Goal: Task Accomplishment & Management: Complete application form

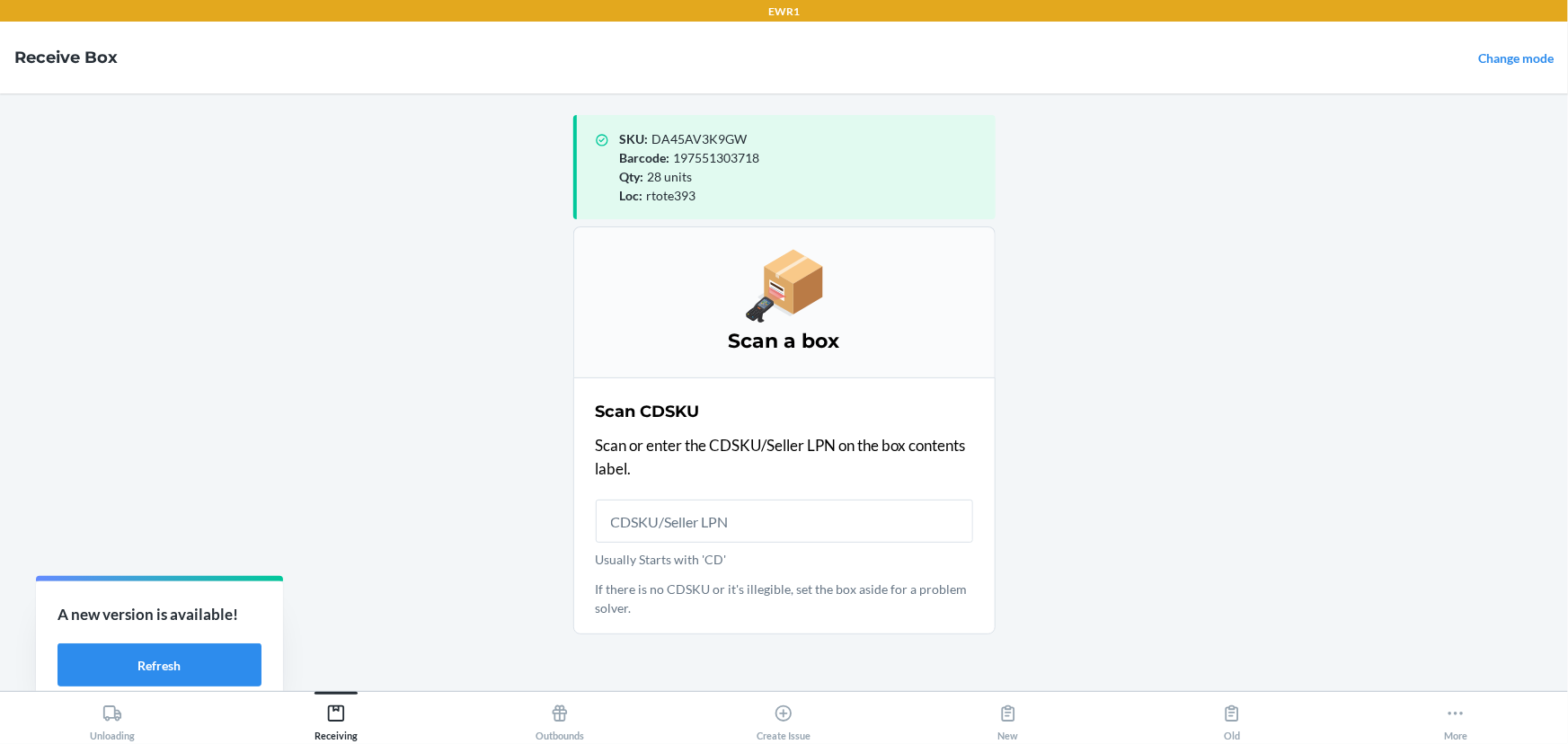
click at [663, 521] on input "Usually Starts with 'CD'" at bounding box center [784, 522] width 378 height 44
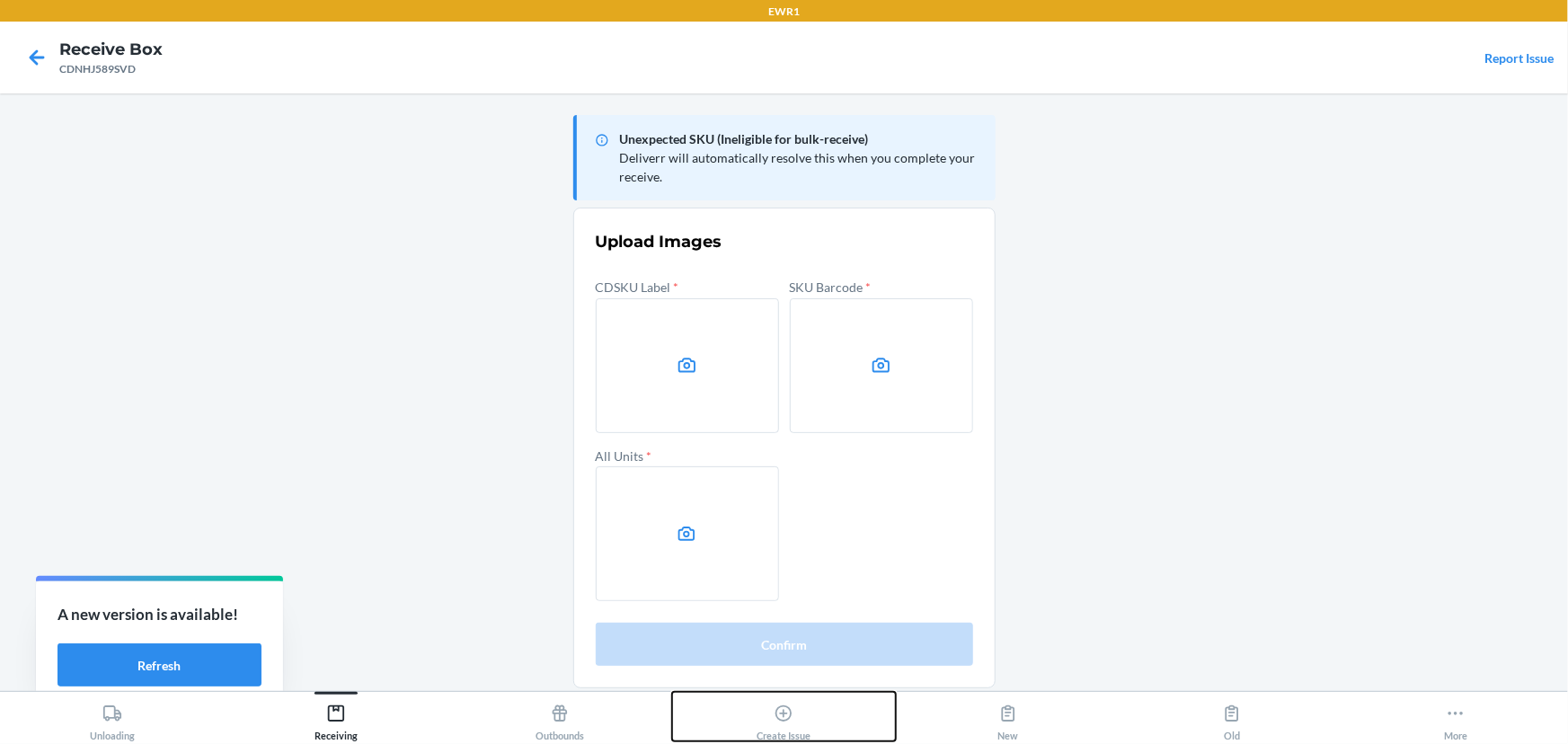
click at [806, 718] on div "Create Issue" at bounding box center [783, 718] width 54 height 44
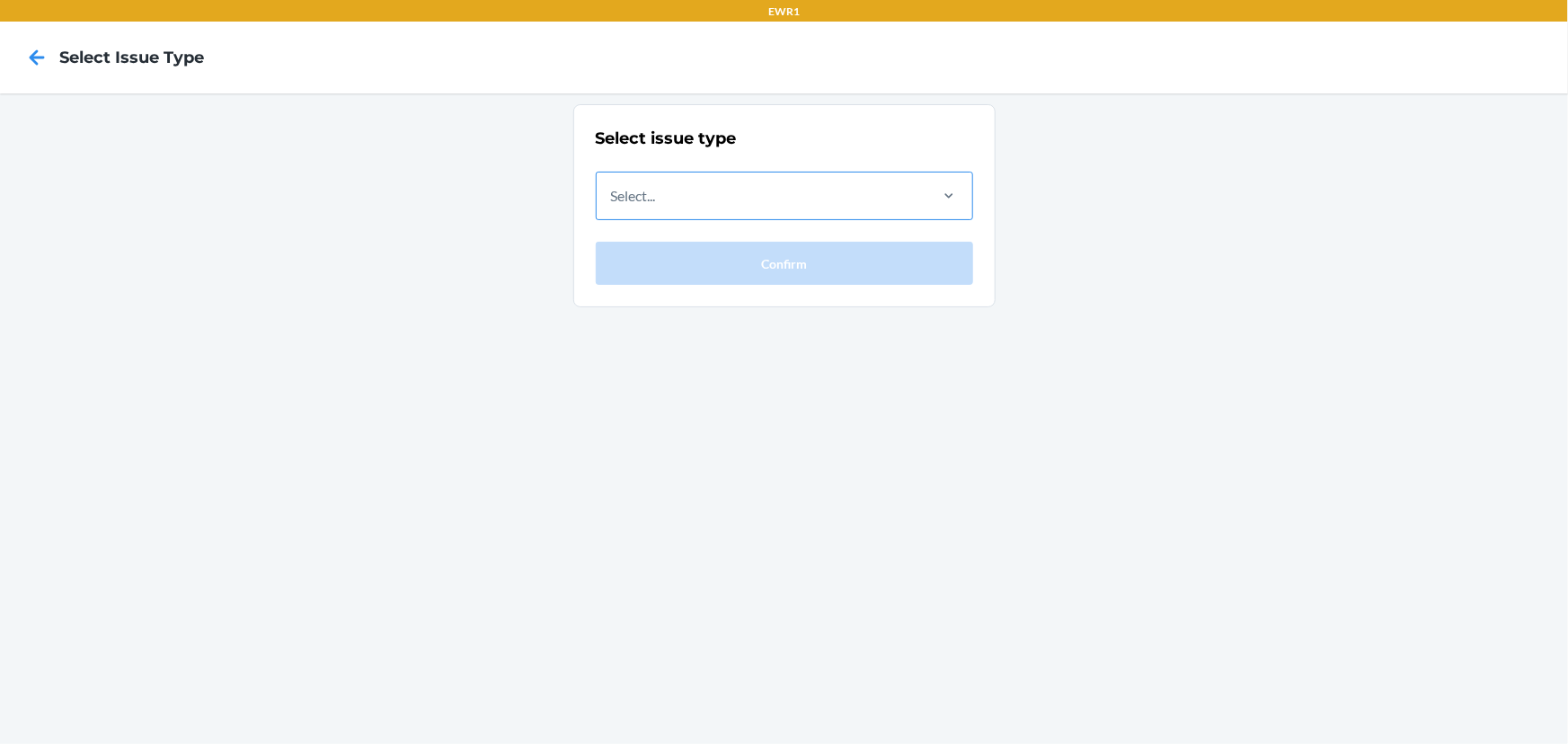
click at [786, 199] on div "Select..." at bounding box center [760, 195] width 329 height 46
click at [613, 199] on input "Select..." at bounding box center [612, 196] width 2 height 22
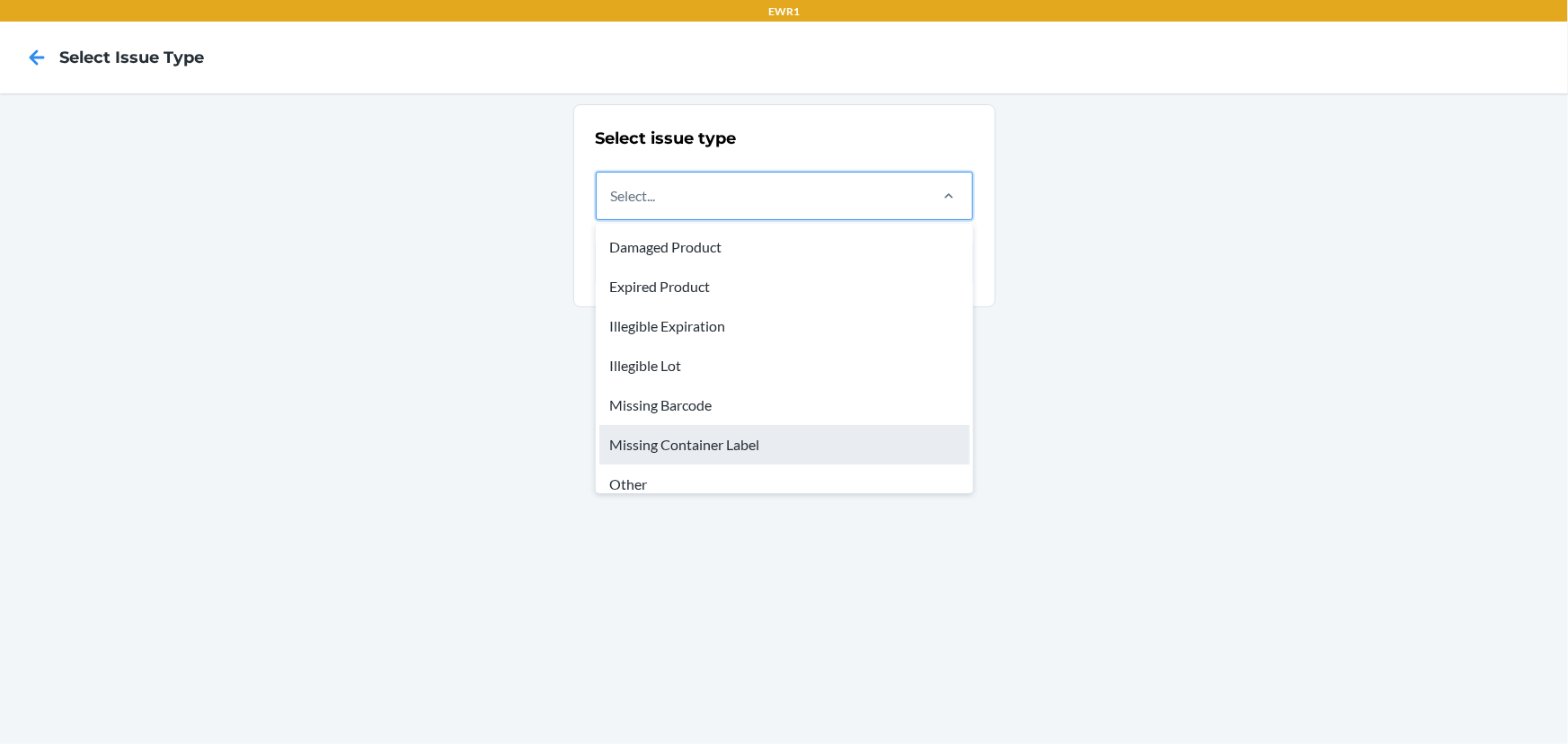
scroll to position [54, 0]
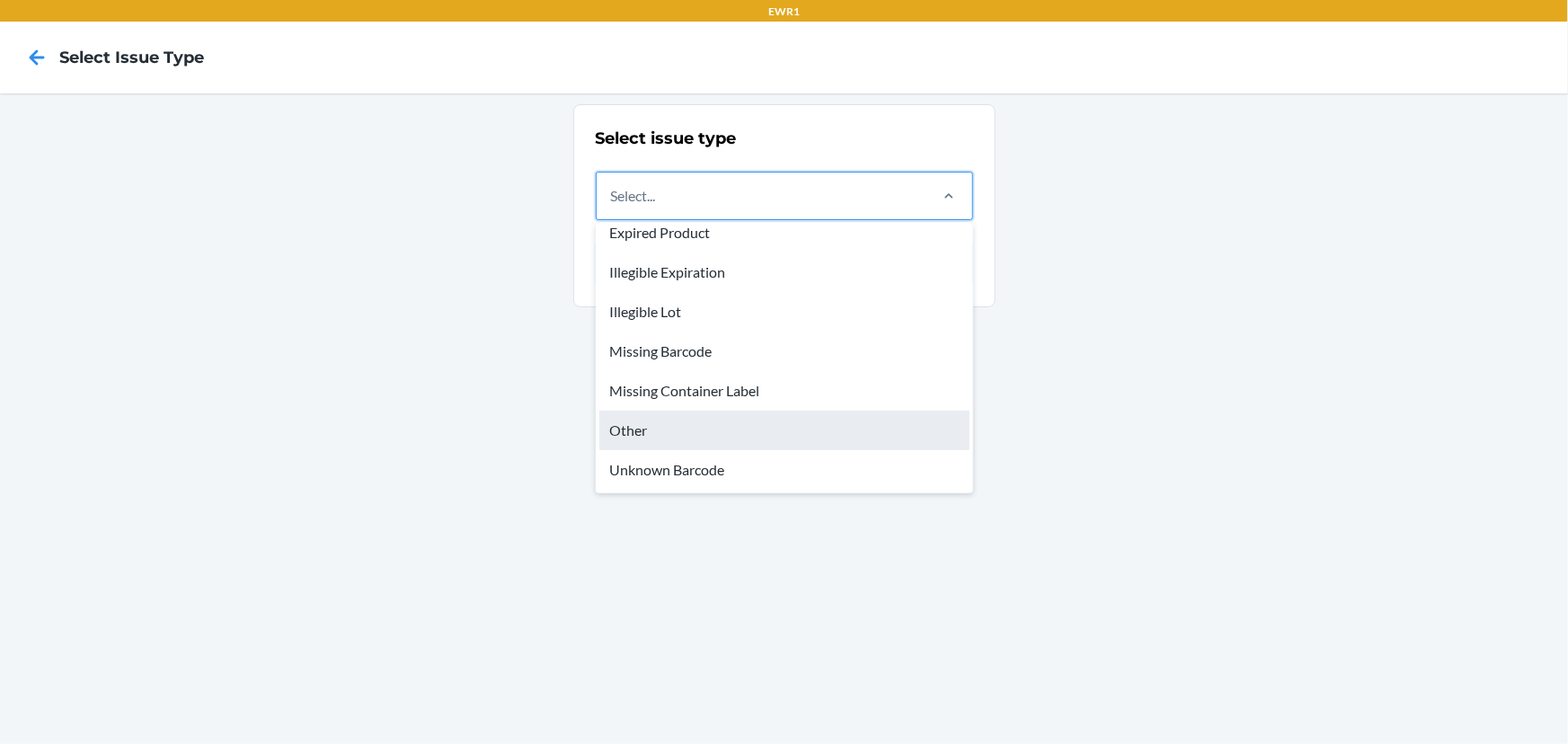
click at [726, 438] on div "Other" at bounding box center [784, 431] width 370 height 40
click at [613, 206] on input "option Other focused, 7 of 8. 8 results available. Use Up and Down to choose op…" at bounding box center [612, 196] width 2 height 22
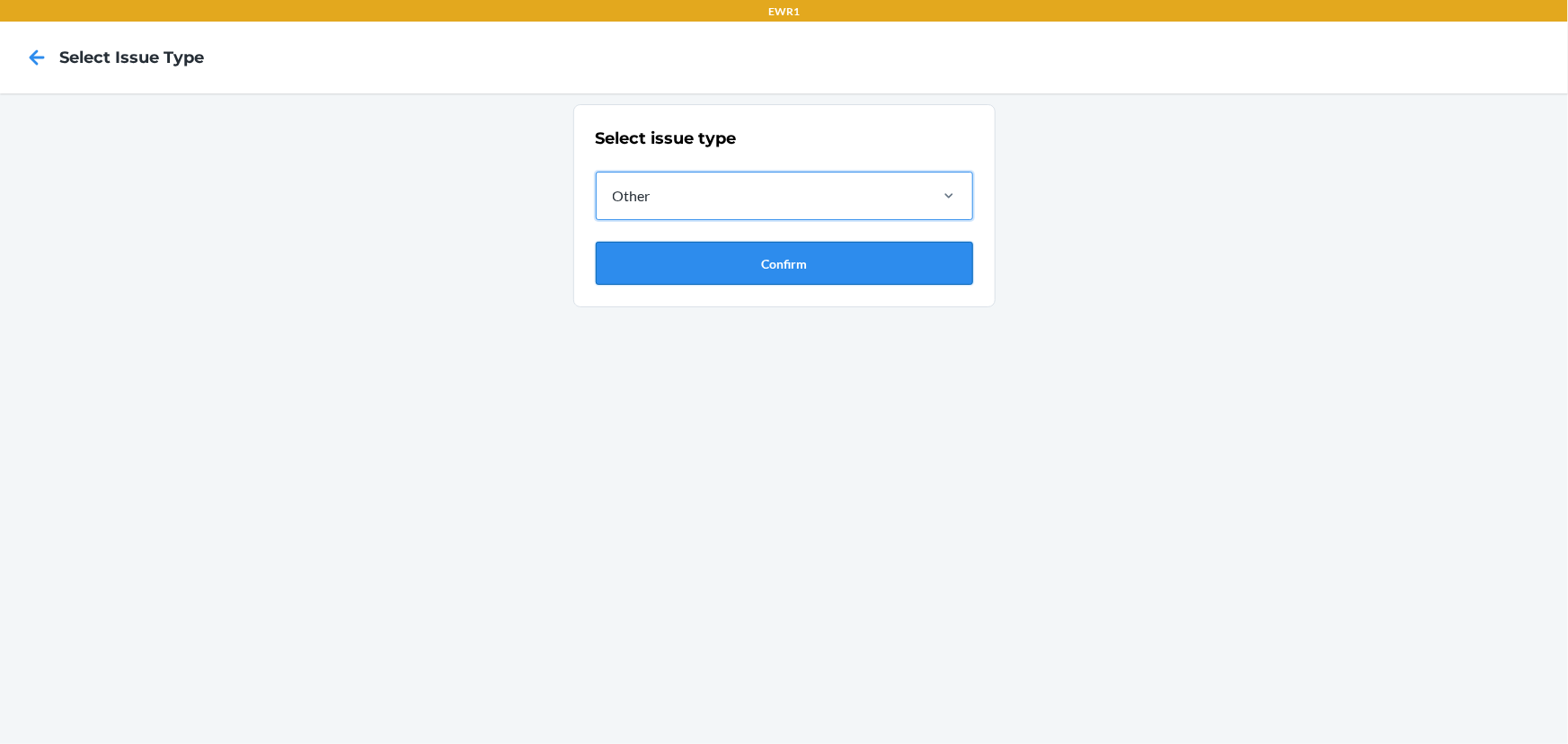
click at [755, 260] on button "Confirm" at bounding box center [784, 263] width 378 height 44
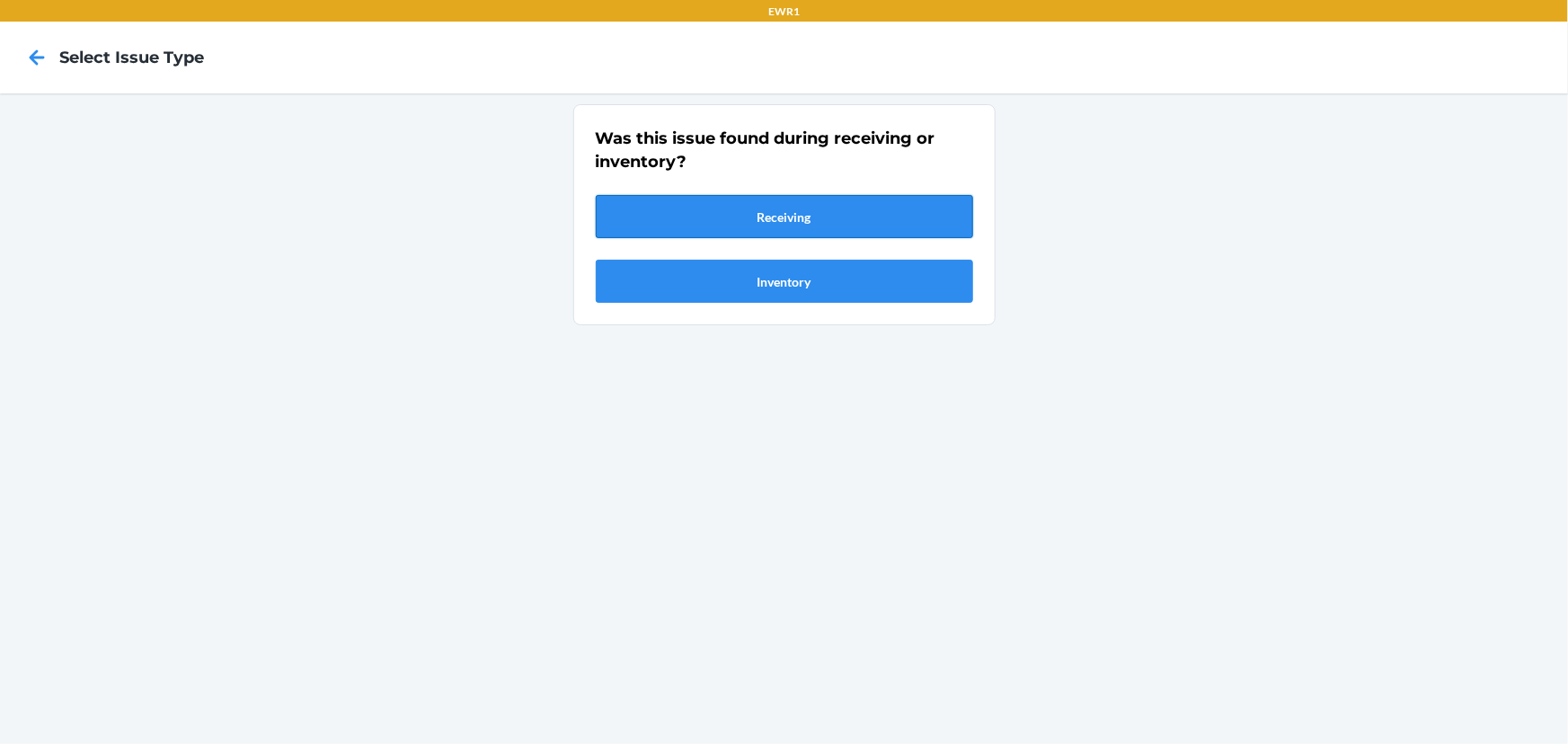
click at [772, 221] on button "Receiving" at bounding box center [784, 217] width 378 height 44
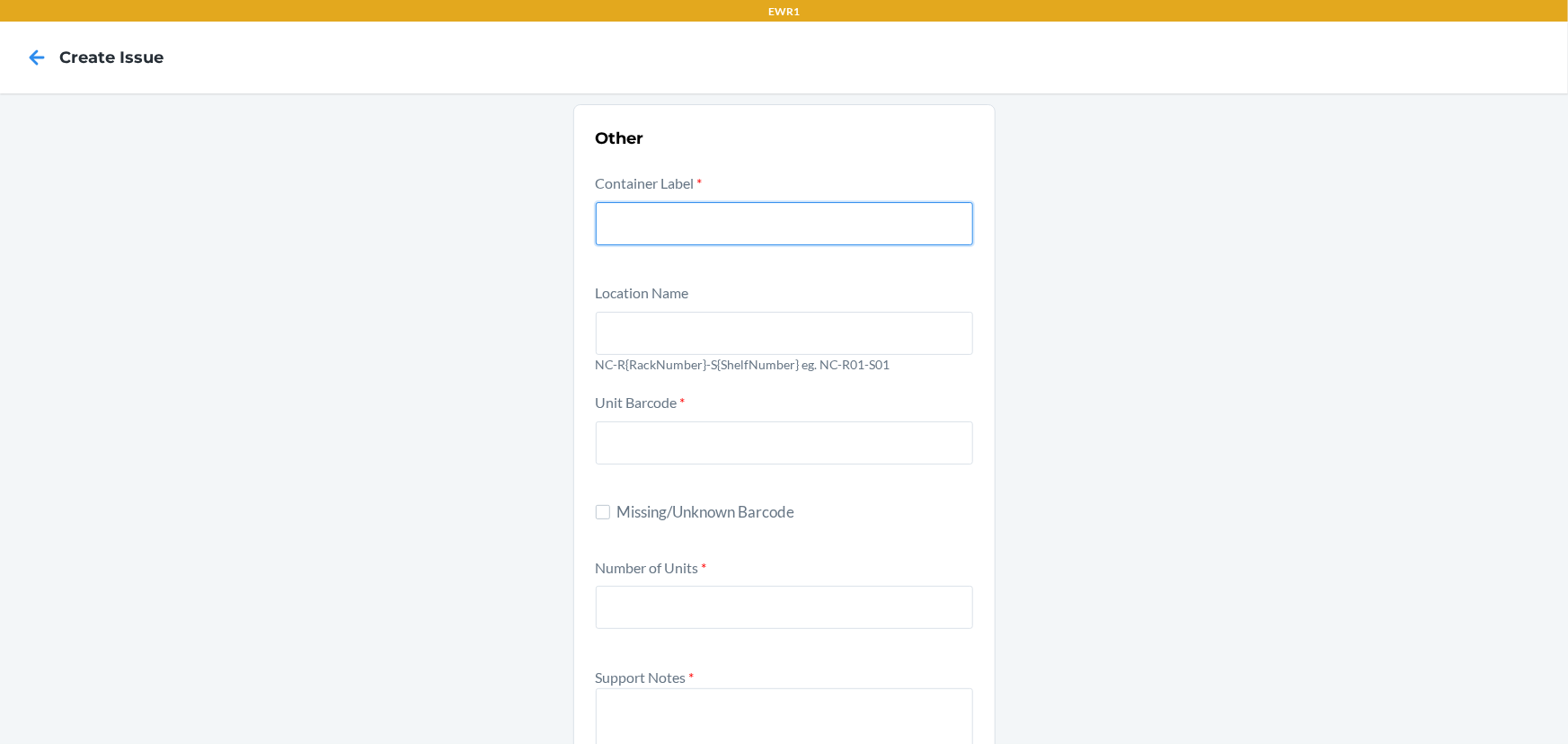
click at [772, 221] on input "text" at bounding box center [784, 224] width 378 height 44
type input "cdnhj589svd"
drag, startPoint x: 759, startPoint y: 213, endPoint x: 577, endPoint y: 221, distance: 182.2
click at [577, 221] on section "Other Container Label * cdnhj589svd Location Name NC-R{RackNumber}-S{ShelfNumbe…" at bounding box center [785, 673] width 422 height 1139
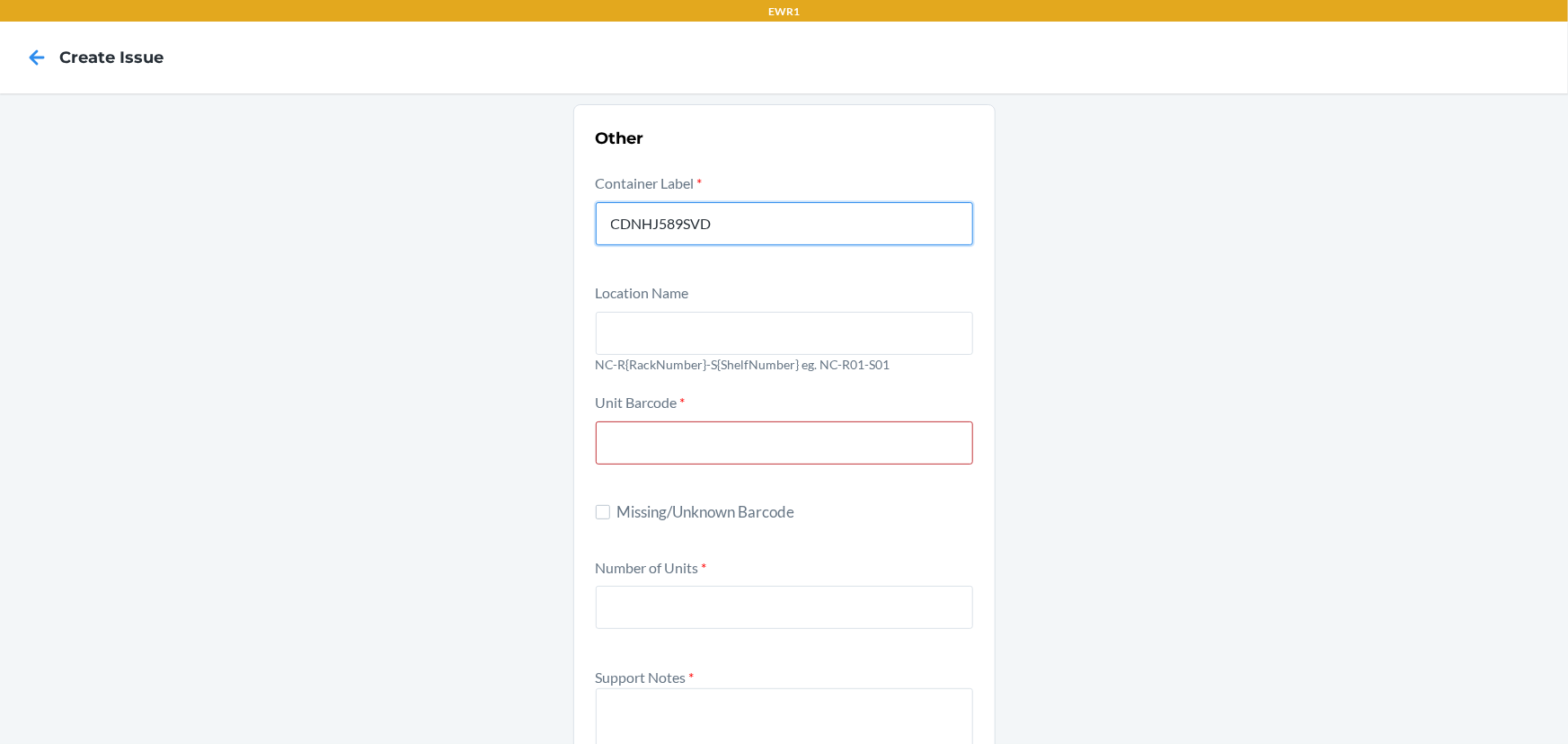
type input "CDNHJ589SVD"
type input "197551295273"
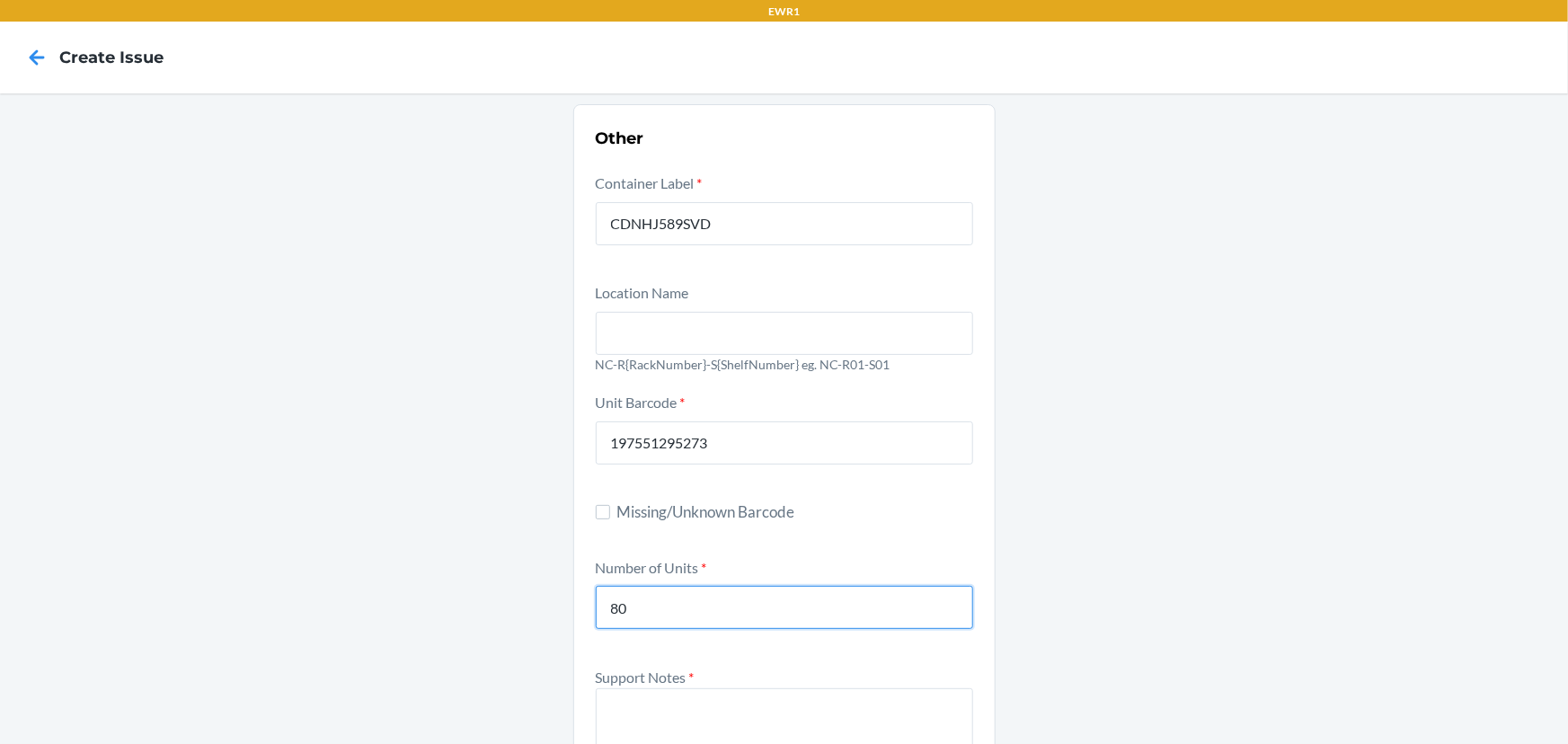
type input "80"
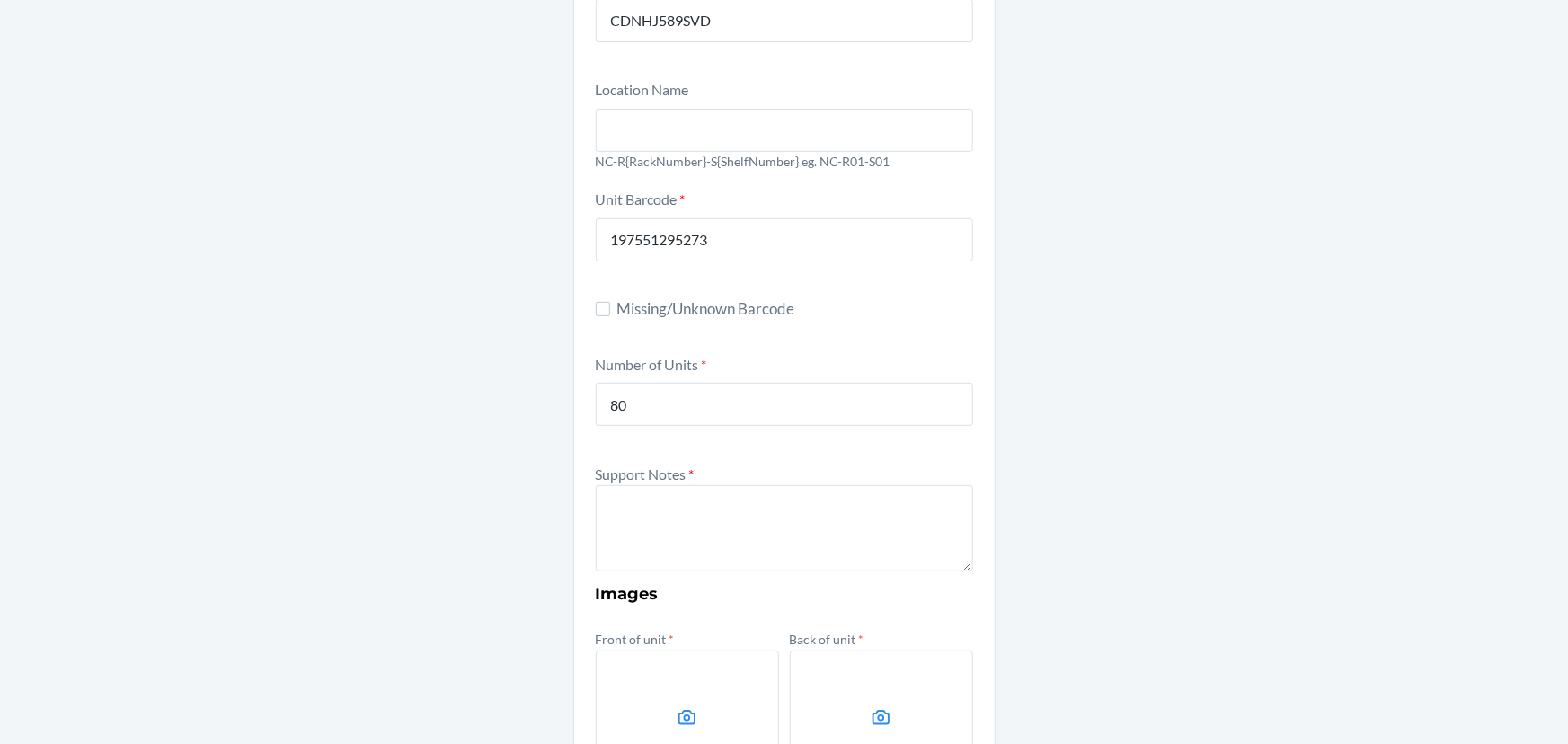
scroll to position [244, 0]
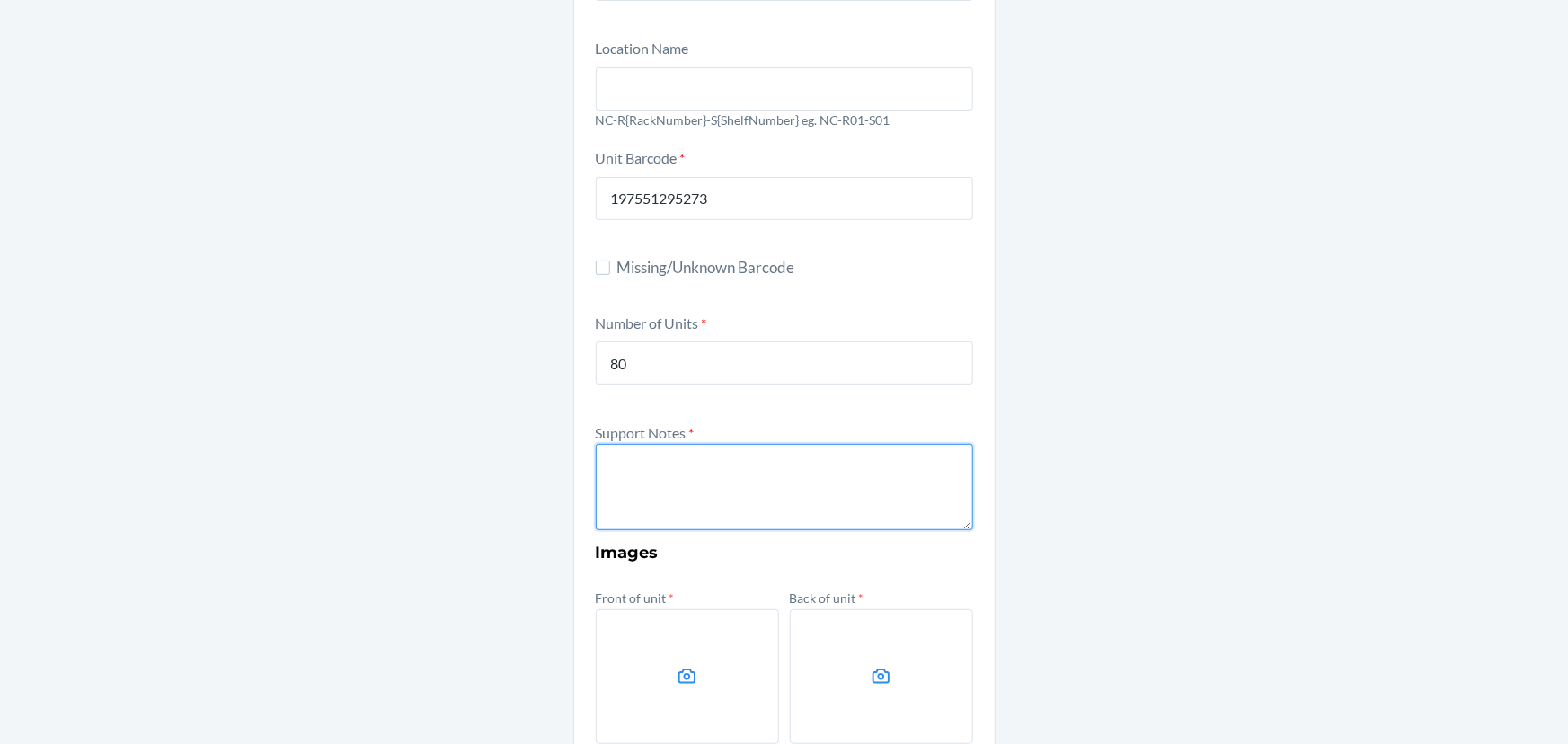
click at [731, 473] on textarea at bounding box center [784, 487] width 378 height 86
type textarea "`"
drag, startPoint x: 824, startPoint y: 467, endPoint x: 703, endPoint y: 439, distance: 124.2
click at [703, 439] on div "Support Notes * we got 80 units 197551295273" at bounding box center [784, 476] width 378 height 110
paste textarea "DYQDHFT4ZWP"
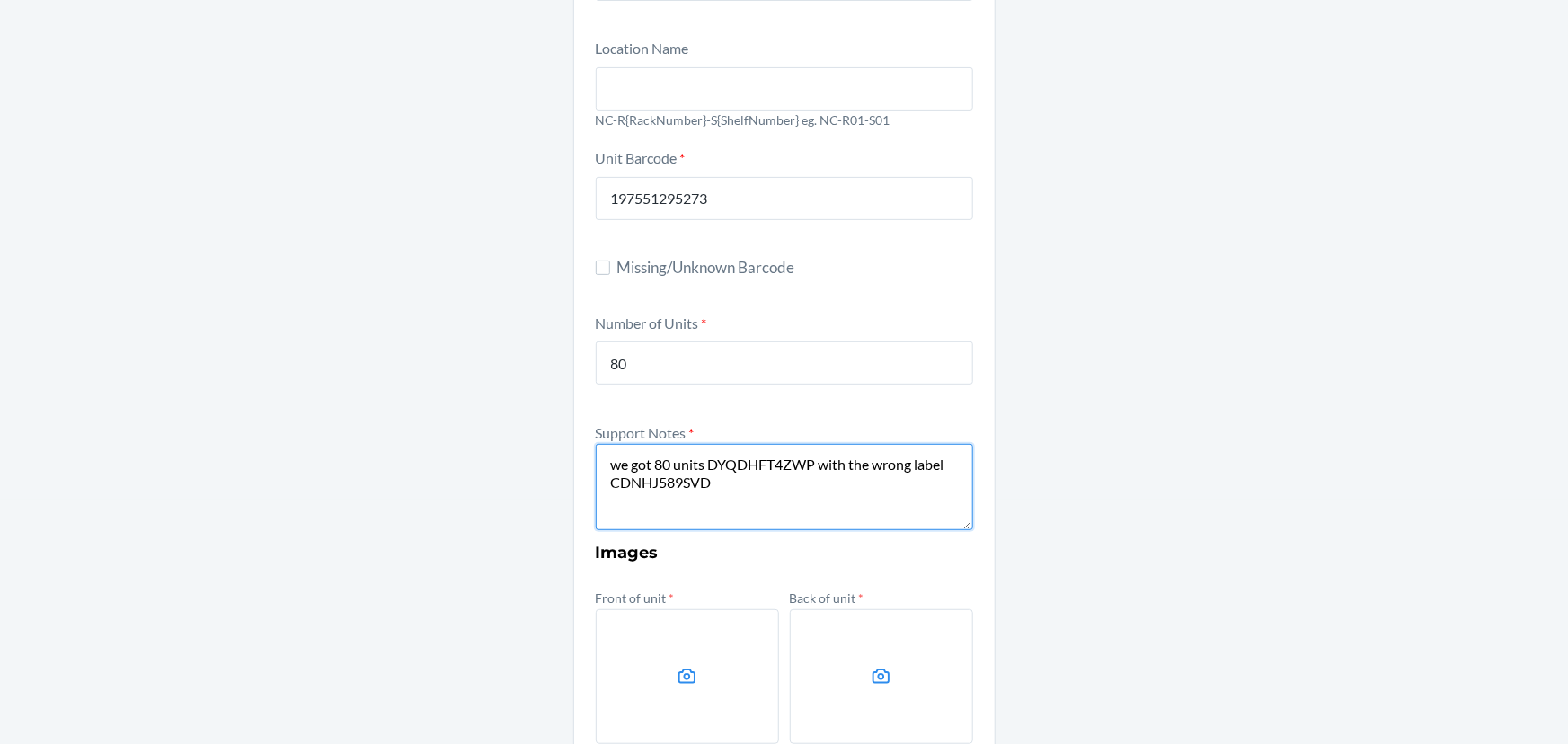
click at [751, 481] on textarea "we got 80 units DYQDHFT4ZWP with the wrong label CDNHJ589SVD" at bounding box center [784, 487] width 378 height 86
click at [701, 458] on textarea "we got 80 units DYQDHFT4ZWP with the wrong label CDNHJ589SVD" at bounding box center [784, 487] width 378 height 86
click at [758, 457] on textarea "we got 80 units with this sku DYQDHFT4ZWP with the wrong label CDNHJ589SVD" at bounding box center [784, 487] width 378 height 86
drag, startPoint x: 935, startPoint y: 461, endPoint x: 911, endPoint y: 466, distance: 24.5
click at [911, 466] on textarea "we got 80 units with this Dsku DYQDHFT4ZWP with the wrong label CDNHJ589SVD" at bounding box center [784, 487] width 378 height 86
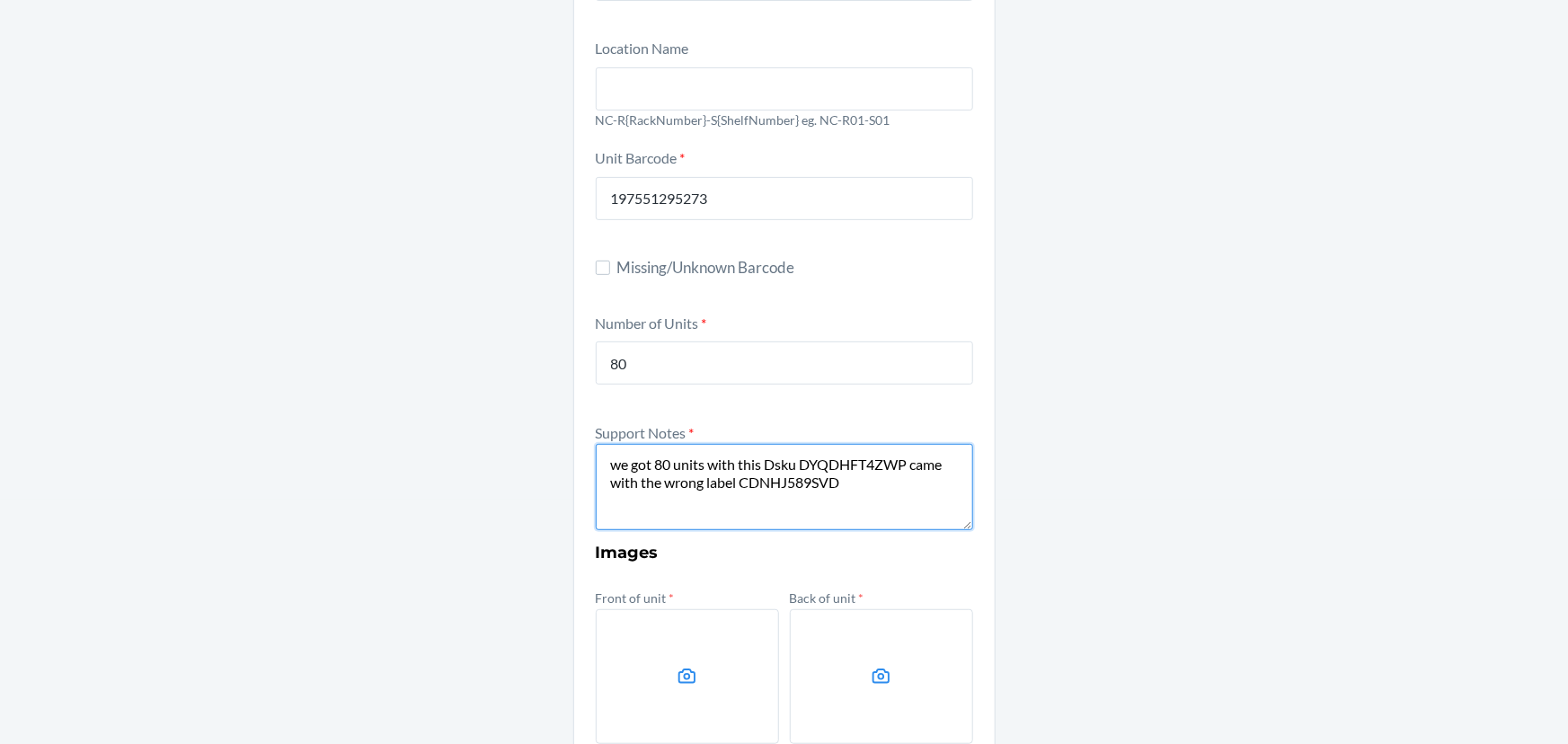
click at [897, 476] on textarea "we got 80 units with this Dsku DYQDHFT4ZWP came with the wrong label CDNHJ589SVD" at bounding box center [784, 487] width 378 height 86
paste textarea "CDK2DNSUVAG"
type textarea "we got 80 units with this Dsku DYQDHFT4ZWP came with the wrong label CDNHJ589SV…"
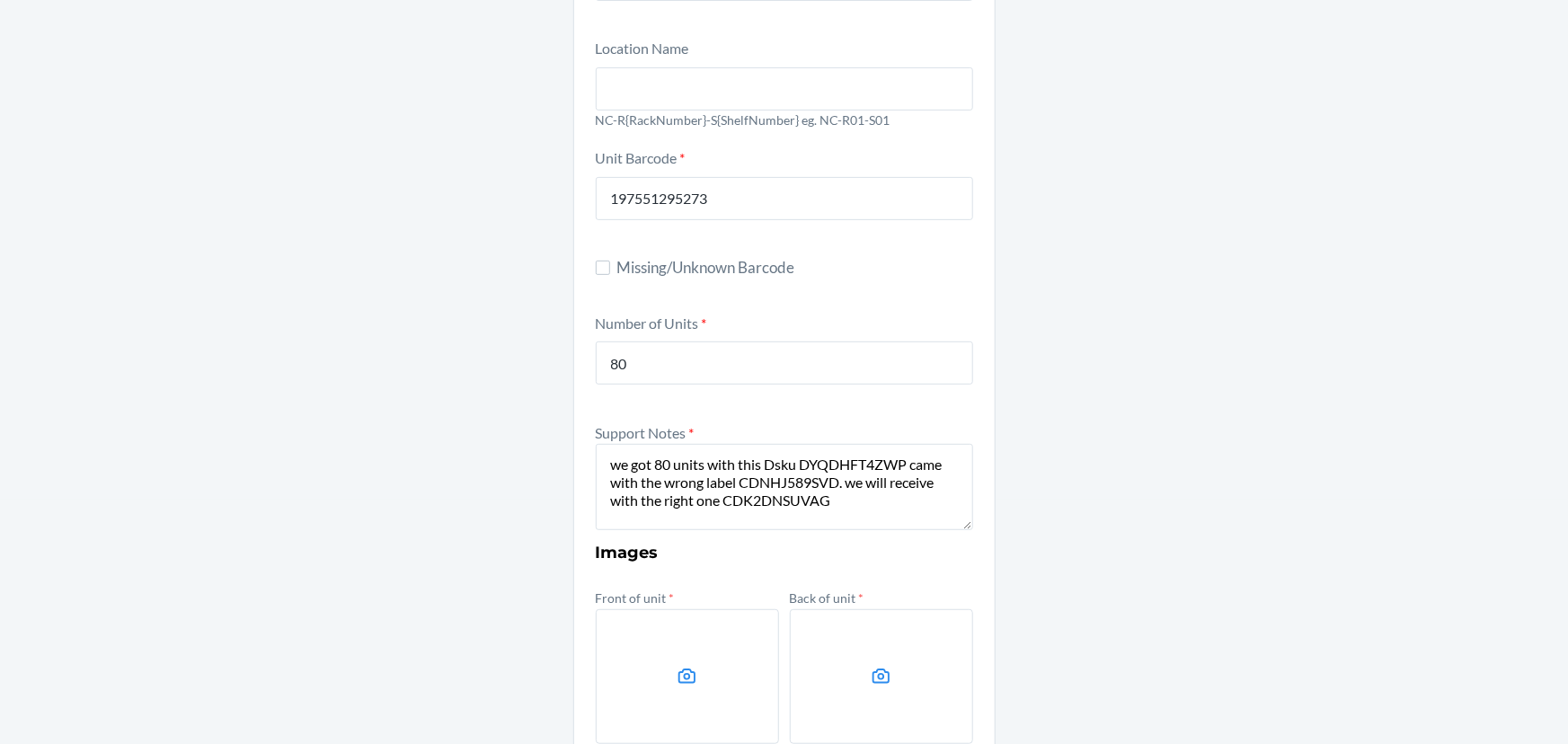
click at [1097, 536] on div "Other Container Label * CDNHJ589SVD Location Name NC-R{RackNumber}-S{ShelfNumbe…" at bounding box center [784, 430] width 1568 height 1160
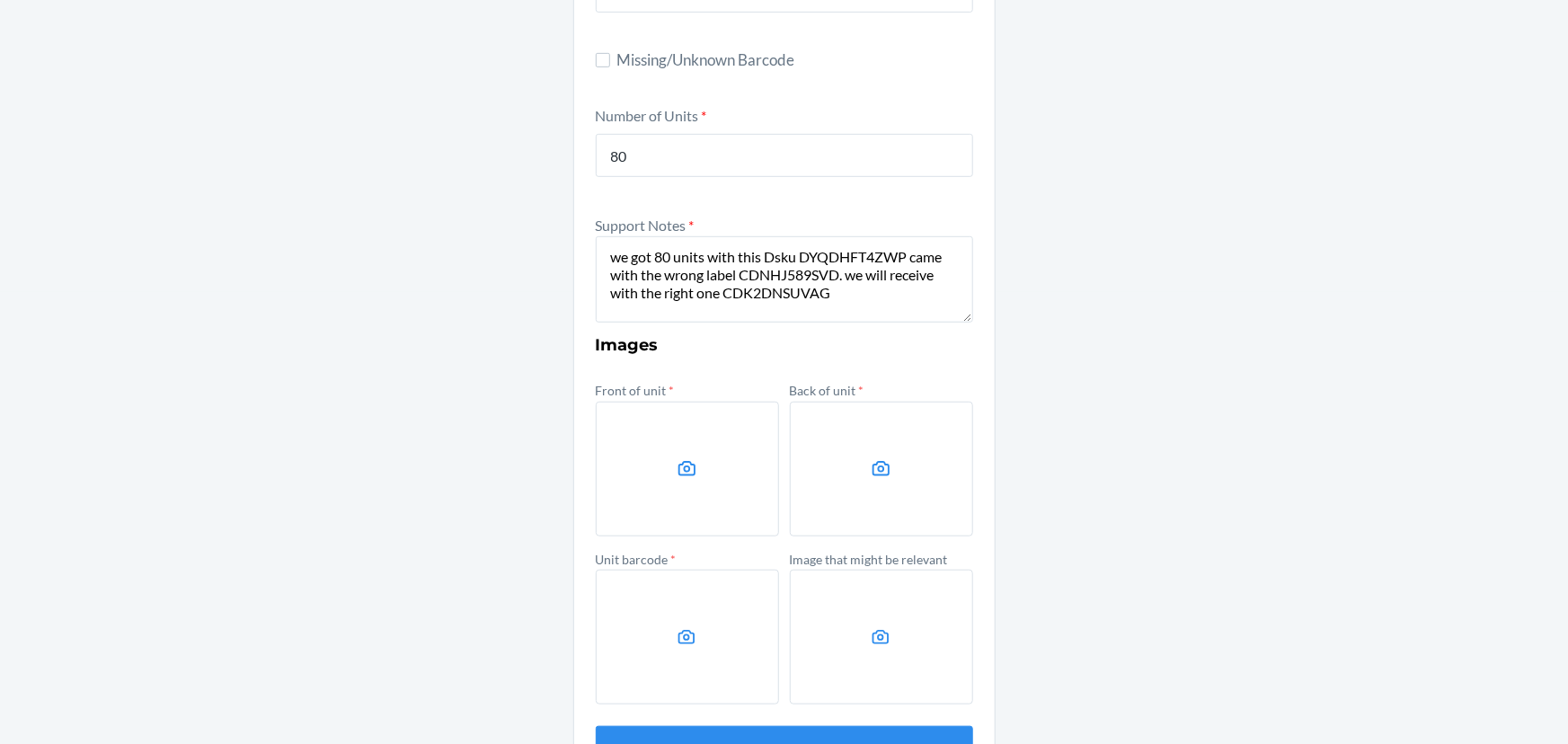
scroll to position [510, 0]
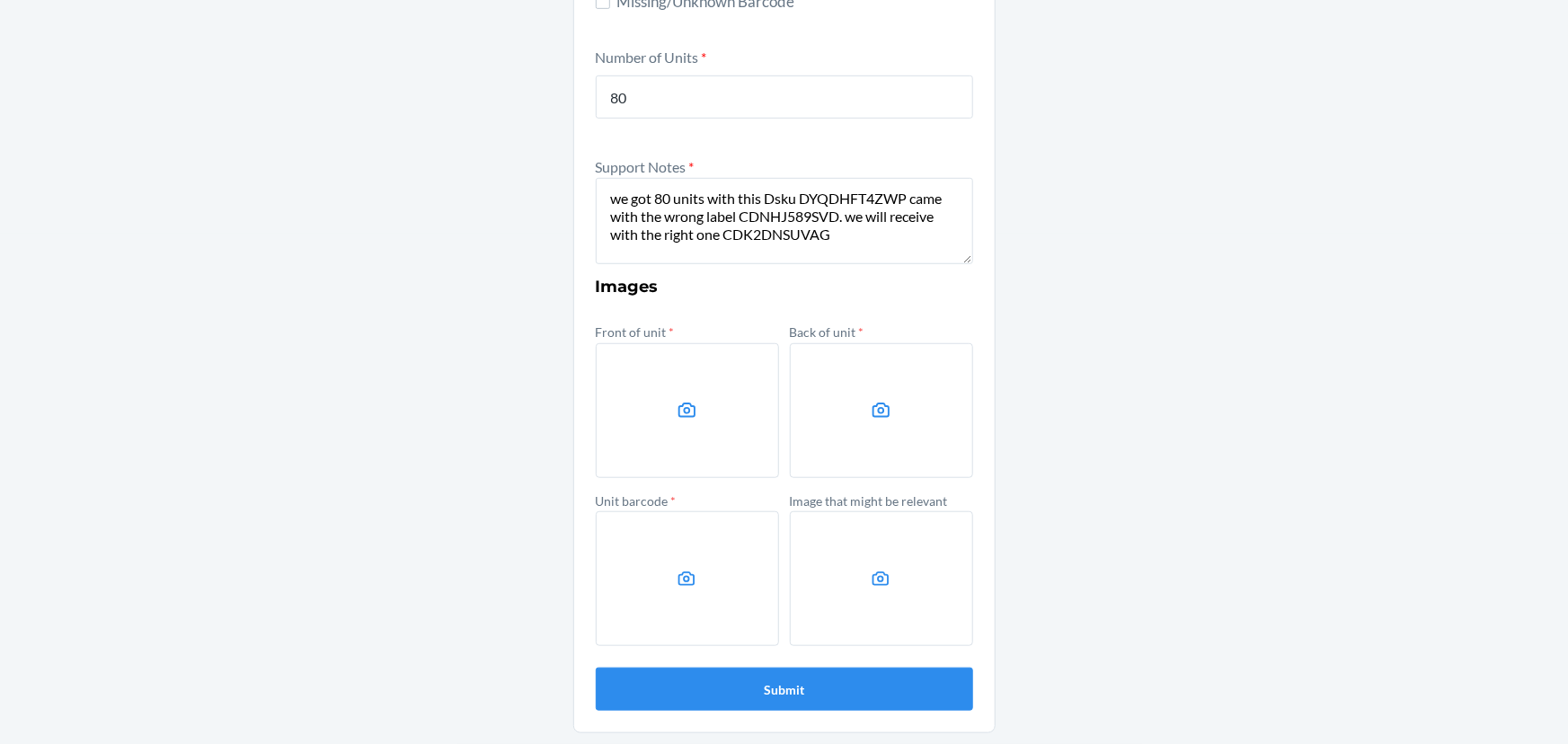
click at [1206, 297] on div "Other Container Label * CDNHJ589SVD Location Name NC-R{RackNumber}-S{ShelfNumbe…" at bounding box center [784, 164] width 1568 height 1160
click at [676, 422] on label at bounding box center [687, 411] width 184 height 134
click at [0, 0] on input "file" at bounding box center [0, 0] width 0 height 0
click at [840, 362] on label at bounding box center [882, 411] width 184 height 134
click at [0, 0] on input "file" at bounding box center [0, 0] width 0 height 0
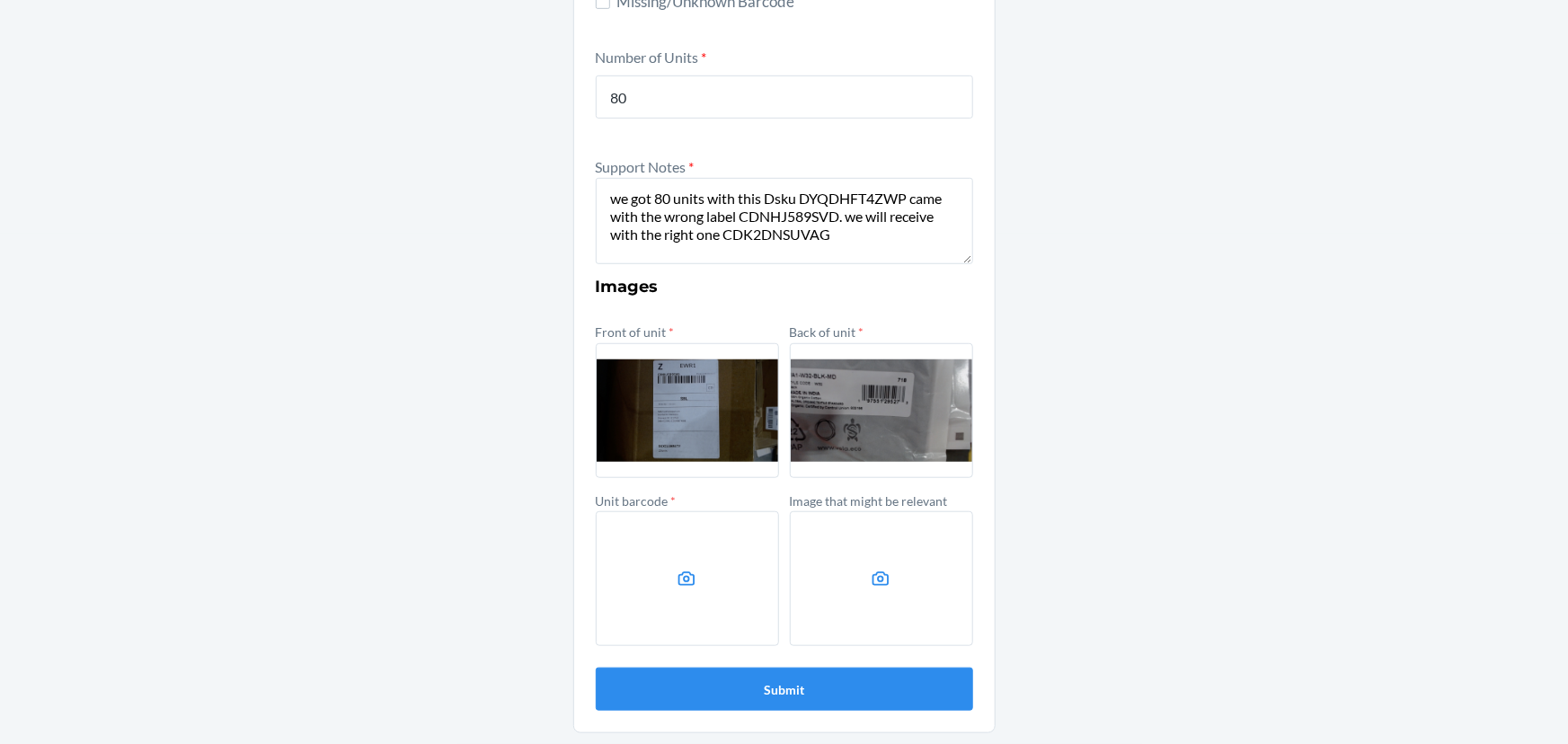
click at [854, 415] on label at bounding box center [882, 411] width 184 height 134
click at [0, 0] on input "file" at bounding box center [0, 0] width 0 height 0
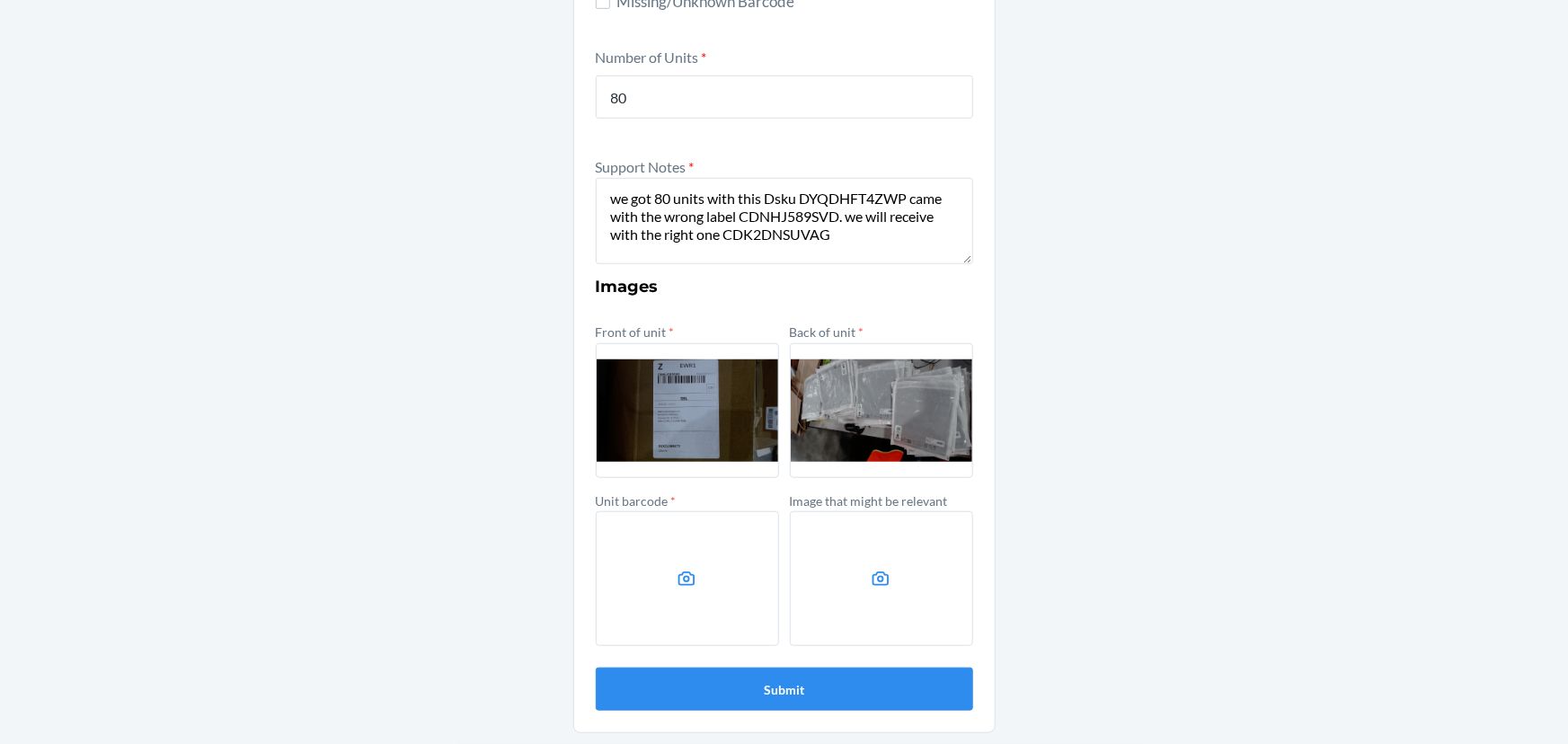
click at [658, 547] on label at bounding box center [687, 578] width 184 height 134
click at [0, 0] on input "file" at bounding box center [0, 0] width 0 height 0
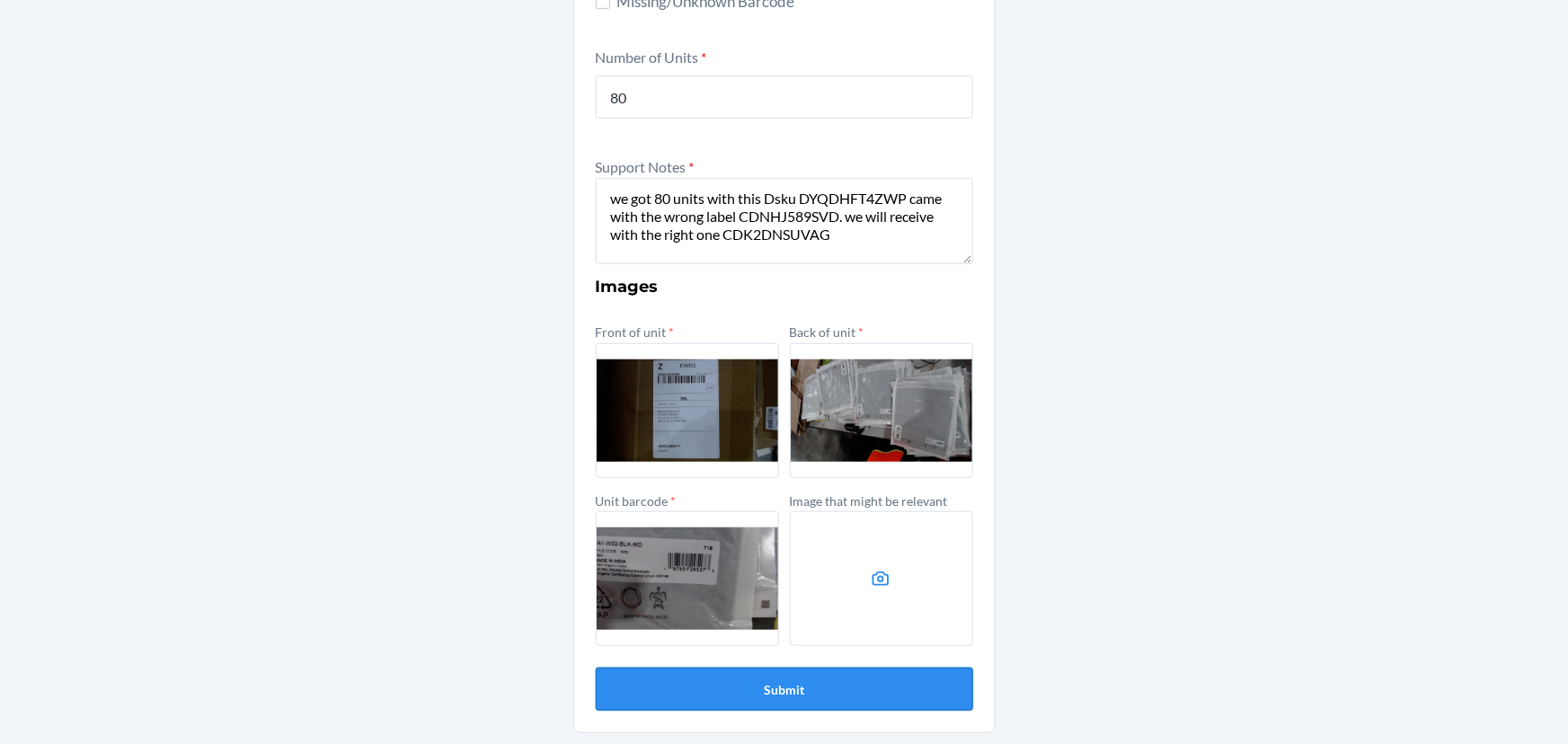
click at [856, 685] on button "Submit" at bounding box center [784, 689] width 378 height 44
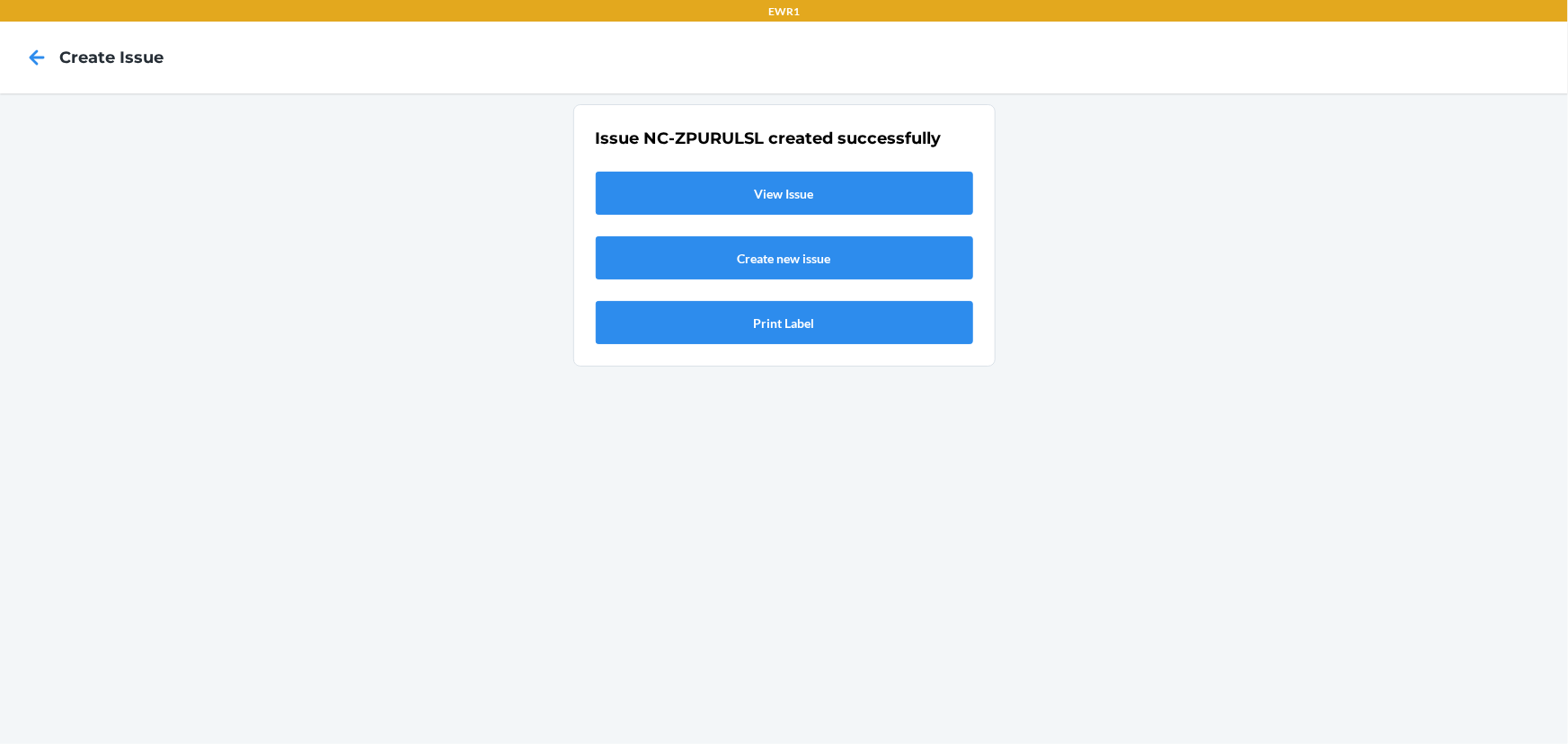
scroll to position [0, 0]
click at [830, 184] on link "View Issue" at bounding box center [784, 193] width 378 height 44
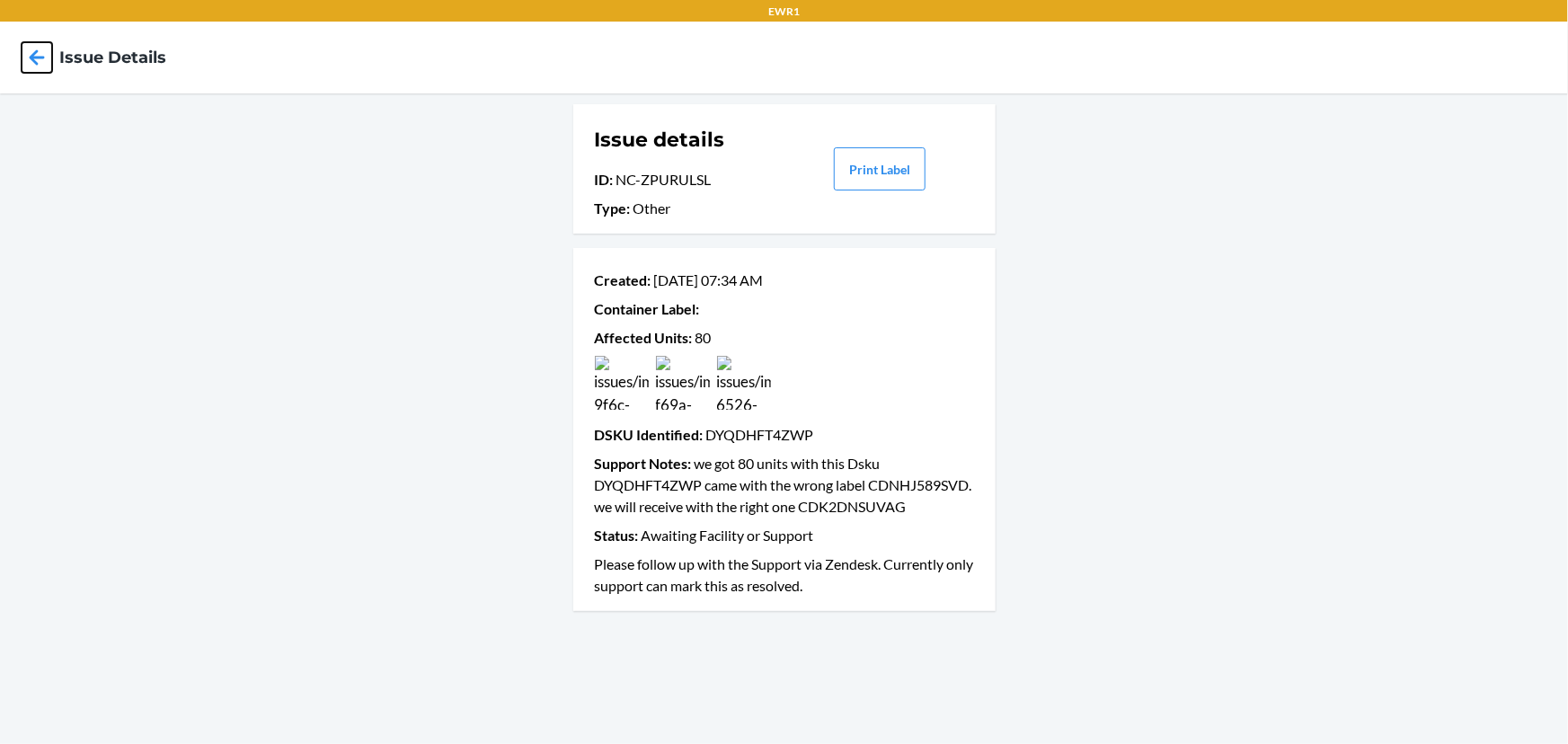
click at [44, 59] on icon at bounding box center [37, 58] width 30 height 30
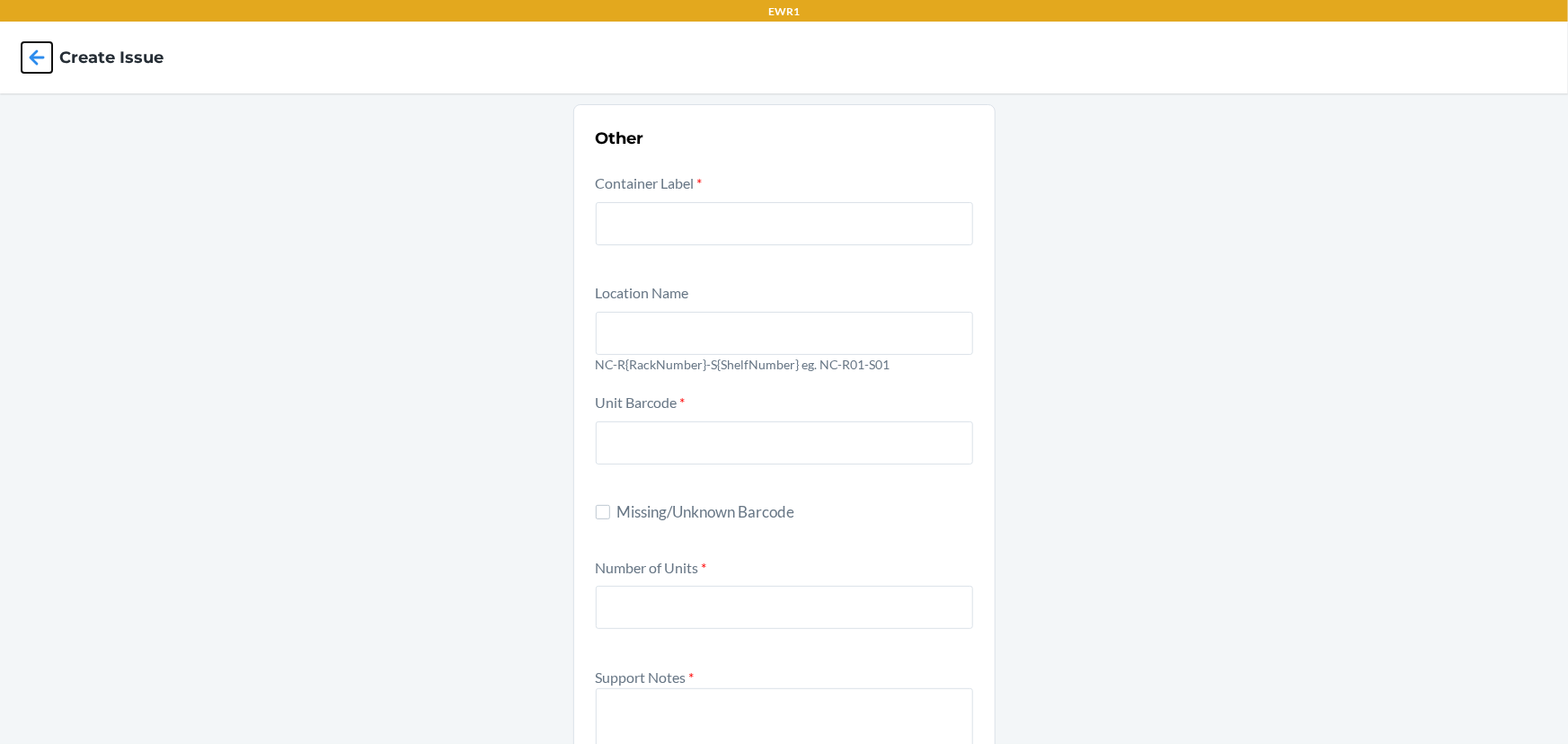
click at [44, 59] on icon at bounding box center [37, 58] width 30 height 30
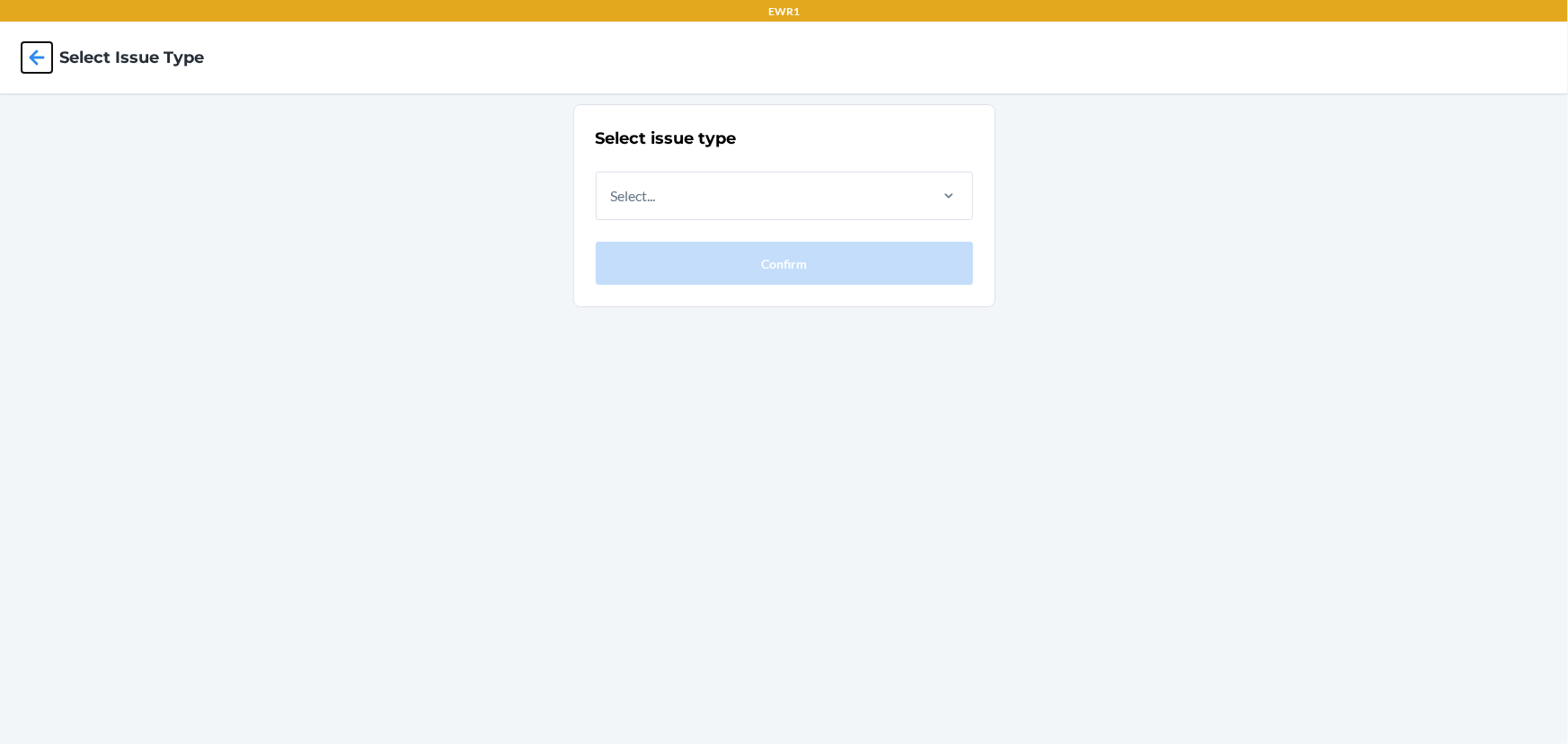
click at [32, 61] on icon at bounding box center [37, 57] width 15 height 15
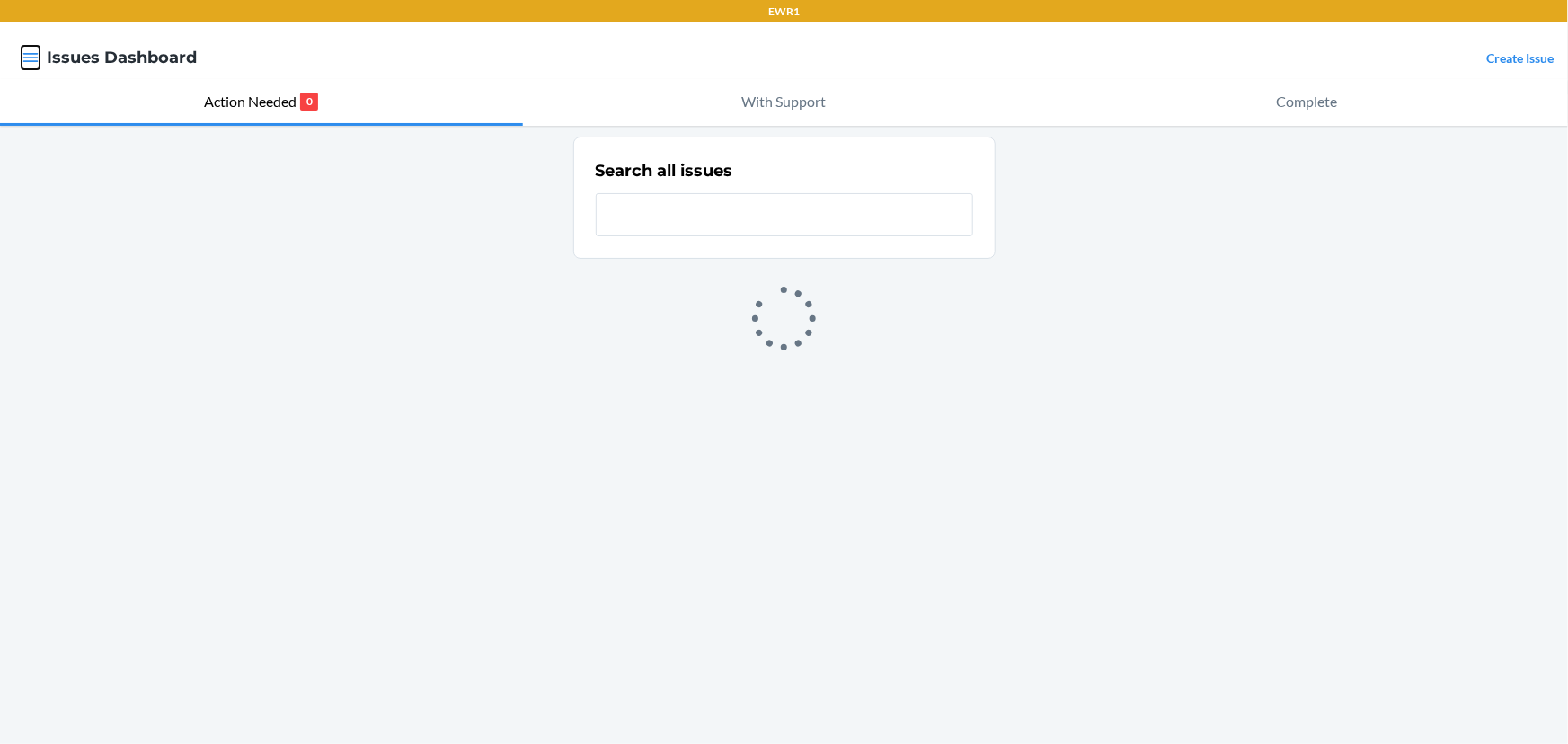
click at [32, 61] on icon "button" at bounding box center [30, 57] width 18 height 18
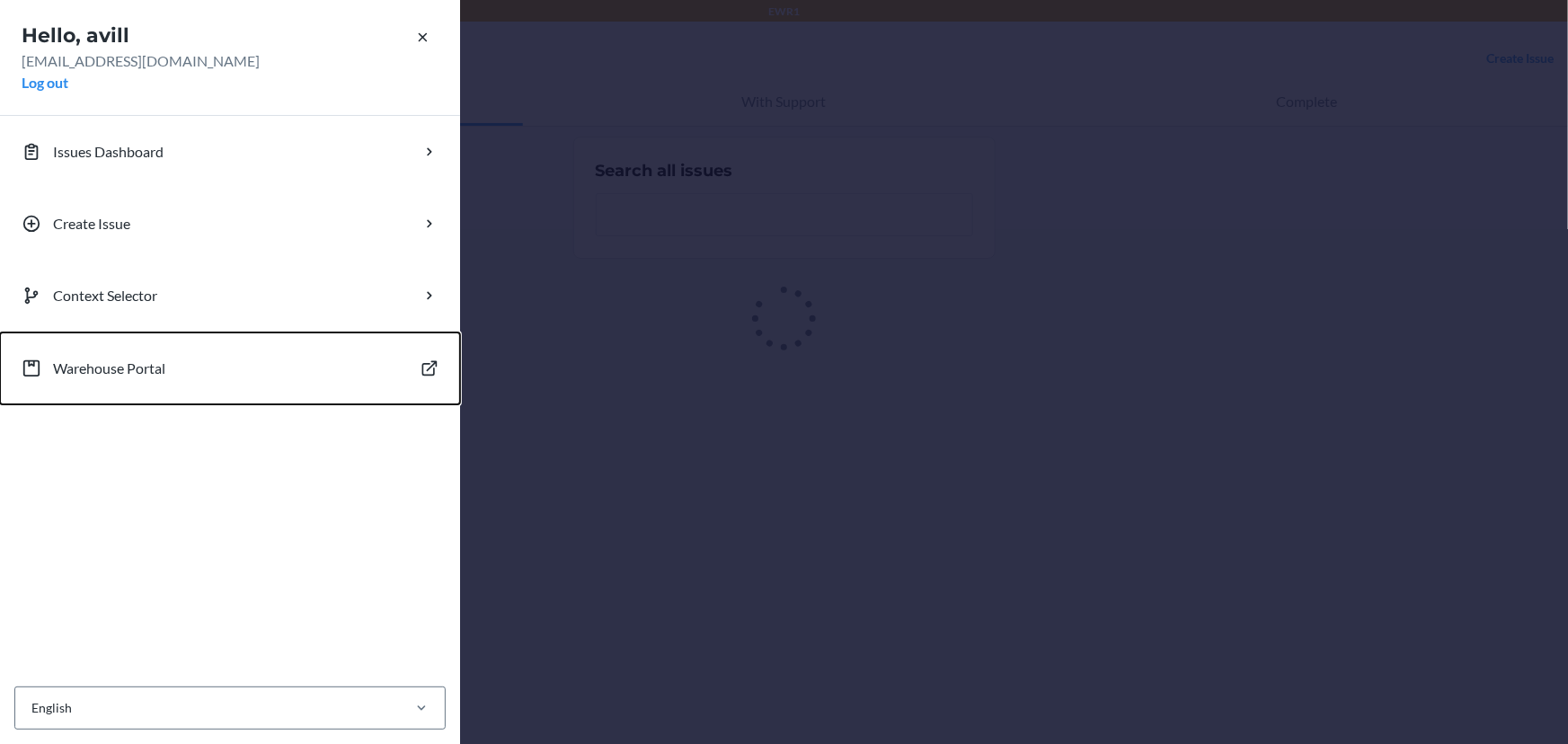
click at [107, 367] on p "Warehouse Portal" at bounding box center [109, 368] width 113 height 22
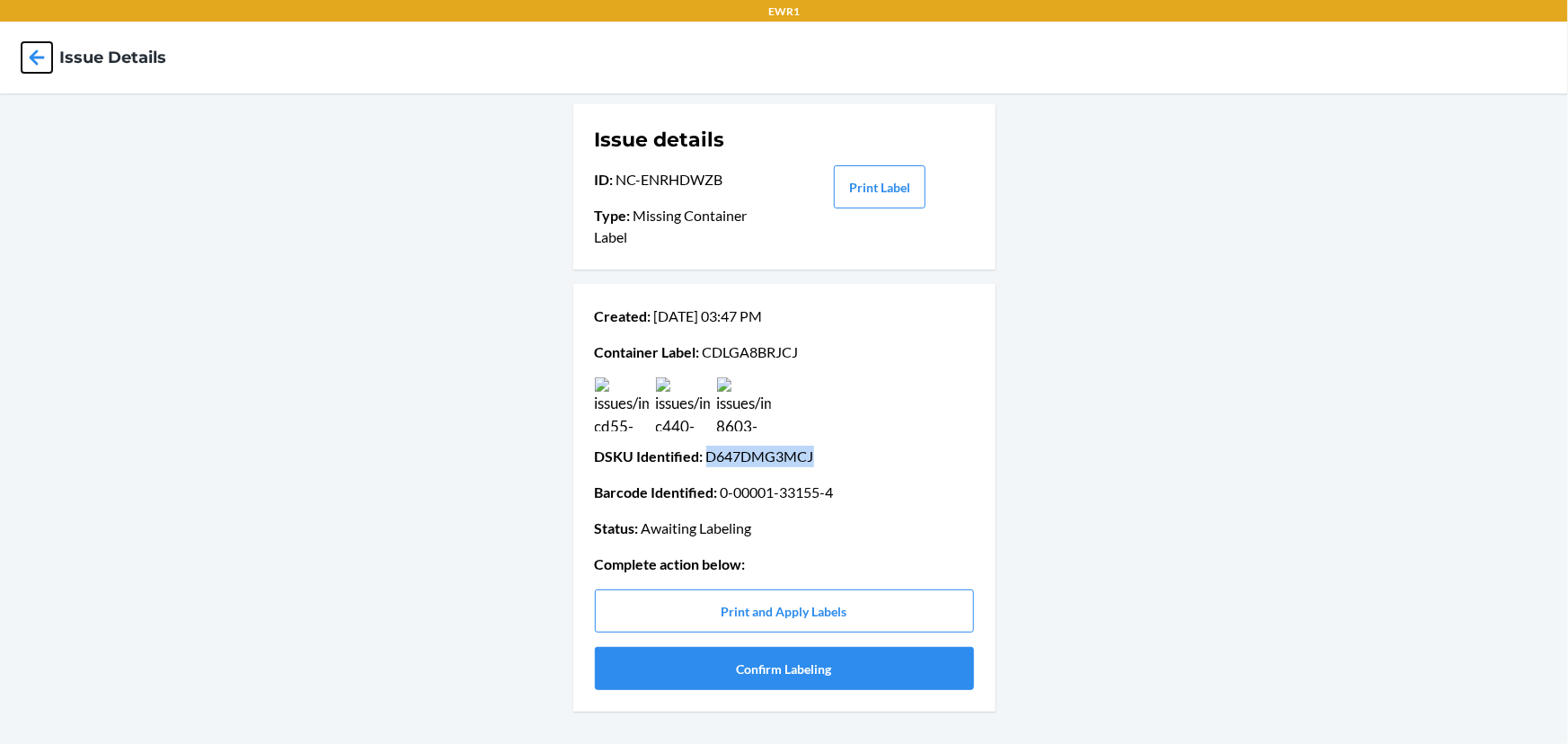
click at [30, 65] on icon at bounding box center [37, 58] width 30 height 30
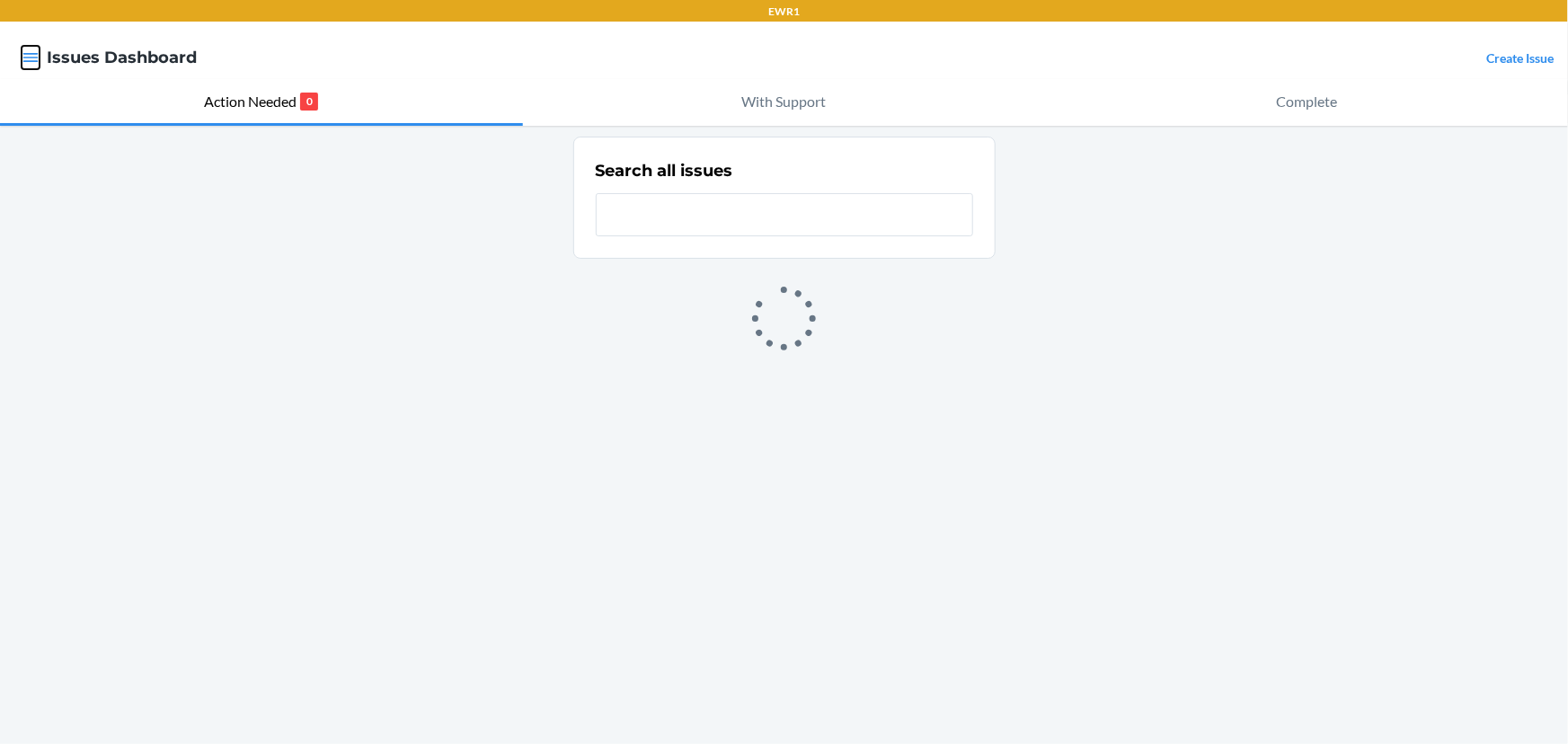
click at [30, 65] on icon "button" at bounding box center [30, 57] width 18 height 18
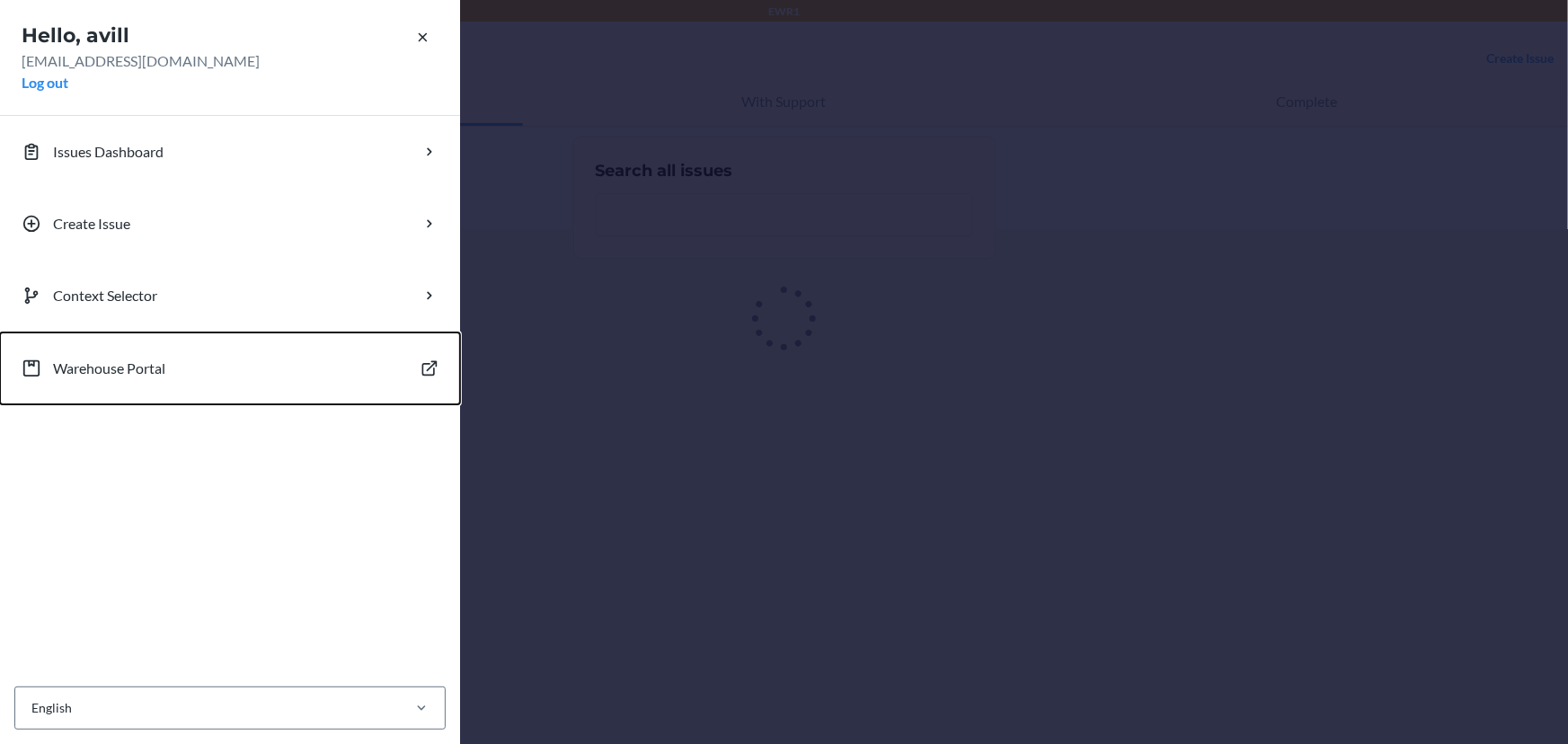
click at [161, 376] on p "Warehouse Portal" at bounding box center [109, 368] width 113 height 22
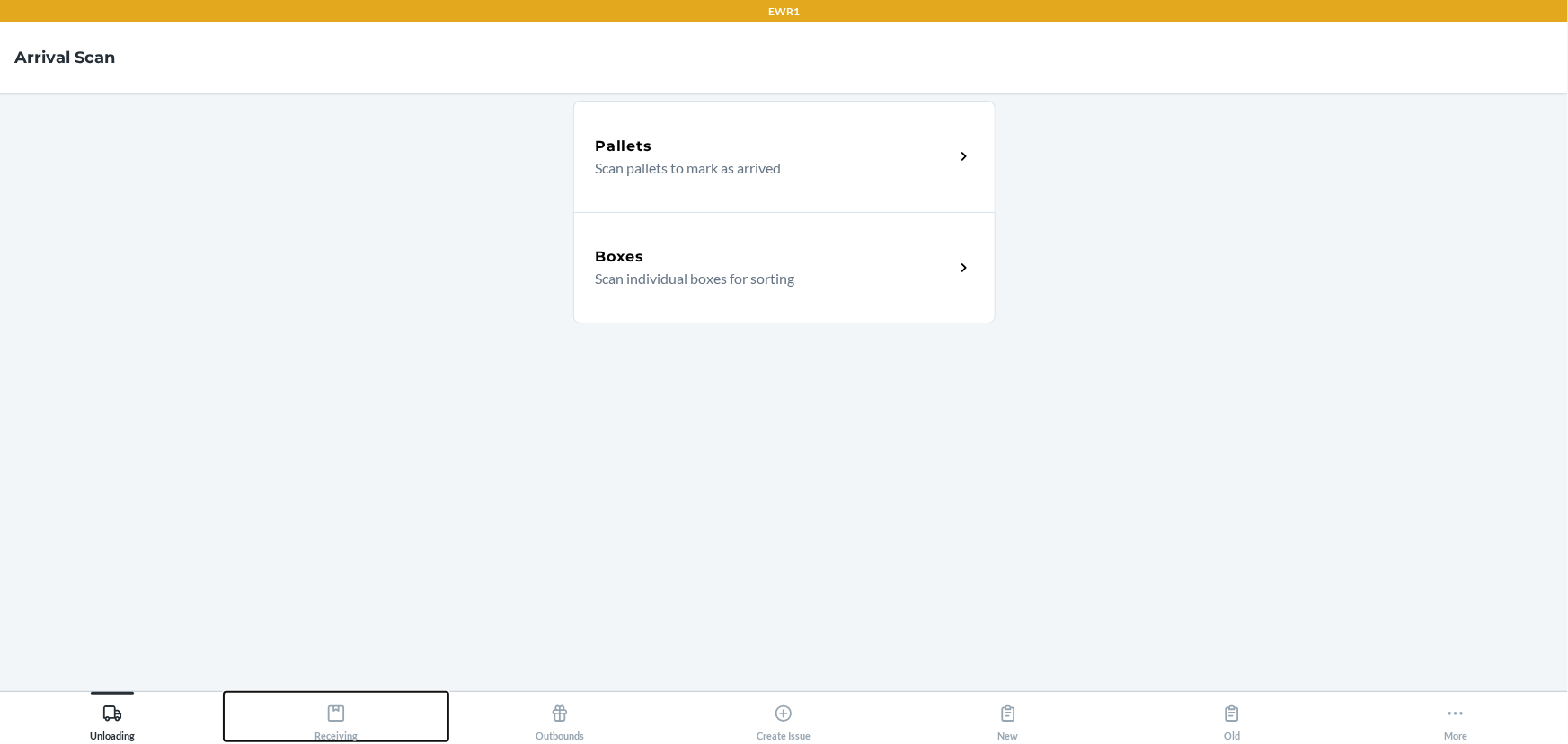
click at [314, 736] on div "Receiving" at bounding box center [336, 718] width 44 height 44
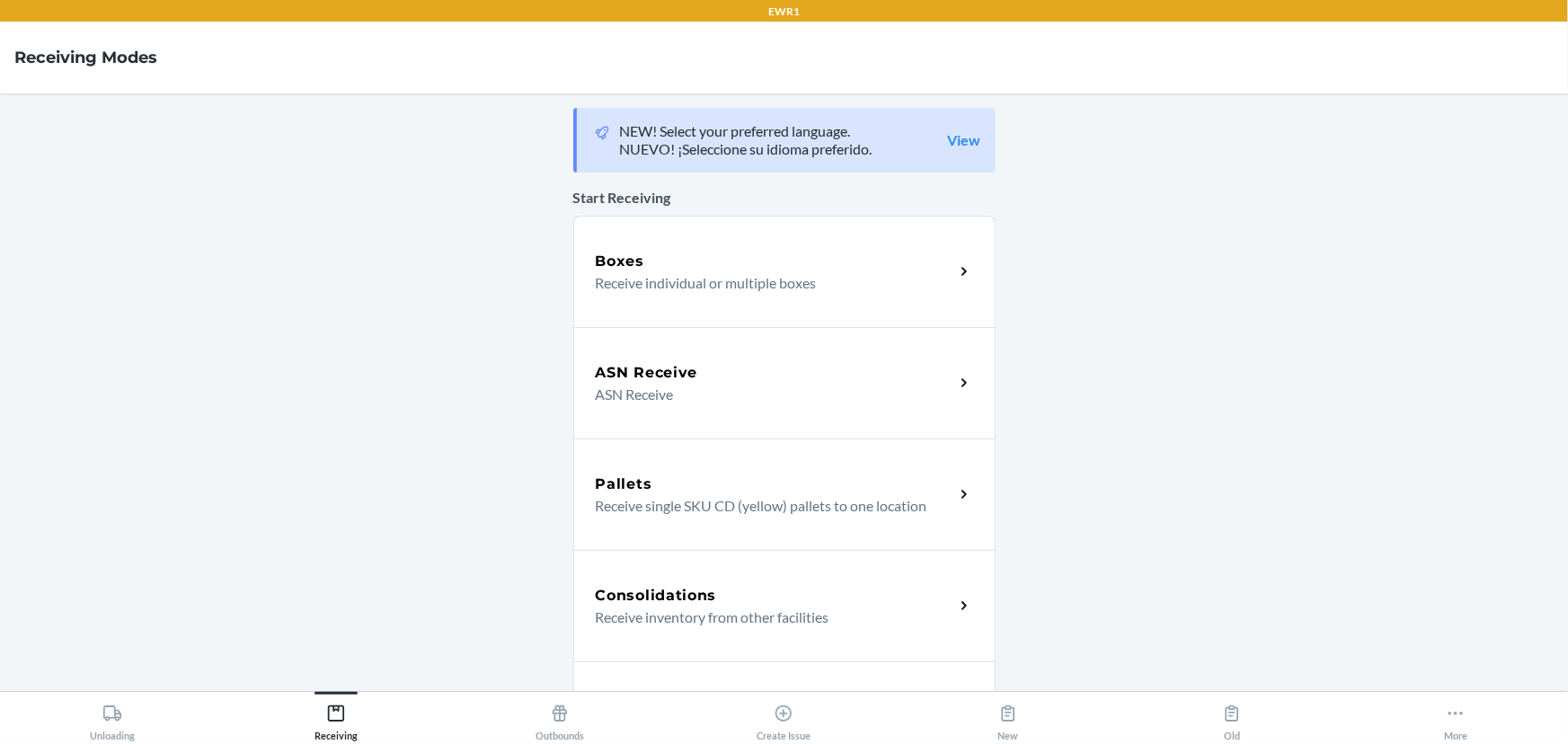
click at [645, 314] on div "Boxes Receive individual or multiple boxes" at bounding box center [785, 272] width 422 height 112
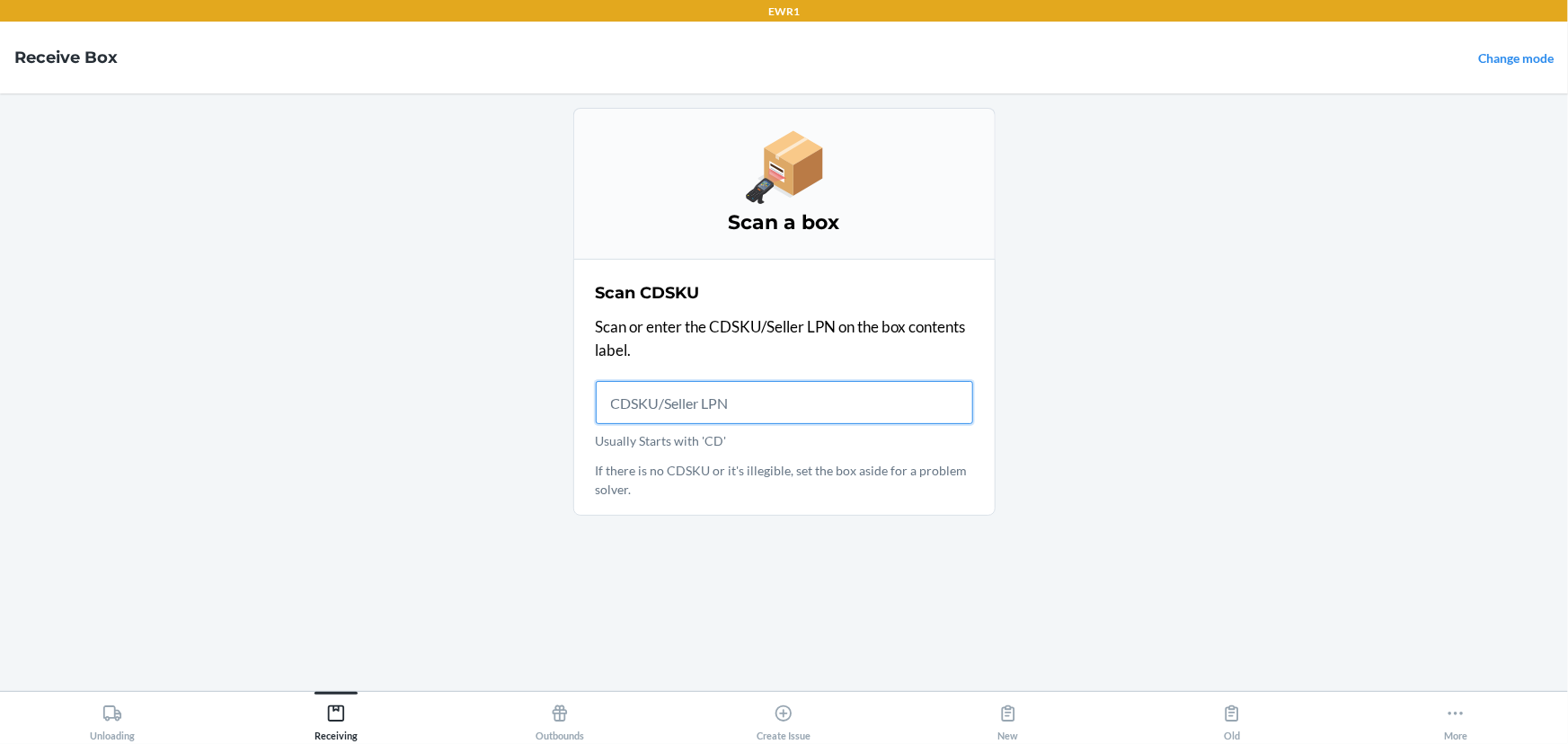
click at [663, 399] on input "Usually Starts with 'CD'" at bounding box center [784, 402] width 378 height 44
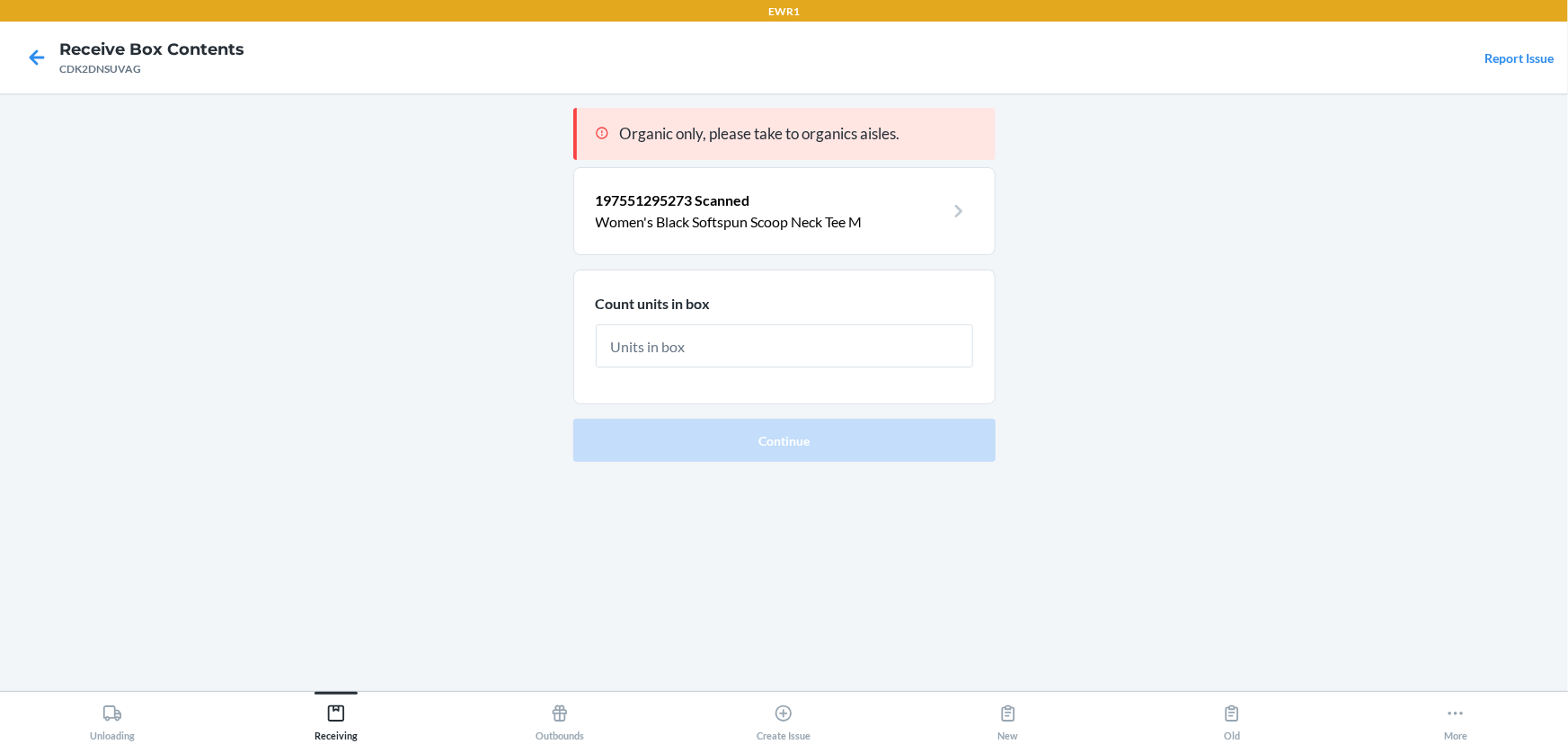
click at [824, 360] on input "text" at bounding box center [784, 346] width 378 height 44
type input "80"
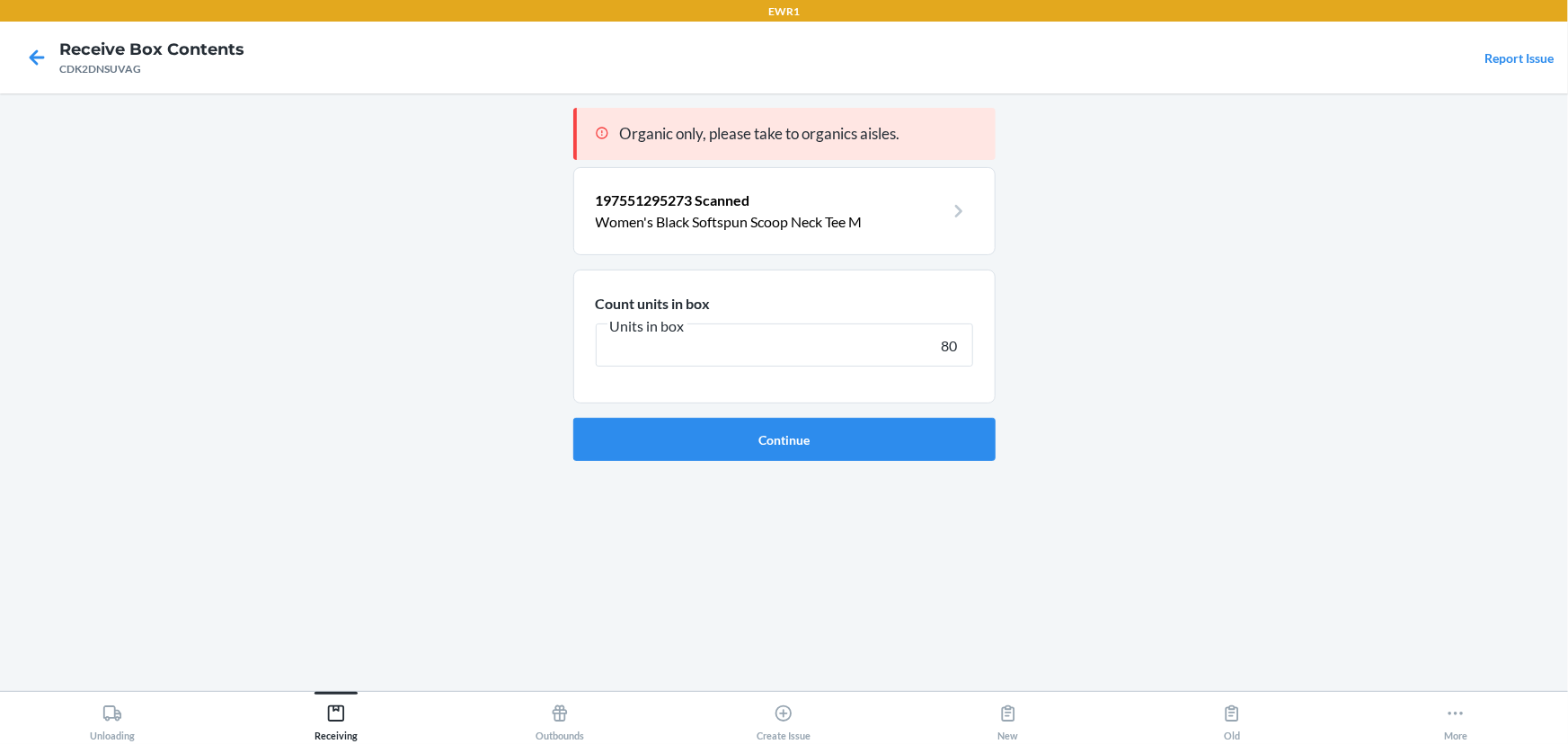
click button "Continue" at bounding box center [785, 439] width 422 height 44
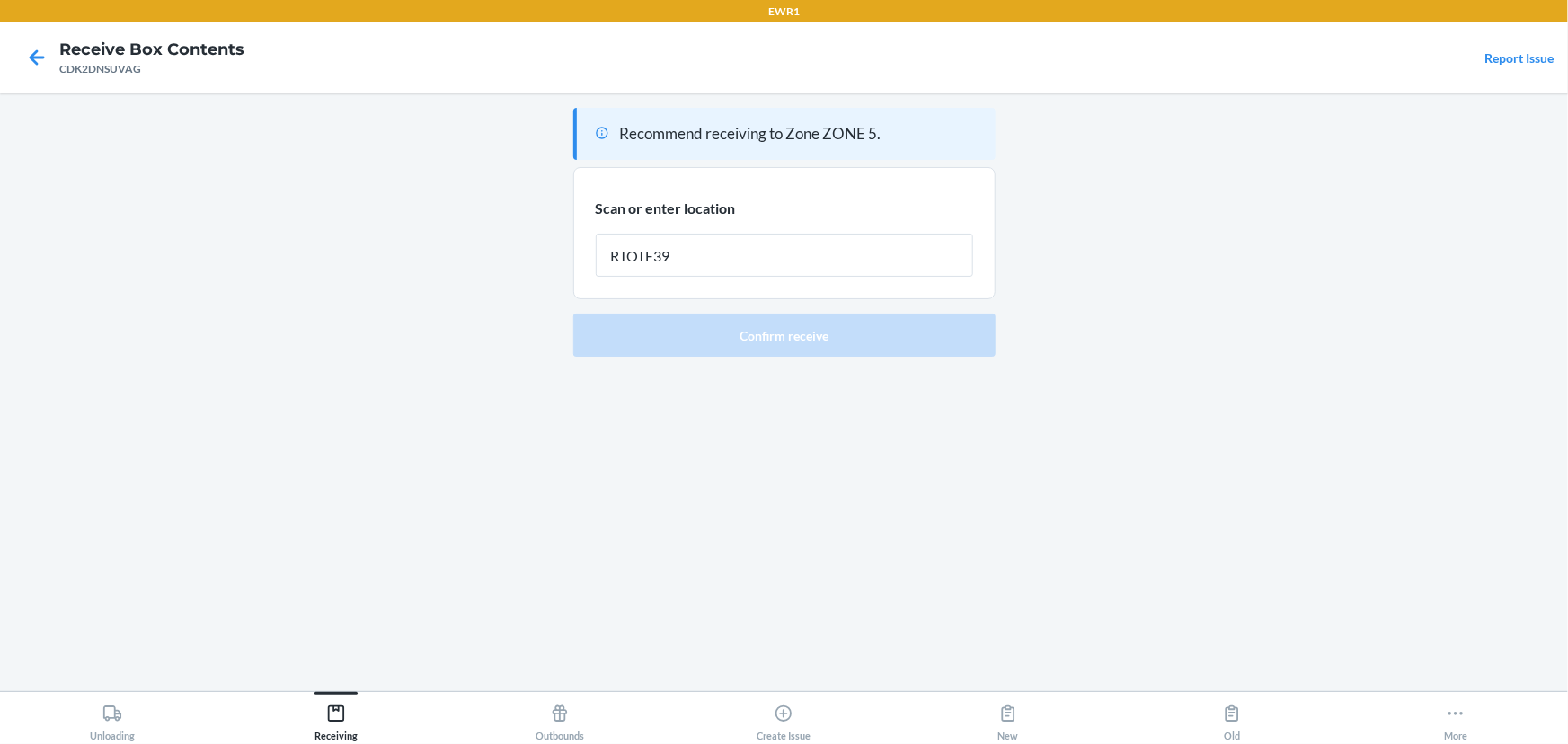
type input "RTOTE393"
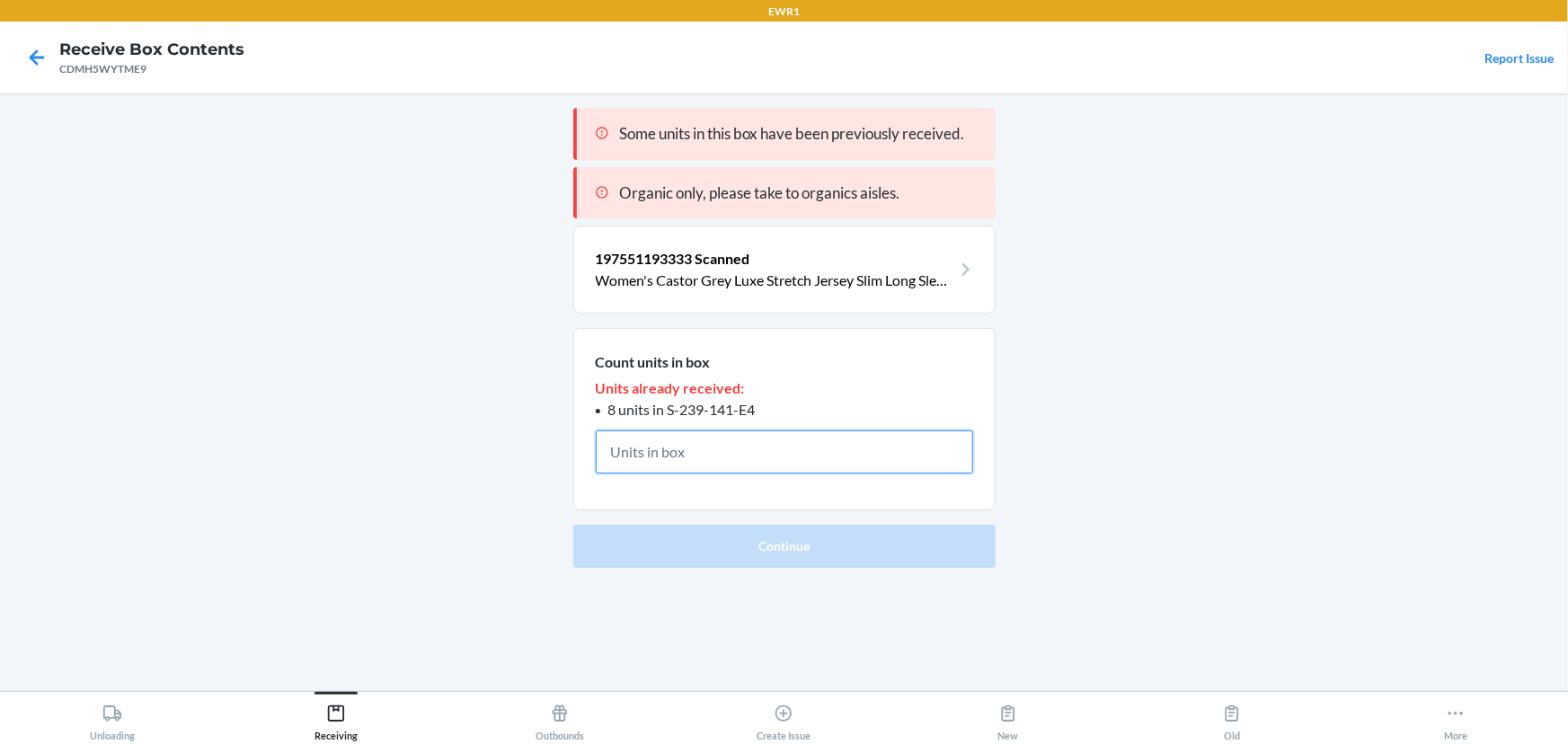
click at [655, 461] on input "text" at bounding box center [784, 452] width 378 height 44
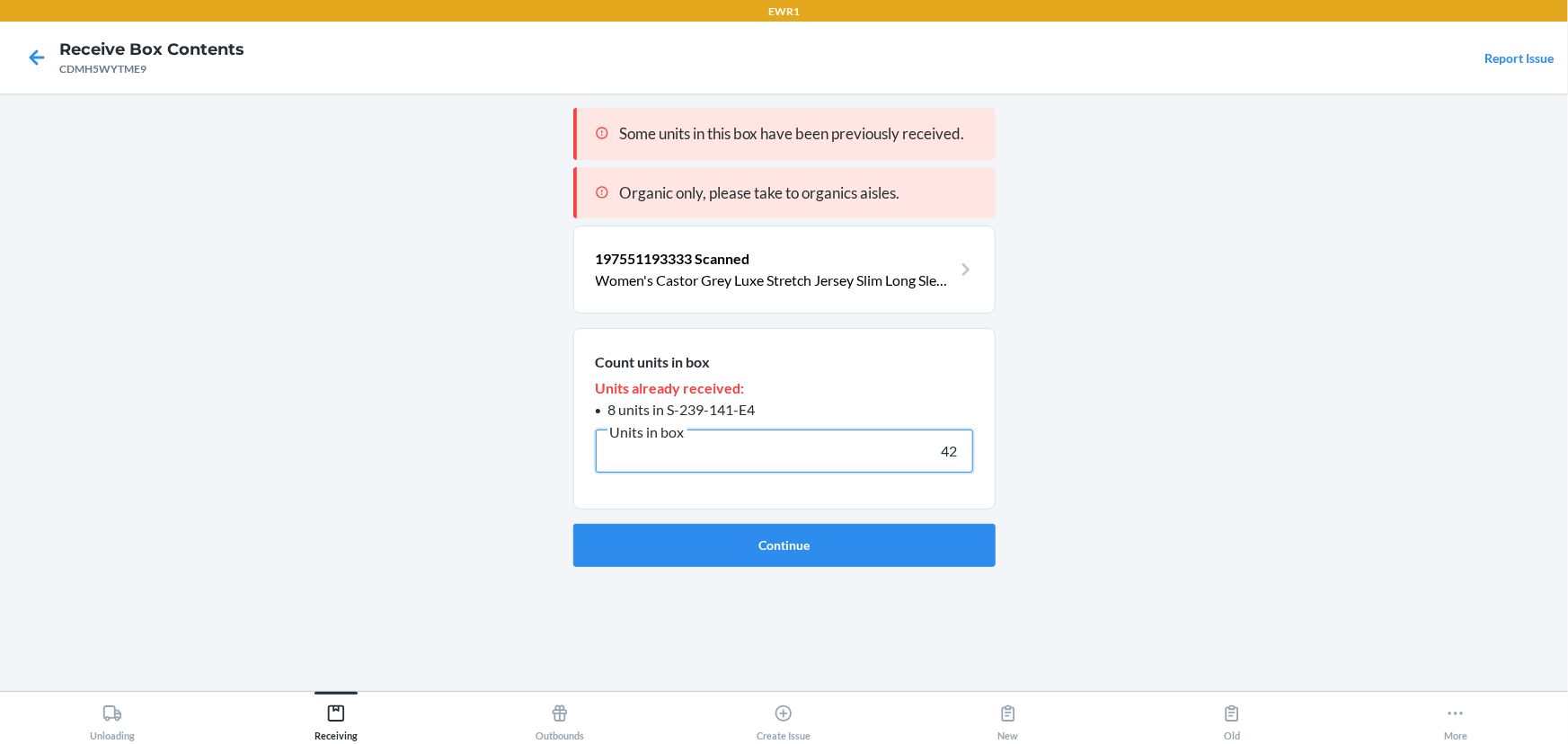
type input "42"
click at [574, 523] on button "Continue" at bounding box center [785, 545] width 422 height 44
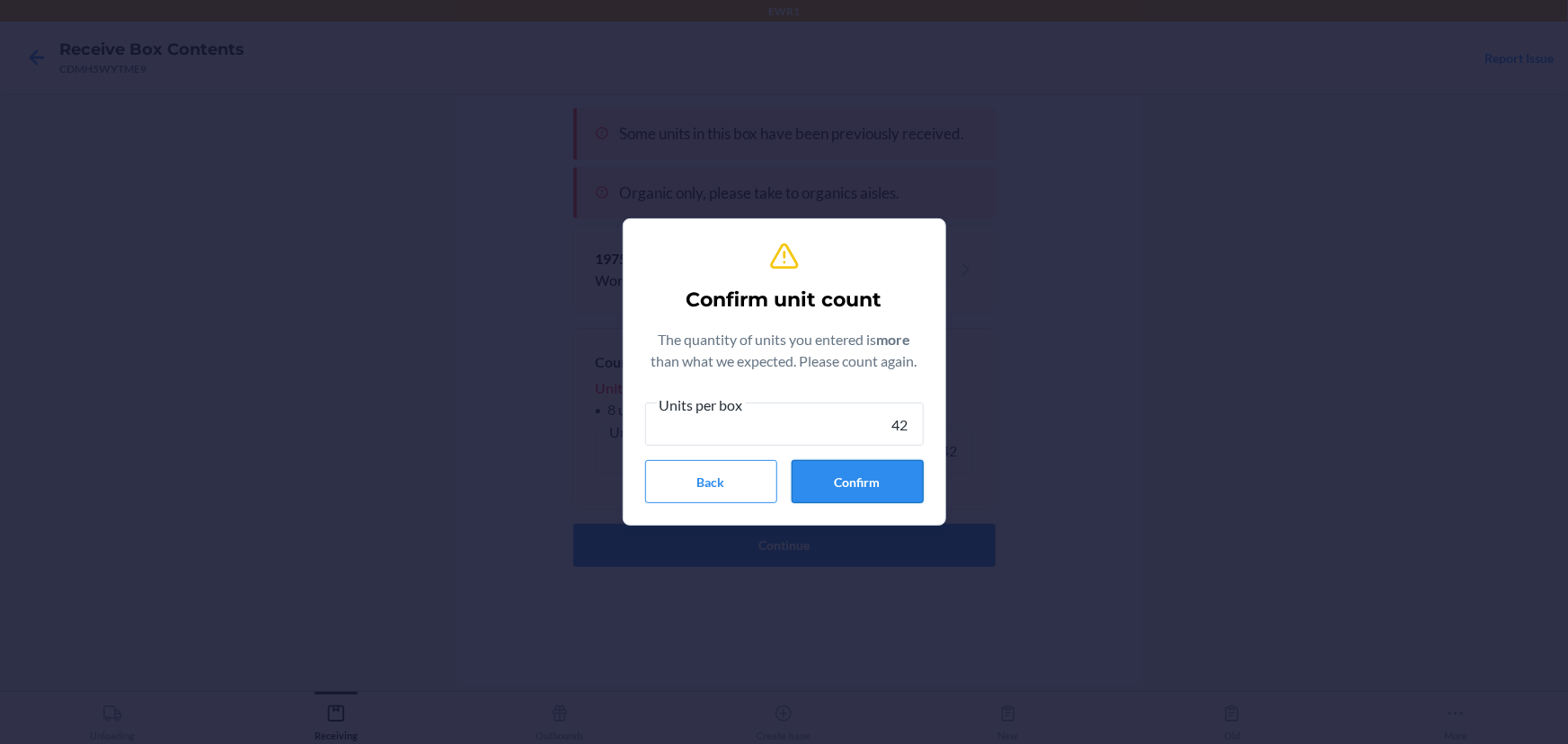
type input "42"
click at [898, 486] on button "Confirm" at bounding box center [858, 482] width 133 height 44
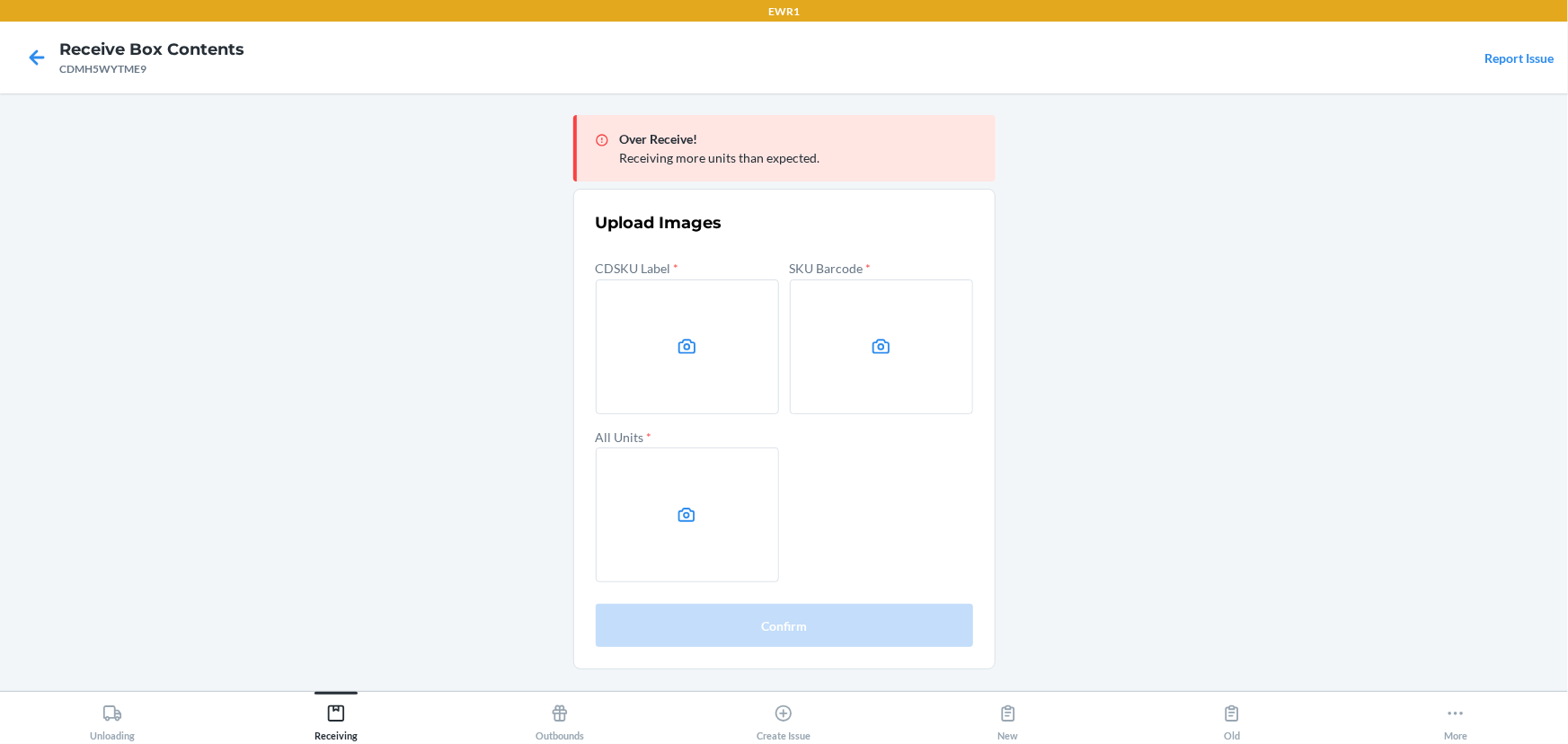
click at [1297, 260] on main "Over Receive! Receiving more units than expected. Upload Images CDSKU Label * S…" at bounding box center [784, 392] width 1568 height 597
click at [650, 394] on label at bounding box center [687, 346] width 184 height 134
click at [0, 0] on input "file" at bounding box center [0, 0] width 0 height 0
click at [850, 368] on label at bounding box center [882, 346] width 184 height 134
click at [0, 0] on input "file" at bounding box center [0, 0] width 0 height 0
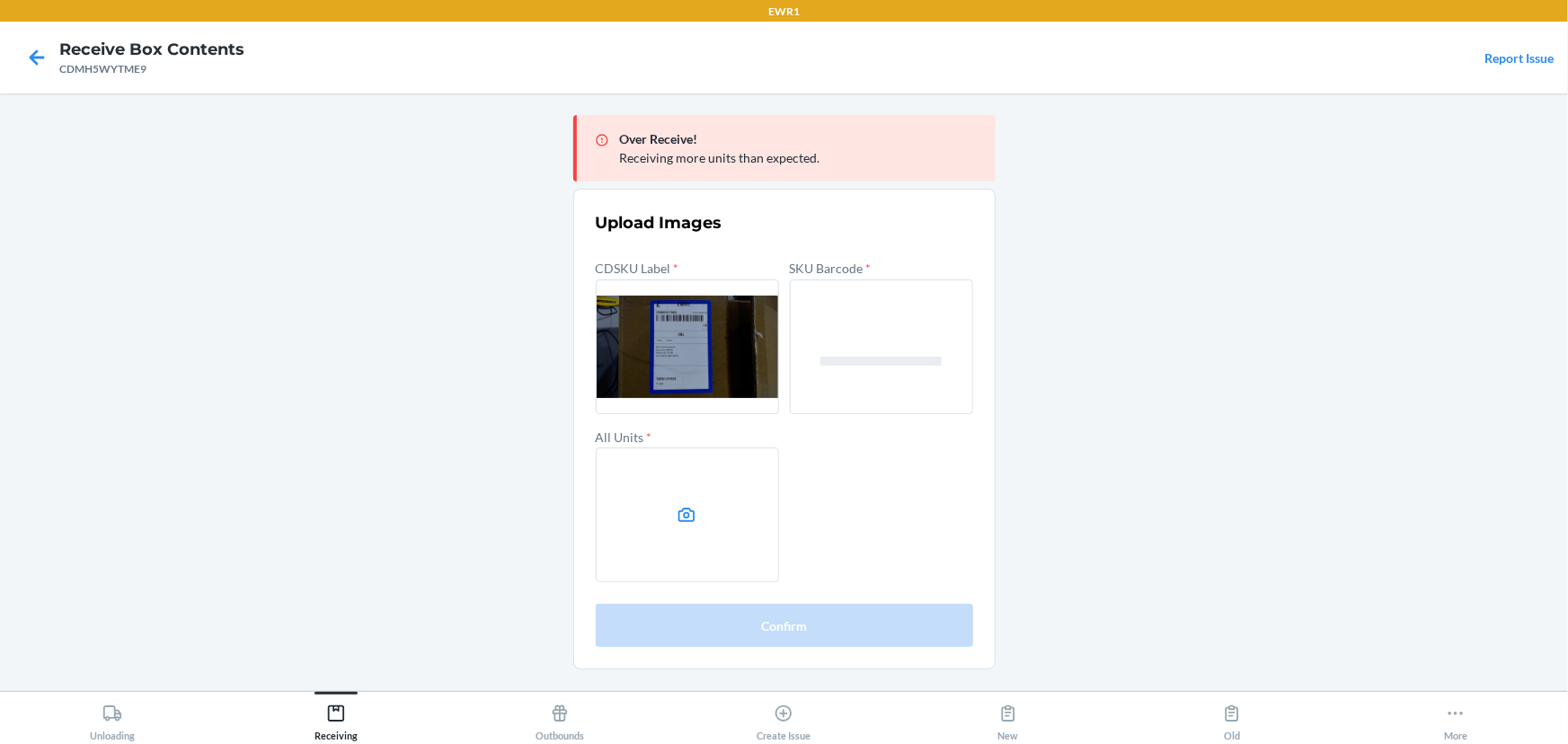
click at [711, 465] on label at bounding box center [687, 515] width 184 height 134
click at [0, 0] on input "file" at bounding box center [0, 0] width 0 height 0
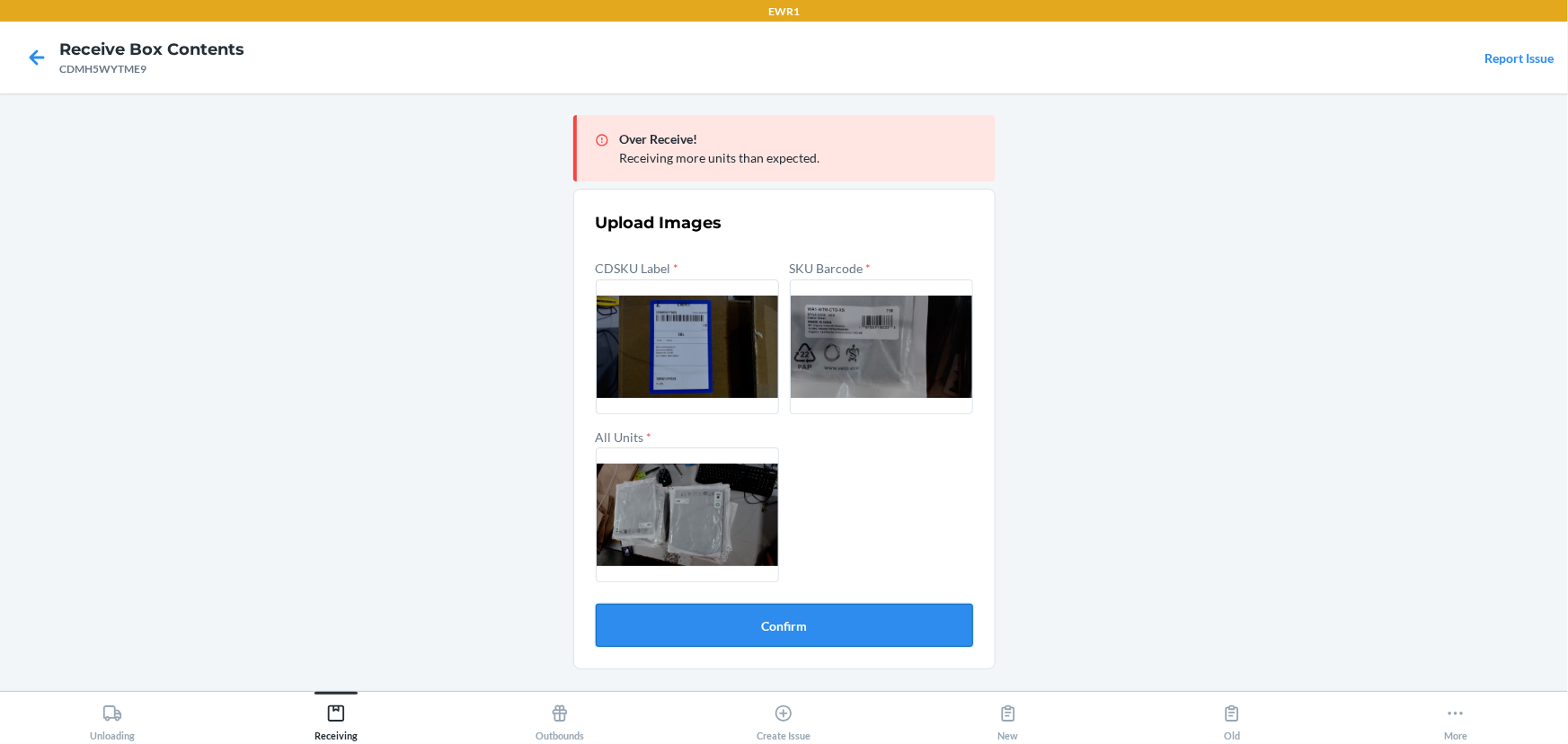
click at [827, 614] on button "Confirm" at bounding box center [784, 626] width 378 height 44
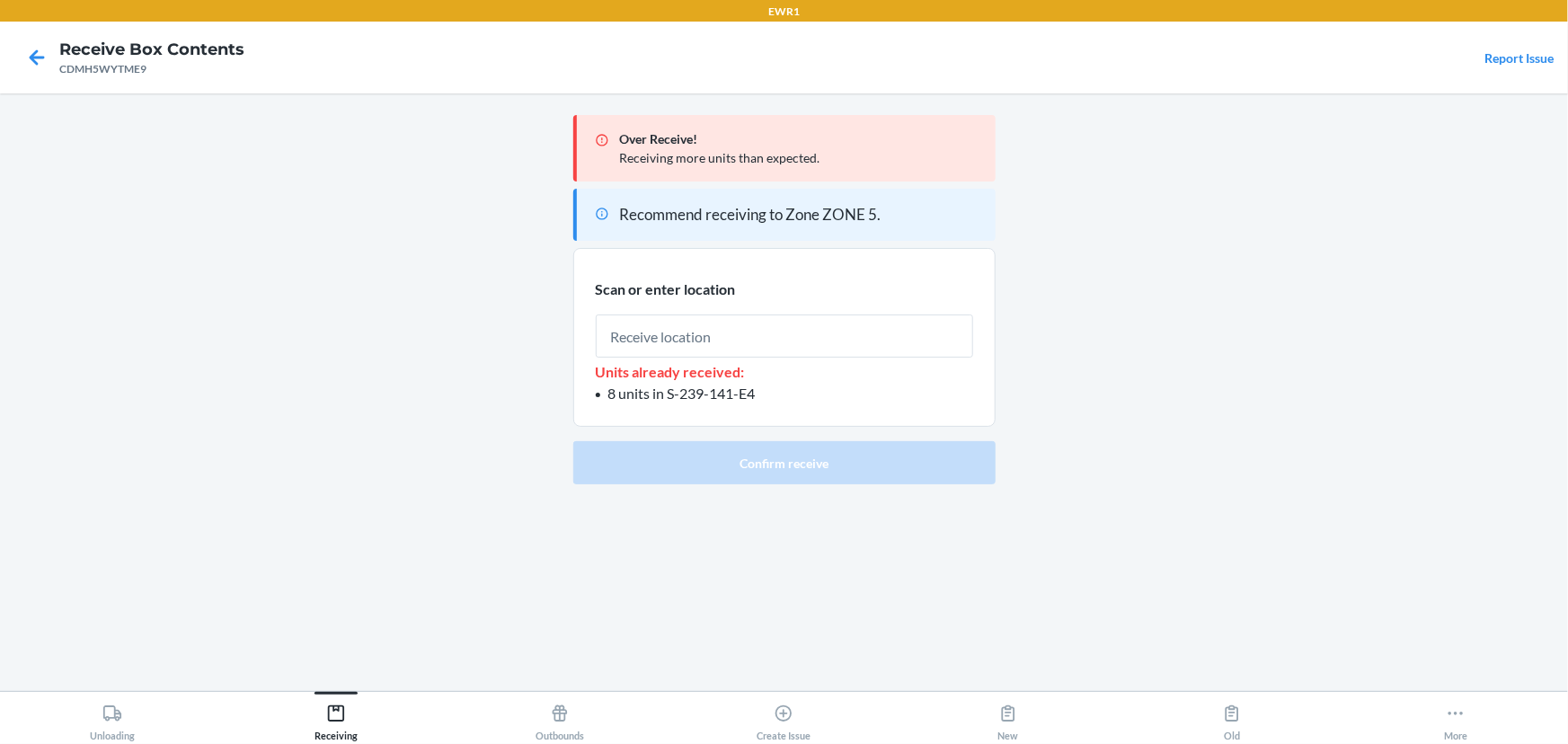
click at [777, 340] on input "text" at bounding box center [784, 336] width 378 height 44
type input "RTOTE393"
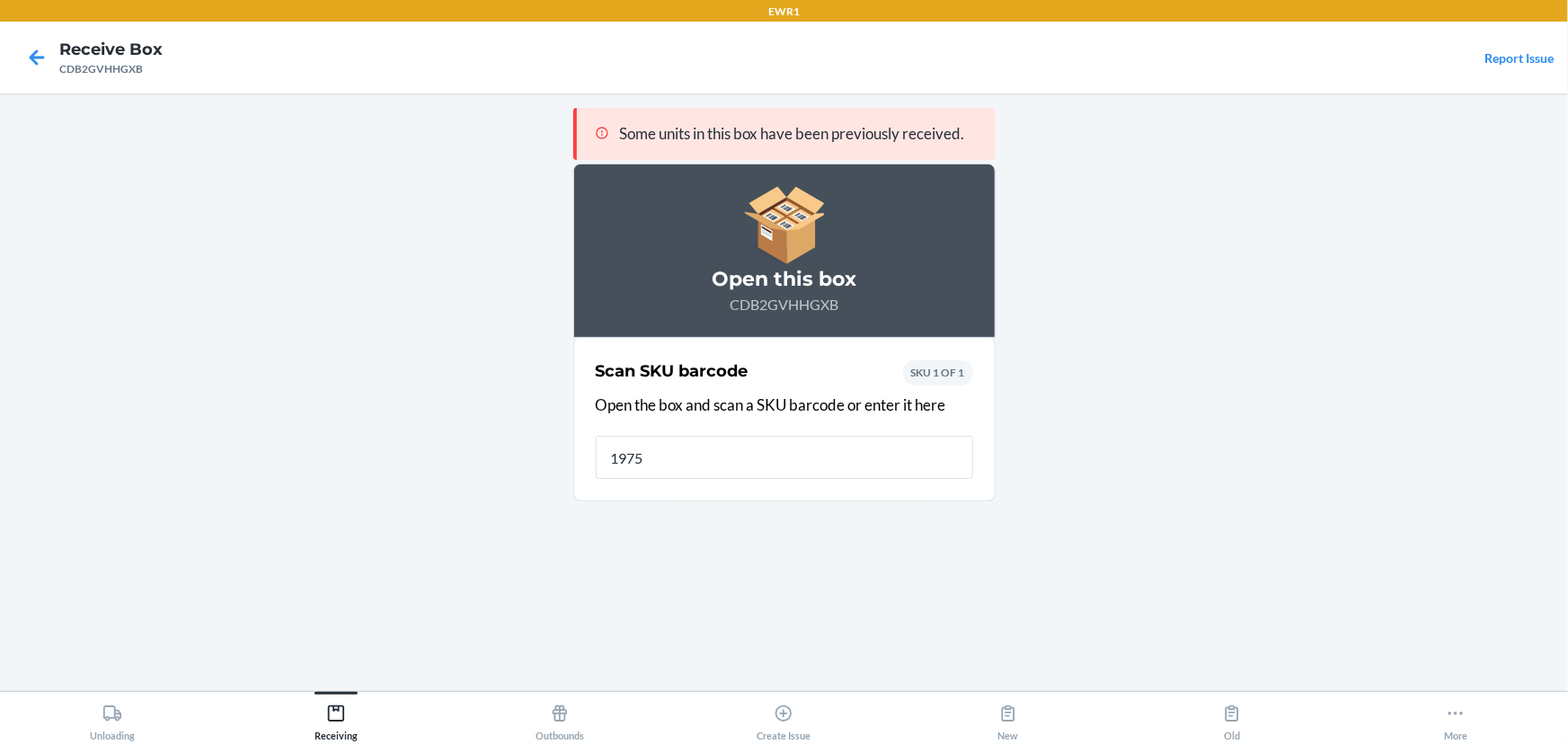
type input "19755"
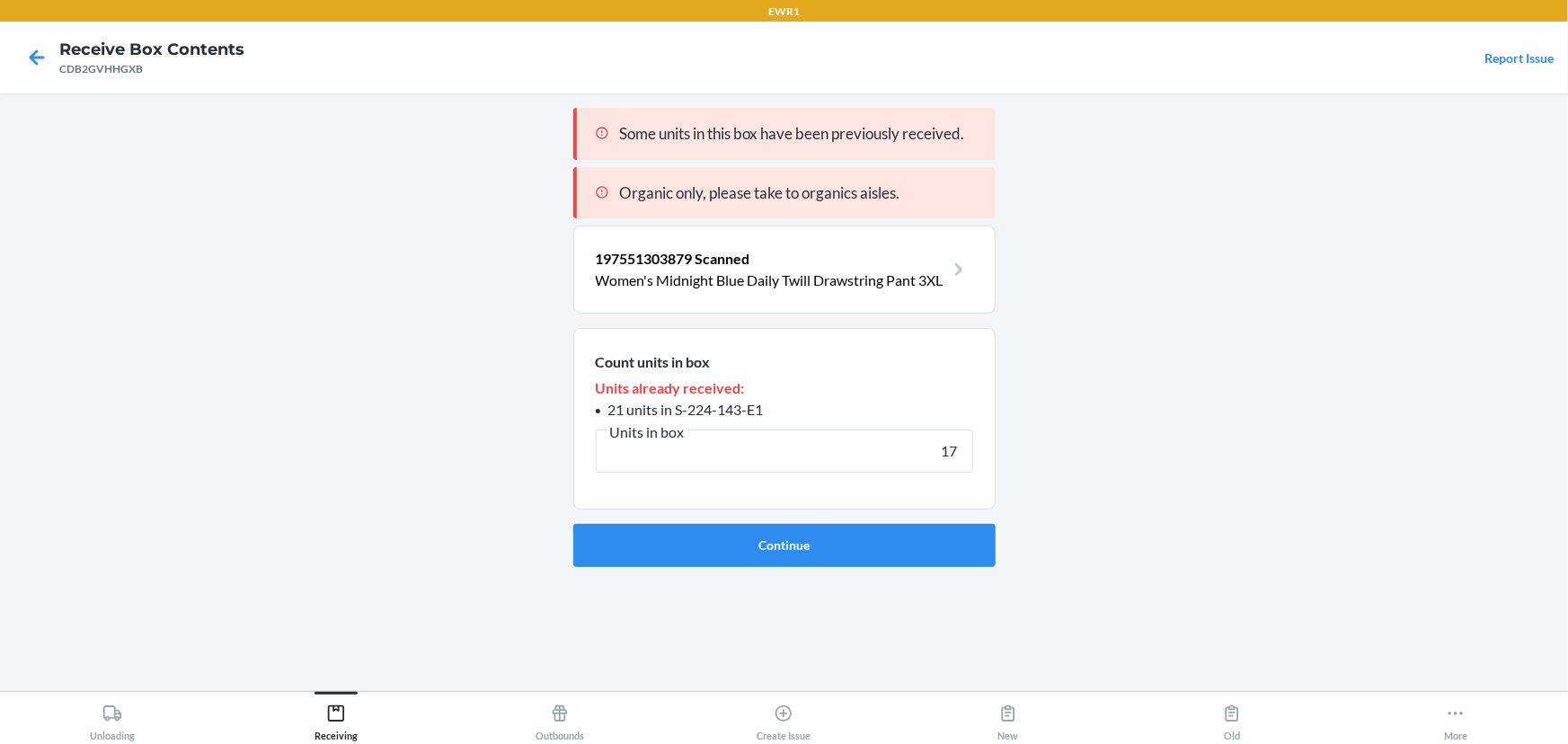
type input "17"
click at [574, 523] on button "Continue" at bounding box center [785, 545] width 422 height 44
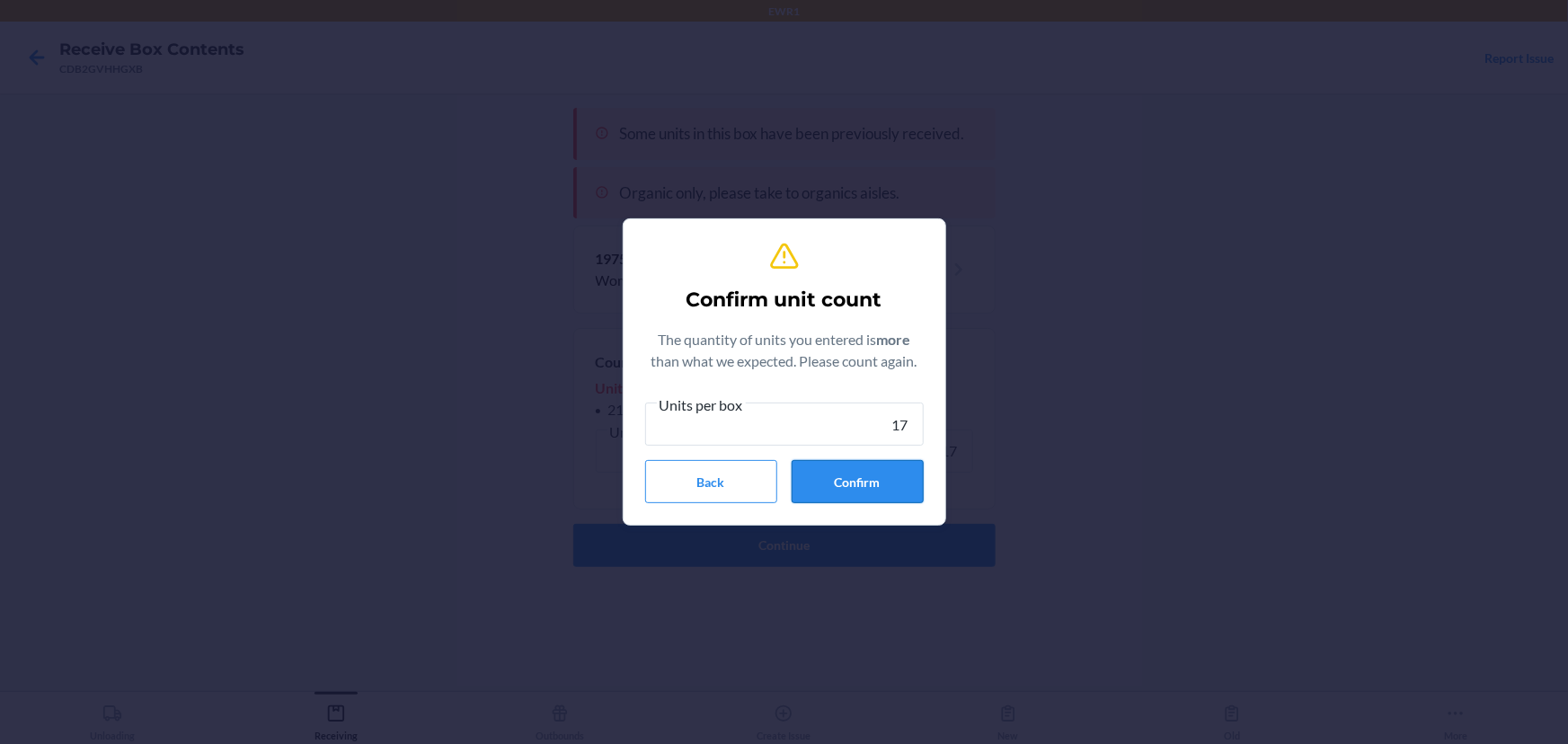
type input "17"
click at [825, 484] on button "Confirm" at bounding box center [858, 482] width 133 height 44
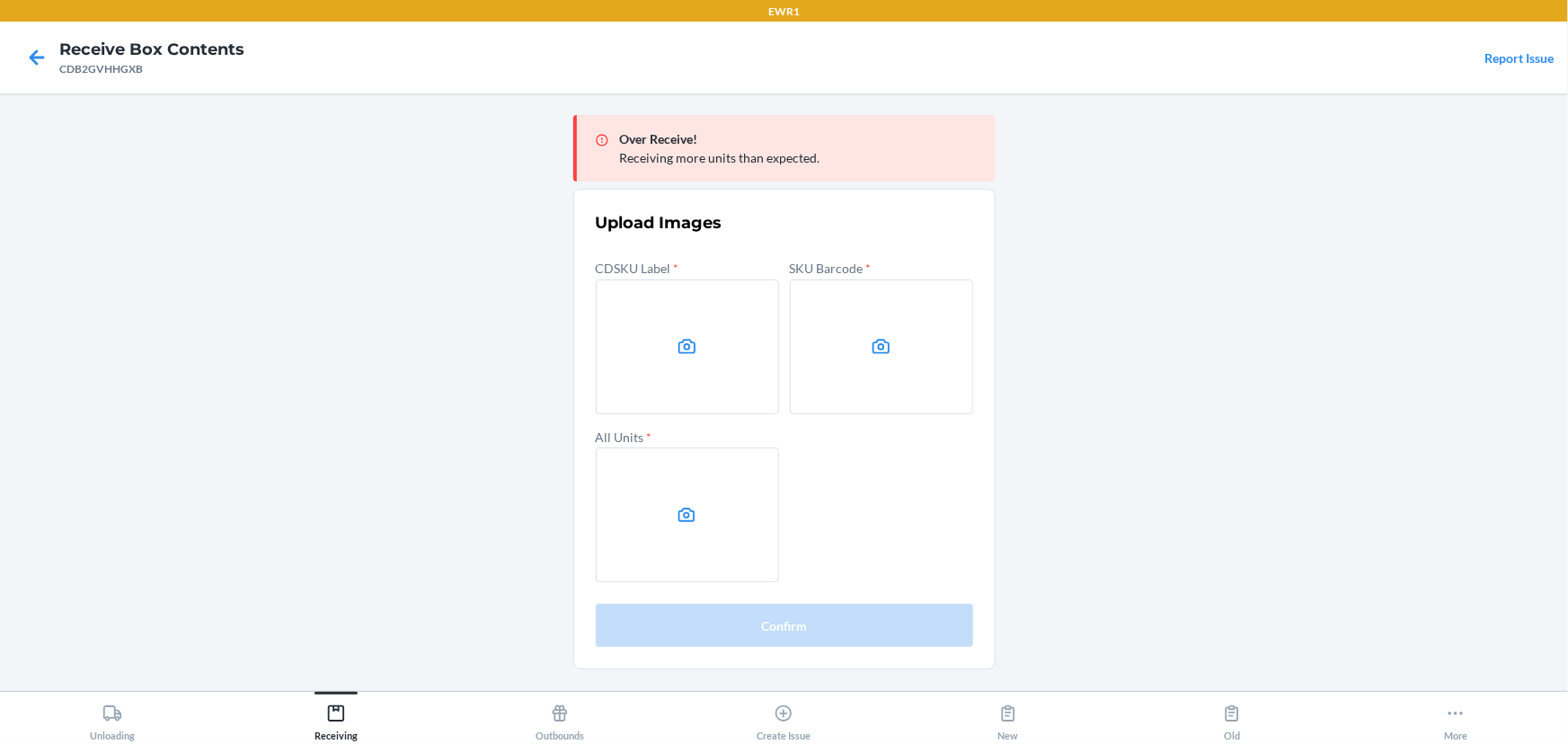
click at [1298, 382] on main "Over Receive! Receiving more units than expected. Upload Images CDSKU Label * S…" at bounding box center [784, 392] width 1568 height 597
click at [710, 334] on label at bounding box center [687, 346] width 184 height 134
click at [0, 0] on input "file" at bounding box center [0, 0] width 0 height 0
click at [857, 332] on label at bounding box center [882, 346] width 184 height 134
click at [0, 0] on input "file" at bounding box center [0, 0] width 0 height 0
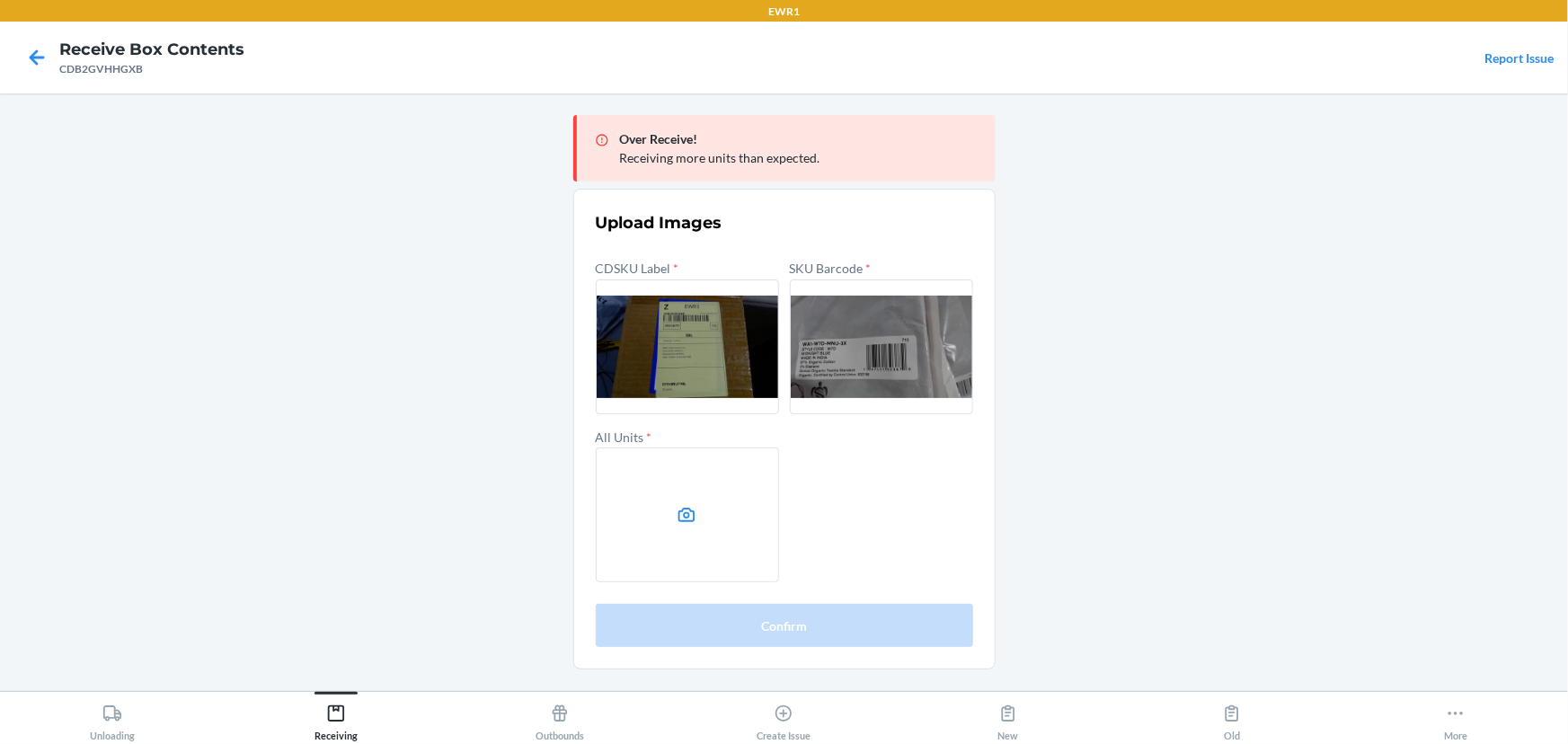
click at [746, 495] on label at bounding box center [687, 515] width 184 height 134
click at [0, 0] on input "file" at bounding box center [0, 0] width 0 height 0
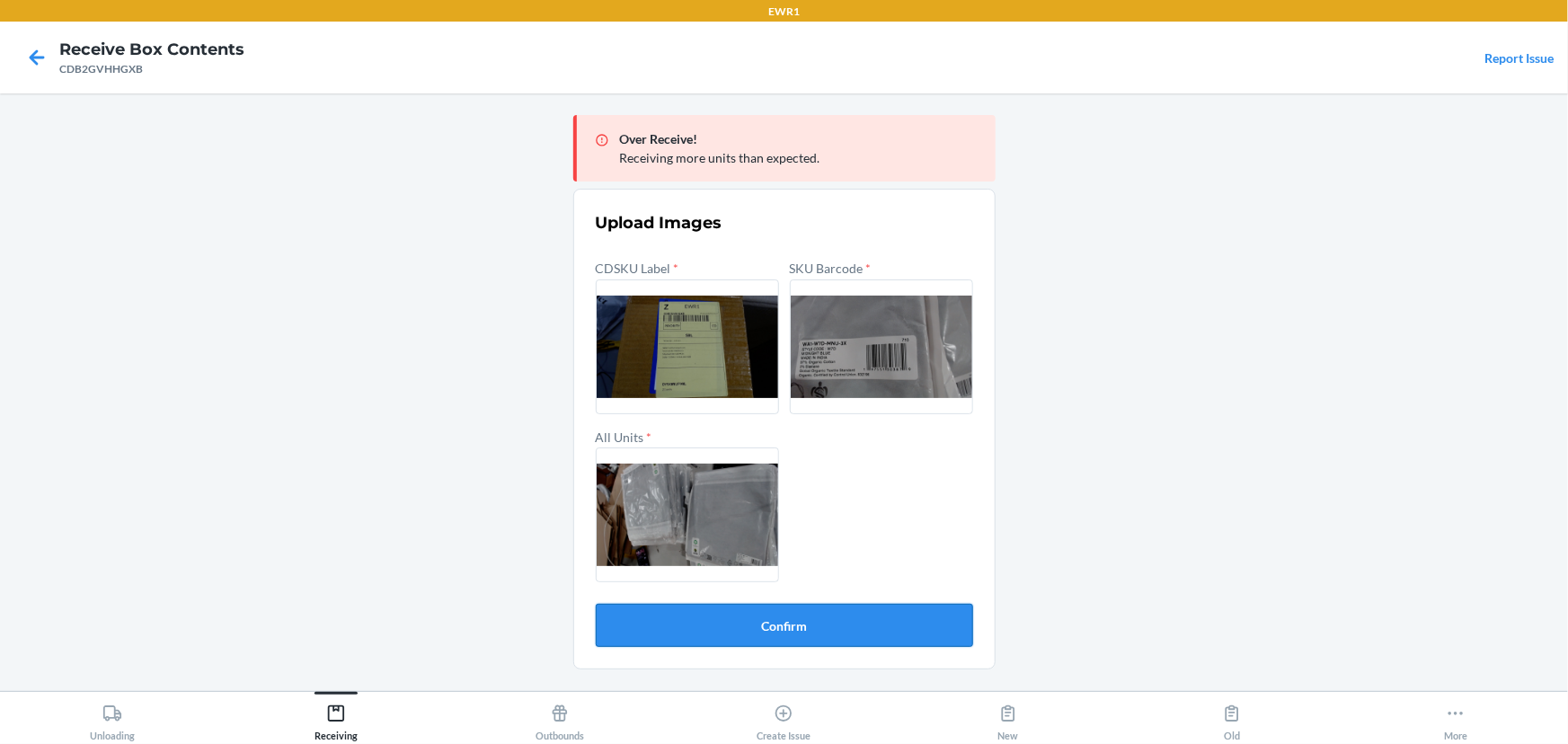
click at [835, 618] on button "Confirm" at bounding box center [784, 626] width 378 height 44
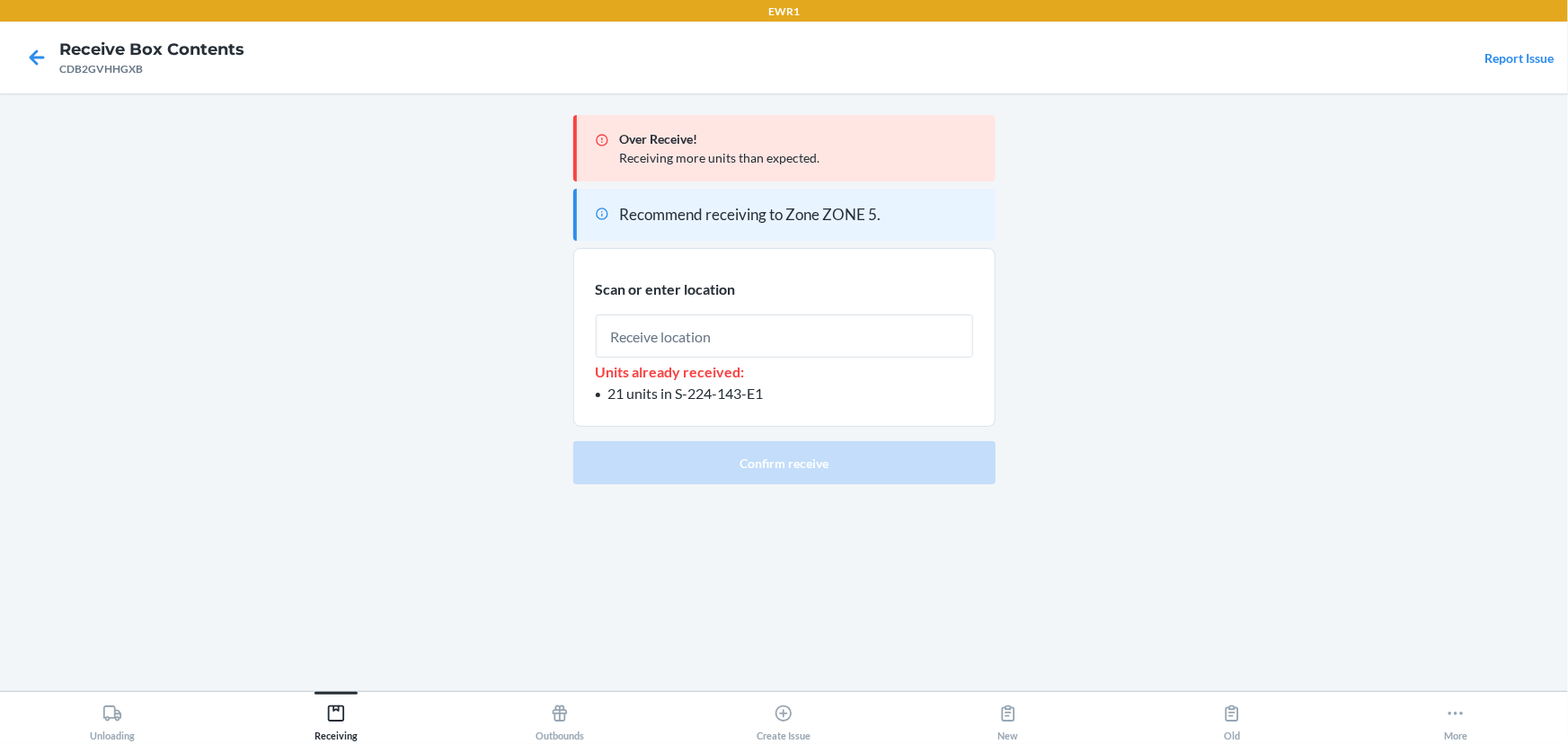
click at [770, 346] on input "text" at bounding box center [784, 336] width 378 height 44
type input "RTOTE393"
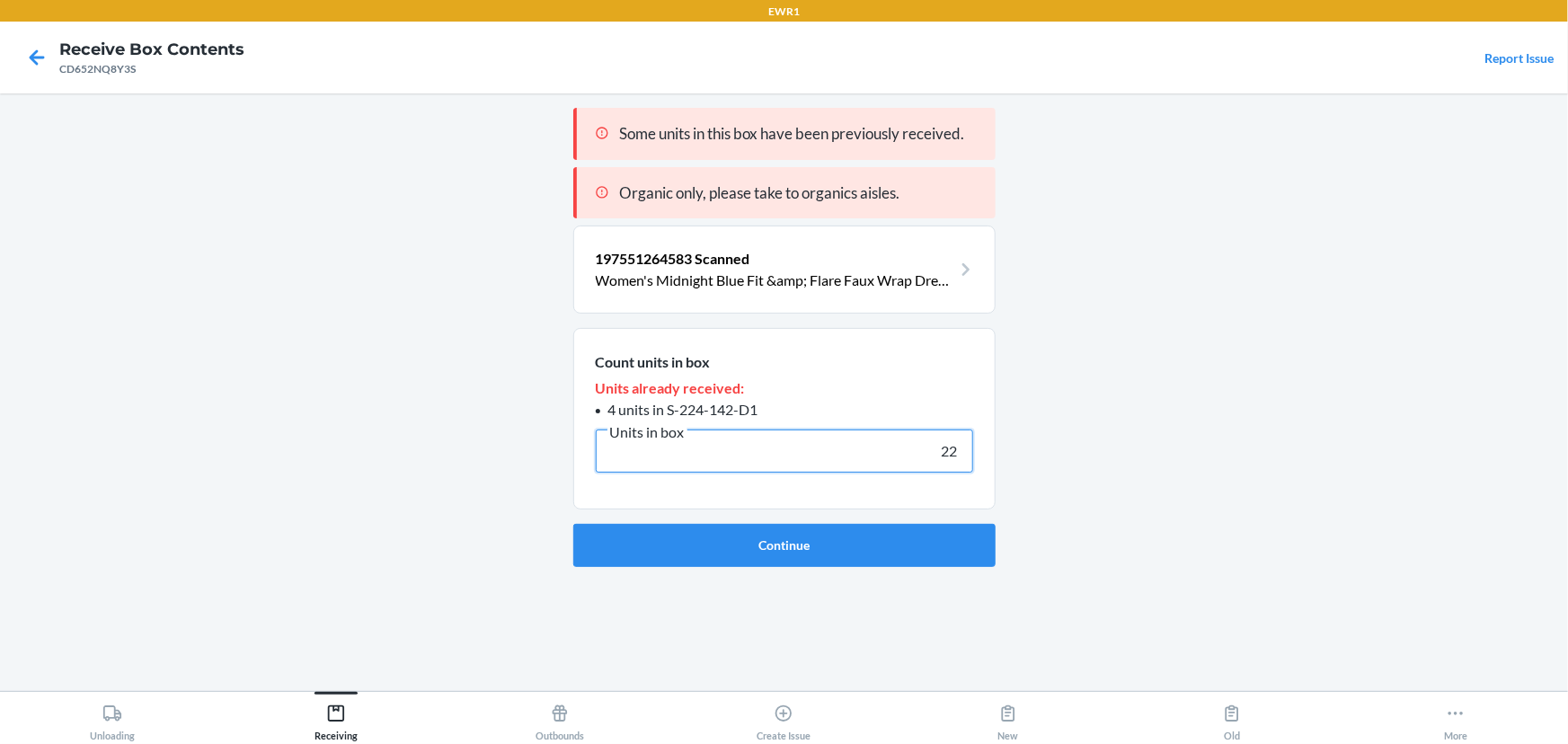
type input "22"
click at [574, 523] on button "Continue" at bounding box center [785, 545] width 422 height 44
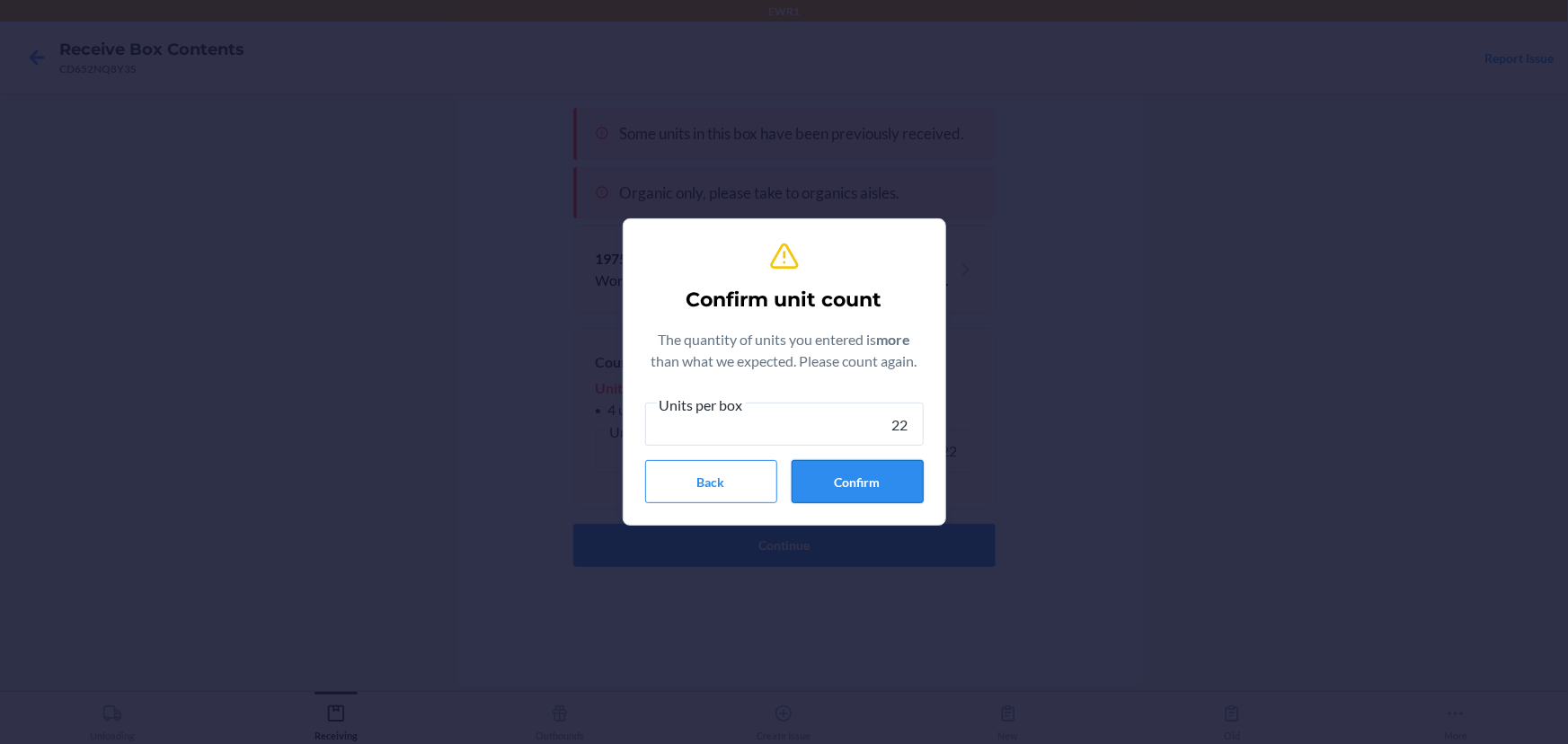
type input "22"
click at [869, 483] on button "Confirm" at bounding box center [858, 482] width 133 height 44
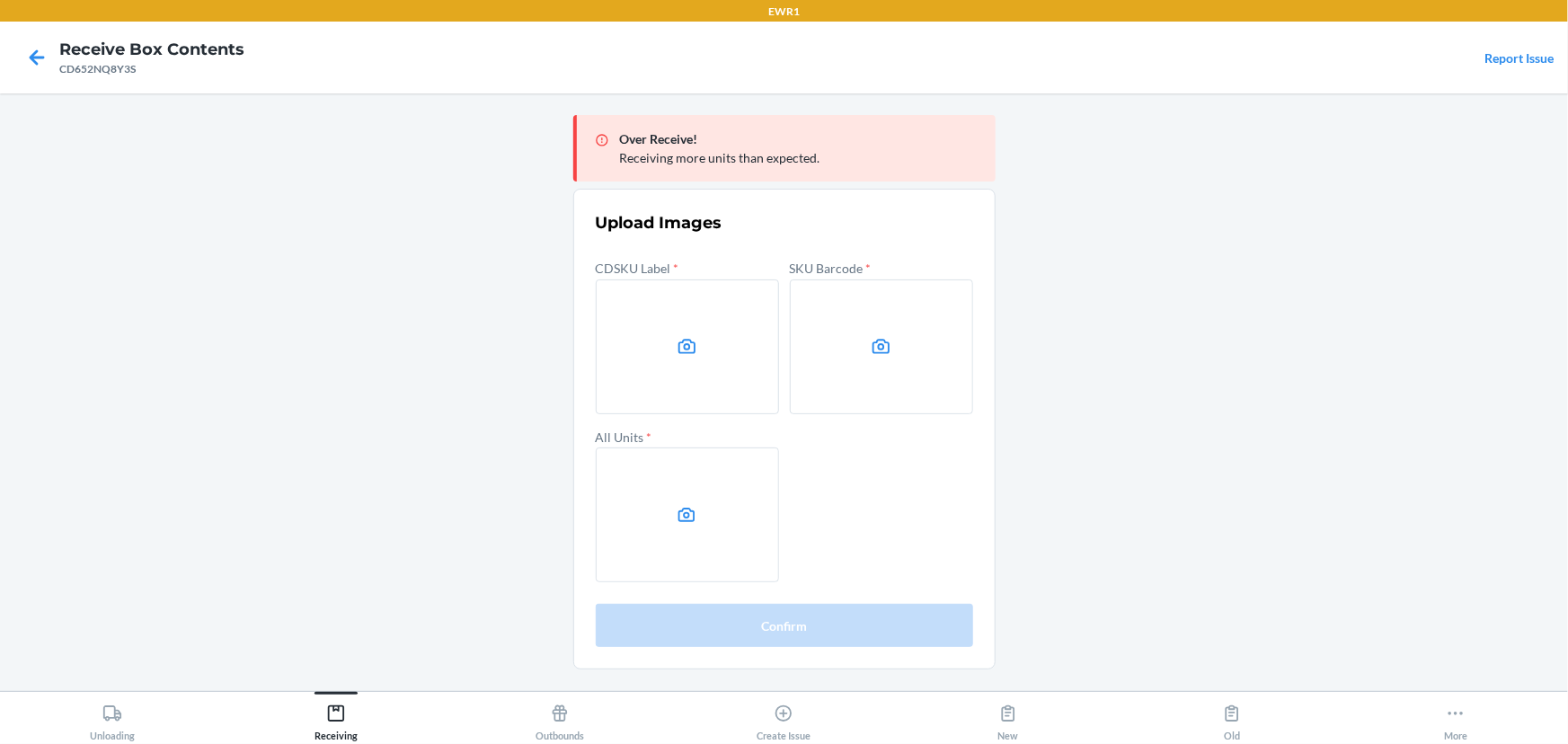
click at [1297, 349] on main "Over Receive! Receiving more units than expected. Upload Images CDSKU Label * S…" at bounding box center [784, 392] width 1568 height 597
click at [716, 333] on label at bounding box center [687, 346] width 184 height 134
click at [0, 0] on input "file" at bounding box center [0, 0] width 0 height 0
click at [820, 355] on label at bounding box center [882, 346] width 184 height 134
click at [0, 0] on input "file" at bounding box center [0, 0] width 0 height 0
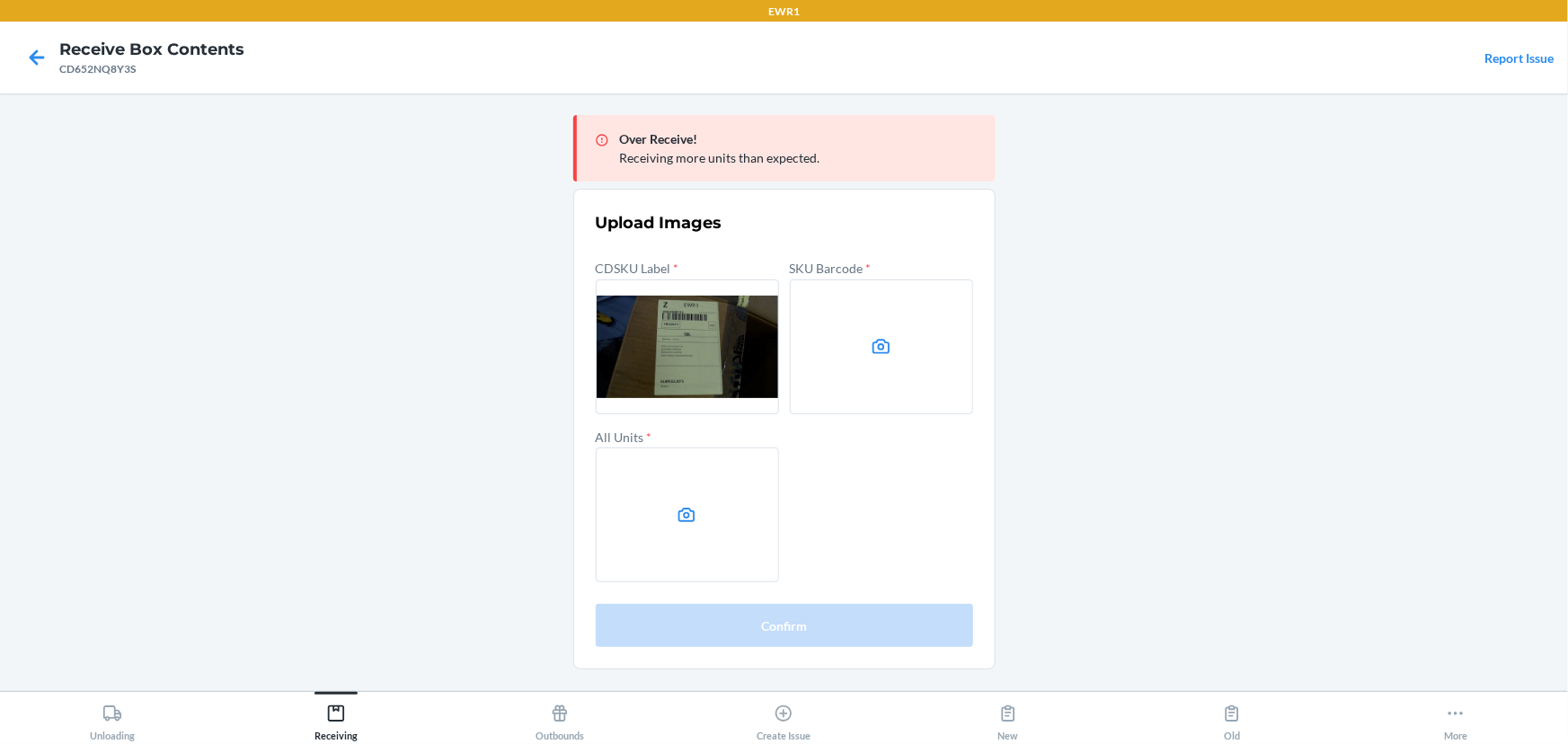
click at [668, 504] on label at bounding box center [687, 515] width 184 height 134
click at [0, 0] on input "file" at bounding box center [0, 0] width 0 height 0
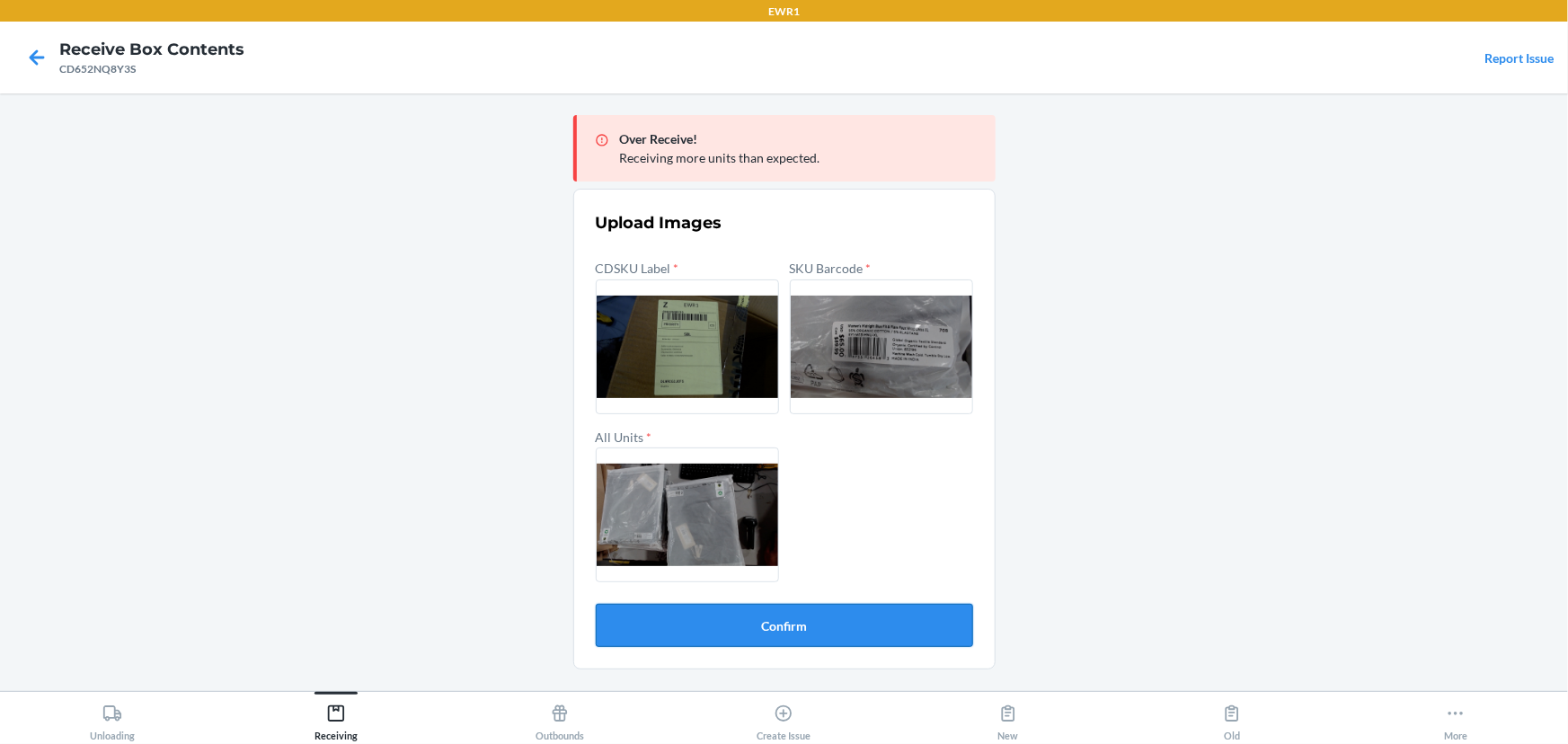
click at [852, 640] on button "Confirm" at bounding box center [784, 626] width 378 height 44
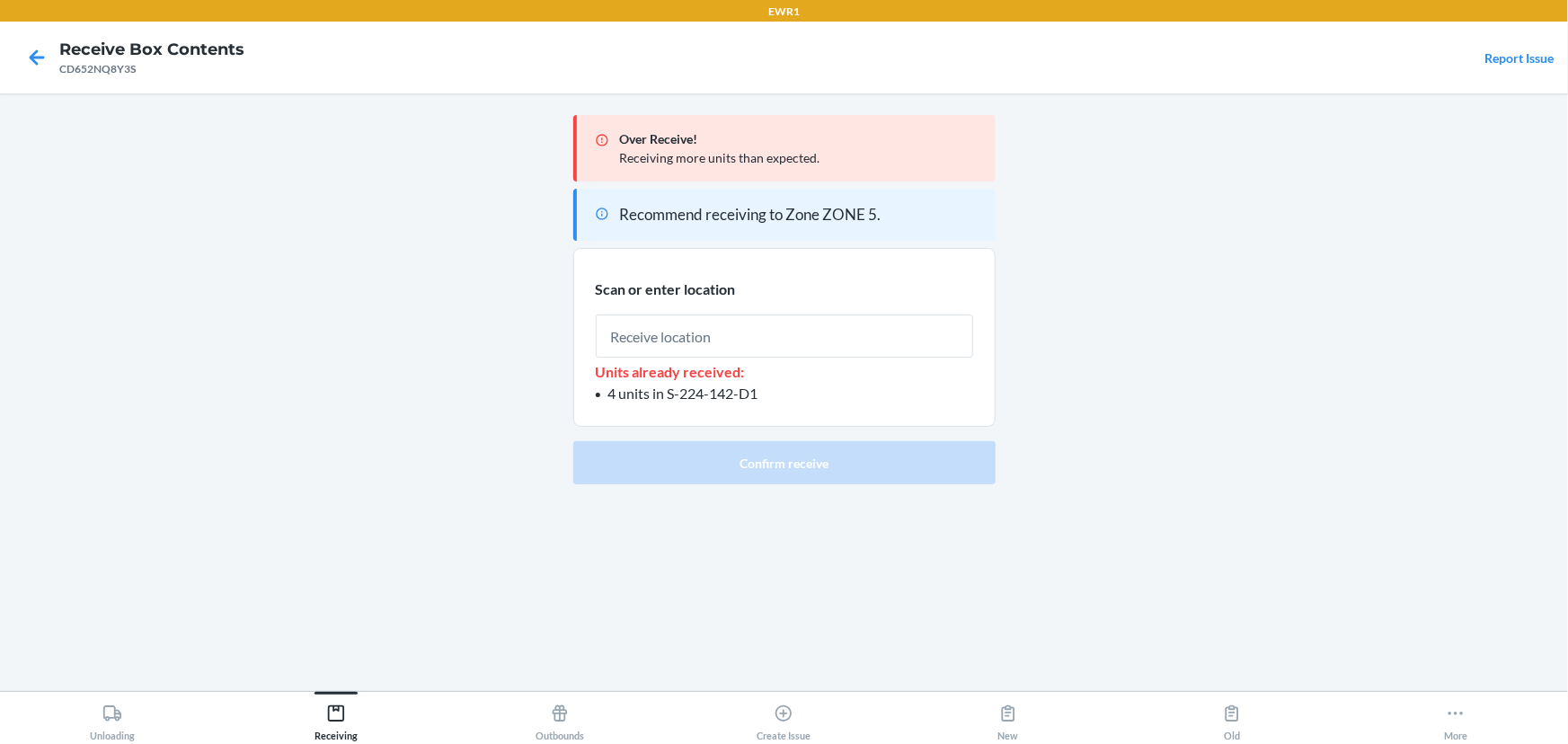
click at [787, 343] on input "text" at bounding box center [784, 336] width 378 height 44
type input "RTOTE393"
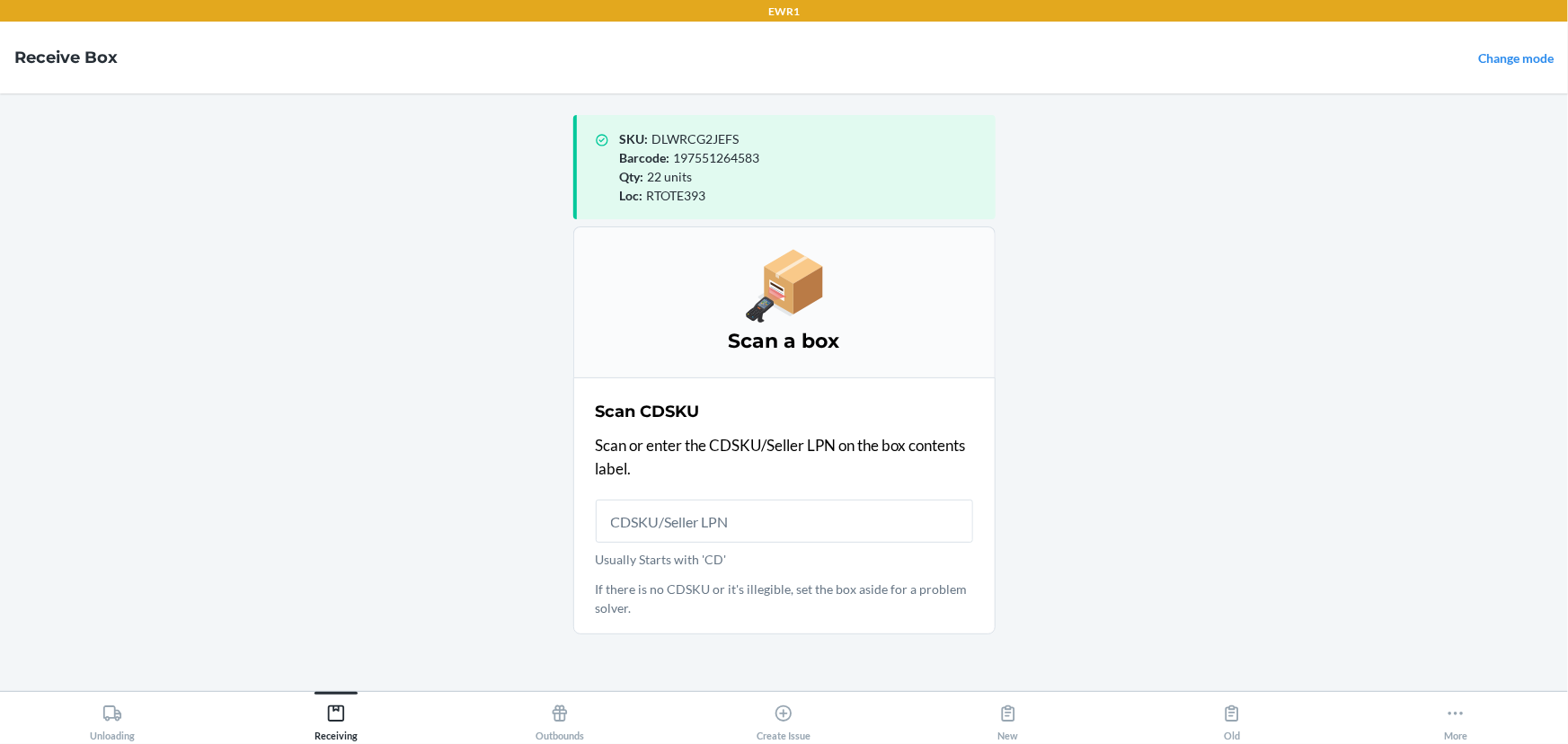
click at [725, 536] on input "Usually Starts with 'CD'" at bounding box center [784, 522] width 378 height 44
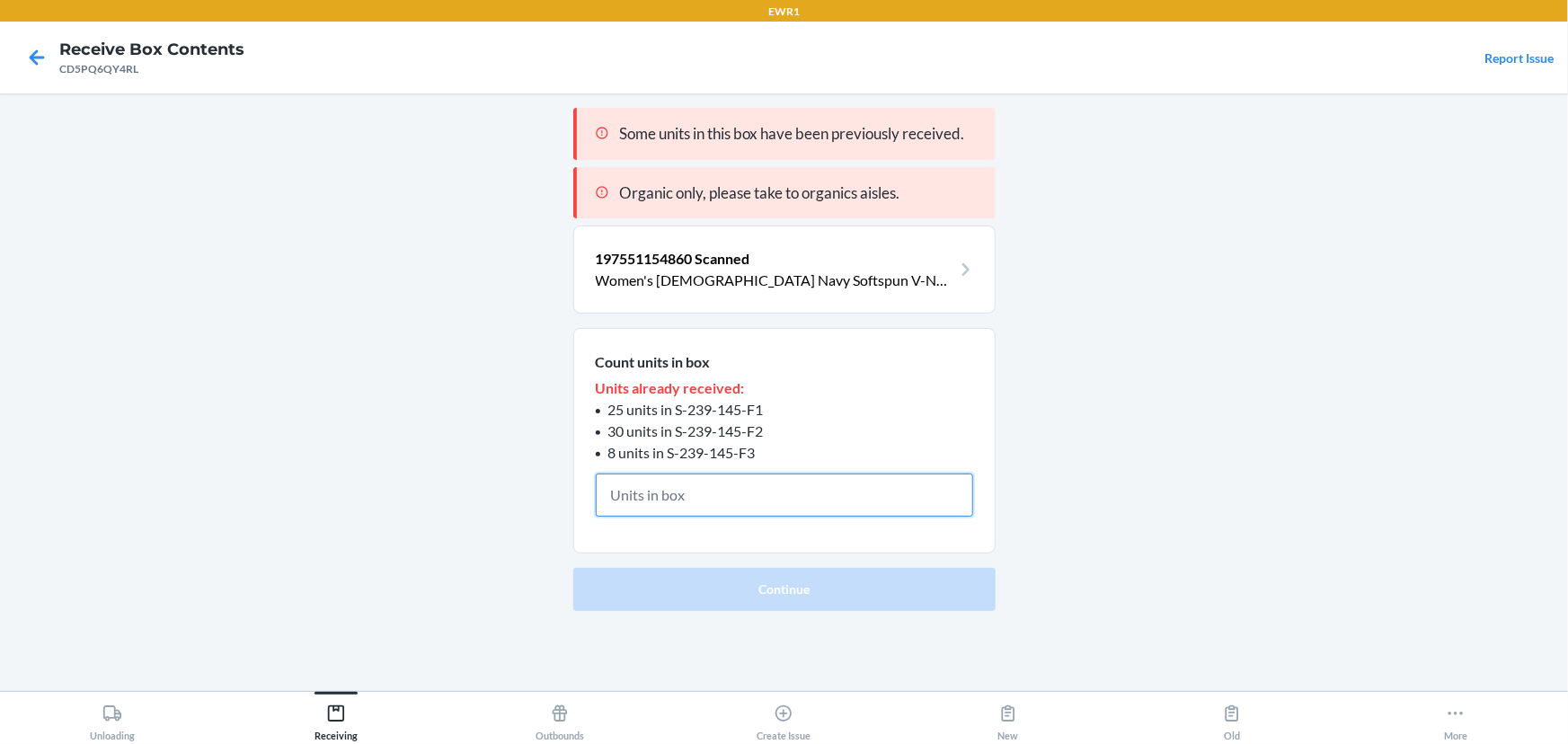
click at [736, 505] on input "text" at bounding box center [784, 495] width 378 height 44
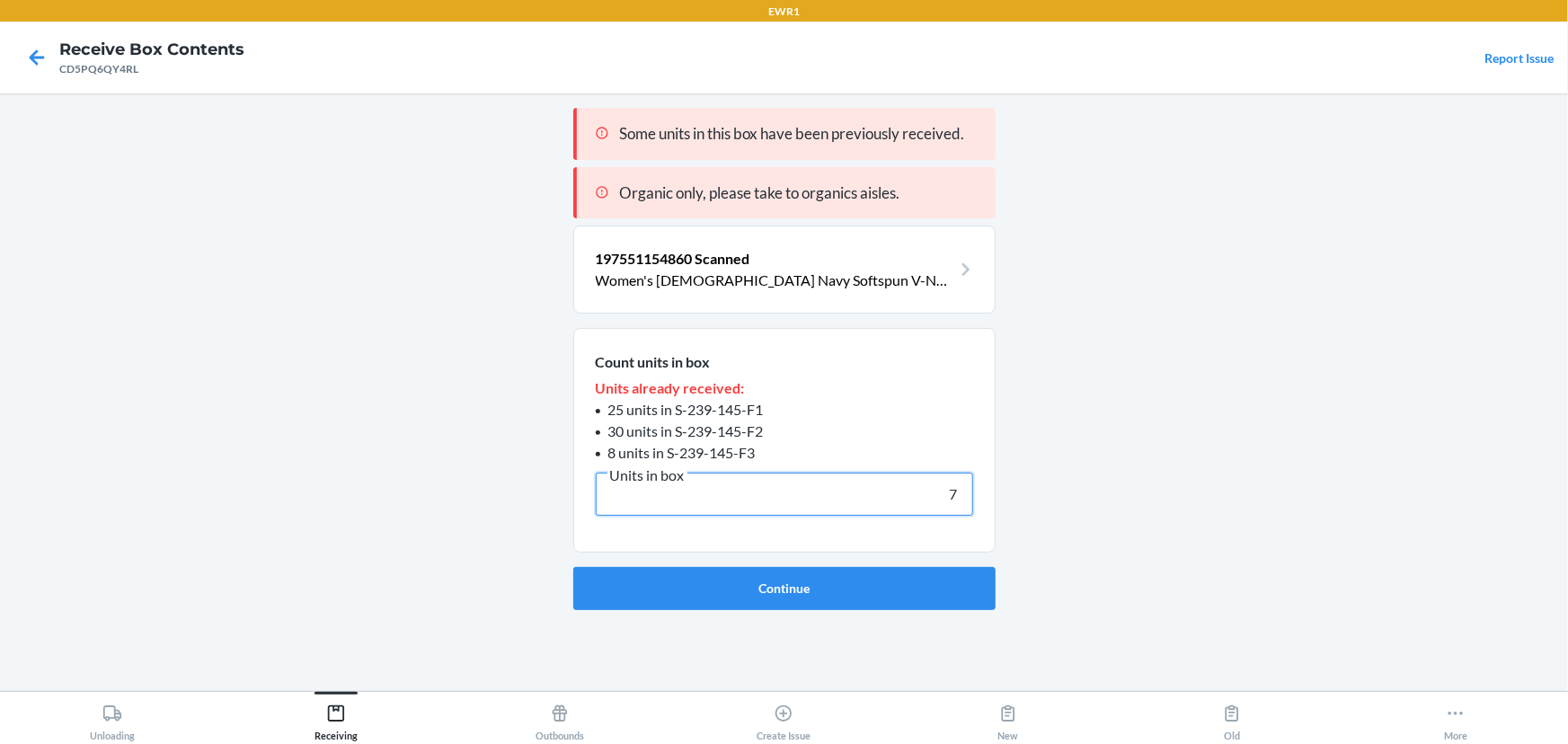
type input "7"
click at [574, 567] on button "Continue" at bounding box center [785, 589] width 422 height 44
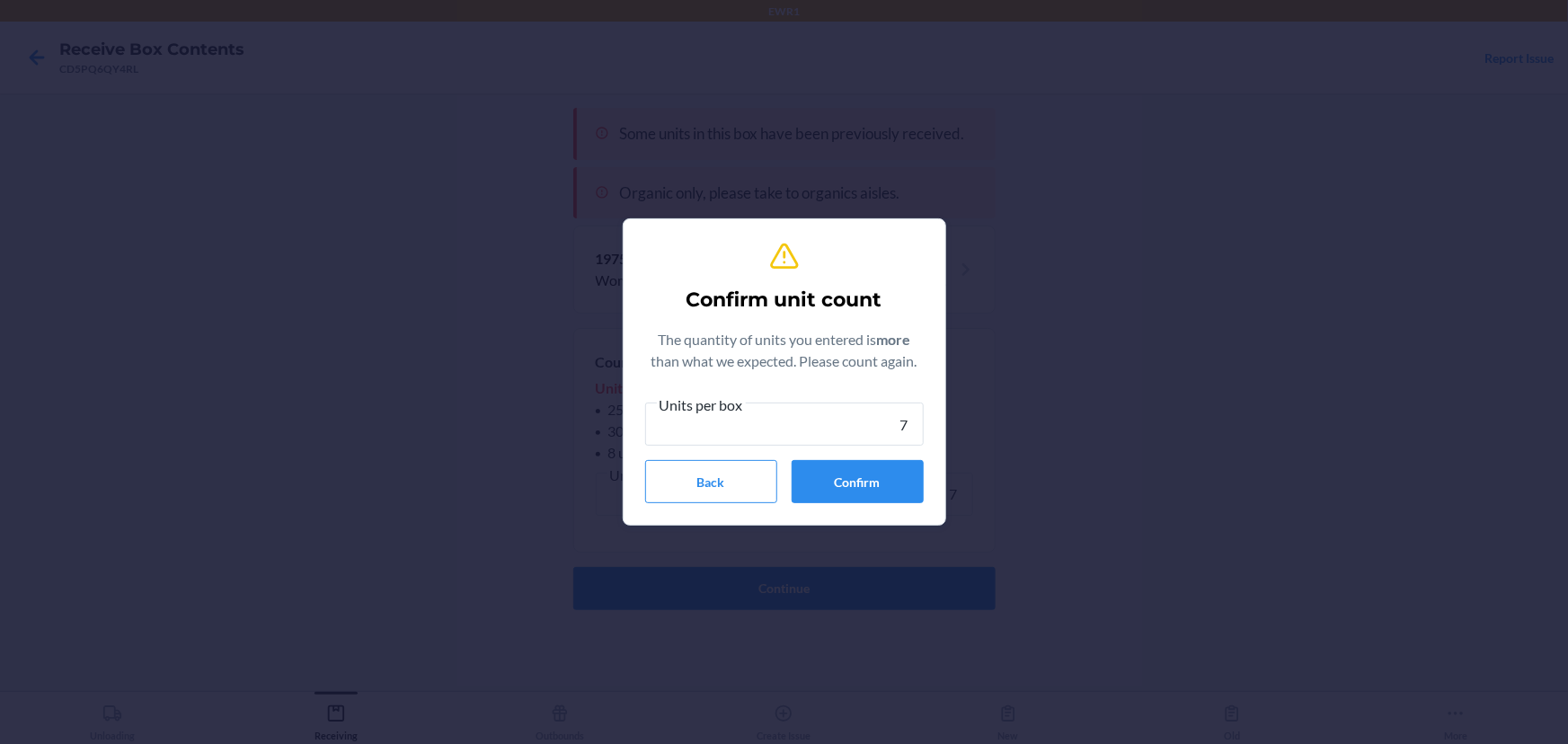
type input "7"
click at [862, 480] on button "Confirm" at bounding box center [858, 482] width 133 height 44
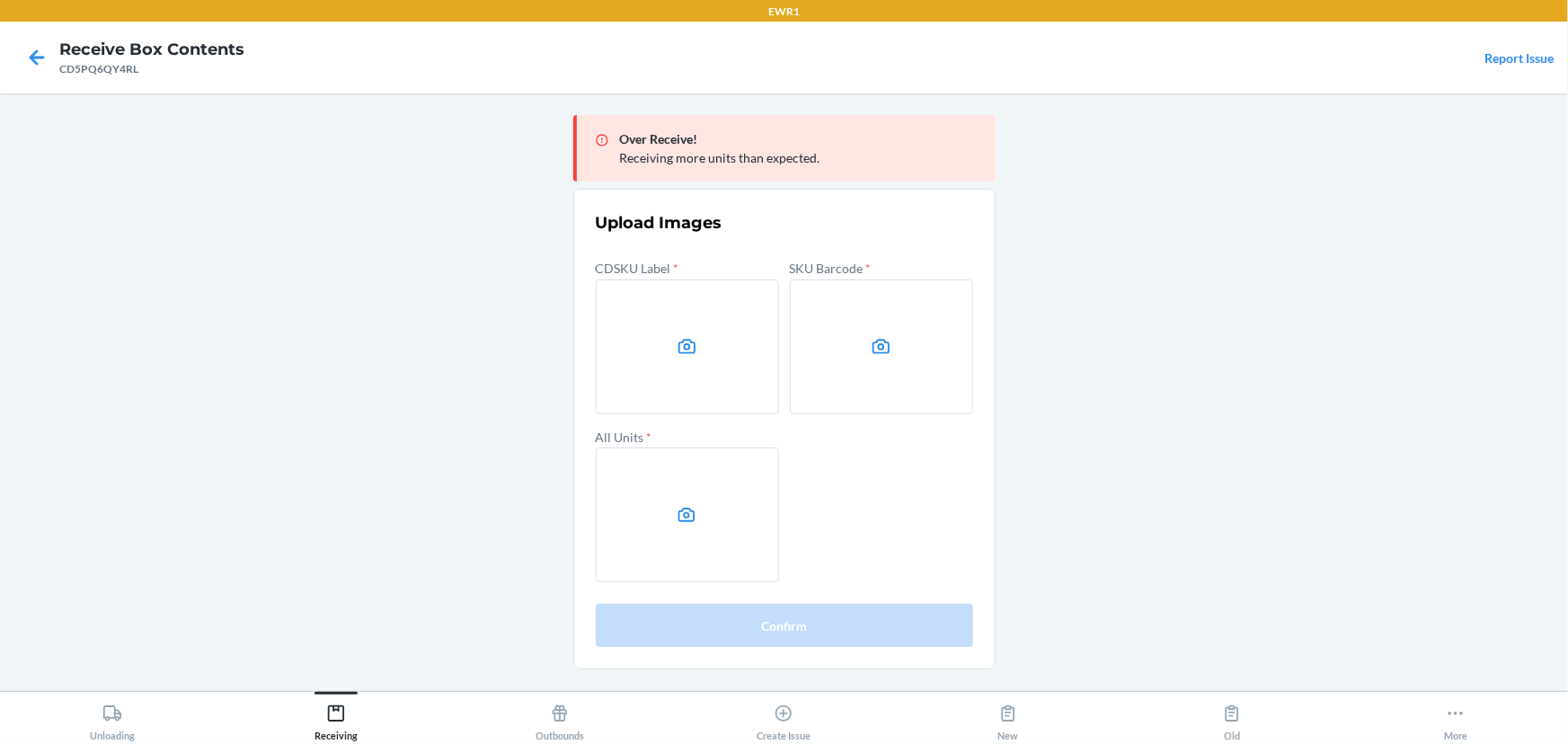
click at [1324, 249] on main "Over Receive! Receiving more units than expected. Upload Images CDSKU Label * S…" at bounding box center [784, 392] width 1568 height 597
click at [669, 341] on label at bounding box center [687, 346] width 184 height 134
click at [0, 0] on input "file" at bounding box center [0, 0] width 0 height 0
click at [876, 328] on label at bounding box center [882, 346] width 184 height 134
click at [0, 0] on input "file" at bounding box center [0, 0] width 0 height 0
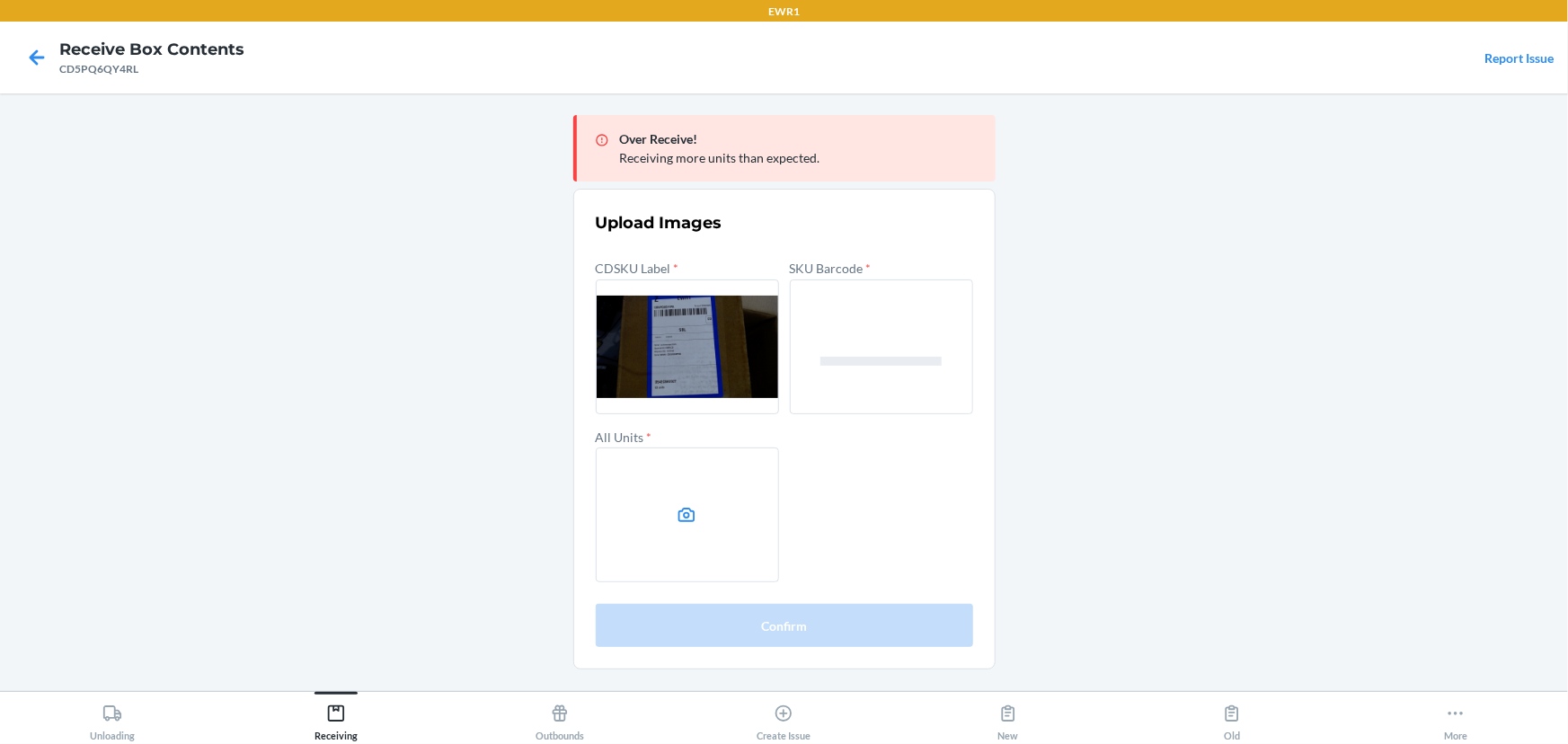
click at [699, 531] on label at bounding box center [687, 515] width 184 height 134
click at [0, 0] on input "file" at bounding box center [0, 0] width 0 height 0
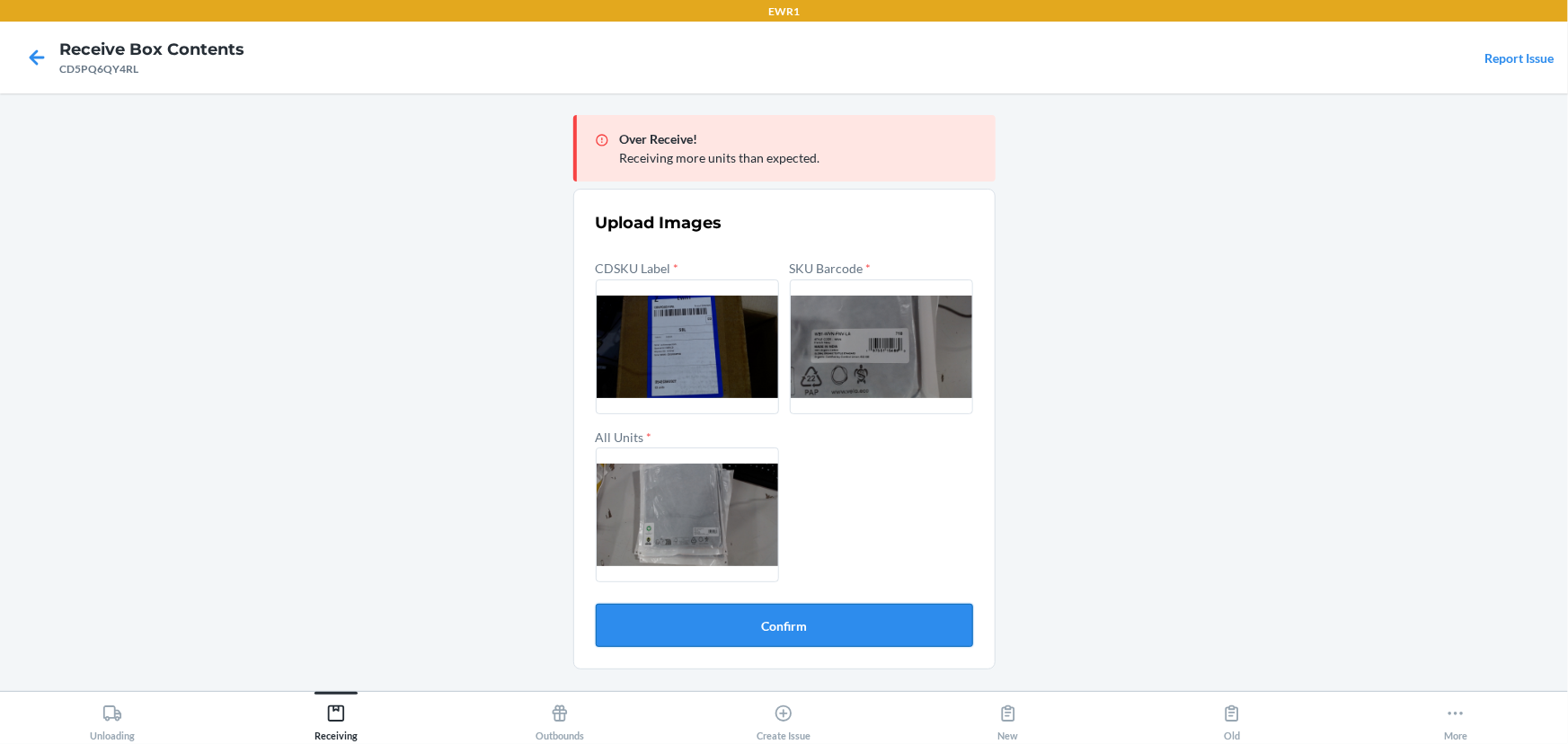
click at [806, 617] on button "Confirm" at bounding box center [784, 626] width 378 height 44
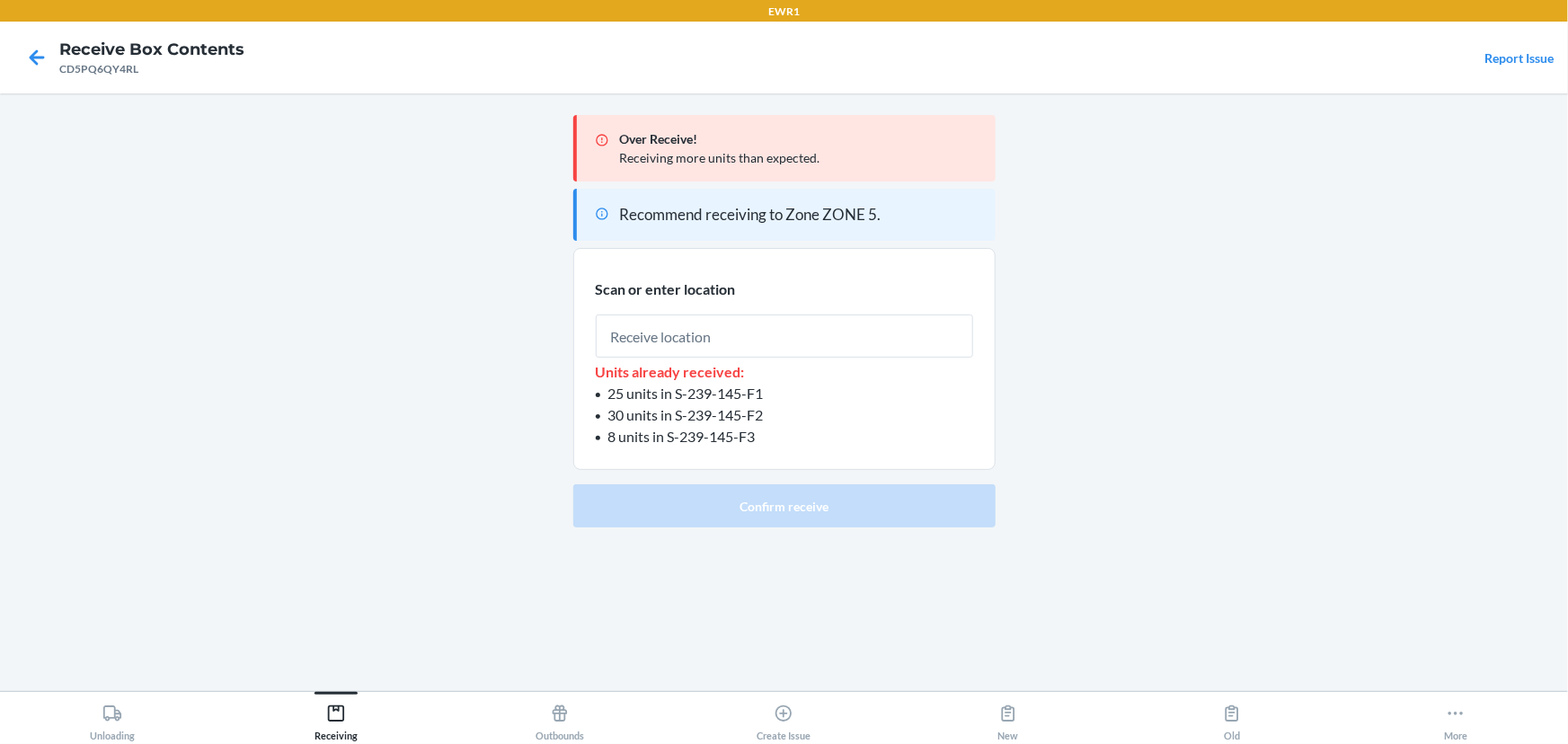
click at [729, 345] on input "text" at bounding box center [784, 336] width 378 height 44
type input "RTOTE393"
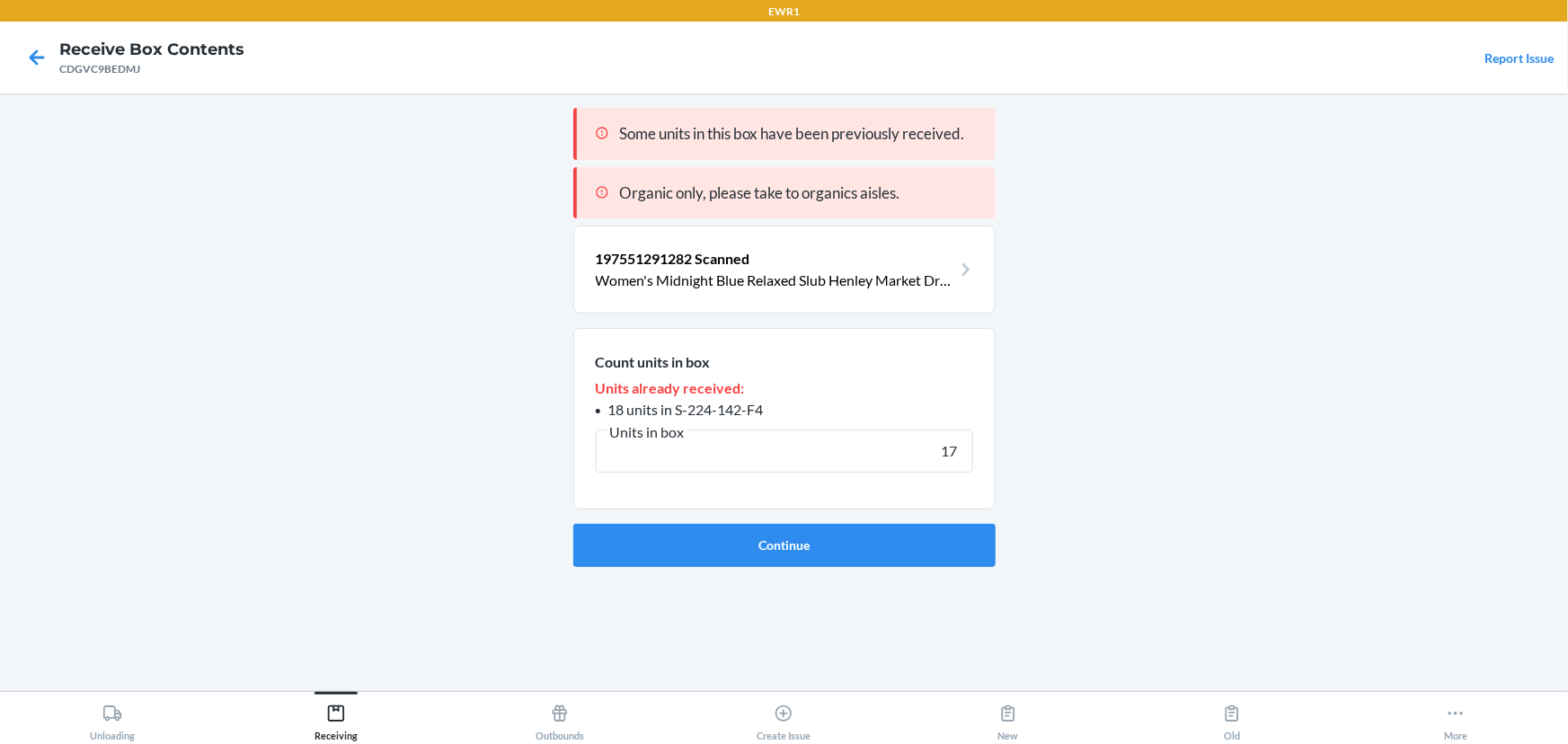
type input "17"
click at [574, 523] on button "Continue" at bounding box center [785, 545] width 422 height 44
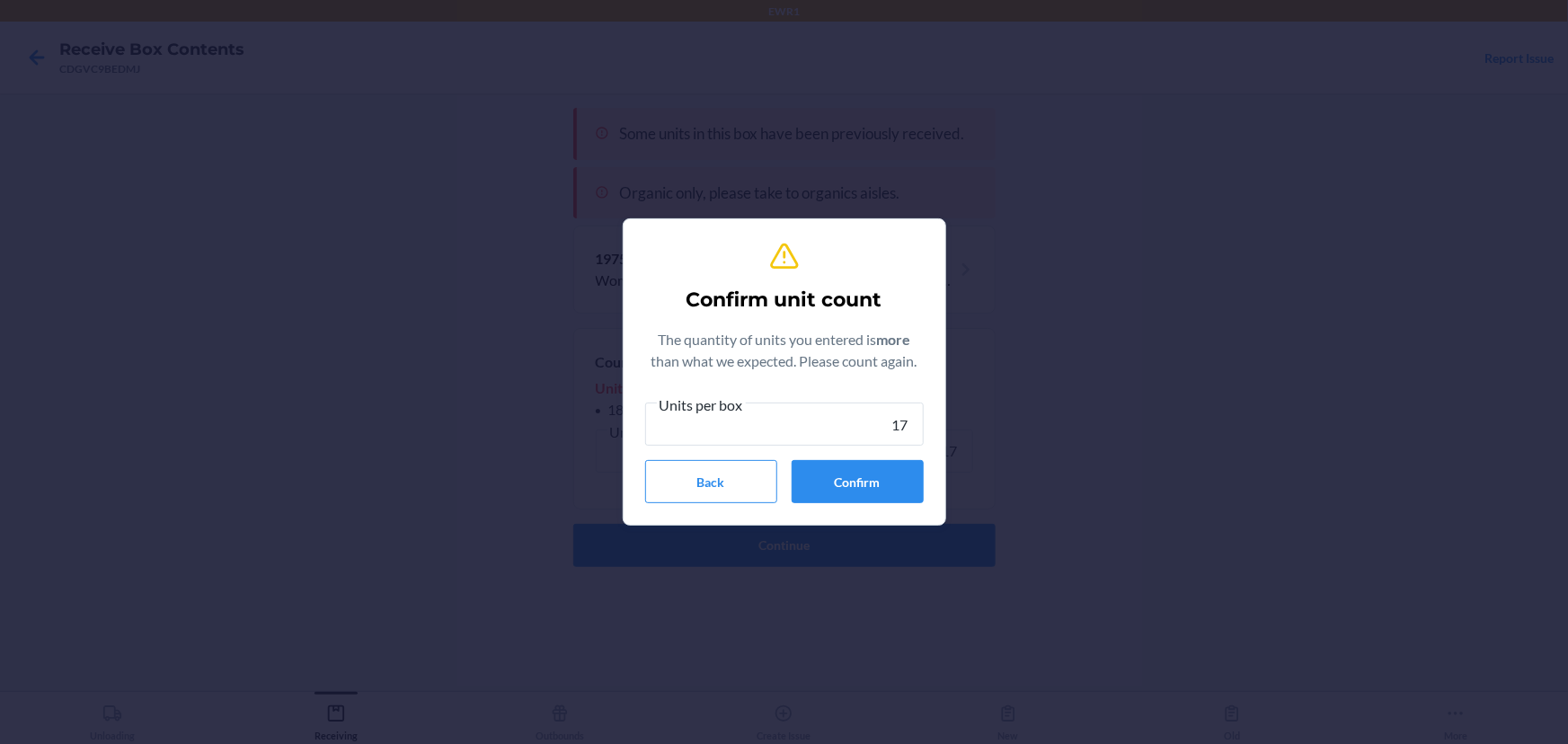
type input "17"
click at [885, 475] on button "Confirm" at bounding box center [858, 482] width 133 height 44
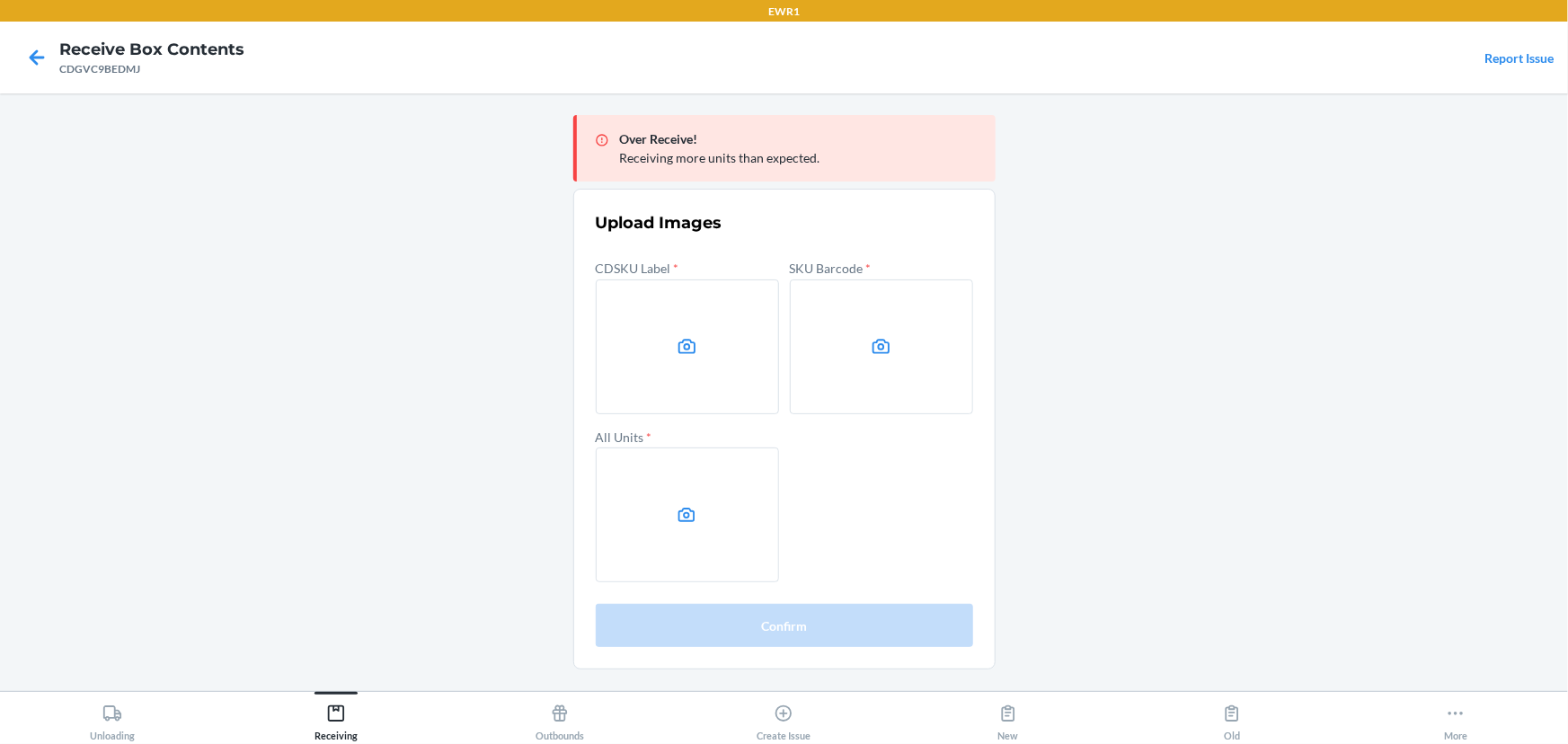
click at [1327, 293] on main "Over Receive! Receiving more units than expected. Upload Images CDSKU Label * S…" at bounding box center [784, 392] width 1568 height 597
click at [689, 362] on label at bounding box center [687, 346] width 184 height 134
click at [0, 0] on input "file" at bounding box center [0, 0] width 0 height 0
click at [841, 352] on label at bounding box center [882, 346] width 184 height 134
click at [0, 0] on input "file" at bounding box center [0, 0] width 0 height 0
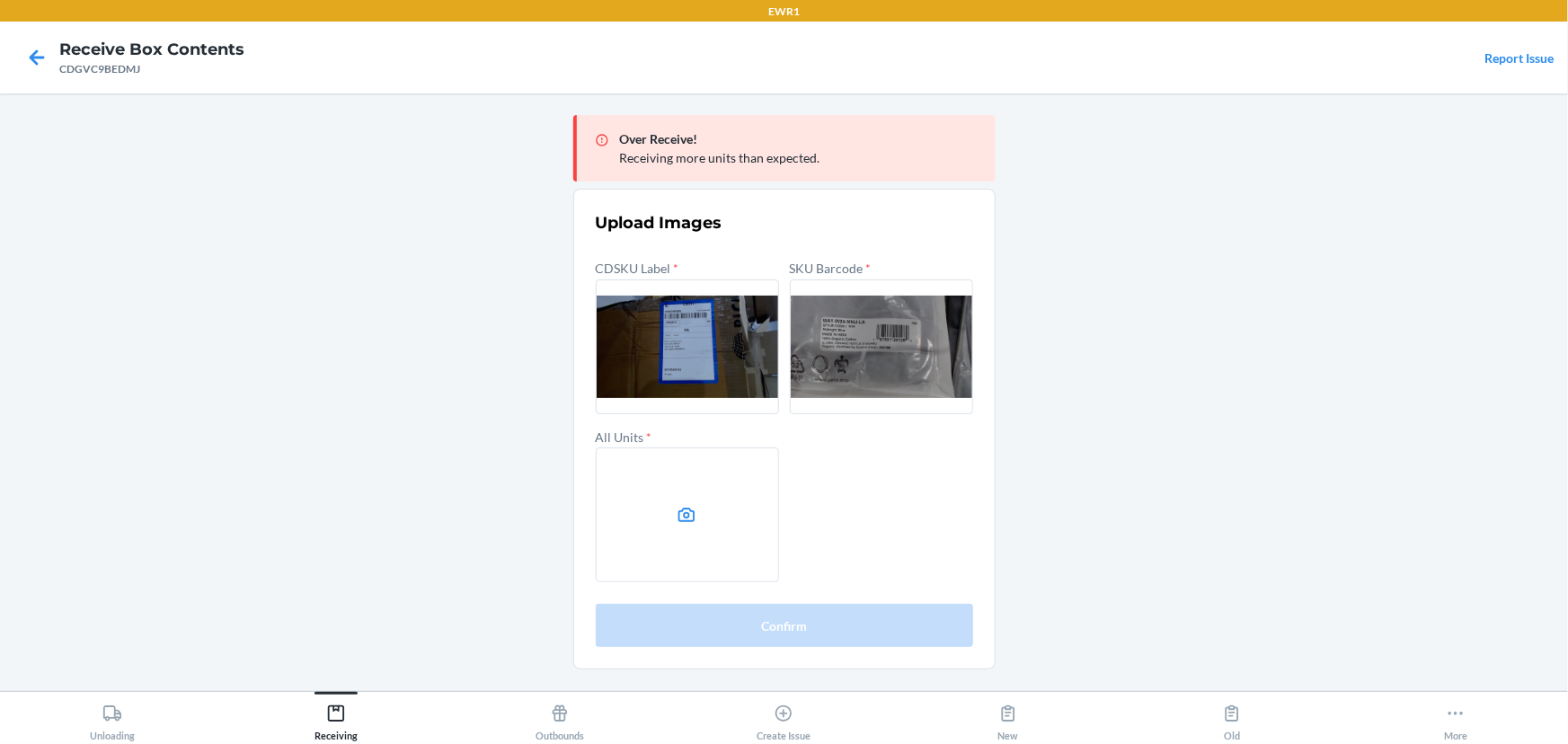
click at [716, 486] on label at bounding box center [687, 515] width 184 height 134
click at [0, 0] on input "file" at bounding box center [0, 0] width 0 height 0
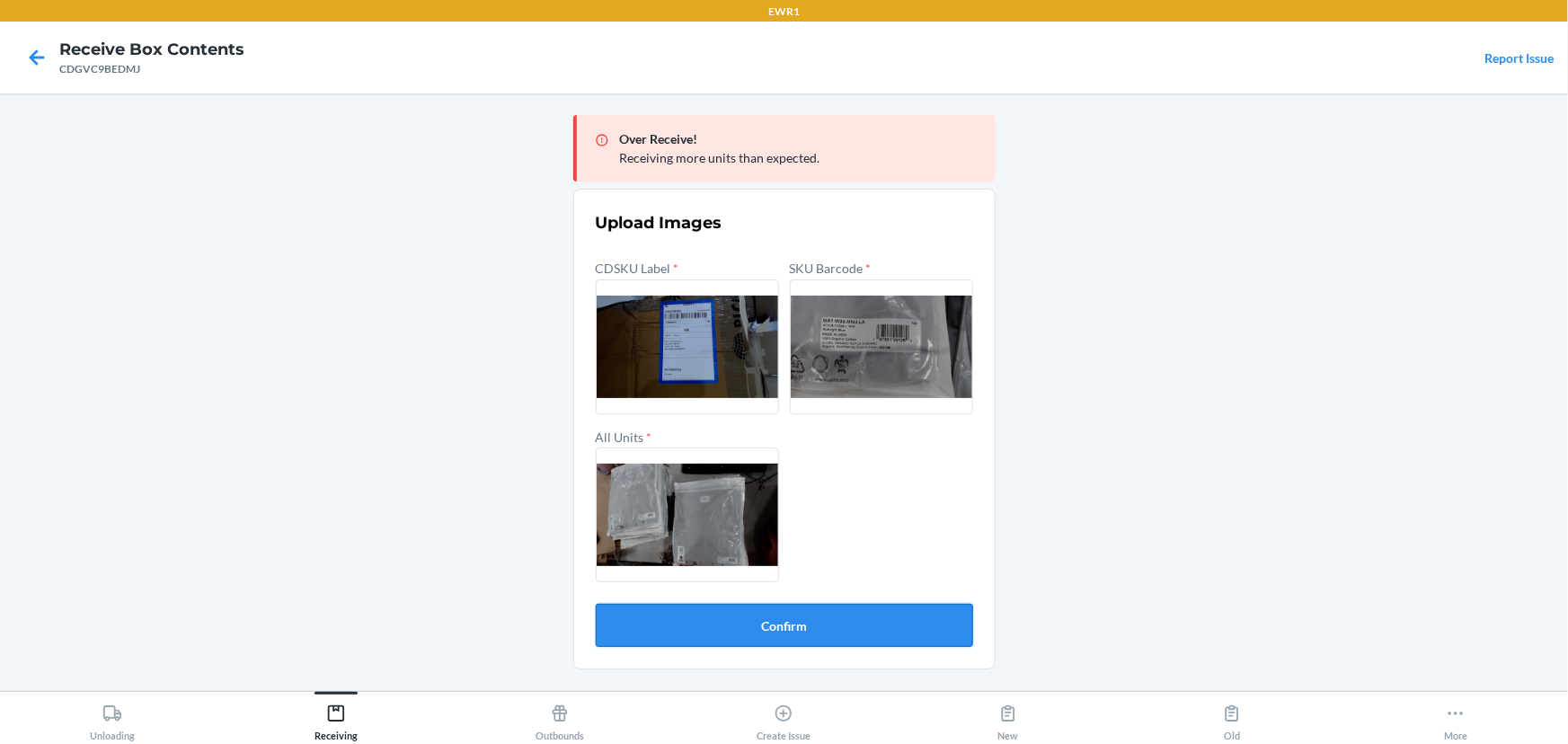
click at [801, 629] on button "Confirm" at bounding box center [784, 626] width 378 height 44
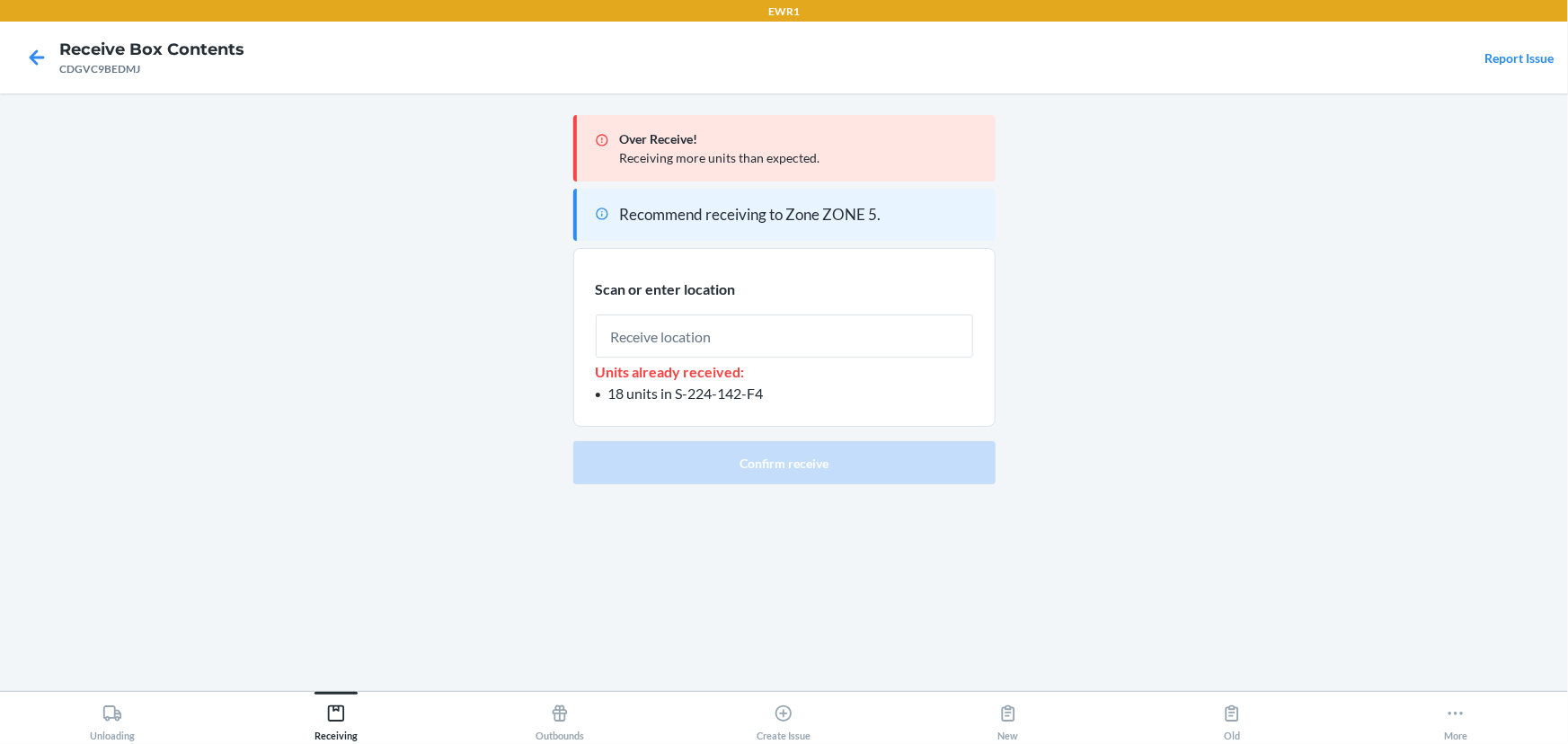
click at [701, 328] on input "text" at bounding box center [784, 336] width 378 height 44
type input "RTOTE393"
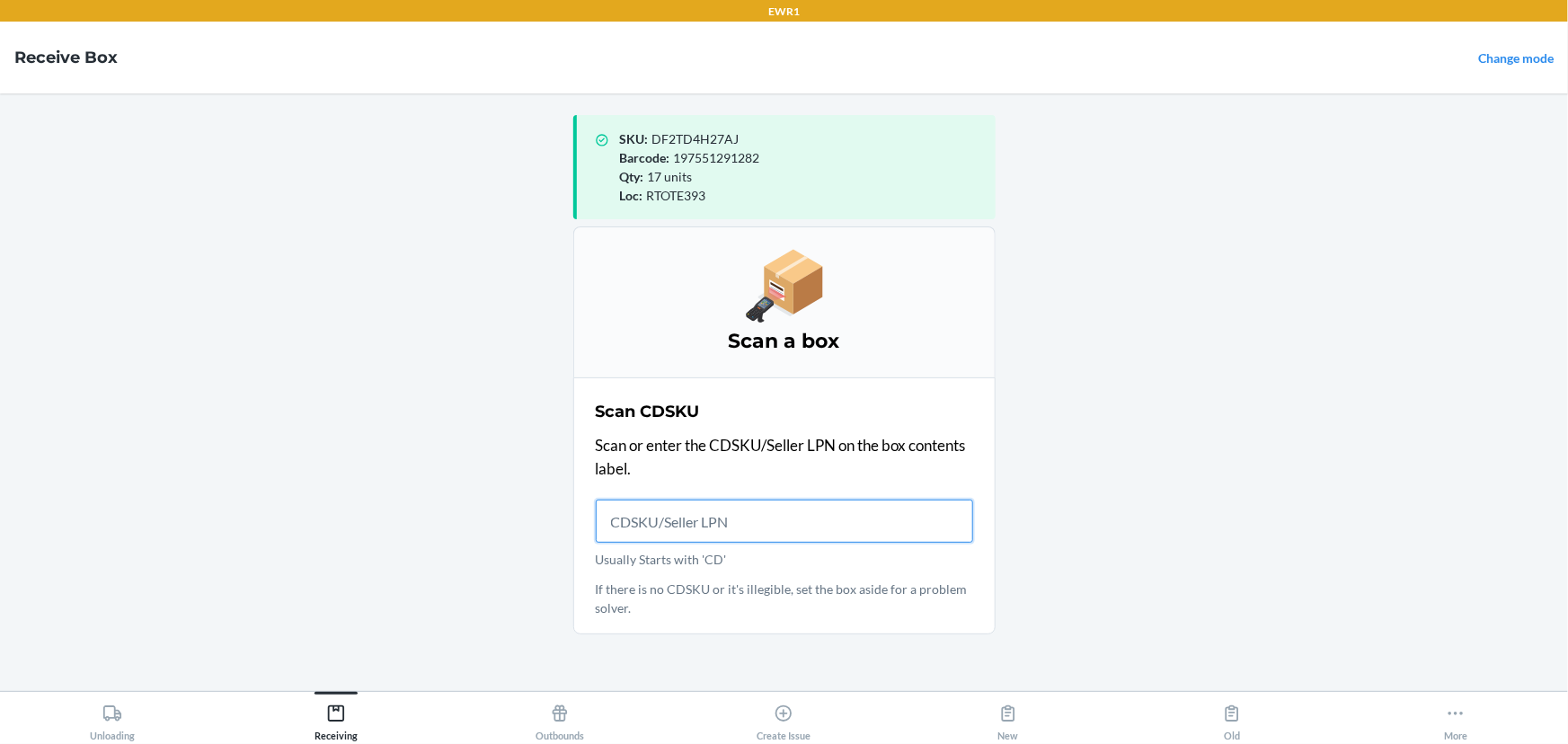
click at [706, 530] on input "Usually Starts with 'CD'" at bounding box center [784, 522] width 378 height 44
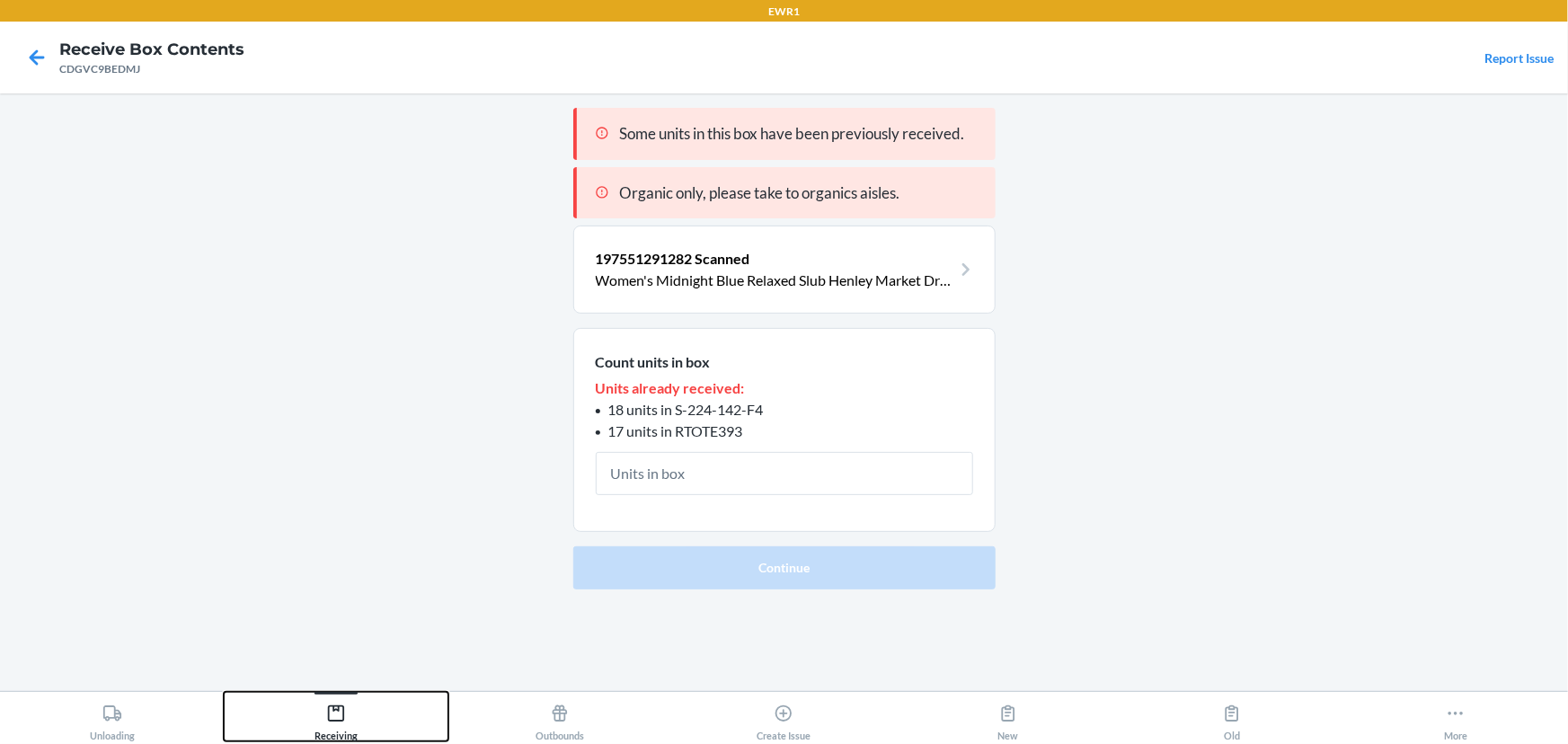
click at [362, 709] on button "Receiving" at bounding box center [335, 717] width 223 height 49
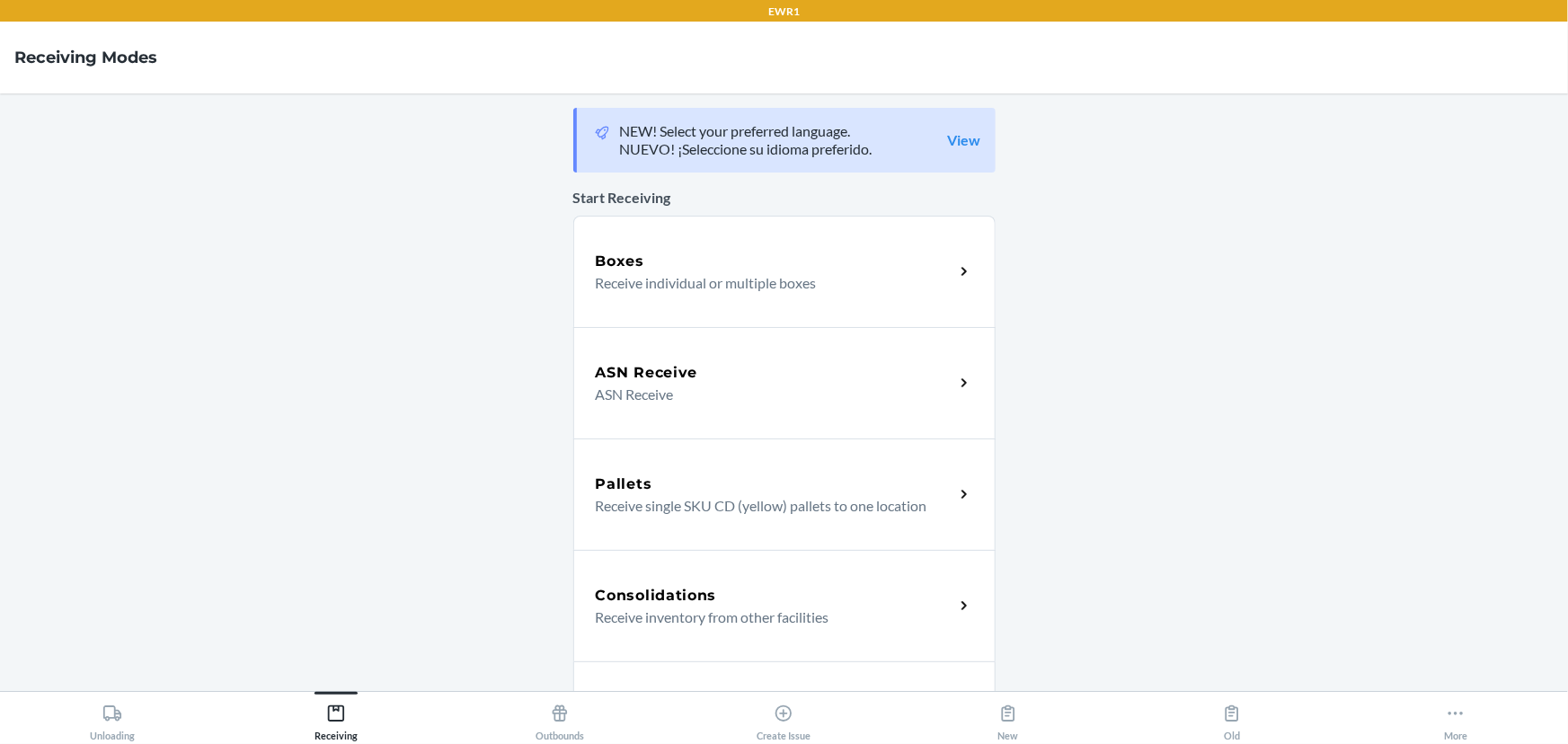
click at [781, 293] on div "Boxes Receive individual or multiple boxes" at bounding box center [785, 272] width 422 height 112
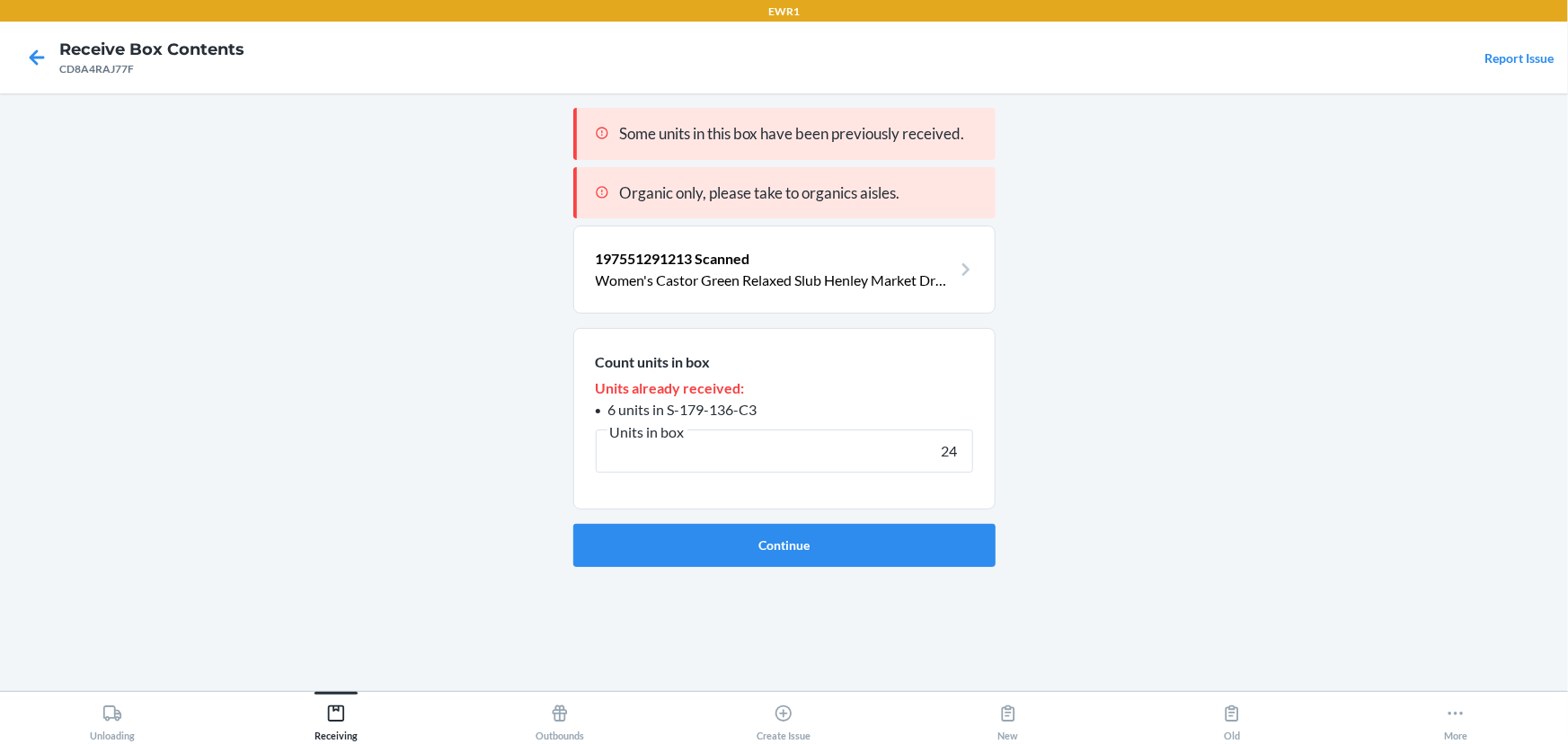
type input "24"
click at [574, 523] on button "Continue" at bounding box center [785, 545] width 422 height 44
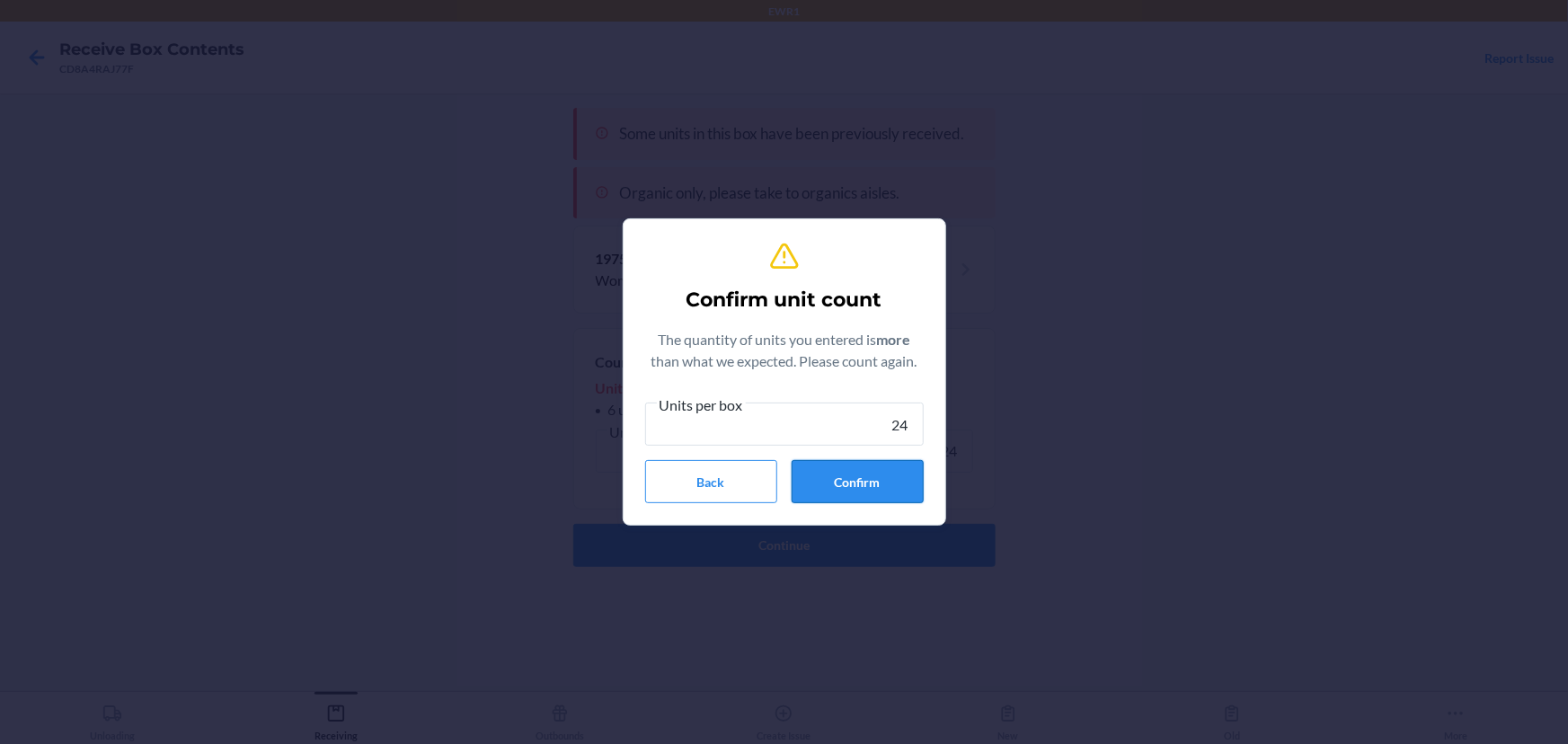
type input "24"
click at [870, 468] on button "Confirm" at bounding box center [858, 482] width 133 height 44
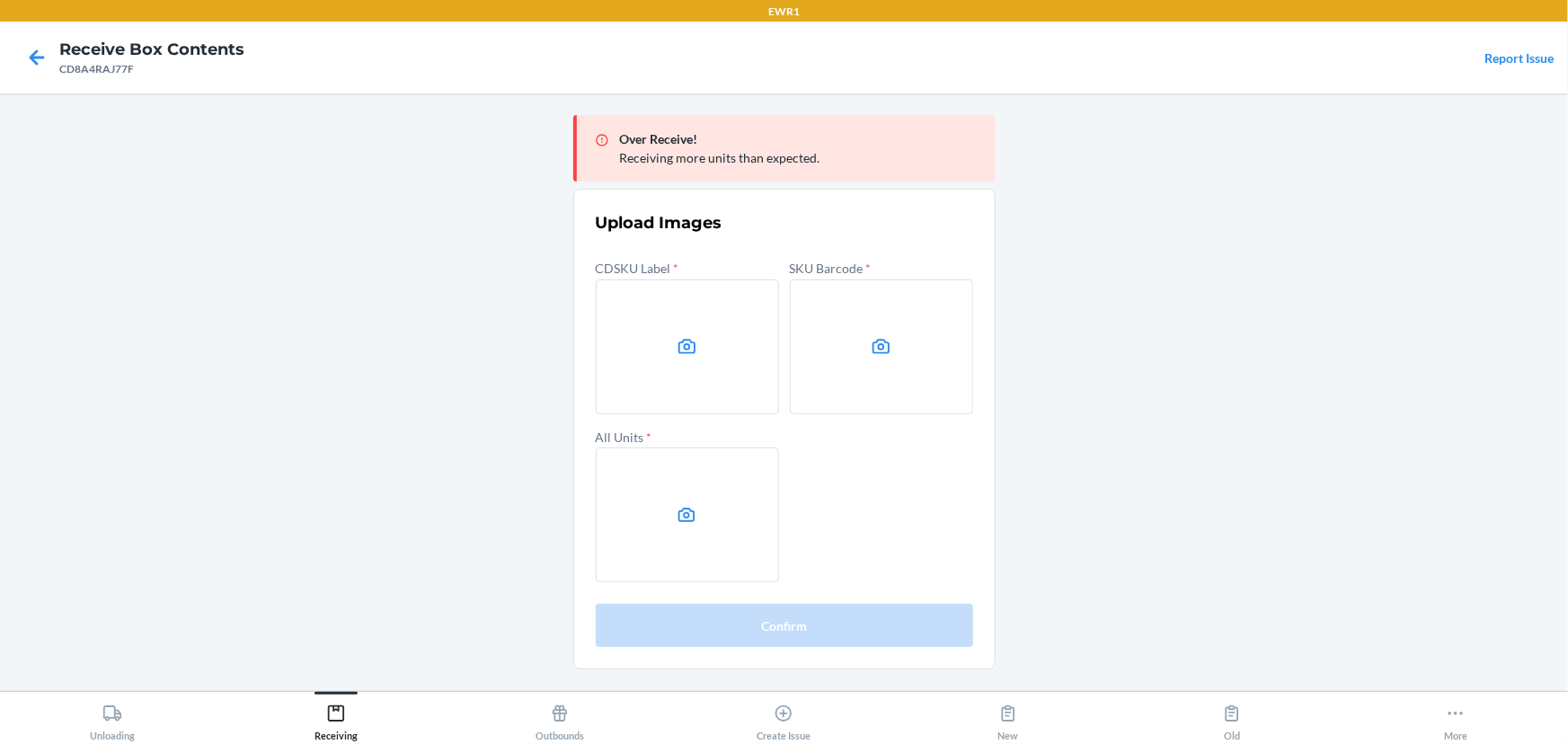
click at [1212, 279] on main "Over Receive! Receiving more units than expected. Upload Images CDSKU Label * S…" at bounding box center [784, 392] width 1568 height 597
click at [722, 344] on label at bounding box center [687, 346] width 184 height 134
click at [0, 0] on input "file" at bounding box center [0, 0] width 0 height 0
click at [844, 367] on label at bounding box center [882, 346] width 184 height 134
click at [0, 0] on input "file" at bounding box center [0, 0] width 0 height 0
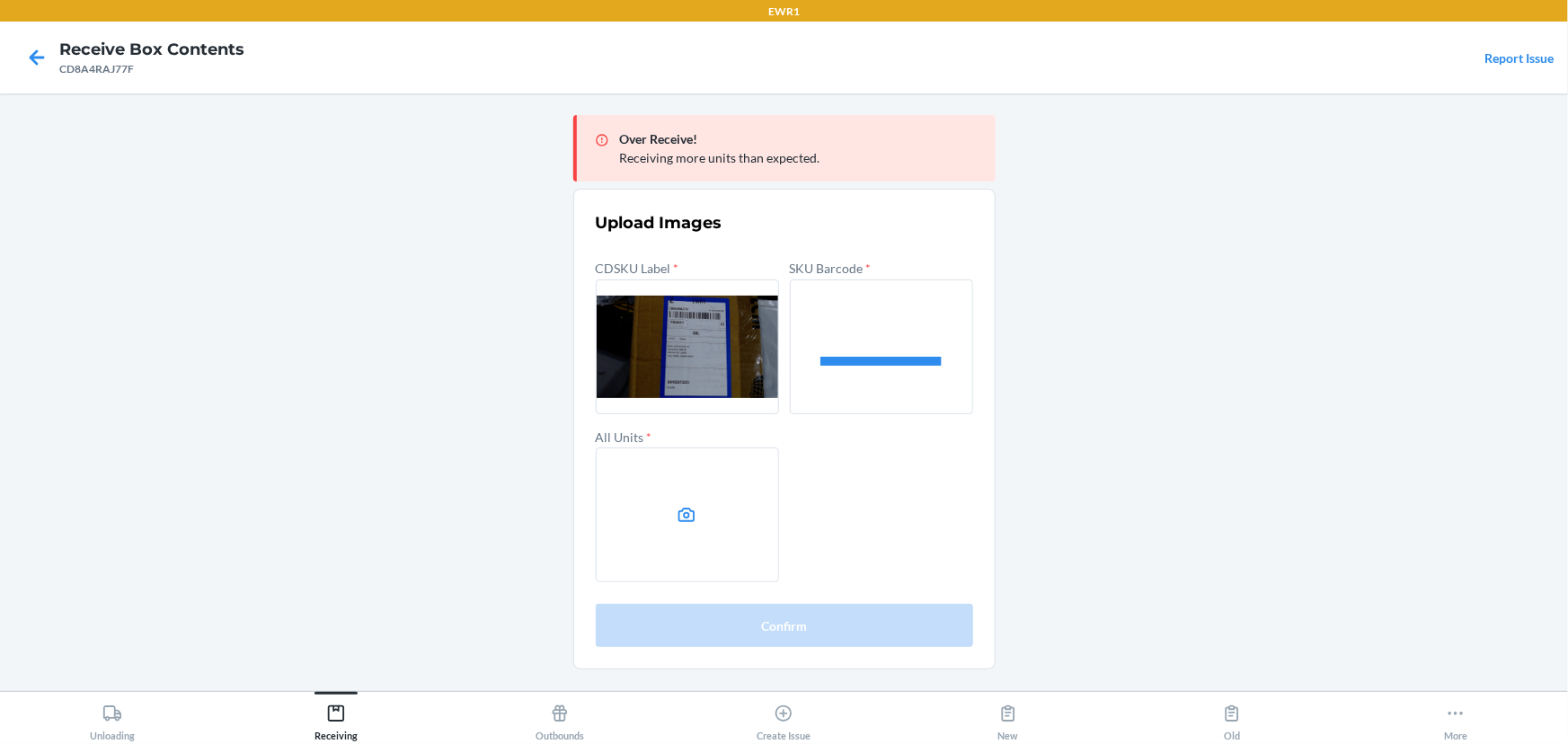
click at [723, 486] on label at bounding box center [687, 515] width 184 height 134
click at [0, 0] on input "file" at bounding box center [0, 0] width 0 height 0
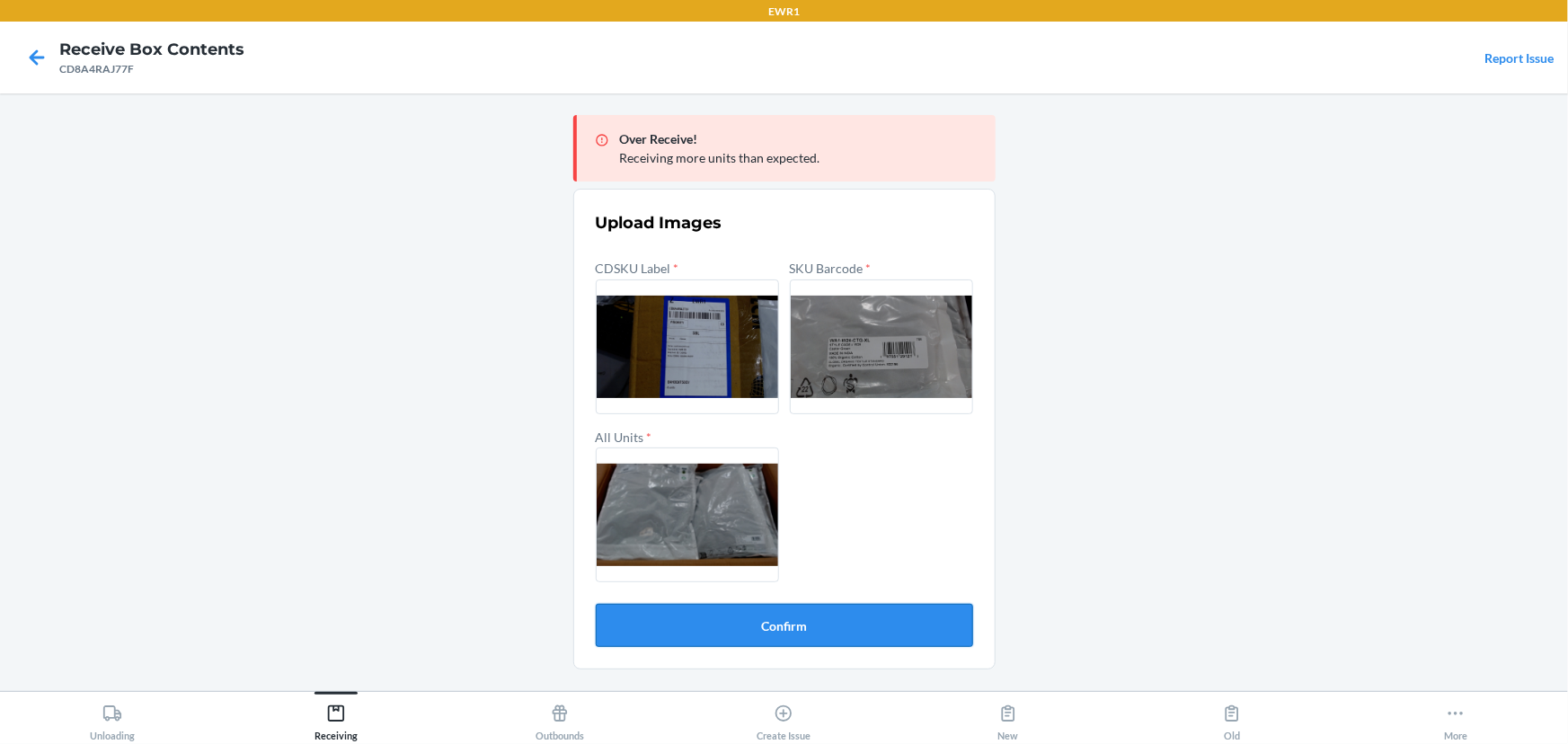
click at [889, 620] on button "Confirm" at bounding box center [784, 626] width 378 height 44
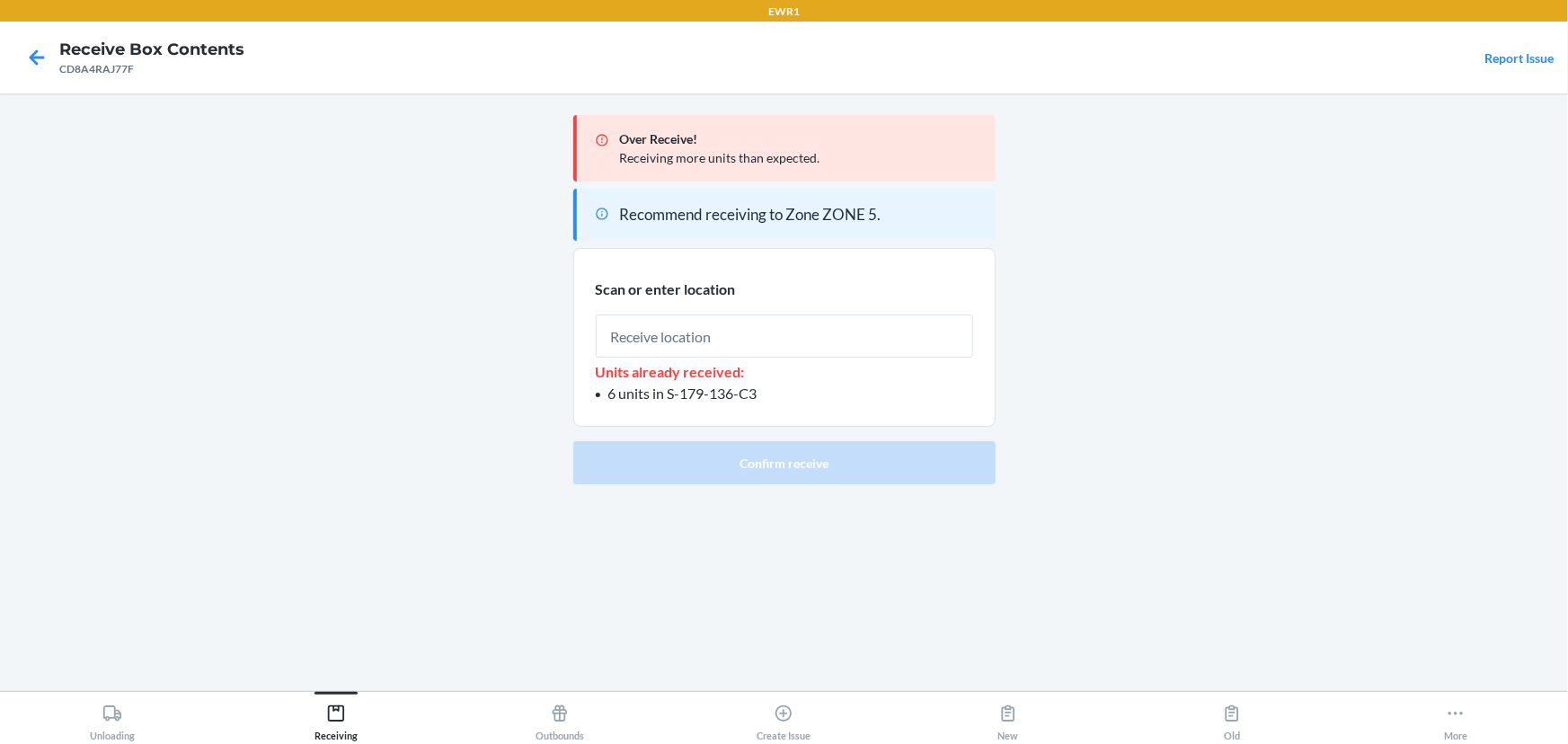
click at [767, 336] on input "text" at bounding box center [784, 336] width 378 height 44
type input "RTOTE393"
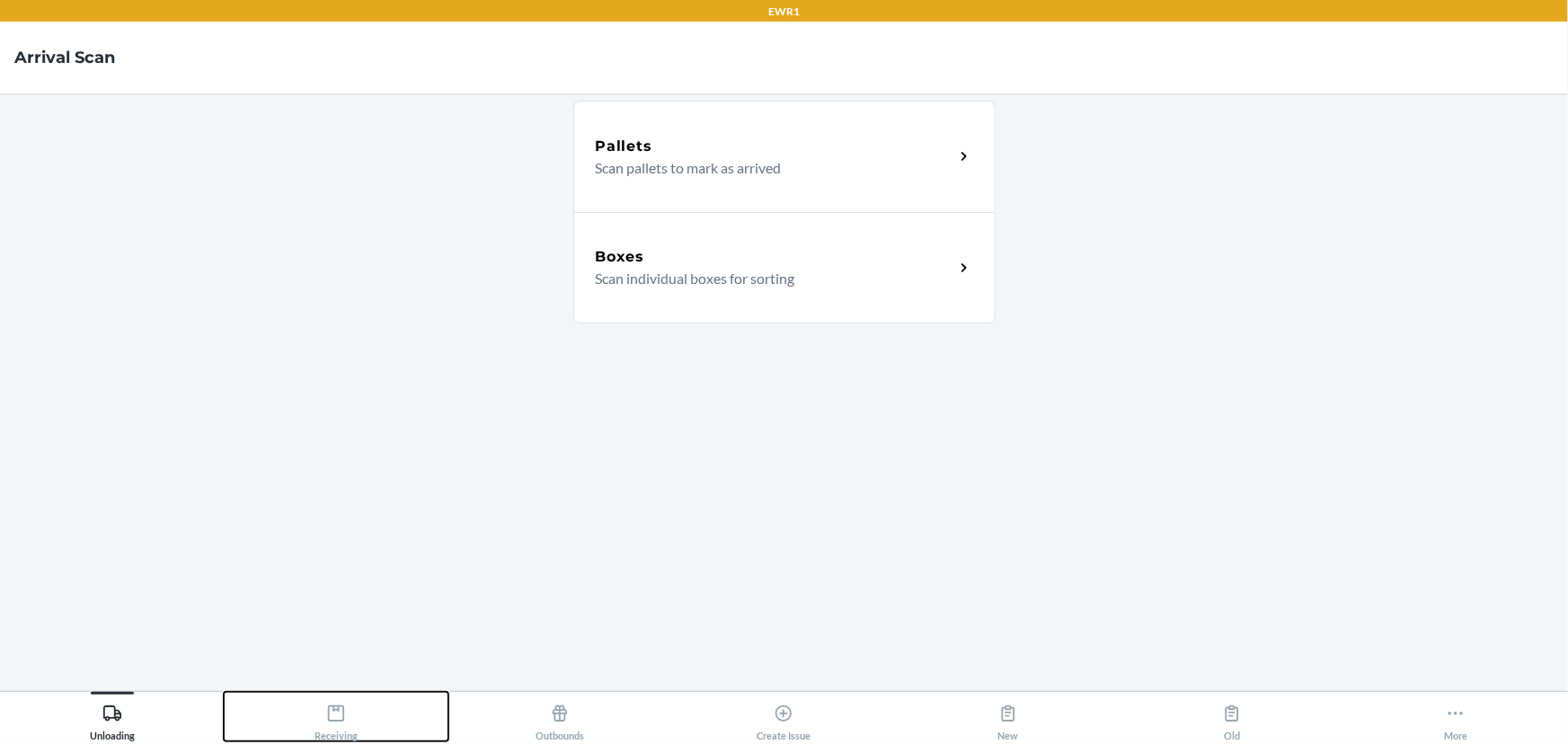
click at [321, 715] on div "Receiving" at bounding box center [336, 718] width 44 height 44
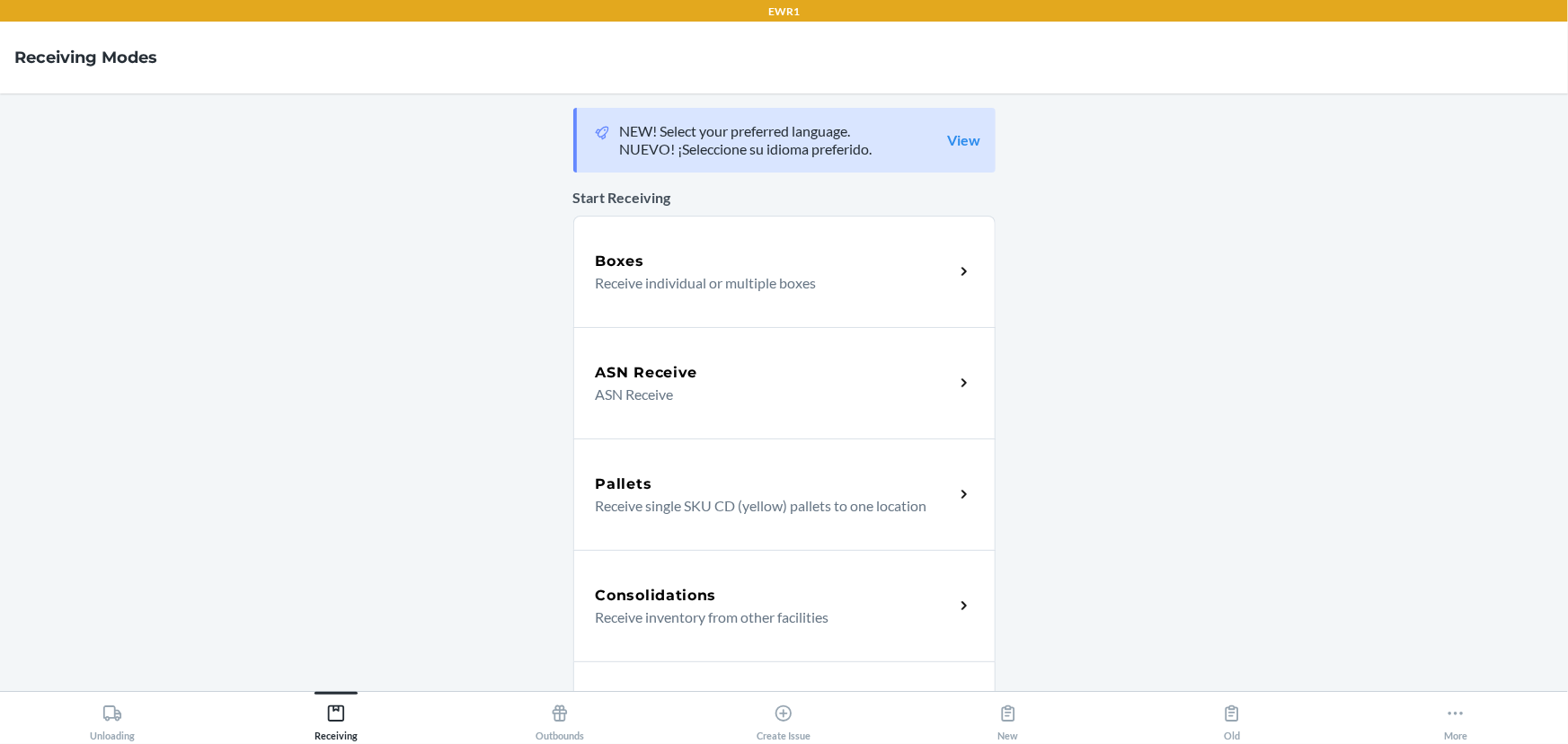
click at [610, 306] on div "Boxes Receive individual or multiple boxes" at bounding box center [785, 272] width 422 height 112
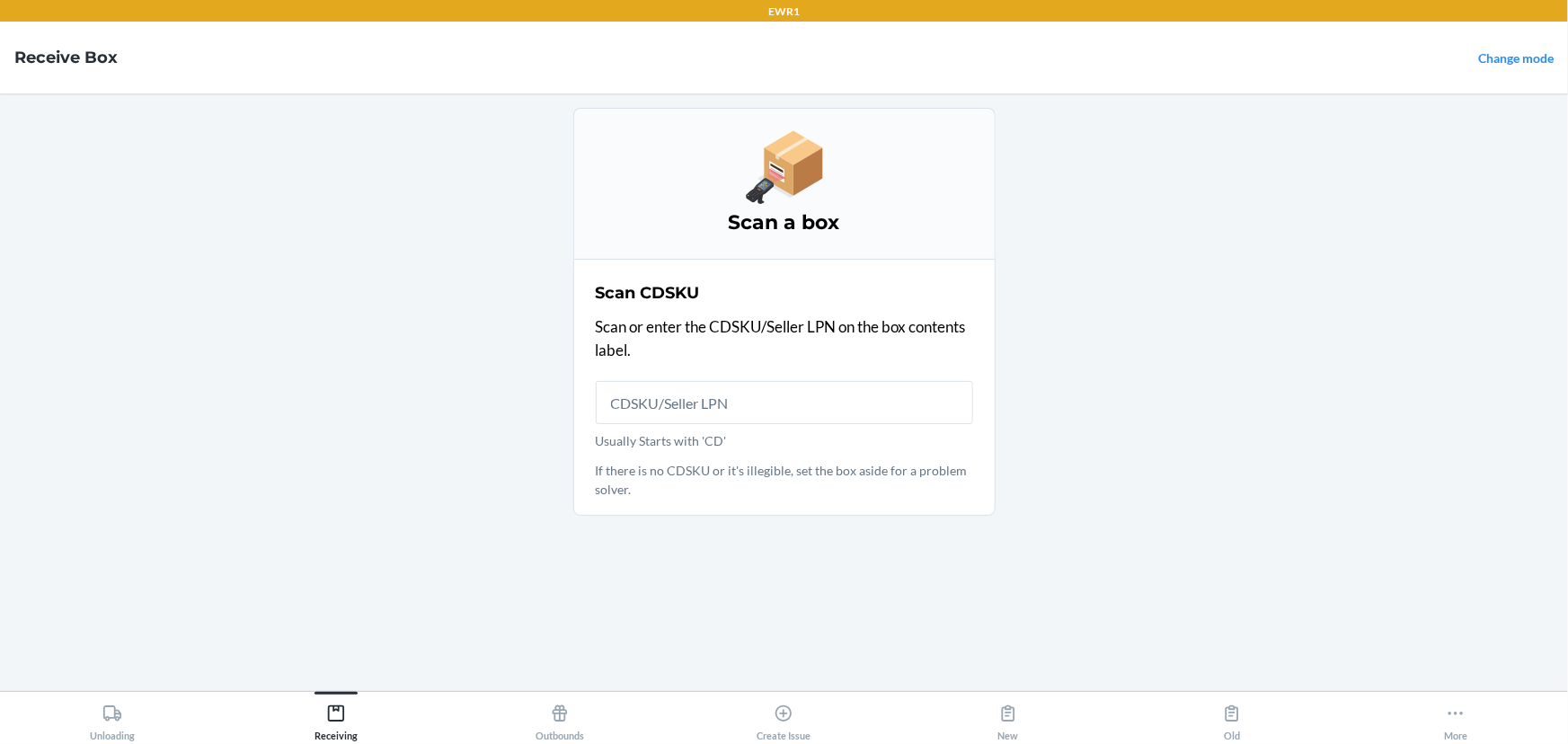
click at [632, 402] on input "Usually Starts with 'CD'" at bounding box center [784, 402] width 378 height 44
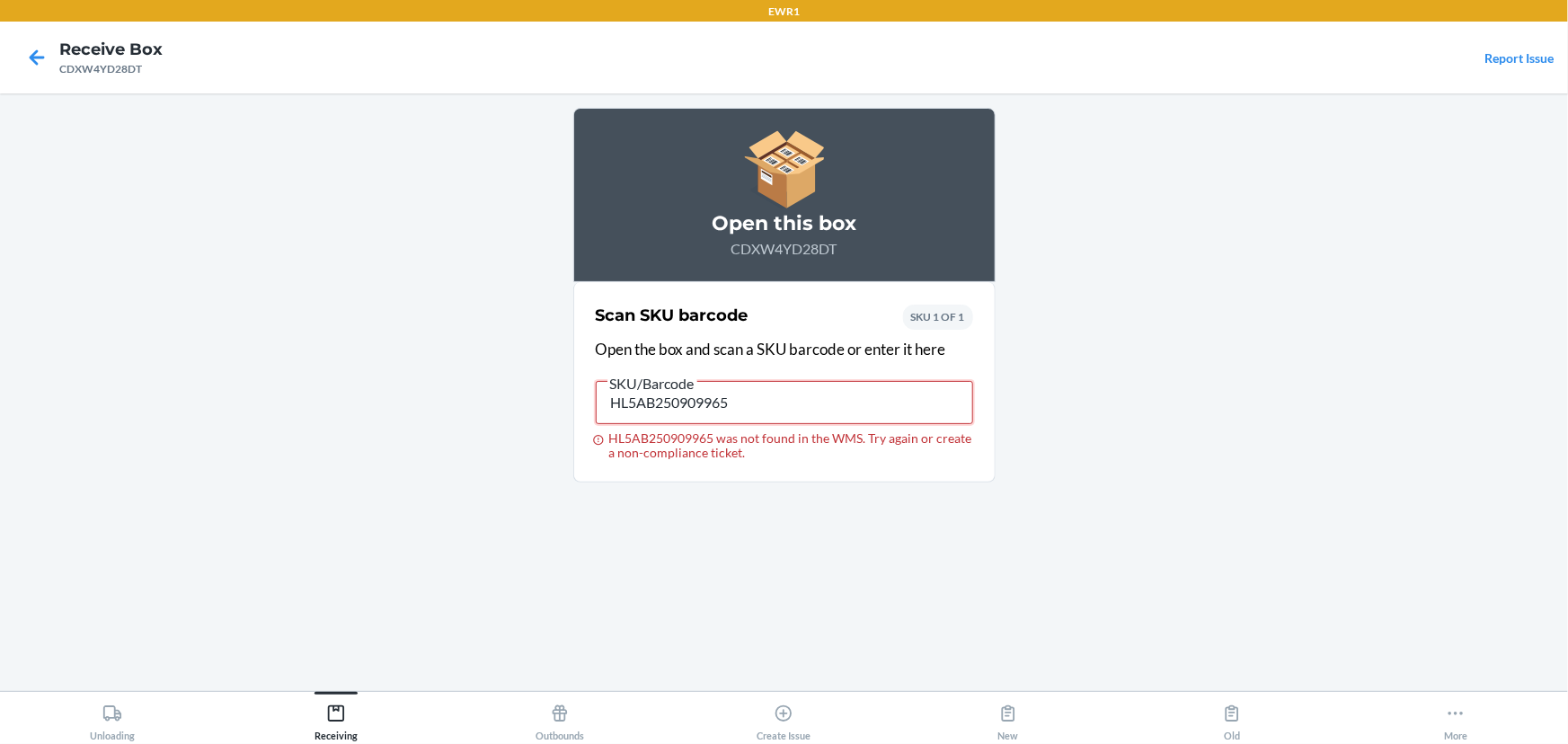
drag, startPoint x: 826, startPoint y: 399, endPoint x: 457, endPoint y: 409, distance: 369.1
click at [461, 407] on main "Open this box CDXW4YD28DT Scan SKU barcode Open the box and scan a SKU barcode …" at bounding box center [784, 392] width 1568 height 597
type input "852852007658"
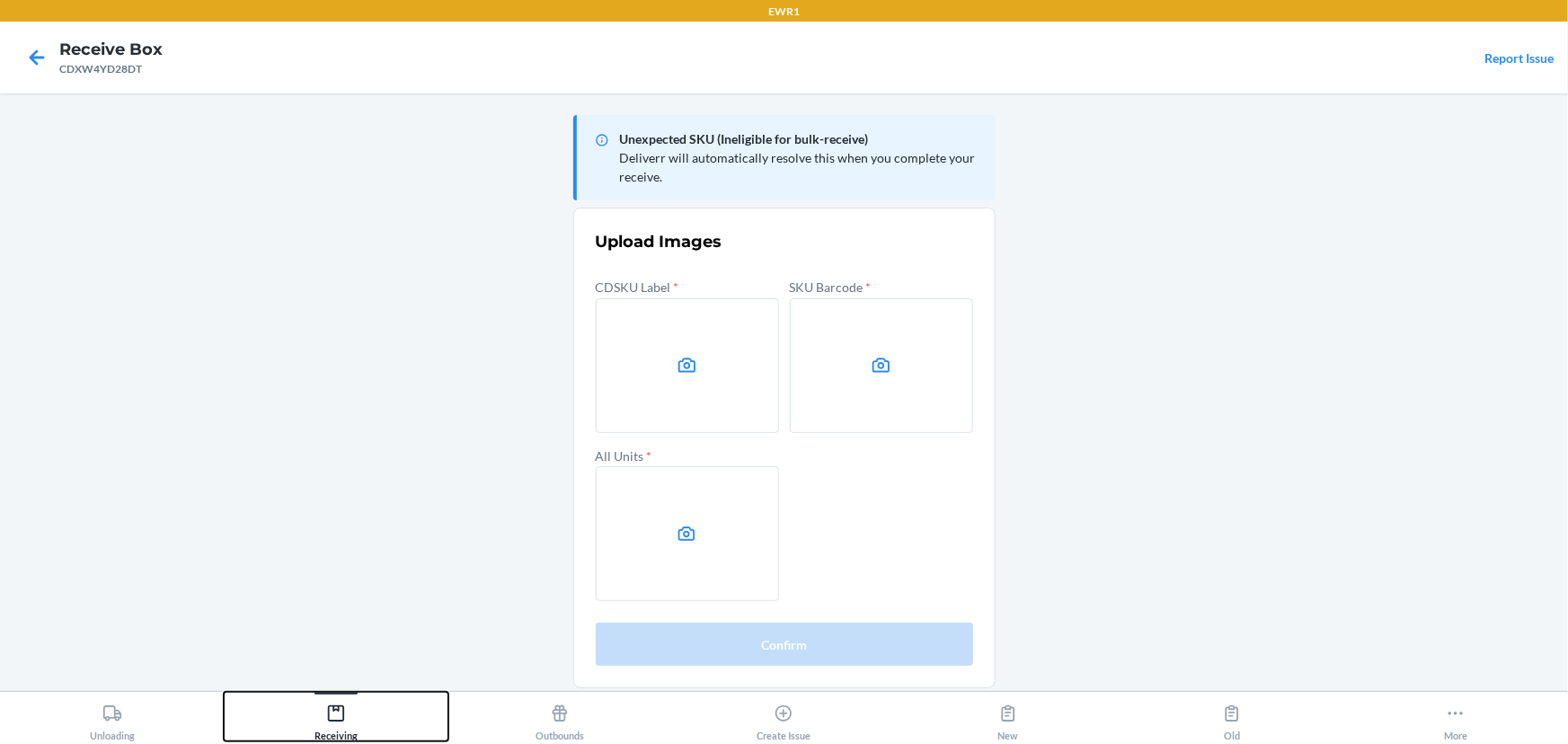
click at [358, 710] on button "Receiving" at bounding box center [335, 717] width 223 height 49
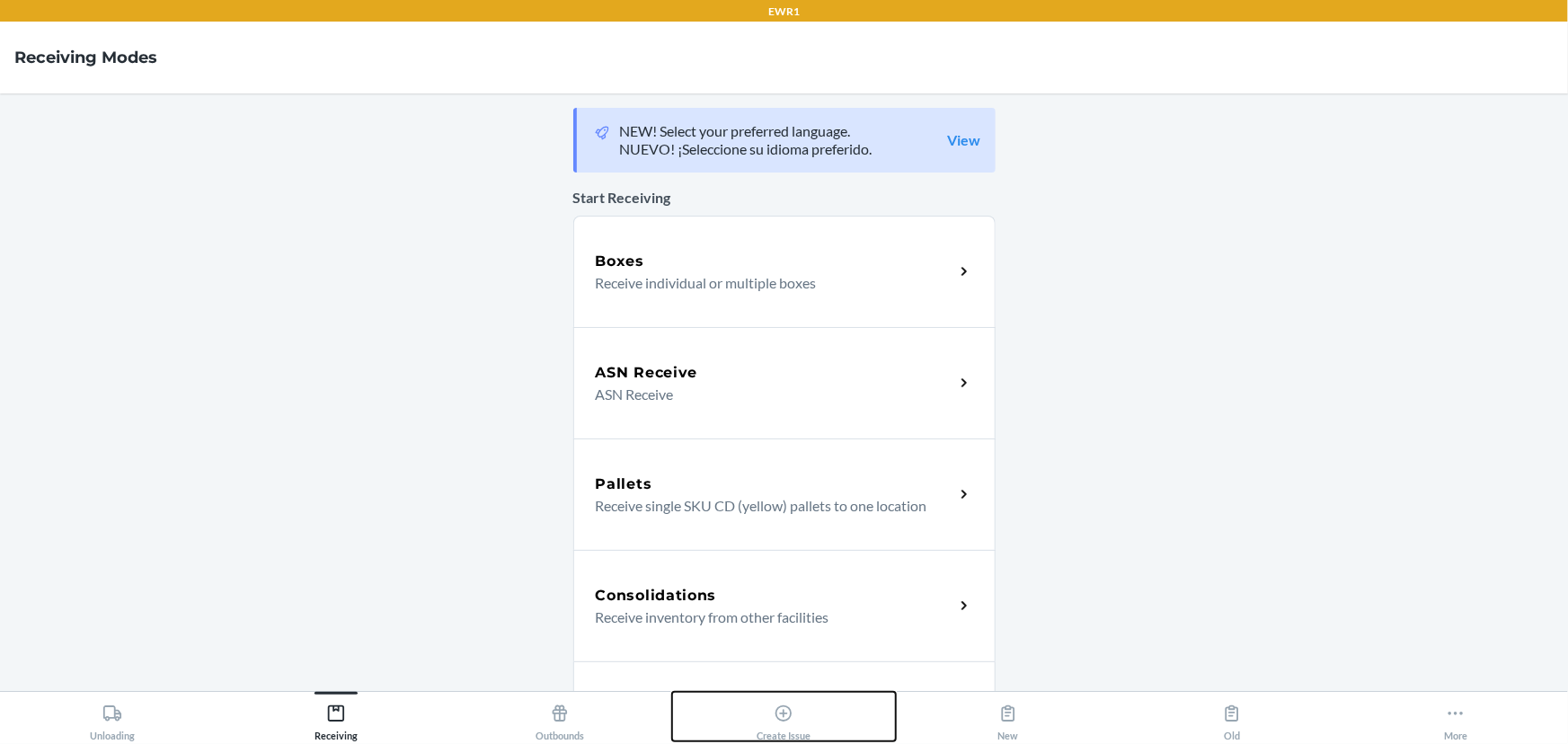
click at [811, 737] on button "Create Issue" at bounding box center [784, 717] width 223 height 49
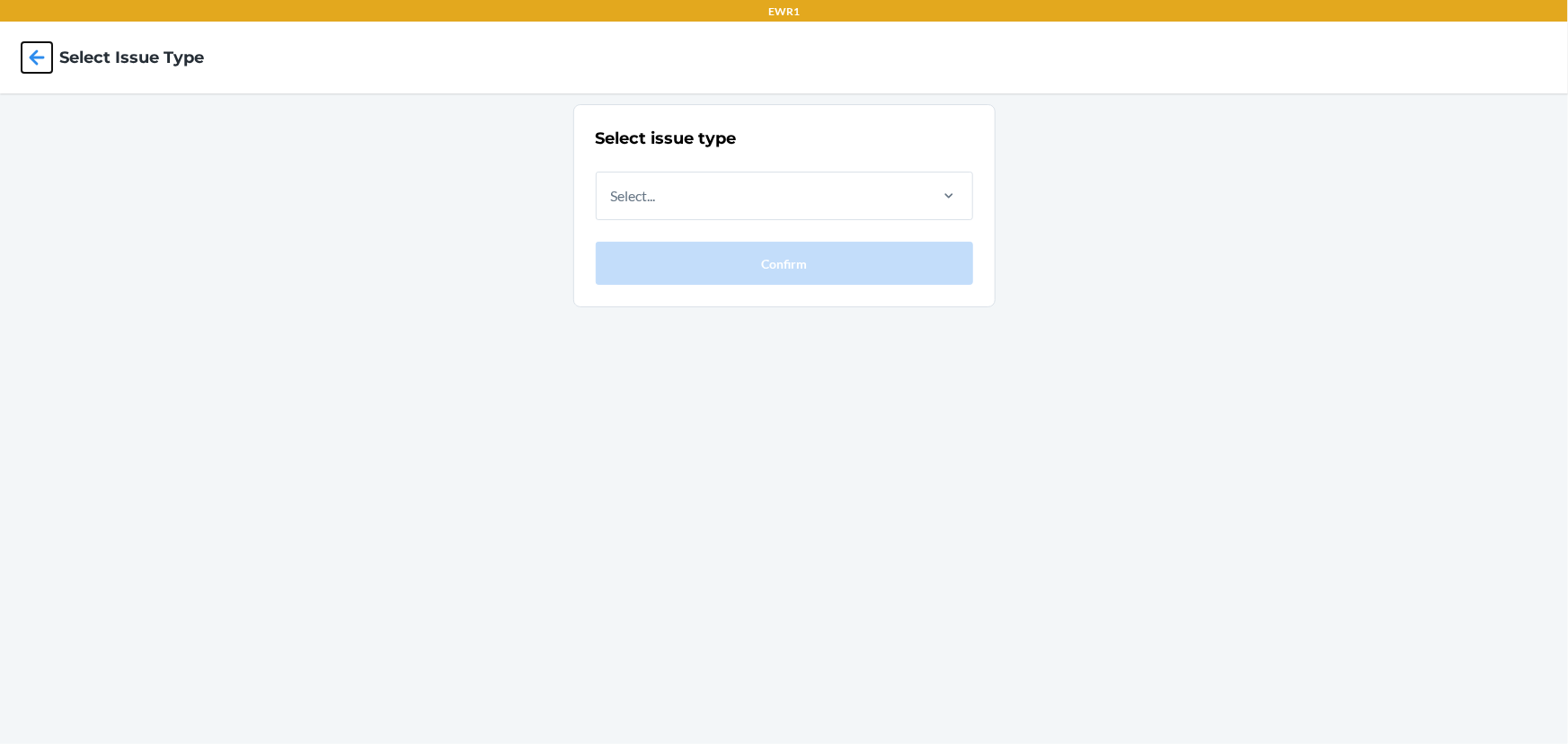
click at [30, 66] on icon at bounding box center [37, 58] width 30 height 30
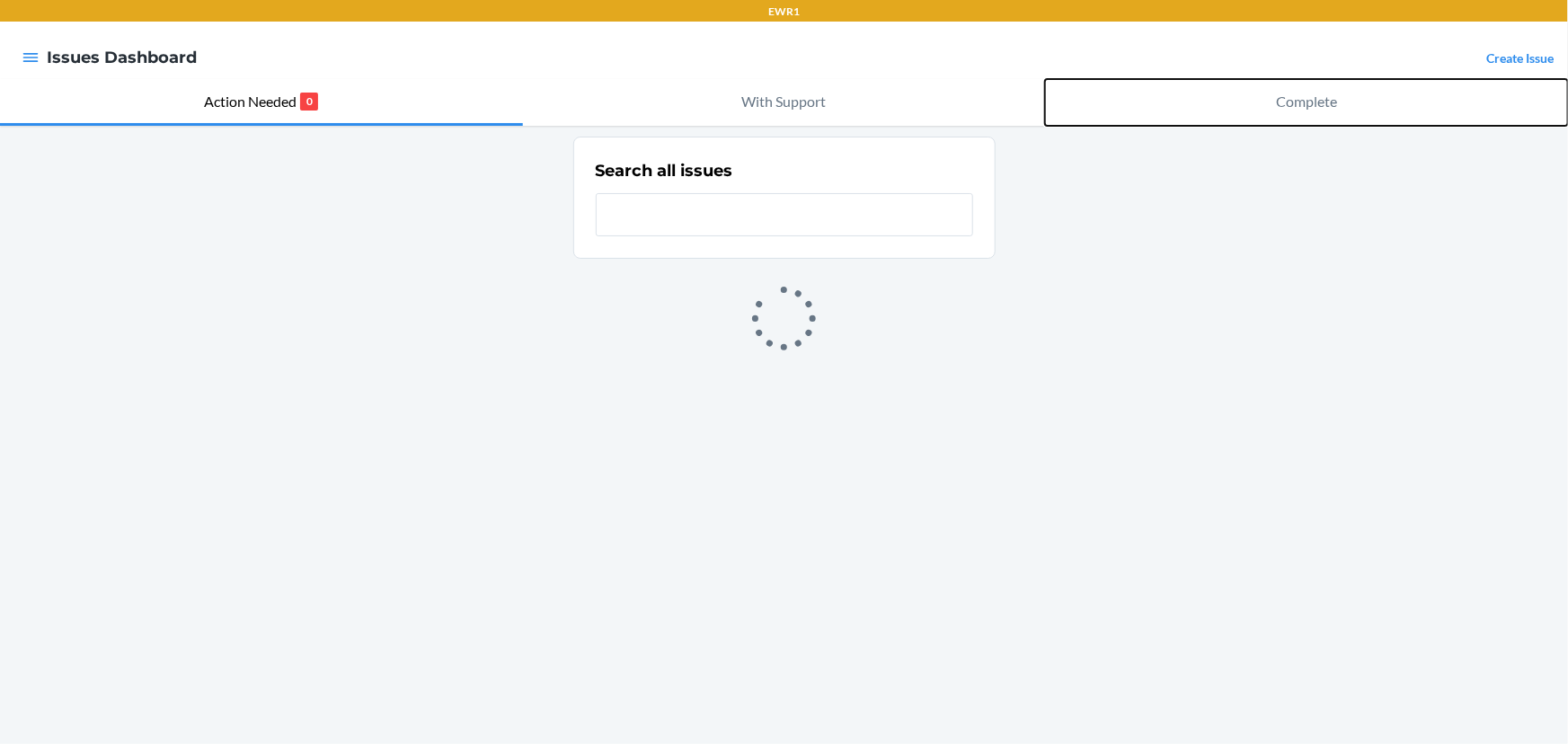
click at [1314, 106] on p "Complete" at bounding box center [1307, 101] width 62 height 22
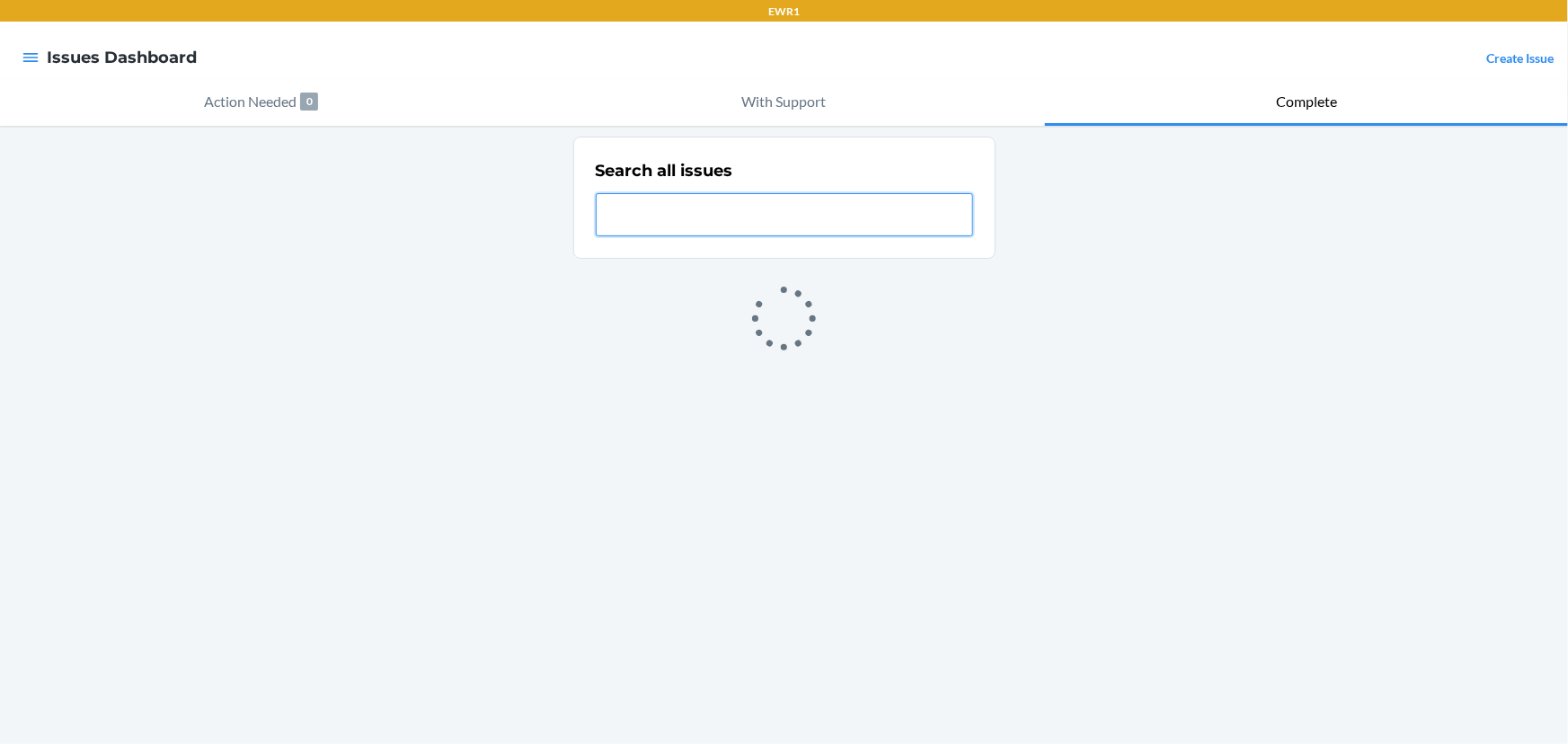
click at [645, 219] on input "text" at bounding box center [784, 215] width 378 height 44
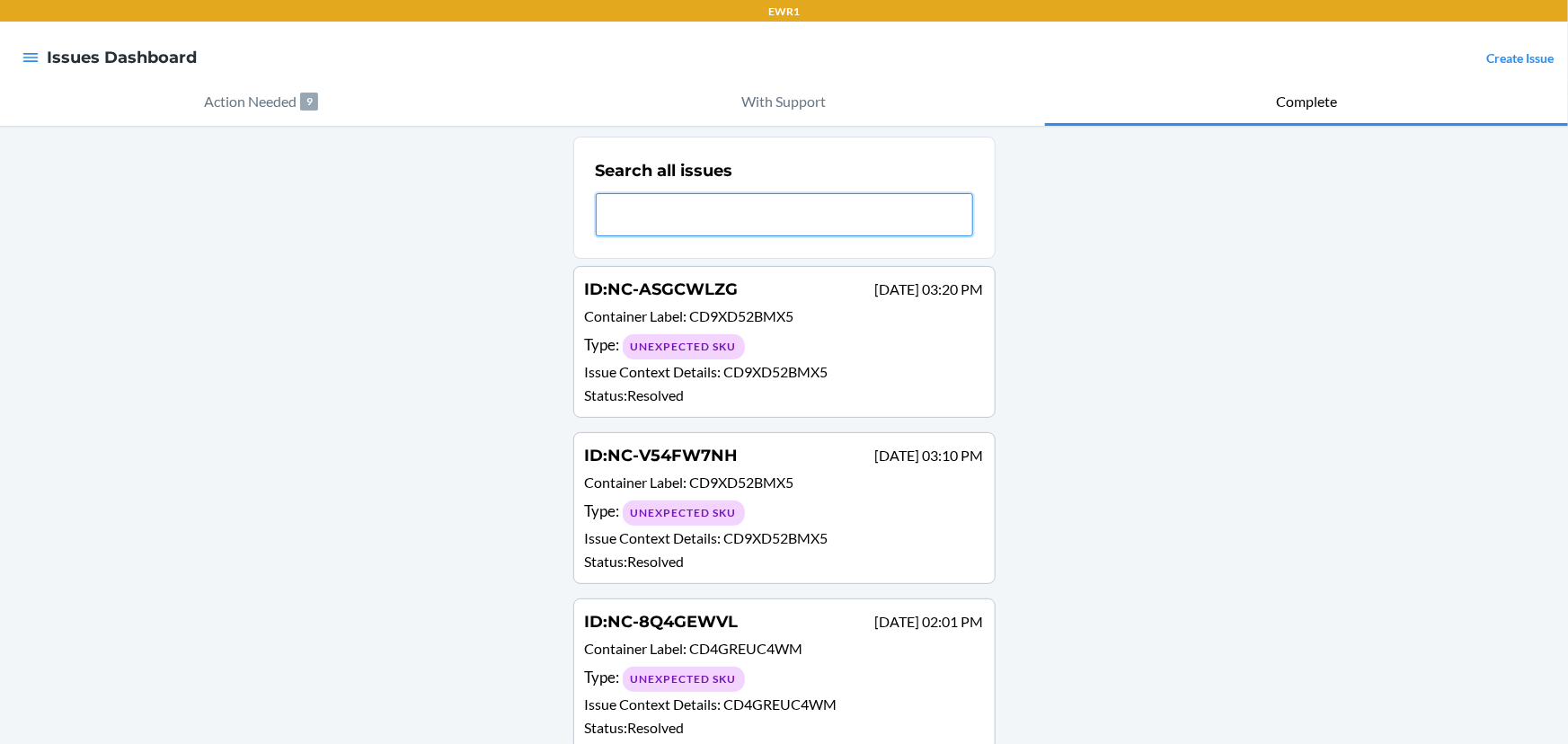
paste input "D3UFSY2LBYN"
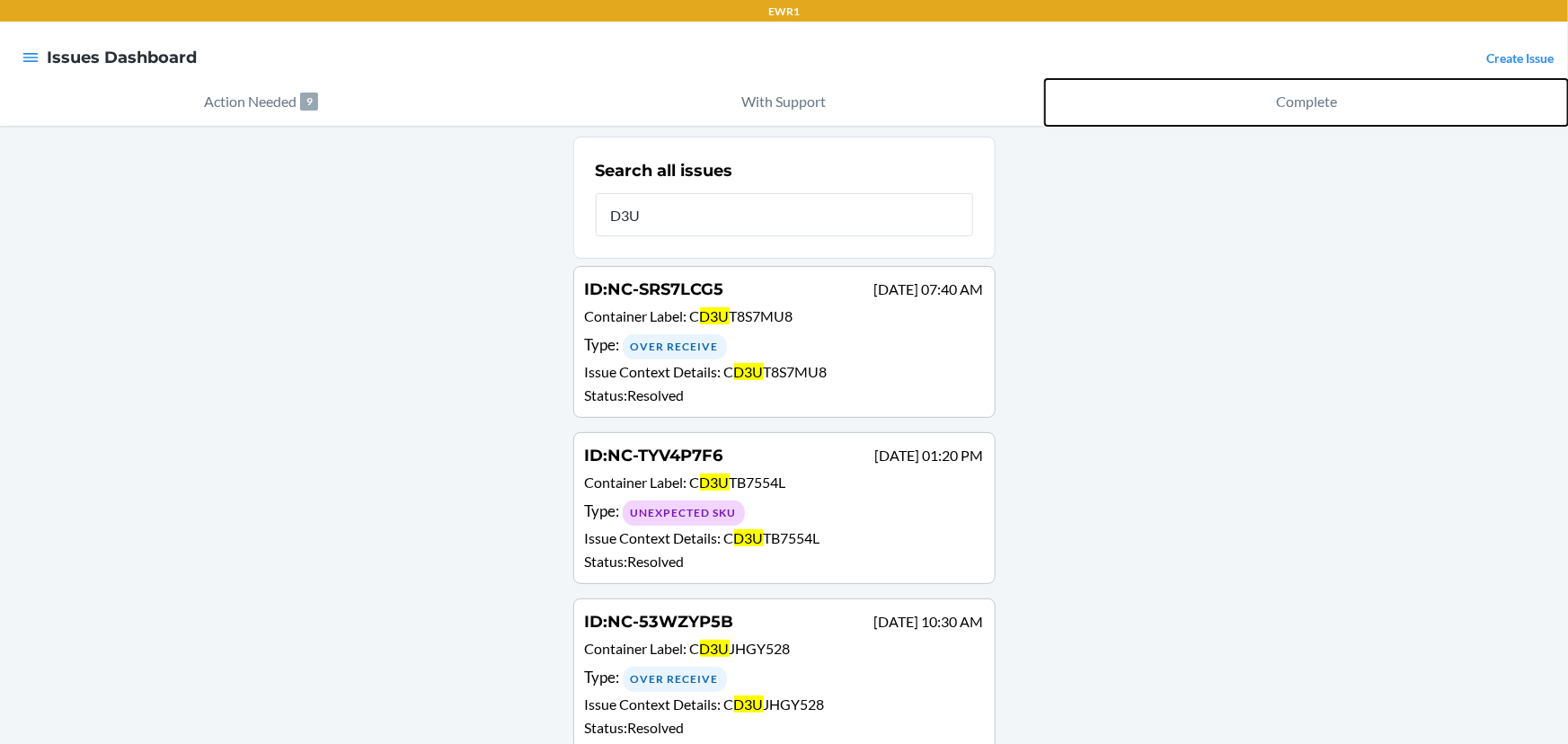
click at [1297, 107] on p "Complete" at bounding box center [1307, 101] width 62 height 22
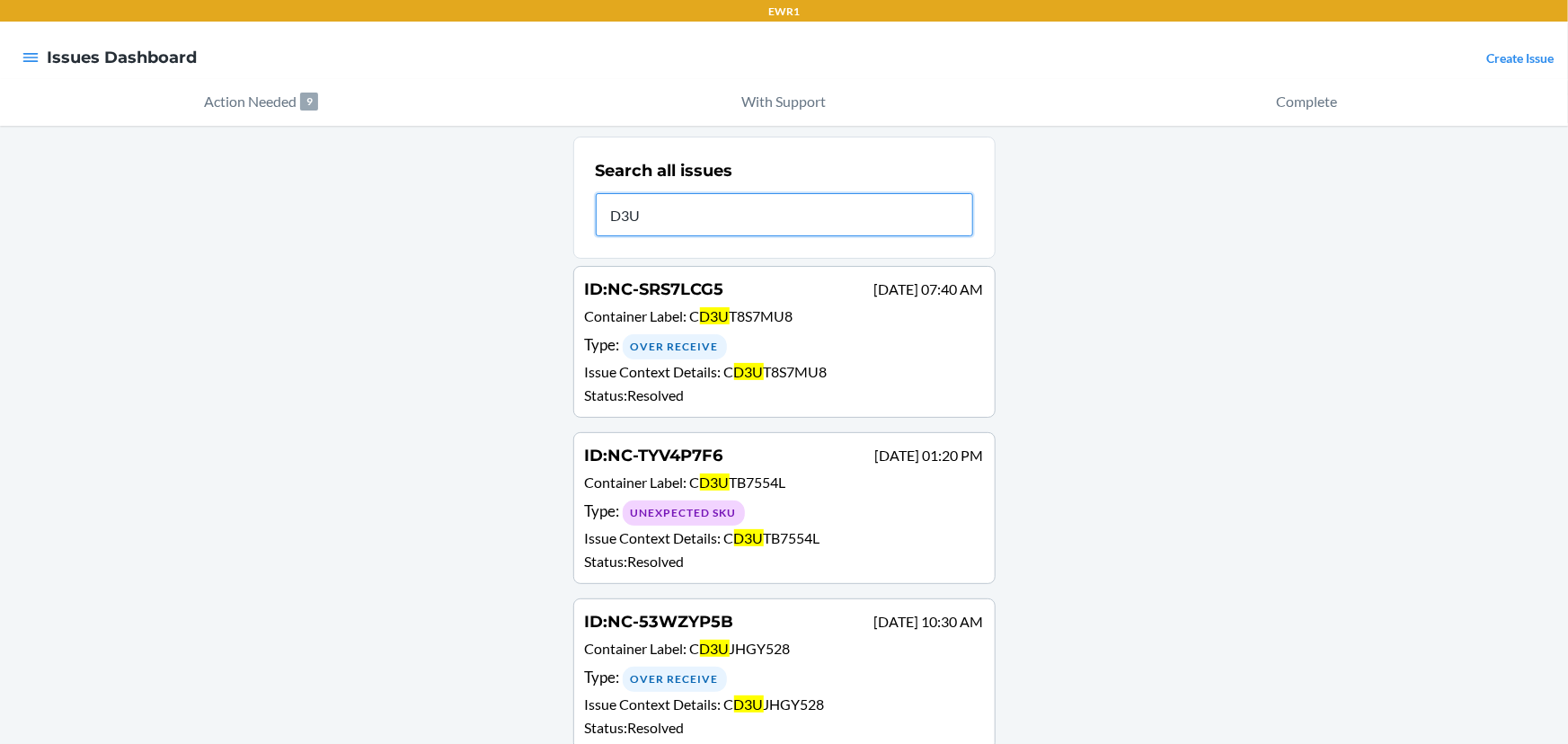
drag, startPoint x: 800, startPoint y: 216, endPoint x: 600, endPoint y: 217, distance: 200.0
click at [600, 217] on input "D3U" at bounding box center [784, 215] width 378 height 44
paste input "FSY2LBYN"
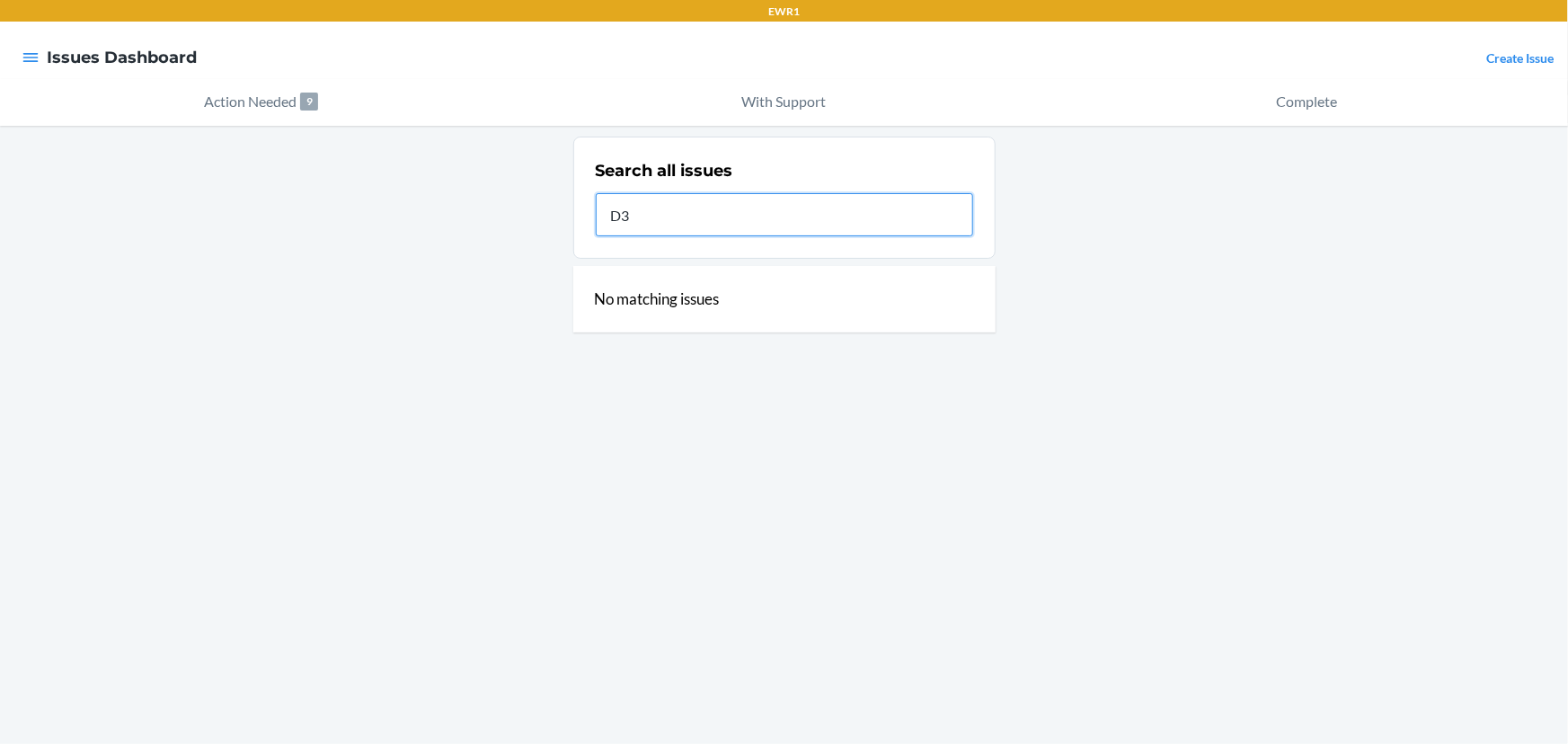
type input "D"
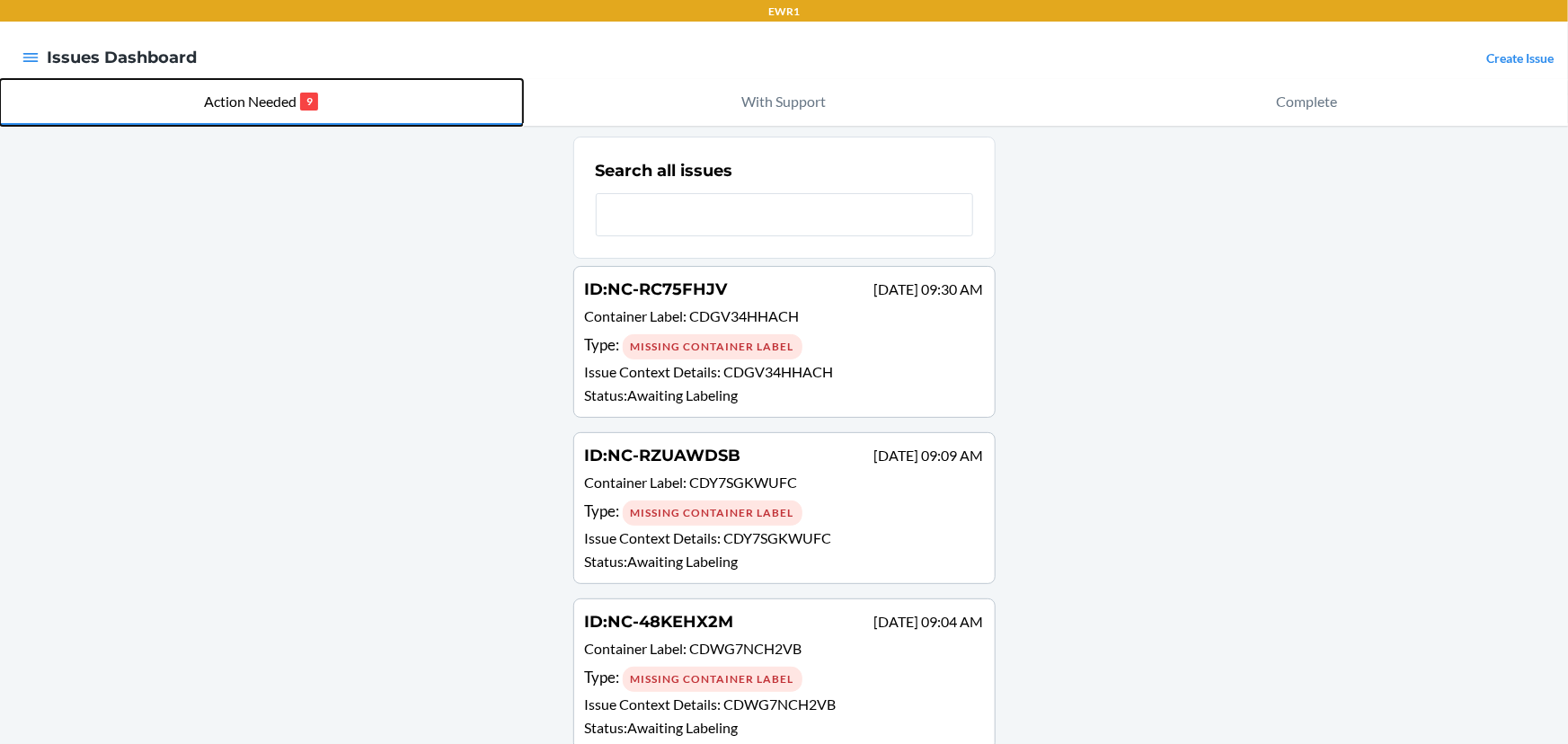
click at [257, 91] on p "Action Needed" at bounding box center [250, 101] width 93 height 22
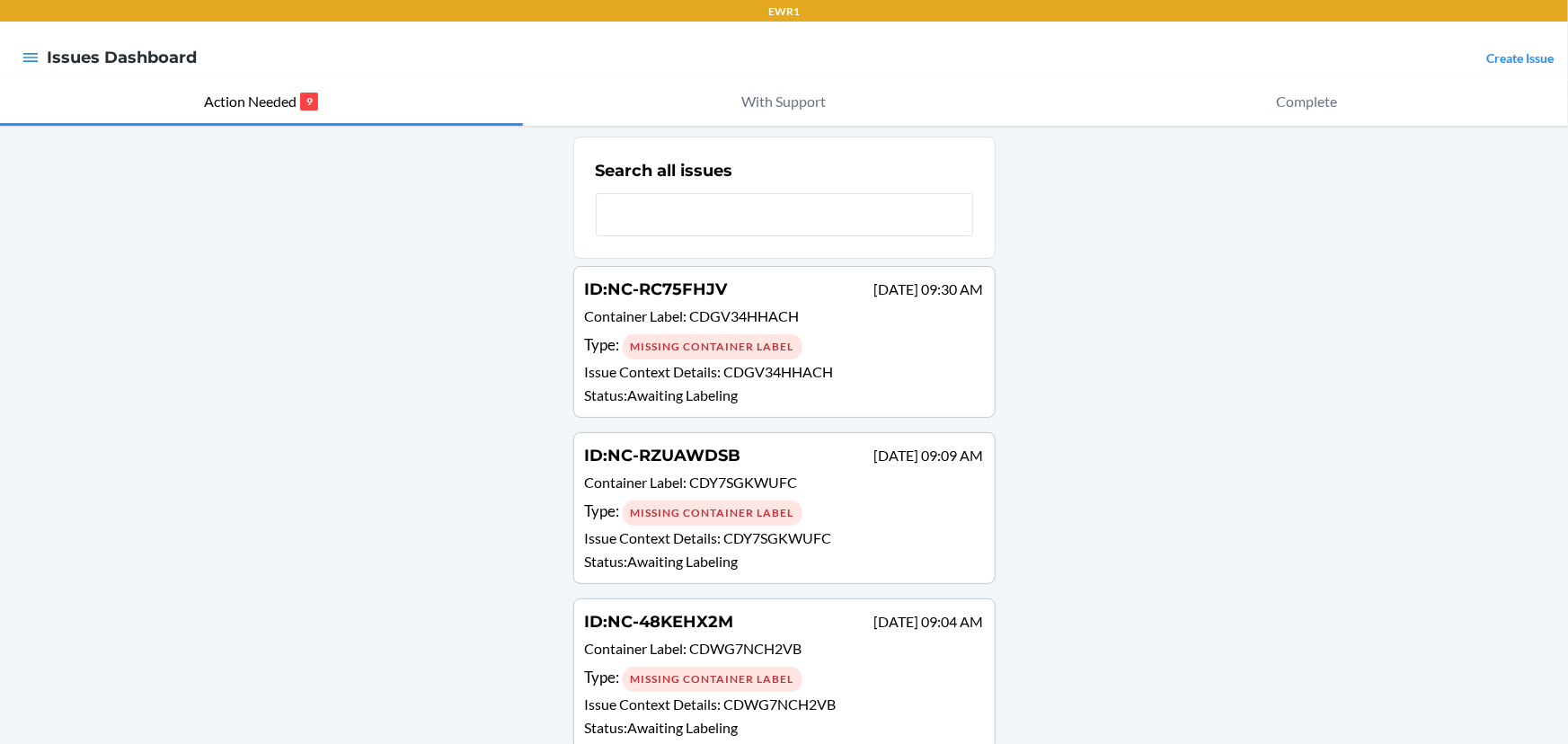
click at [49, 52] on h4 "Issues Dashboard" at bounding box center [121, 57] width 151 height 24
click at [31, 57] on icon "button" at bounding box center [31, 57] width 15 height 9
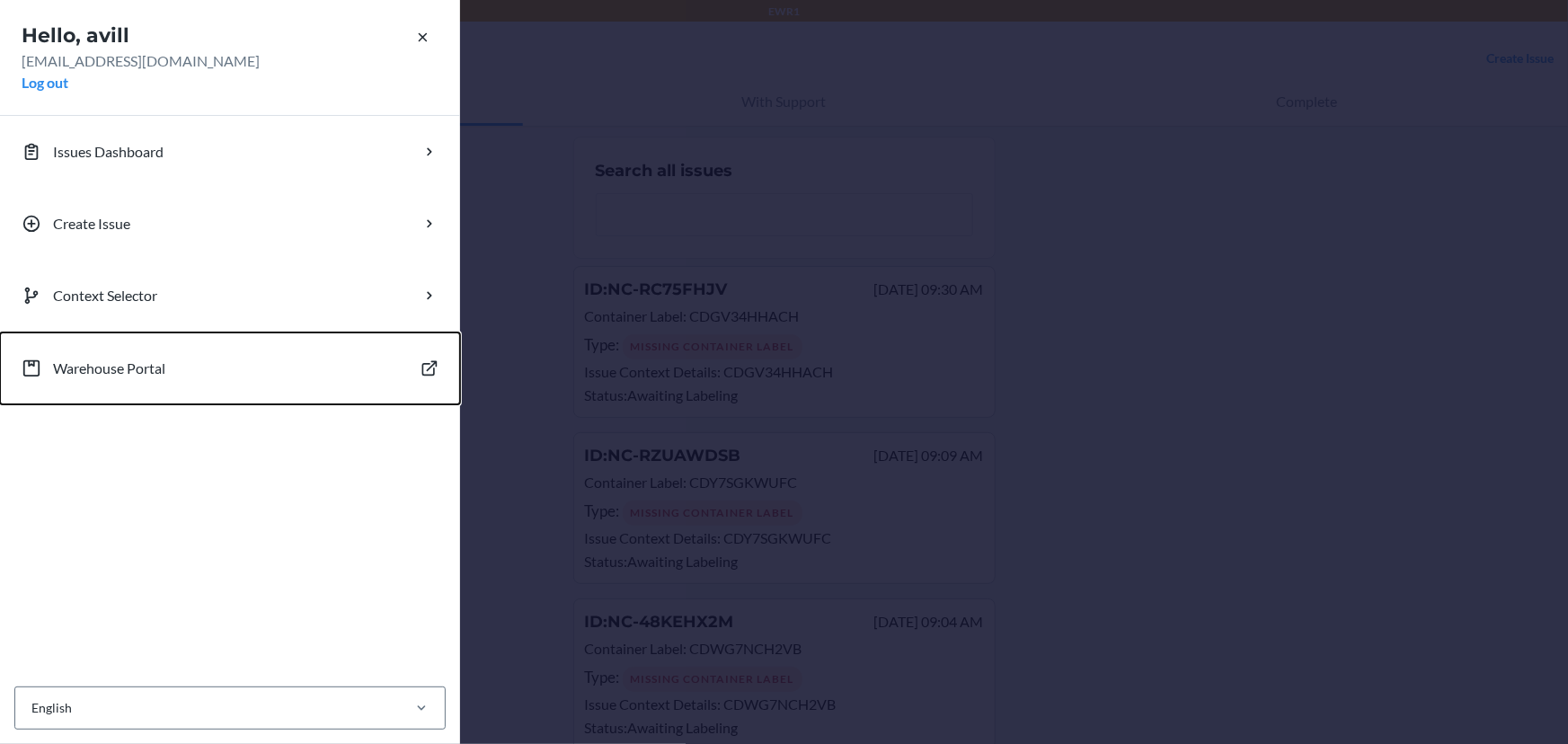
click at [154, 365] on p "Warehouse Portal" at bounding box center [109, 368] width 113 height 22
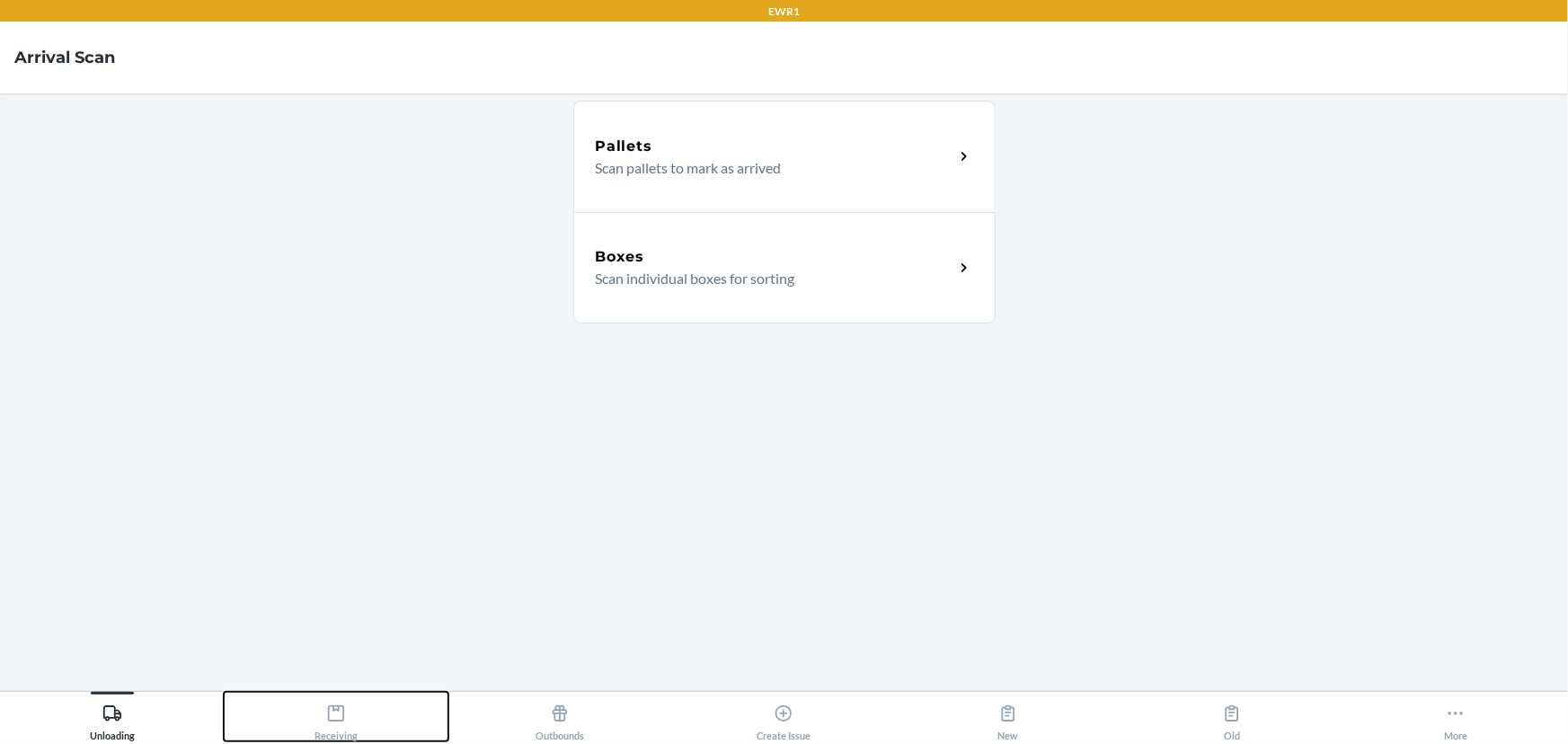
click at [311, 718] on button "Receiving" at bounding box center [335, 717] width 223 height 49
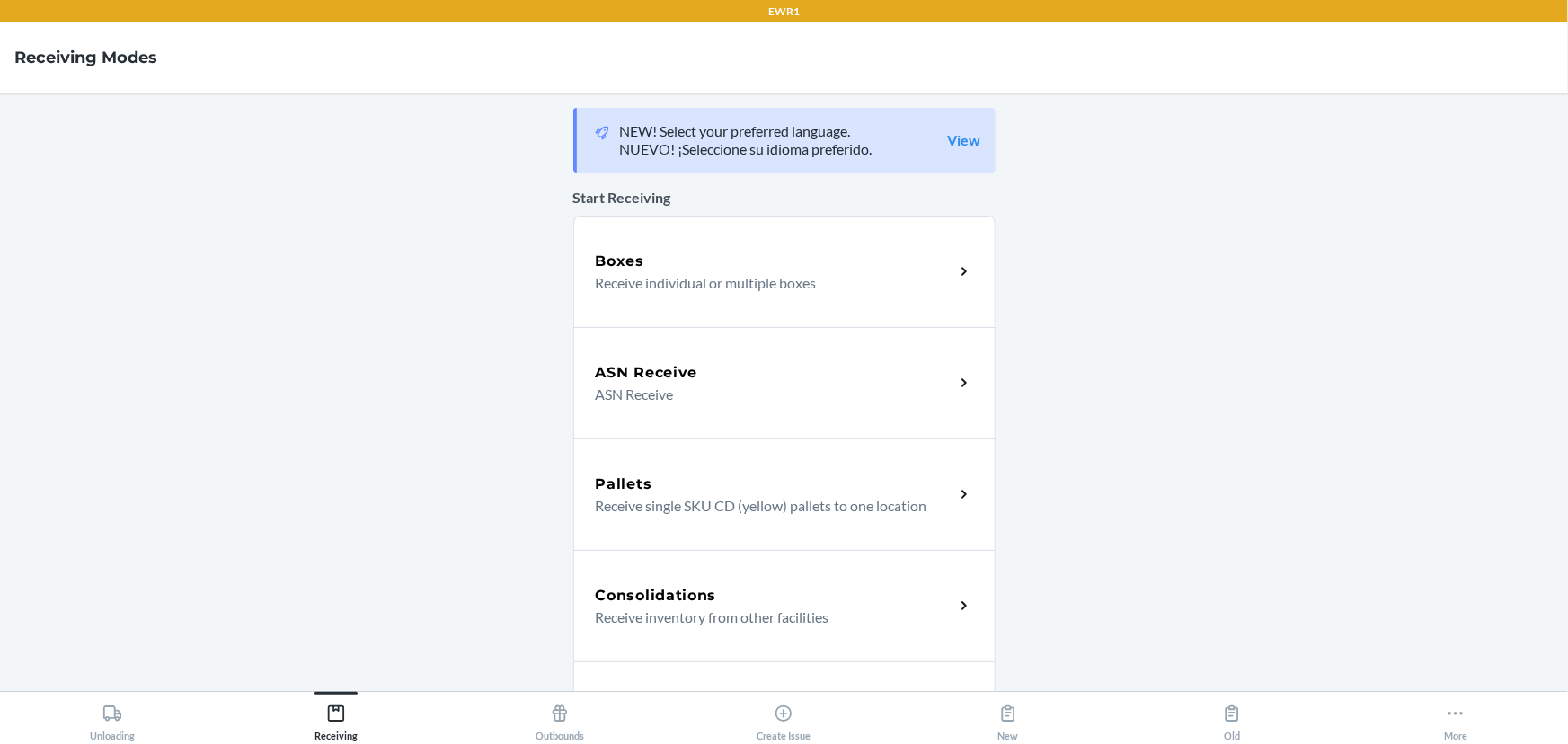
click at [632, 238] on div "Boxes Receive individual or multiple boxes" at bounding box center [785, 272] width 422 height 112
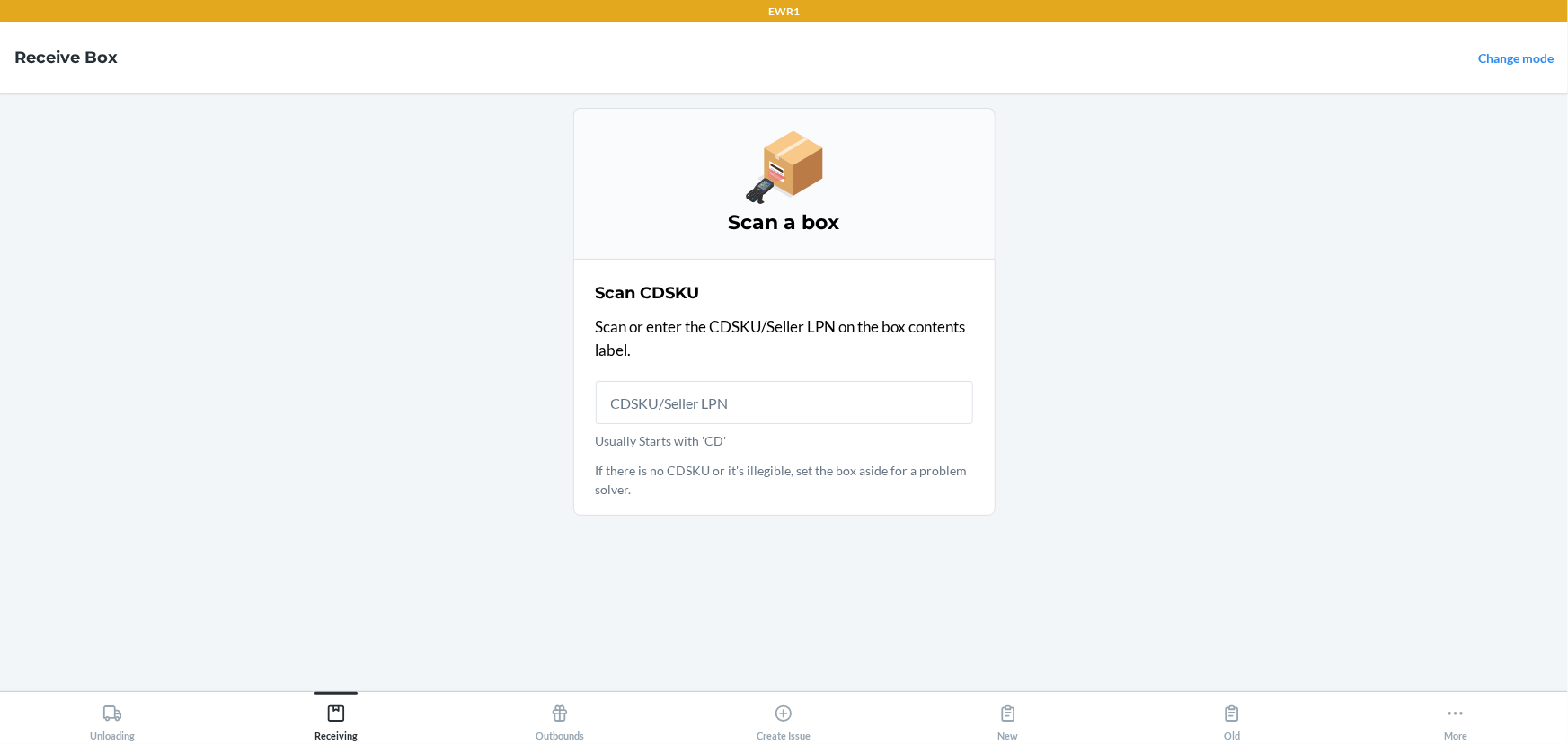
click at [650, 397] on input "Usually Starts with 'CD'" at bounding box center [784, 402] width 378 height 44
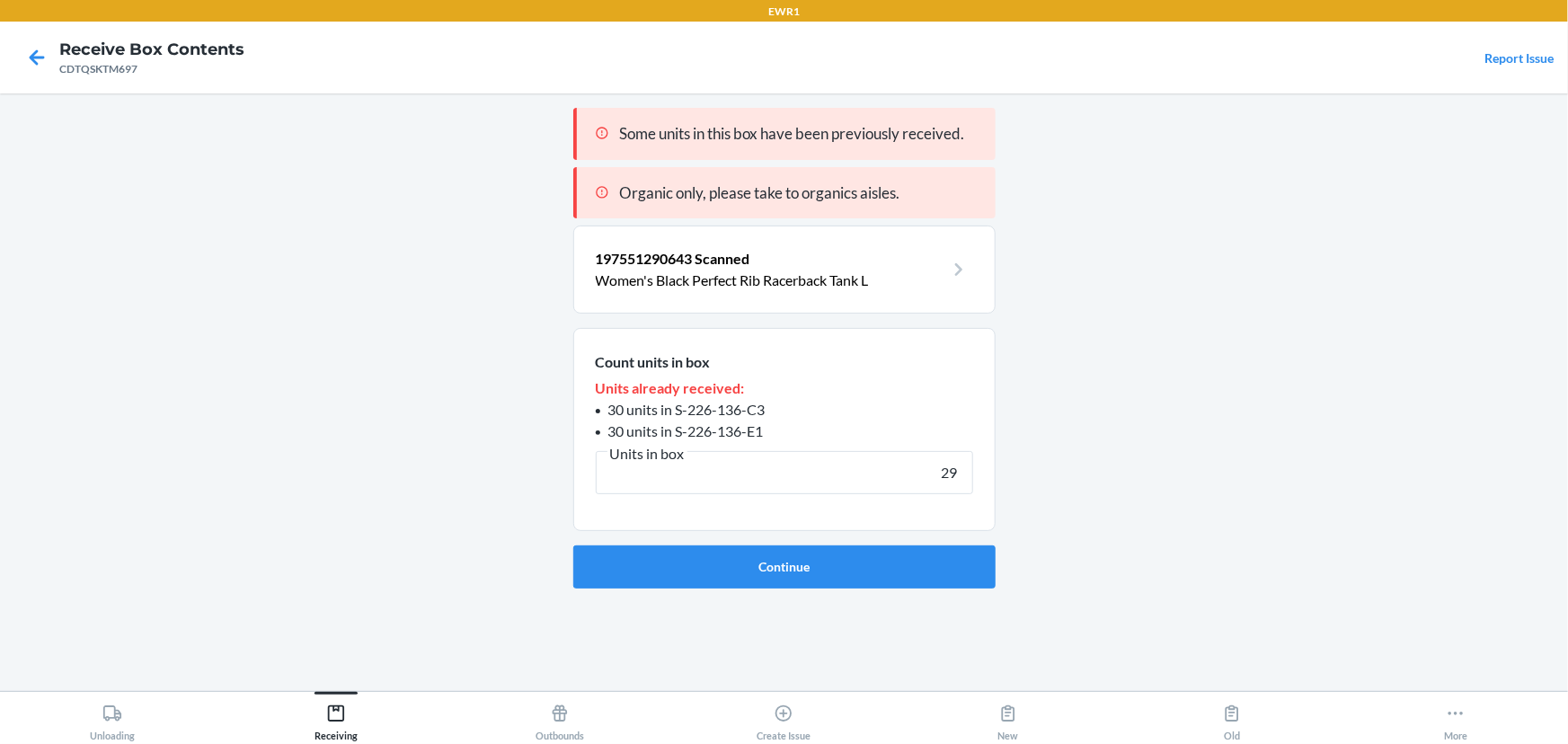
type input "29"
click at [574, 545] on button "Continue" at bounding box center [785, 567] width 422 height 44
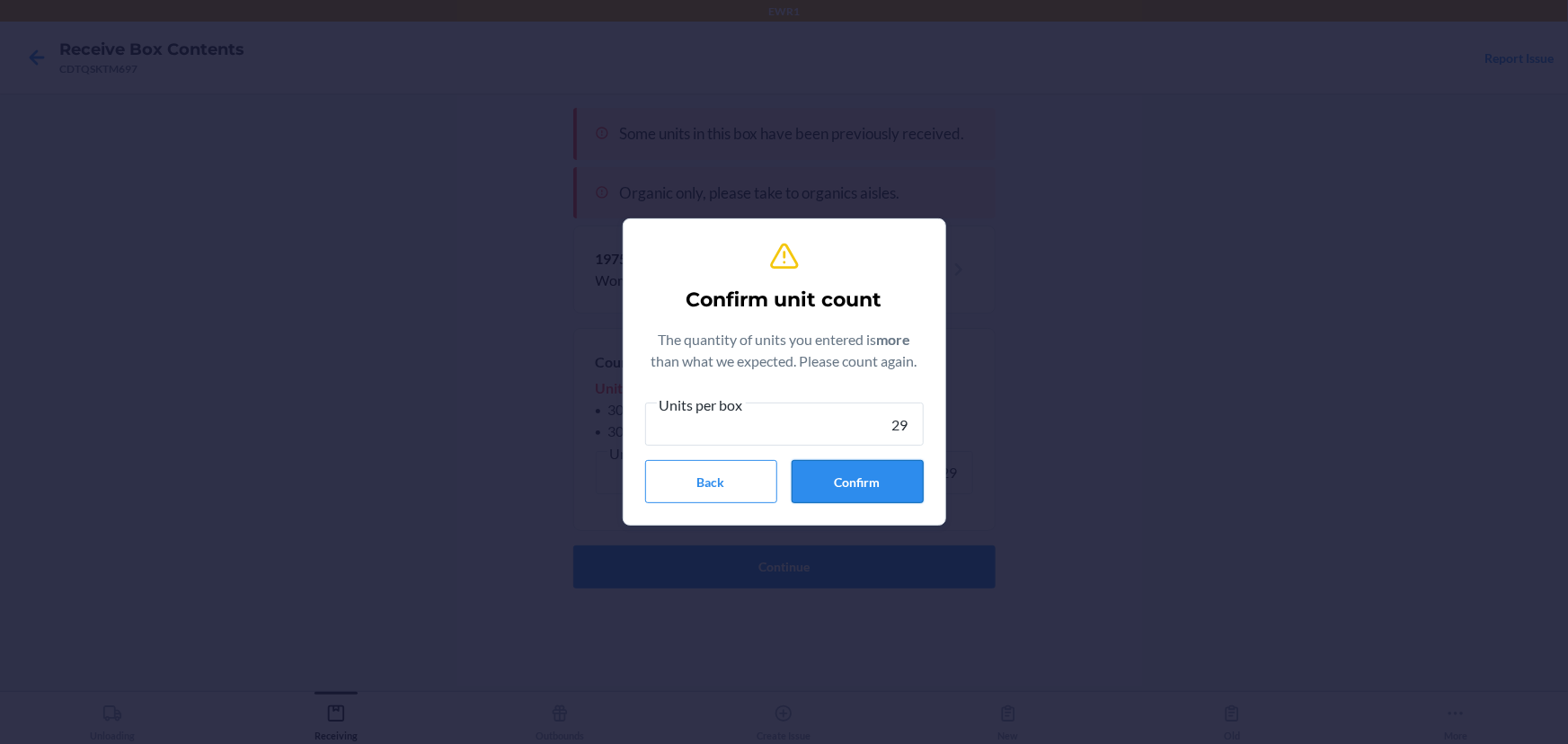
type input "29"
click at [867, 476] on button "Confirm" at bounding box center [858, 482] width 133 height 44
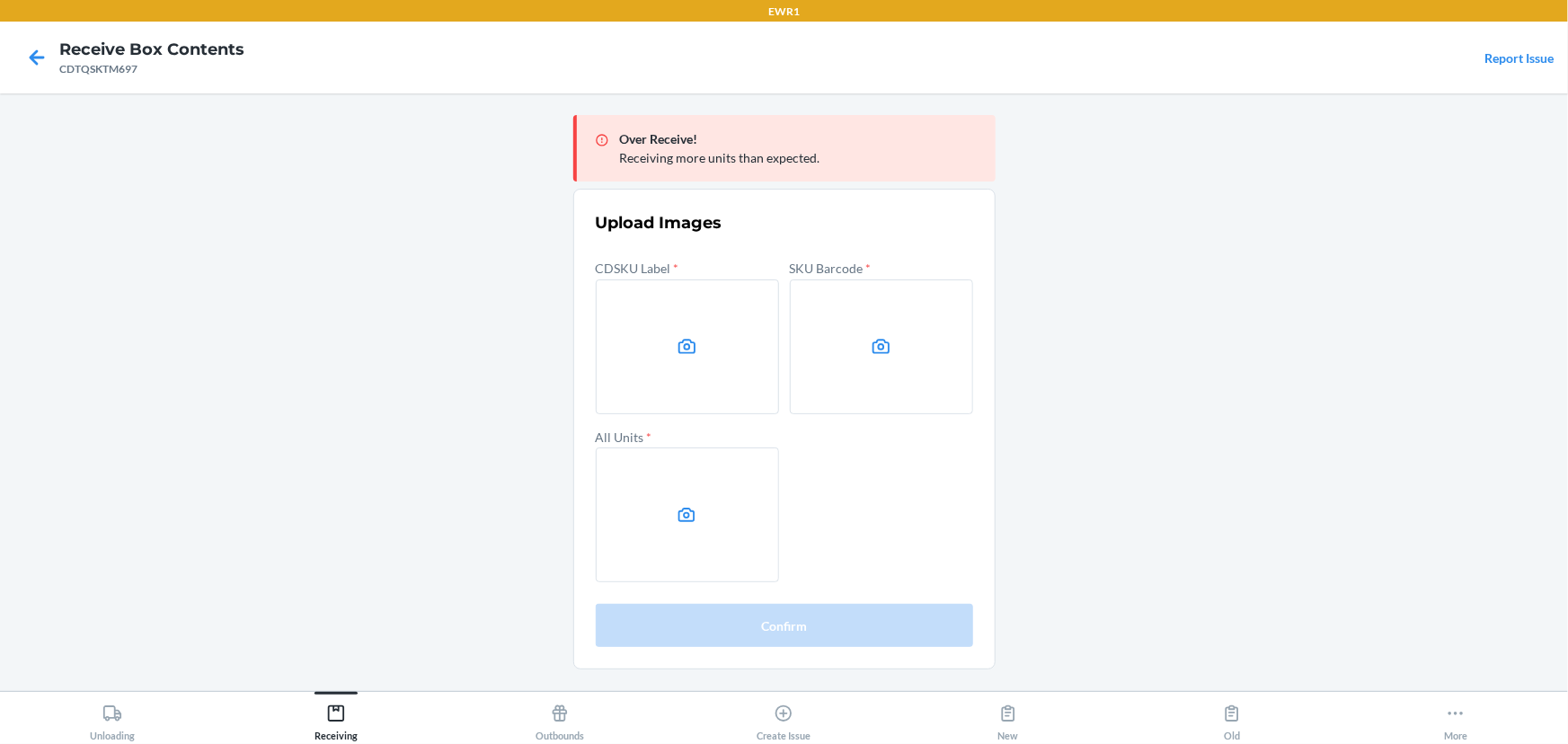
click at [1350, 339] on main "Over Receive! Receiving more units than expected. Upload Images CDSKU Label * S…" at bounding box center [784, 392] width 1568 height 597
click at [749, 372] on label at bounding box center [687, 346] width 184 height 134
click at [0, 0] on input "file" at bounding box center [0, 0] width 0 height 0
click at [823, 364] on label at bounding box center [882, 346] width 184 height 134
click at [0, 0] on input "file" at bounding box center [0, 0] width 0 height 0
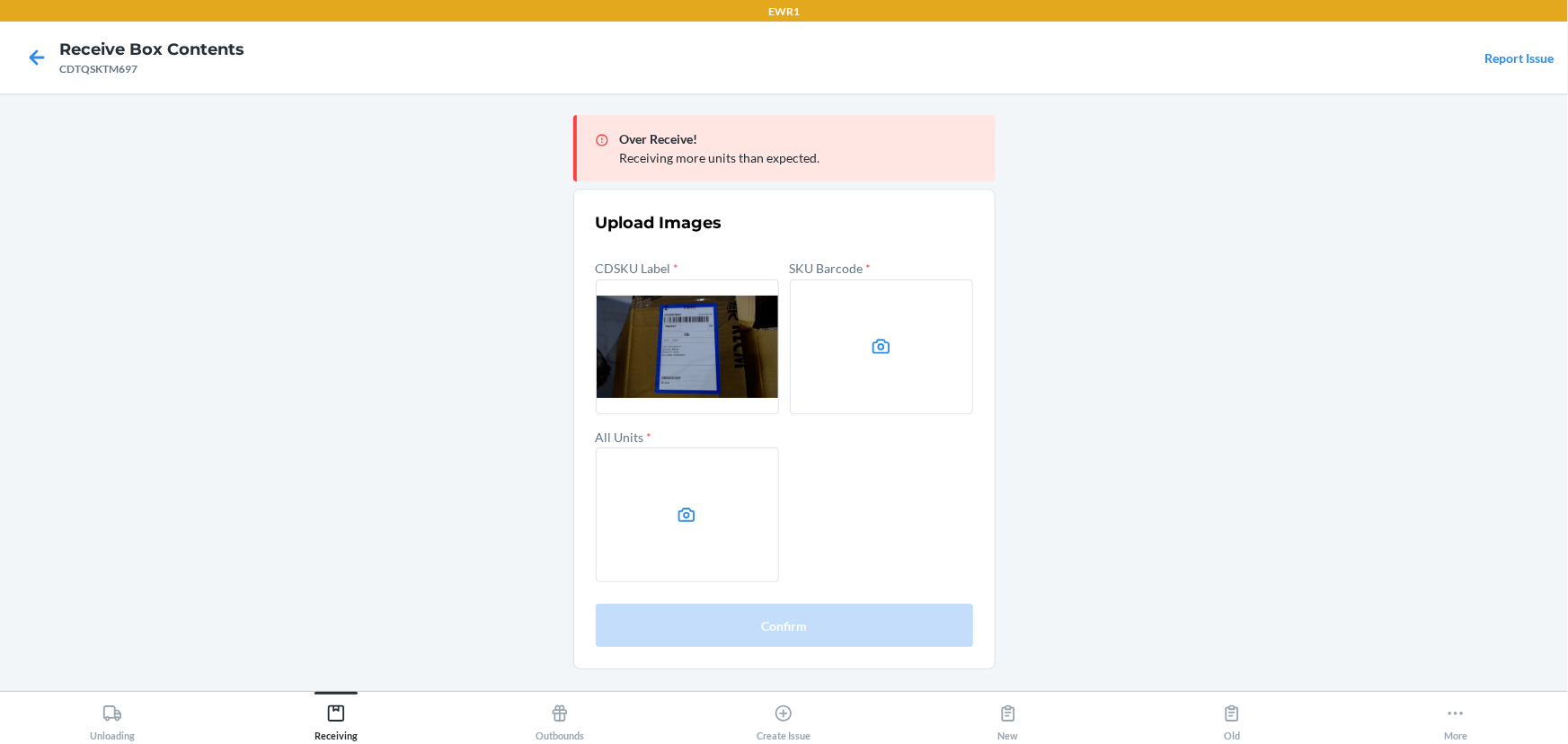
click at [697, 472] on label at bounding box center [687, 515] width 184 height 134
click at [0, 0] on input "file" at bounding box center [0, 0] width 0 height 0
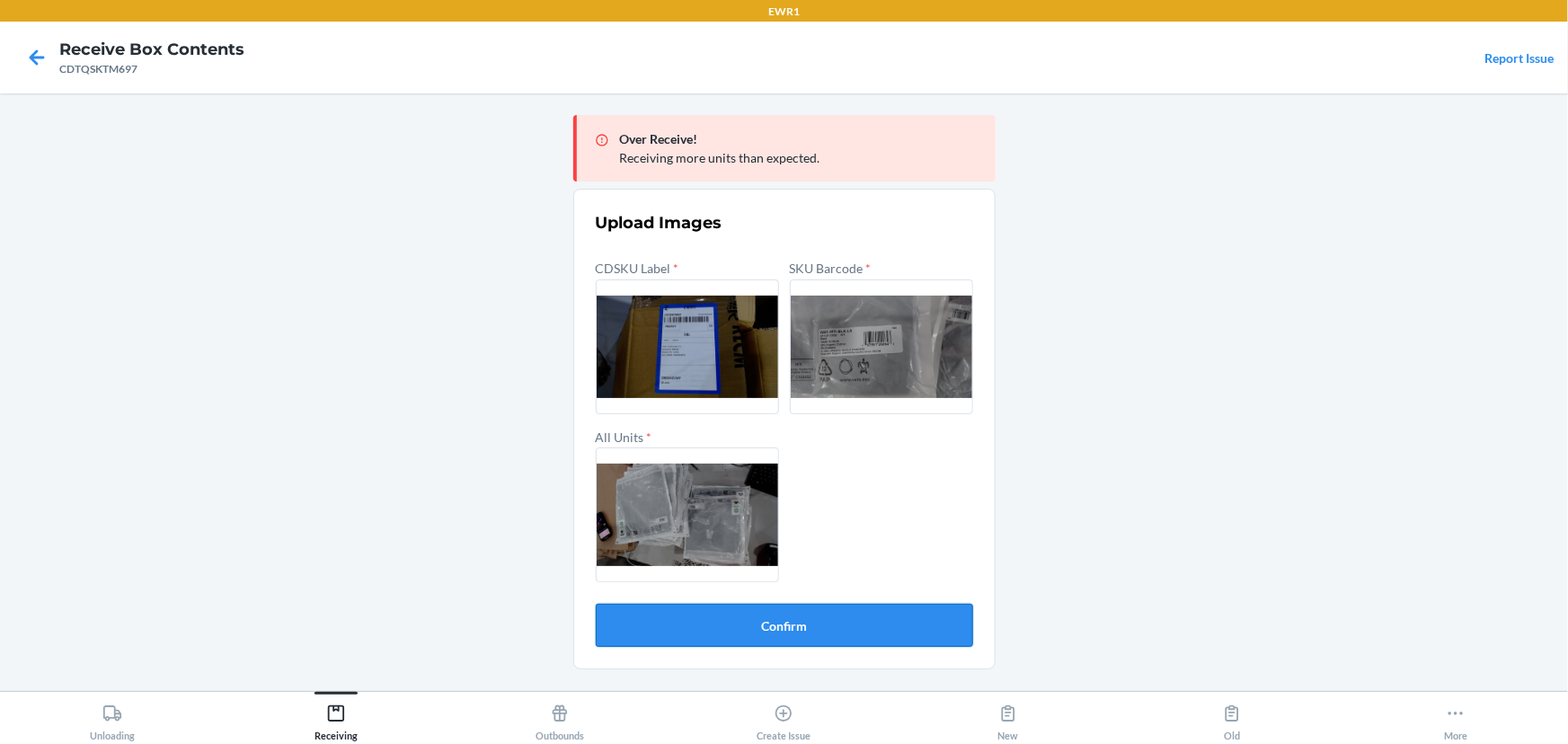
click at [821, 631] on button "Confirm" at bounding box center [784, 626] width 378 height 44
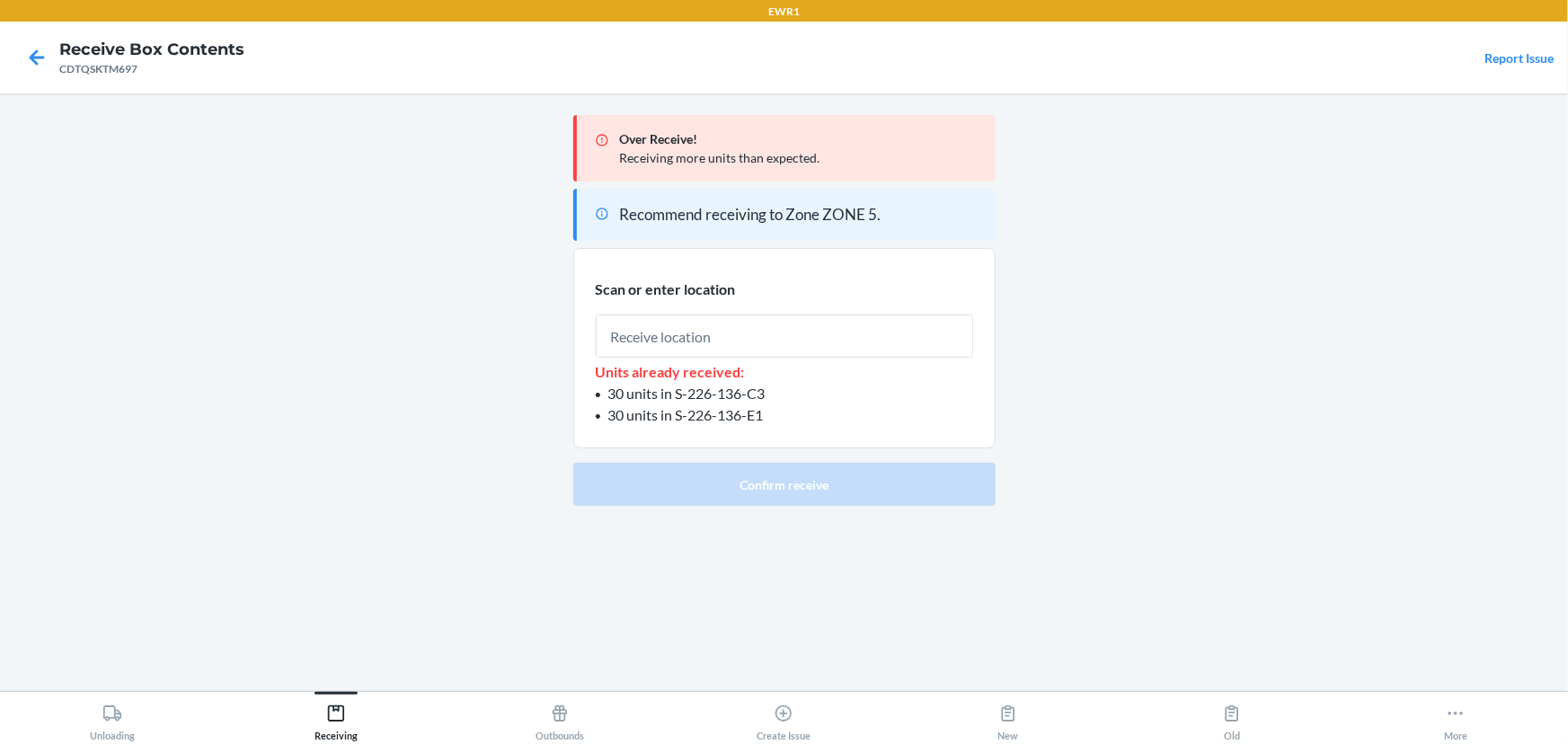
click at [757, 345] on input "text" at bounding box center [784, 336] width 378 height 44
type input "RTOTE900"
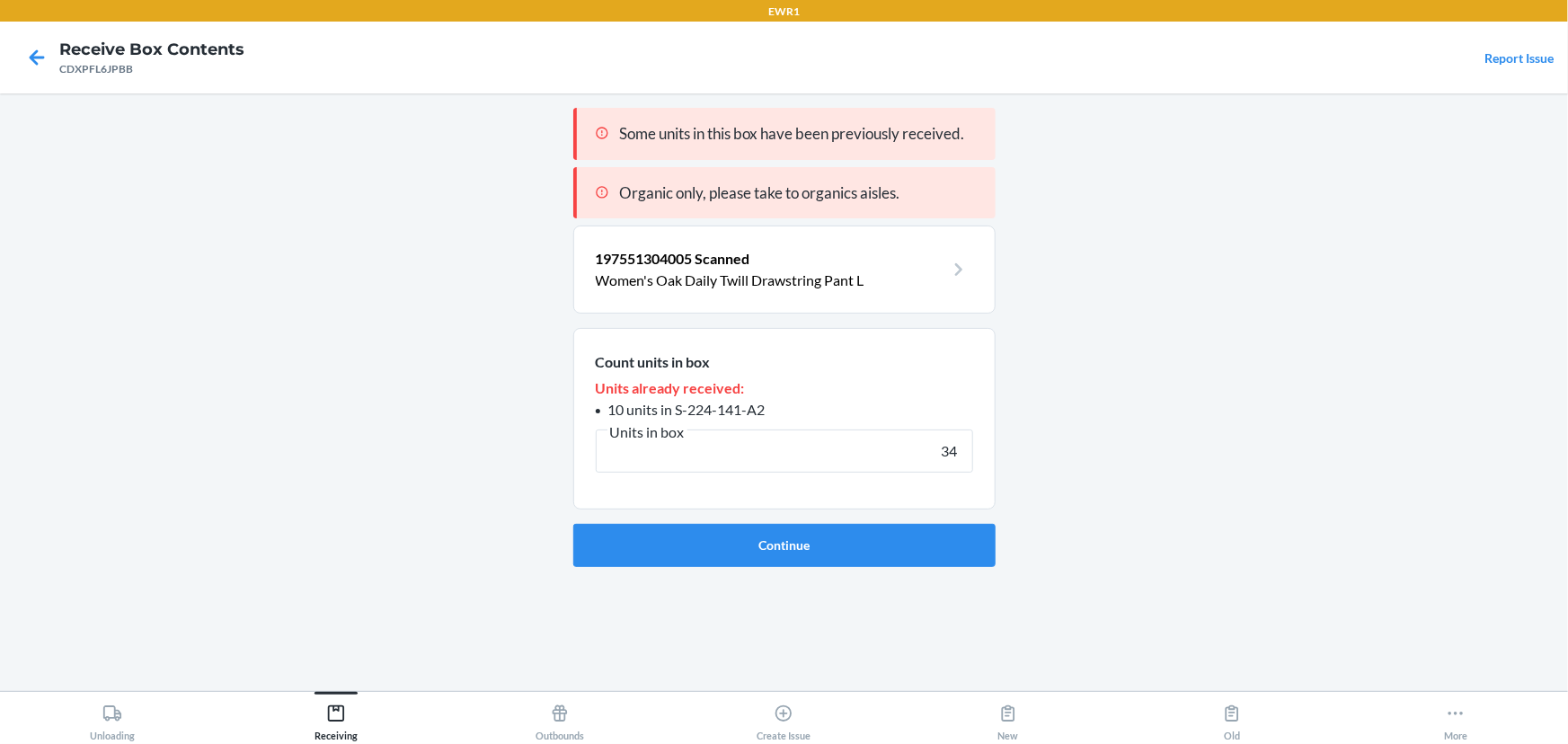
type input "34"
click at [574, 523] on button "Continue" at bounding box center [785, 545] width 422 height 44
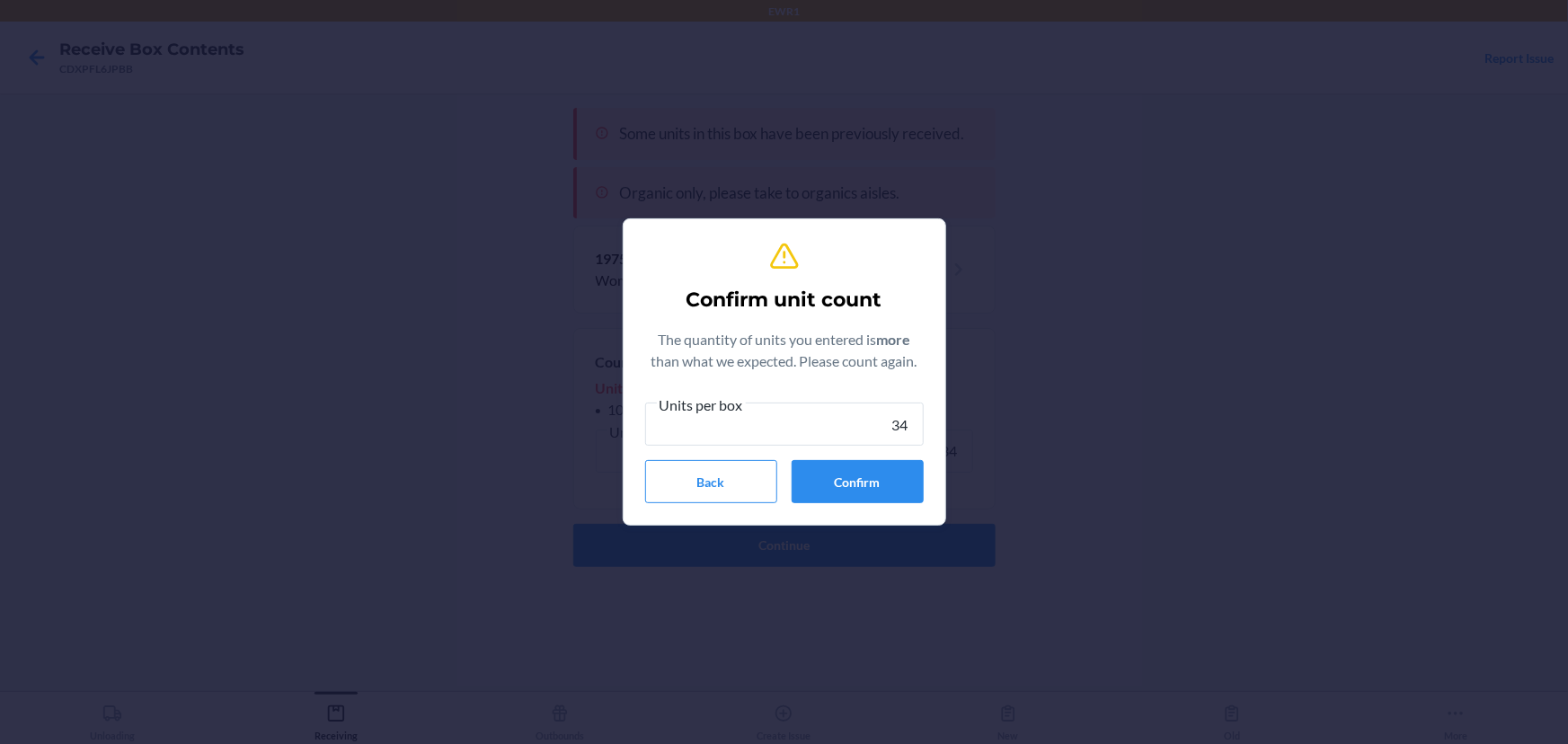
type input "34"
click at [864, 468] on button "Confirm" at bounding box center [858, 482] width 133 height 44
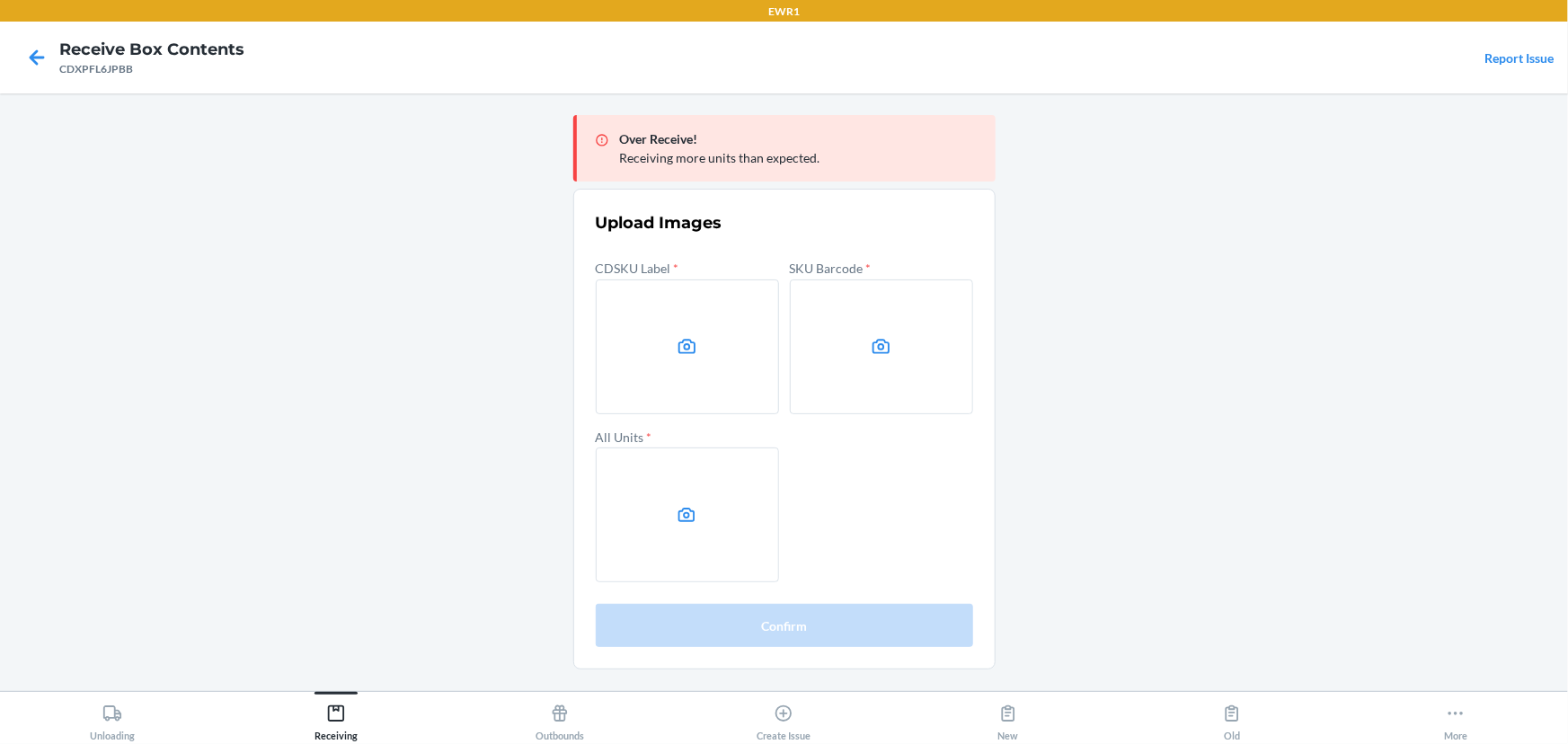
click at [1255, 253] on main "Over Receive! Receiving more units than expected. Upload Images CDSKU Label * S…" at bounding box center [784, 392] width 1568 height 597
click at [727, 345] on label at bounding box center [687, 346] width 184 height 134
click at [0, 0] on input "file" at bounding box center [0, 0] width 0 height 0
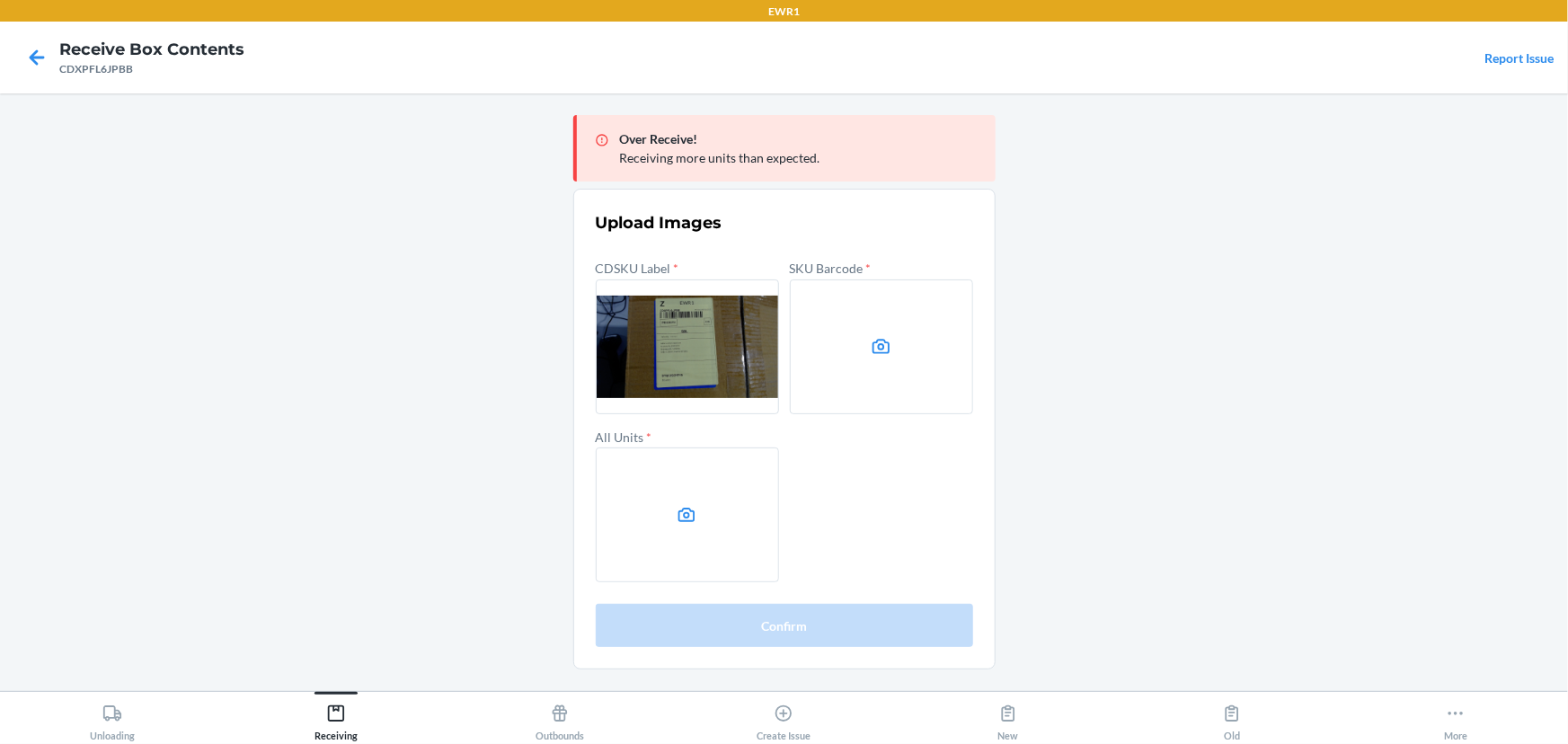
click at [1213, 361] on main "Over Receive! Receiving more units than expected. Upload Images CDSKU Label * S…" at bounding box center [784, 392] width 1568 height 597
click at [854, 335] on label at bounding box center [882, 346] width 184 height 134
click at [0, 0] on input "file" at bounding box center [0, 0] width 0 height 0
click at [679, 486] on label at bounding box center [687, 515] width 184 height 134
click at [0, 0] on input "file" at bounding box center [0, 0] width 0 height 0
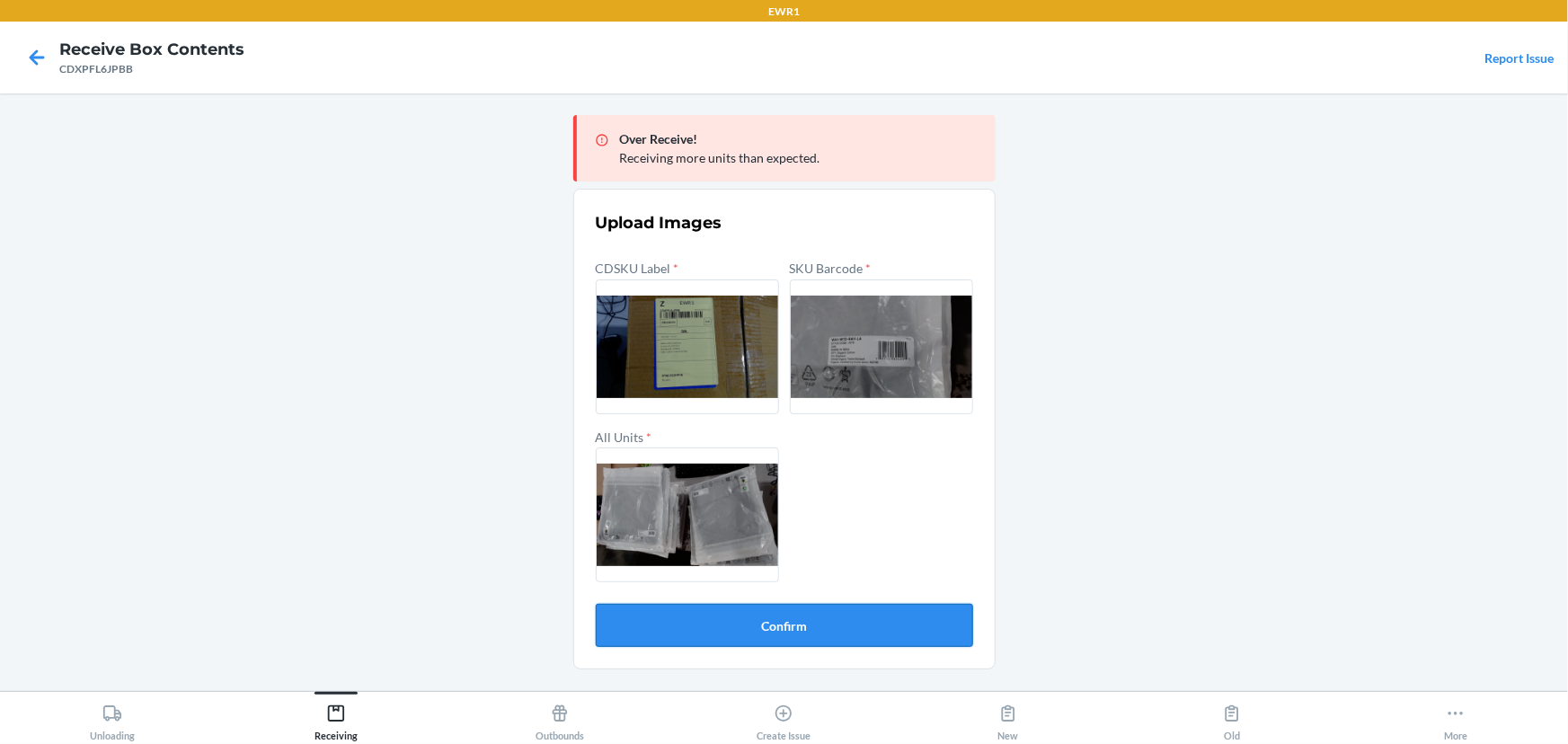
click at [781, 635] on button "Confirm" at bounding box center [784, 626] width 378 height 44
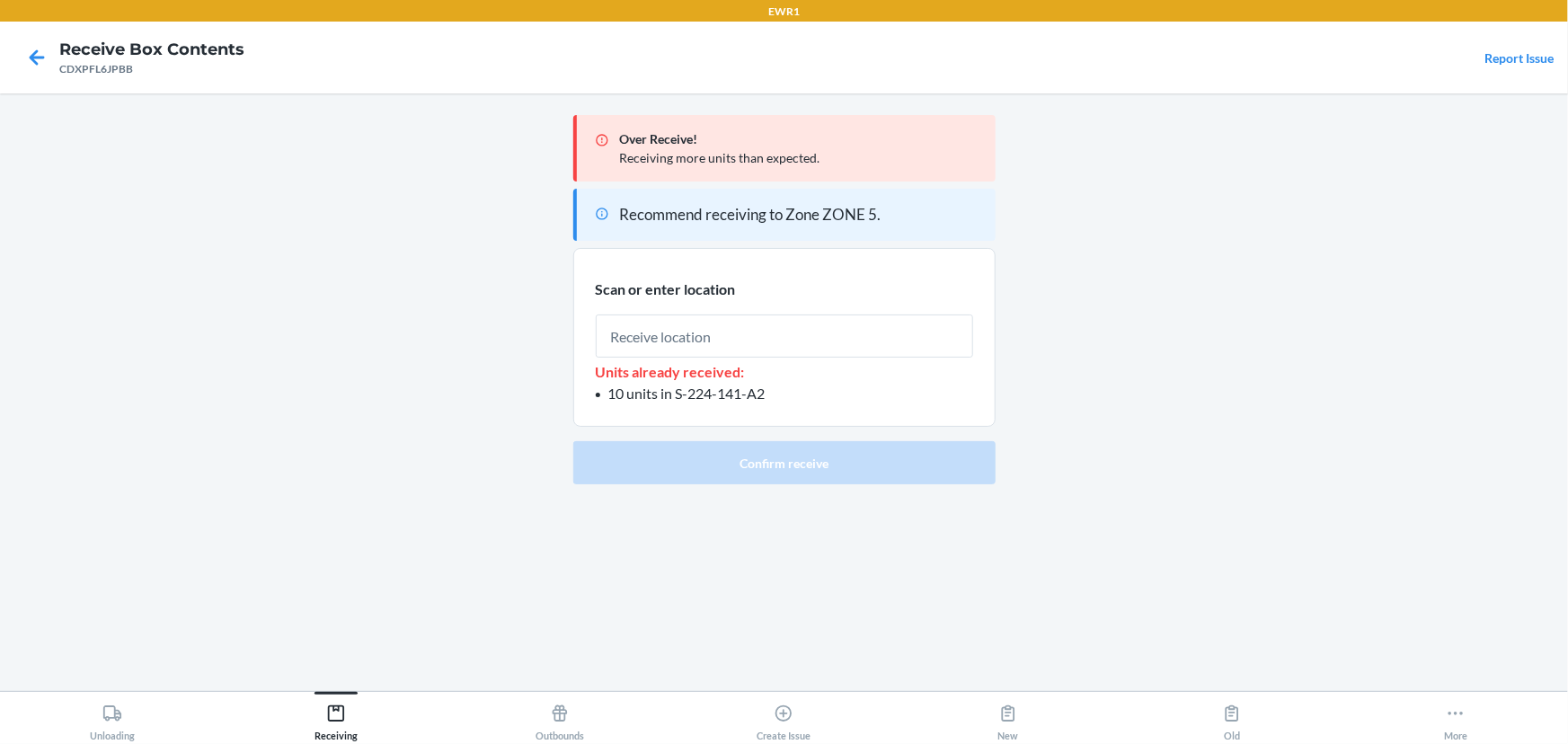
click at [775, 350] on input "text" at bounding box center [784, 336] width 378 height 44
type input "RTOTE900"
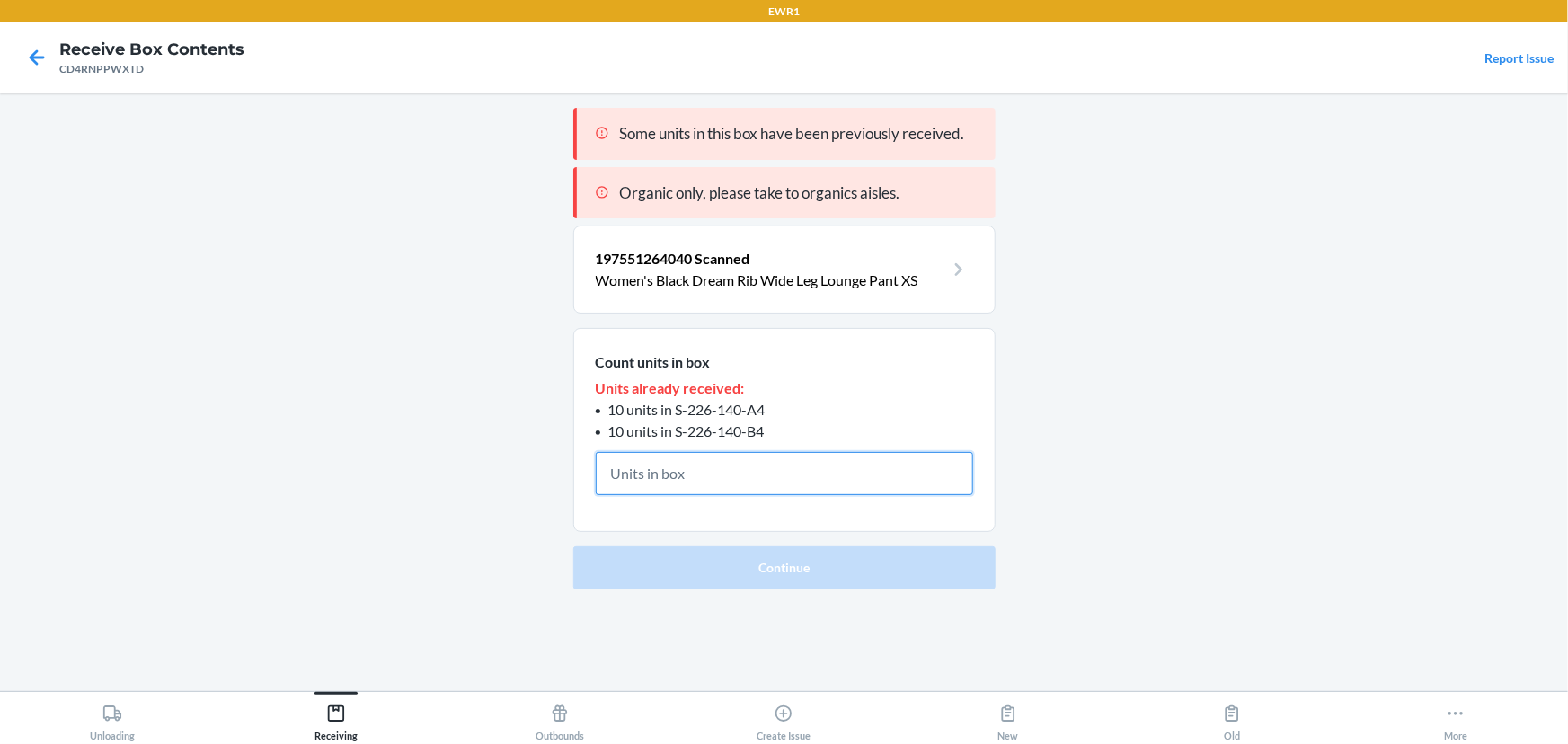
click at [755, 461] on input "text" at bounding box center [784, 473] width 378 height 44
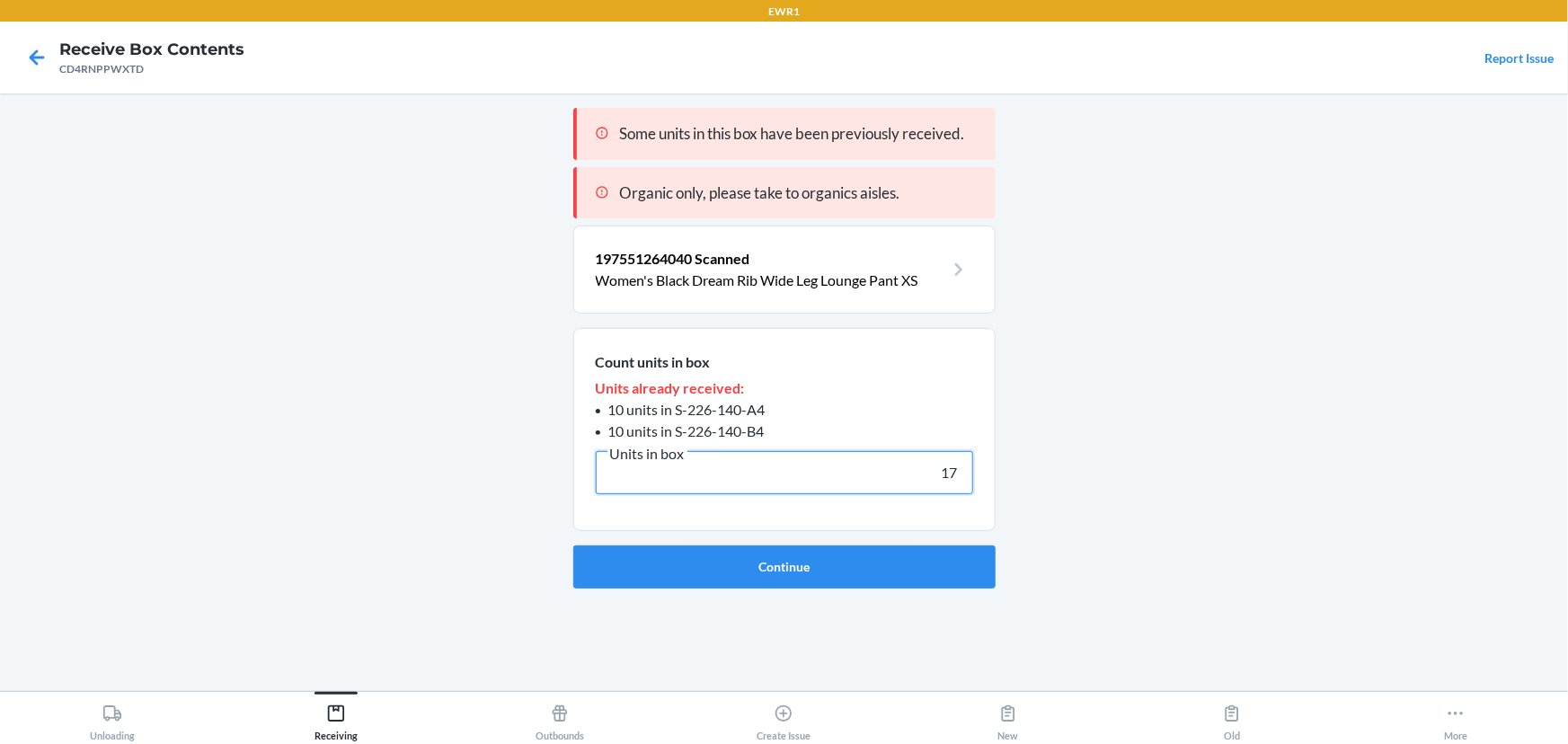
type input "17"
click at [574, 545] on button "Continue" at bounding box center [785, 567] width 422 height 44
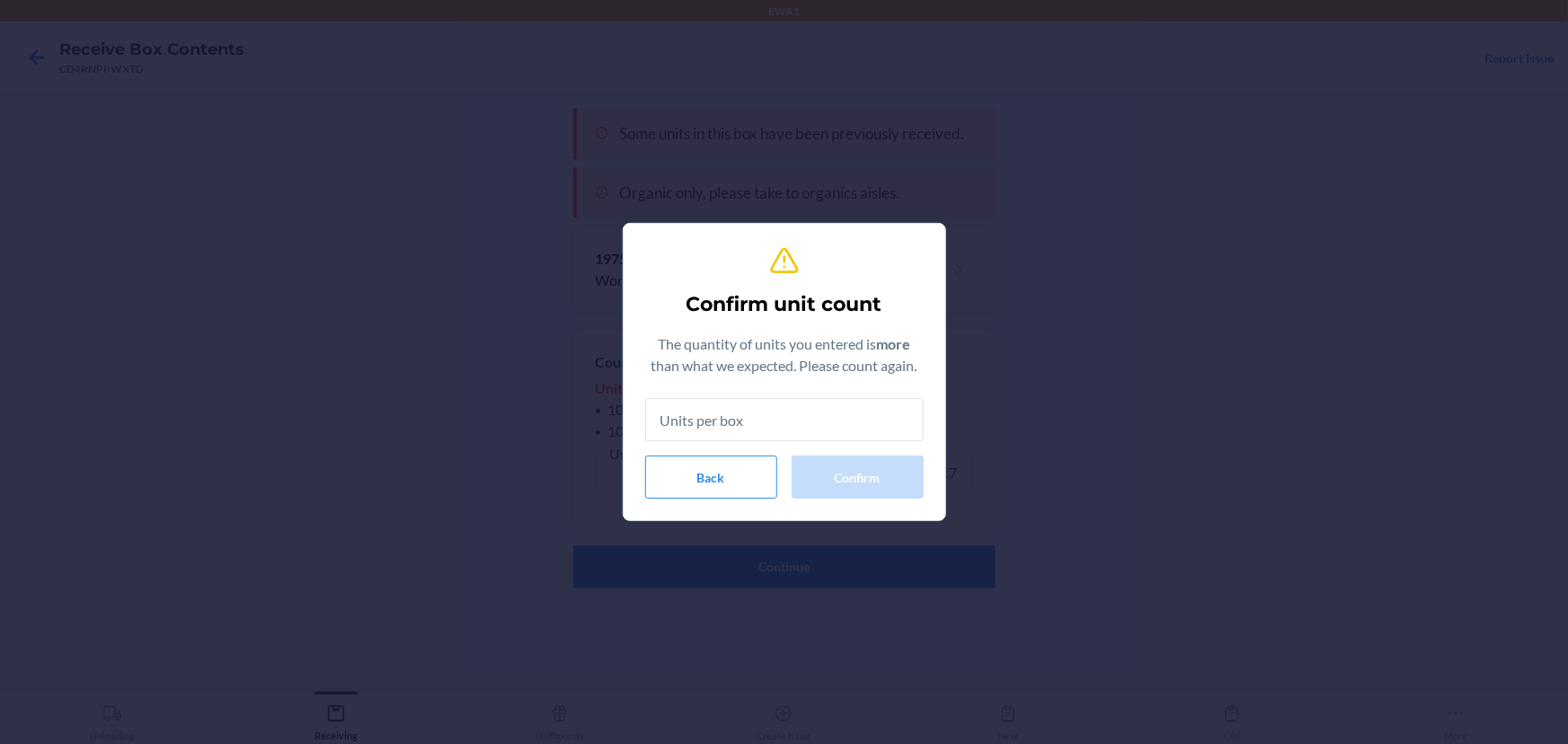
click at [741, 425] on input "text" at bounding box center [784, 419] width 278 height 44
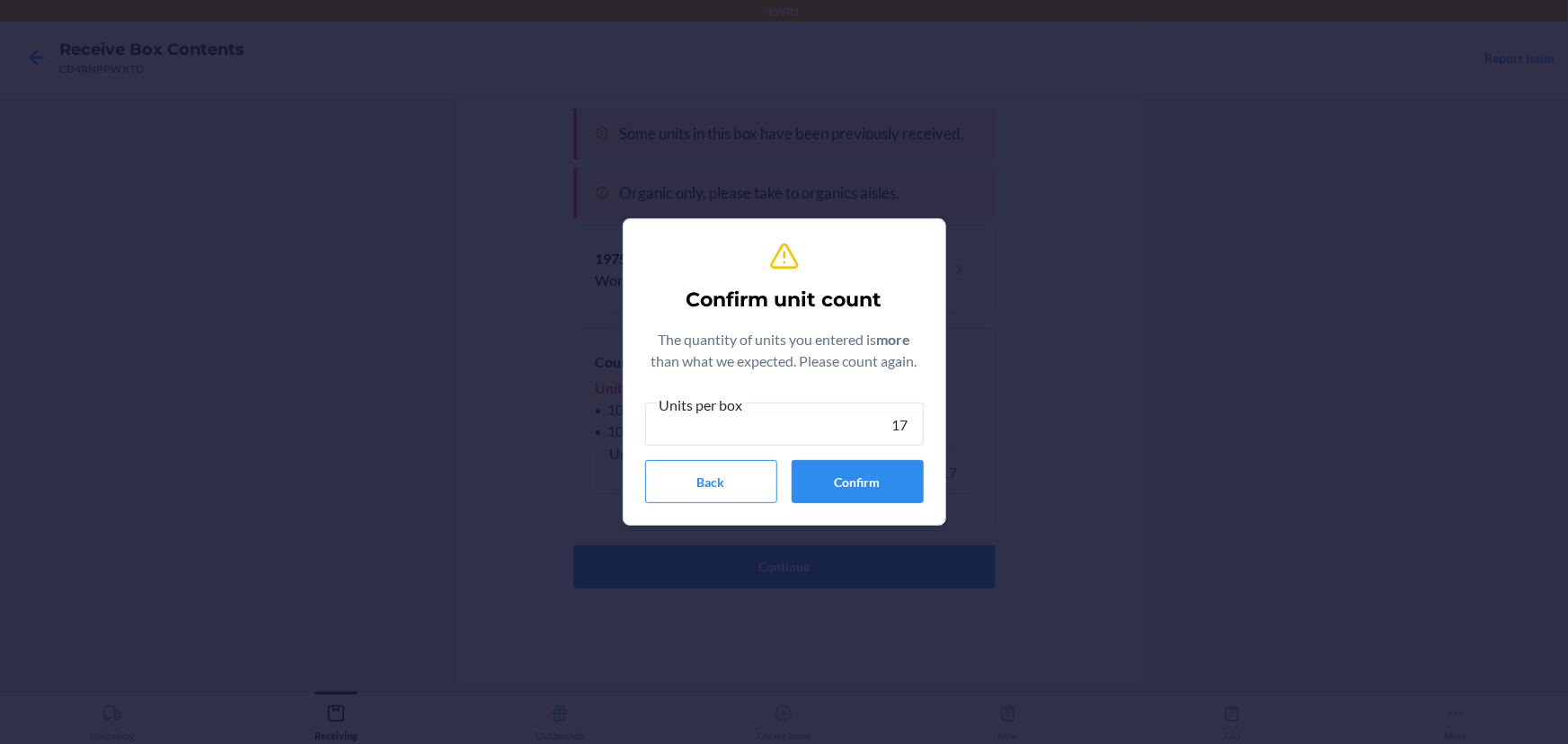
type input "17"
click at [882, 486] on button "Confirm" at bounding box center [858, 482] width 133 height 44
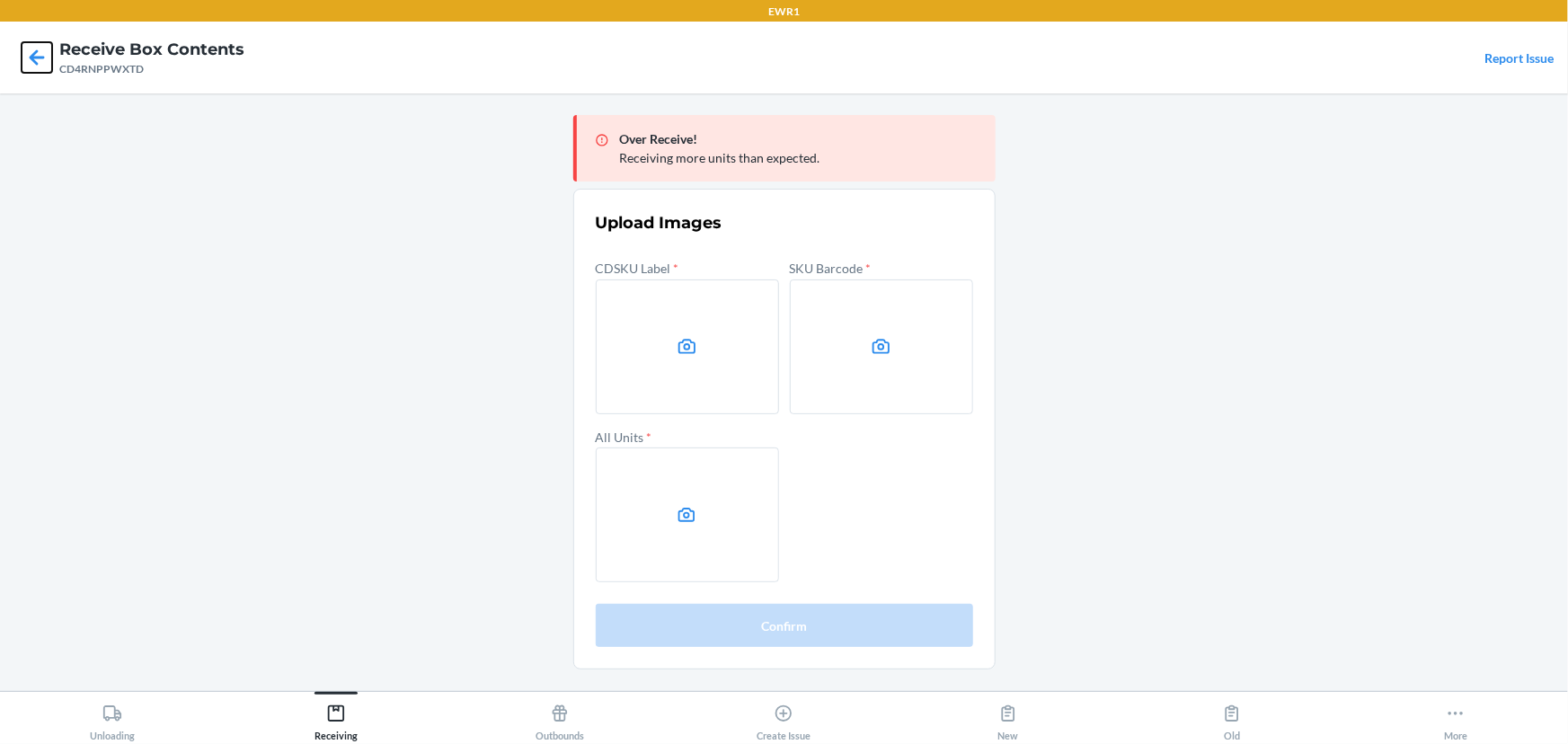
click at [27, 49] on icon at bounding box center [37, 58] width 30 height 30
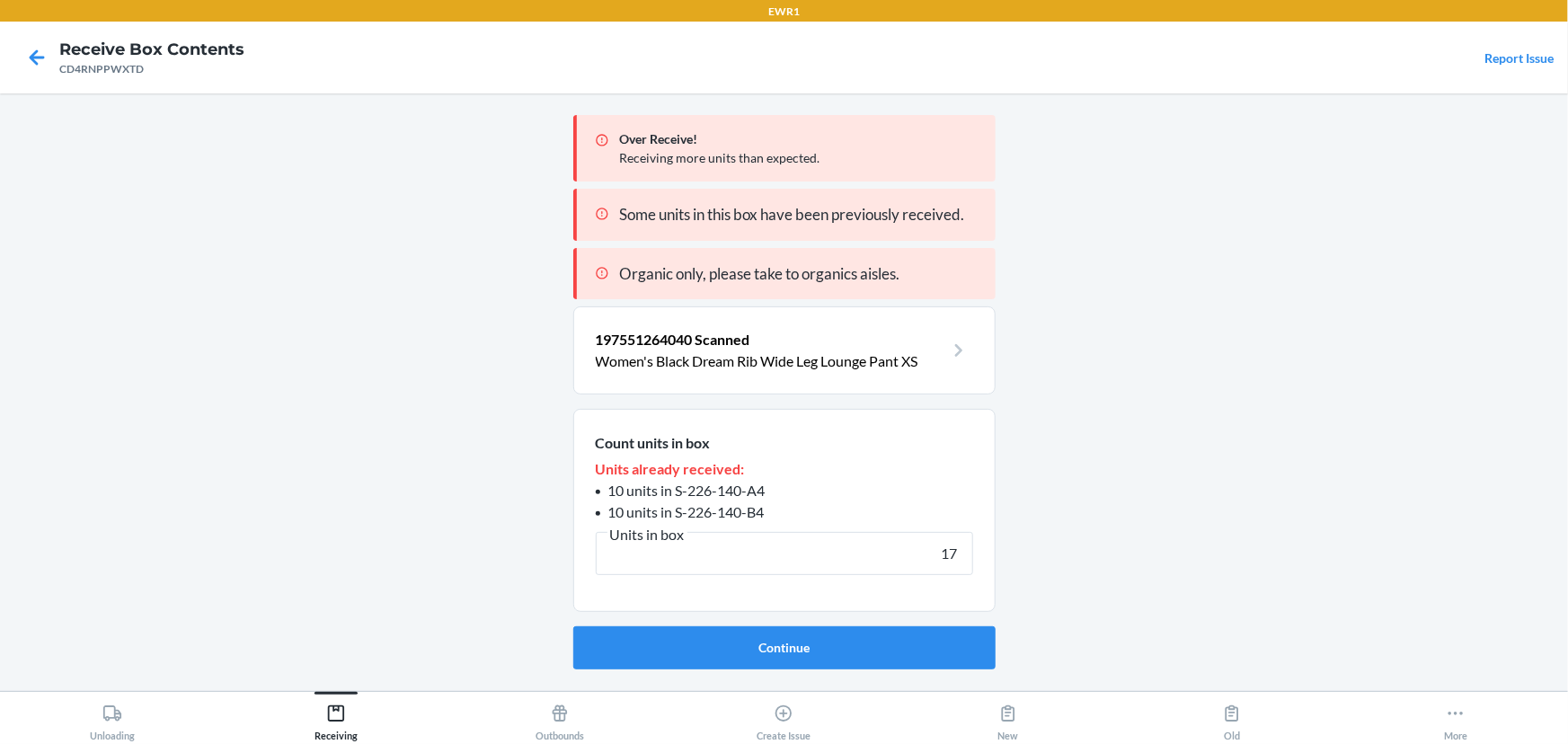
drag, startPoint x: 962, startPoint y: 552, endPoint x: 949, endPoint y: 552, distance: 13.0
click at [949, 552] on input "17" at bounding box center [784, 554] width 378 height 44
type input "18"
click at [919, 650] on button "Continue" at bounding box center [785, 648] width 422 height 44
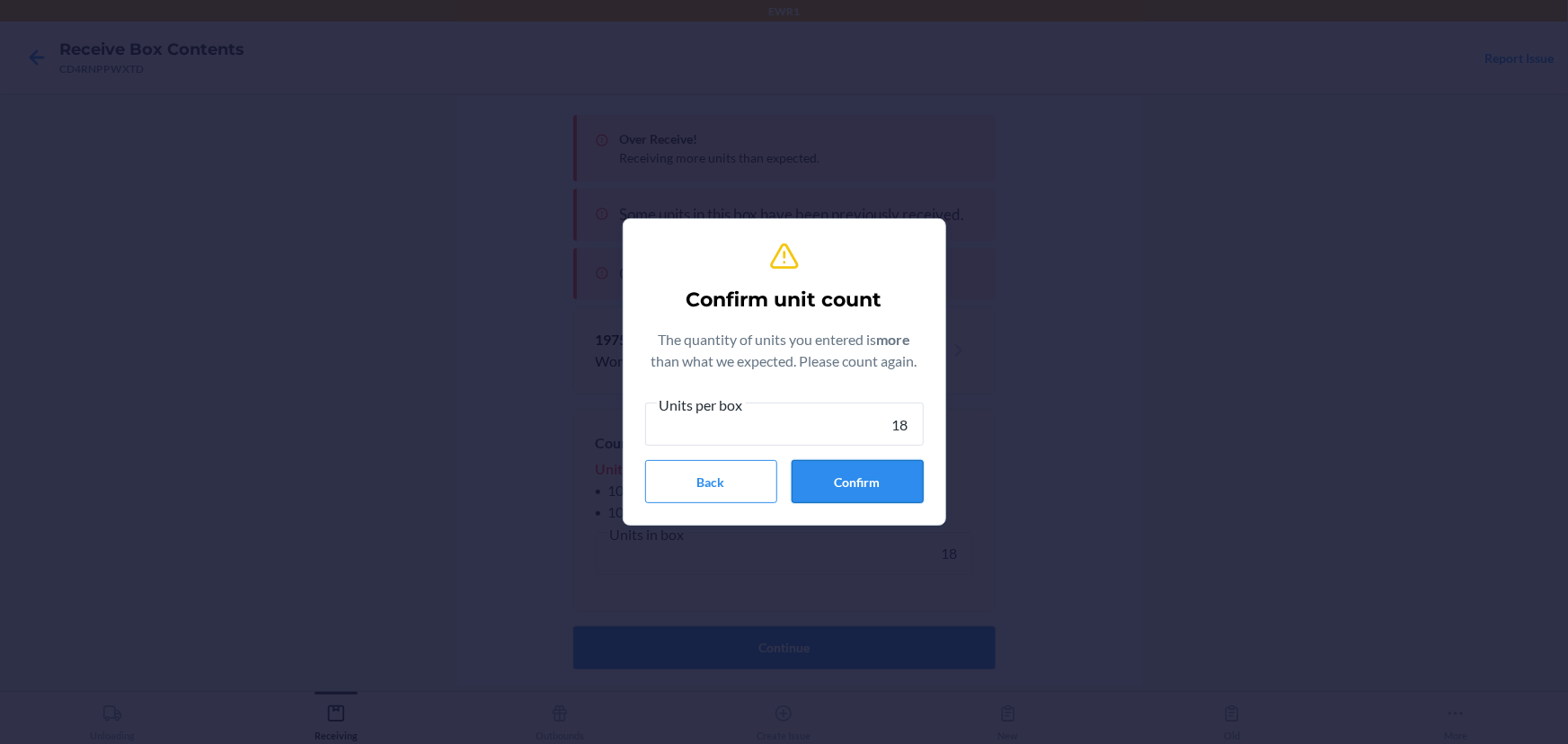
type input "18"
click at [815, 474] on button "Confirm" at bounding box center [858, 482] width 133 height 44
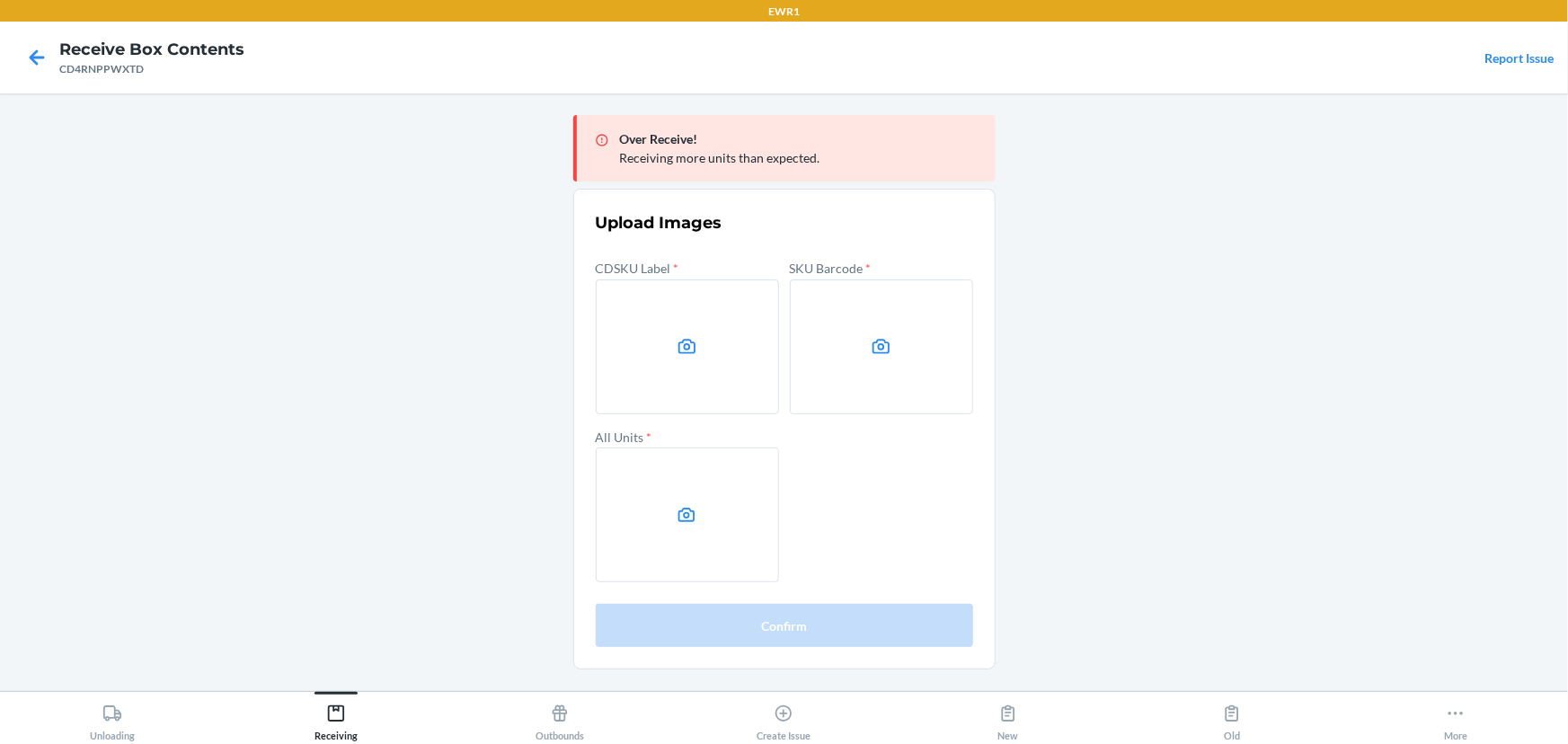
click at [1386, 293] on main "Over Receive! Receiving more units than expected. Upload Images CDSKU Label * S…" at bounding box center [784, 392] width 1568 height 597
click at [615, 343] on label at bounding box center [687, 346] width 184 height 134
click at [0, 0] on input "file" at bounding box center [0, 0] width 0 height 0
click at [817, 362] on label at bounding box center [882, 346] width 184 height 134
click at [0, 0] on input "file" at bounding box center [0, 0] width 0 height 0
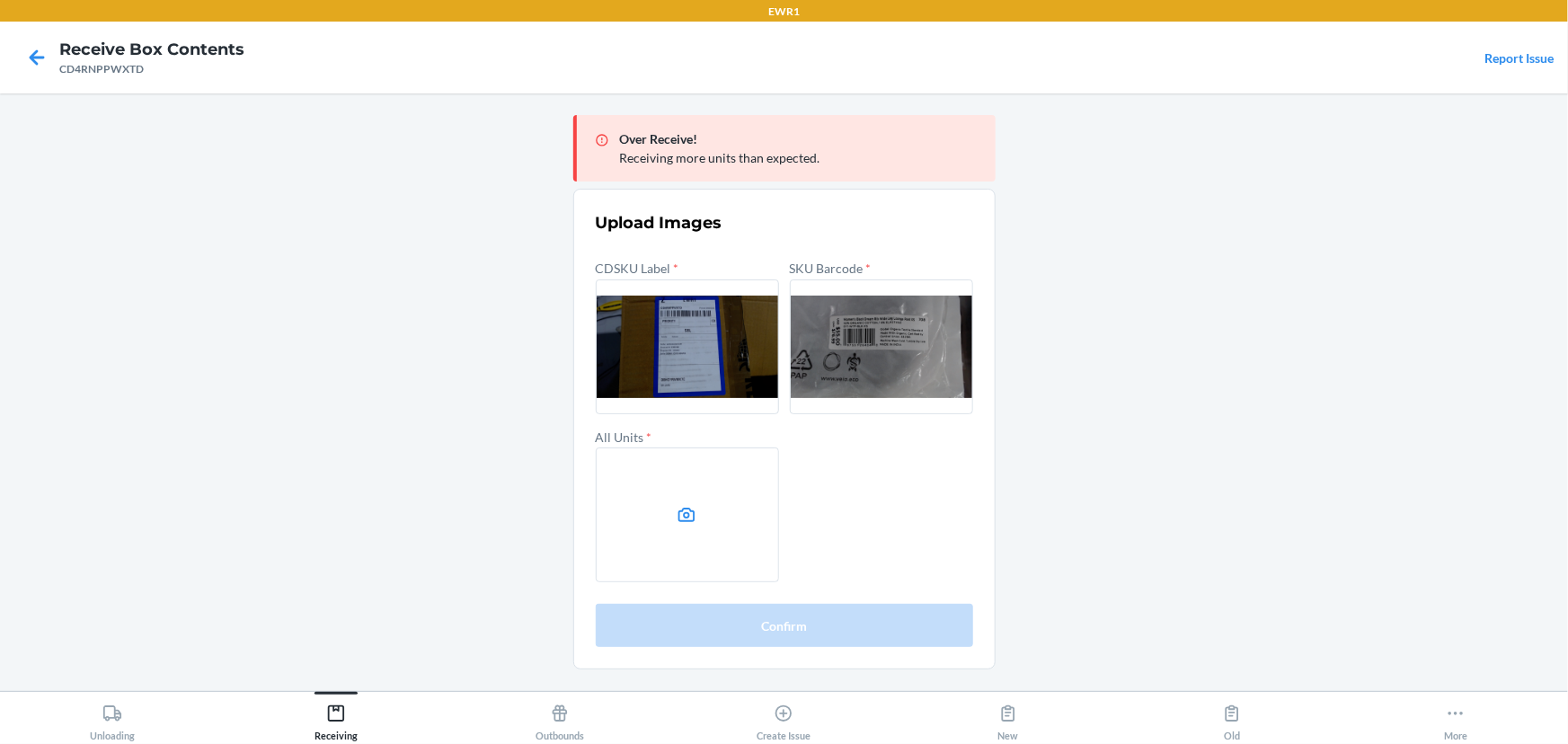
click at [704, 507] on label at bounding box center [687, 515] width 184 height 134
click at [0, 0] on input "file" at bounding box center [0, 0] width 0 height 0
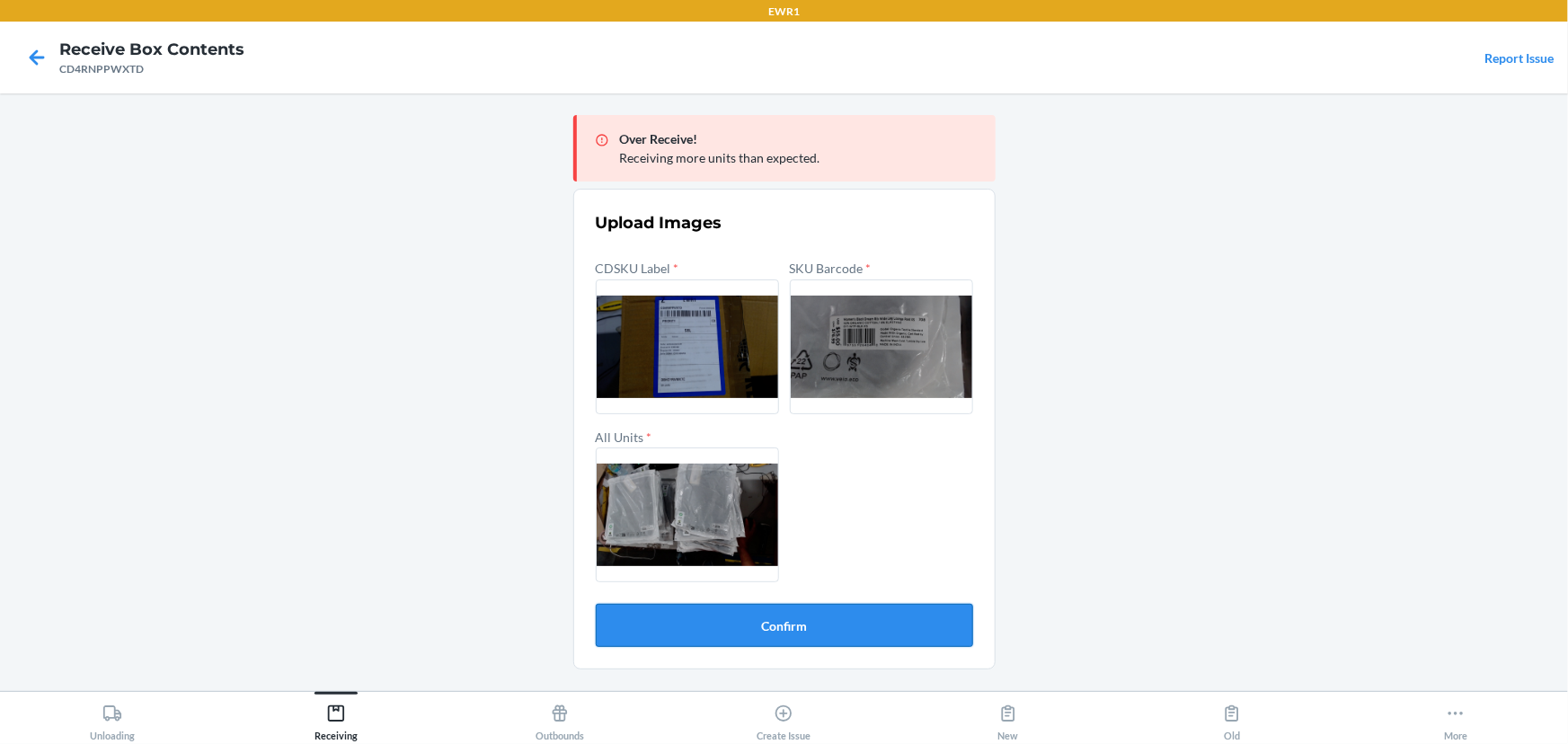
click at [818, 626] on button "Confirm" at bounding box center [784, 626] width 378 height 44
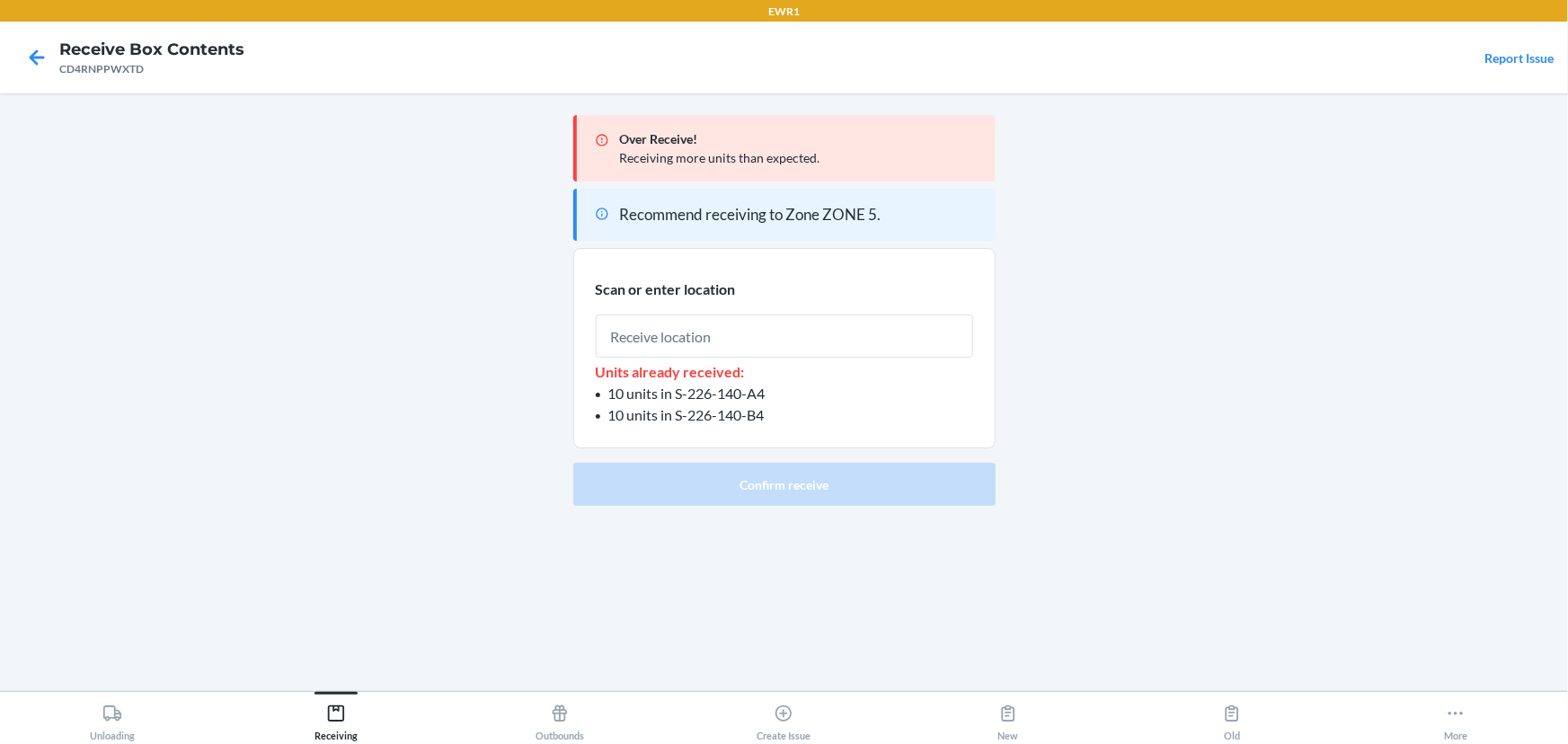
click at [748, 339] on input "text" at bounding box center [784, 336] width 378 height 44
type input "RTOTE900"
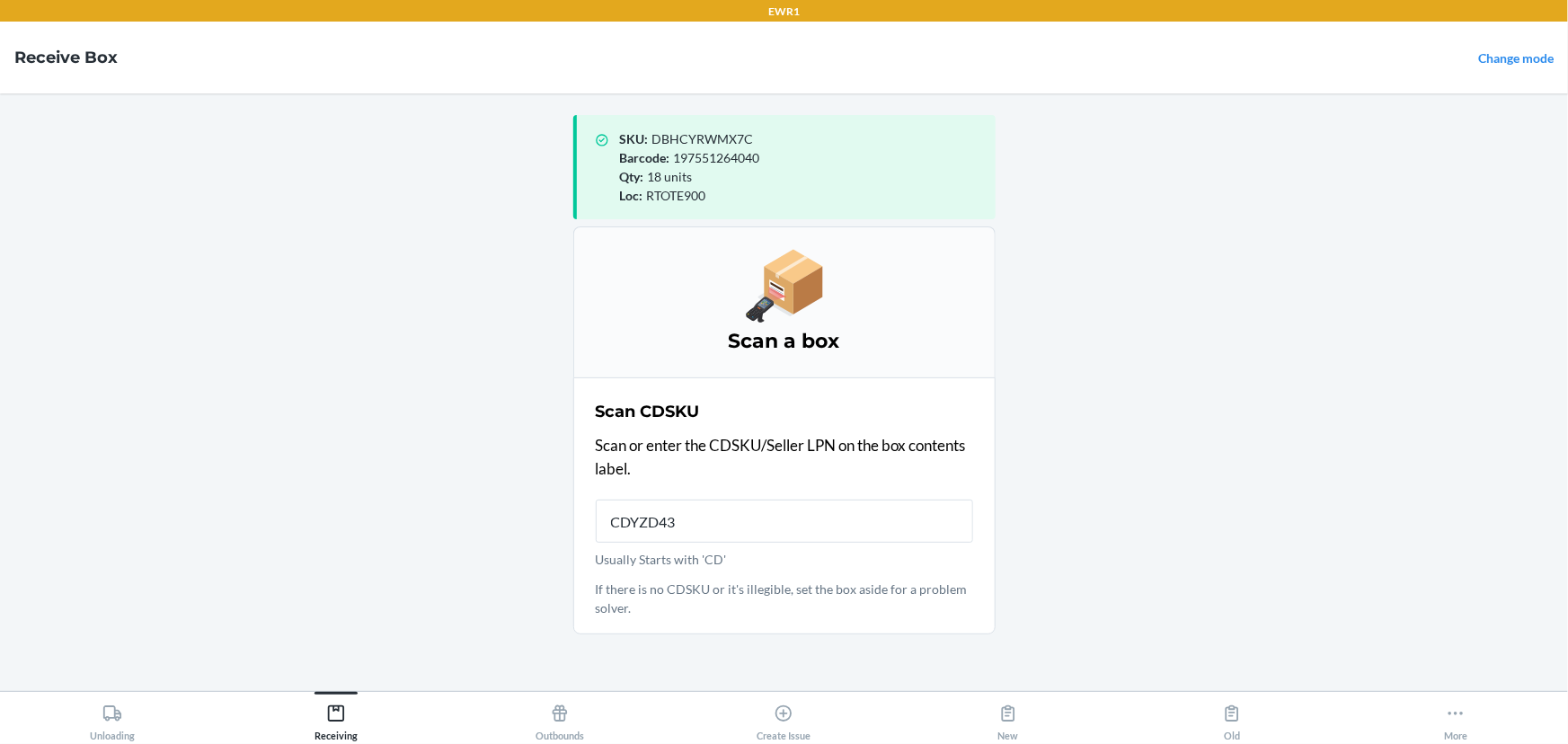
type input "CDYZD434"
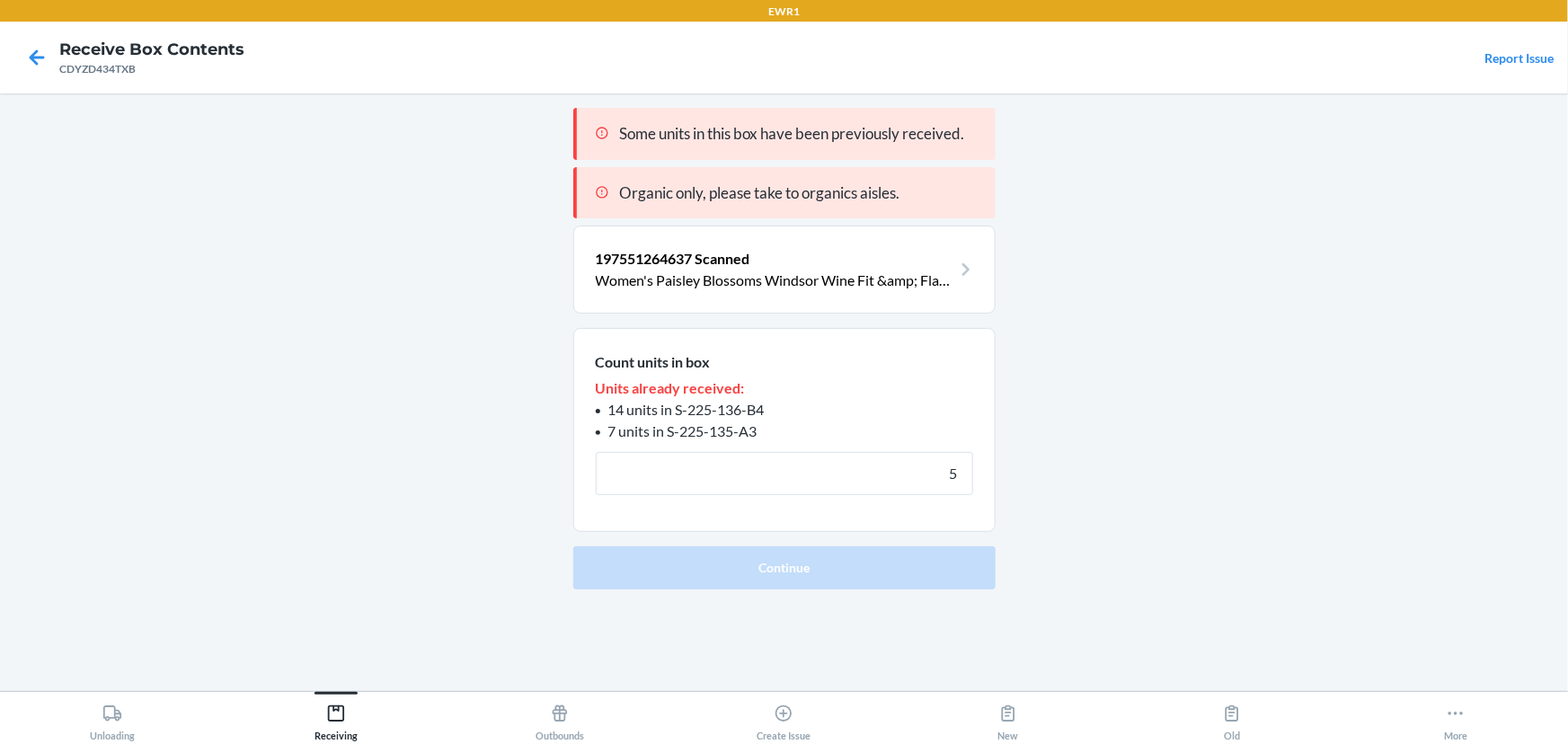
type input "5"
click at [574, 546] on button "Continue" at bounding box center [785, 568] width 422 height 44
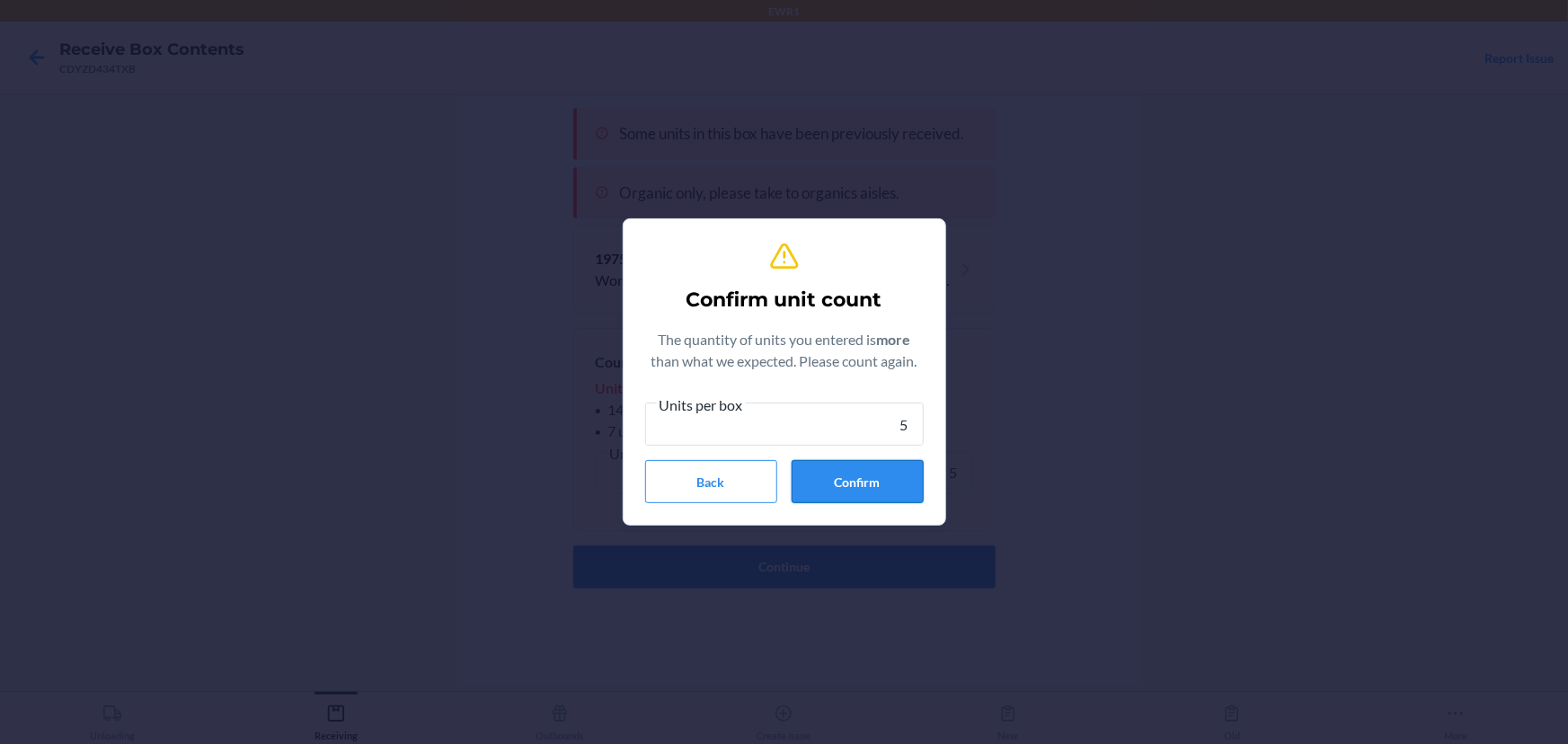
type input "5"
click at [877, 479] on button "Confirm" at bounding box center [858, 482] width 133 height 44
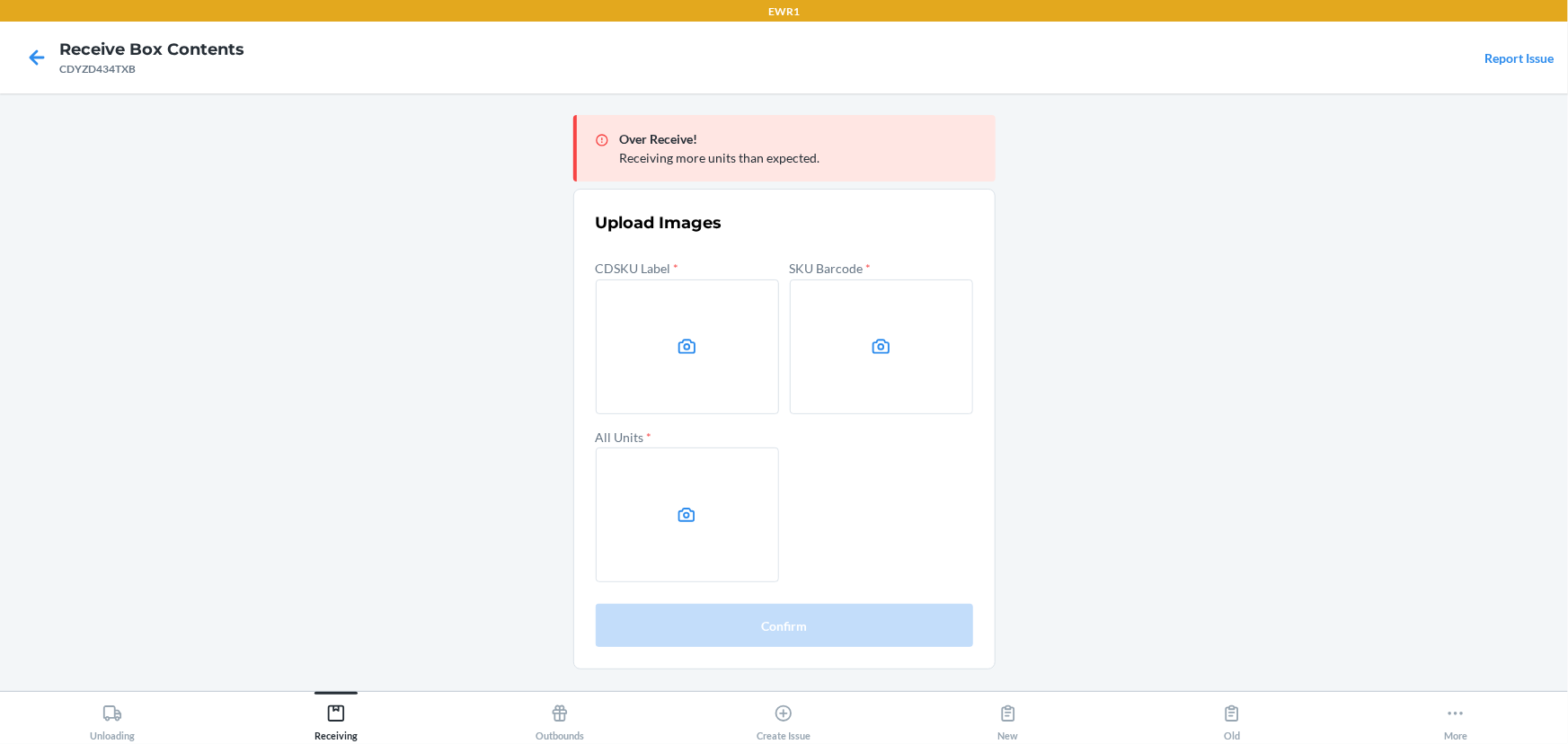
click at [1310, 368] on main "Over Receive! Receiving more units than expected. Upload Images CDSKU Label * S…" at bounding box center [784, 392] width 1568 height 597
click at [665, 328] on label at bounding box center [687, 346] width 184 height 134
click at [0, 0] on input "file" at bounding box center [0, 0] width 0 height 0
click at [821, 360] on label at bounding box center [882, 346] width 184 height 134
click at [0, 0] on input "file" at bounding box center [0, 0] width 0 height 0
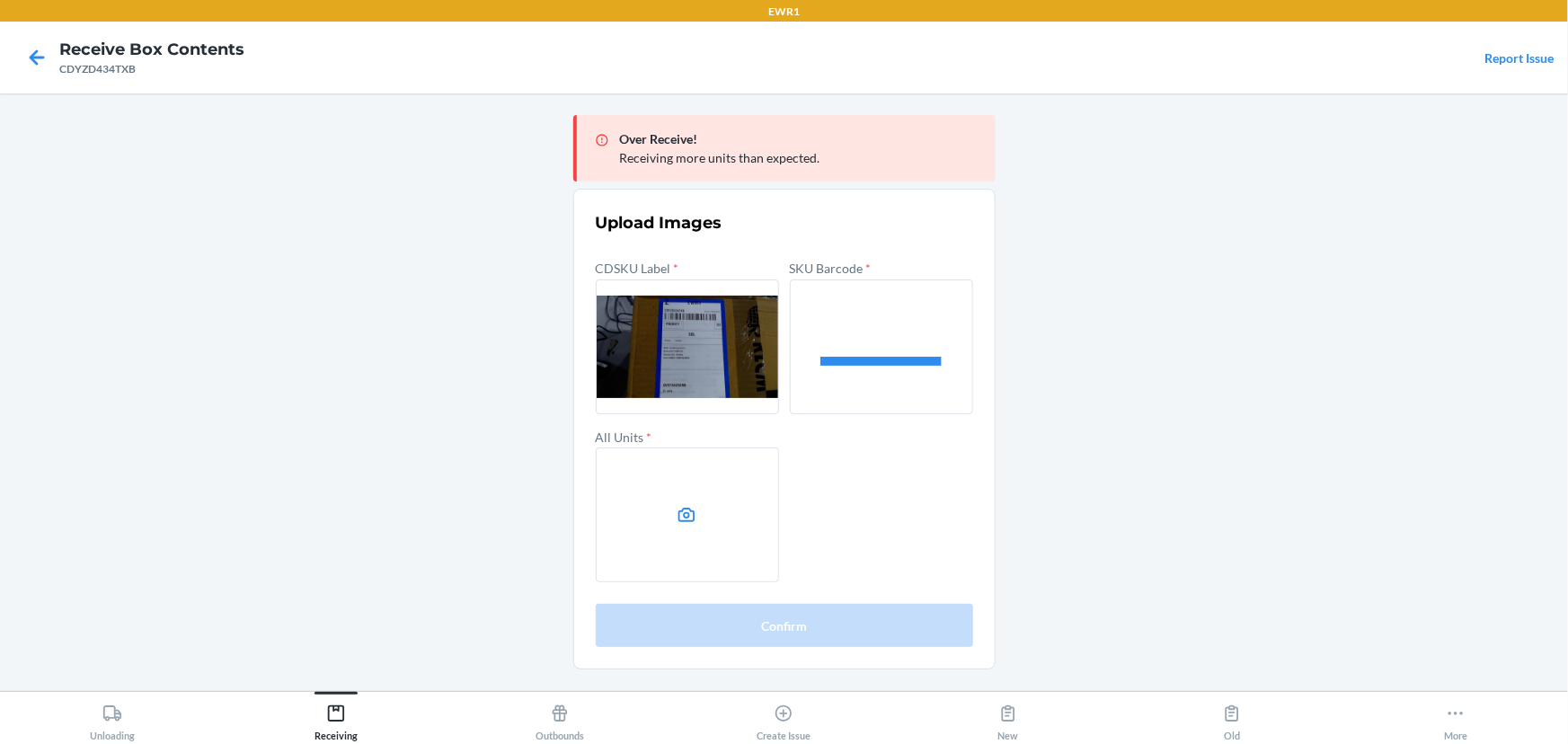
click at [712, 475] on label at bounding box center [687, 515] width 184 height 134
click at [0, 0] on input "file" at bounding box center [0, 0] width 0 height 0
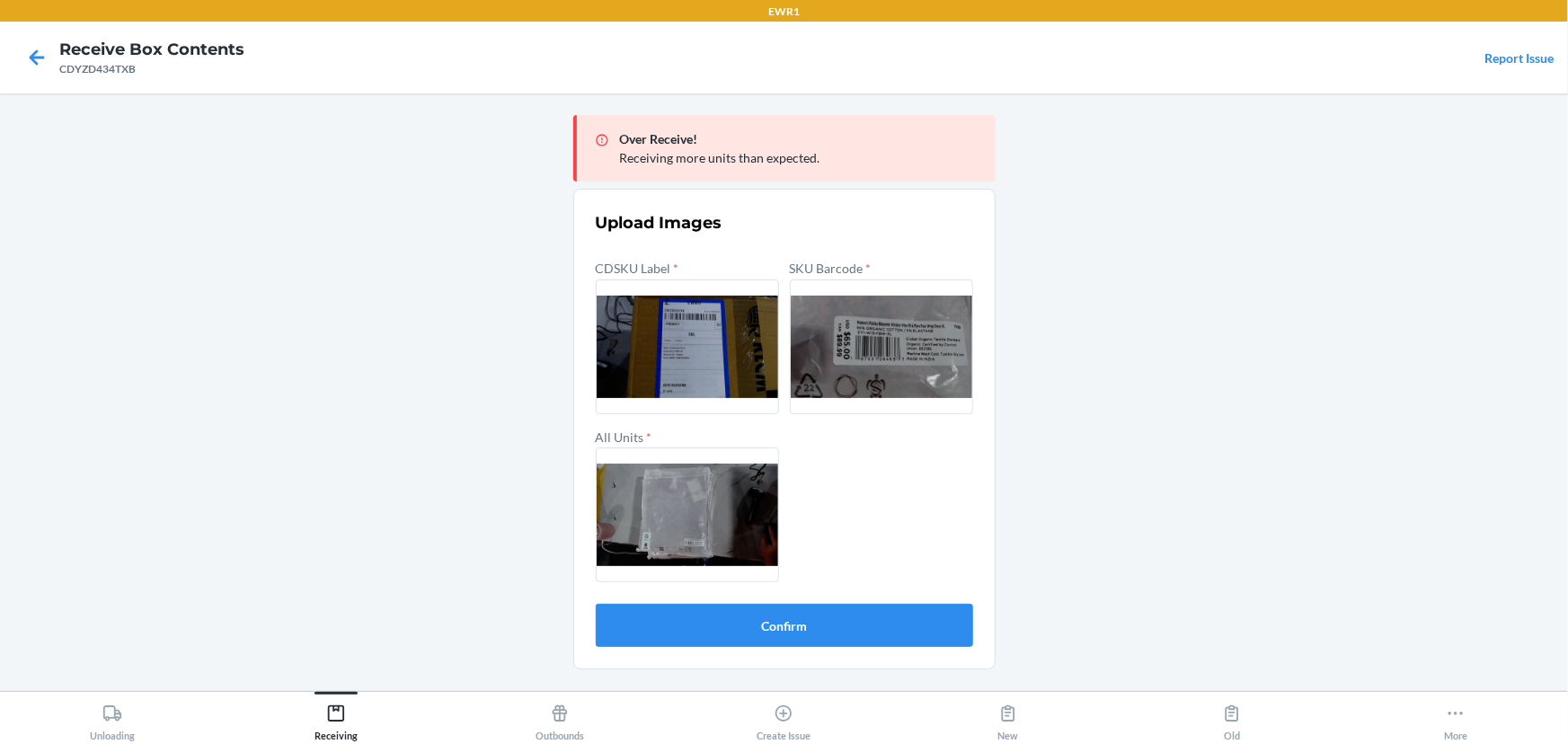
click at [869, 647] on section "Upload Images CDSKU Label * SKU Barcode * All Units * Confirm" at bounding box center [785, 429] width 422 height 481
click at [871, 629] on button "Confirm" at bounding box center [784, 626] width 378 height 44
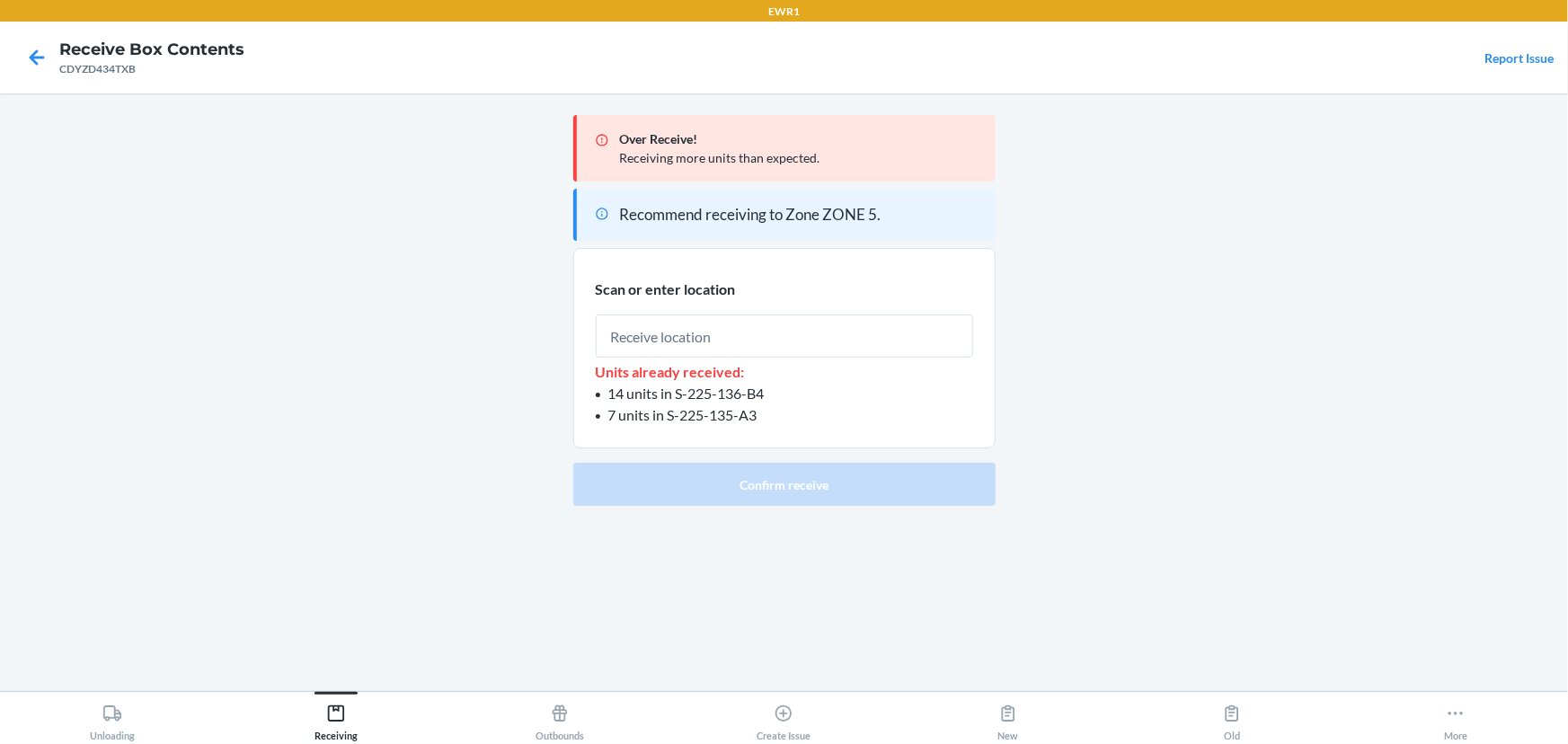
click at [737, 336] on input "text" at bounding box center [784, 336] width 378 height 44
type input "RTOTE900"
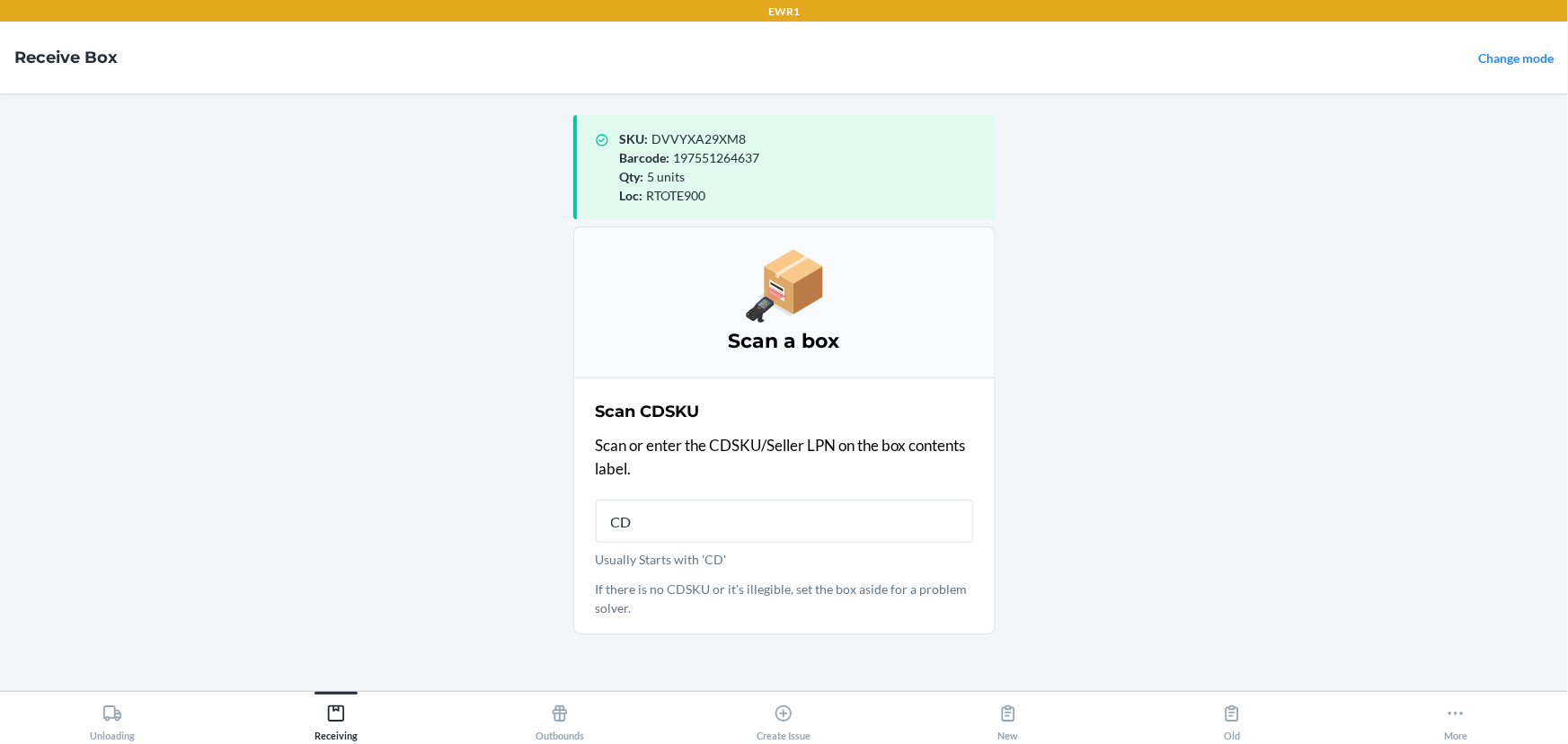
type input "CDT"
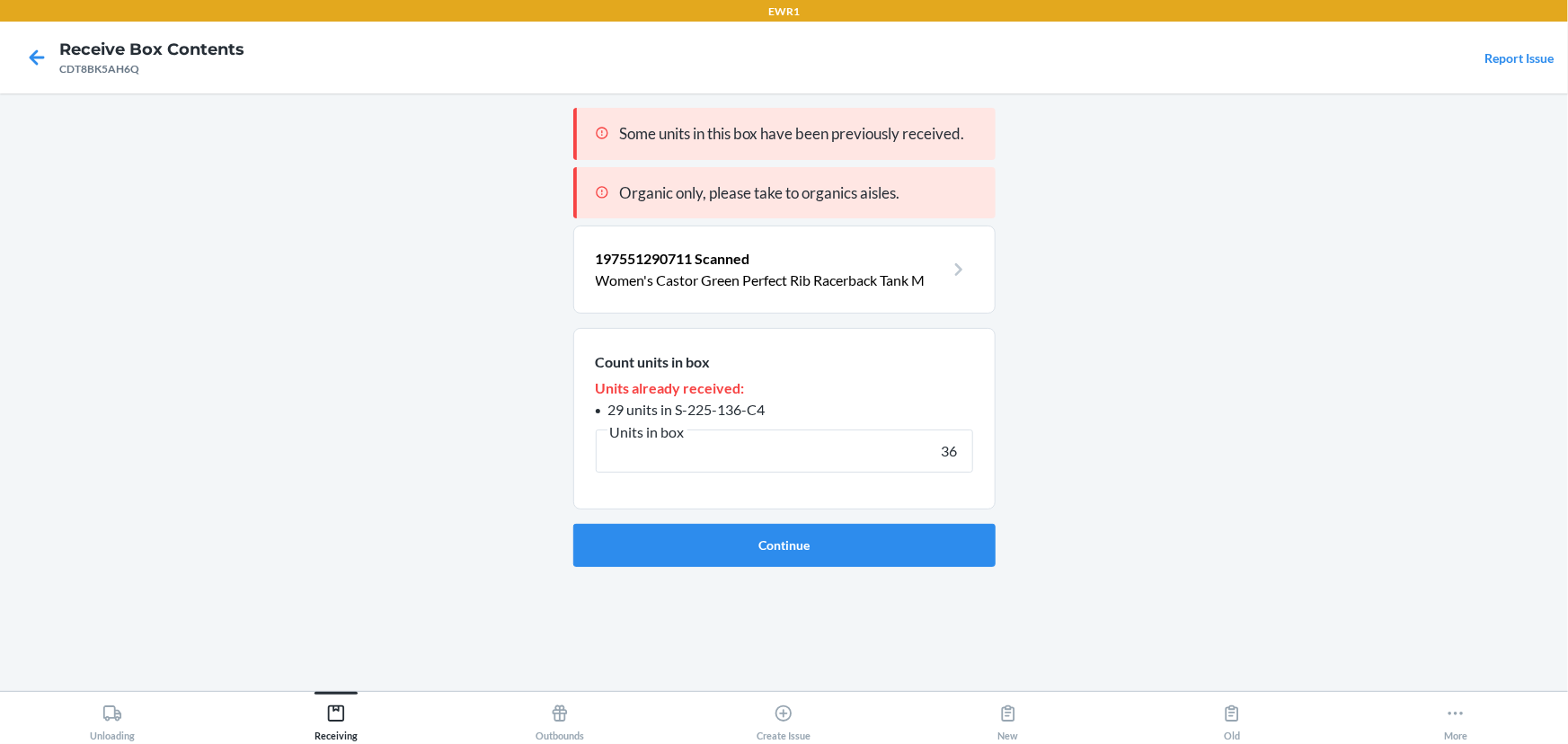
type input "36"
click at [574, 523] on button "Continue" at bounding box center [785, 545] width 422 height 44
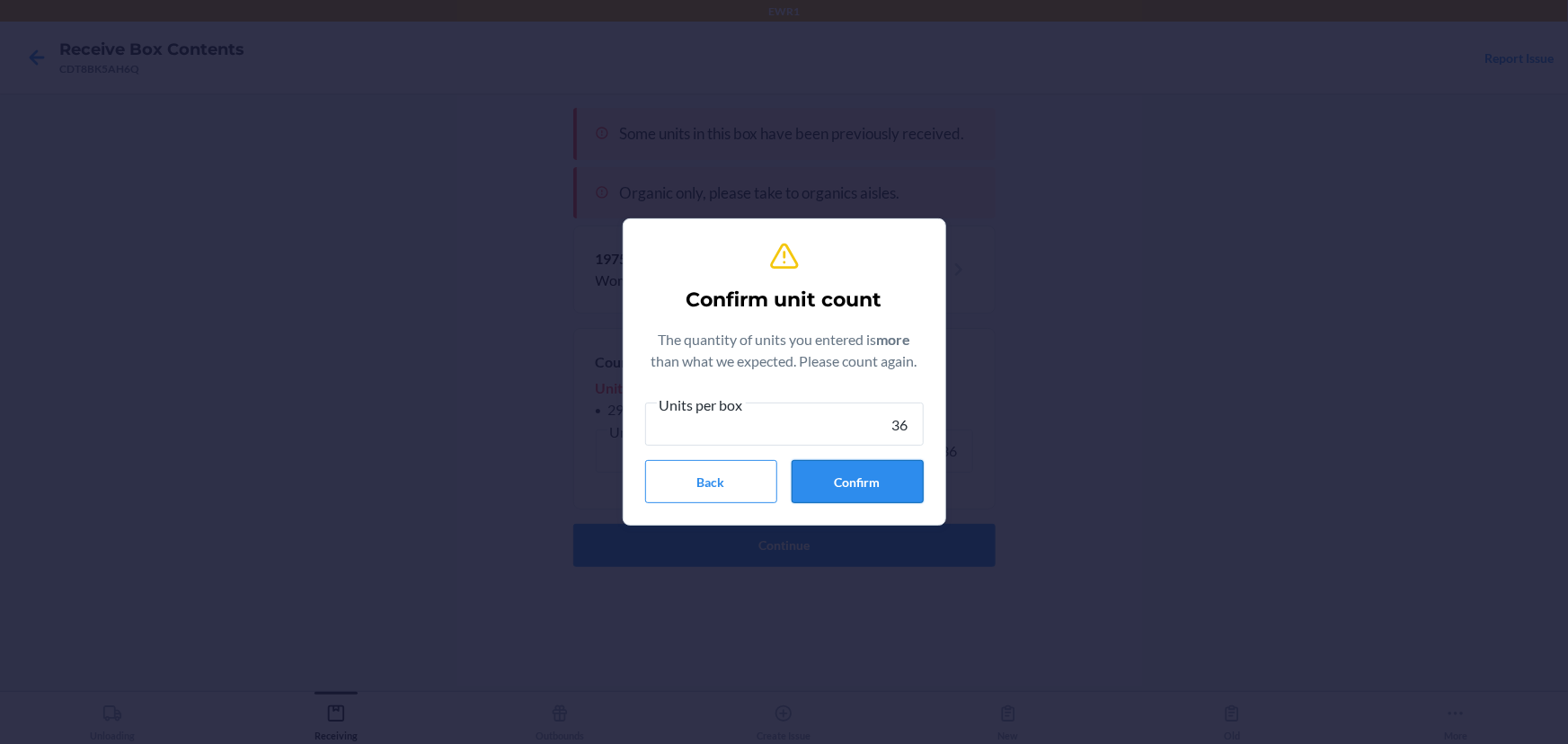
type input "36"
click at [828, 483] on button "Confirm" at bounding box center [858, 482] width 133 height 44
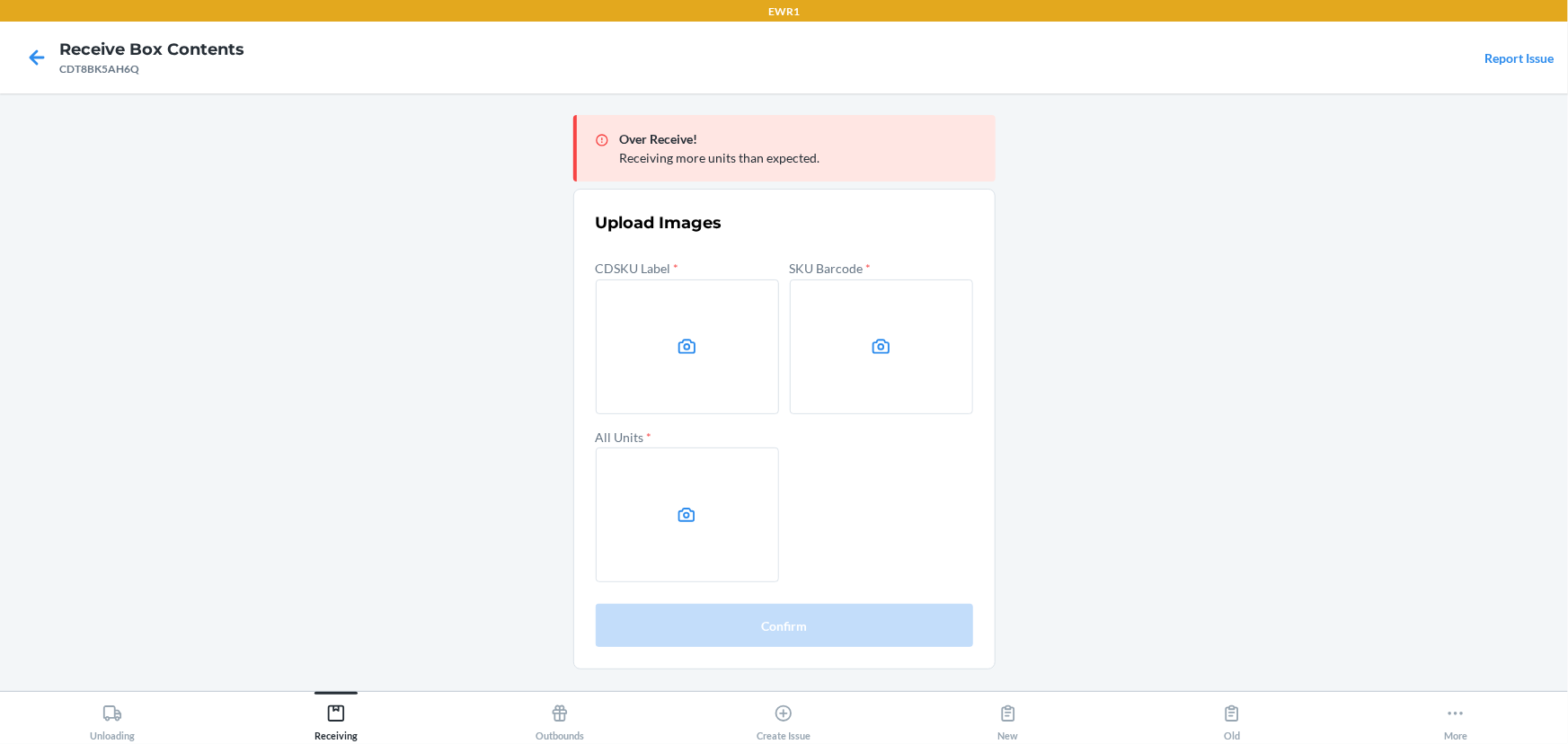
click at [1253, 328] on main "Over Receive! Receiving more units than expected. Upload Images CDSKU Label * S…" at bounding box center [784, 392] width 1568 height 597
click at [723, 341] on label at bounding box center [687, 346] width 184 height 134
click at [0, 0] on input "file" at bounding box center [0, 0] width 0 height 0
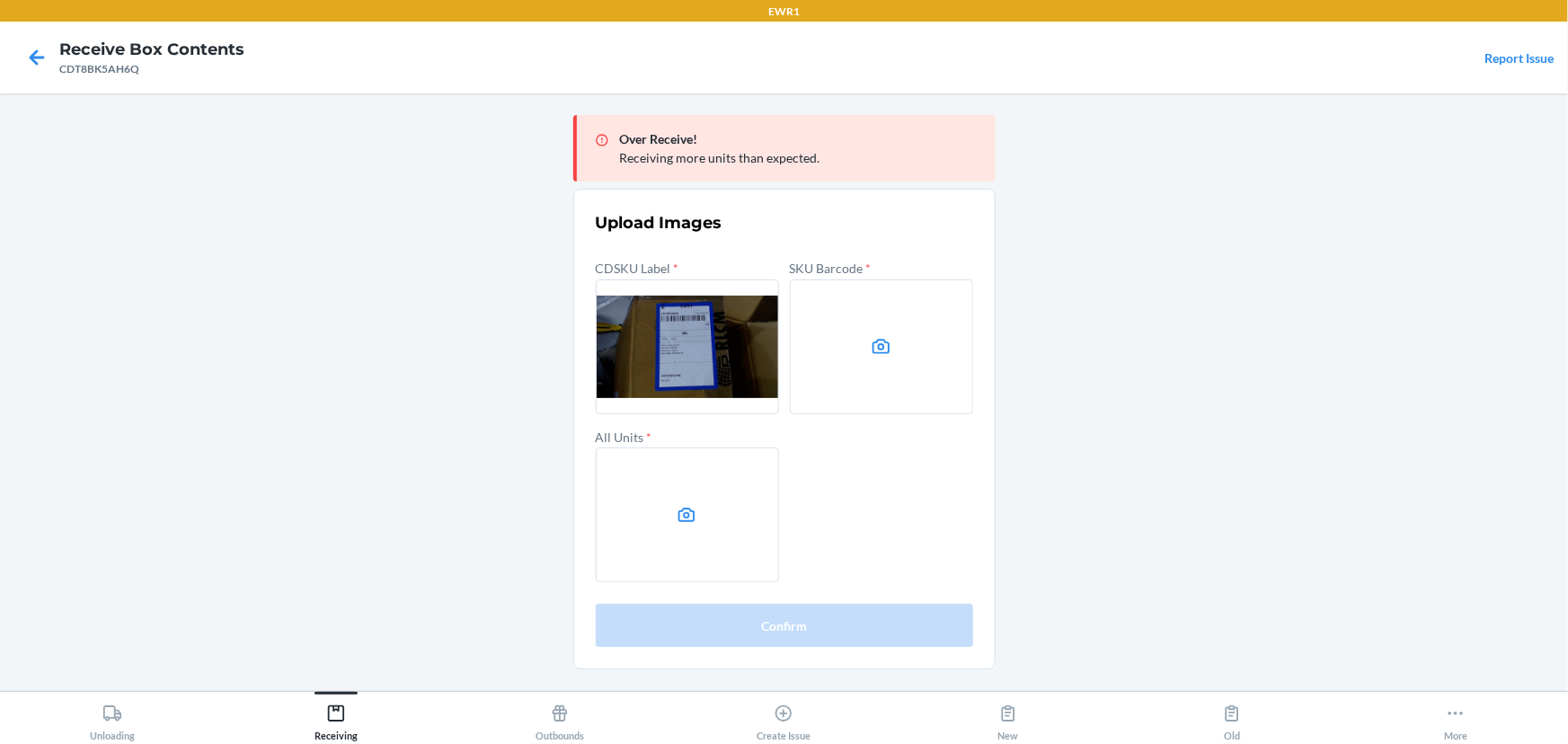
click at [845, 353] on label at bounding box center [882, 346] width 184 height 134
click at [0, 0] on input "file" at bounding box center [0, 0] width 0 height 0
click at [698, 469] on label at bounding box center [687, 515] width 184 height 134
click at [0, 0] on input "file" at bounding box center [0, 0] width 0 height 0
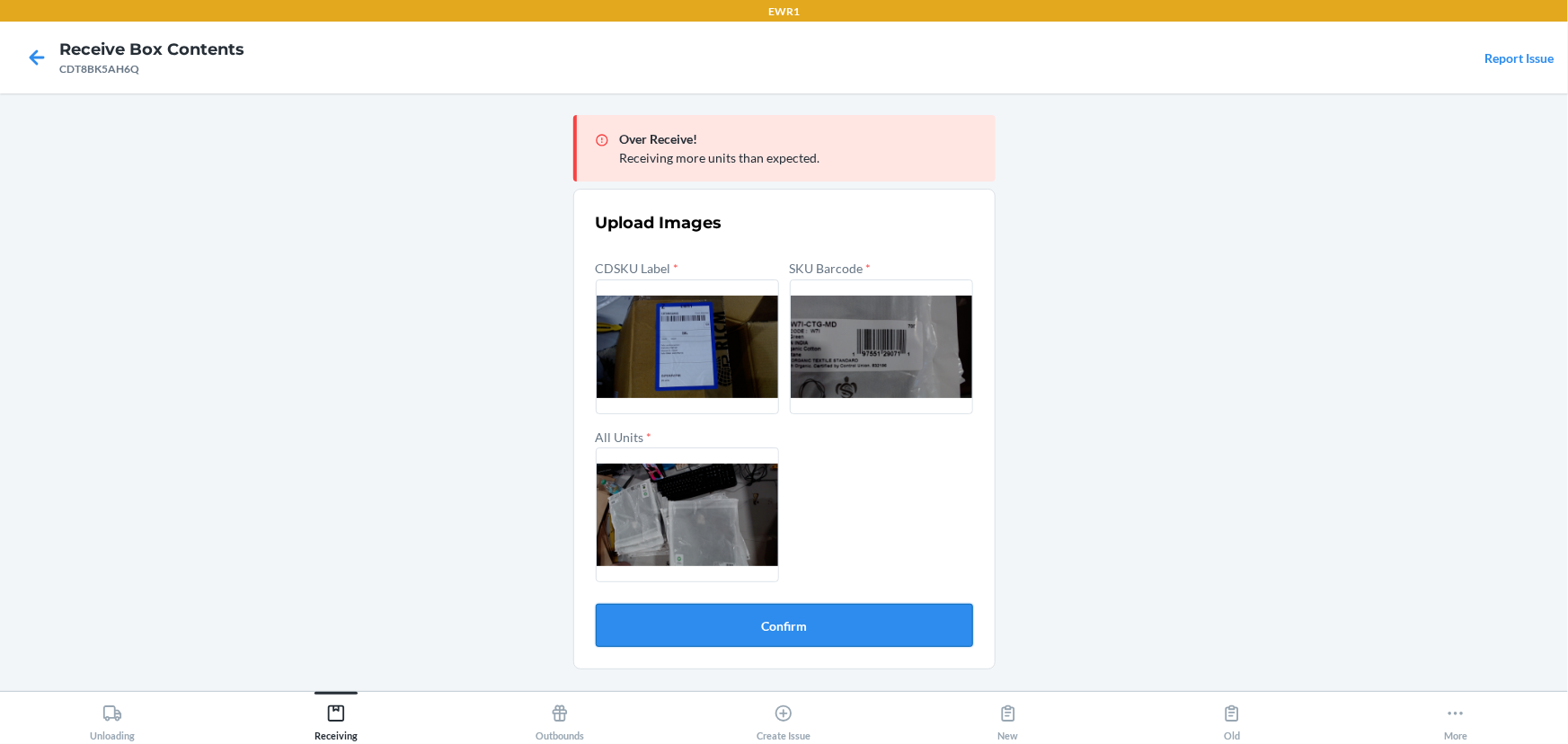
click at [787, 621] on button "Confirm" at bounding box center [784, 626] width 378 height 44
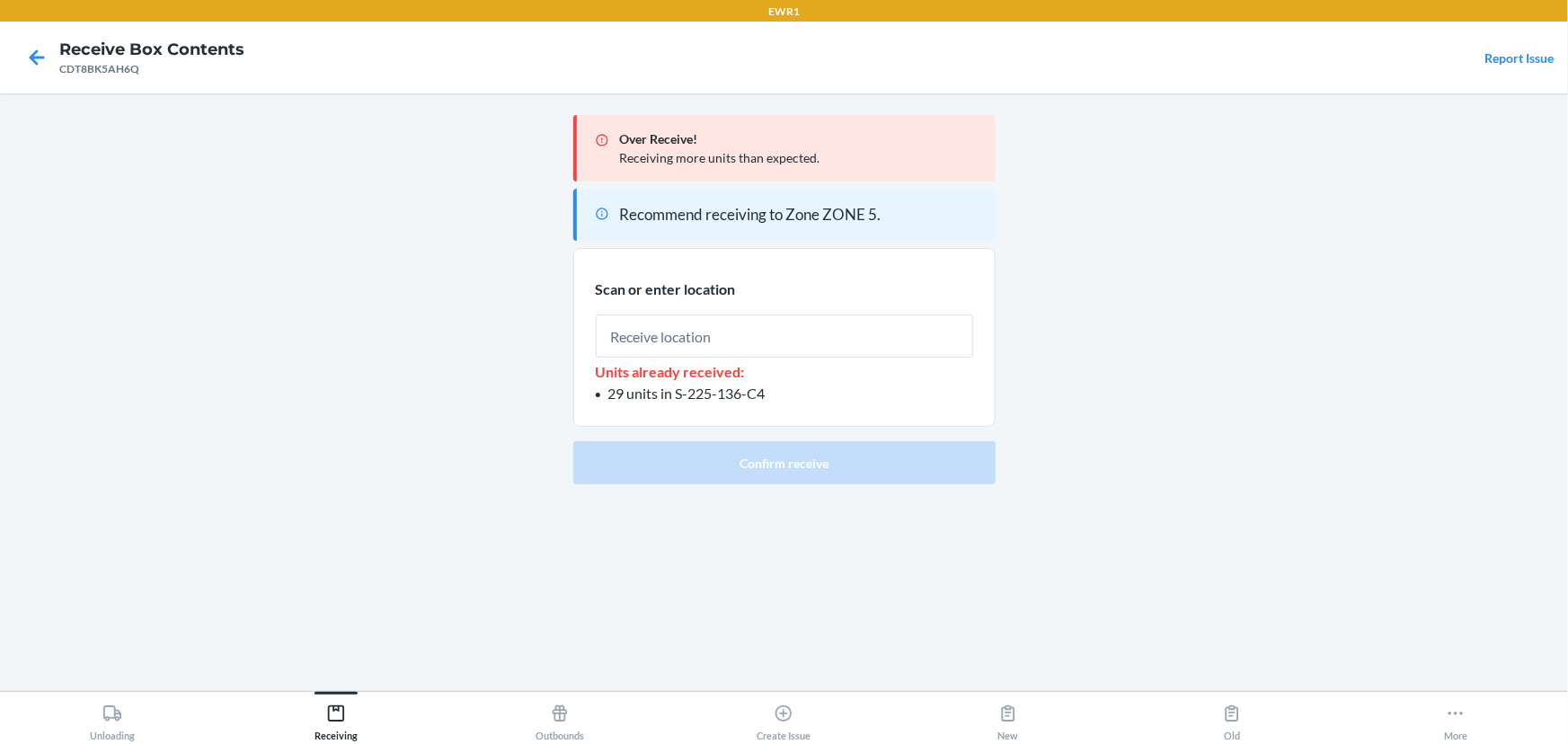
click at [709, 331] on input "text" at bounding box center [784, 336] width 378 height 44
type input "RTOTE900"
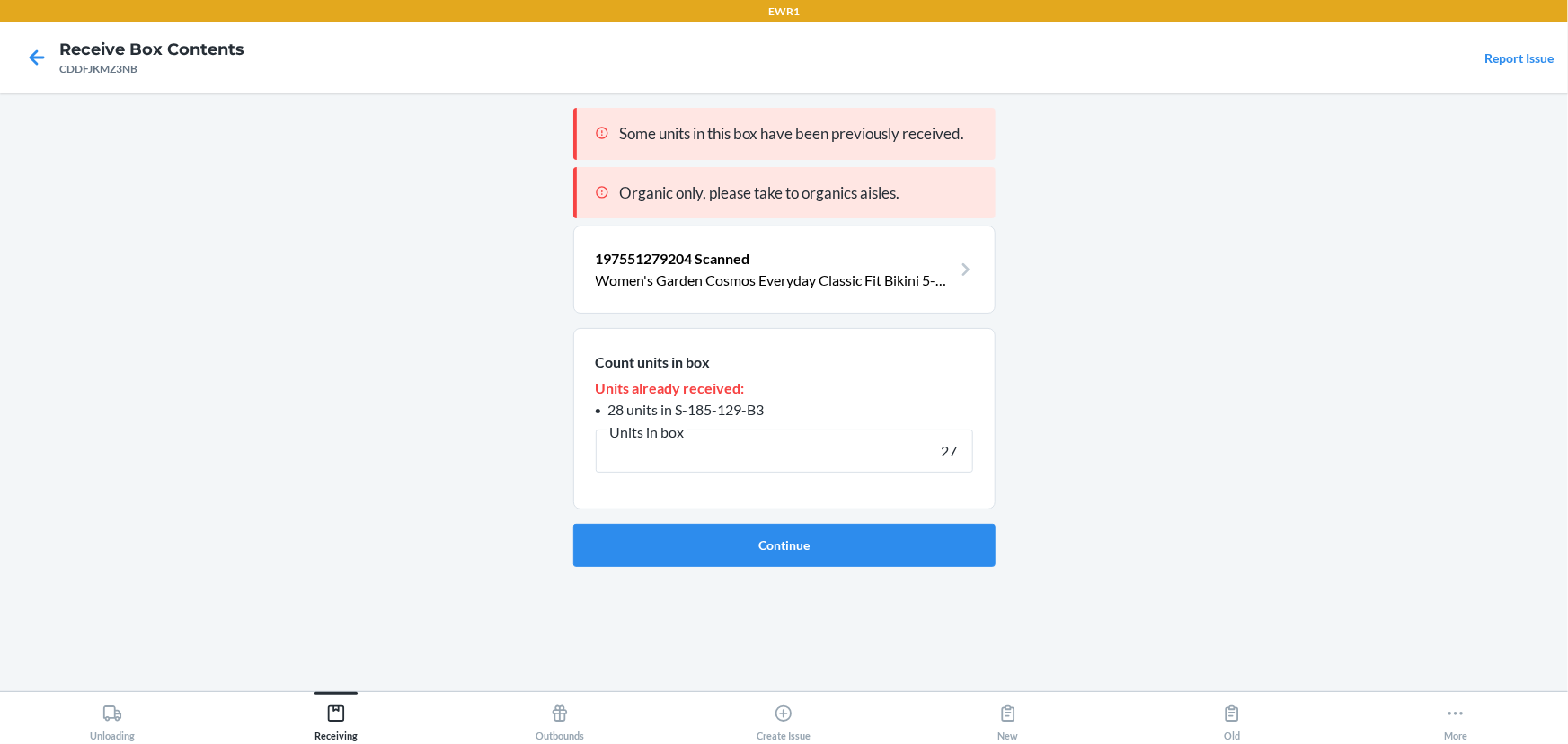
type input "27"
click at [574, 523] on button "Continue" at bounding box center [785, 545] width 422 height 44
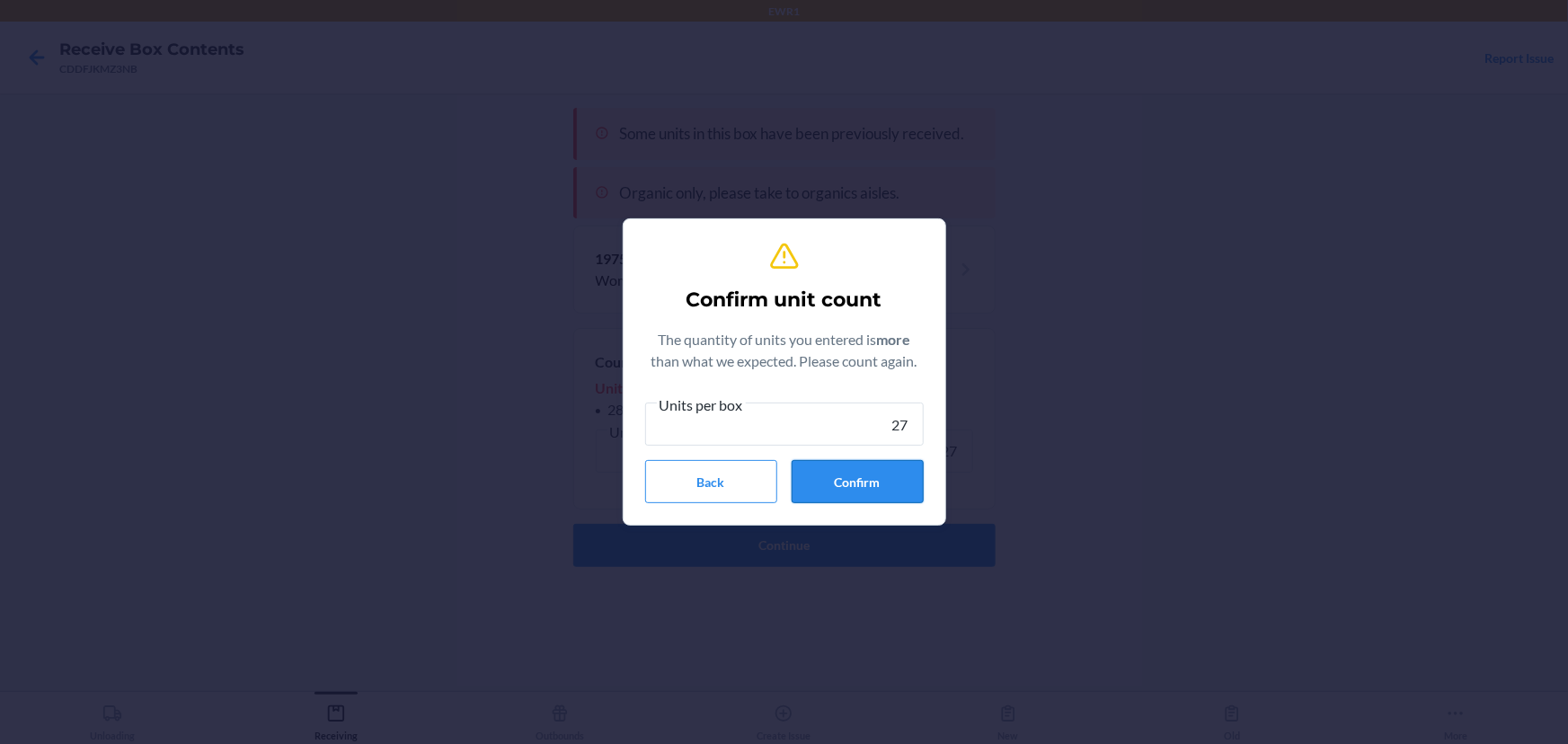
type input "27"
click at [809, 474] on button "Confirm" at bounding box center [858, 482] width 133 height 44
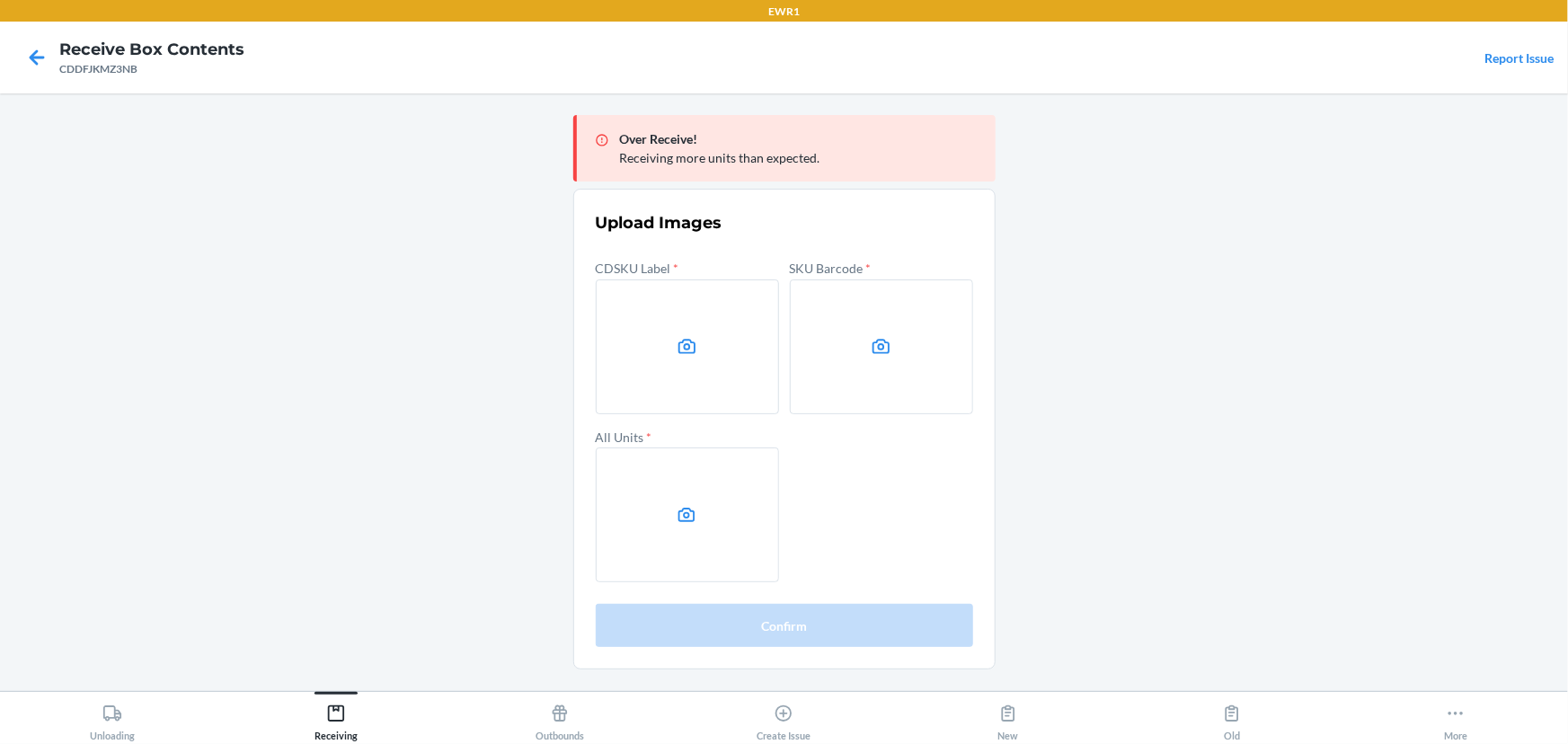
click at [1310, 346] on main "Over Receive! Receiving more units than expected. Upload Images CDSKU Label * S…" at bounding box center [784, 392] width 1568 height 597
click at [627, 368] on label at bounding box center [687, 346] width 184 height 134
click at [0, 0] on input "file" at bounding box center [0, 0] width 0 height 0
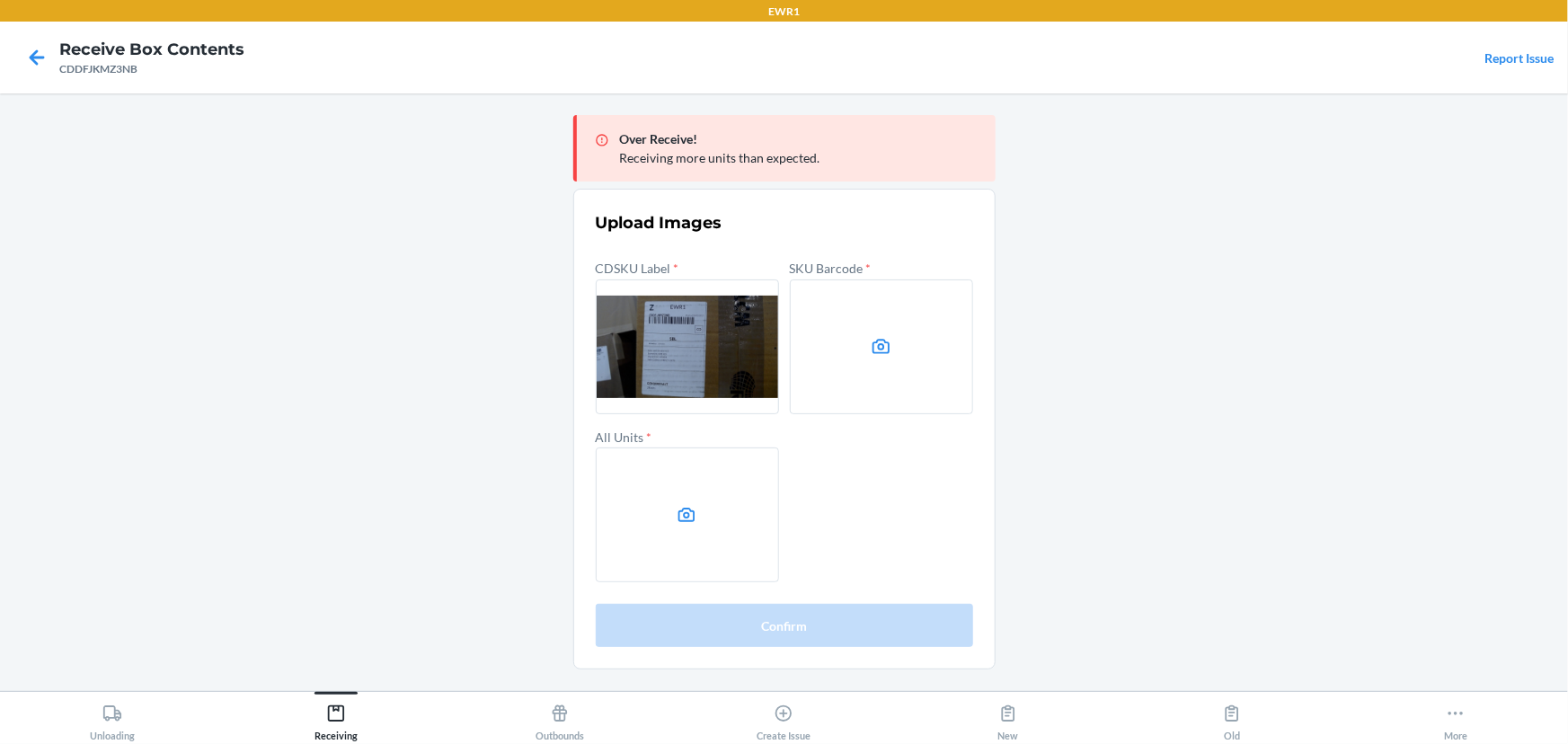
click at [869, 347] on label at bounding box center [882, 346] width 184 height 134
click at [0, 0] on input "file" at bounding box center [0, 0] width 0 height 0
click at [711, 486] on label at bounding box center [687, 515] width 184 height 134
click at [0, 0] on input "file" at bounding box center [0, 0] width 0 height 0
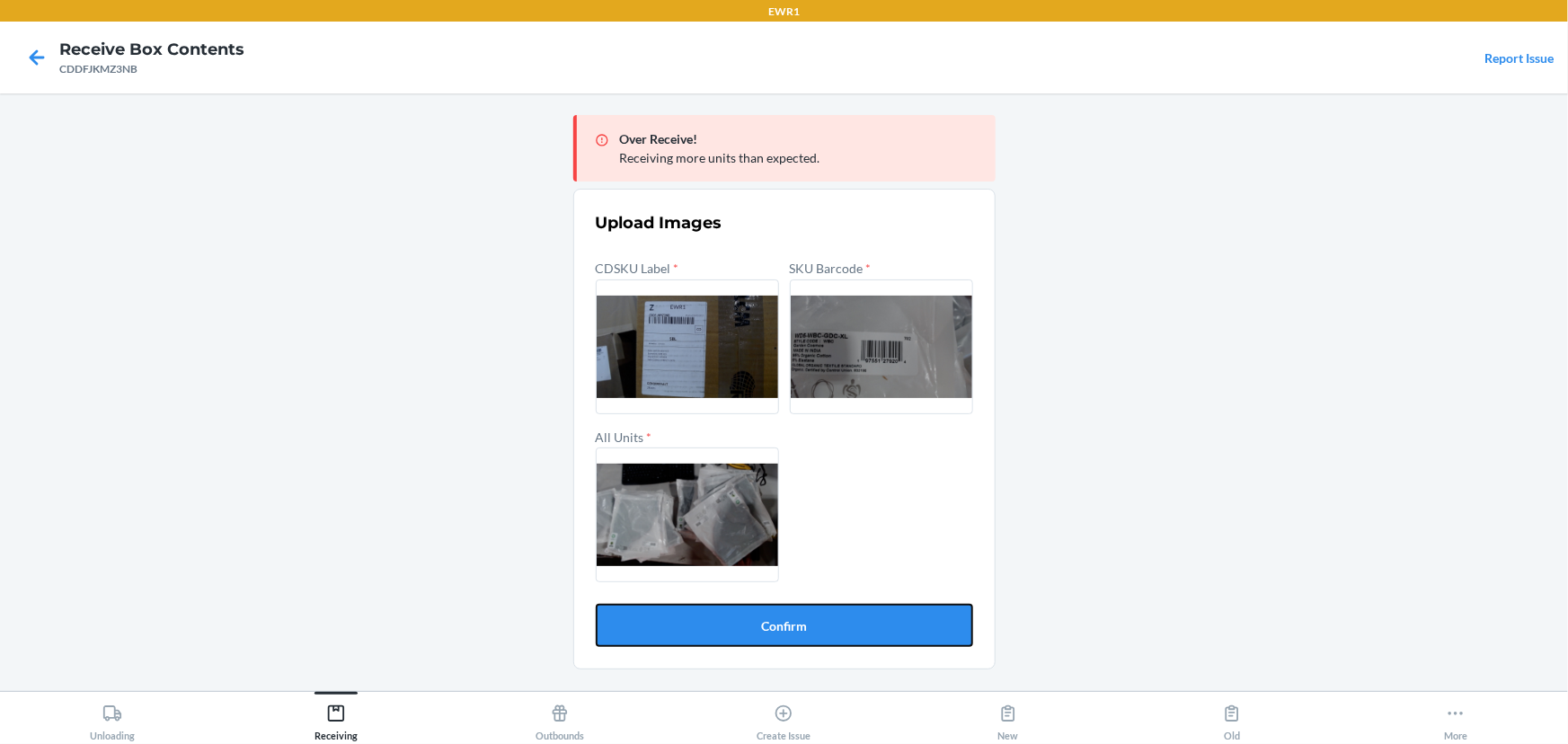
click at [783, 641] on button "Confirm" at bounding box center [784, 626] width 378 height 44
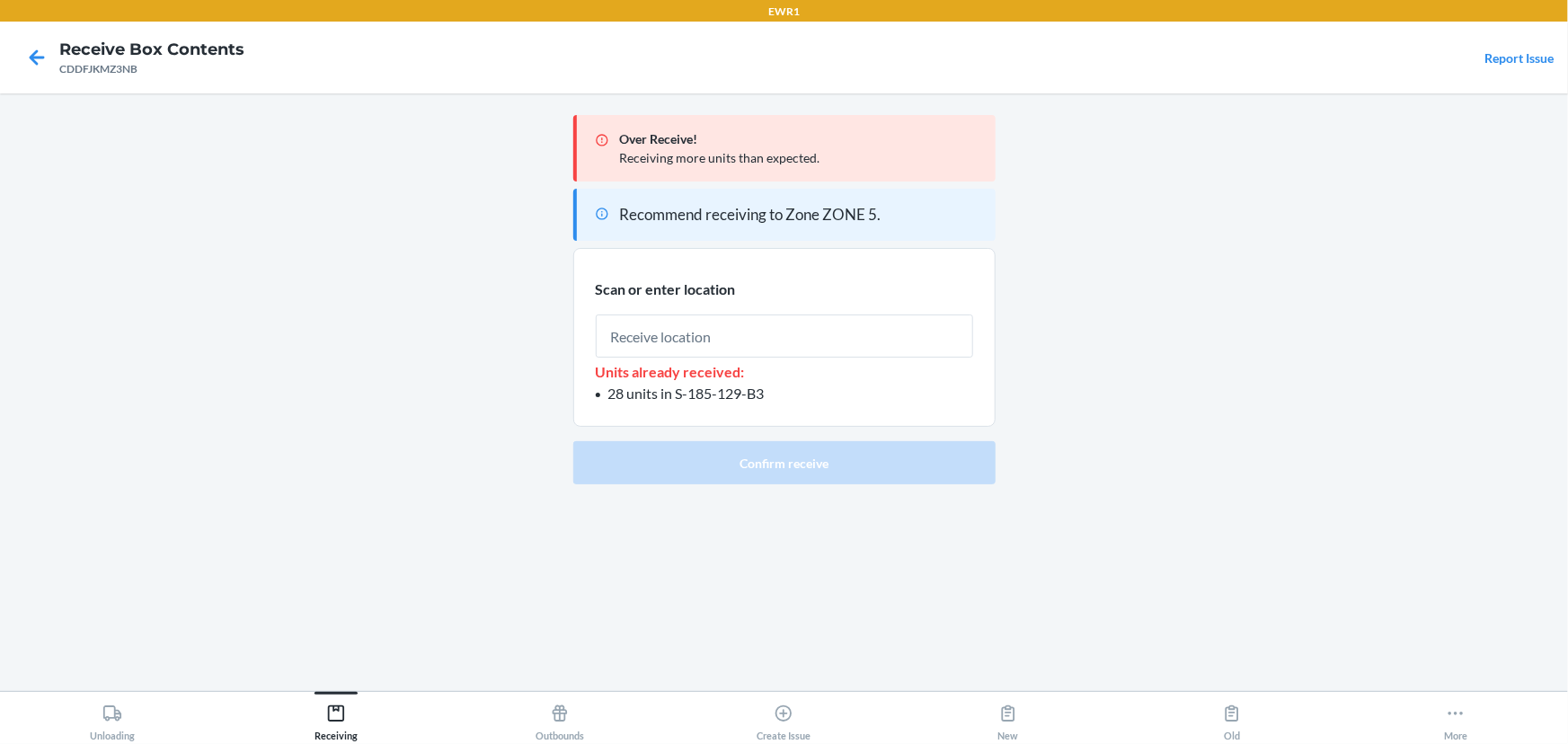
click at [698, 339] on input "text" at bounding box center [784, 336] width 378 height 44
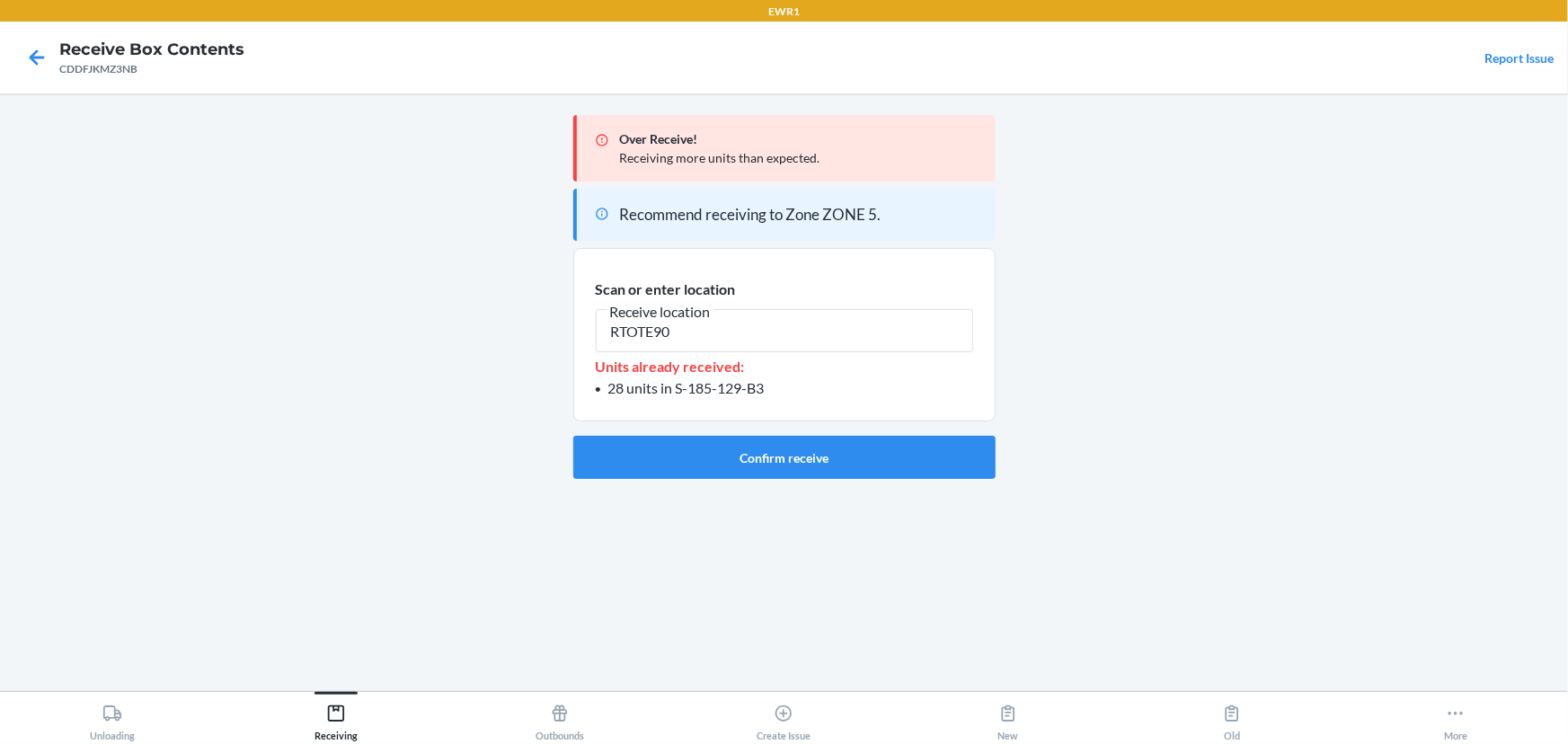
type input "RTOTE900"
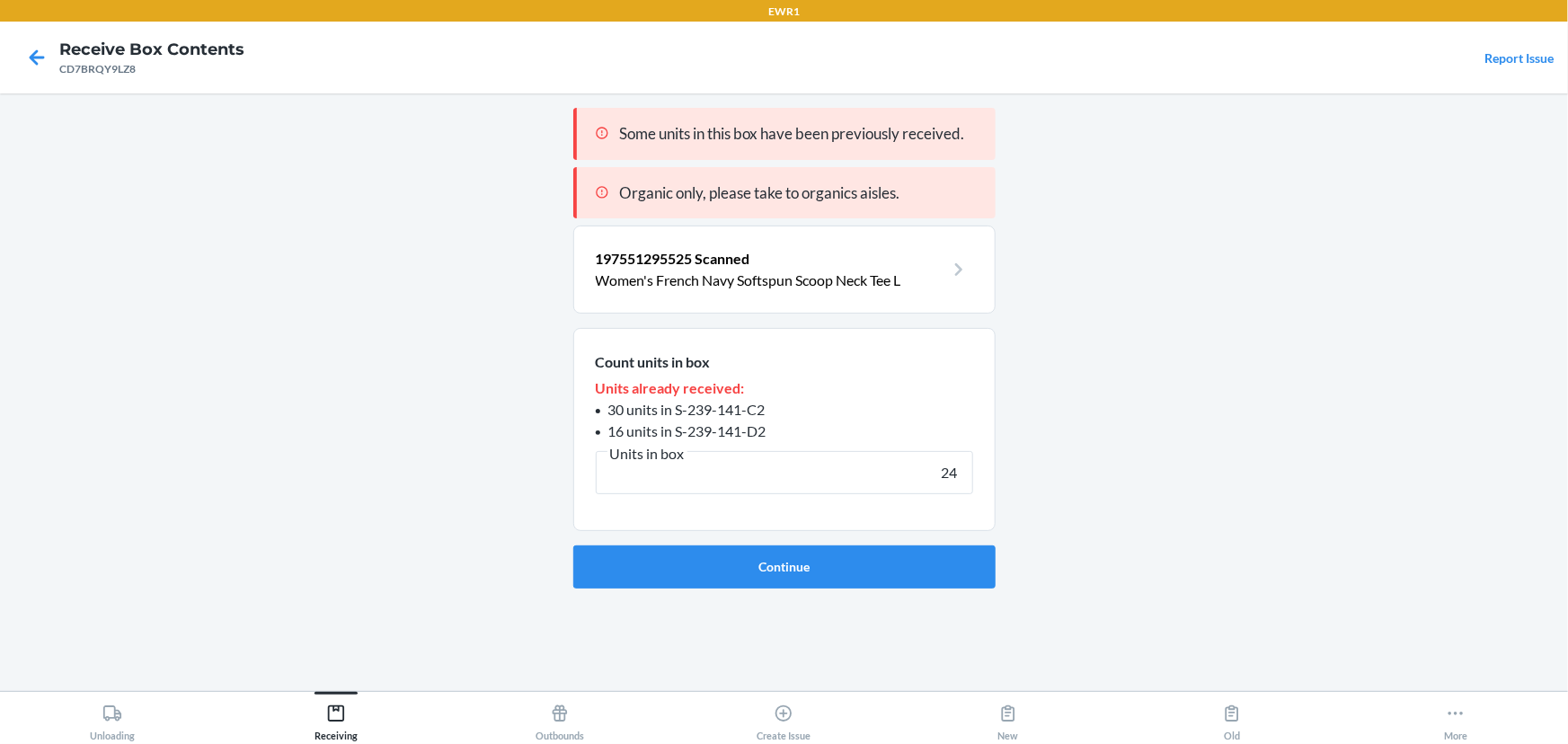
type input "24"
click at [574, 545] on button "Continue" at bounding box center [785, 567] width 422 height 44
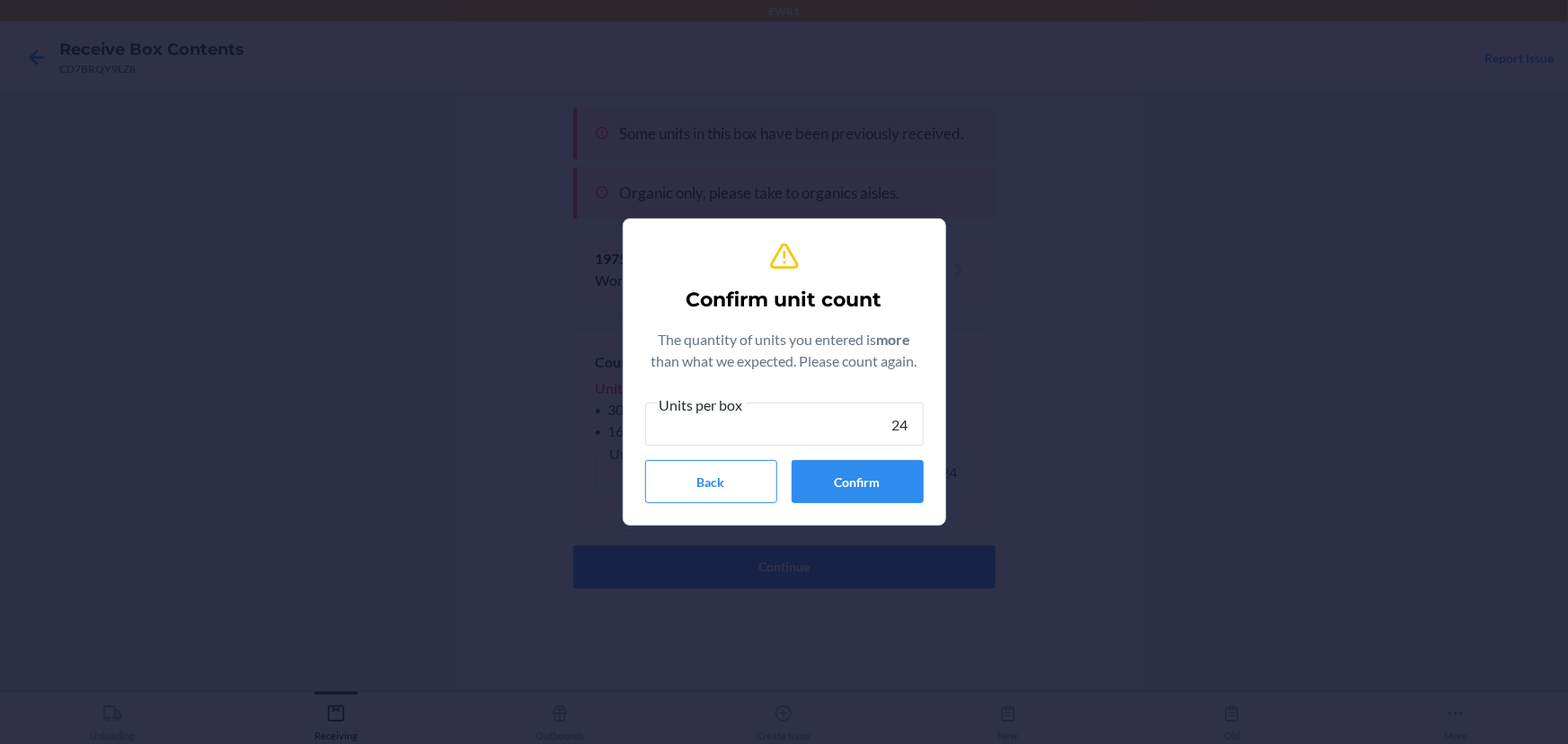
type input "24"
click at [850, 486] on button "Confirm" at bounding box center [858, 482] width 133 height 44
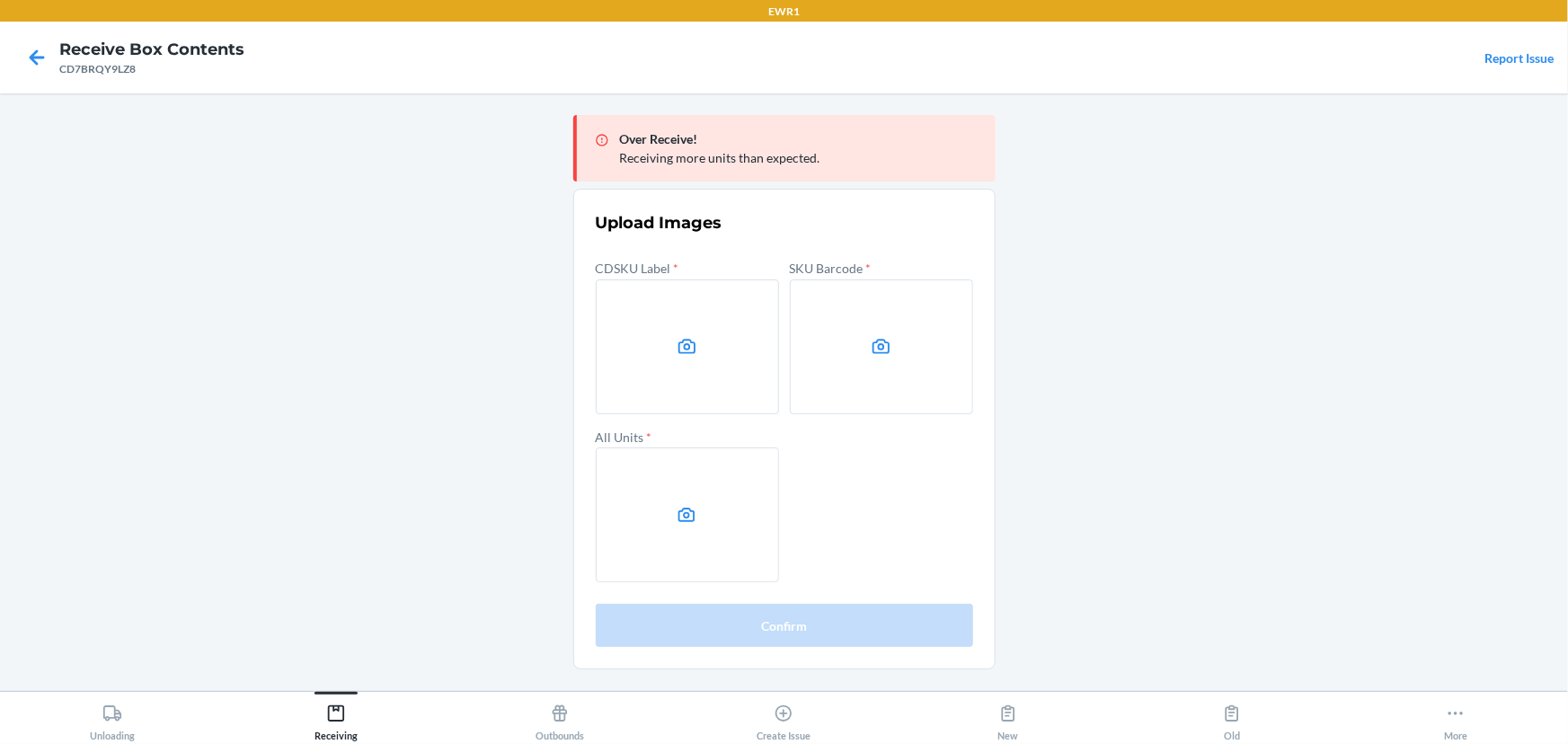
click at [686, 363] on label at bounding box center [687, 346] width 184 height 134
click at [0, 0] on input "file" at bounding box center [0, 0] width 0 height 0
click at [1310, 256] on main "Over Receive! Receiving more units than expected. Upload Images CDSKU Label * S…" at bounding box center [784, 392] width 1568 height 597
click at [605, 334] on label at bounding box center [687, 346] width 184 height 134
click at [0, 0] on input "file" at bounding box center [0, 0] width 0 height 0
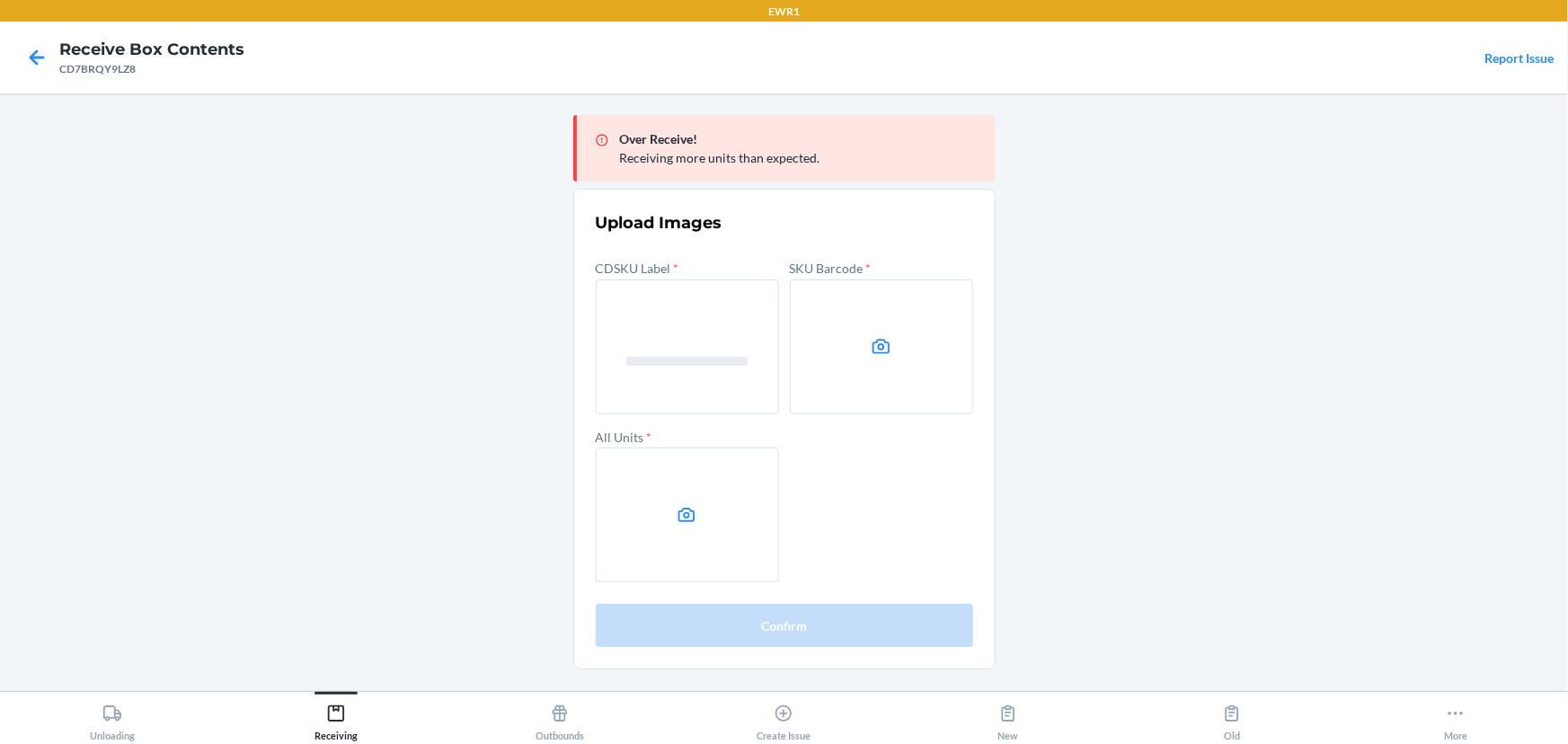
click at [850, 344] on label at bounding box center [882, 346] width 184 height 134
click at [0, 0] on input "file" at bounding box center [0, 0] width 0 height 0
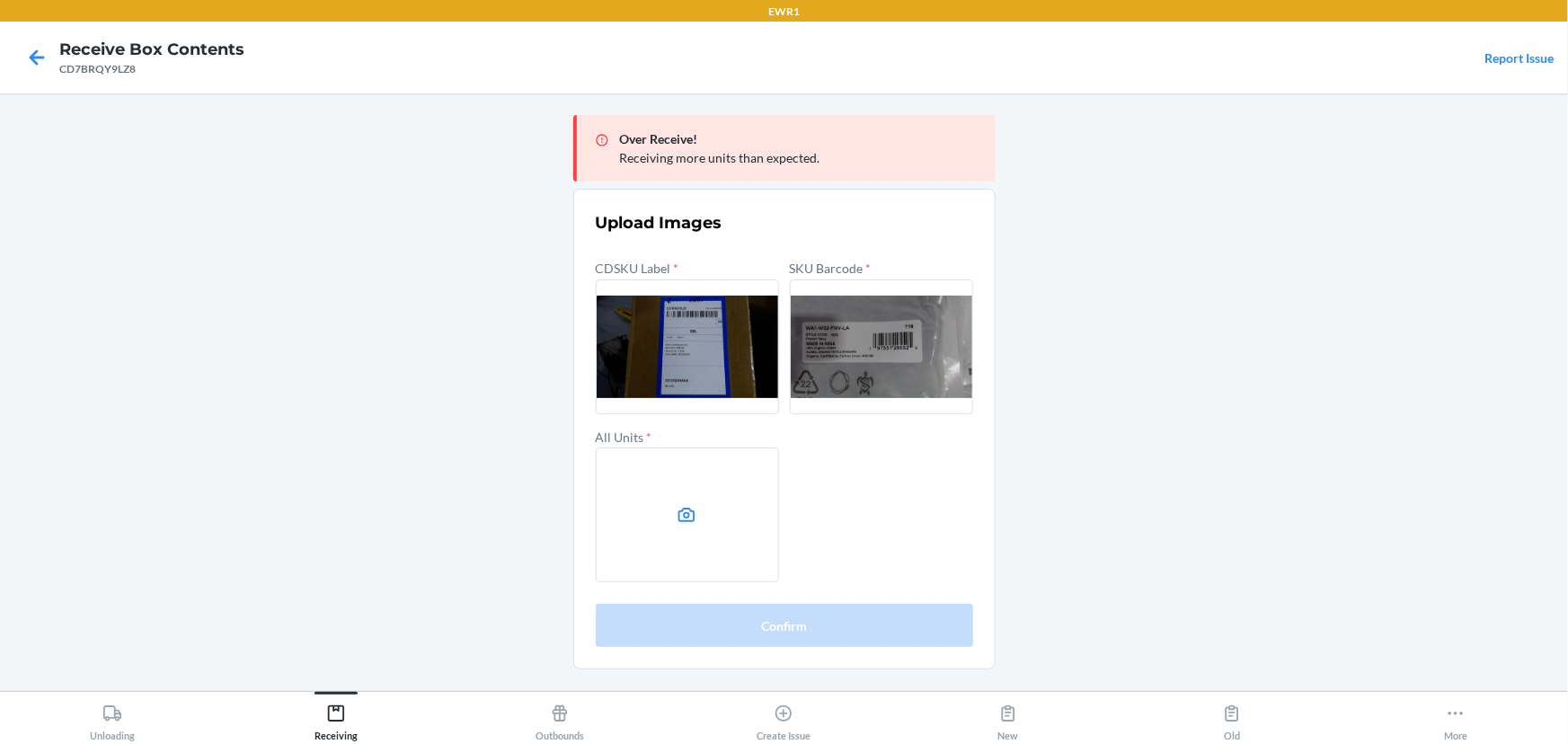
click at [653, 532] on label at bounding box center [687, 515] width 184 height 134
click at [0, 0] on input "file" at bounding box center [0, 0] width 0 height 0
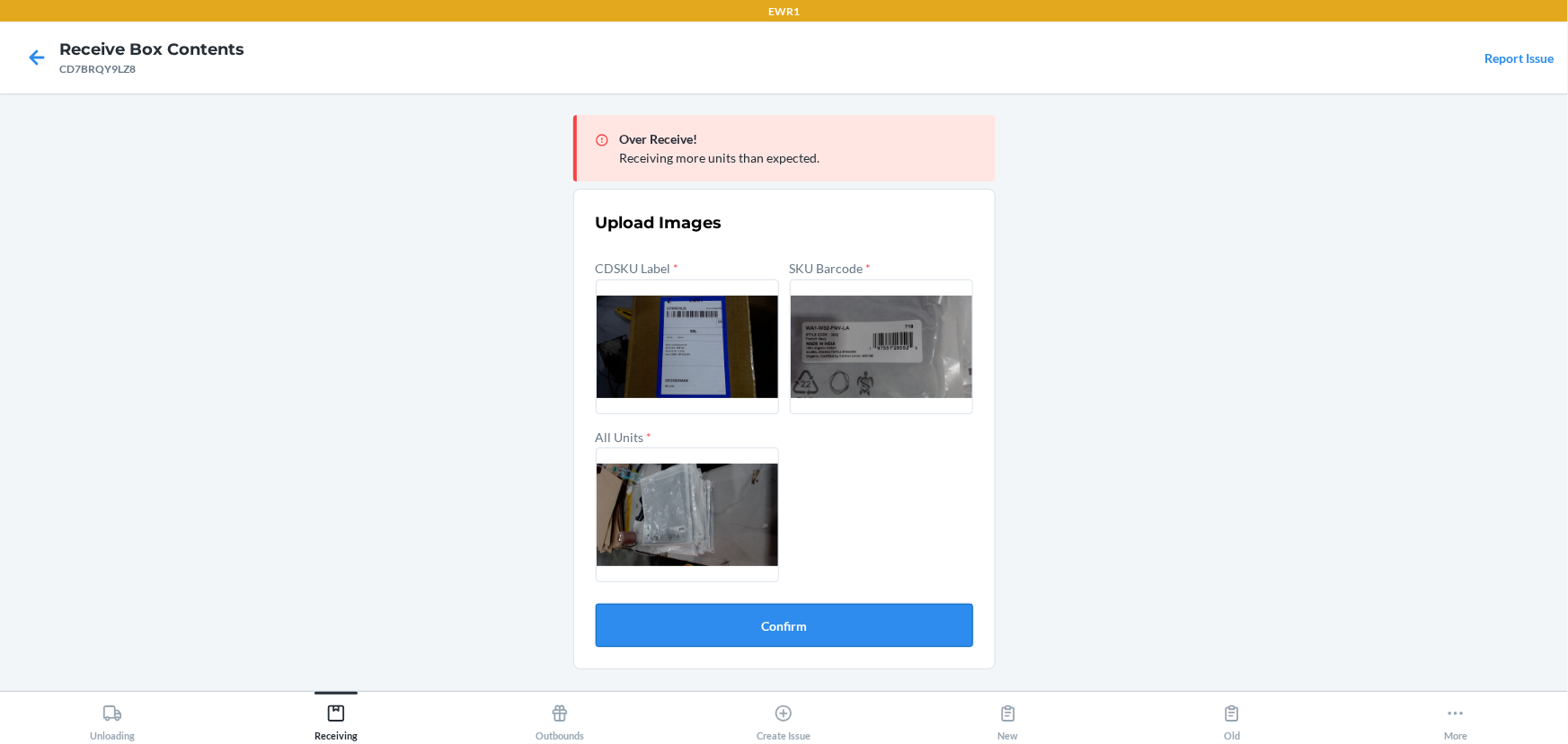
click at [798, 627] on button "Confirm" at bounding box center [784, 626] width 378 height 44
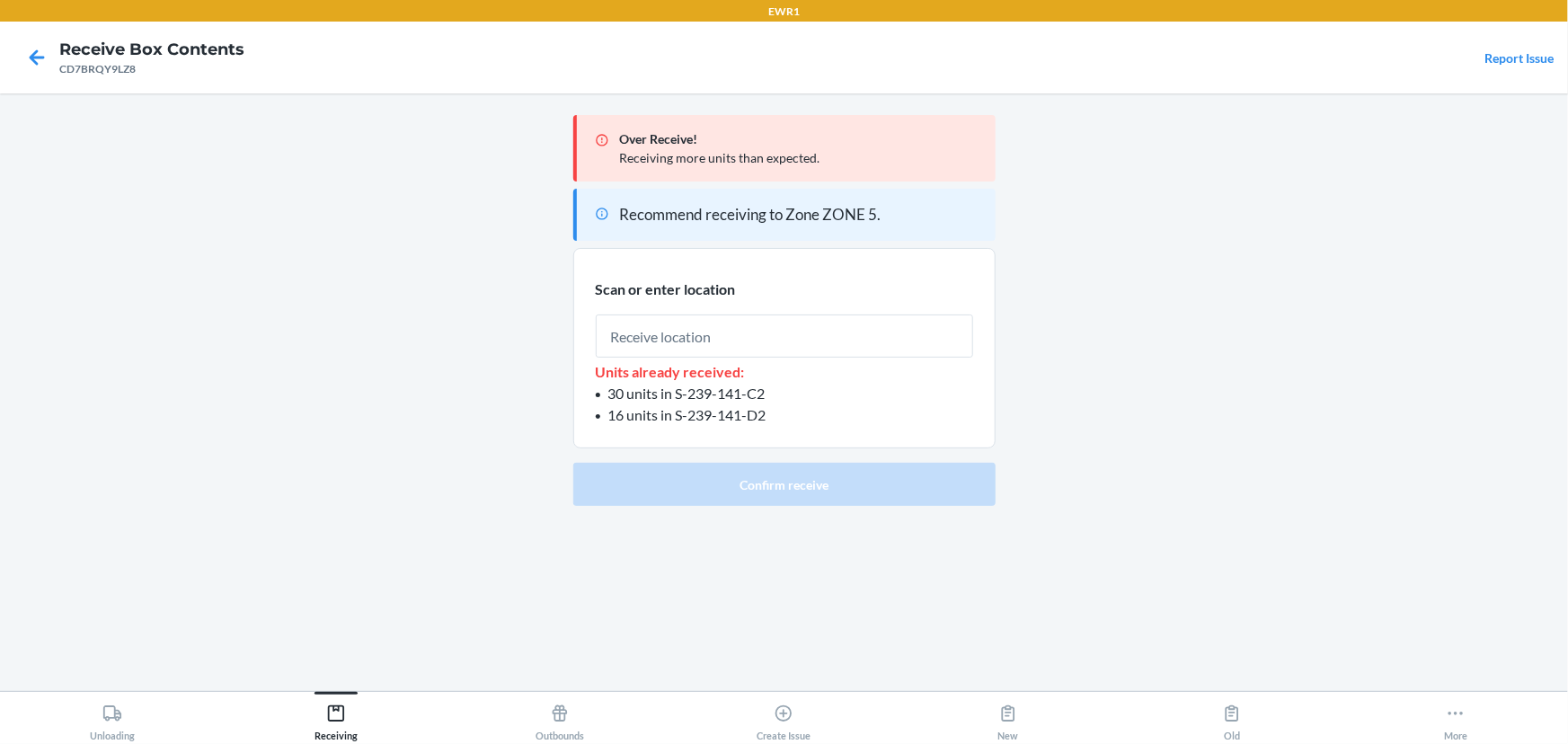
click at [699, 331] on input "text" at bounding box center [784, 336] width 378 height 44
type input "RTOTE900"
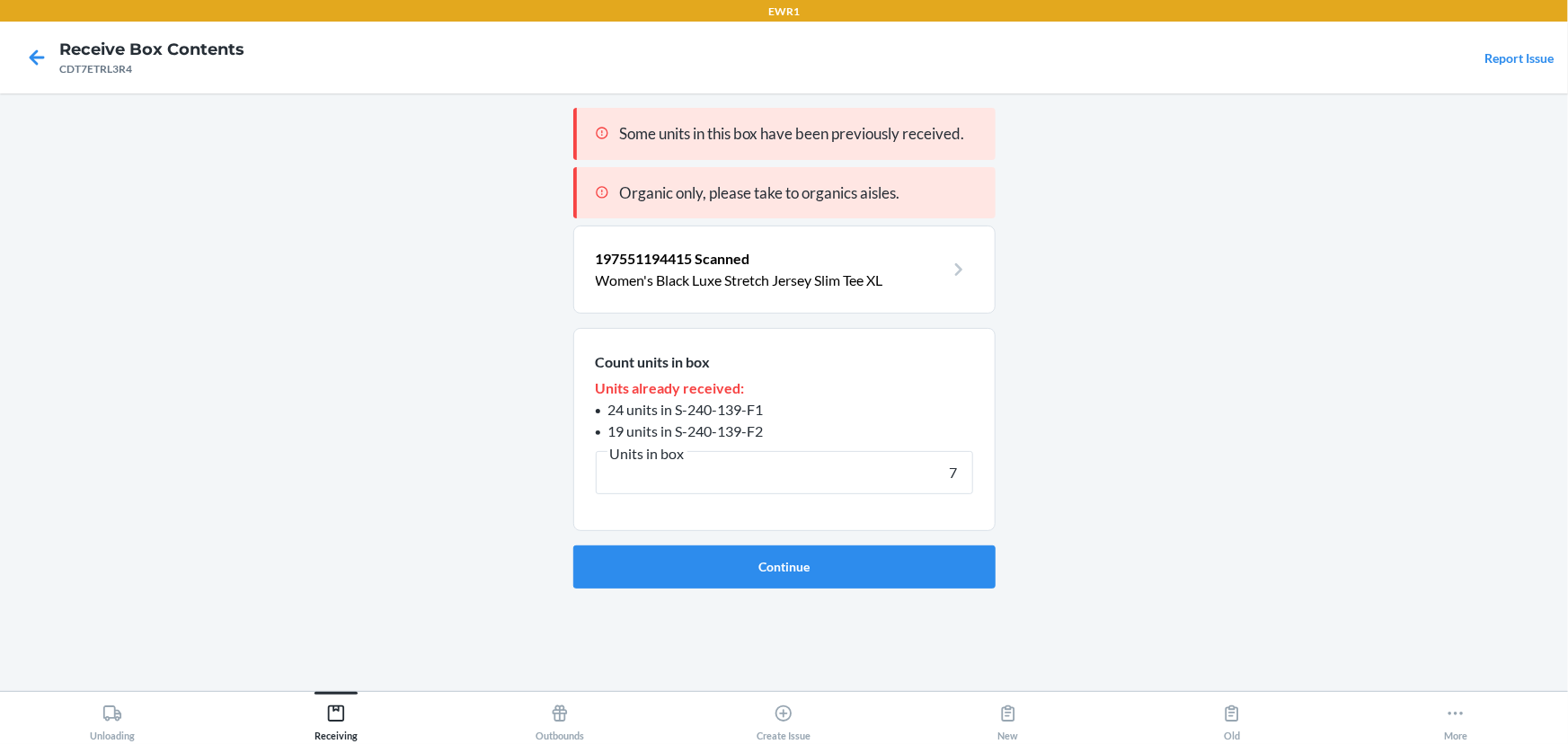
type input "7"
click at [574, 545] on button "Continue" at bounding box center [785, 567] width 422 height 44
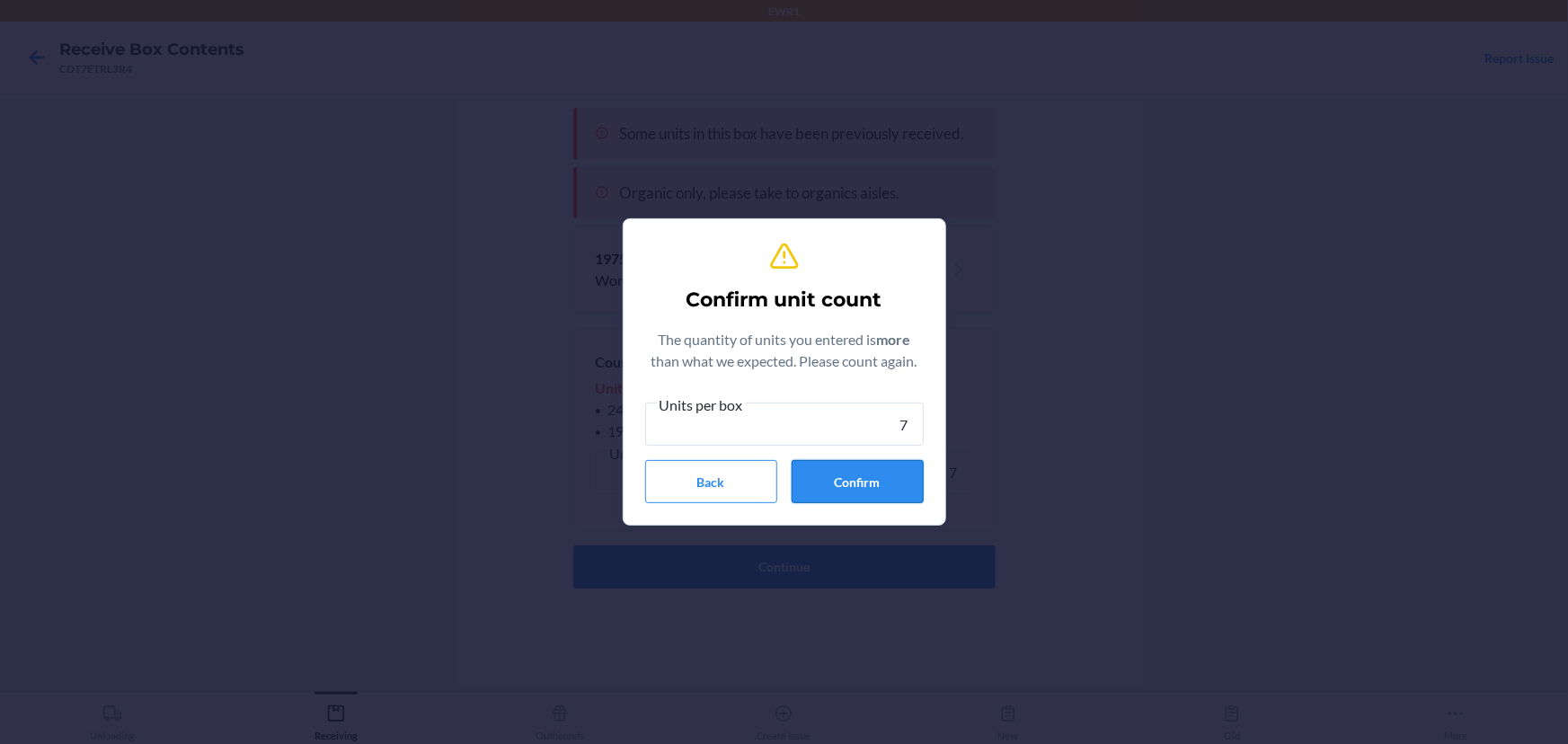
type input "7"
click at [860, 486] on button "Confirm" at bounding box center [858, 482] width 133 height 44
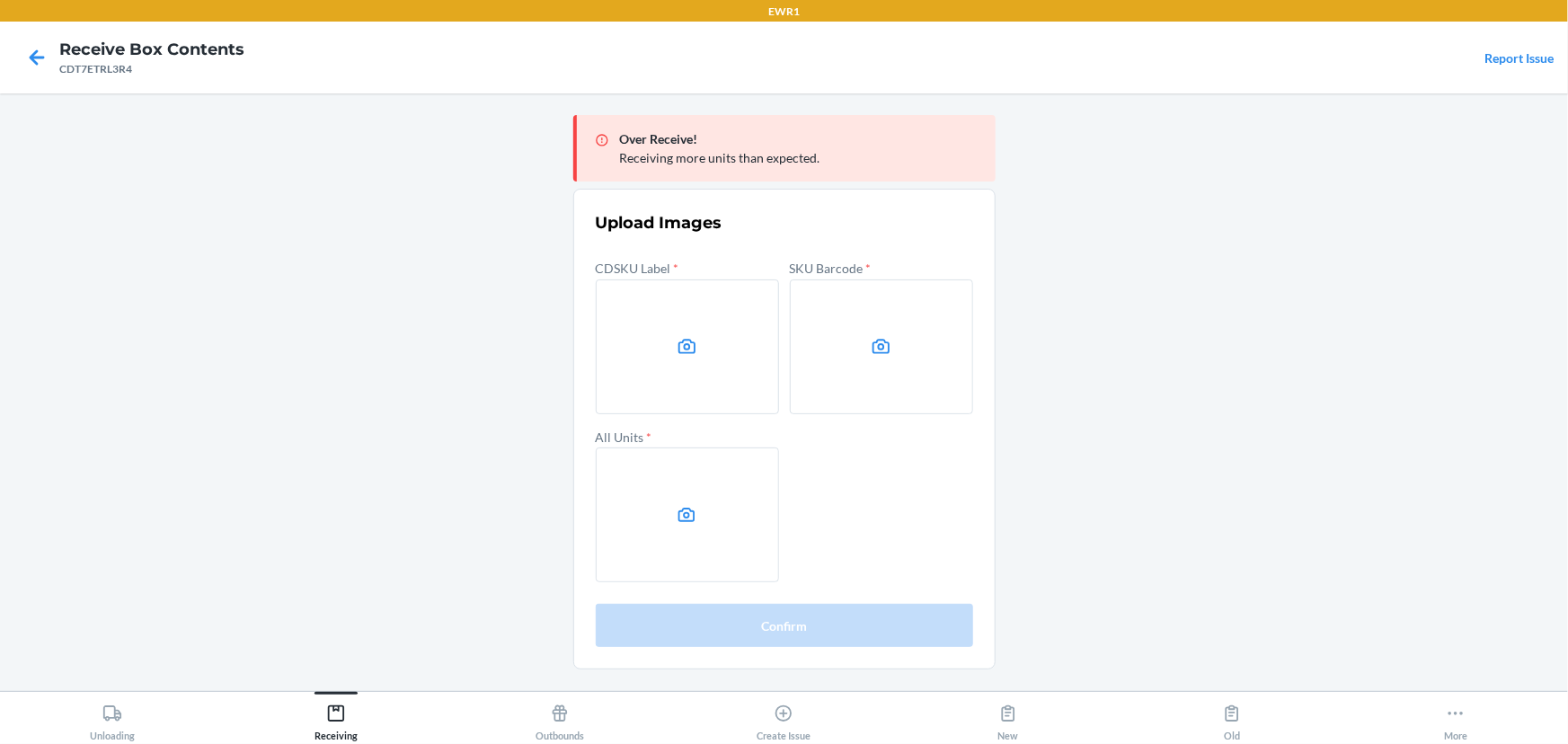
click at [1395, 286] on main "Over Receive! Receiving more units than expected. Upload Images CDSKU Label * S…" at bounding box center [784, 392] width 1568 height 597
click at [636, 355] on label at bounding box center [687, 346] width 184 height 134
click at [0, 0] on input "file" at bounding box center [0, 0] width 0 height 0
click at [816, 359] on label at bounding box center [882, 346] width 184 height 134
click at [0, 0] on input "file" at bounding box center [0, 0] width 0 height 0
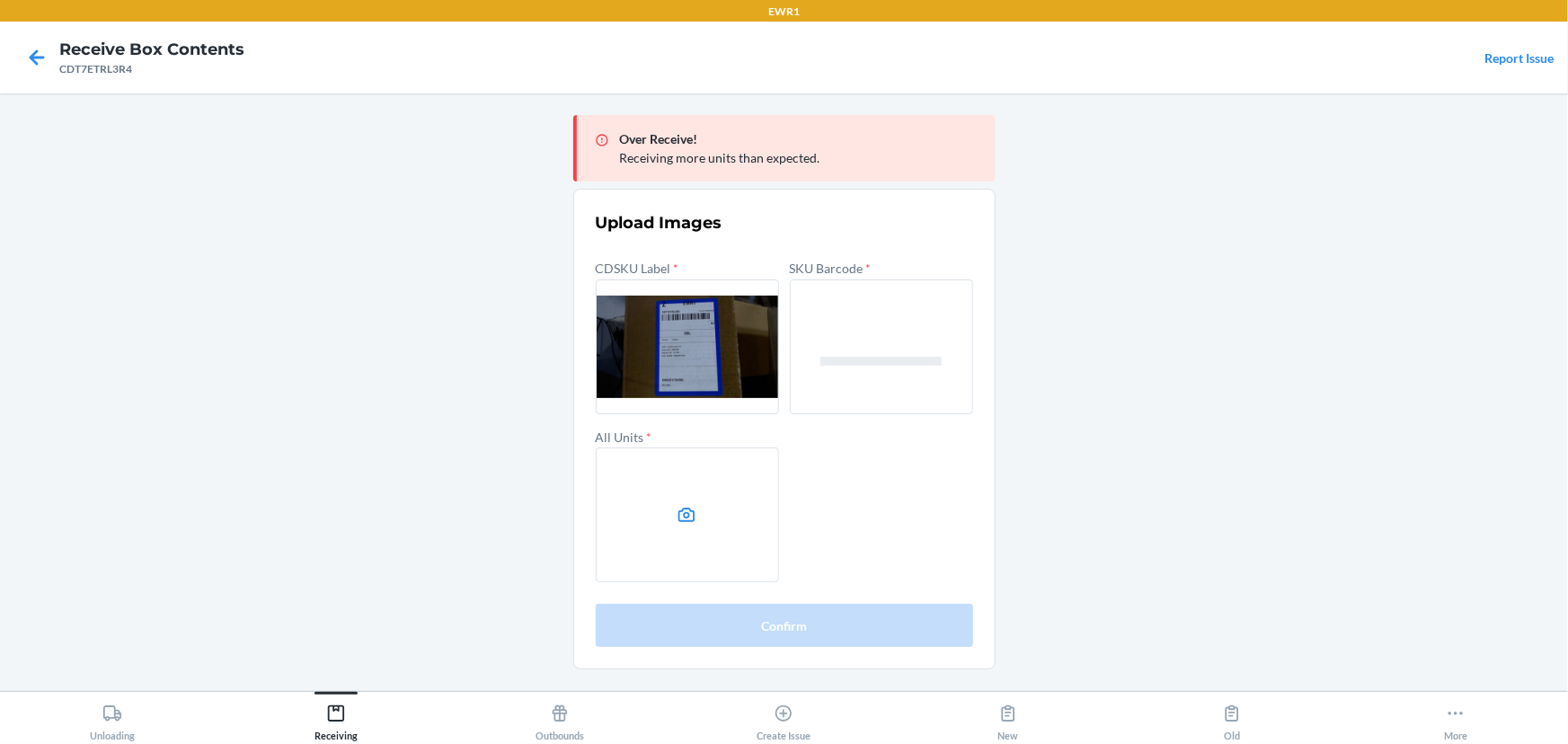
click at [701, 487] on label at bounding box center [687, 515] width 184 height 134
click at [0, 0] on input "file" at bounding box center [0, 0] width 0 height 0
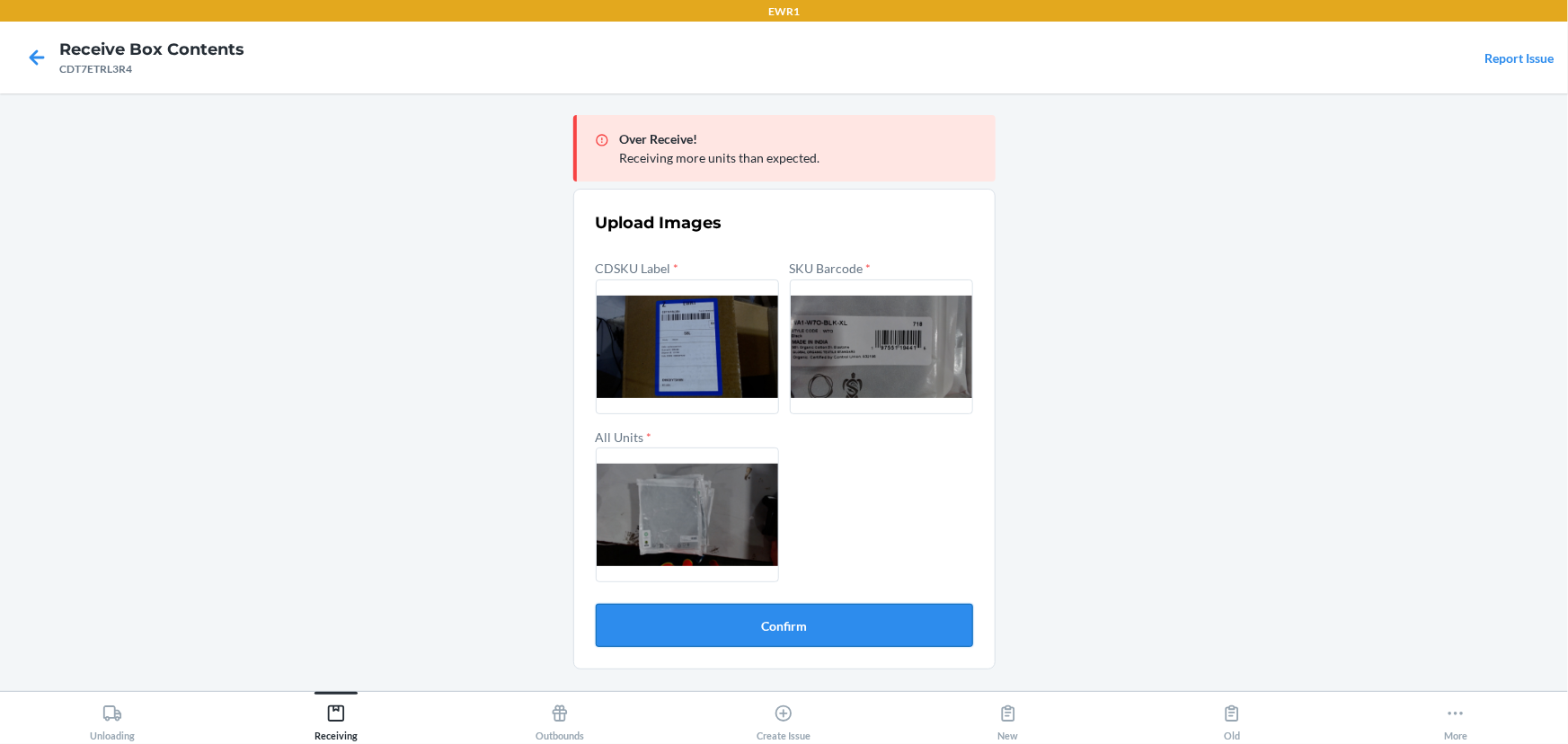
click at [848, 625] on button "Confirm" at bounding box center [784, 626] width 378 height 44
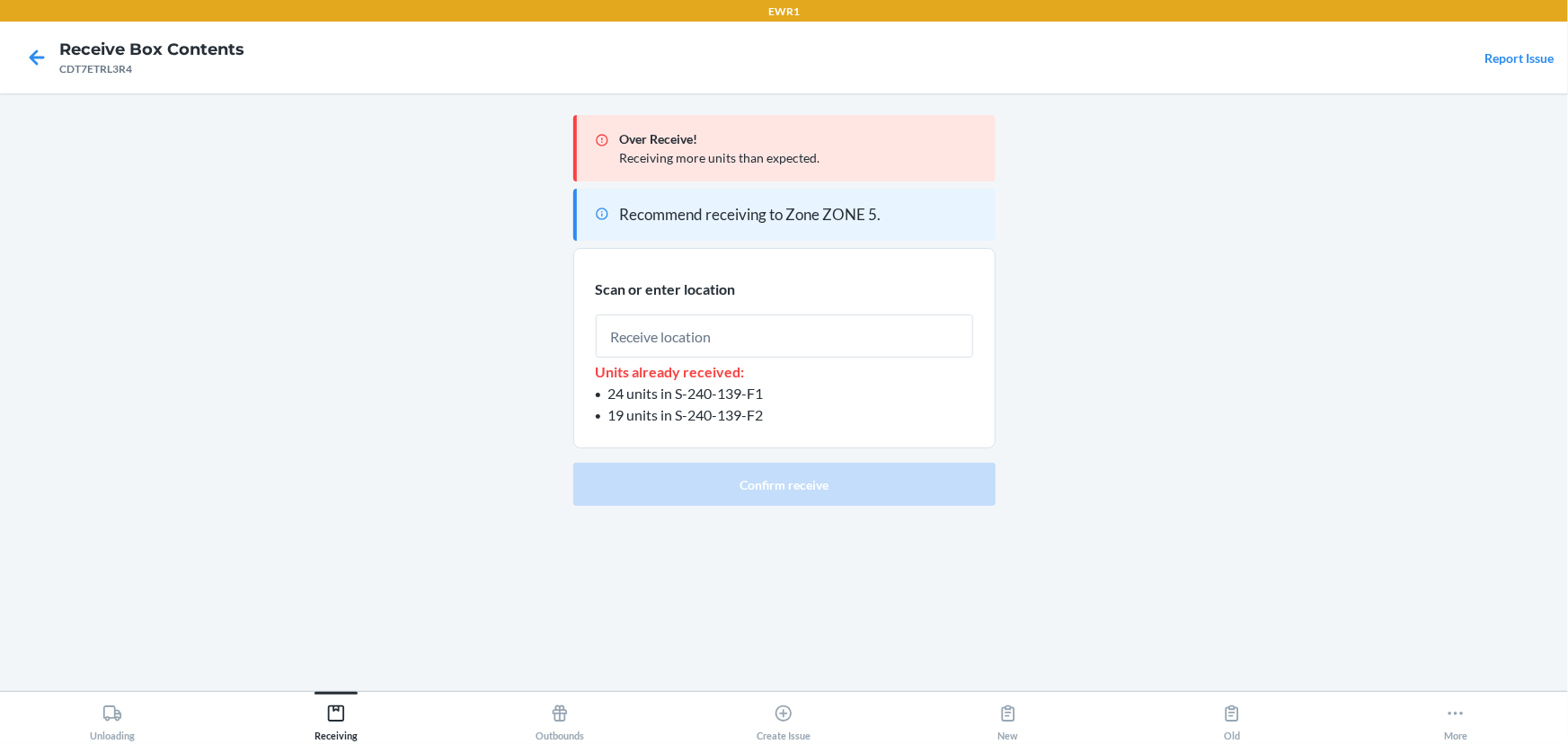
click at [746, 335] on input "text" at bounding box center [784, 336] width 378 height 44
type input "RTOTE900"
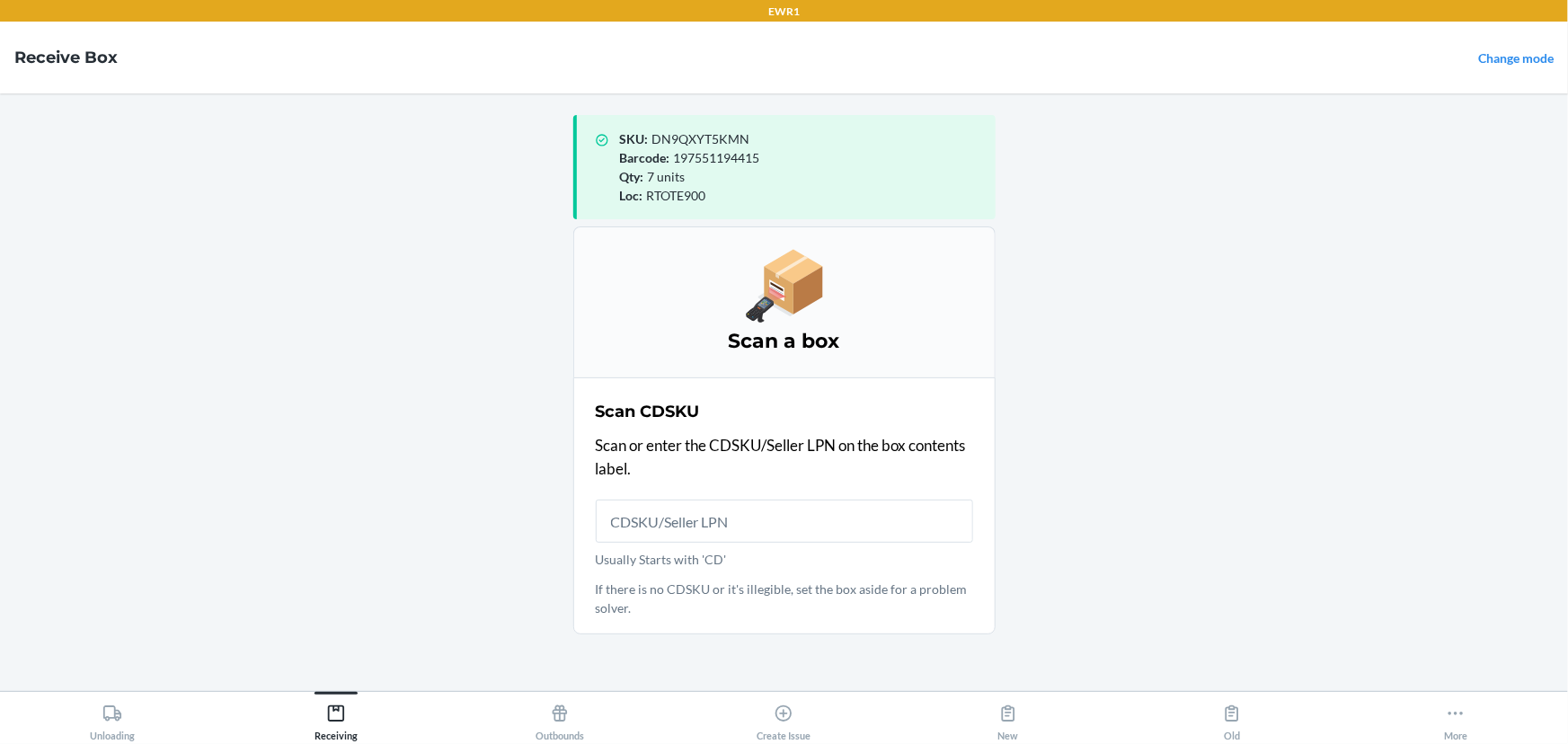
click at [645, 513] on input "Usually Starts with 'CD'" at bounding box center [784, 522] width 378 height 44
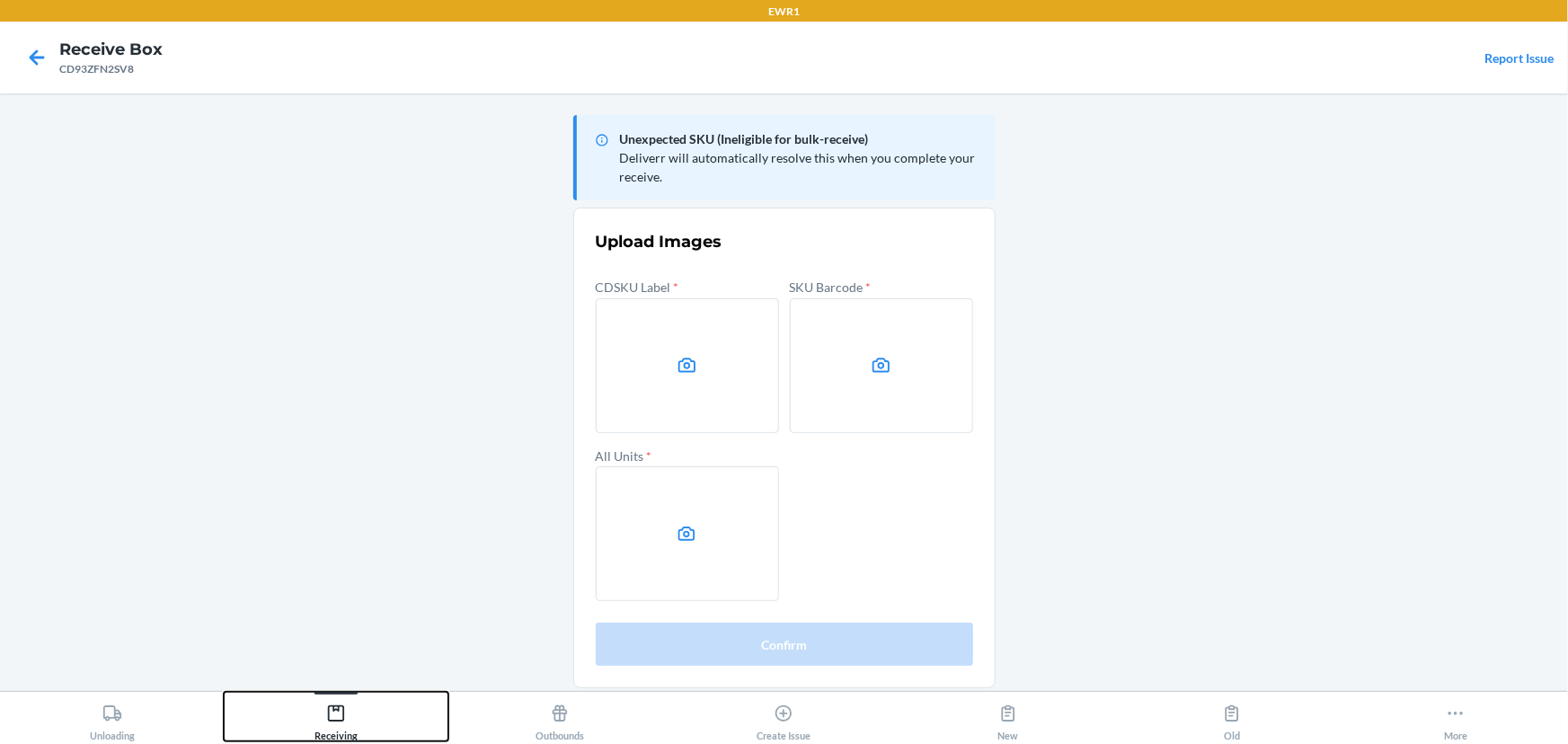
click at [329, 733] on div "Receiving" at bounding box center [336, 718] width 44 height 44
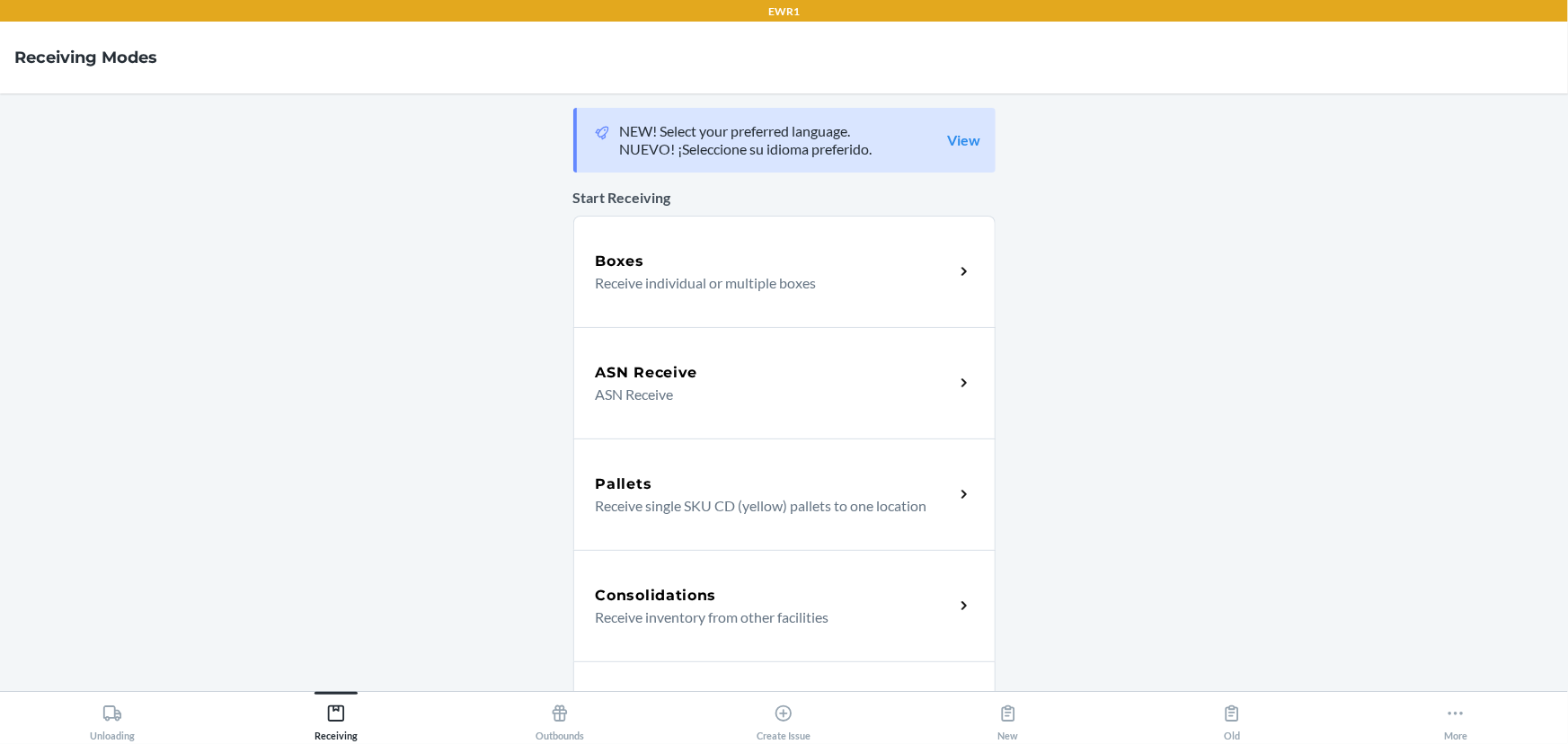
click at [682, 334] on div "ASN Receive ASN Receive" at bounding box center [785, 382] width 422 height 112
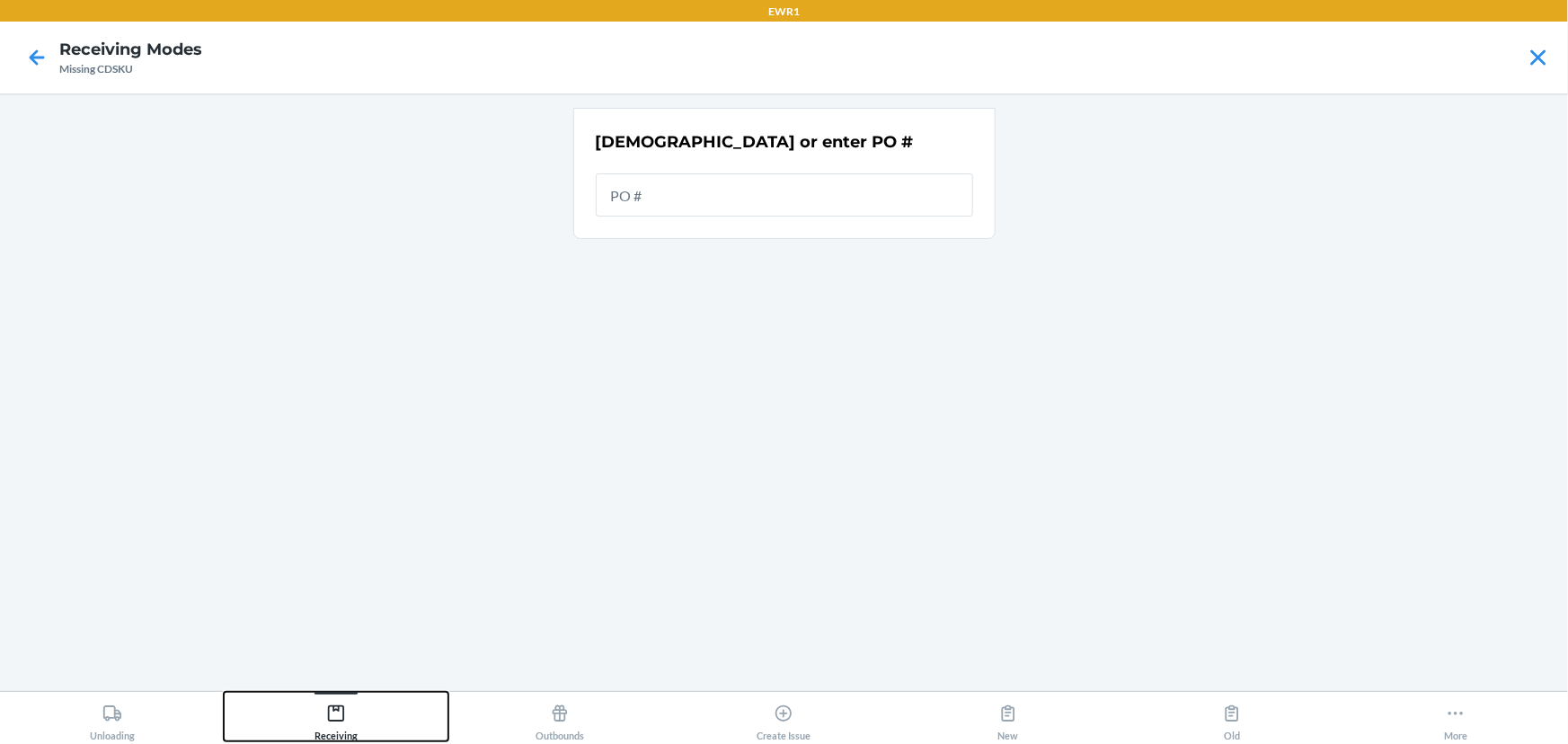
click at [360, 700] on button "Receiving" at bounding box center [335, 717] width 223 height 49
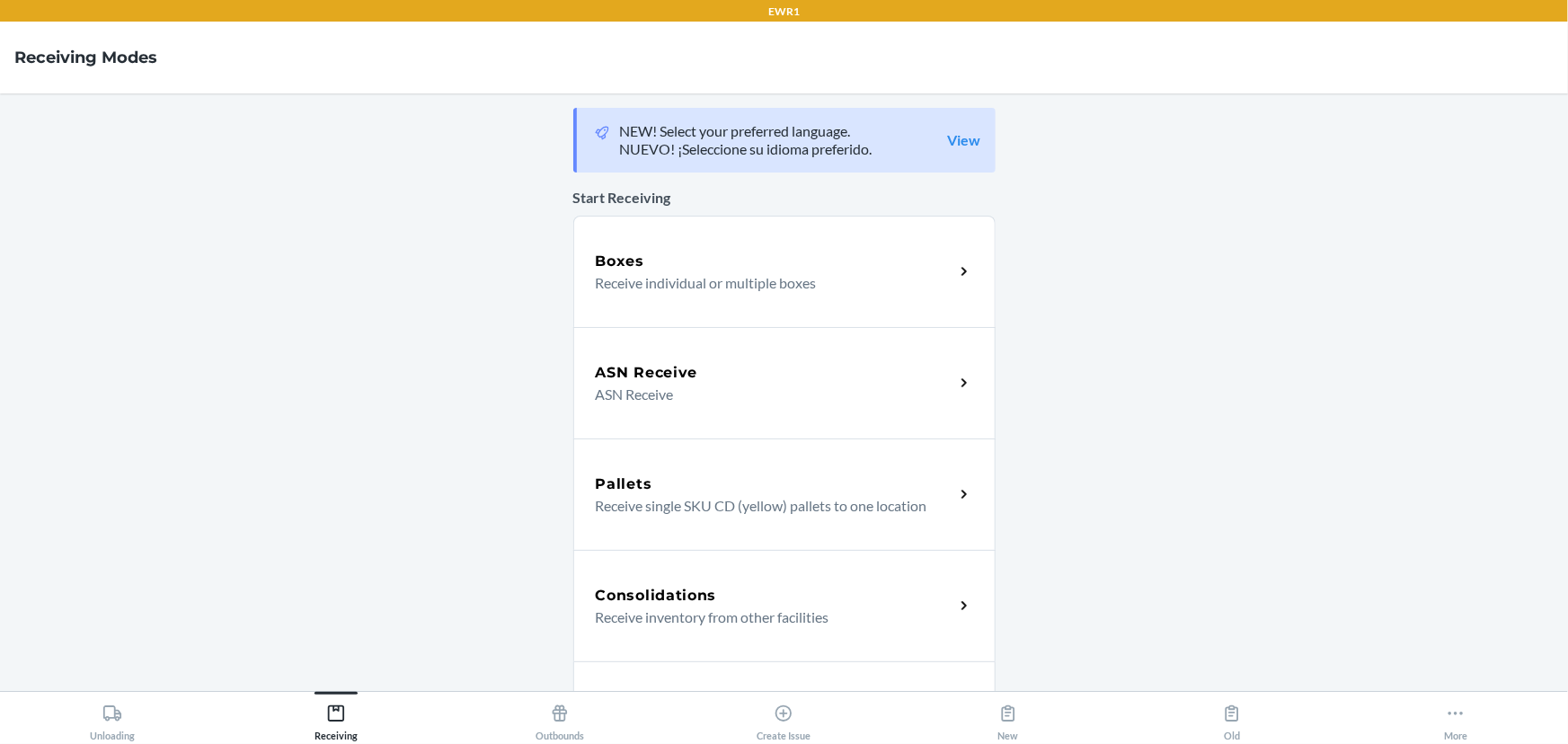
click at [715, 294] on div "Boxes Receive individual or multiple boxes" at bounding box center [785, 272] width 422 height 112
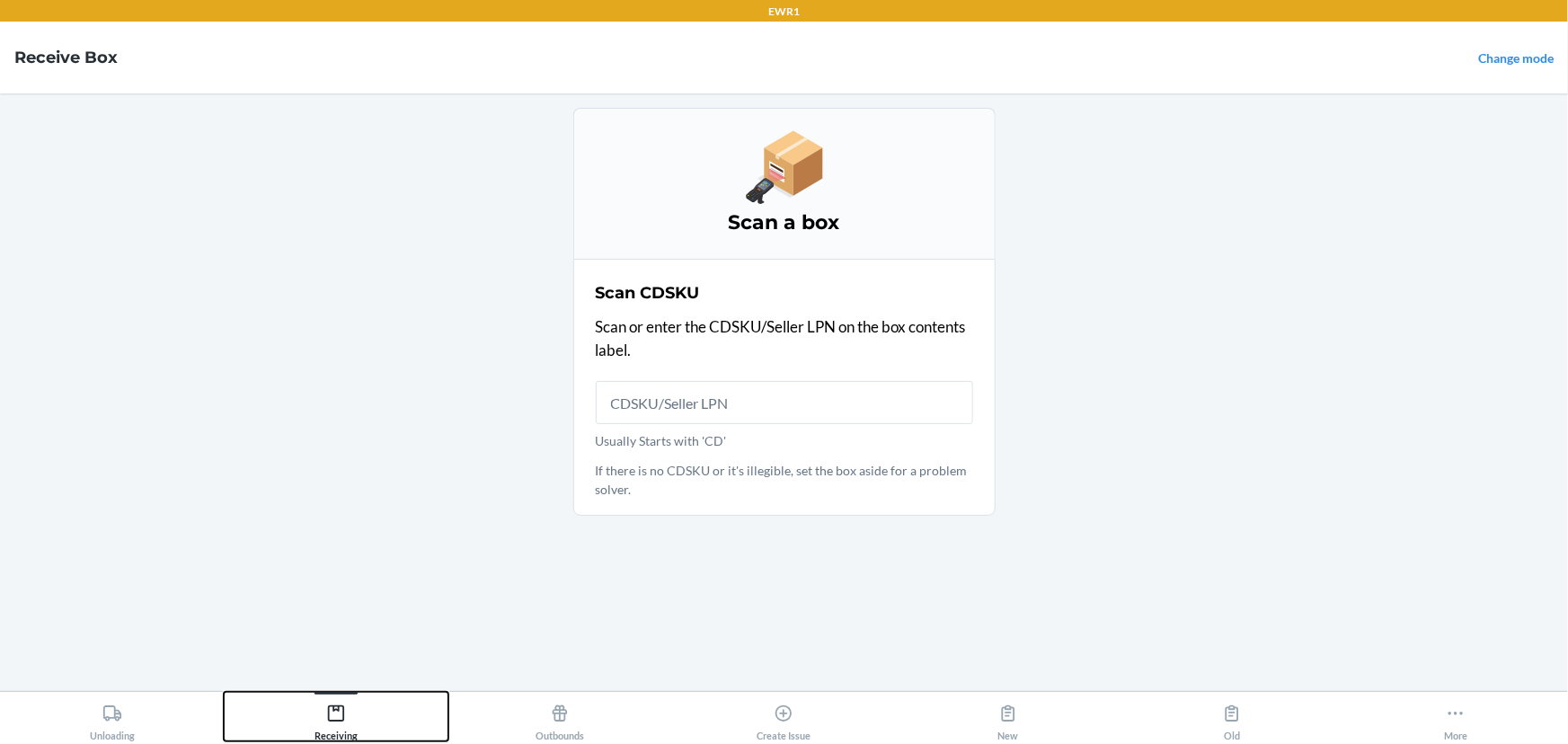
click at [332, 700] on div "Receiving" at bounding box center [336, 718] width 44 height 44
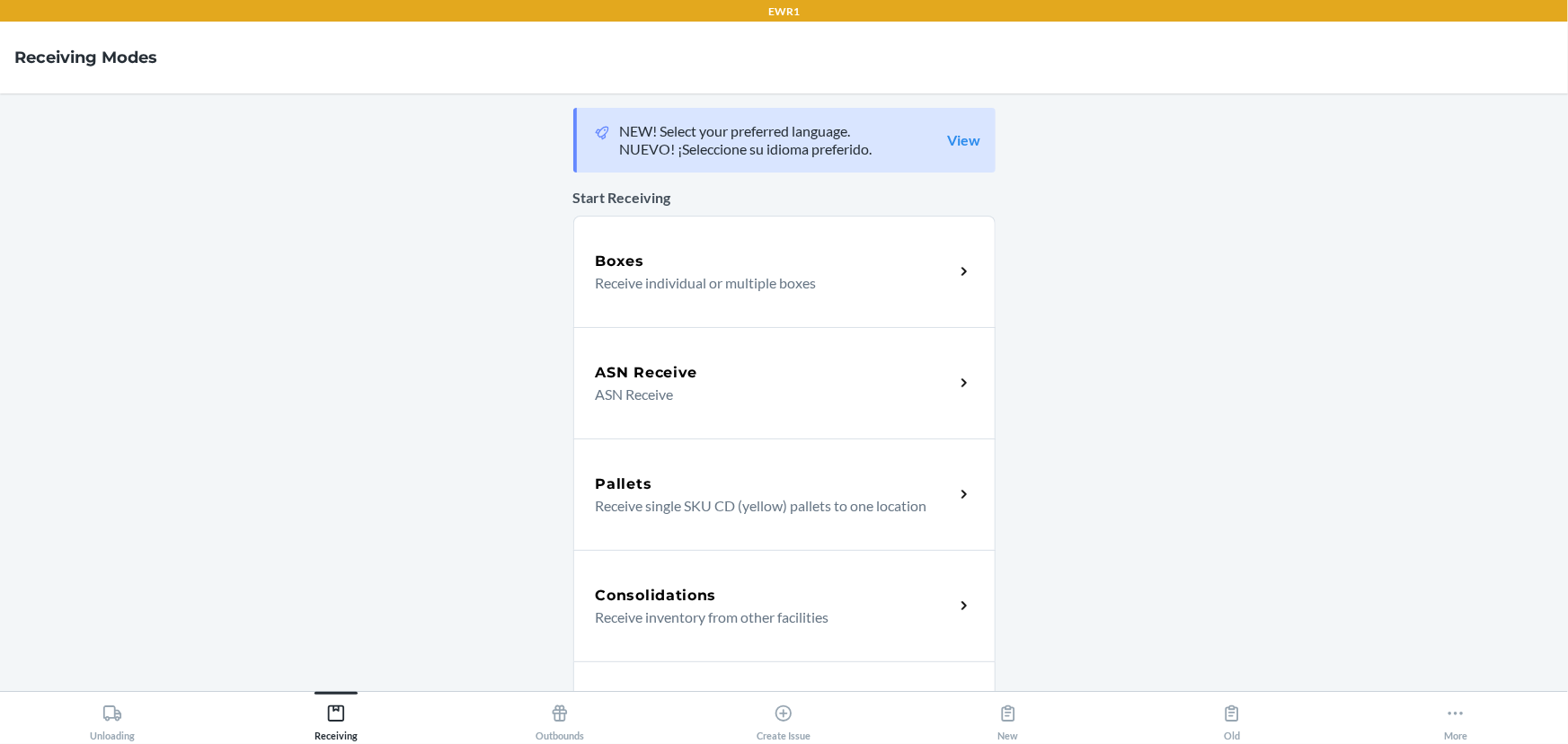
click at [613, 386] on p "ASN Receive" at bounding box center [768, 394] width 345 height 22
click at [665, 377] on h5 "ASN Receive" at bounding box center [647, 372] width 102 height 22
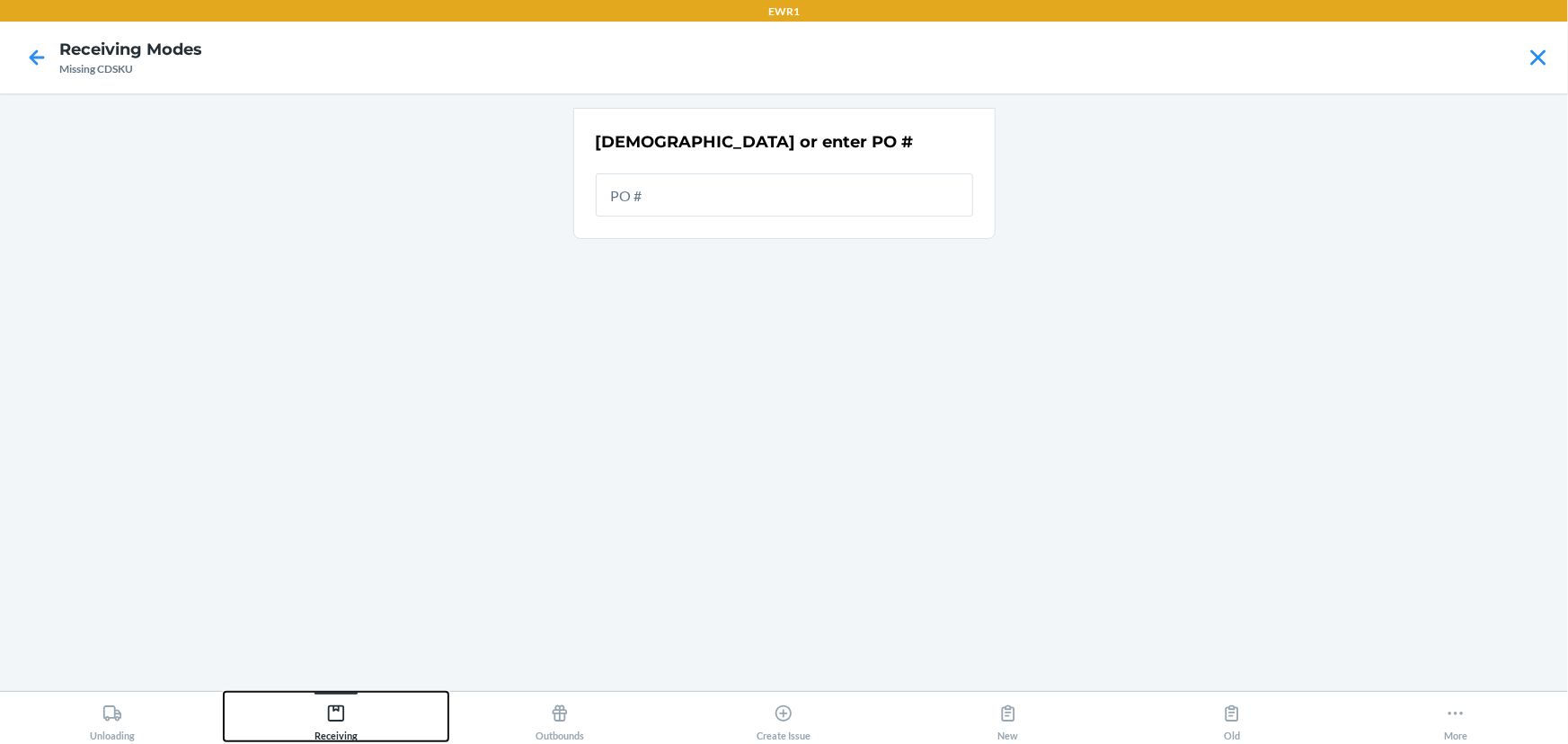
click at [294, 734] on button "Receiving" at bounding box center [335, 717] width 223 height 49
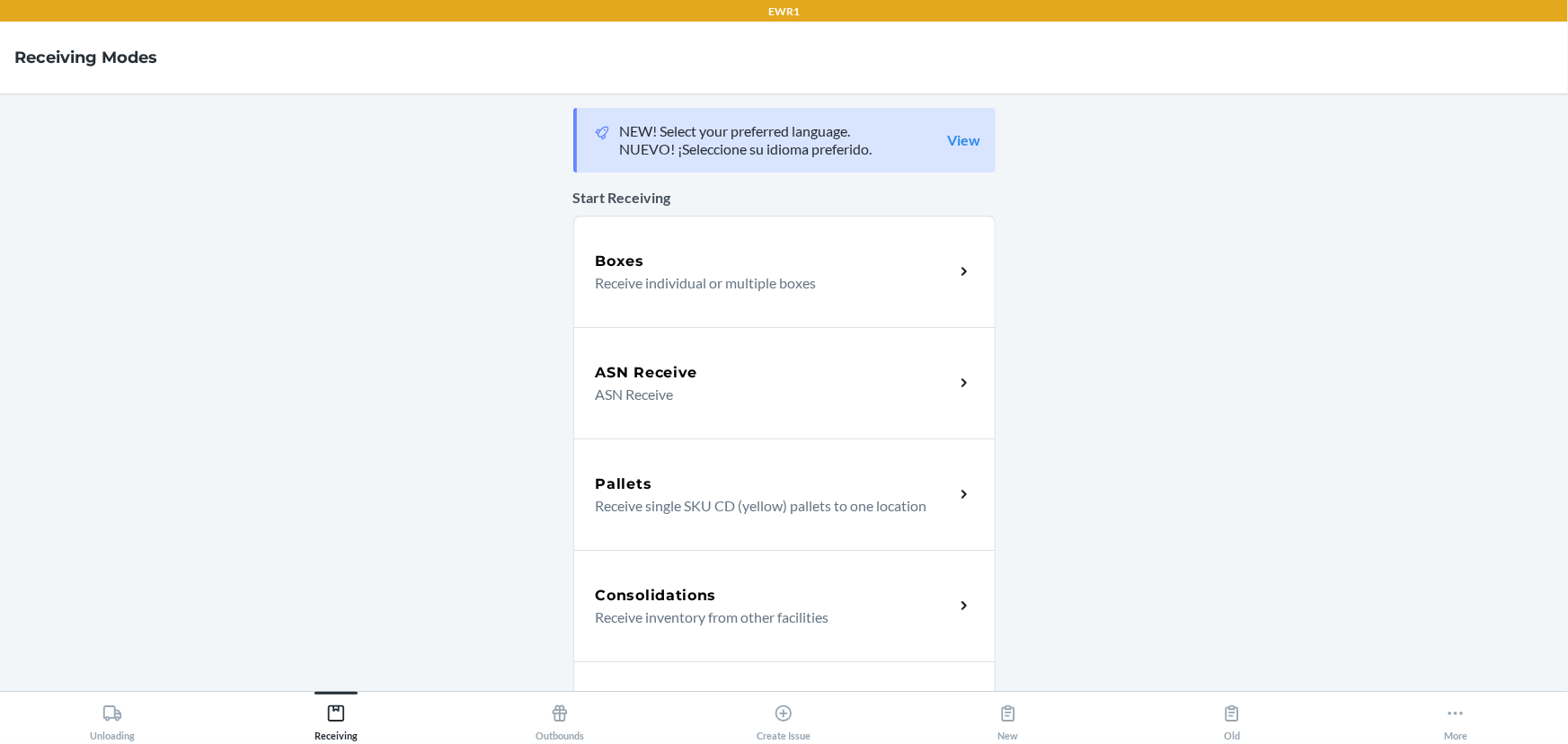
click at [626, 319] on div "Boxes Receive individual or multiple boxes" at bounding box center [785, 272] width 422 height 112
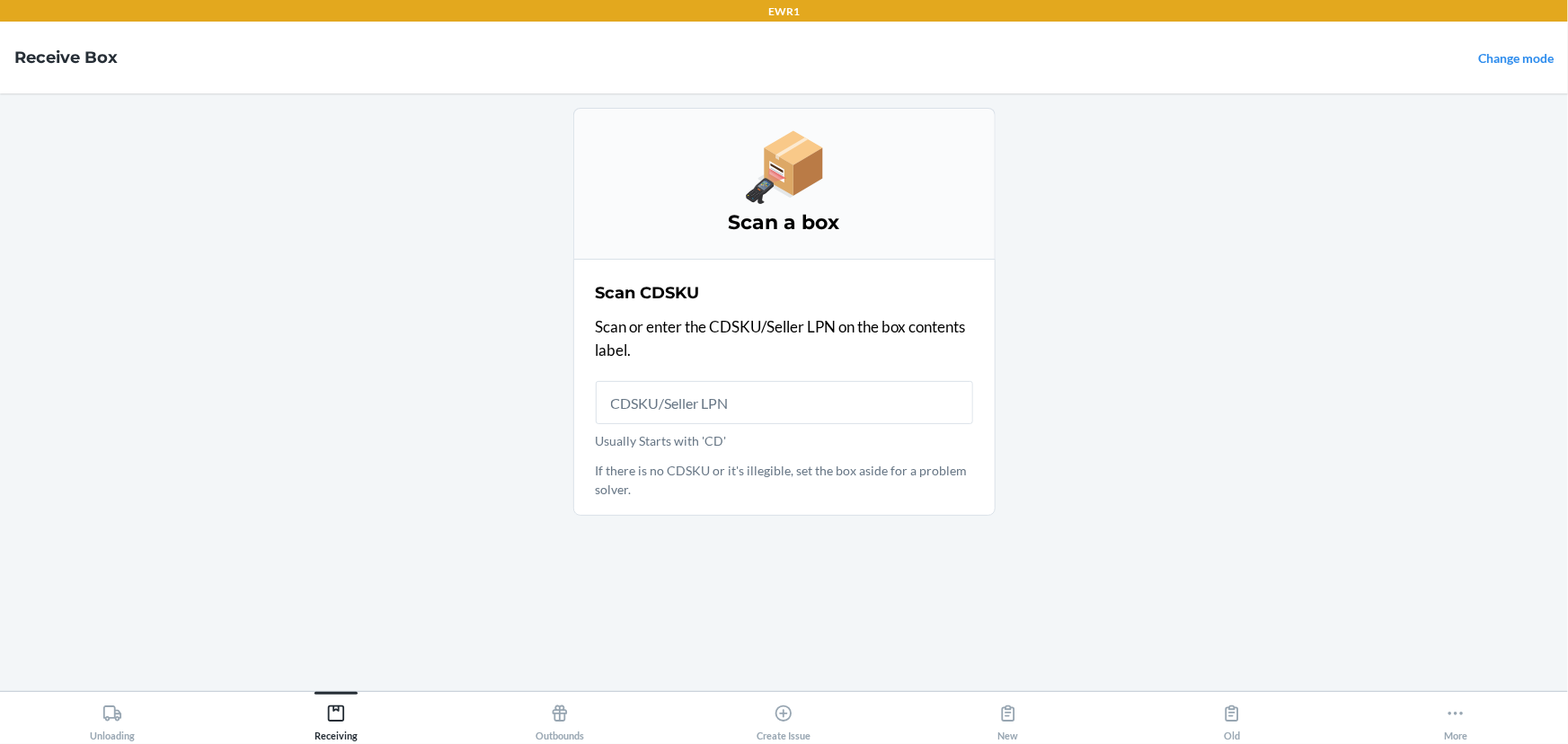
click at [653, 400] on input "Usually Starts with 'CD'" at bounding box center [784, 402] width 378 height 44
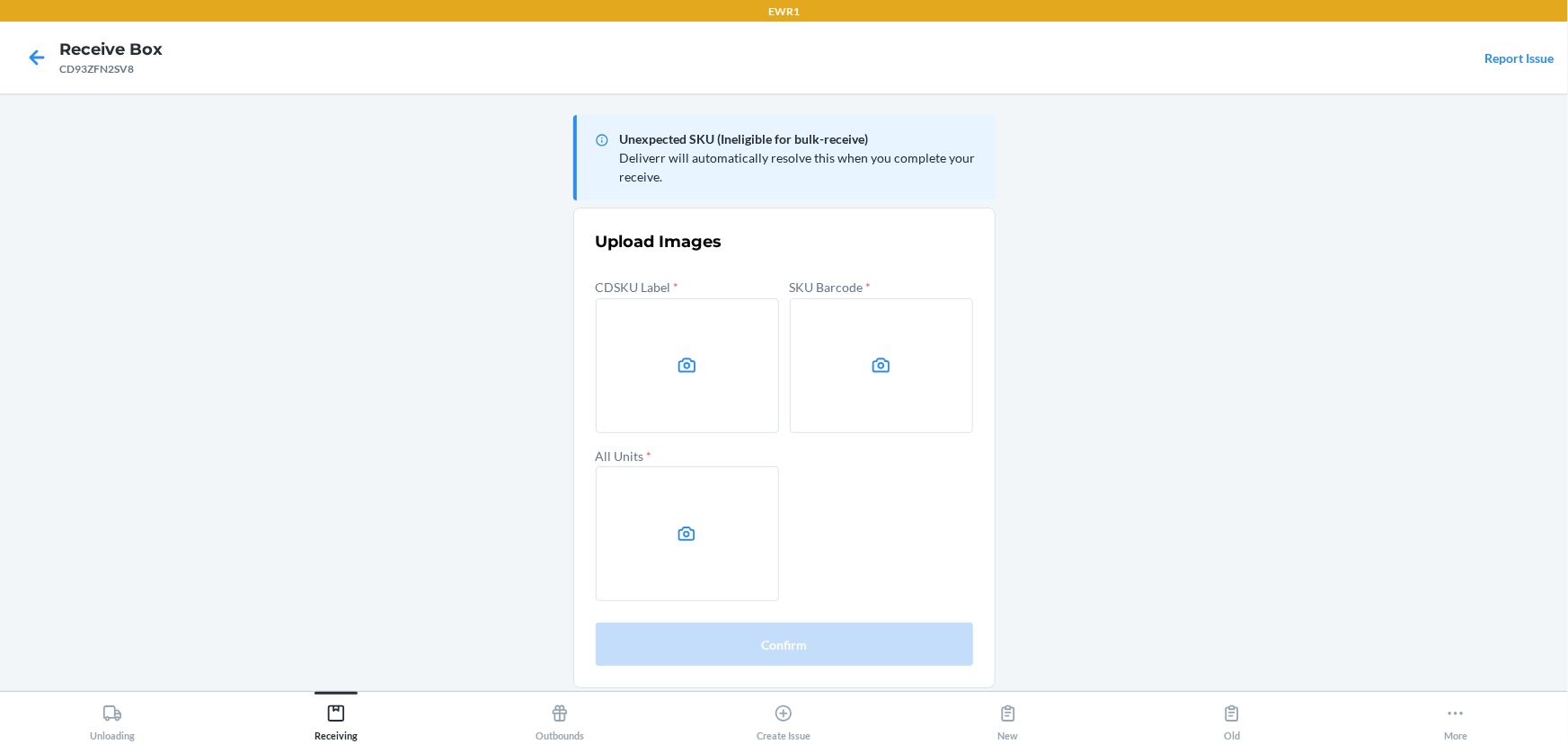
click at [1273, 260] on main "Unexpected SKU (Ineligible for bulk-receive) Deliverr will automatically resolv…" at bounding box center [784, 392] width 1568 height 597
click at [739, 368] on label at bounding box center [687, 365] width 184 height 134
click at [0, 0] on input "file" at bounding box center [0, 0] width 0 height 0
click at [831, 361] on label at bounding box center [882, 365] width 184 height 134
click at [0, 0] on input "file" at bounding box center [0, 0] width 0 height 0
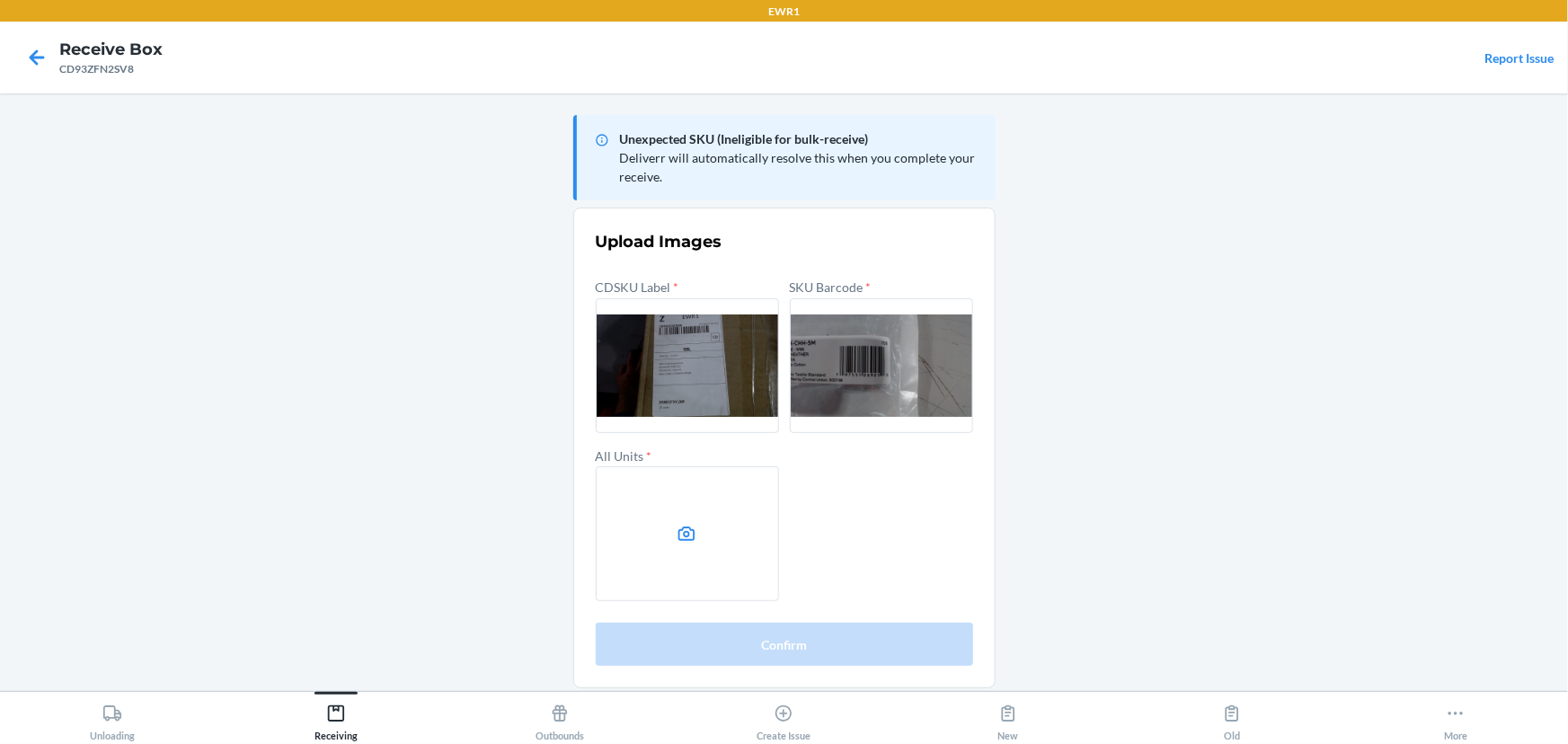
click at [719, 500] on label at bounding box center [687, 534] width 184 height 134
click at [0, 0] on input "file" at bounding box center [0, 0] width 0 height 0
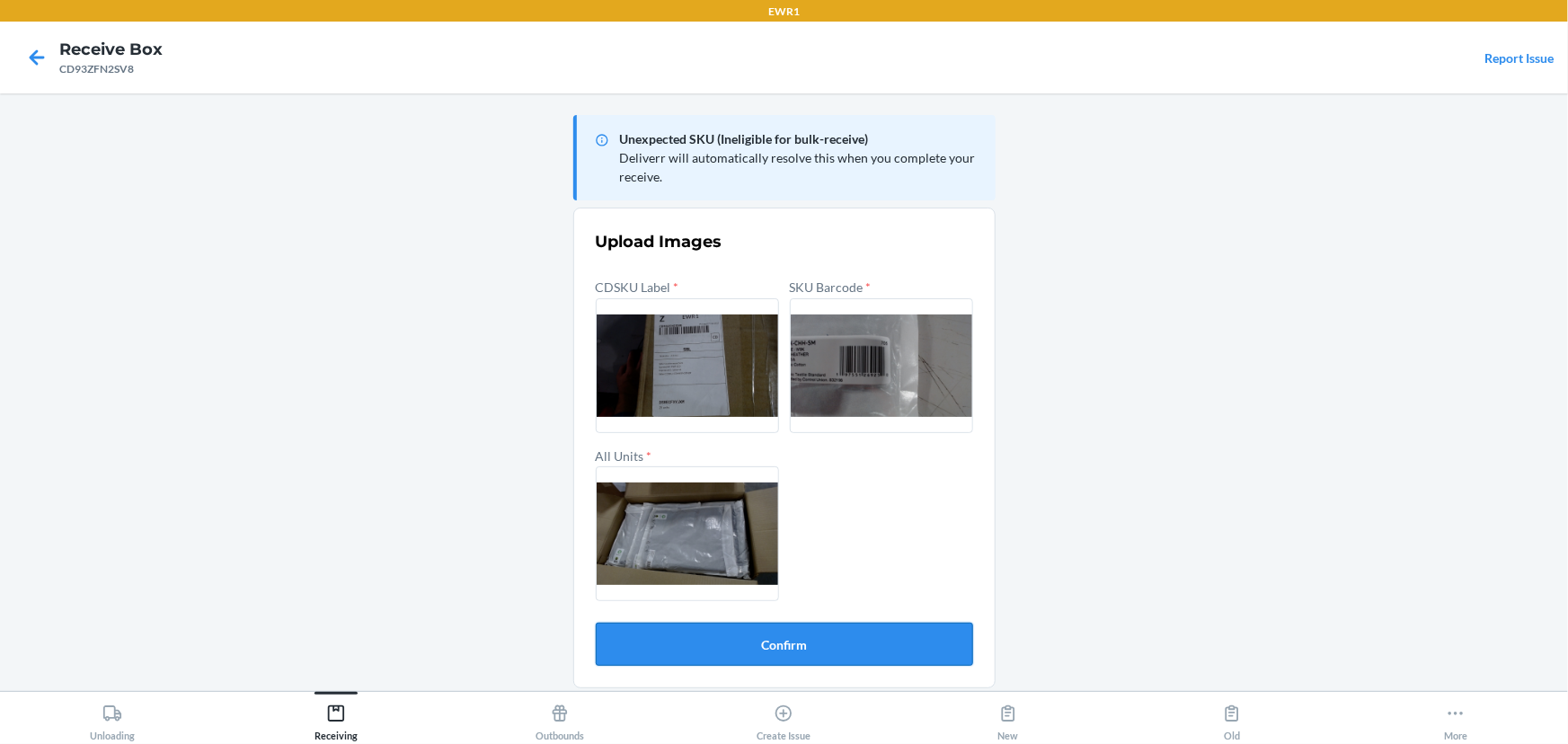
click at [805, 632] on button "Confirm" at bounding box center [784, 645] width 378 height 44
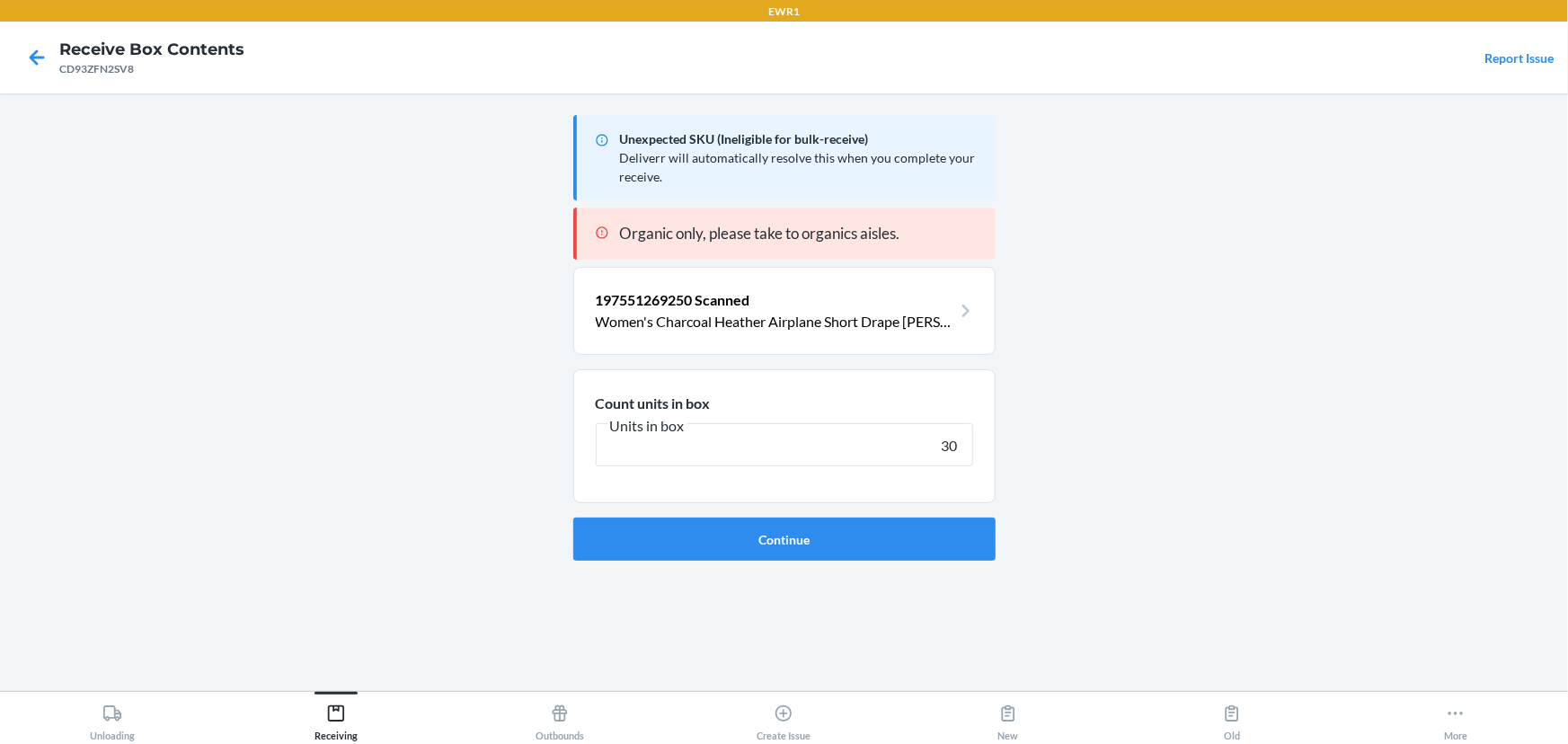
type input "30"
click at [574, 518] on button "Continue" at bounding box center [785, 540] width 422 height 44
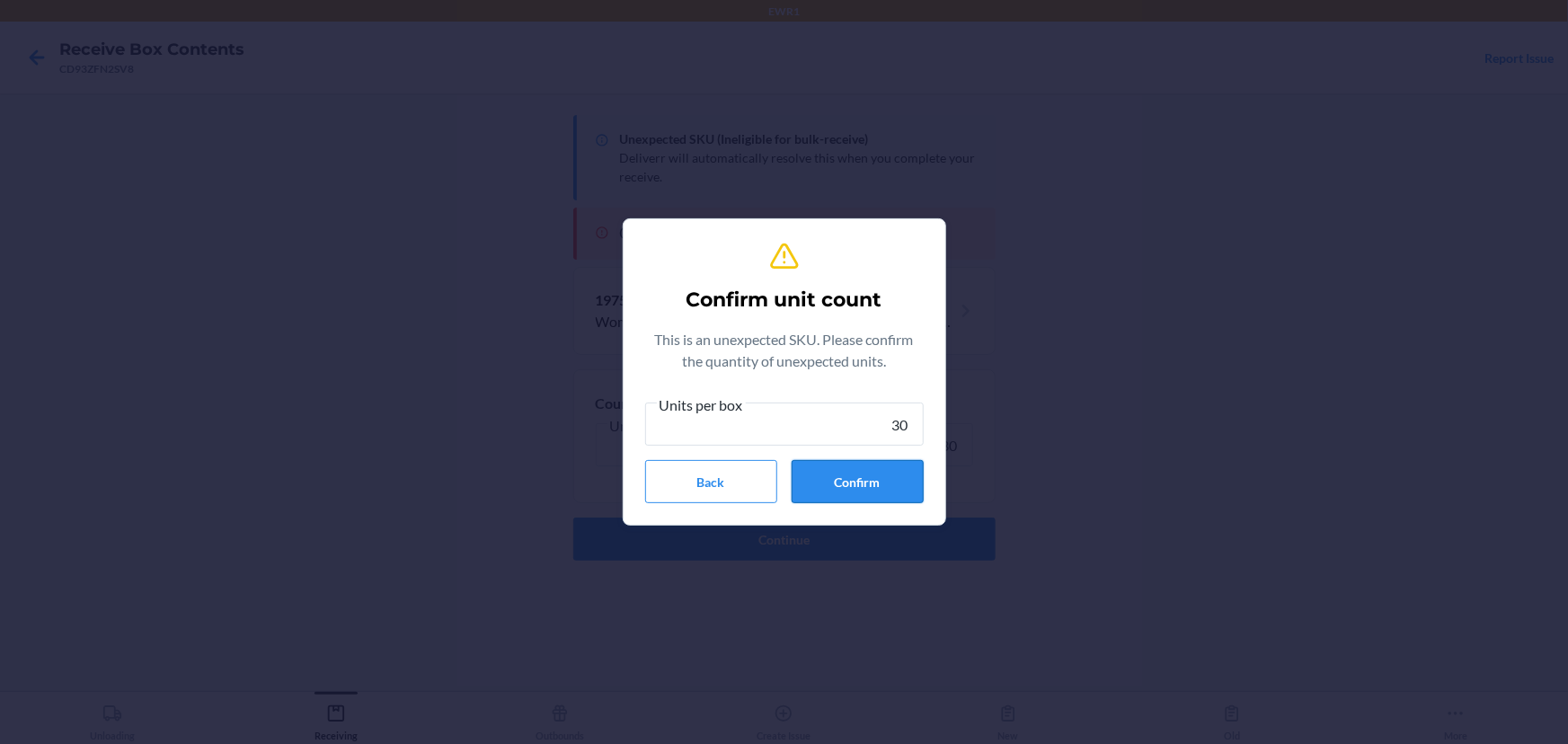
type input "30"
click at [880, 483] on button "Confirm" at bounding box center [858, 482] width 133 height 44
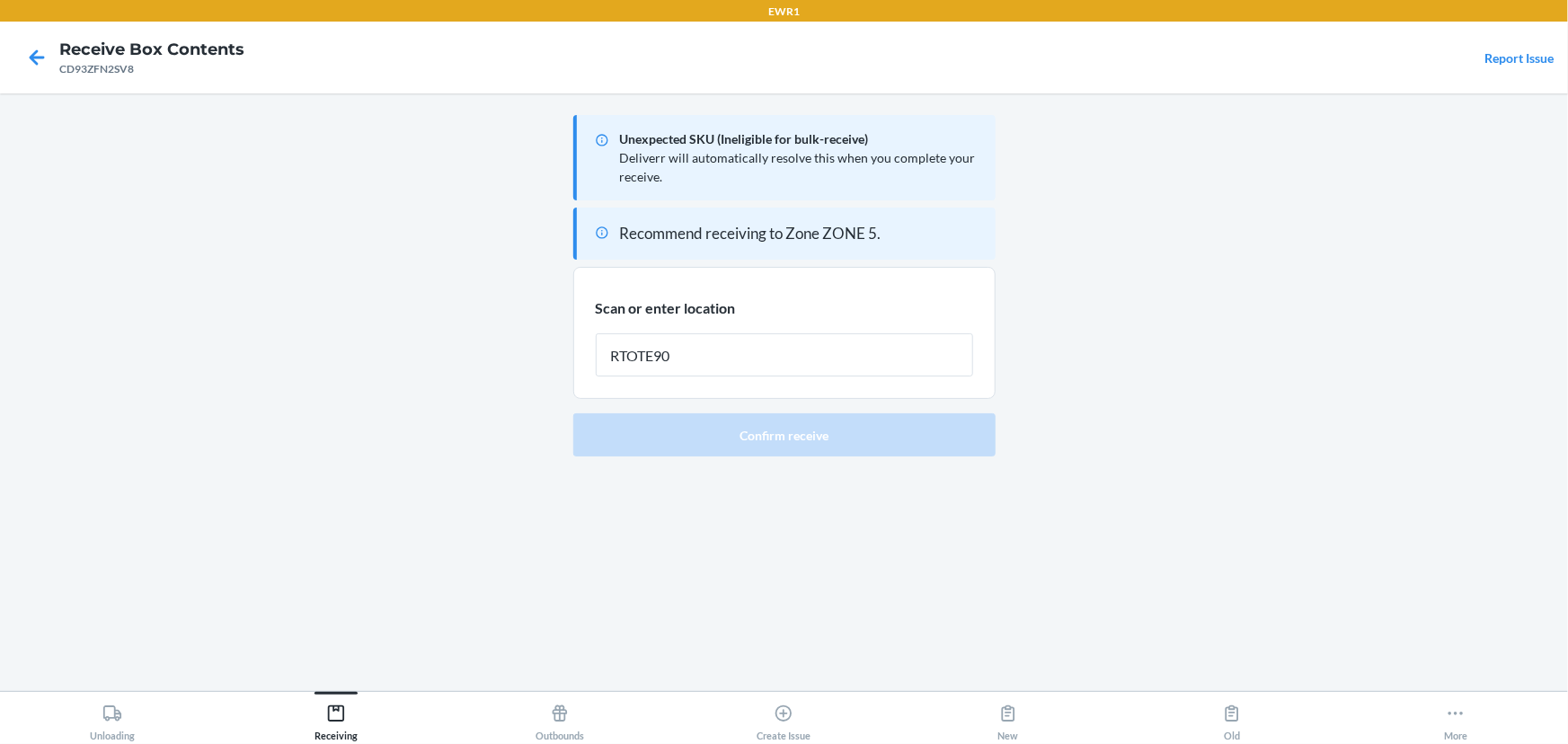
type input "RTOTE900"
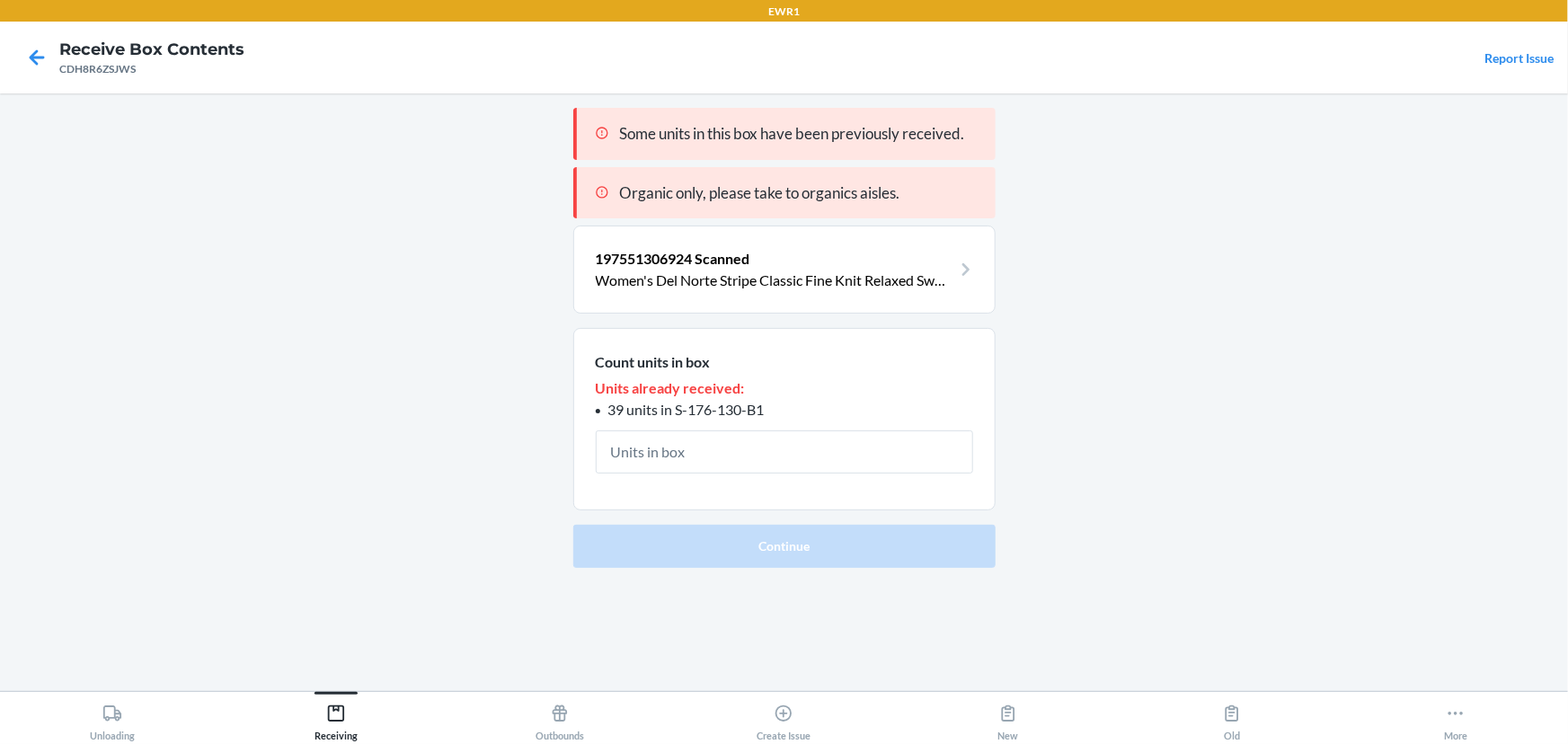
click at [879, 457] on input "text" at bounding box center [784, 452] width 378 height 44
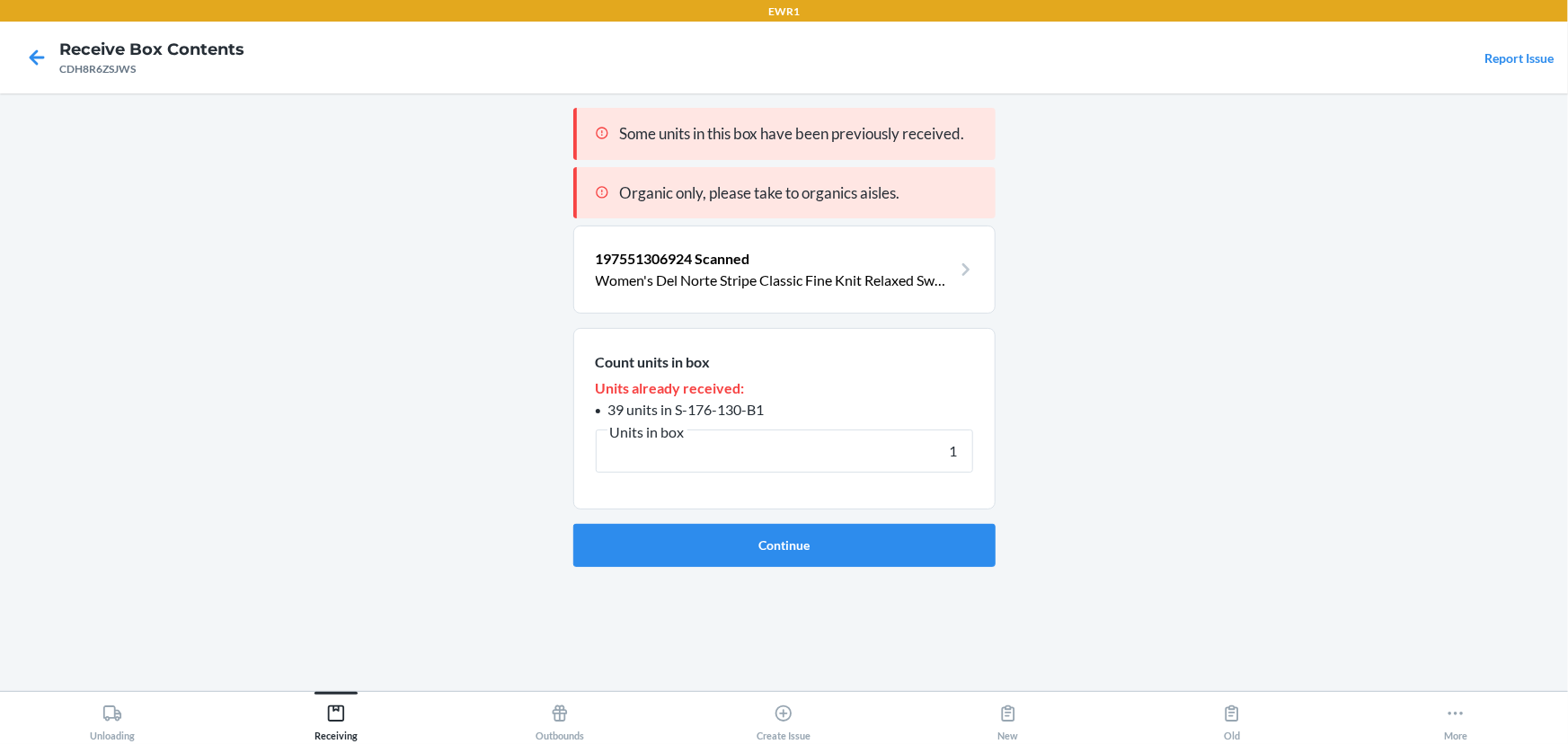
type input "1"
click at [574, 523] on button "Continue" at bounding box center [785, 545] width 422 height 44
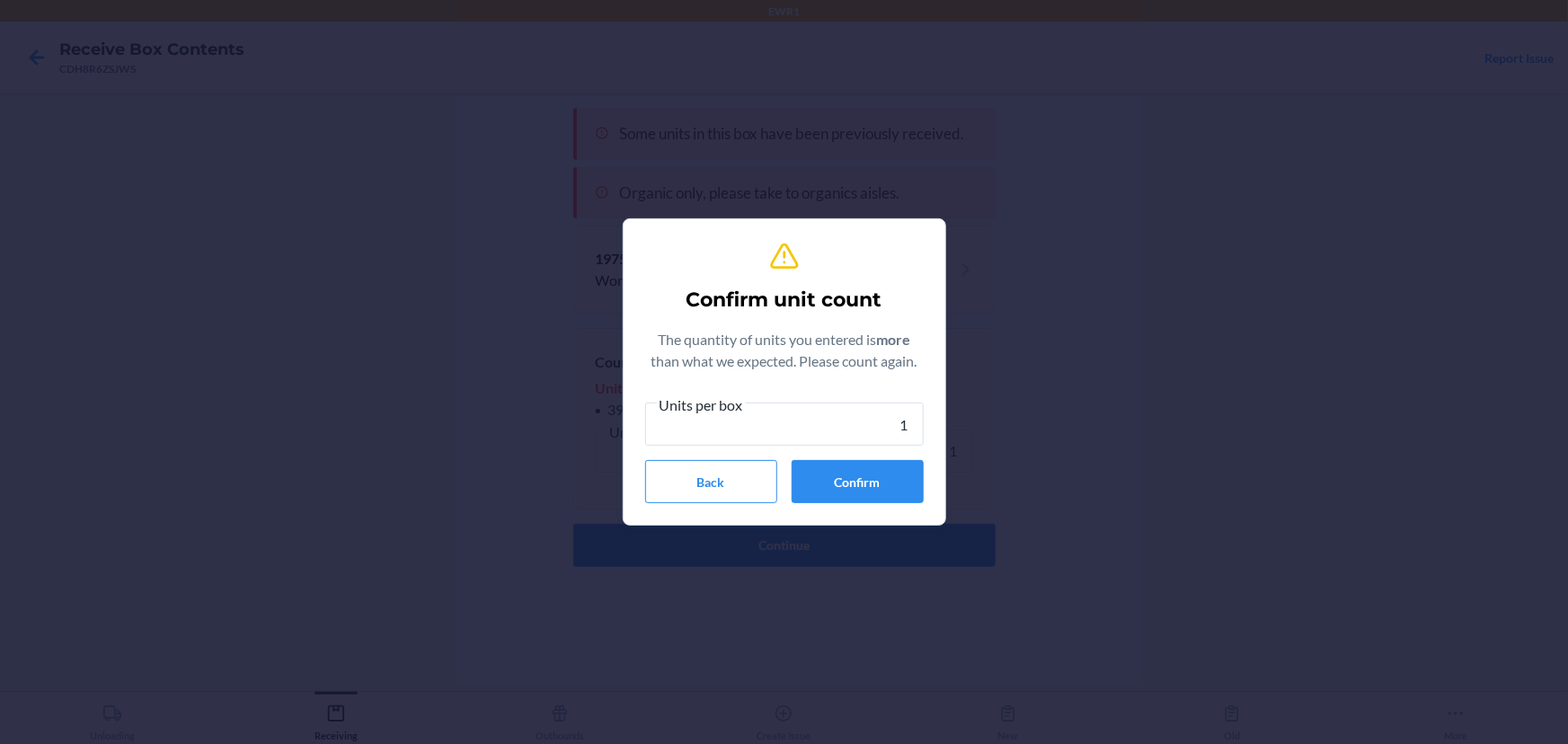
type input "1"
click at [893, 513] on section "Confirm unit count The quantity of units you entered is more than what we expec…" at bounding box center [785, 372] width 324 height 308
click at [888, 492] on button "Confirm" at bounding box center [858, 482] width 133 height 44
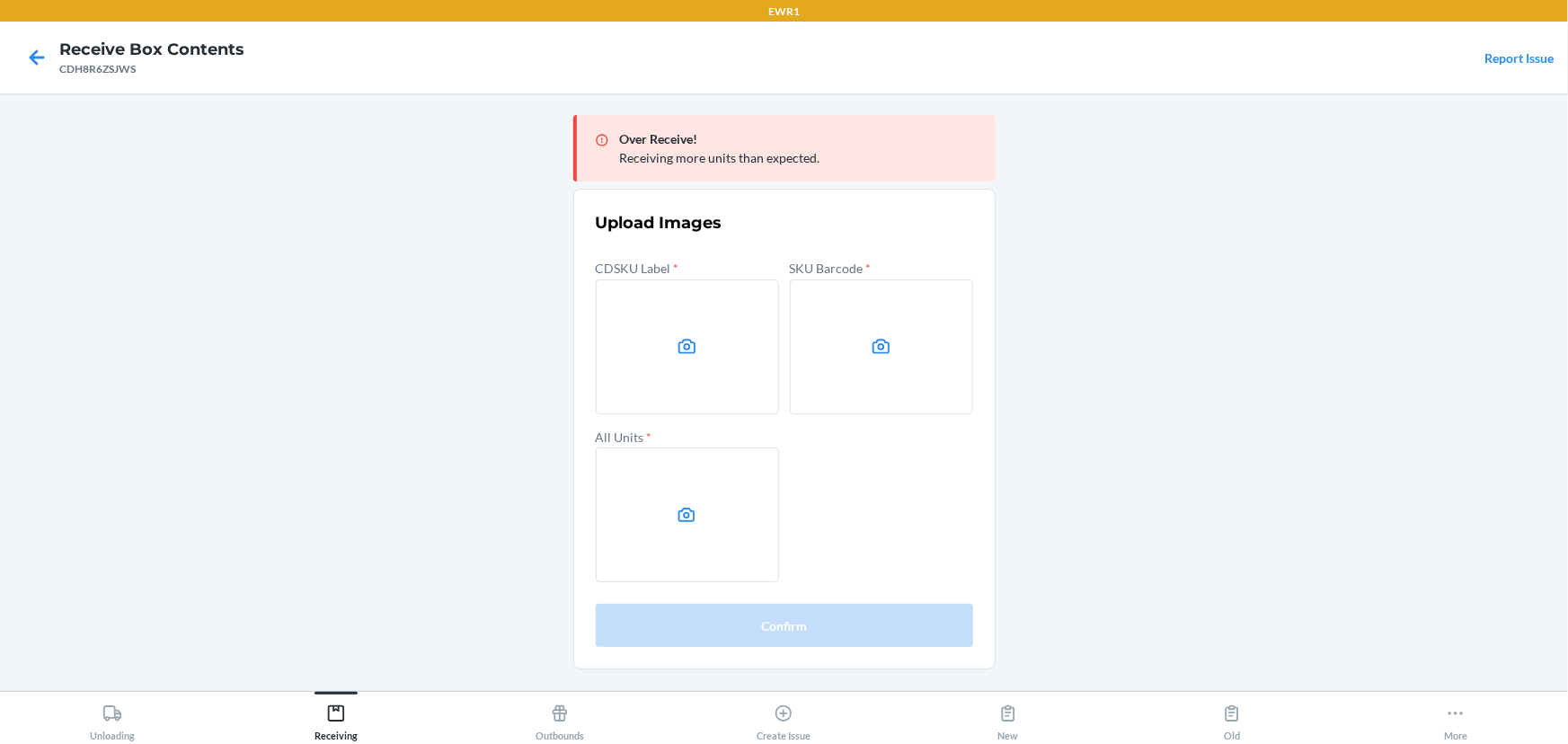
click at [1404, 240] on main "Over Receive! Receiving more units than expected. Upload Images CDSKU Label * S…" at bounding box center [784, 392] width 1568 height 597
click at [726, 324] on label at bounding box center [687, 346] width 184 height 134
click at [0, 0] on input "file" at bounding box center [0, 0] width 0 height 0
click at [817, 358] on label at bounding box center [882, 346] width 184 height 134
click at [0, 0] on input "file" at bounding box center [0, 0] width 0 height 0
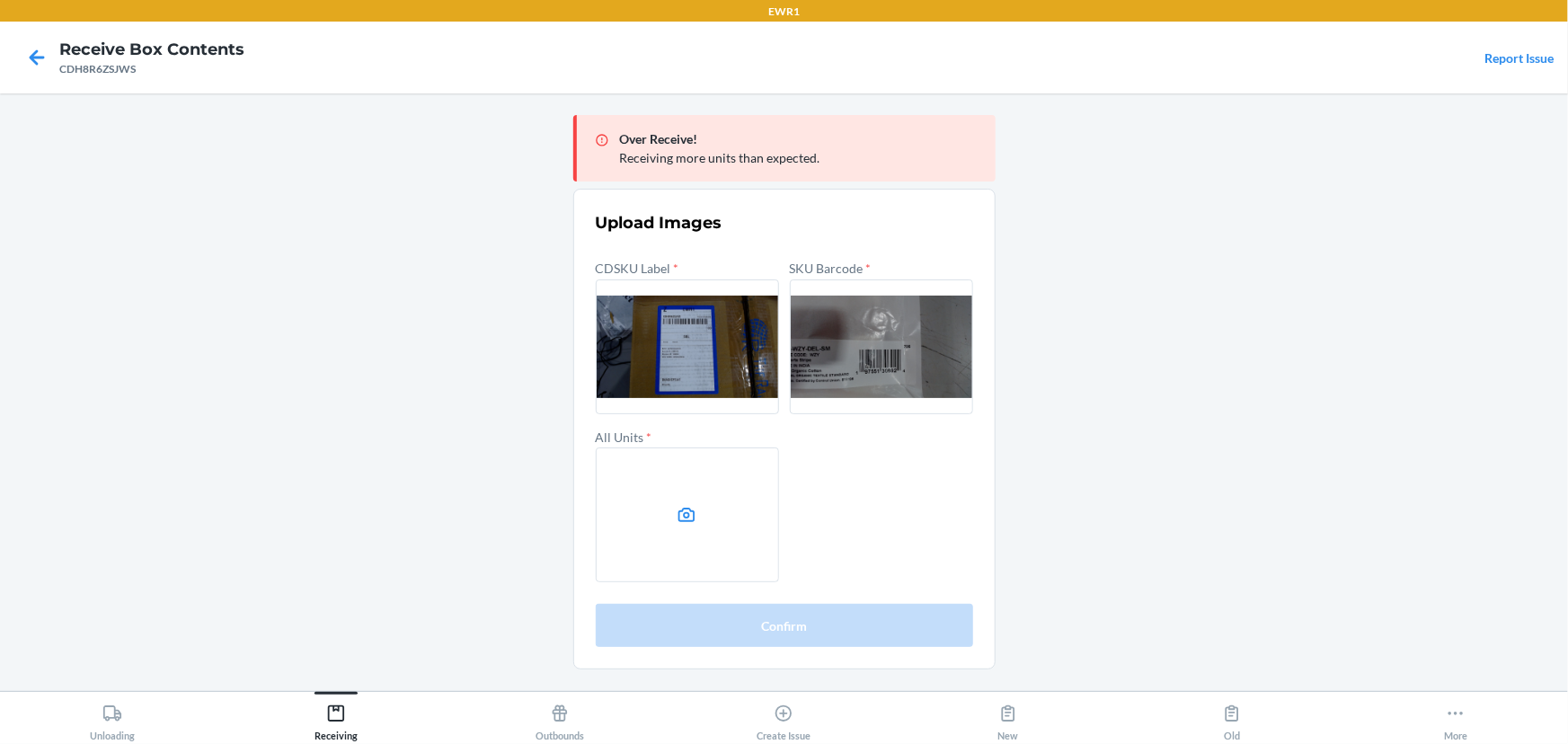
click at [723, 500] on label at bounding box center [687, 515] width 184 height 134
click at [0, 0] on input "file" at bounding box center [0, 0] width 0 height 0
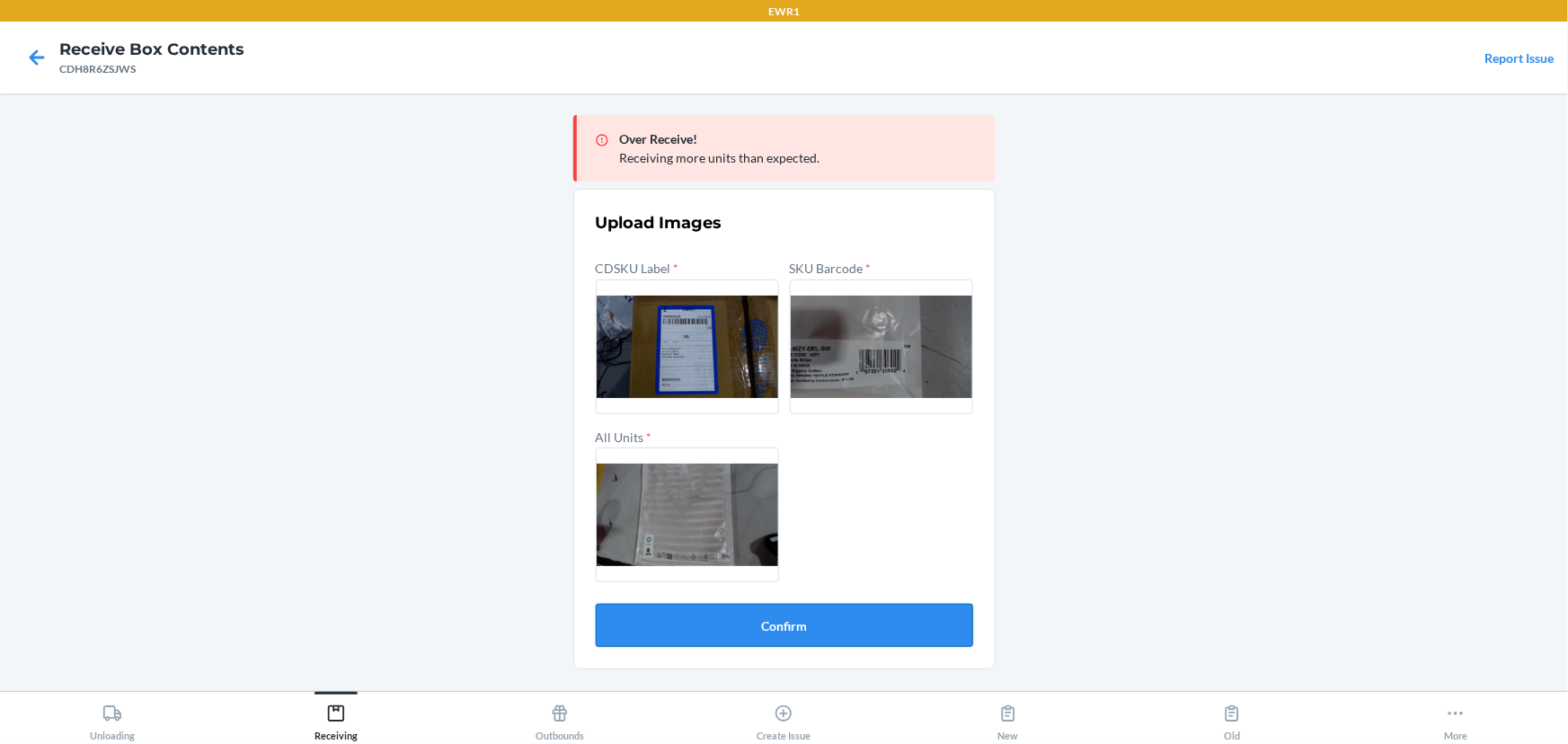
click at [864, 620] on button "Confirm" at bounding box center [784, 626] width 378 height 44
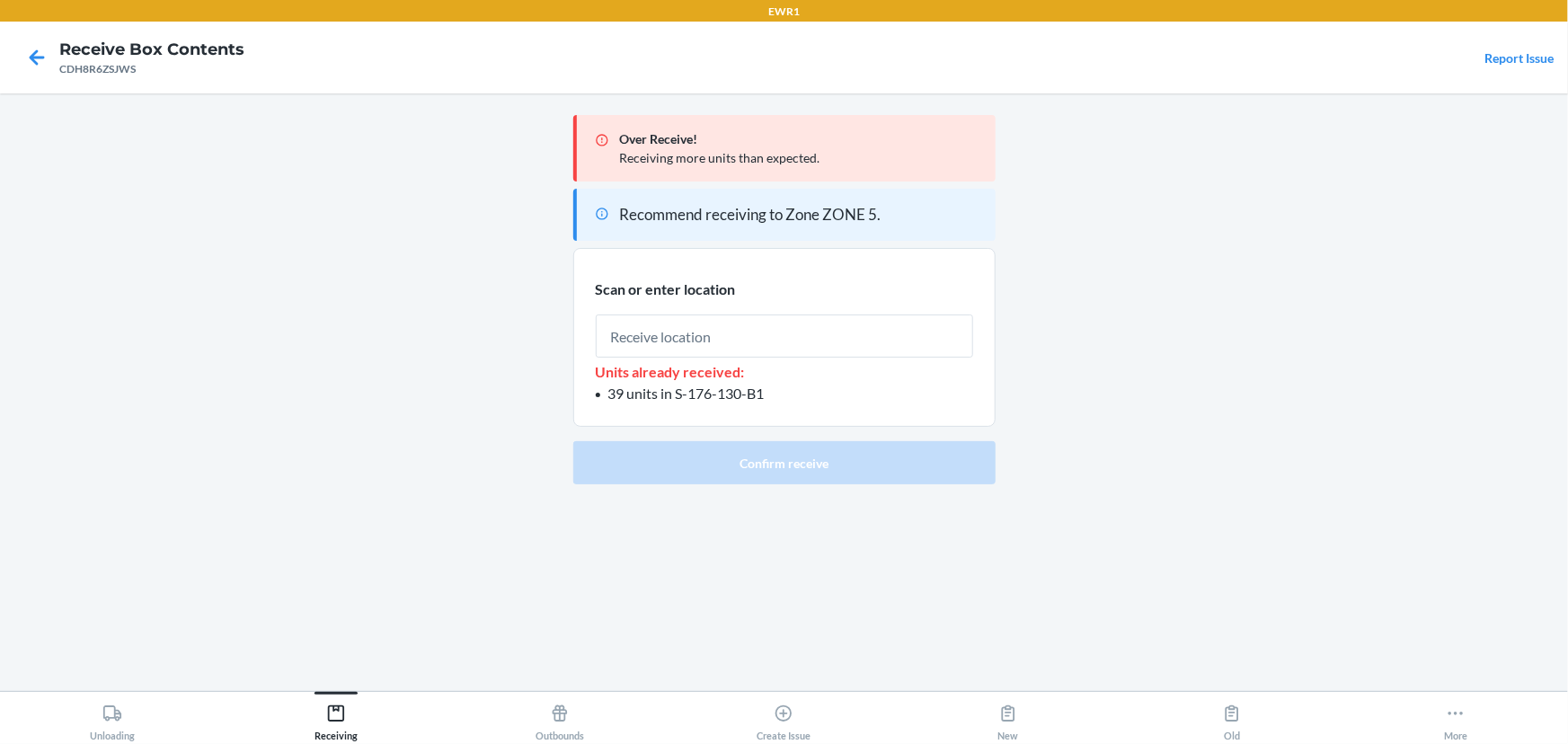
click at [751, 328] on input "text" at bounding box center [784, 336] width 378 height 44
type input "RTOTE900"
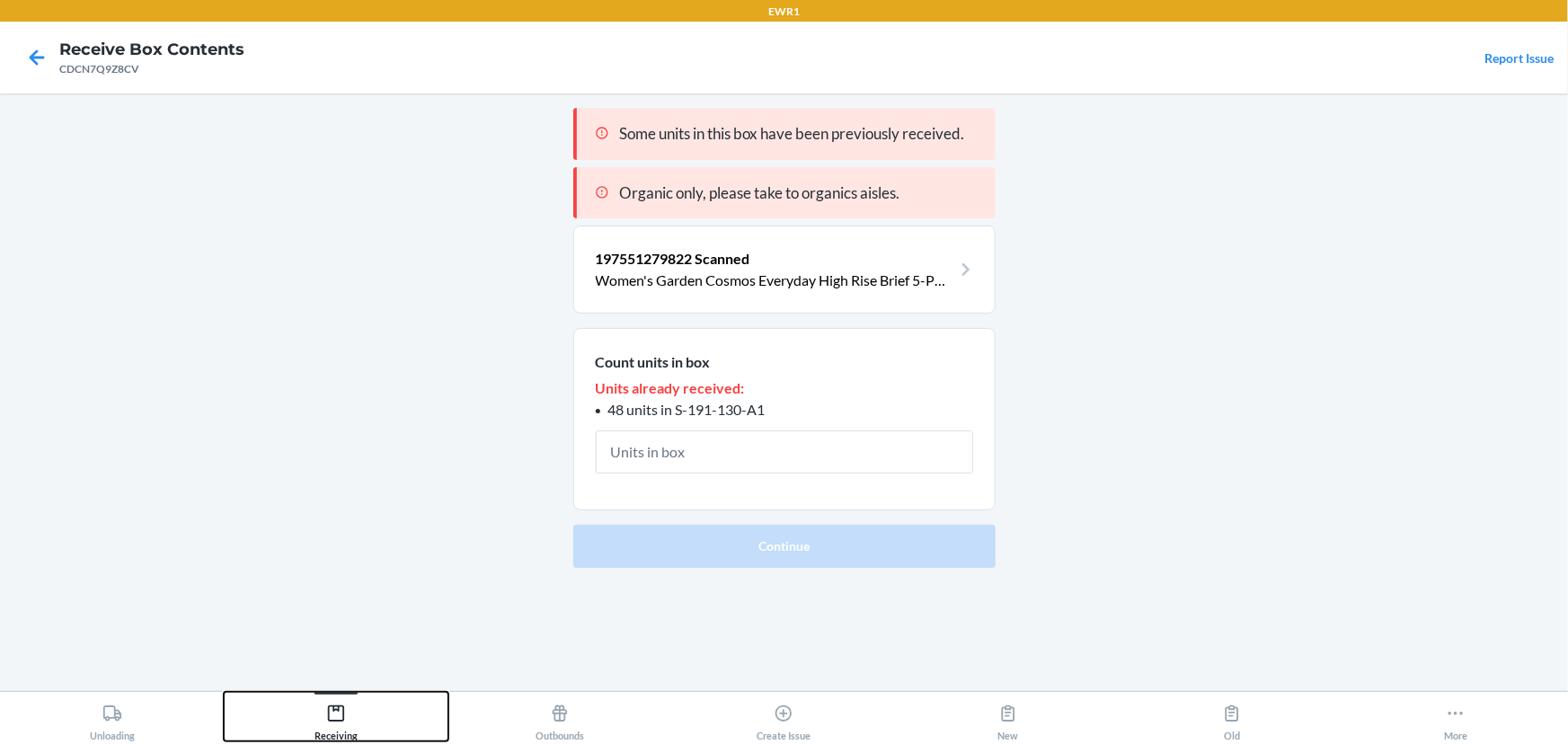
click at [320, 704] on div "Receiving" at bounding box center [336, 718] width 44 height 44
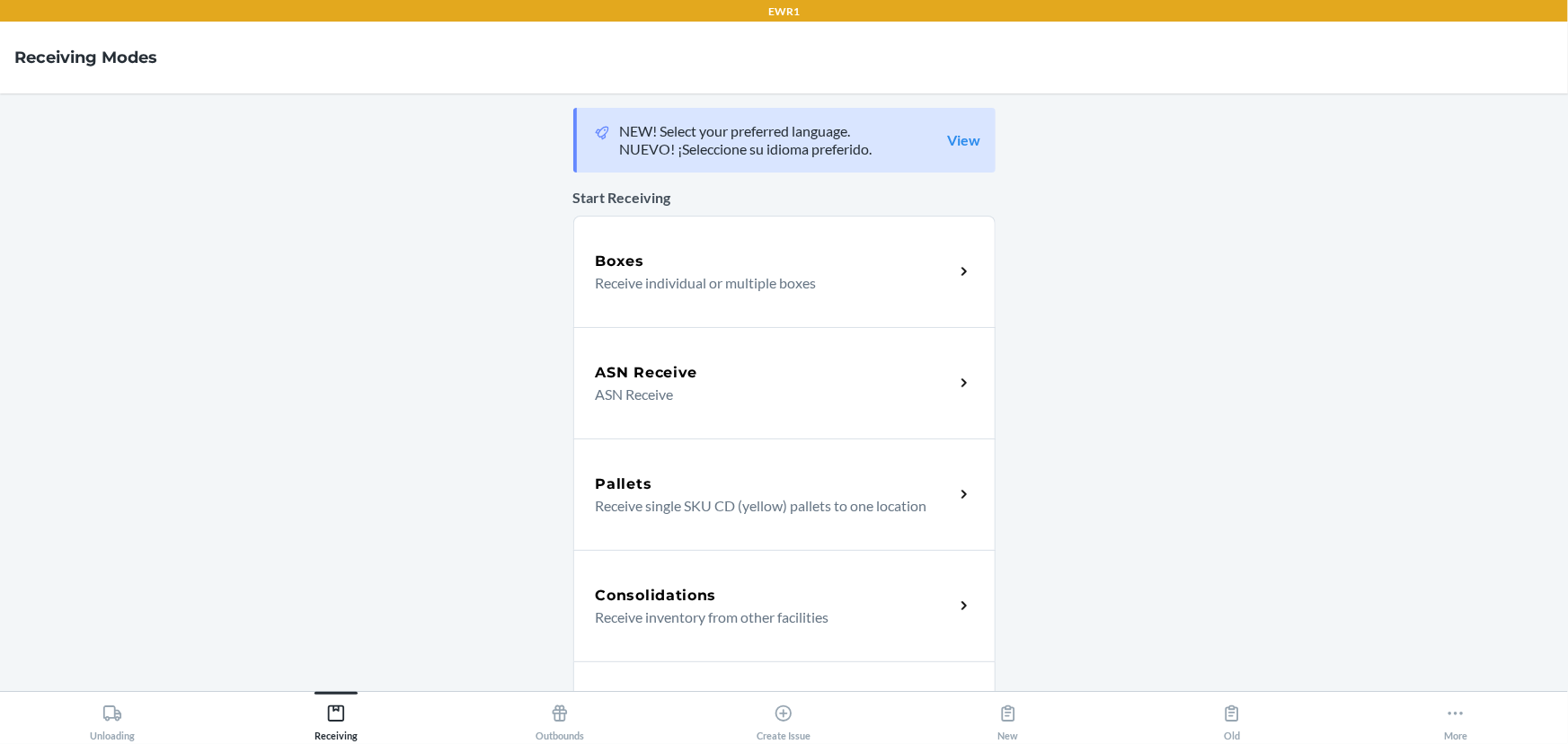
click at [674, 260] on div "Boxes" at bounding box center [775, 261] width 359 height 22
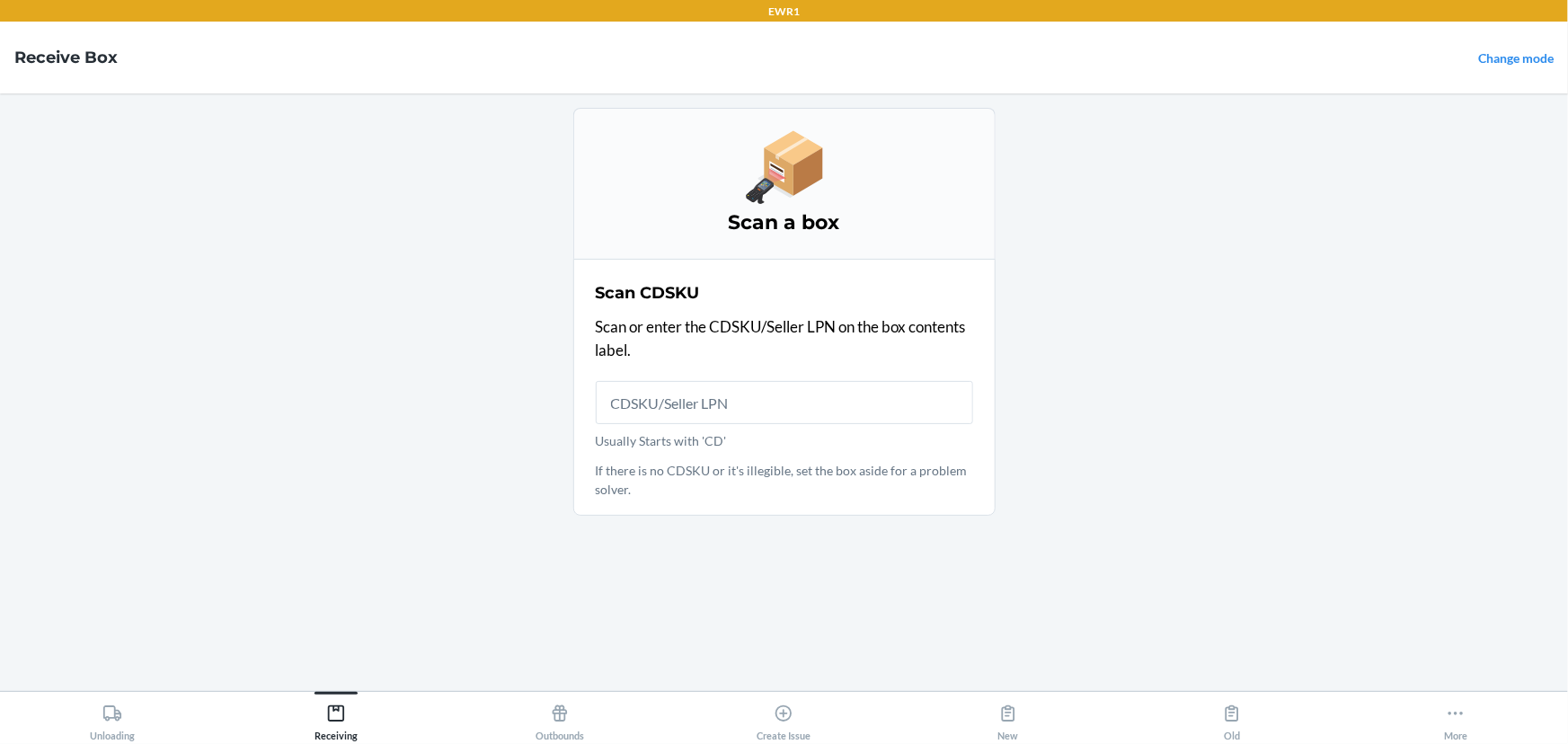
click at [650, 388] on input "Usually Starts with 'CD'" at bounding box center [784, 402] width 378 height 44
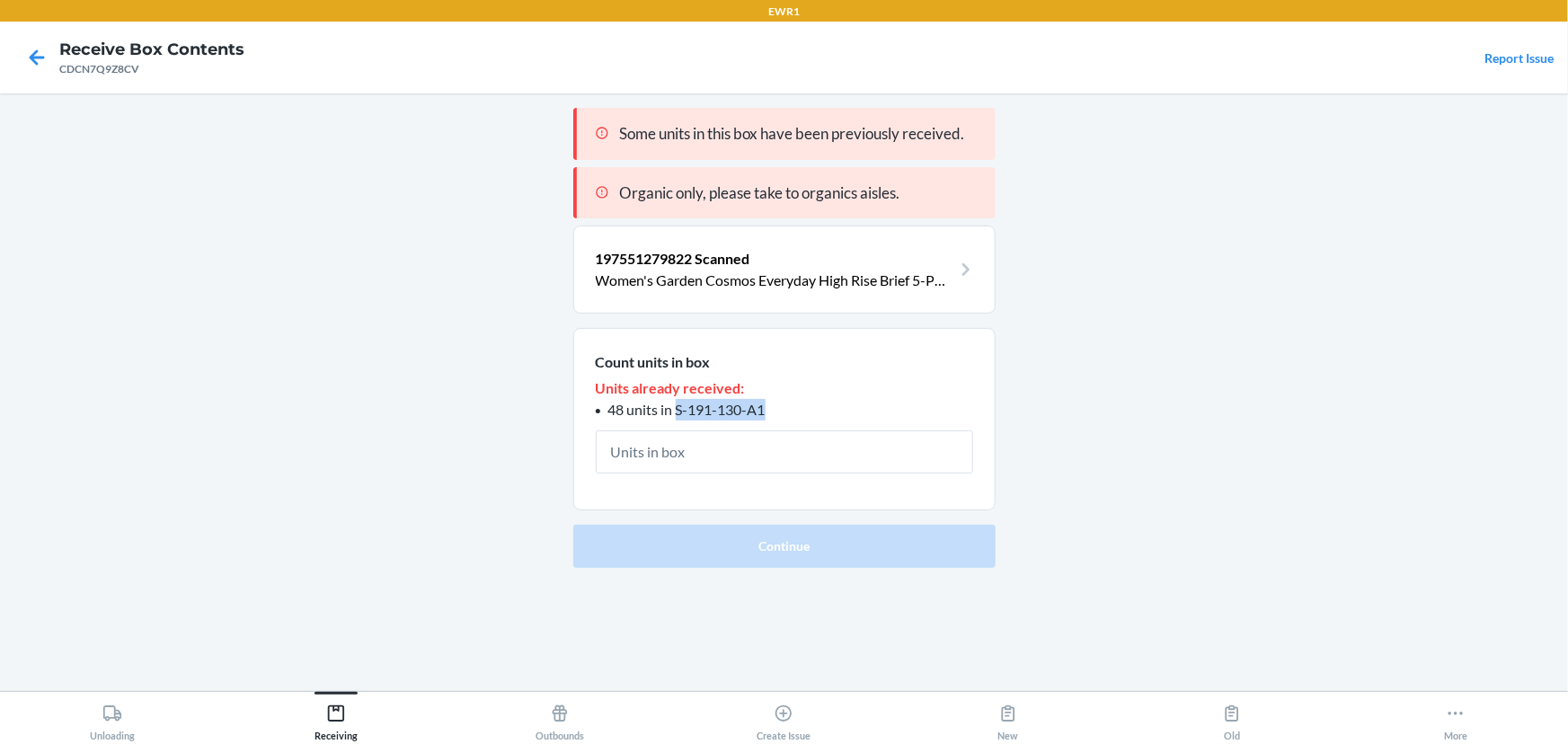
drag, startPoint x: 772, startPoint y: 401, endPoint x: 679, endPoint y: 407, distance: 93.2
click at [679, 407] on li "48 units in S-191-130-A1" at bounding box center [784, 409] width 378 height 22
copy span "S-191-130-A1"
click at [647, 255] on span "197551279822 Scanned" at bounding box center [672, 258] width 154 height 17
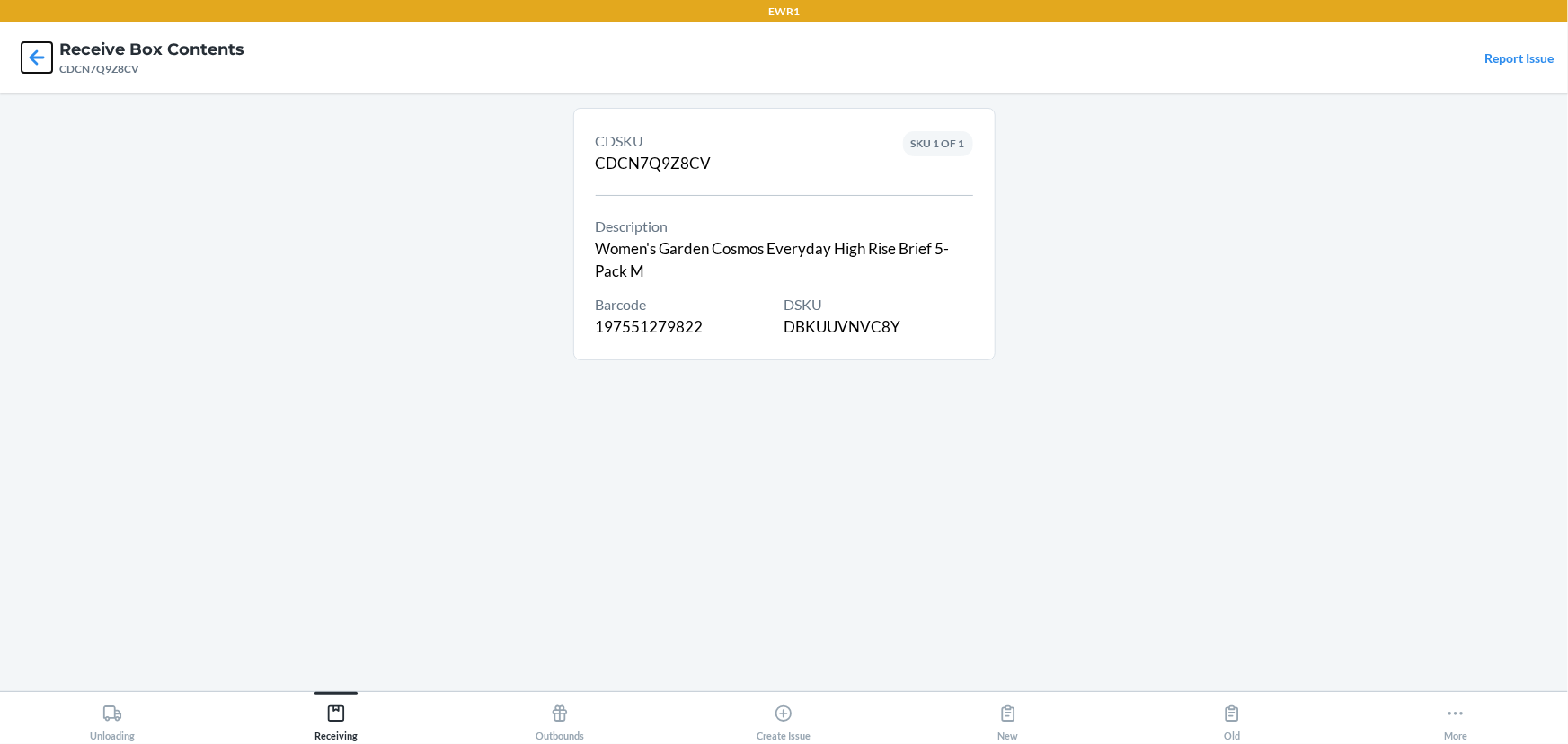
click at [28, 61] on icon at bounding box center [37, 58] width 30 height 30
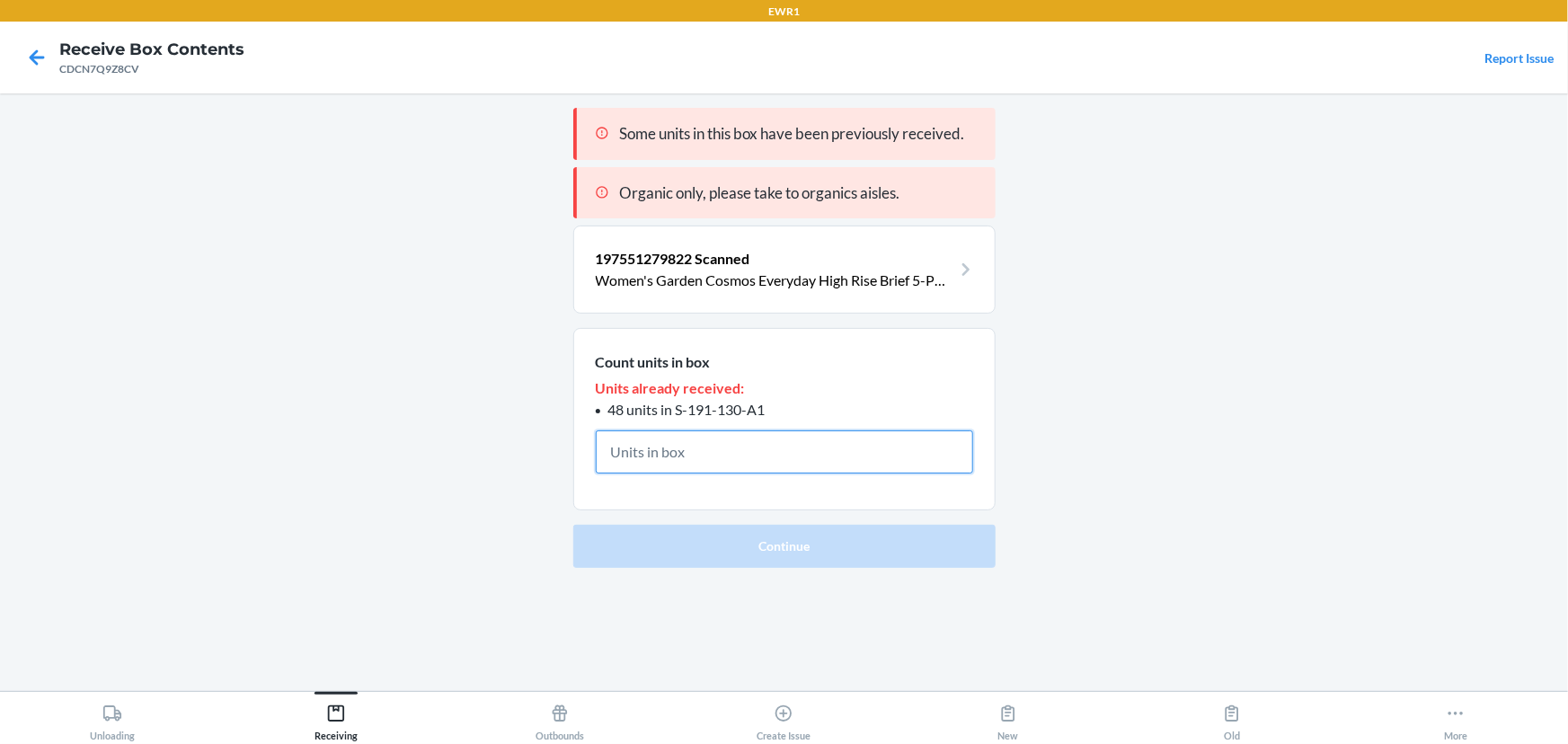
click at [892, 450] on input "text" at bounding box center [784, 452] width 378 height 44
click at [811, 297] on section "197551279822 Scanned Women's Garden Cosmos Everyday High Rise Brief 5-Pack M" at bounding box center [785, 269] width 422 height 88
click at [846, 272] on p "Women's Garden Cosmos Everyday High Rise Brief 5-Pack M" at bounding box center [774, 280] width 356 height 22
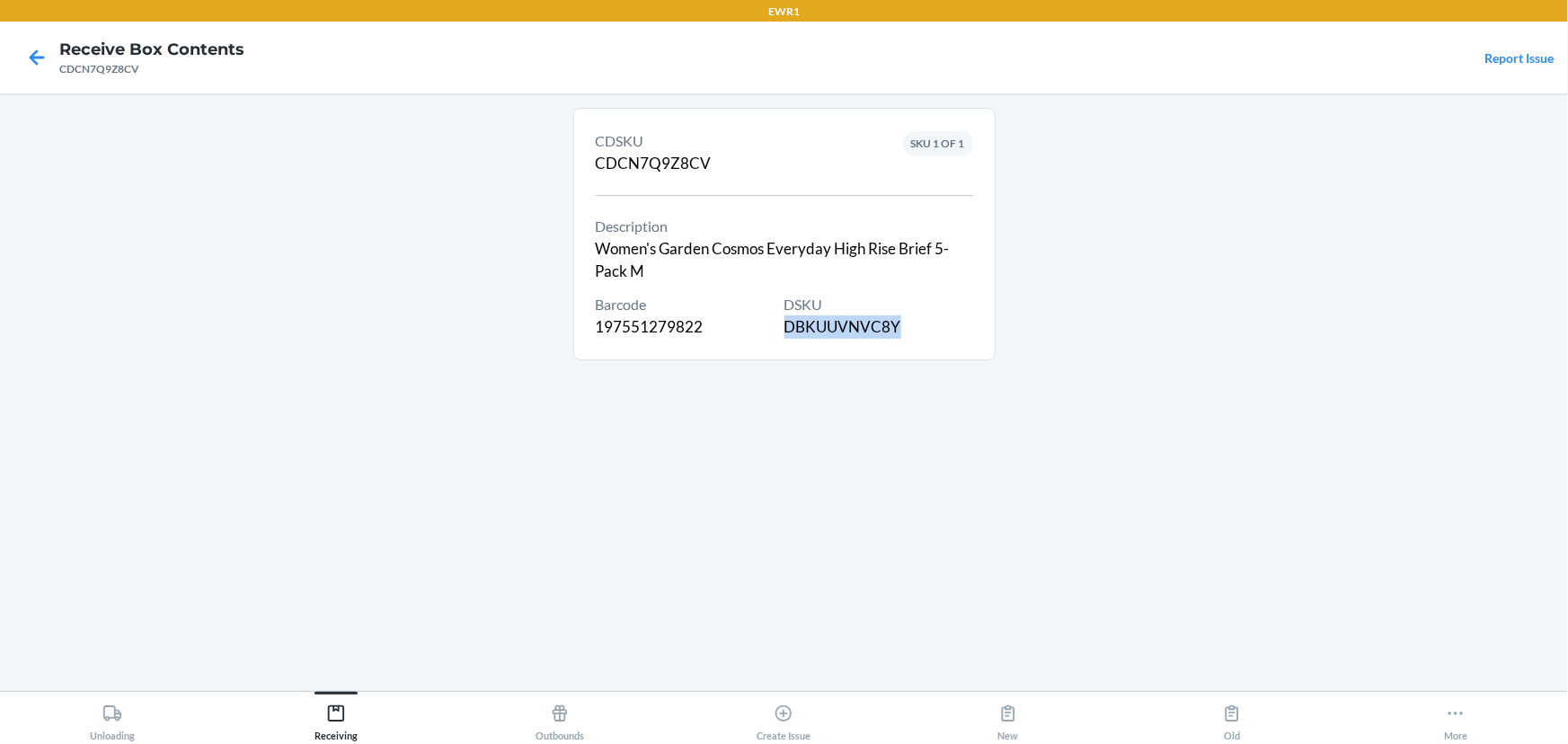
drag, startPoint x: 900, startPoint y: 326, endPoint x: 784, endPoint y: 336, distance: 116.4
click at [785, 336] on div "DSKU DBKUUVNVC8Y" at bounding box center [879, 315] width 188 height 44
copy div "DBKUUVNVC8Y"
click at [25, 53] on icon at bounding box center [37, 58] width 30 height 30
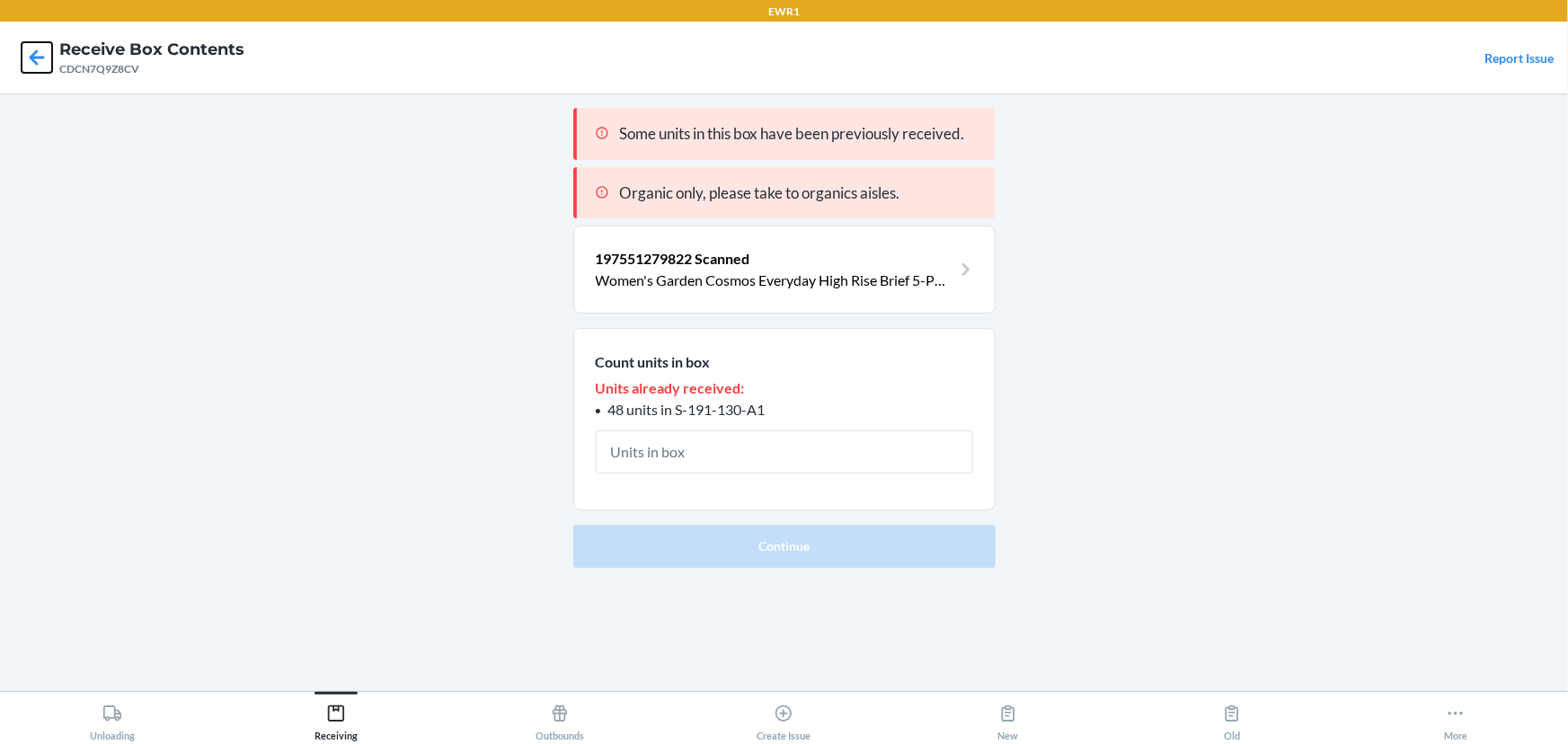
click at [36, 63] on icon at bounding box center [37, 57] width 15 height 15
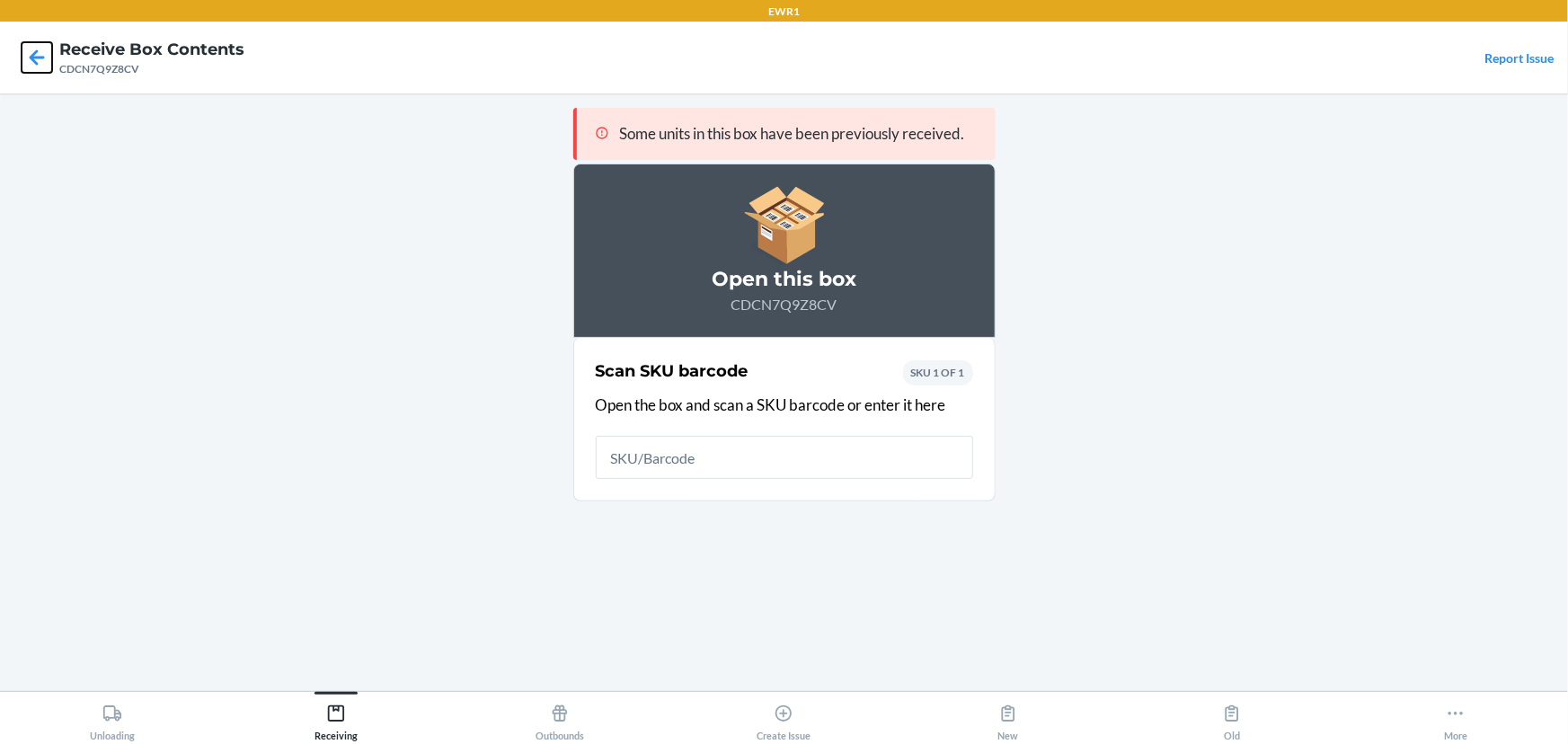
click at [45, 62] on icon at bounding box center [37, 58] width 30 height 30
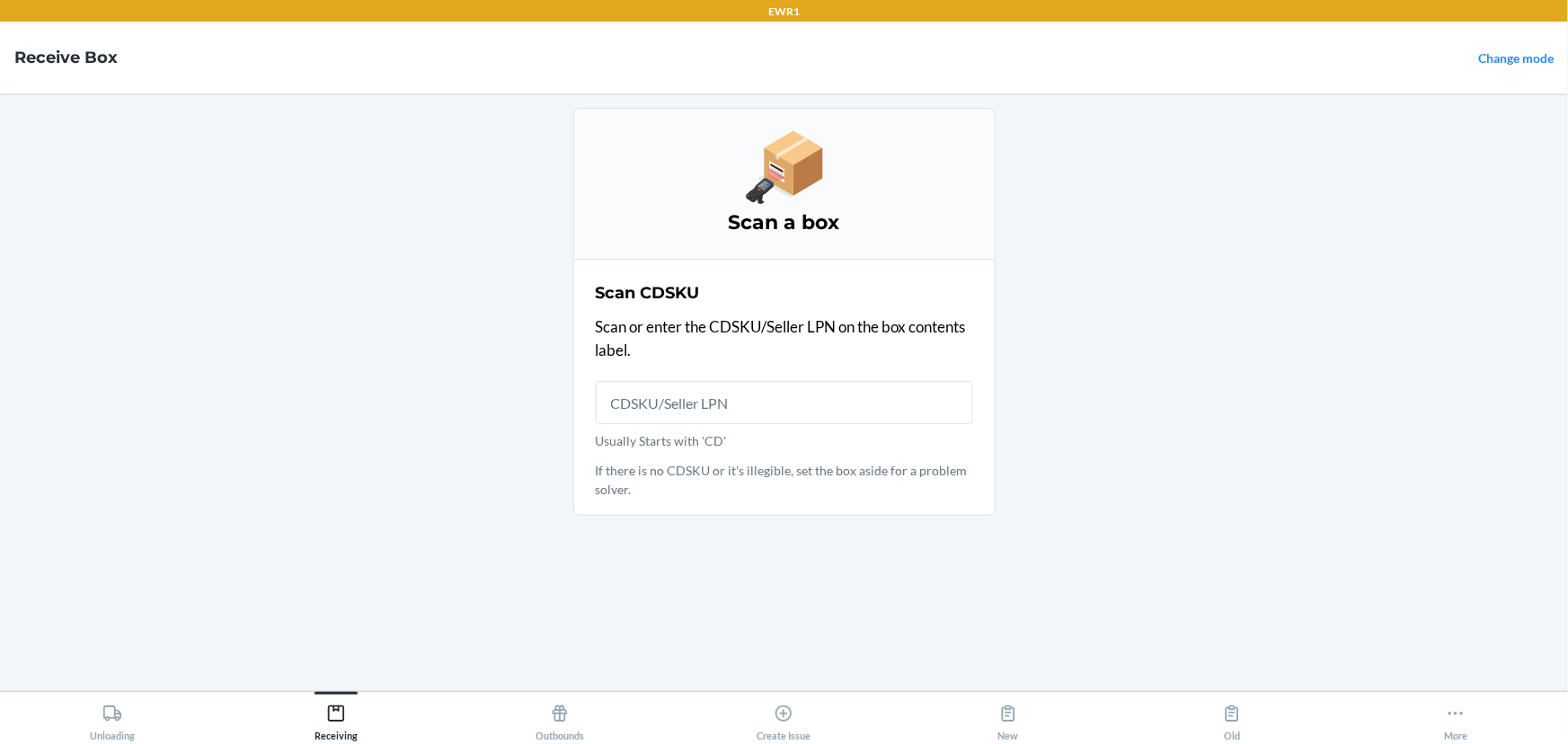
click at [683, 426] on label "Usually Starts with 'CD'" at bounding box center [784, 415] width 378 height 69
click at [683, 424] on input "Usually Starts with 'CD'" at bounding box center [784, 402] width 378 height 44
click at [682, 416] on input "Usually Starts with 'CD'" at bounding box center [784, 402] width 378 height 44
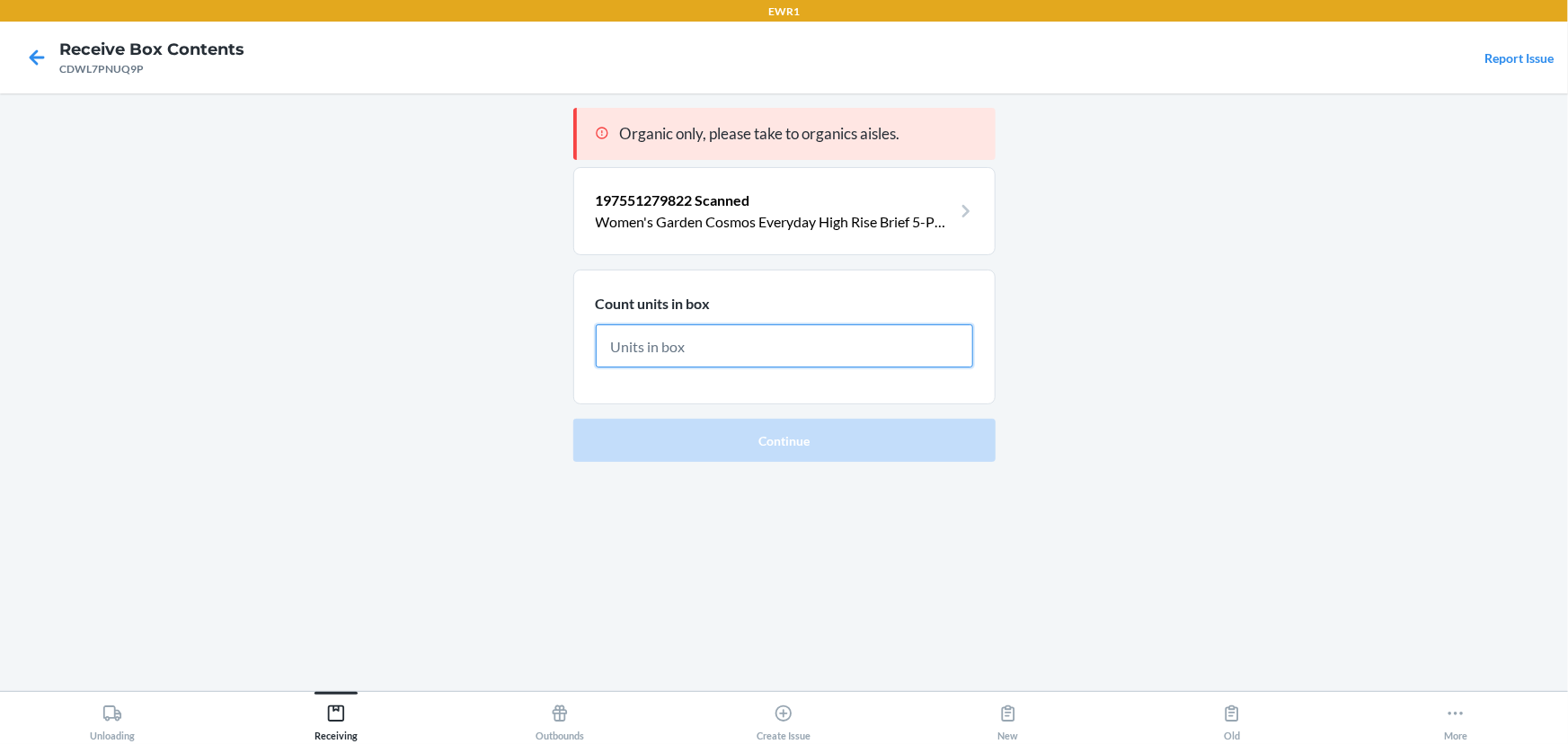
click at [784, 363] on input "text" at bounding box center [784, 346] width 378 height 44
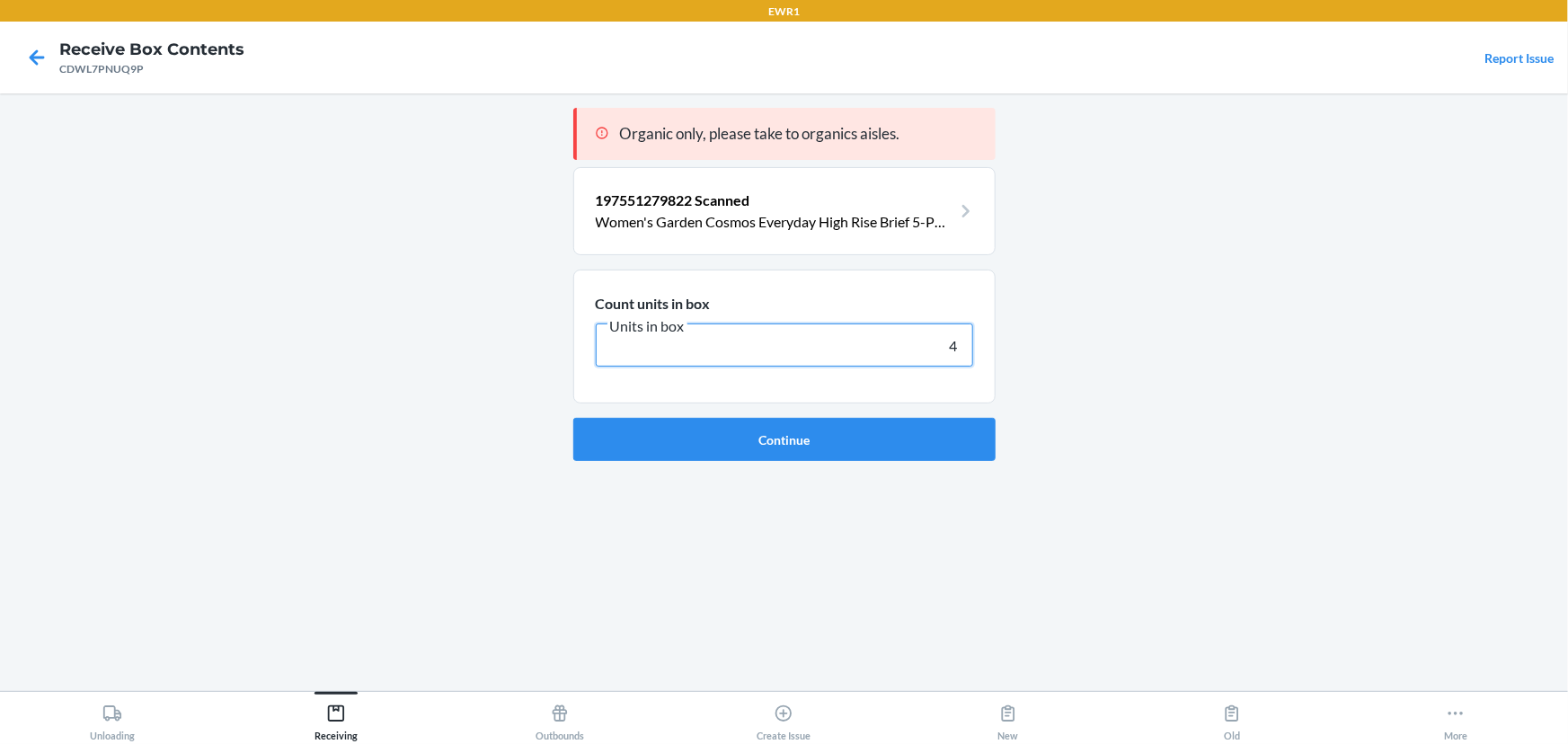
type input "48"
click button "Continue" at bounding box center [785, 439] width 422 height 44
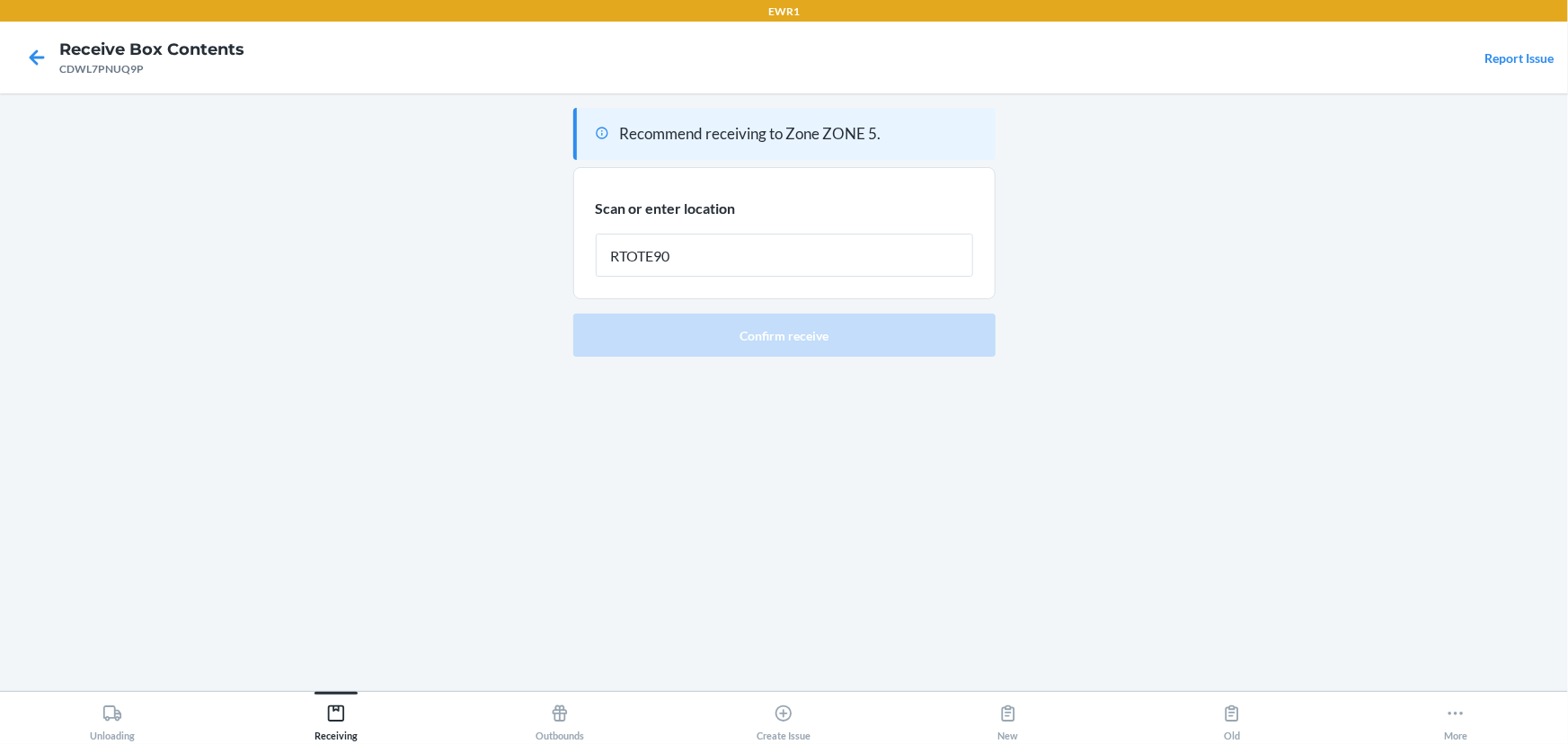
type input "RTOTE900"
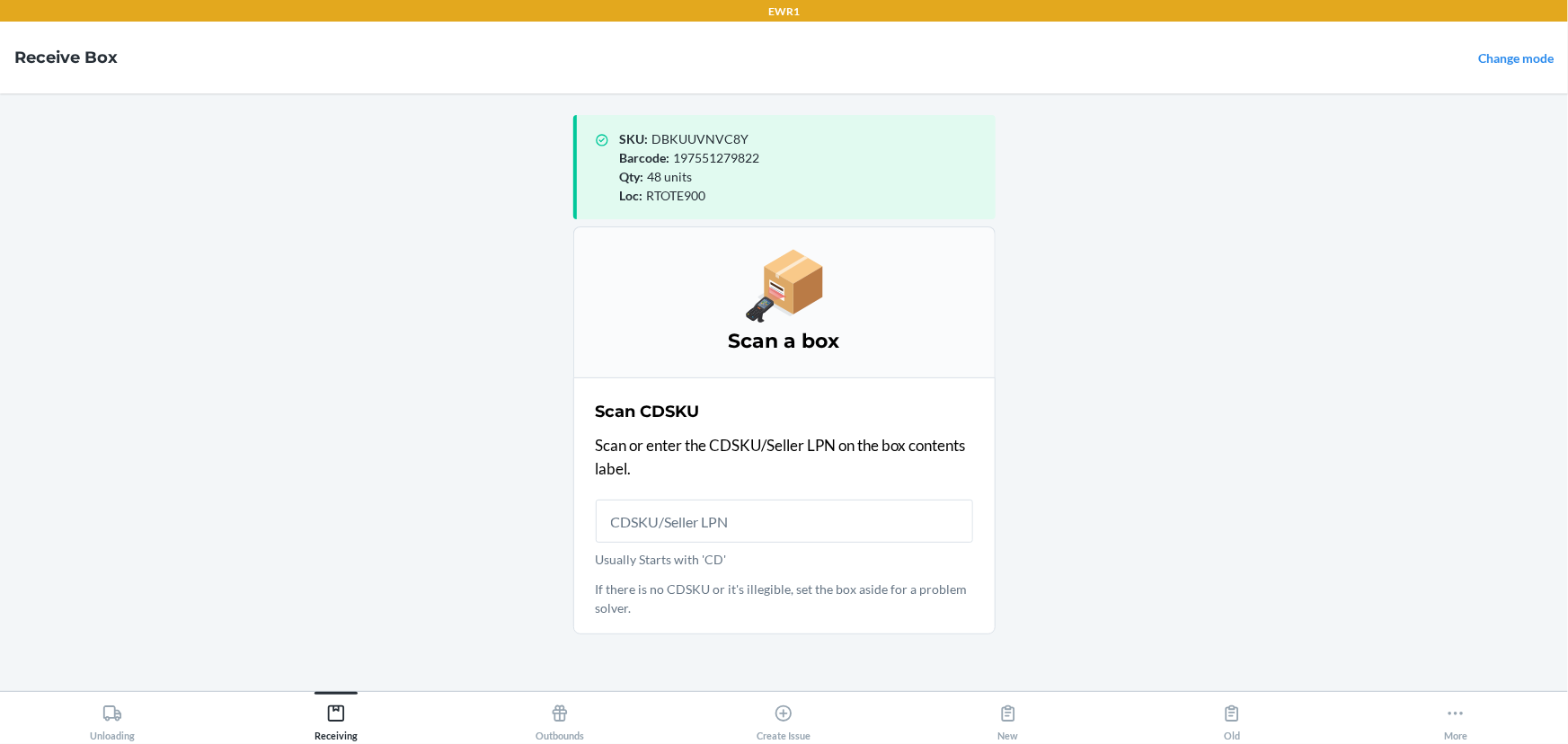
click at [657, 533] on input "Usually Starts with 'CD'" at bounding box center [784, 522] width 378 height 44
click at [647, 514] on input "Usually Starts with 'CD'" at bounding box center [784, 522] width 378 height 44
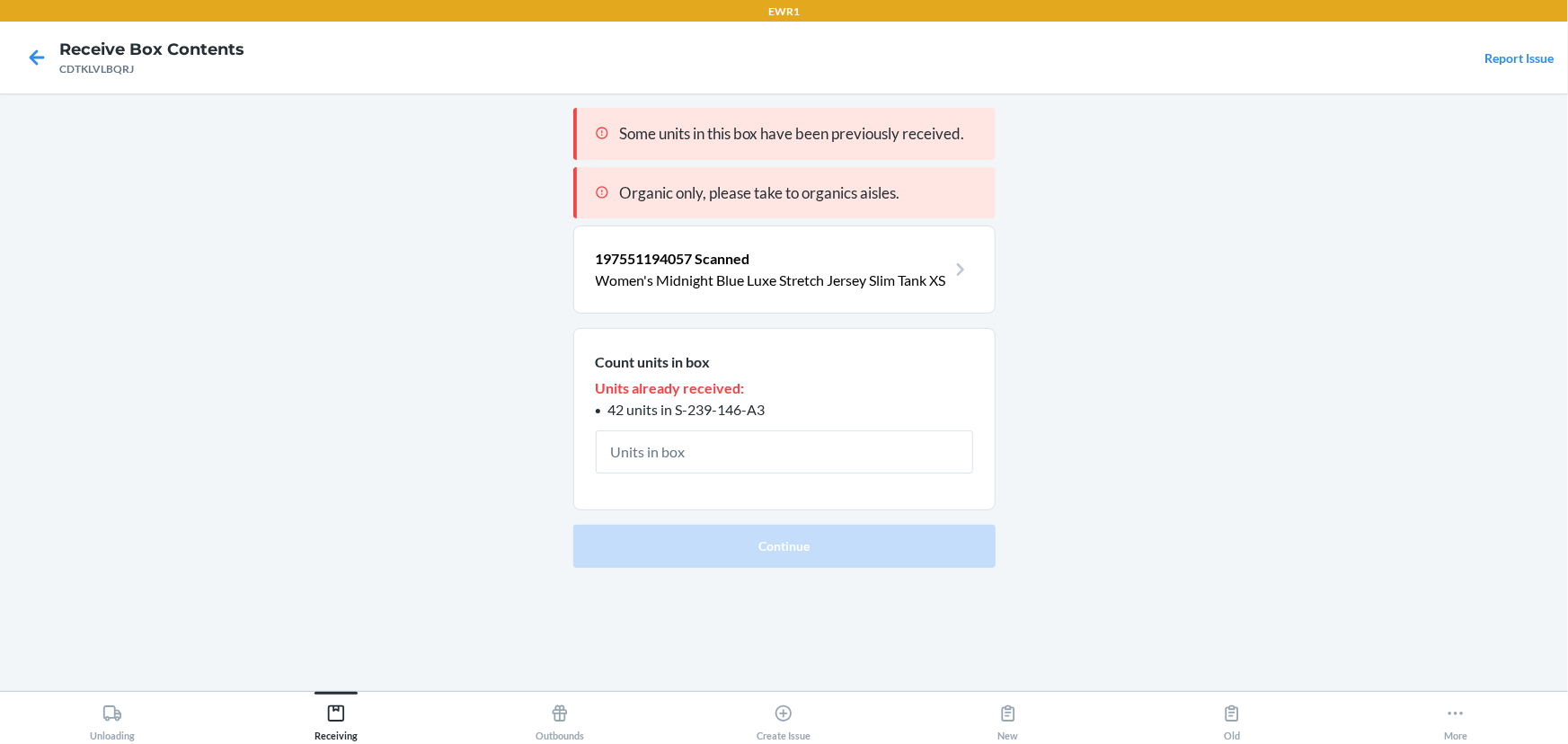
click at [526, 452] on main "Some units in this box have been previously received. Organic only, please take…" at bounding box center [784, 392] width 1568 height 597
click at [806, 449] on input "text" at bounding box center [784, 452] width 378 height 44
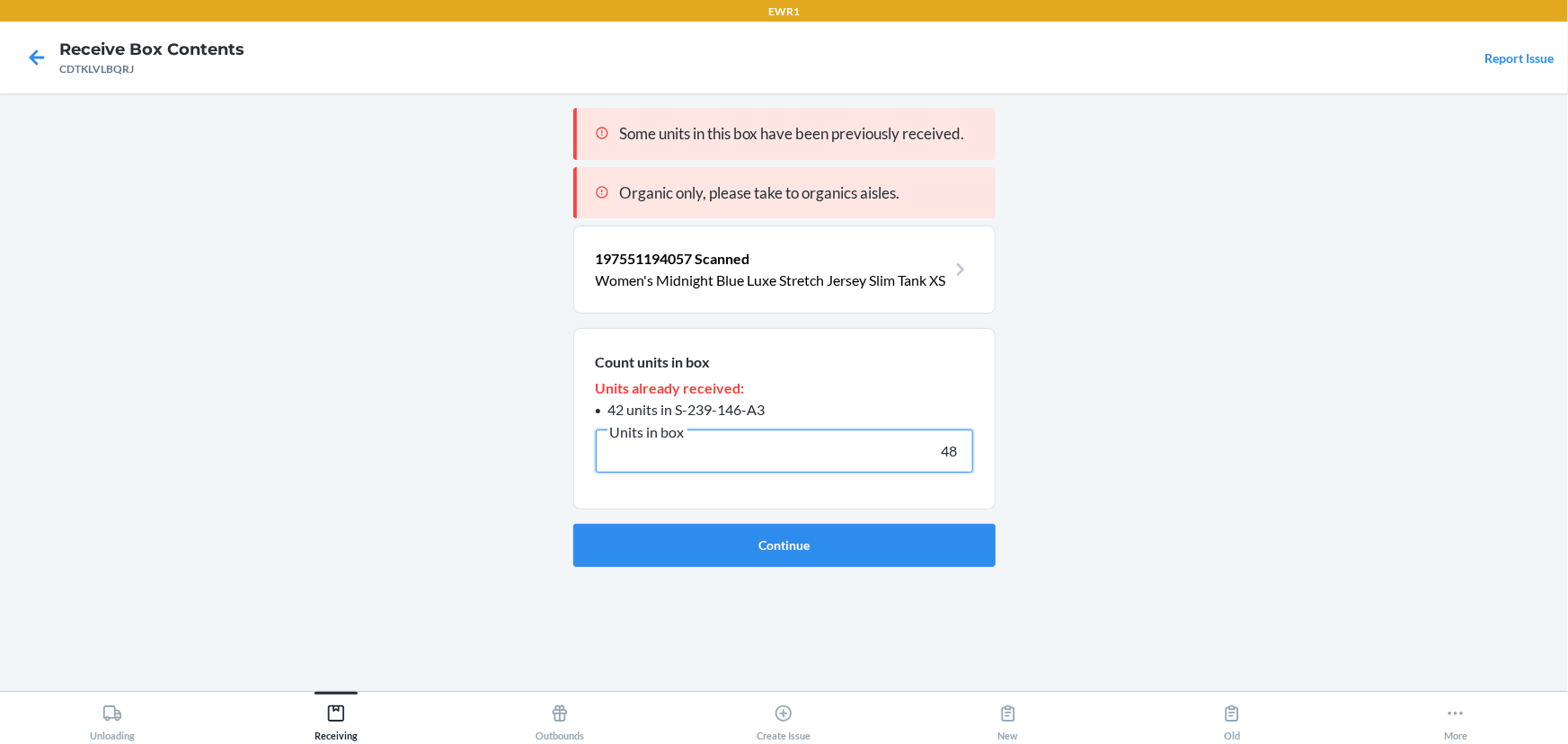
type input "48"
click at [574, 523] on button "Continue" at bounding box center [785, 545] width 422 height 44
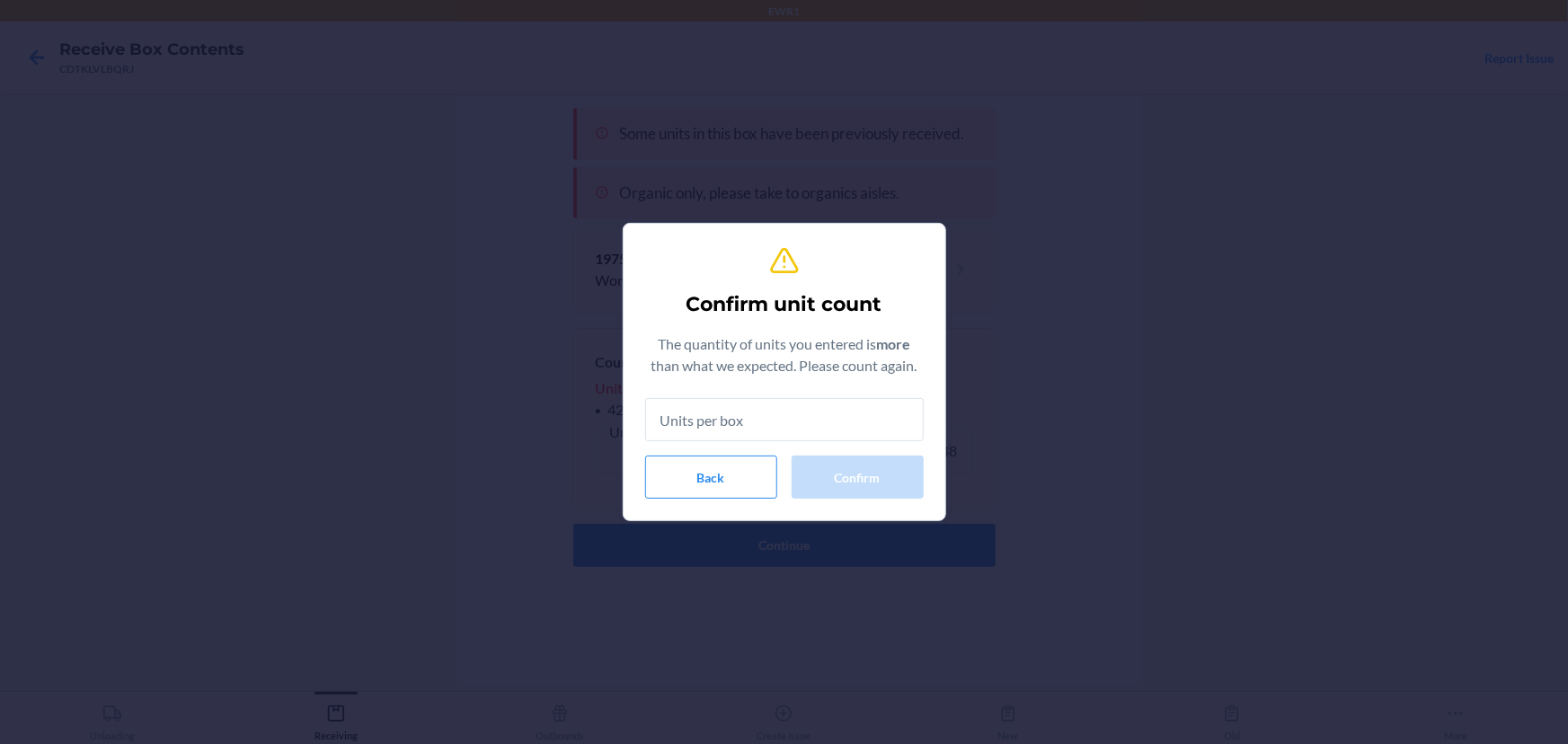
type input "8"
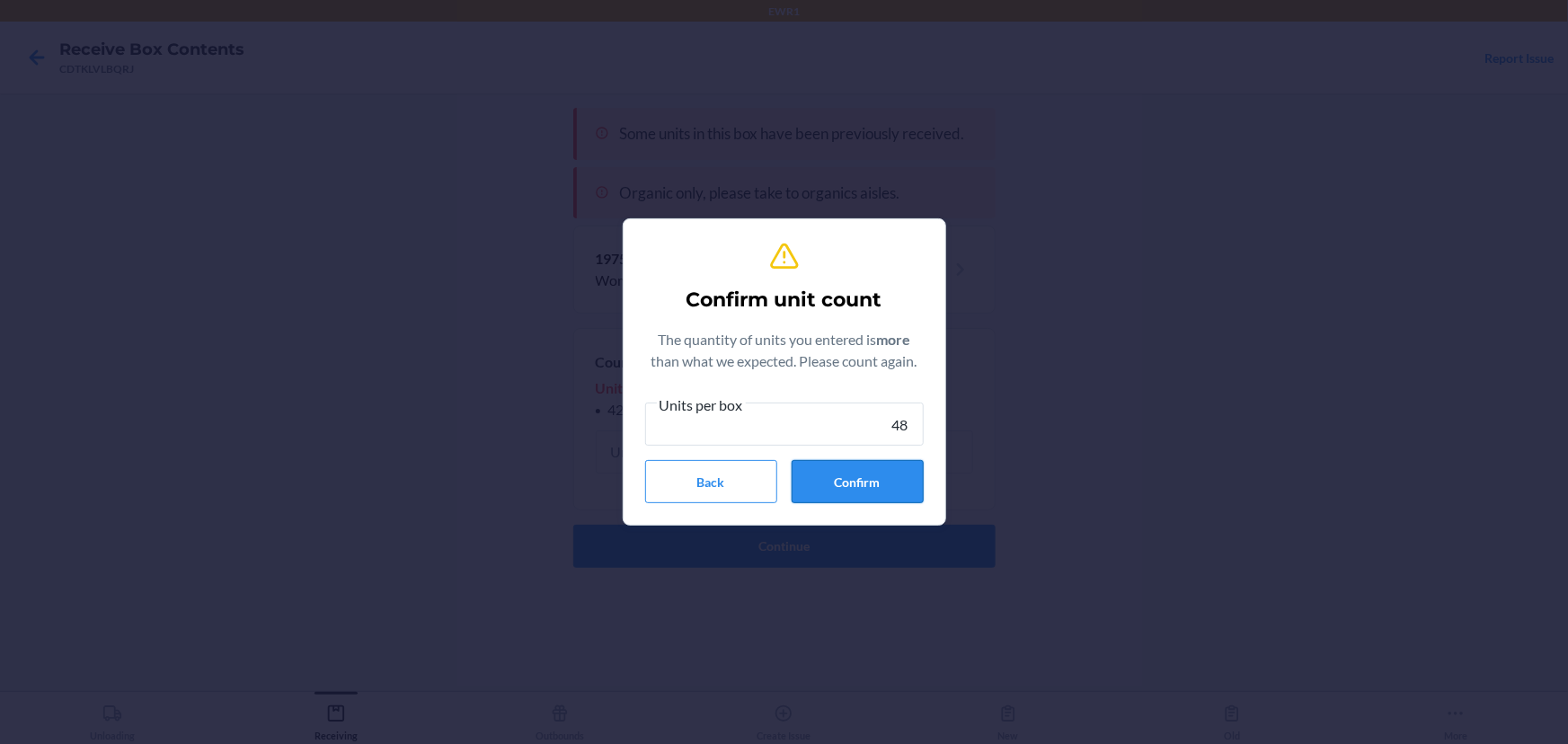
type input "48"
click at [873, 478] on button "Confirm" at bounding box center [858, 482] width 133 height 44
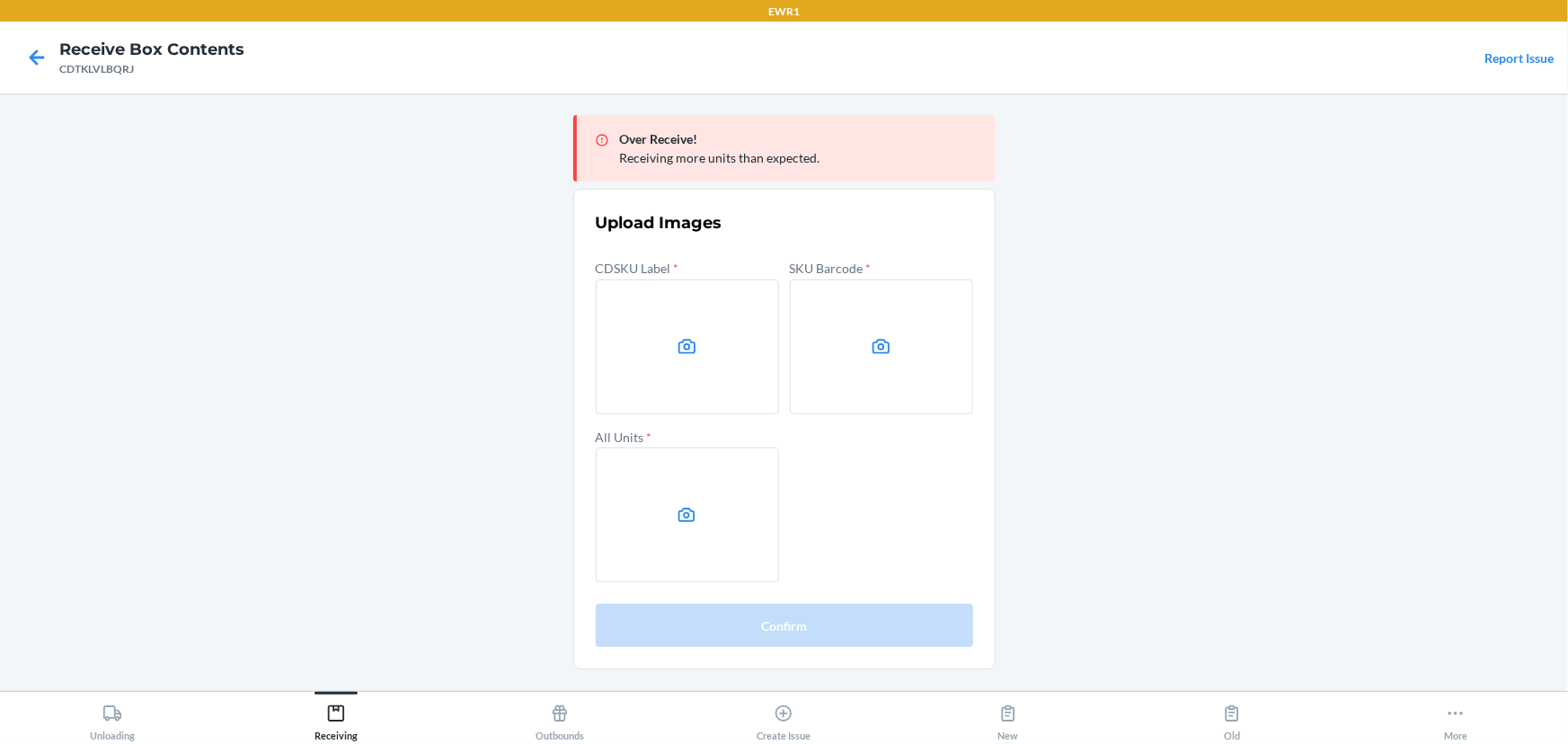
click at [1224, 167] on main "Over Receive! Receiving more units than expected. Upload Images CDSKU Label * S…" at bounding box center [784, 392] width 1568 height 597
click at [693, 345] on icon at bounding box center [687, 346] width 21 height 21
click at [0, 0] on input "file" at bounding box center [0, 0] width 0 height 0
click at [879, 354] on icon at bounding box center [882, 346] width 21 height 21
click at [0, 0] on input "file" at bounding box center [0, 0] width 0 height 0
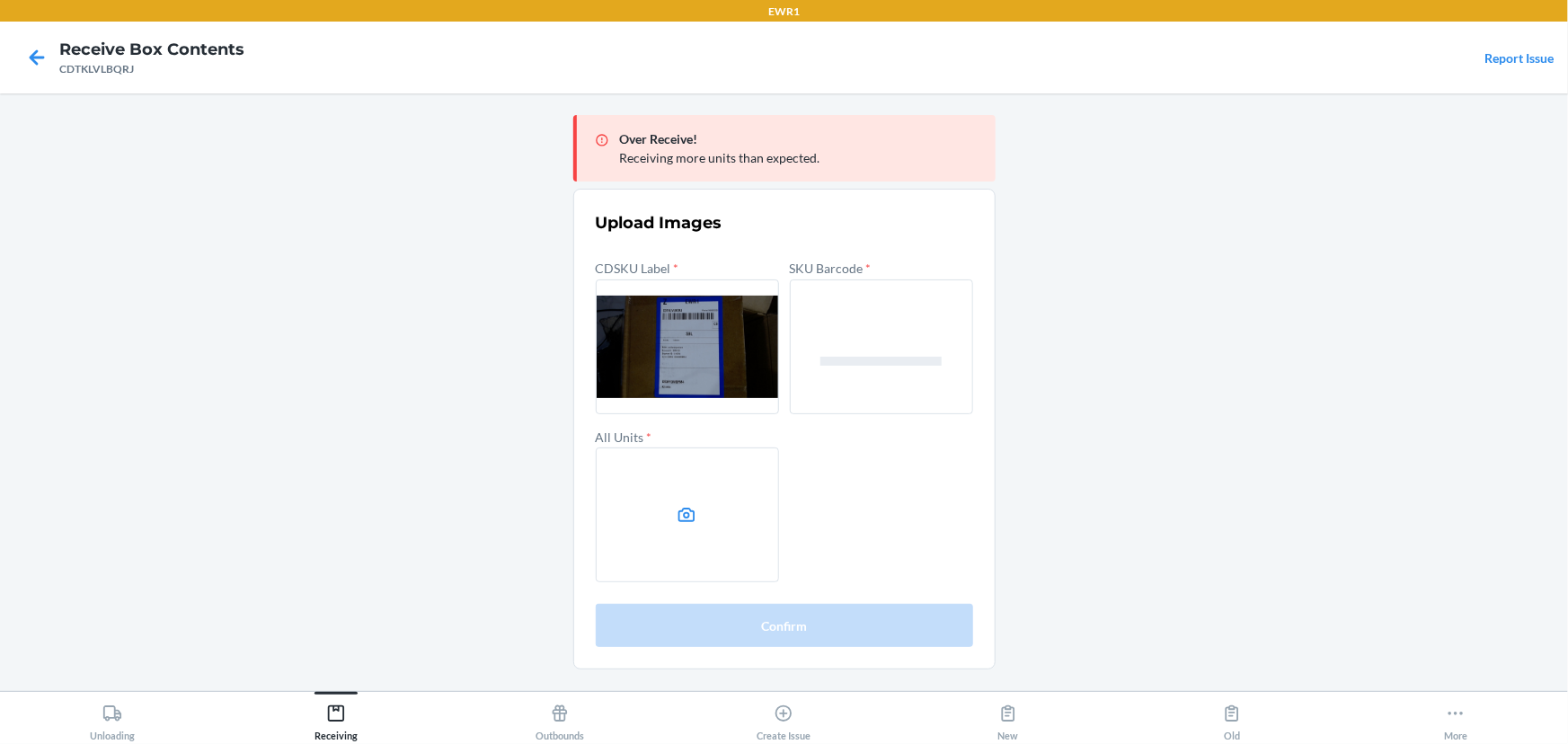
click at [696, 524] on label at bounding box center [687, 515] width 184 height 134
click at [0, 0] on input "file" at bounding box center [0, 0] width 0 height 0
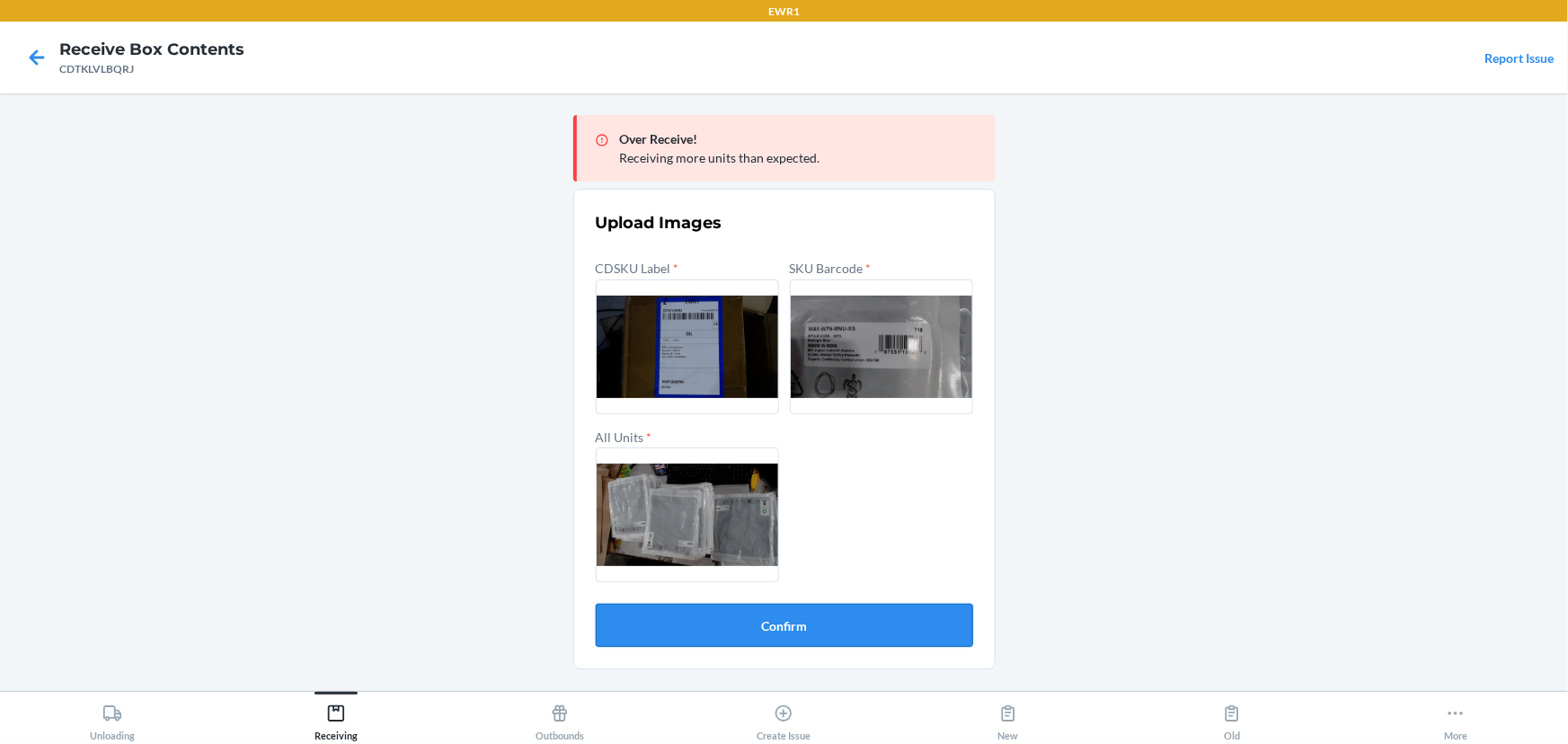
click at [789, 630] on button "Confirm" at bounding box center [784, 626] width 378 height 44
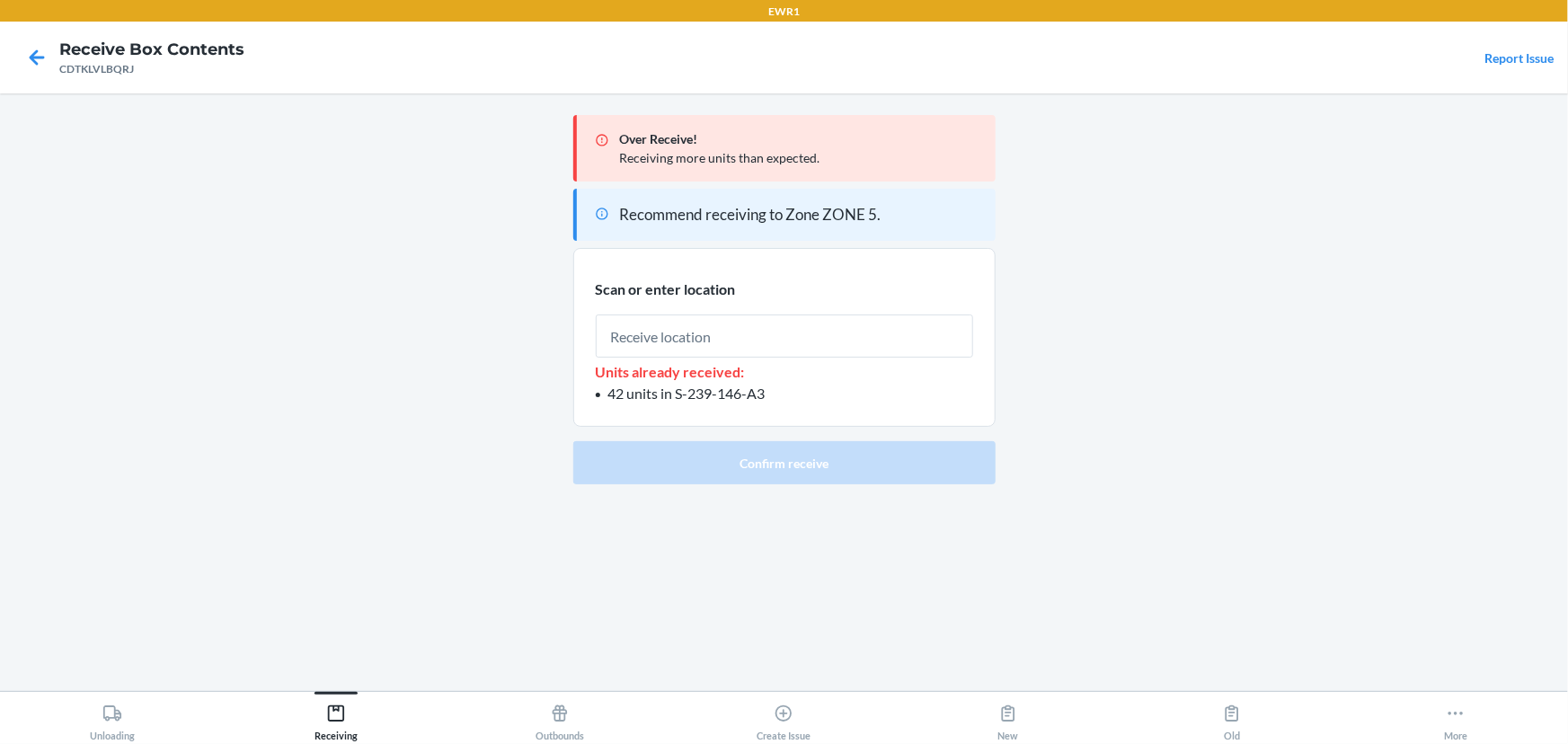
click at [739, 341] on input "text" at bounding box center [784, 336] width 378 height 44
type input "RTOTE900"
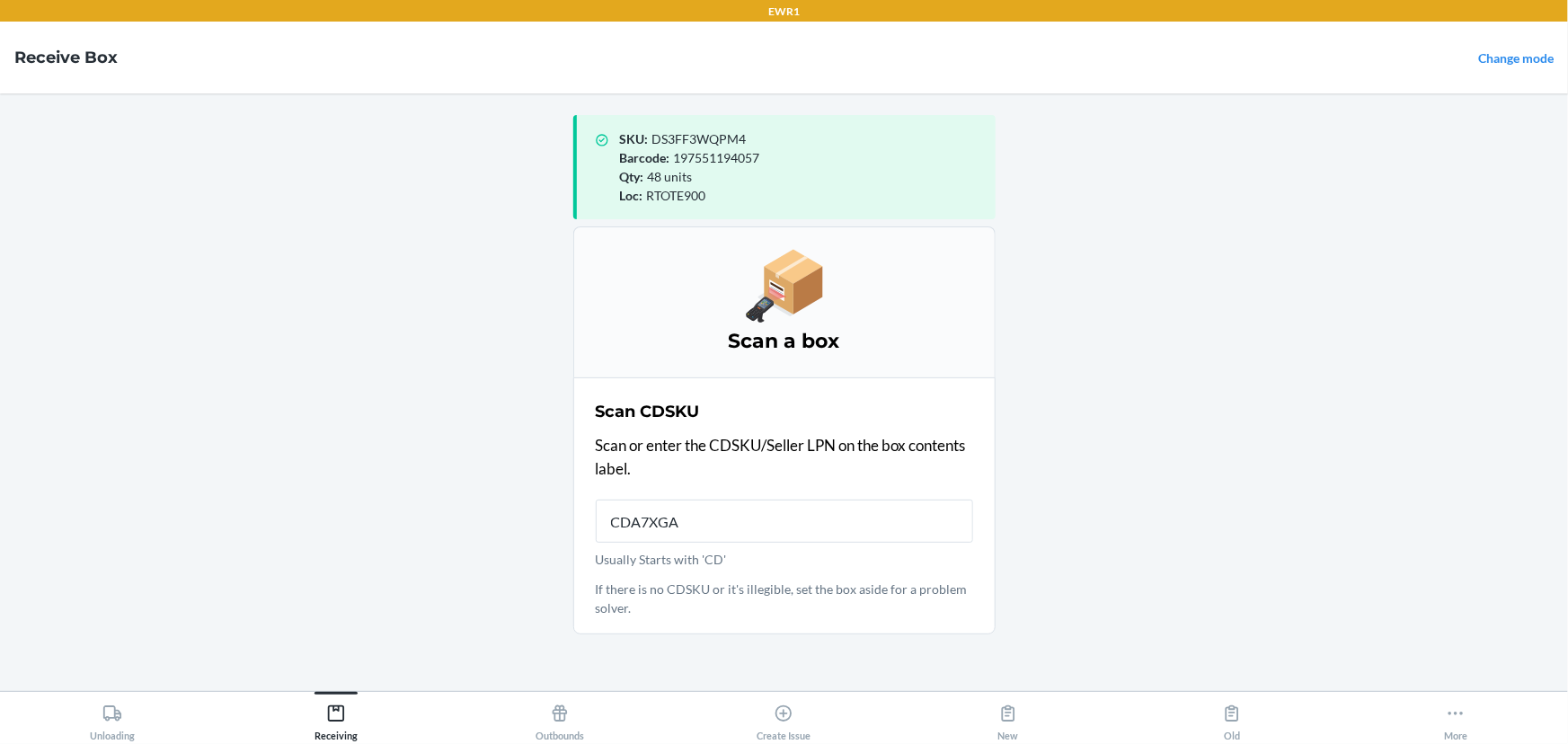
type input "CDA7XGAQ"
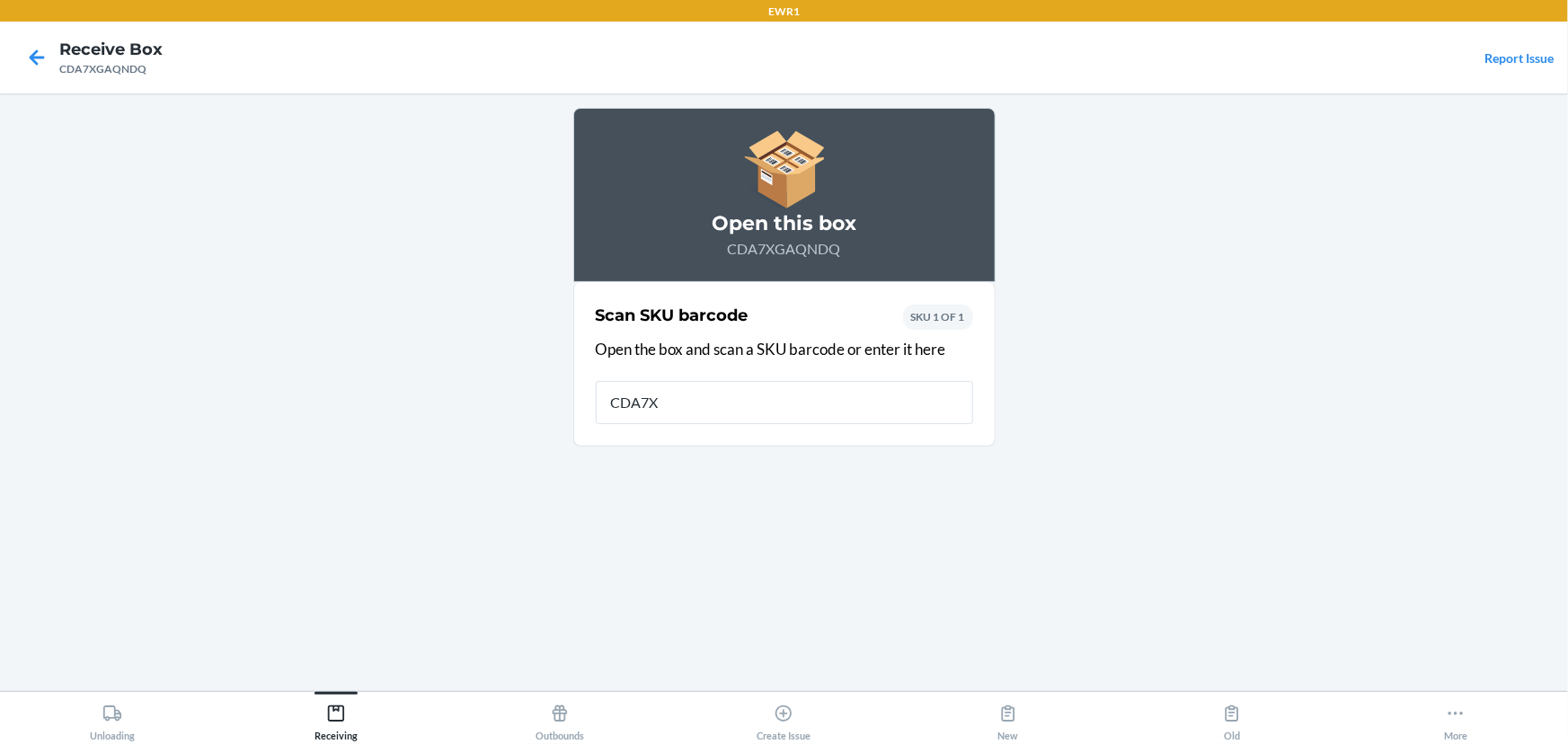
type input "CDA7XG"
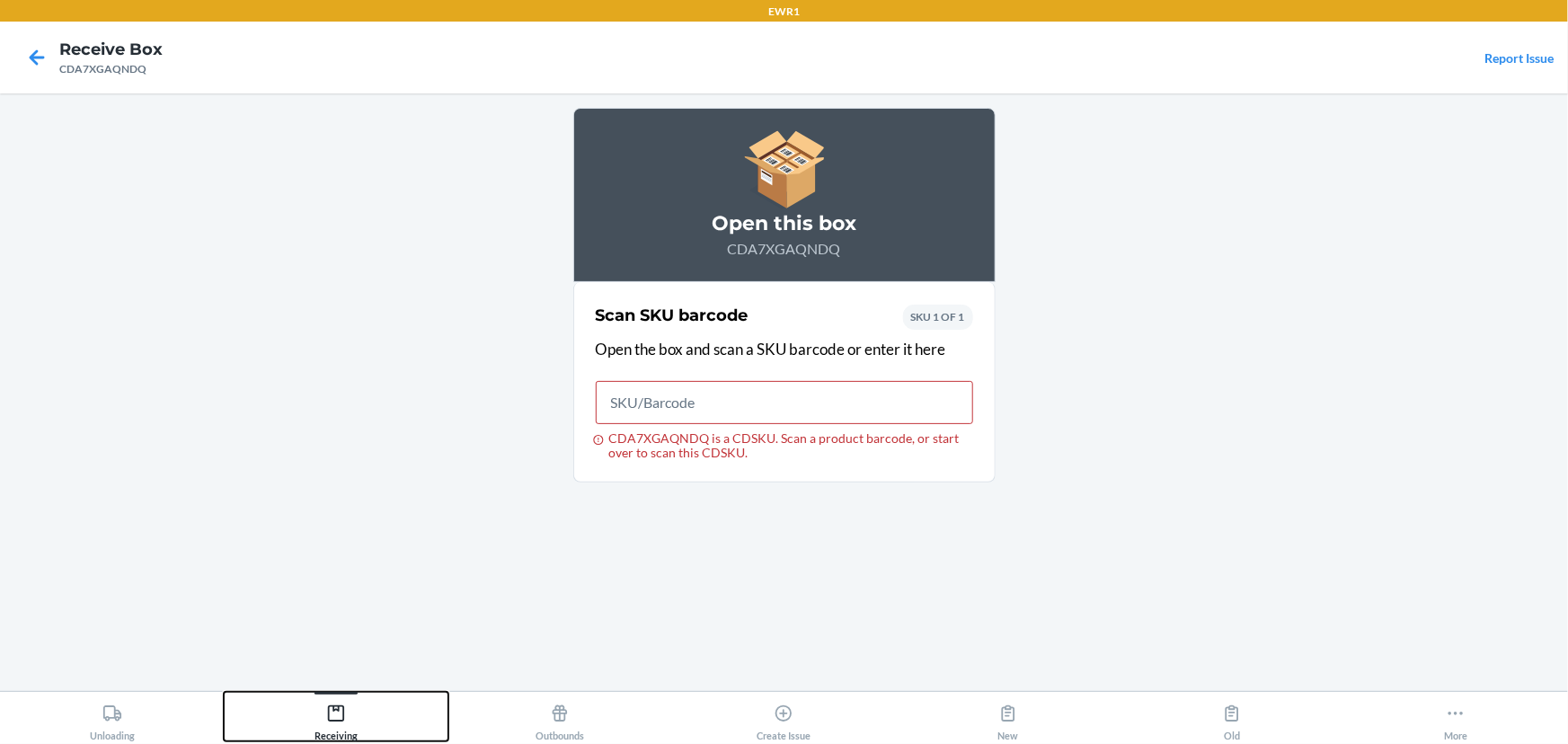
click at [353, 693] on div at bounding box center [336, 693] width 44 height 3
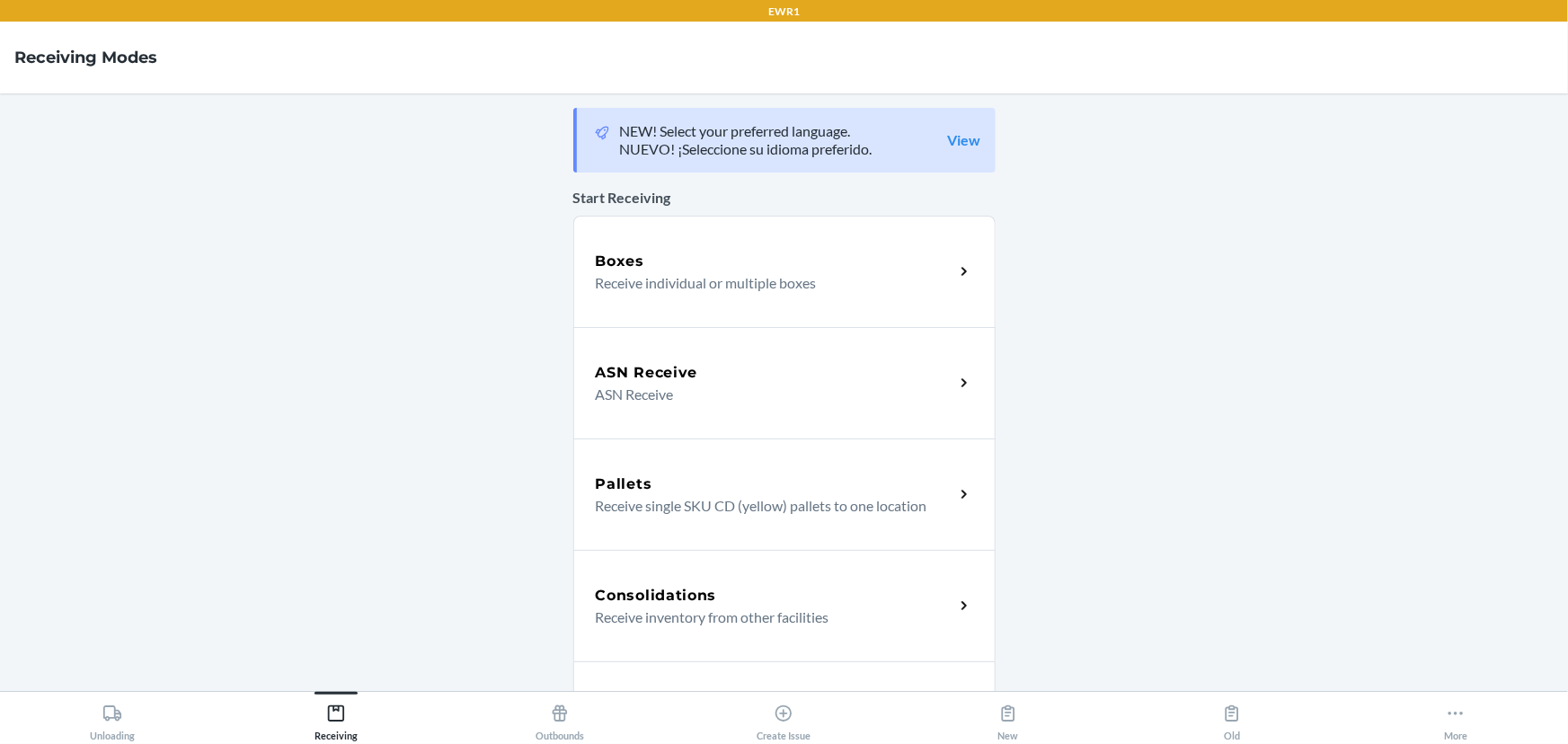
click at [628, 288] on p "Receive individual or multiple boxes" at bounding box center [768, 283] width 345 height 22
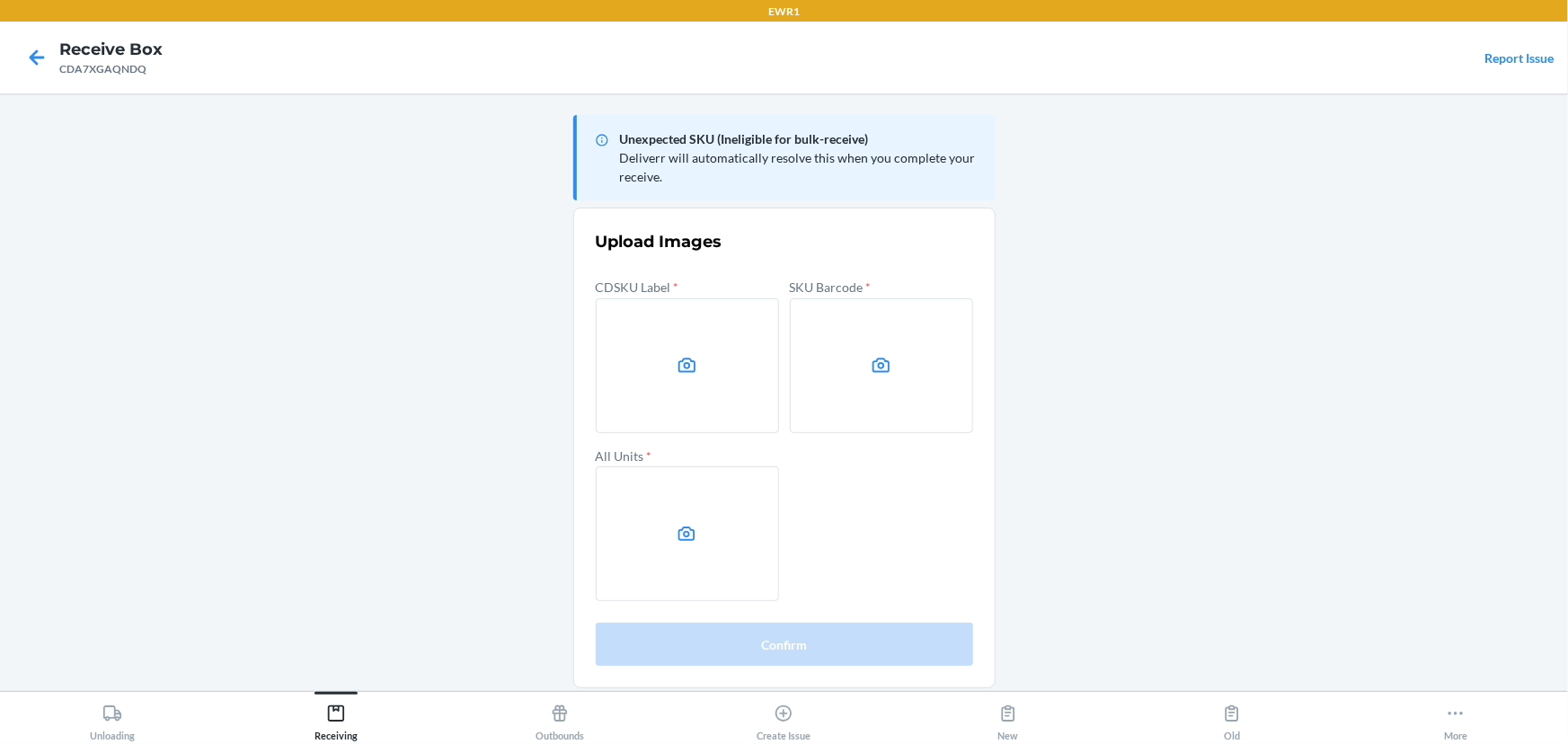
click at [1327, 321] on main "Unexpected SKU (Ineligible for bulk-receive) Deliverr will automatically resolv…" at bounding box center [784, 392] width 1568 height 597
click at [643, 386] on label at bounding box center [687, 365] width 184 height 134
click at [0, 0] on input "file" at bounding box center [0, 0] width 0 height 0
click at [846, 368] on label at bounding box center [882, 365] width 184 height 134
click at [0, 0] on input "file" at bounding box center [0, 0] width 0 height 0
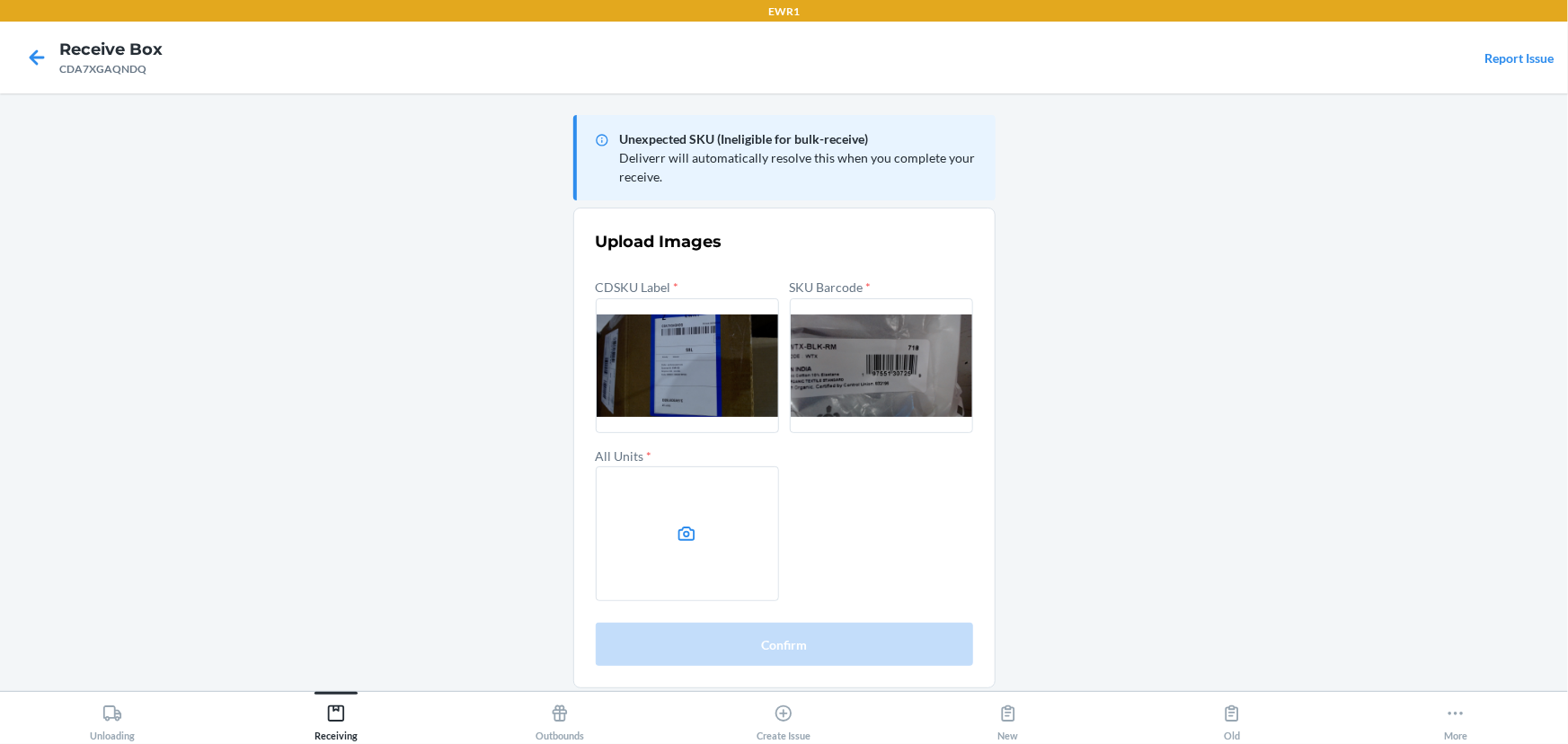
click at [683, 500] on label at bounding box center [687, 534] width 184 height 134
click at [0, 0] on input "file" at bounding box center [0, 0] width 0 height 0
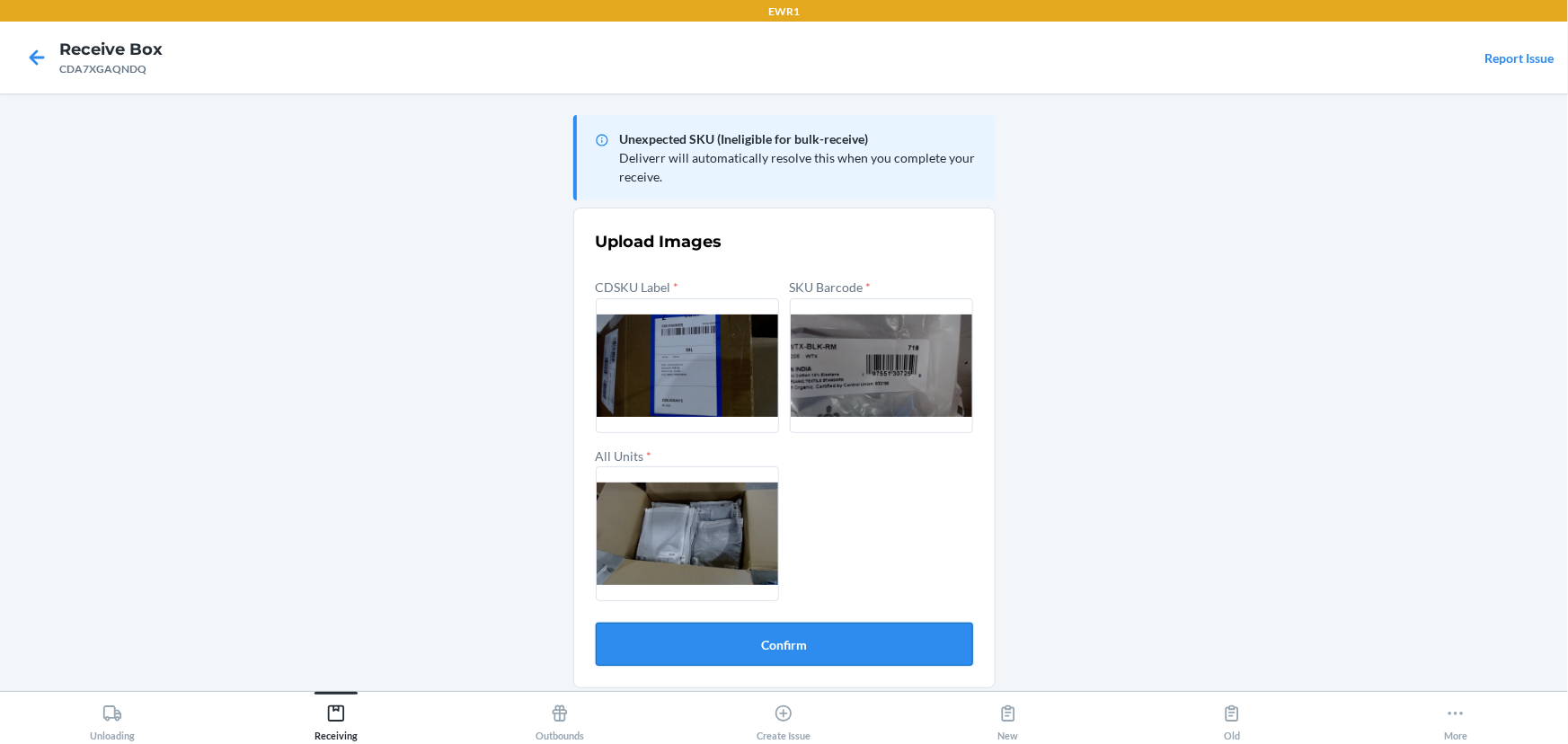
click at [857, 640] on button "Confirm" at bounding box center [784, 645] width 378 height 44
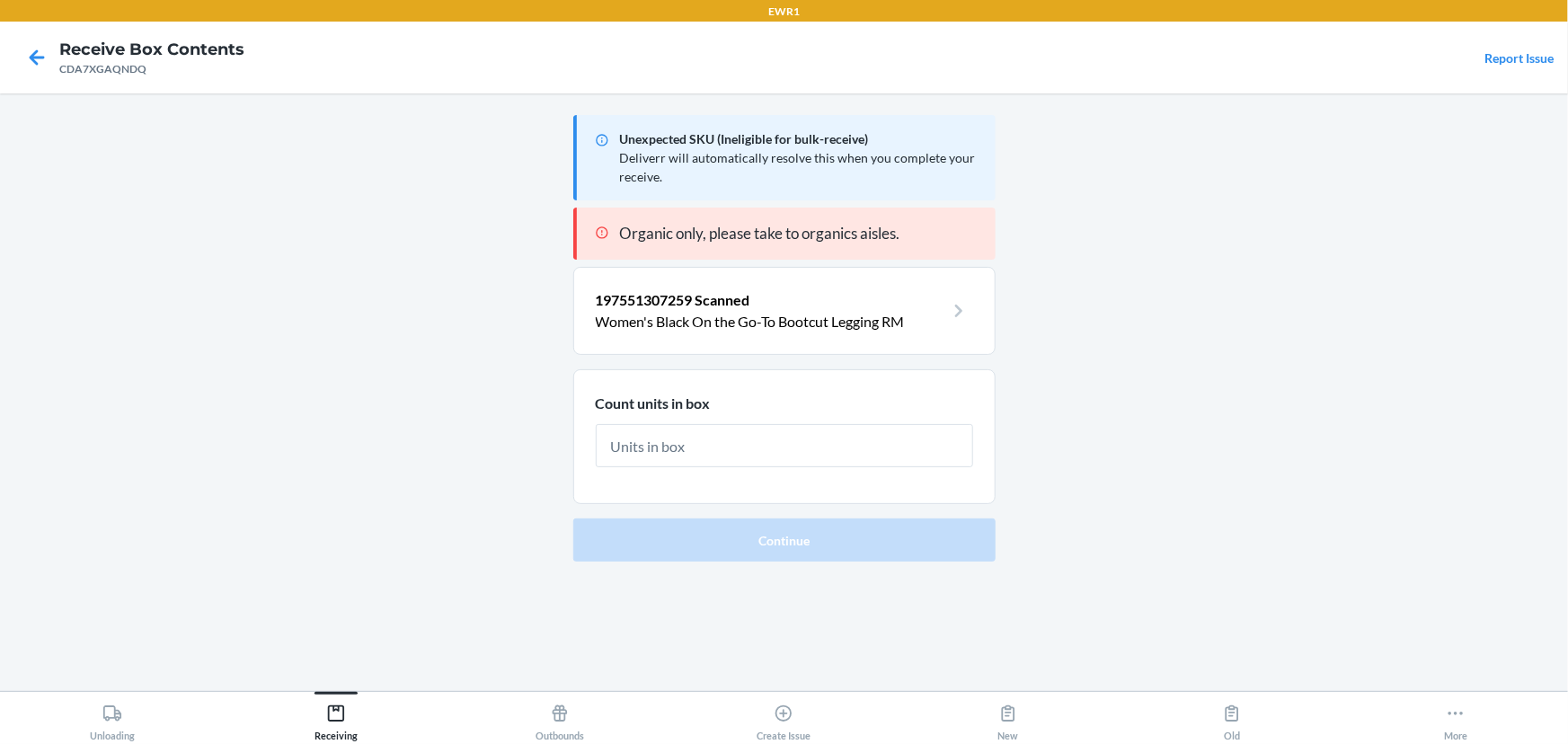
click at [839, 455] on input "text" at bounding box center [784, 446] width 378 height 44
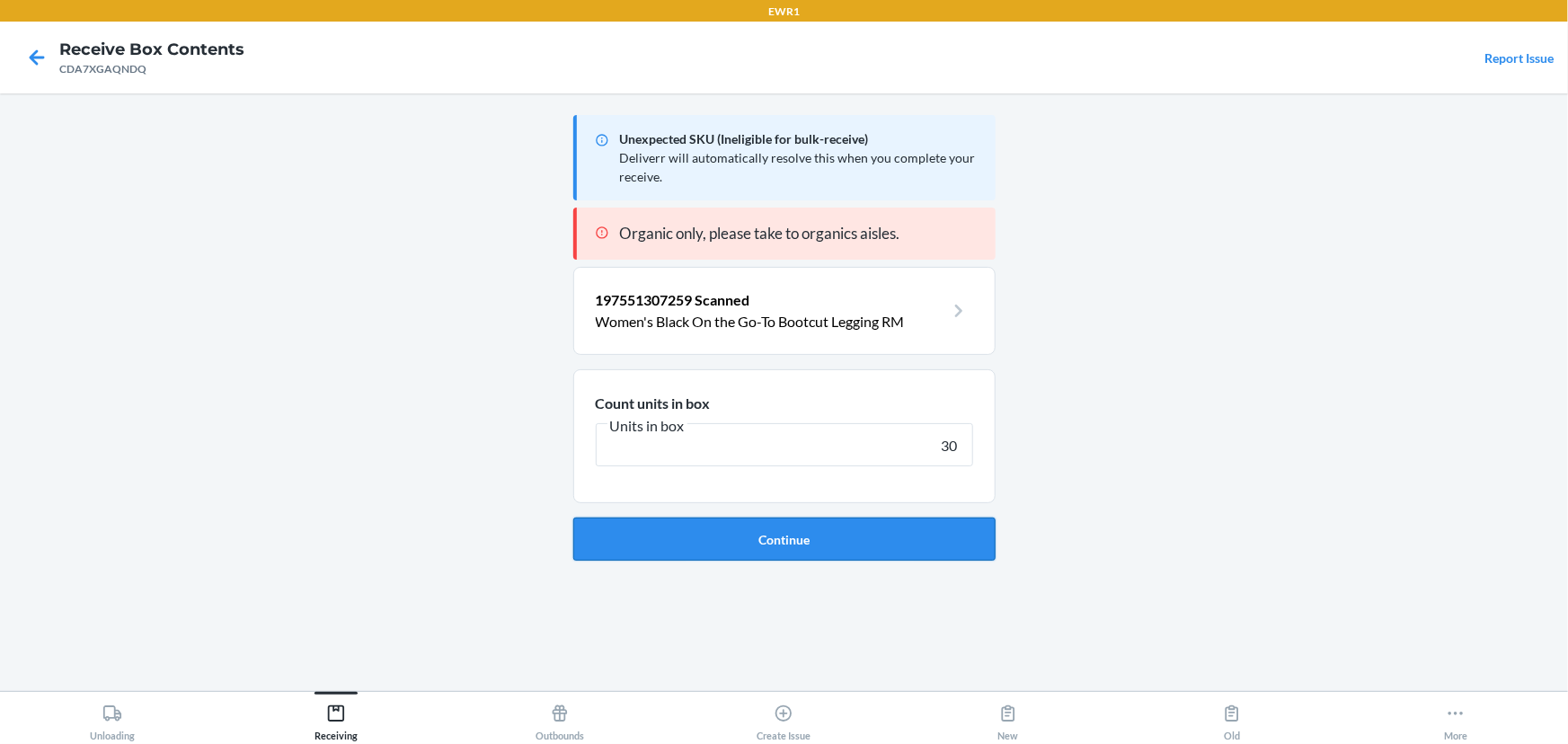
type input "30"
click at [846, 529] on button "Continue" at bounding box center [785, 540] width 422 height 44
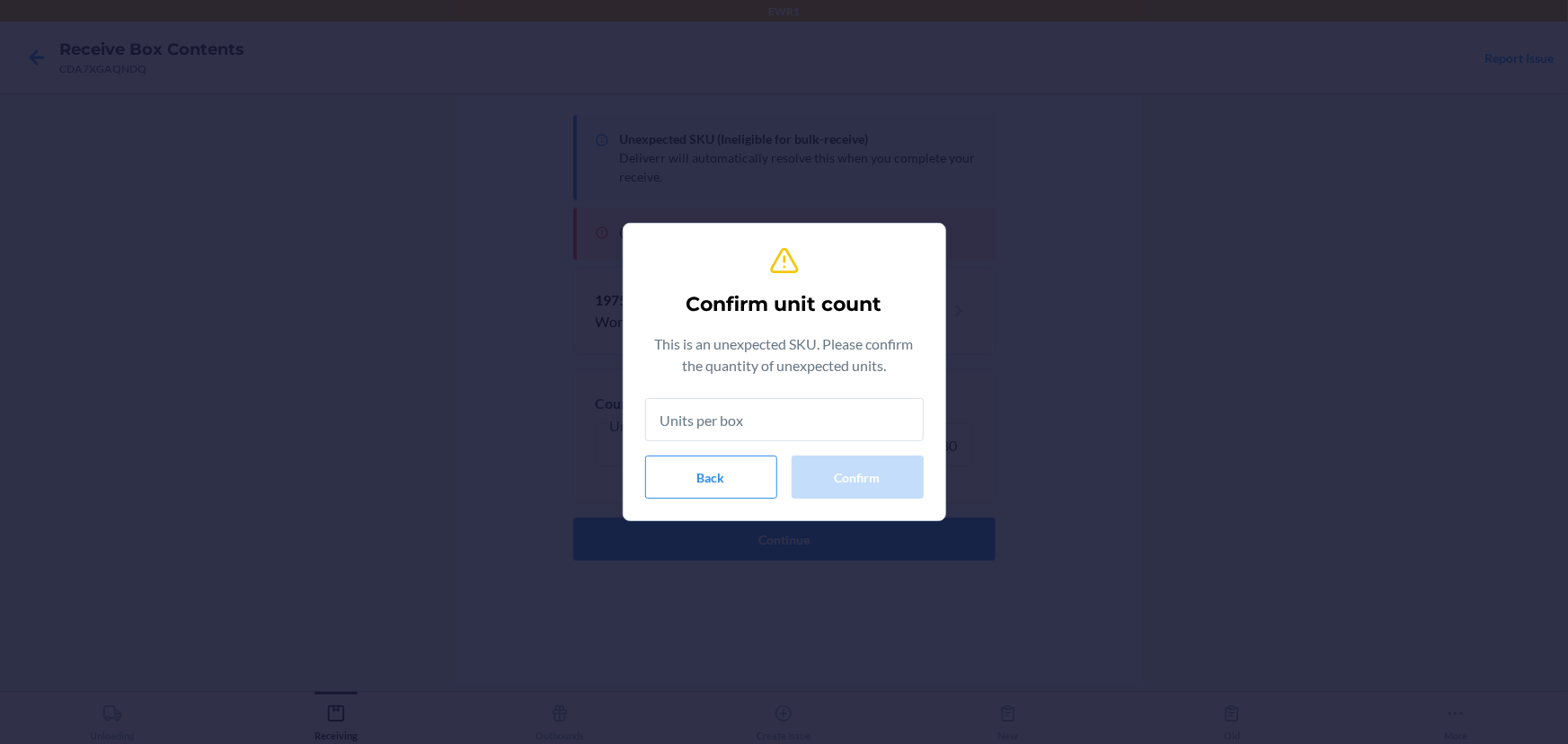
click at [847, 431] on input "text" at bounding box center [784, 419] width 278 height 44
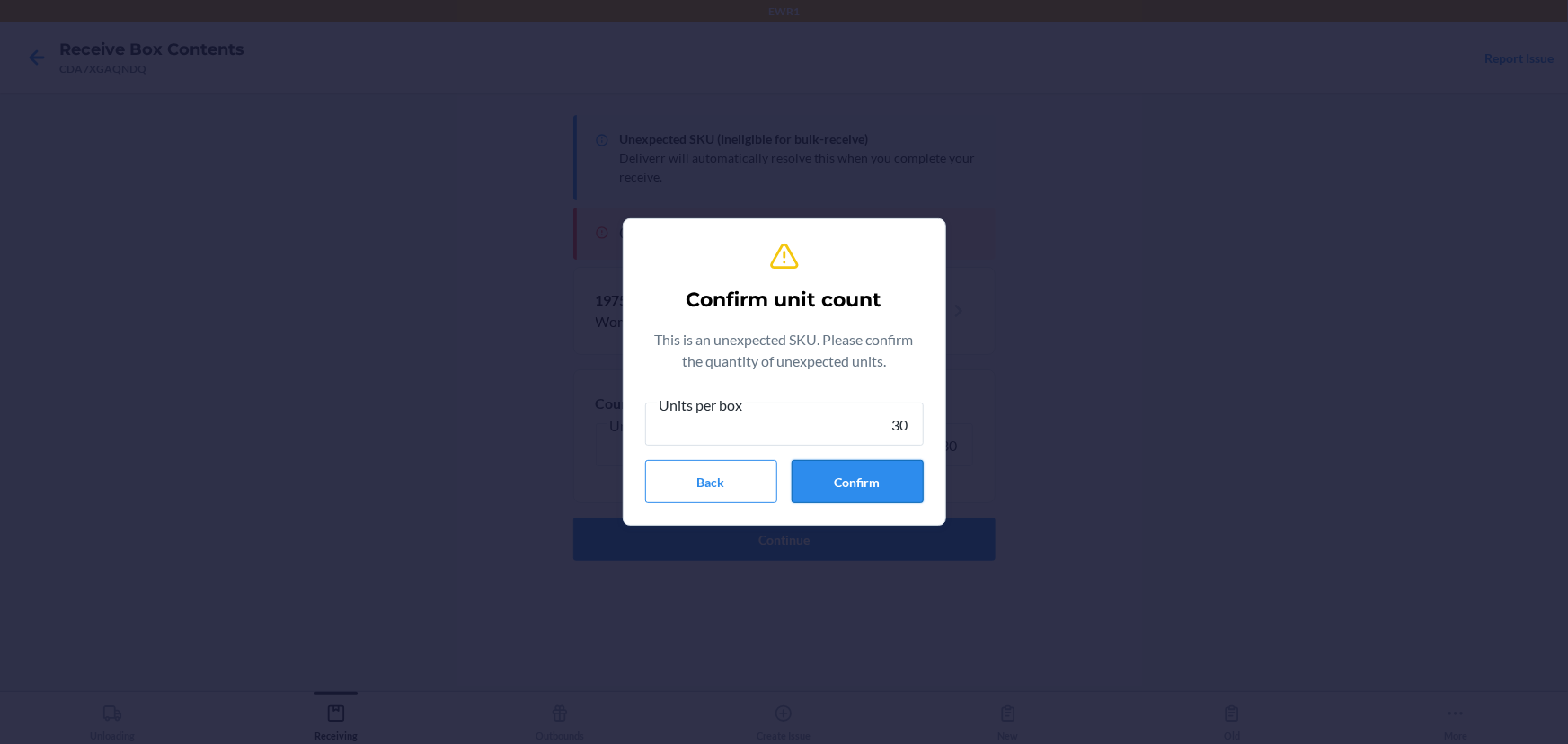
type input "30"
click at [865, 487] on button "Confirm" at bounding box center [858, 482] width 133 height 44
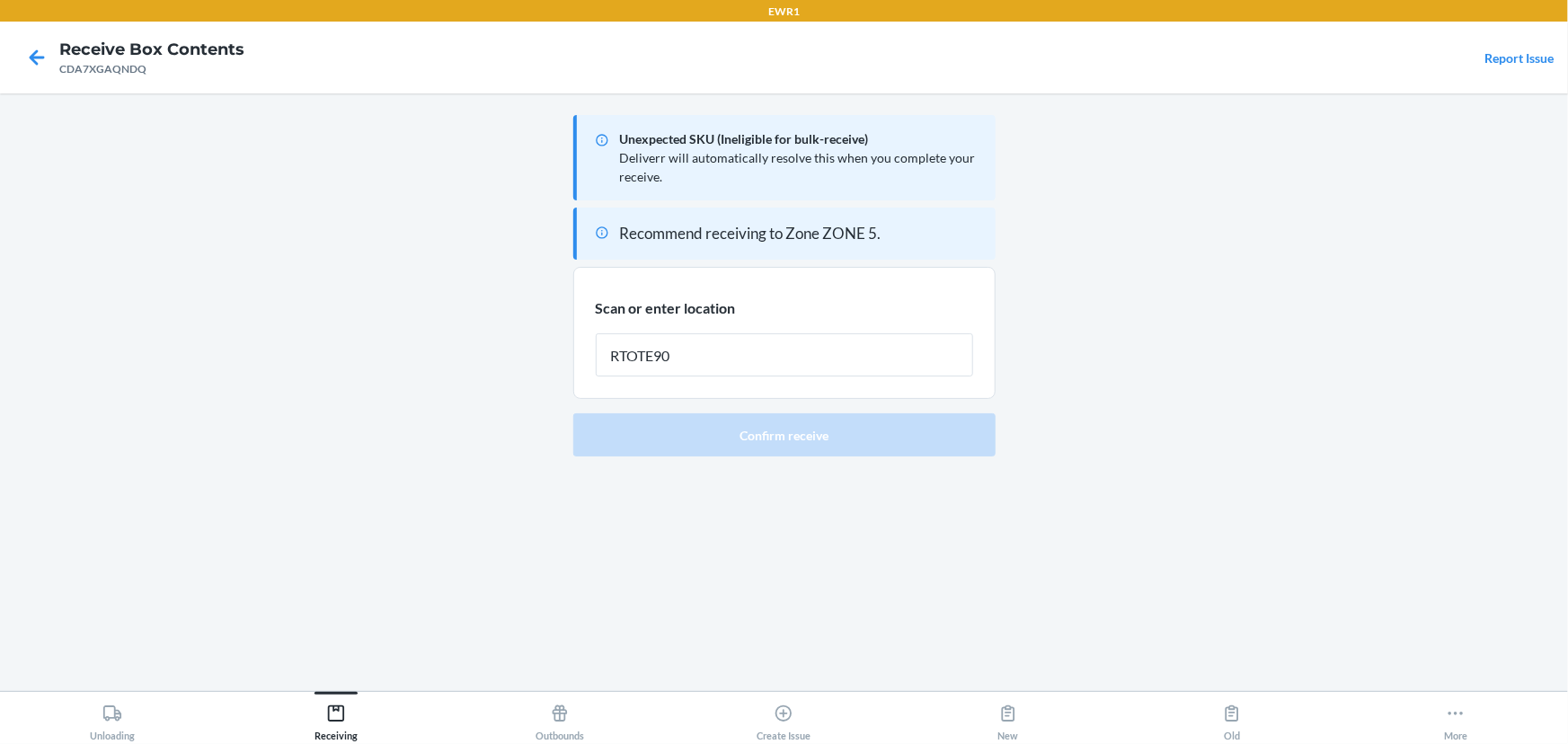
type input "RTOTE900"
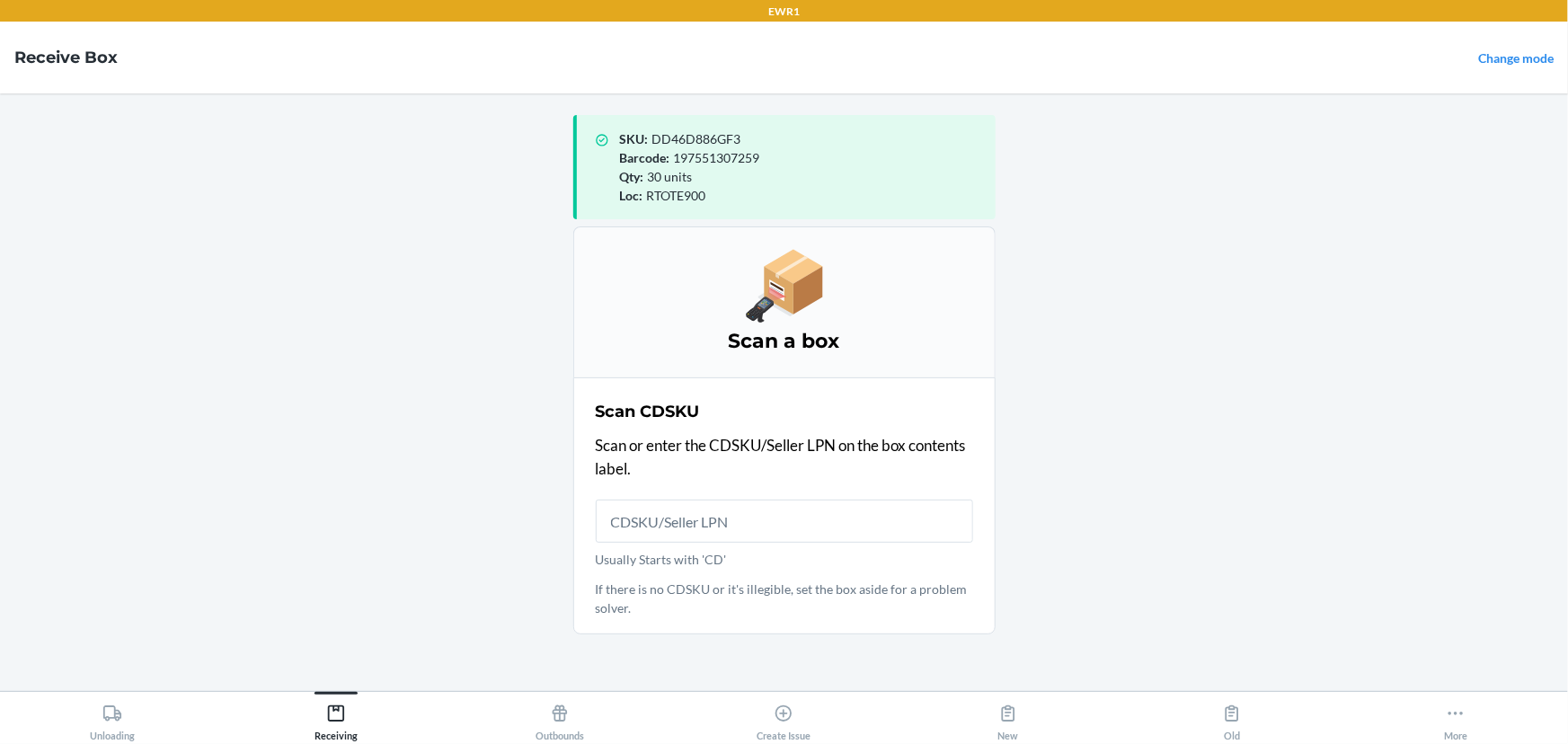
click at [665, 521] on input "Usually Starts with 'CD'" at bounding box center [784, 522] width 378 height 44
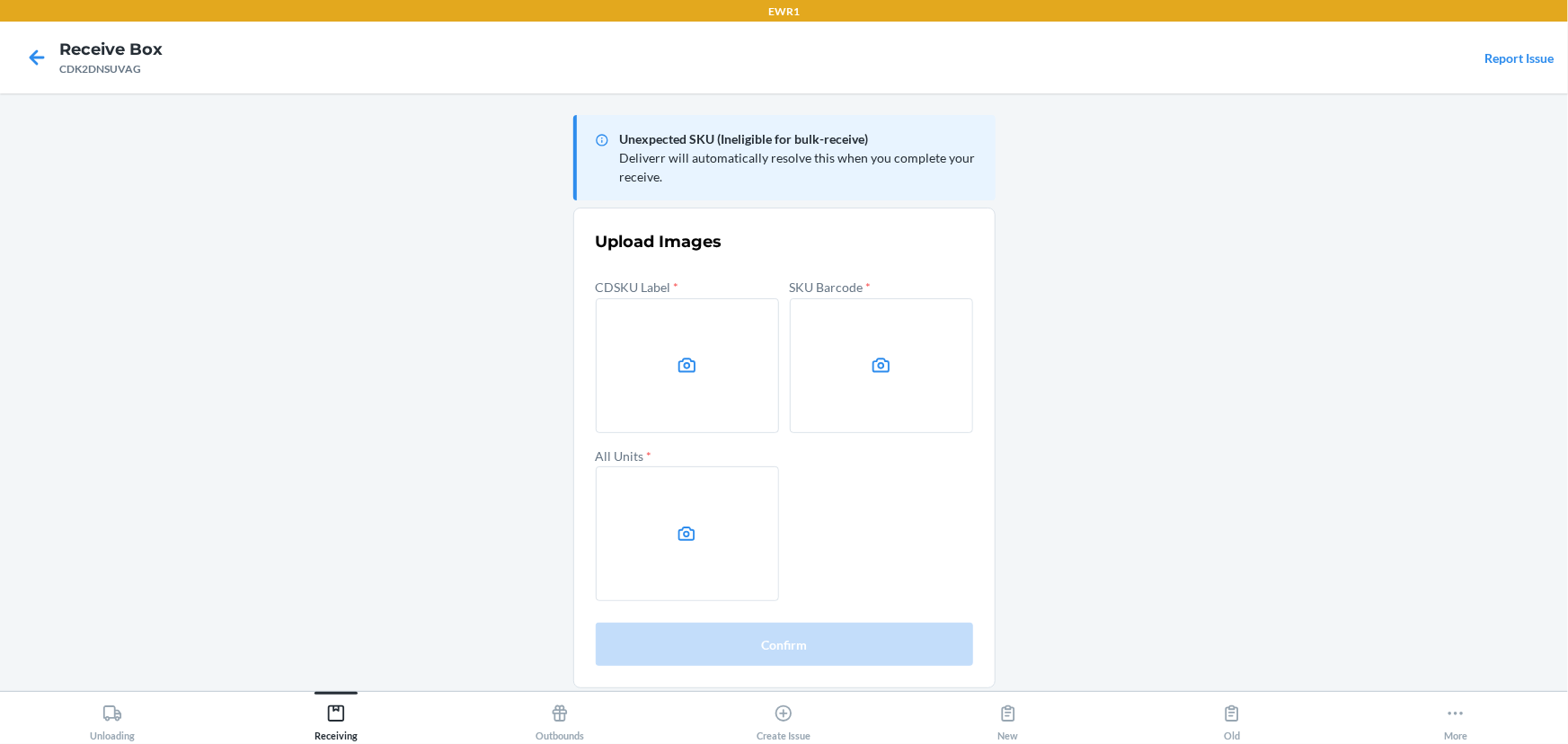
click at [1263, 398] on main "Unexpected SKU (Ineligible for bulk-receive) Deliverr will automatically resolv…" at bounding box center [784, 392] width 1568 height 597
click at [617, 329] on label at bounding box center [687, 365] width 184 height 134
click at [0, 0] on input "file" at bounding box center [0, 0] width 0 height 0
click at [845, 346] on label at bounding box center [882, 365] width 184 height 134
click at [0, 0] on input "file" at bounding box center [0, 0] width 0 height 0
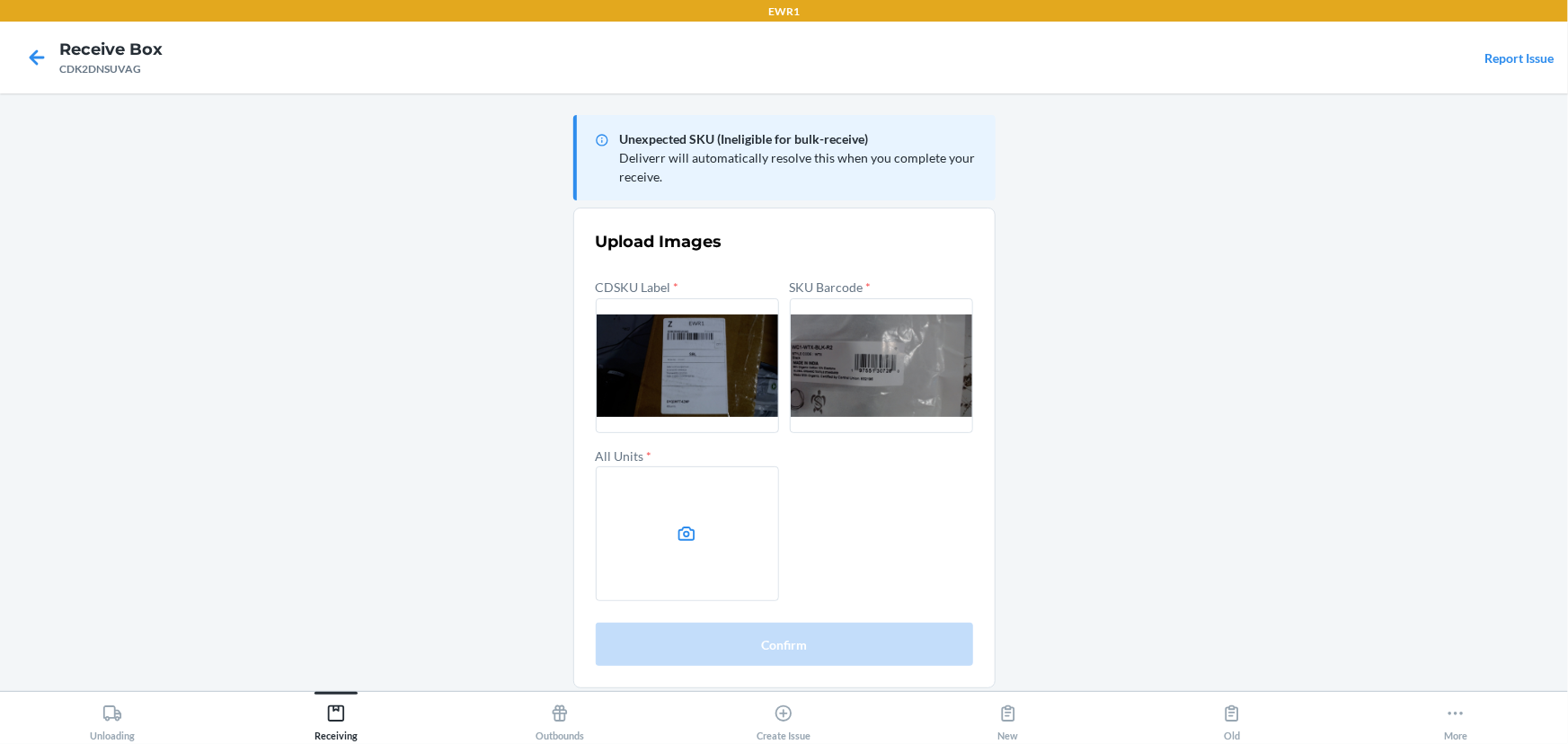
click at [726, 508] on label at bounding box center [687, 534] width 184 height 134
click at [0, 0] on input "file" at bounding box center [0, 0] width 0 height 0
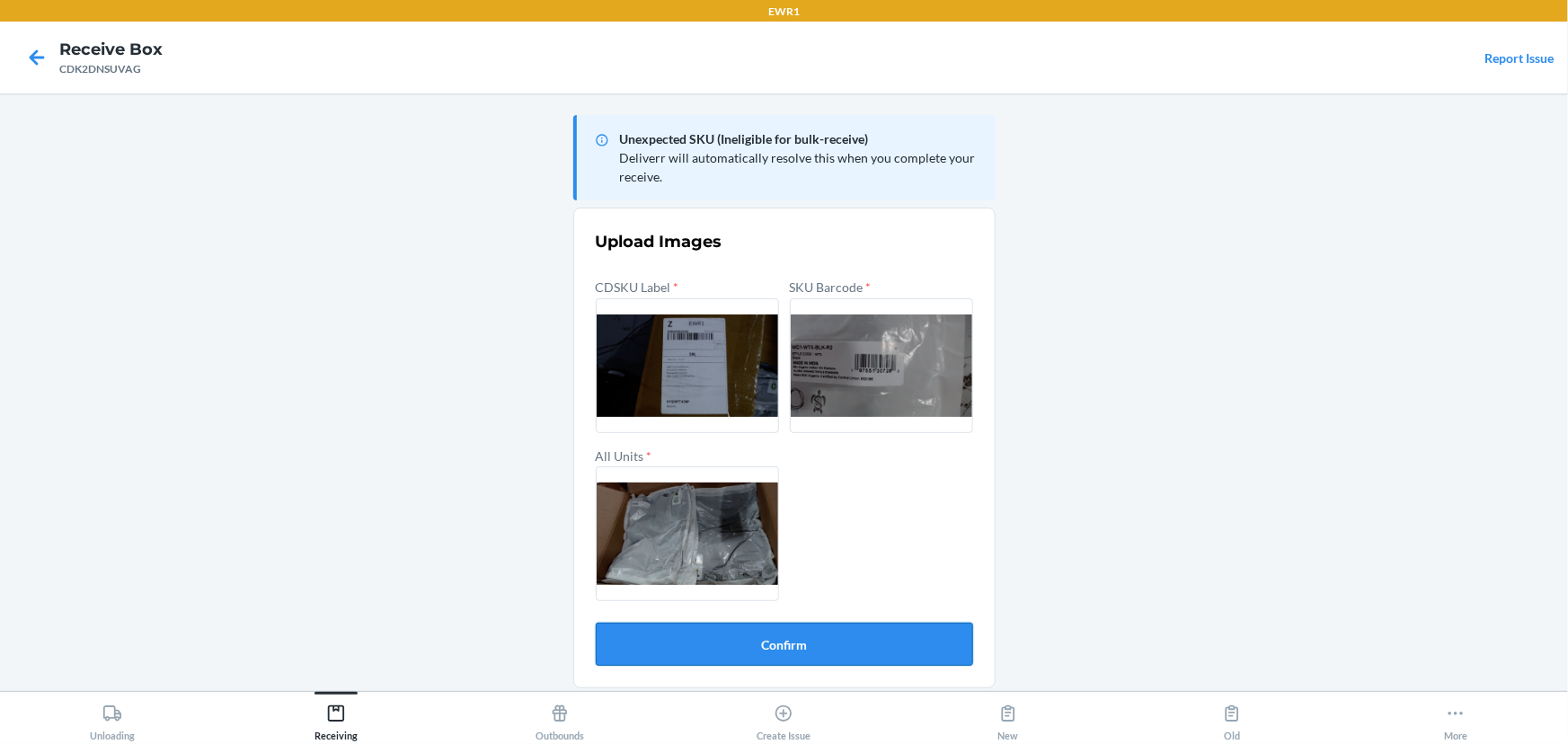
click at [826, 638] on button "Confirm" at bounding box center [784, 645] width 378 height 44
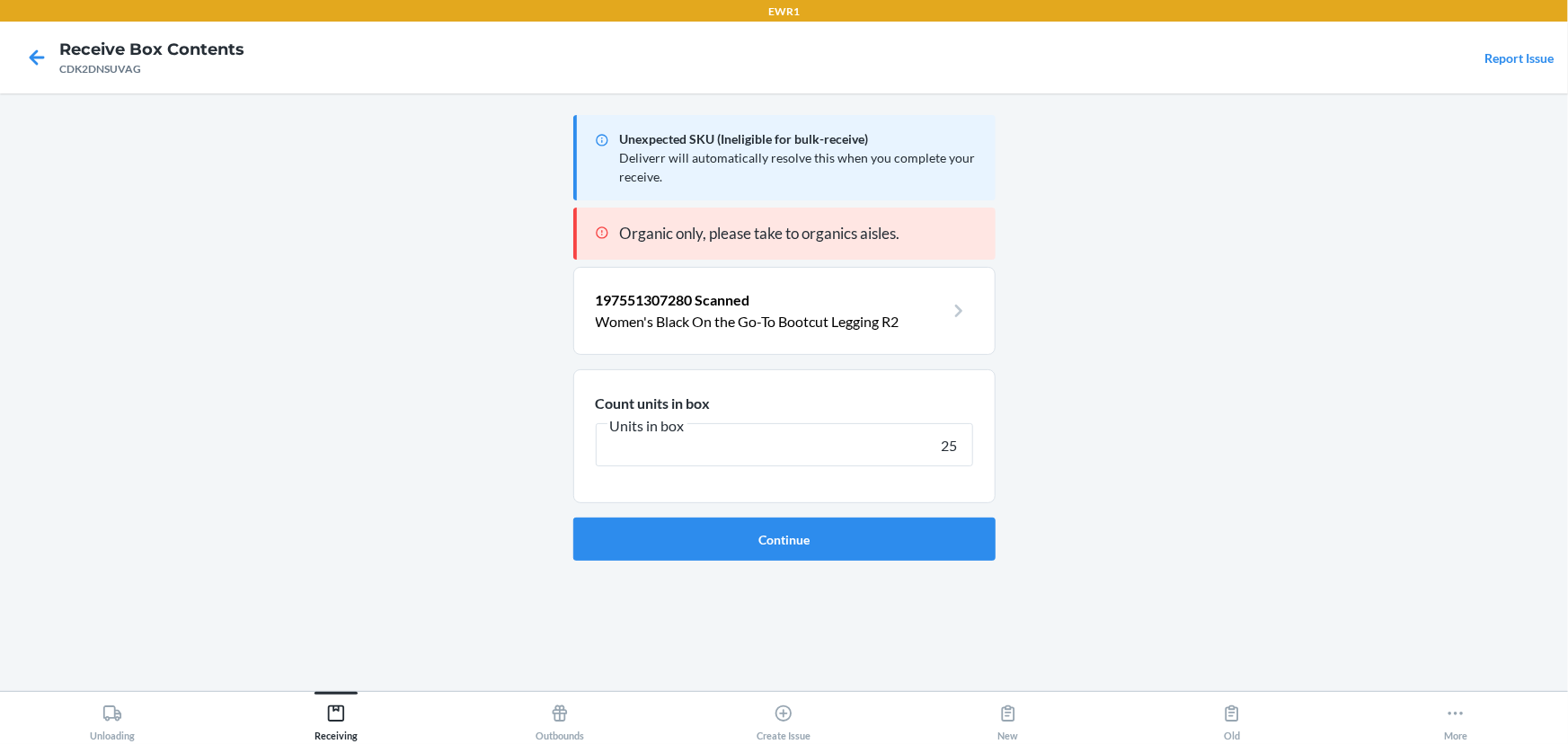
type input "25"
click at [574, 518] on button "Continue" at bounding box center [785, 540] width 422 height 44
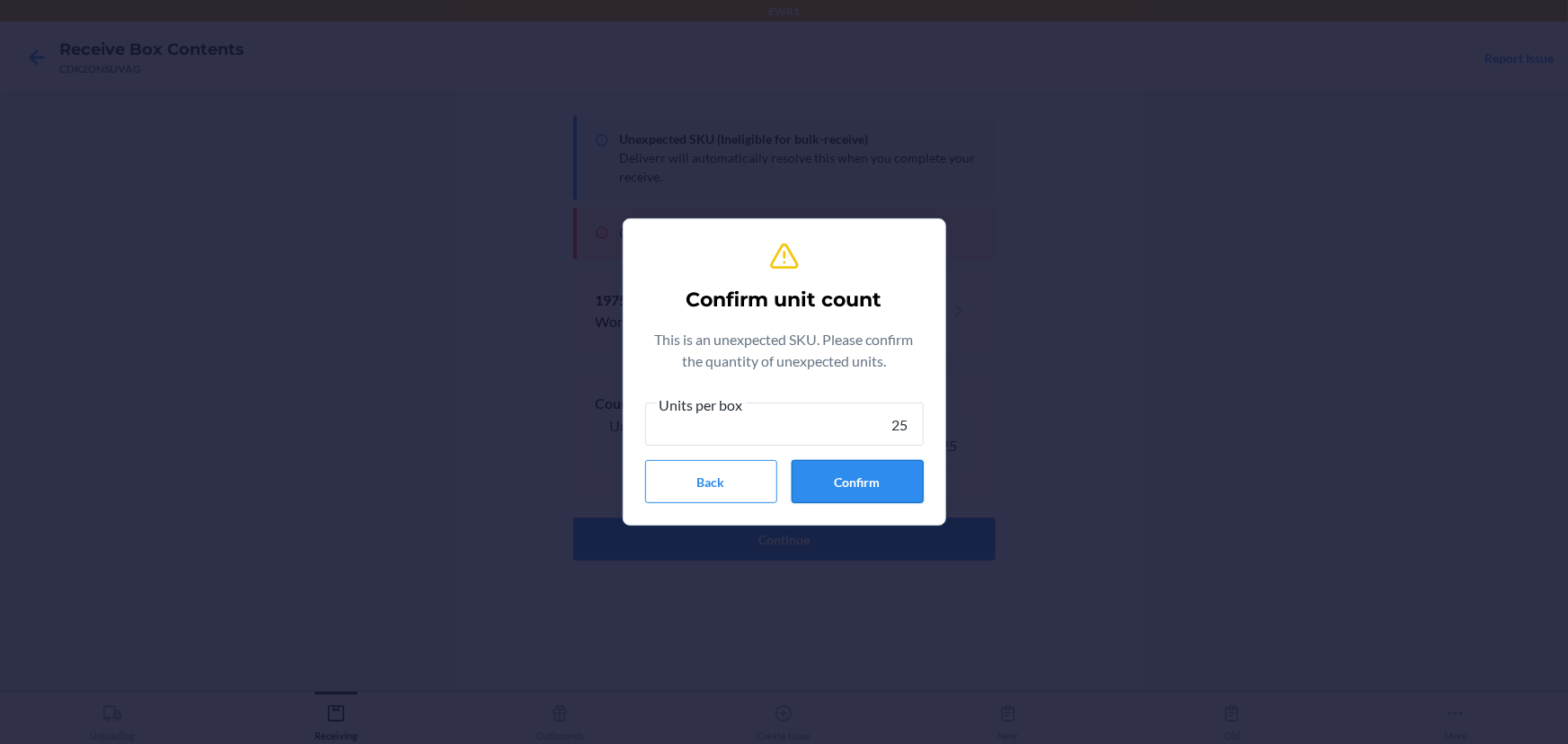
type input "25"
click at [866, 486] on button "Confirm" at bounding box center [858, 482] width 133 height 44
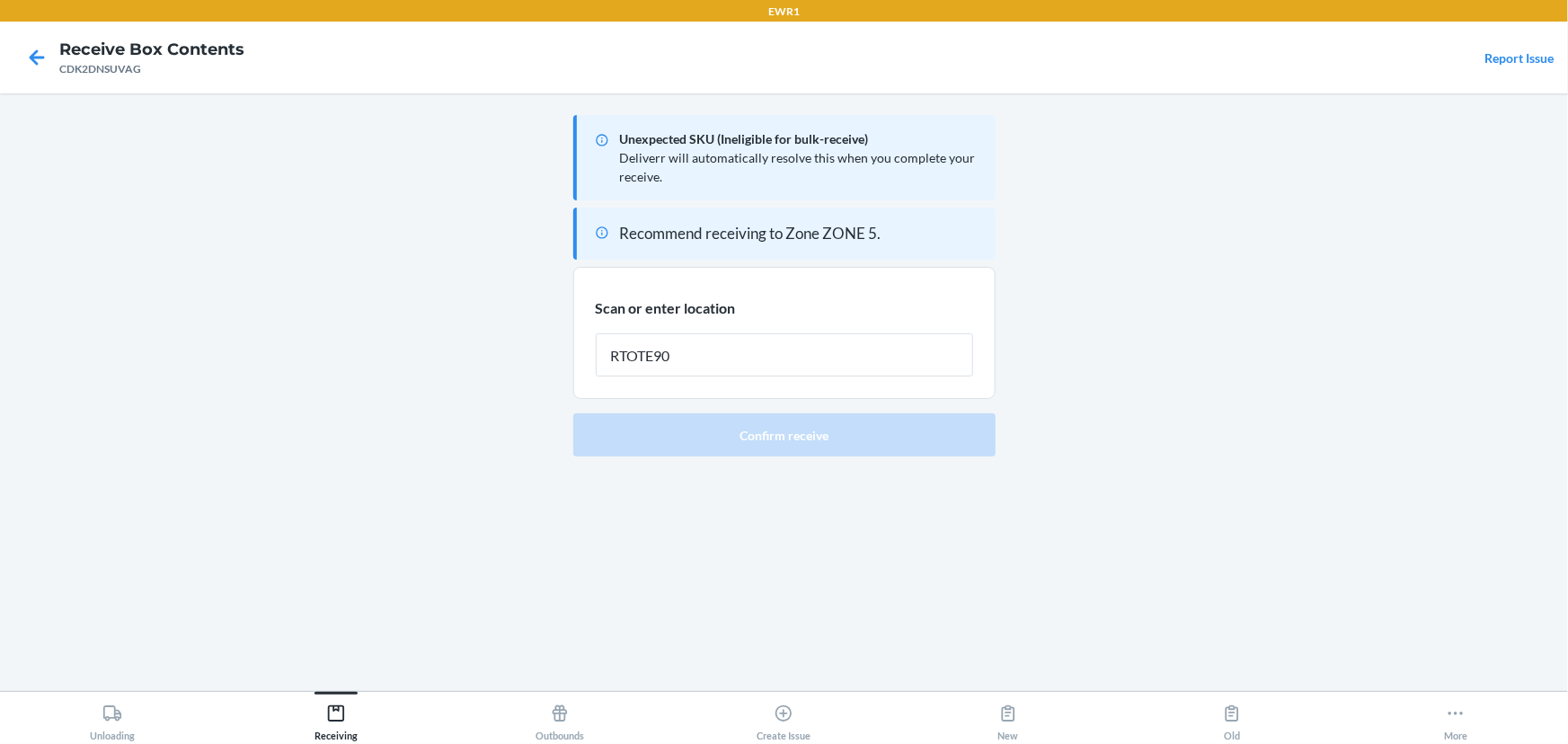
type input "RTOTE900"
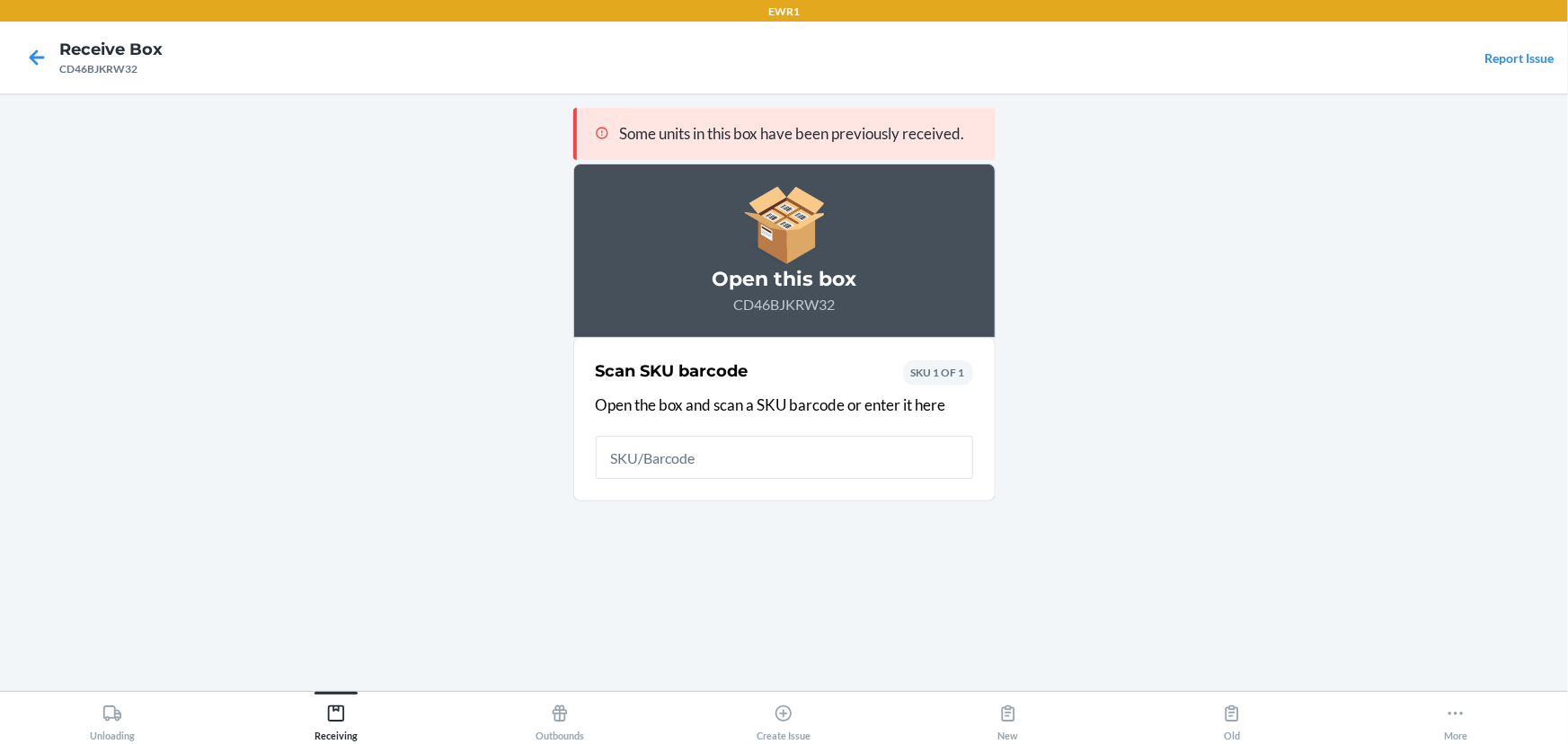
drag, startPoint x: 881, startPoint y: 473, endPoint x: 900, endPoint y: 446, distance: 33.0
click at [883, 464] on input "text" at bounding box center [784, 457] width 378 height 44
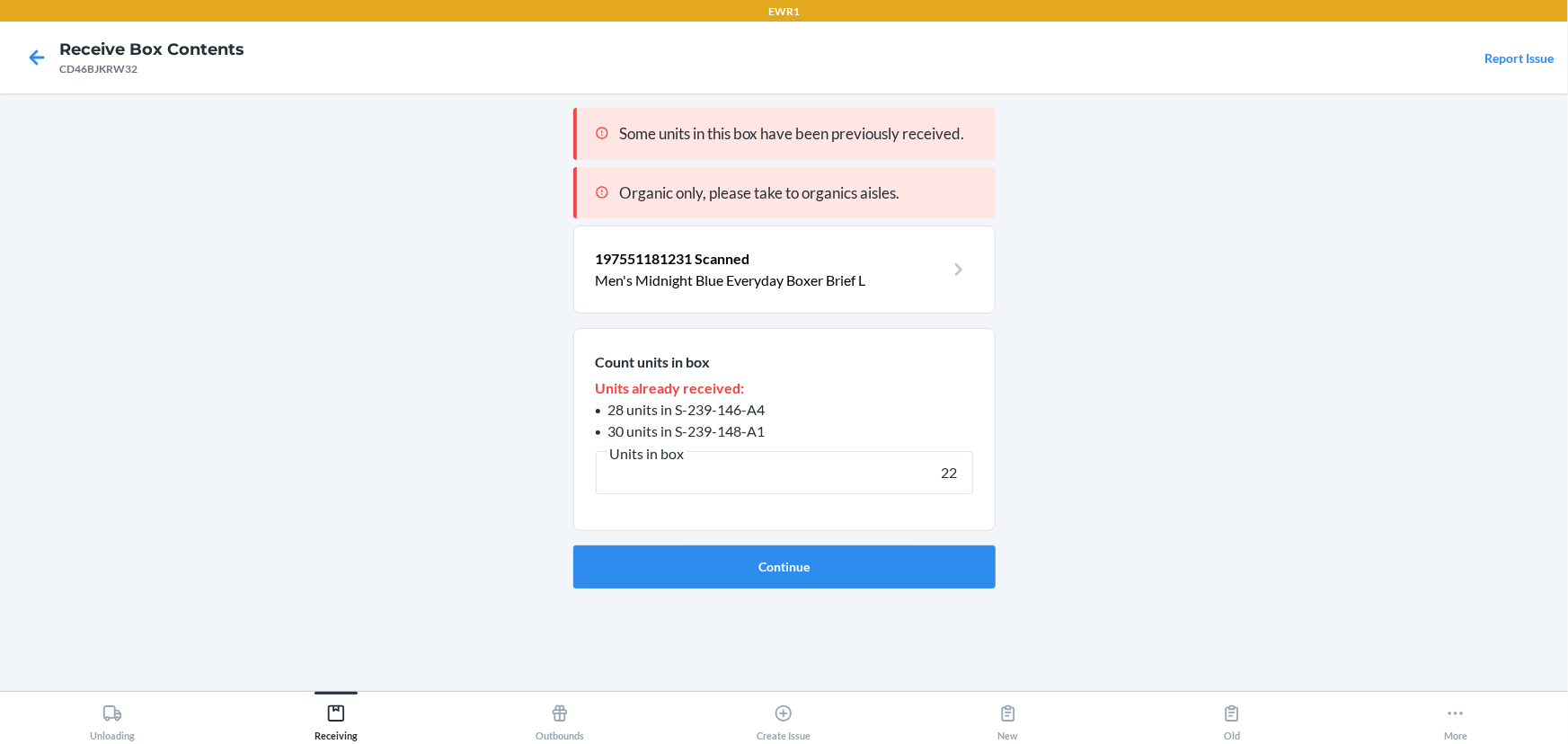
type input "22"
click at [574, 545] on button "Continue" at bounding box center [785, 567] width 422 height 44
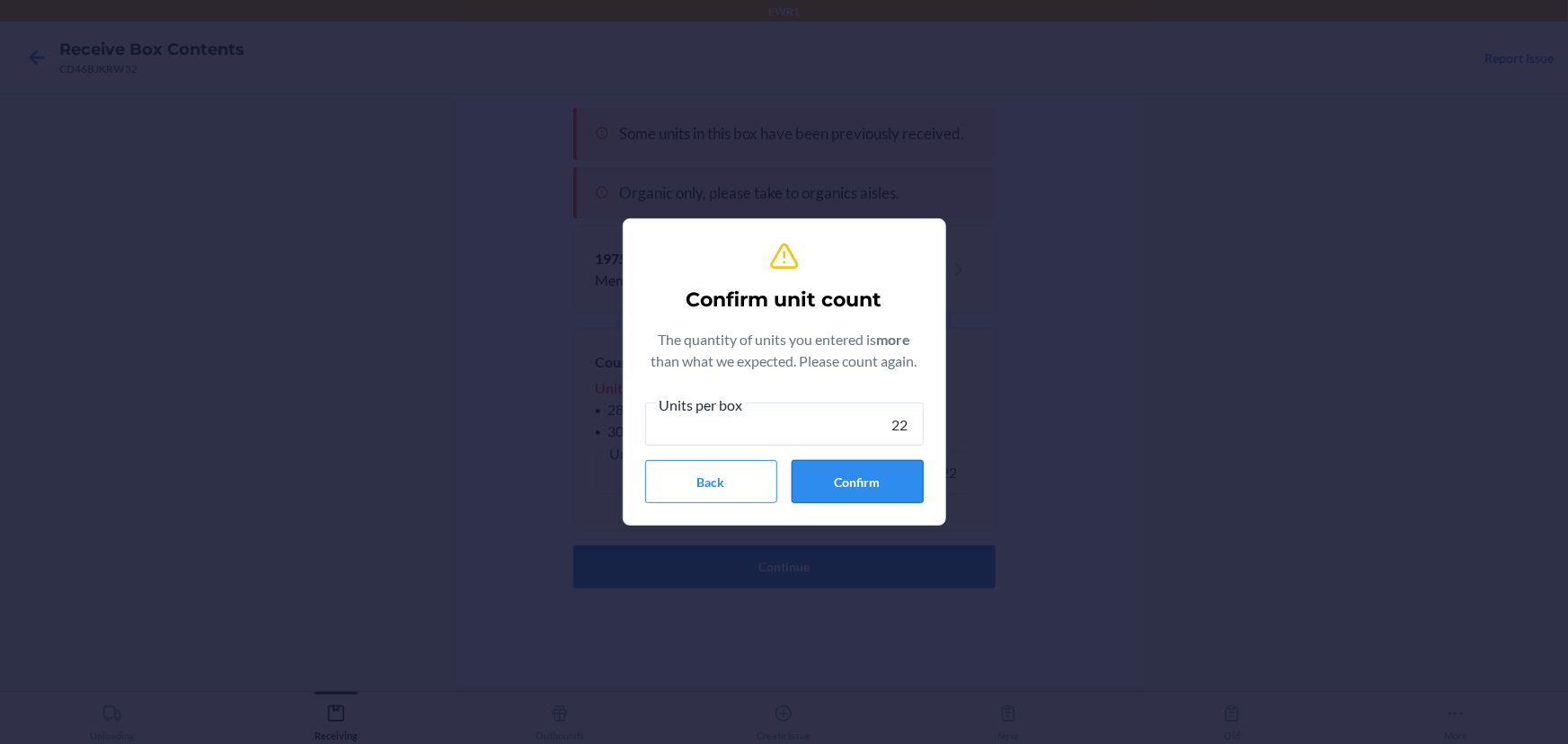
type input "22"
click at [912, 472] on button "Confirm" at bounding box center [858, 482] width 133 height 44
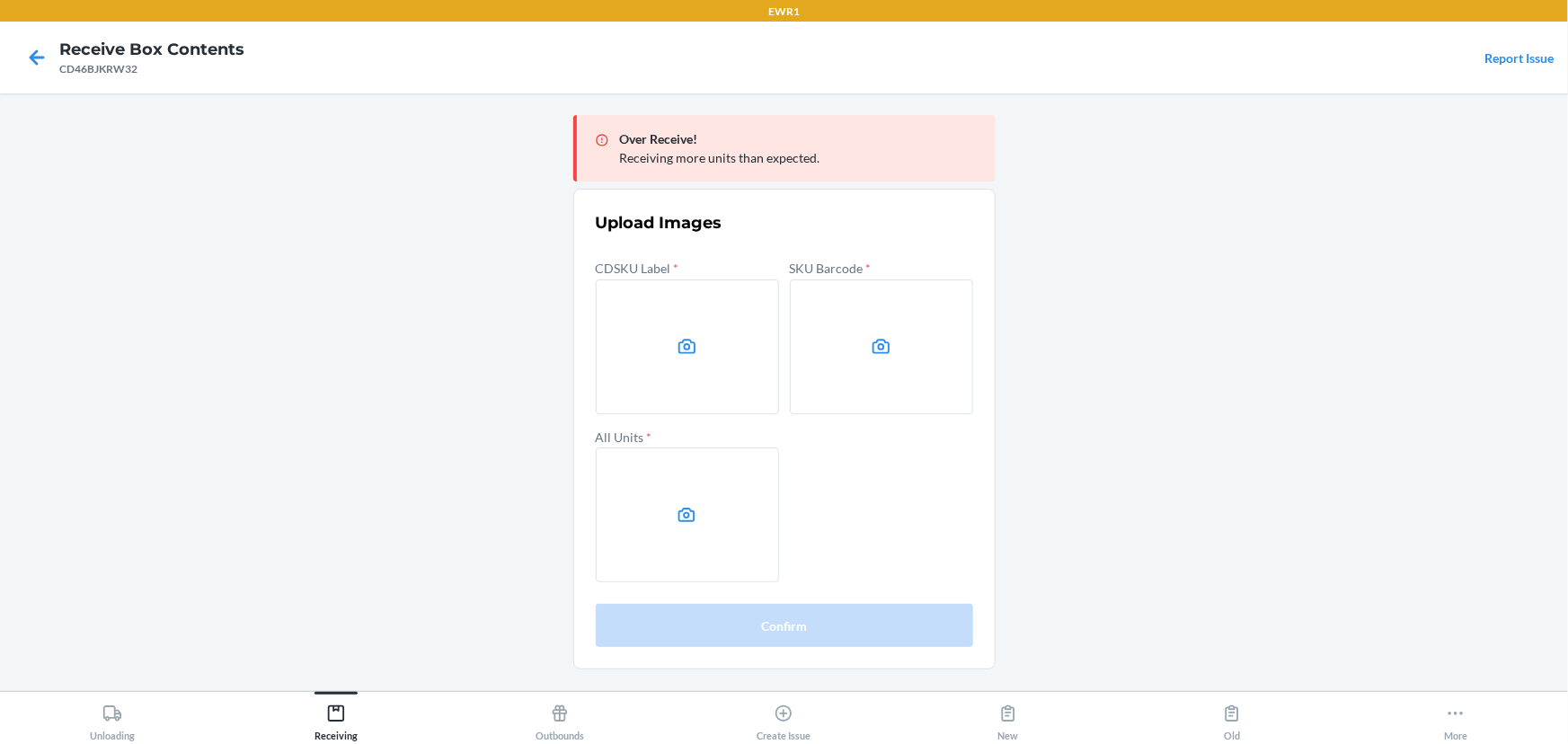
click at [1203, 296] on main "Over Receive! Receiving more units than expected. Upload Images CDSKU Label * S…" at bounding box center [784, 392] width 1568 height 597
click at [713, 345] on label at bounding box center [687, 346] width 184 height 134
click at [0, 0] on input "file" at bounding box center [0, 0] width 0 height 0
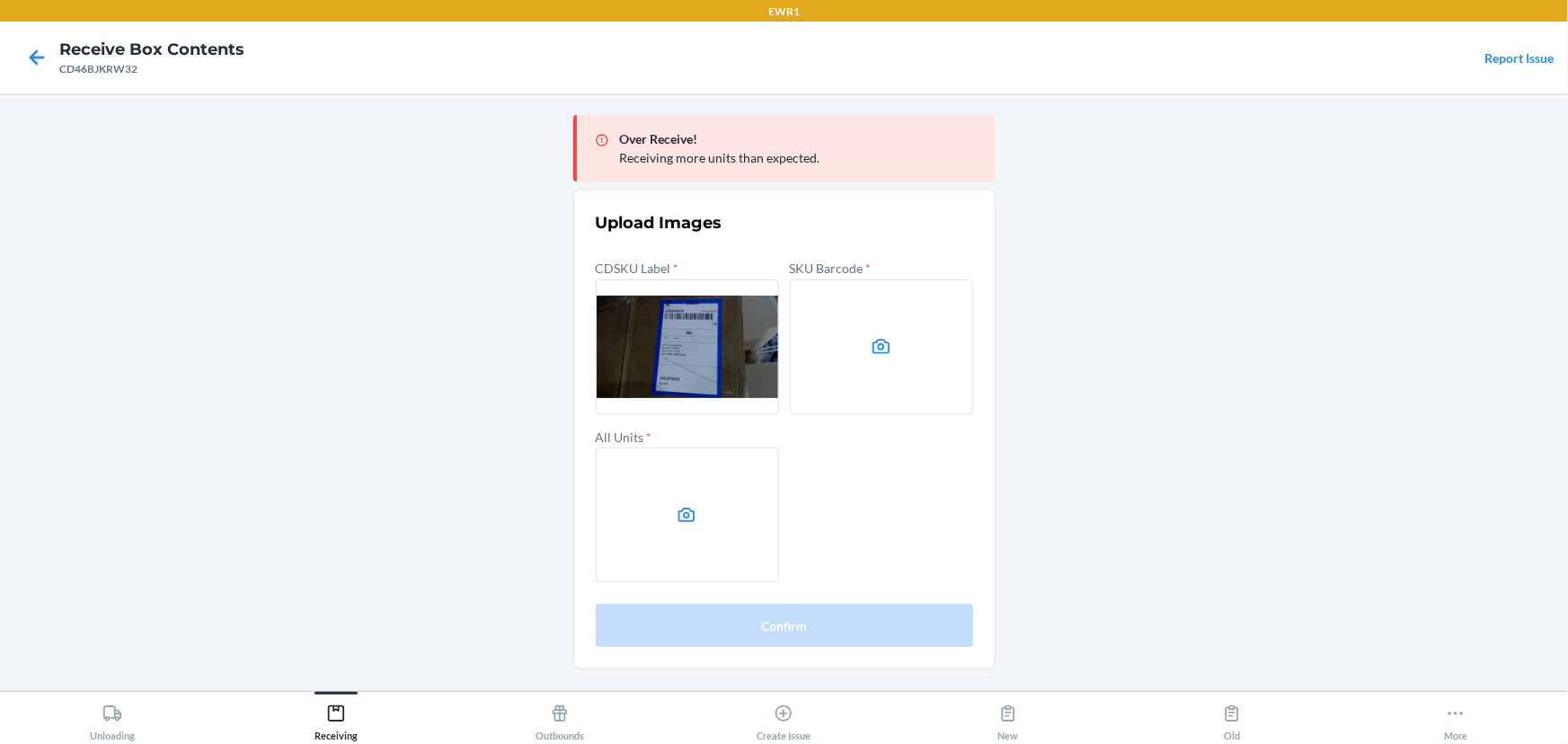
click at [816, 353] on label at bounding box center [882, 346] width 184 height 134
click at [0, 0] on input "file" at bounding box center [0, 0] width 0 height 0
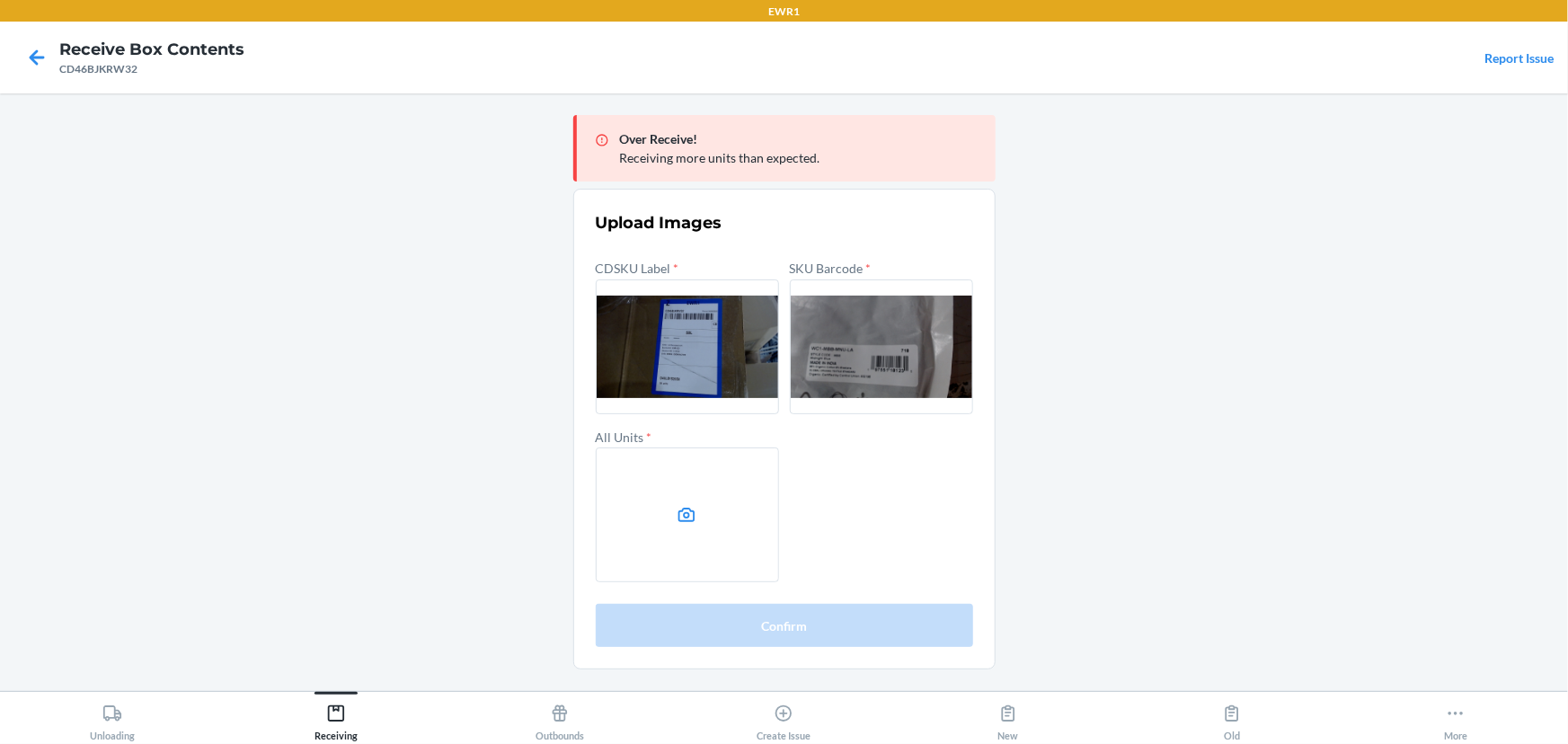
click at [1359, 342] on main "Over Receive! Receiving more units than expected. Upload Images CDSKU Label * S…" at bounding box center [784, 392] width 1568 height 597
click at [701, 509] on label at bounding box center [687, 515] width 184 height 134
click at [0, 0] on input "file" at bounding box center [0, 0] width 0 height 0
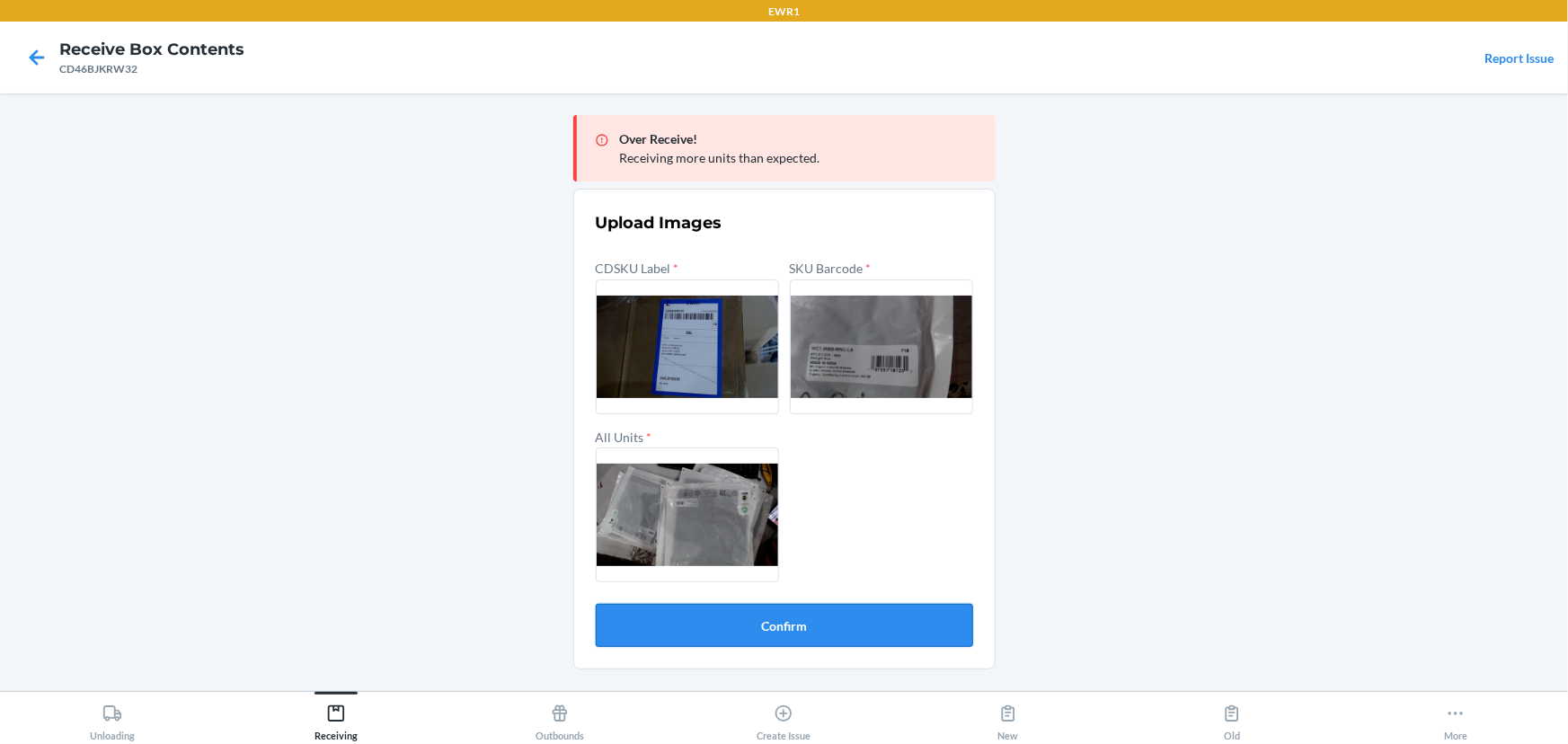
click at [793, 623] on button "Confirm" at bounding box center [784, 626] width 378 height 44
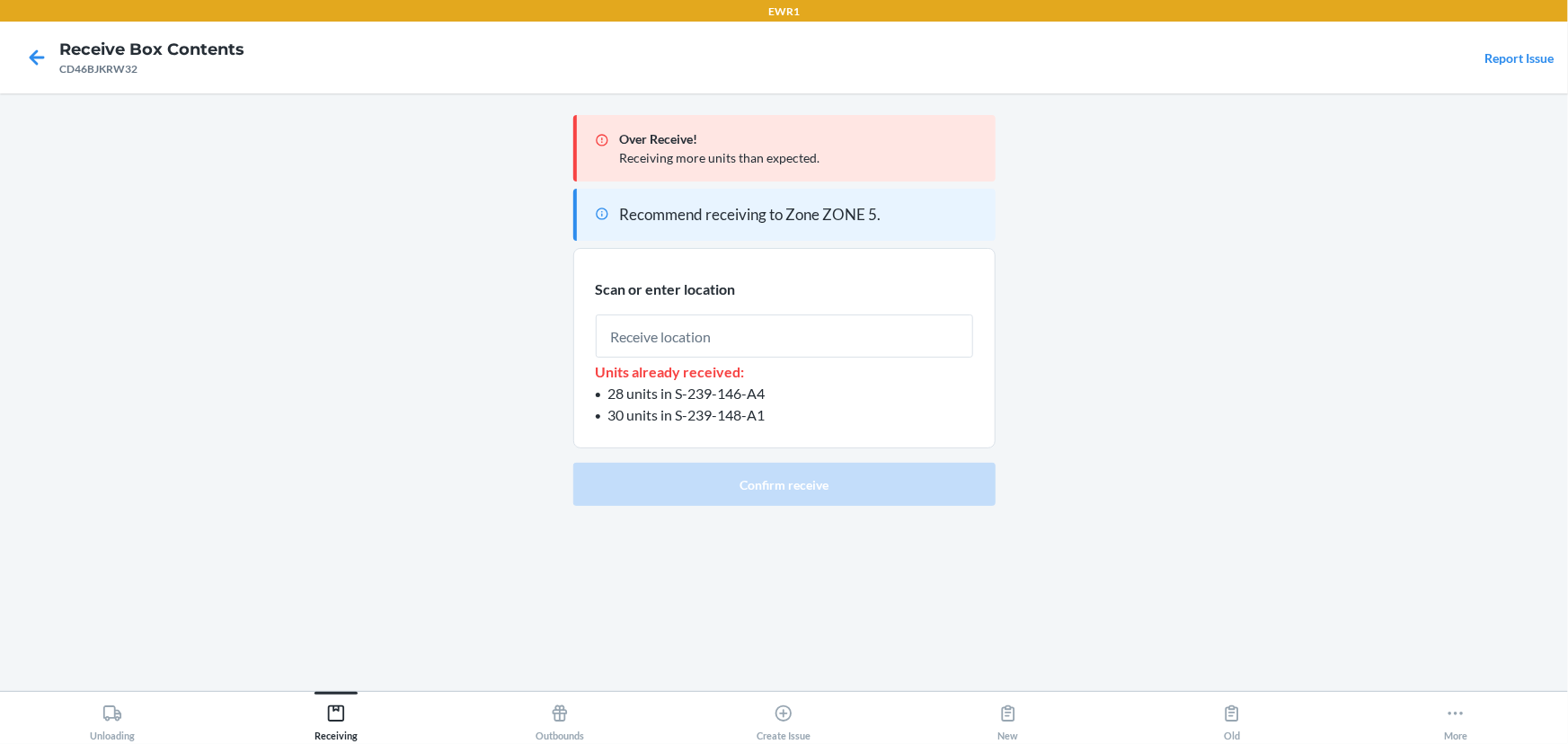
click at [703, 334] on input "text" at bounding box center [784, 336] width 378 height 44
type input "RTOTE900"
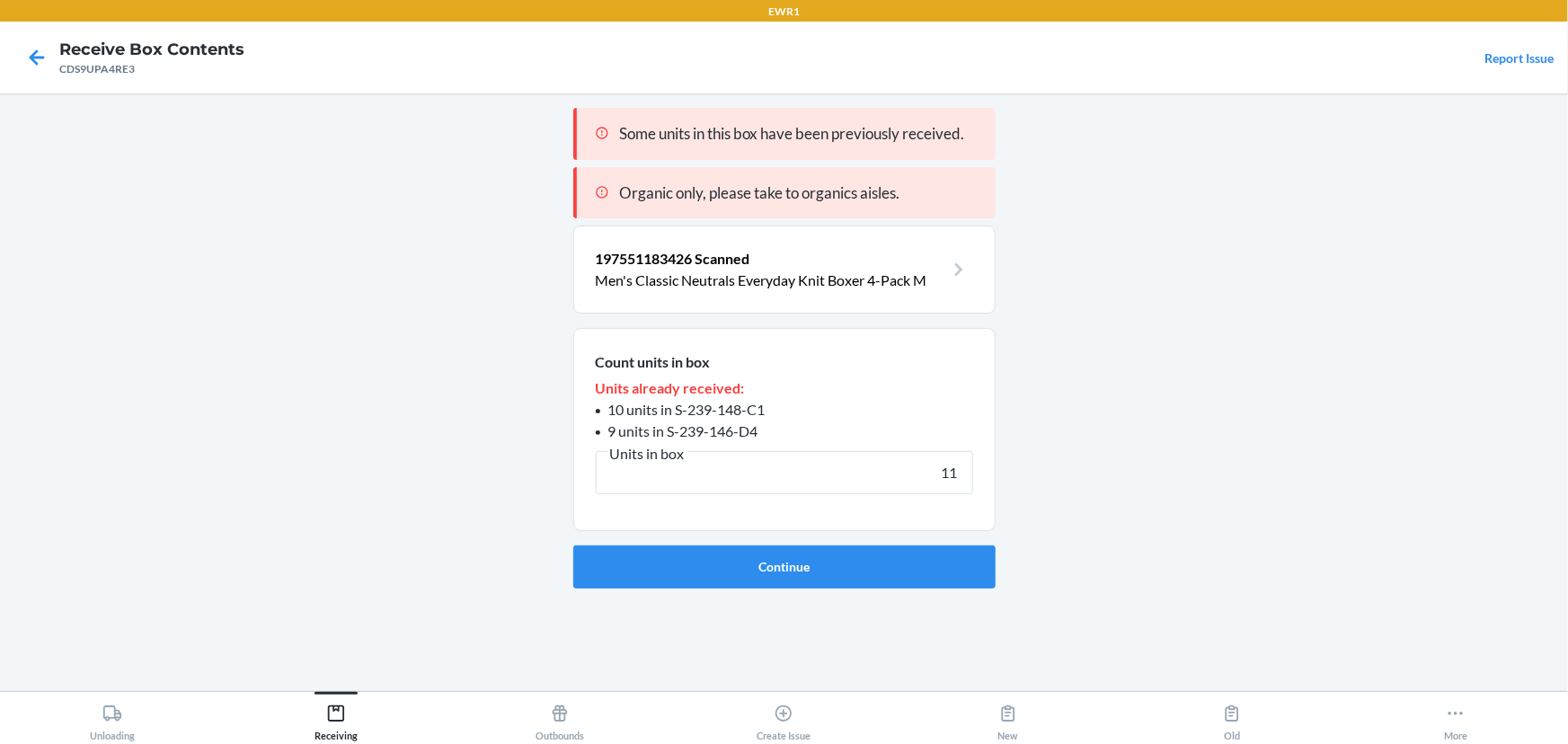
type input "11"
click at [574, 545] on button "Continue" at bounding box center [785, 567] width 422 height 44
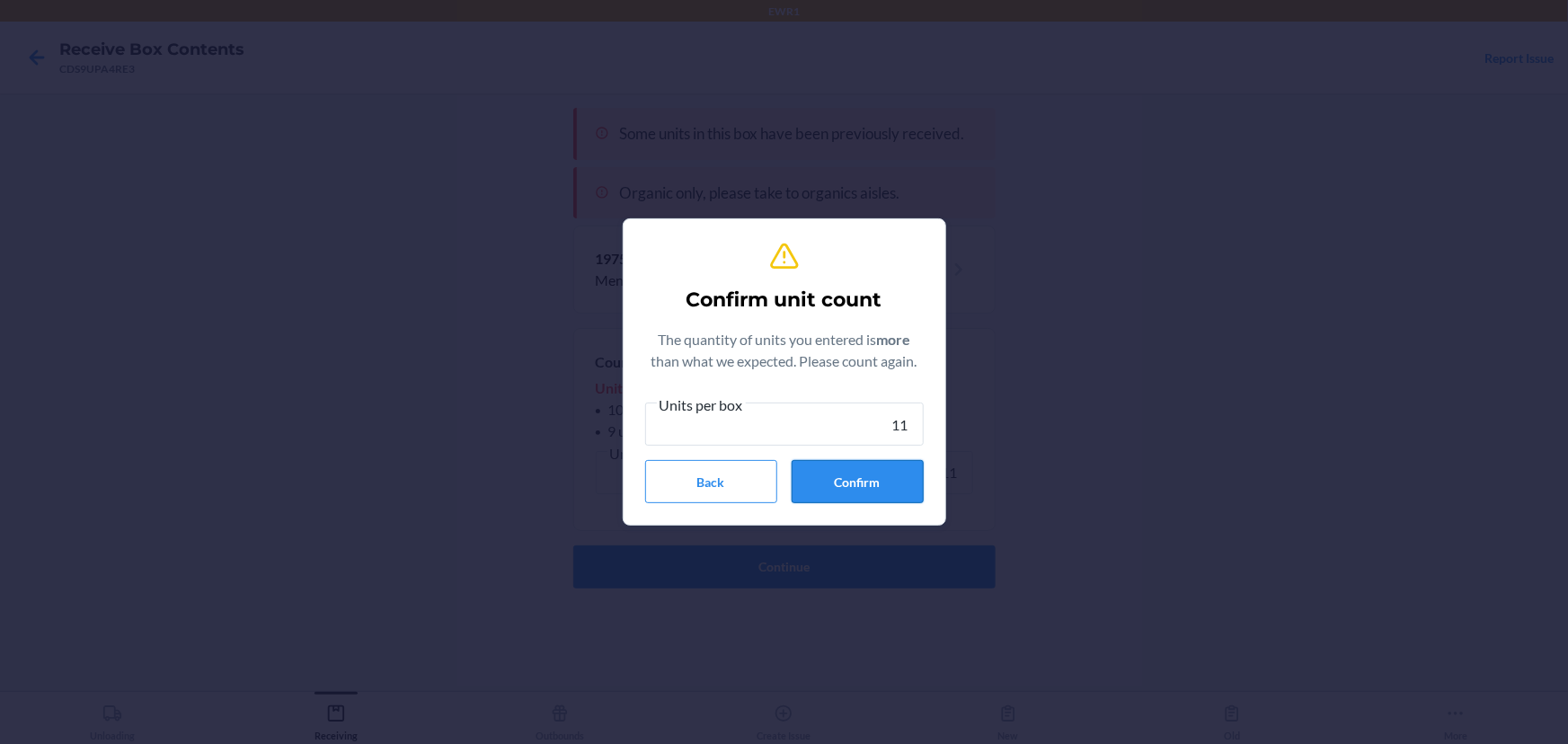
type input "11"
click at [898, 503] on button "Confirm" at bounding box center [858, 482] width 133 height 44
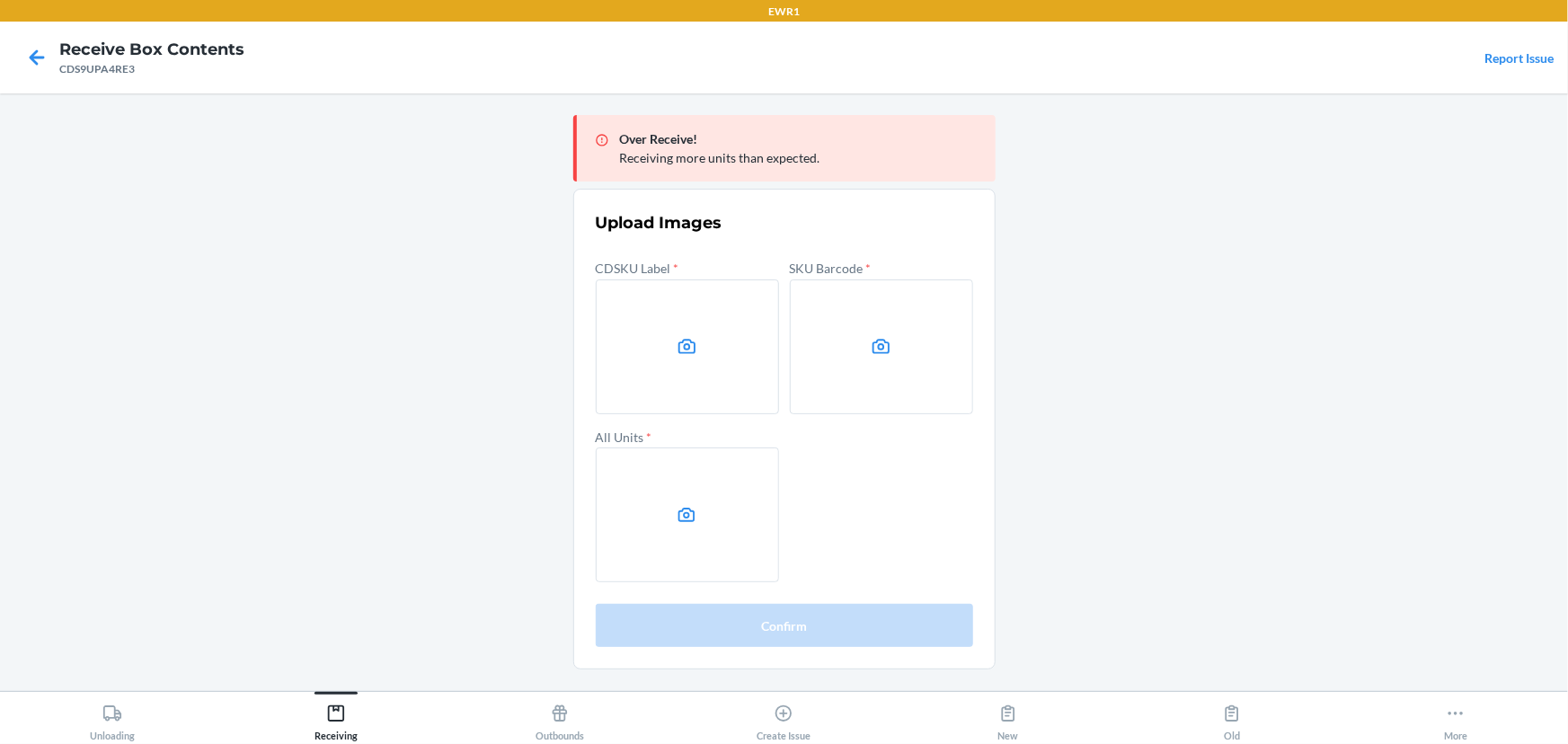
click at [1289, 347] on main "Over Receive! Receiving more units than expected. Upload Images CDSKU Label * S…" at bounding box center [784, 392] width 1568 height 597
click at [574, 404] on section "Upload Images CDSKU Label * SKU Barcode * All Units * Confirm" at bounding box center [785, 429] width 422 height 481
click at [646, 377] on label at bounding box center [687, 346] width 184 height 134
click at [0, 0] on input "file" at bounding box center [0, 0] width 0 height 0
click at [826, 363] on label at bounding box center [882, 346] width 184 height 134
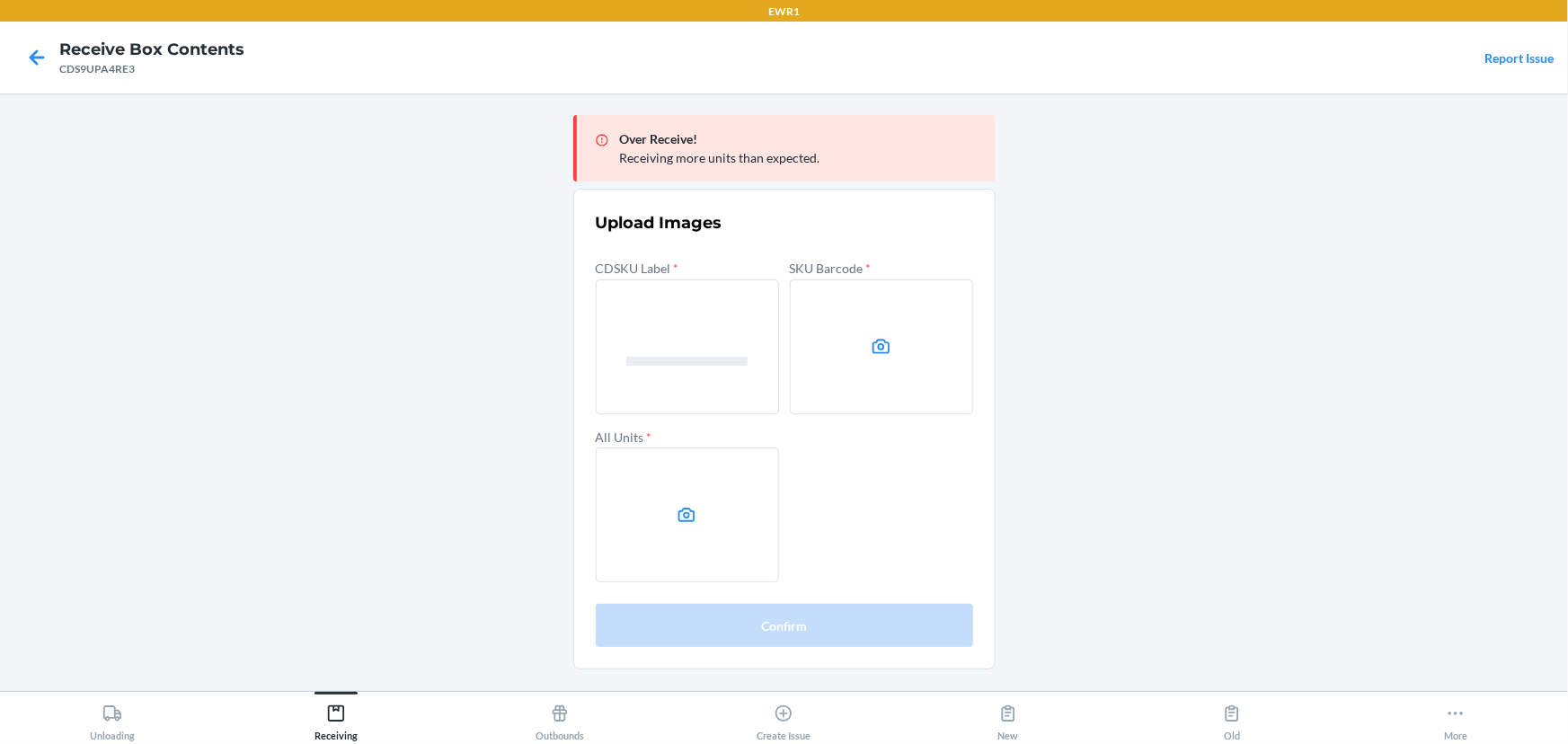
click at [0, 0] on input "file" at bounding box center [0, 0] width 0 height 0
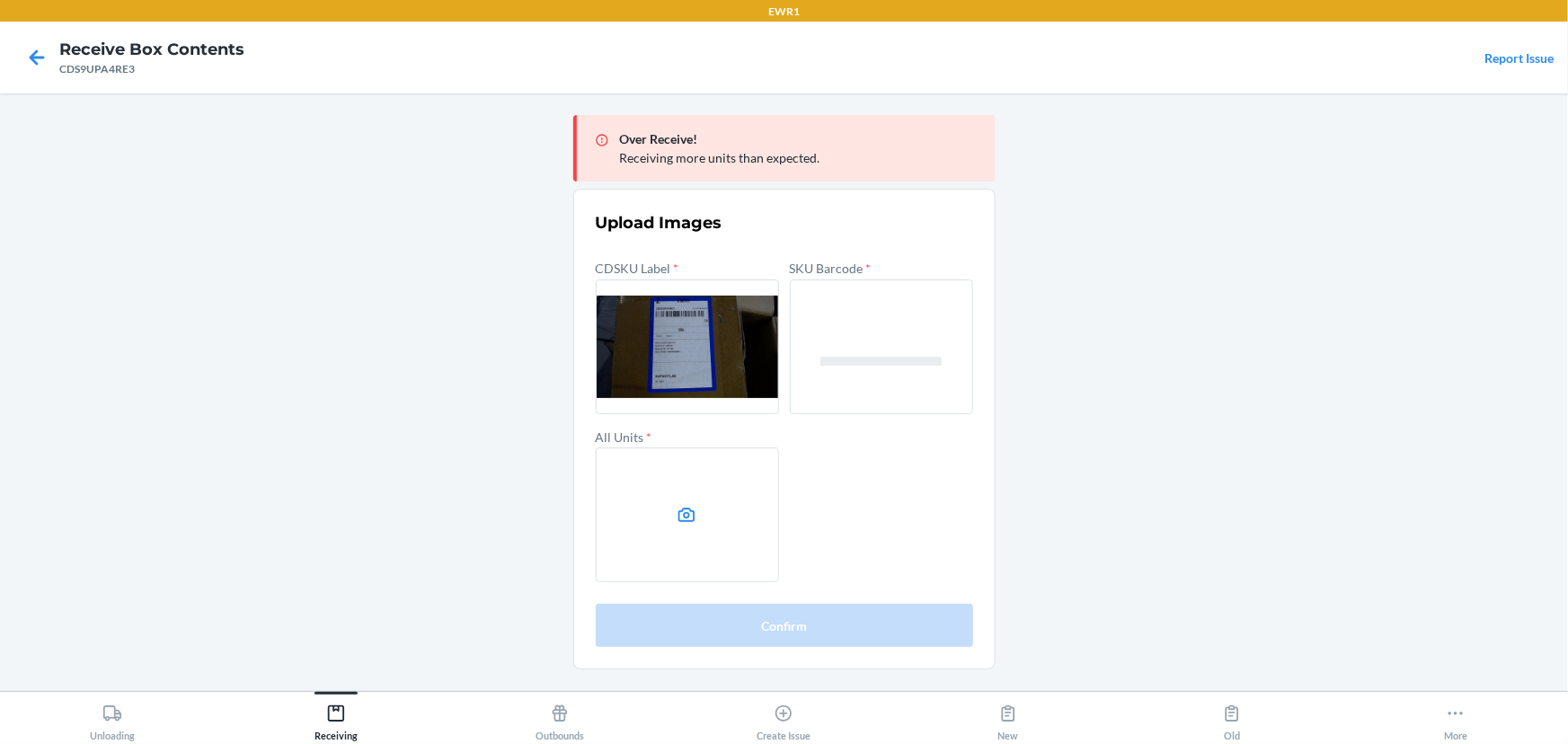
click at [718, 505] on label at bounding box center [687, 515] width 184 height 134
click at [0, 0] on input "file" at bounding box center [0, 0] width 0 height 0
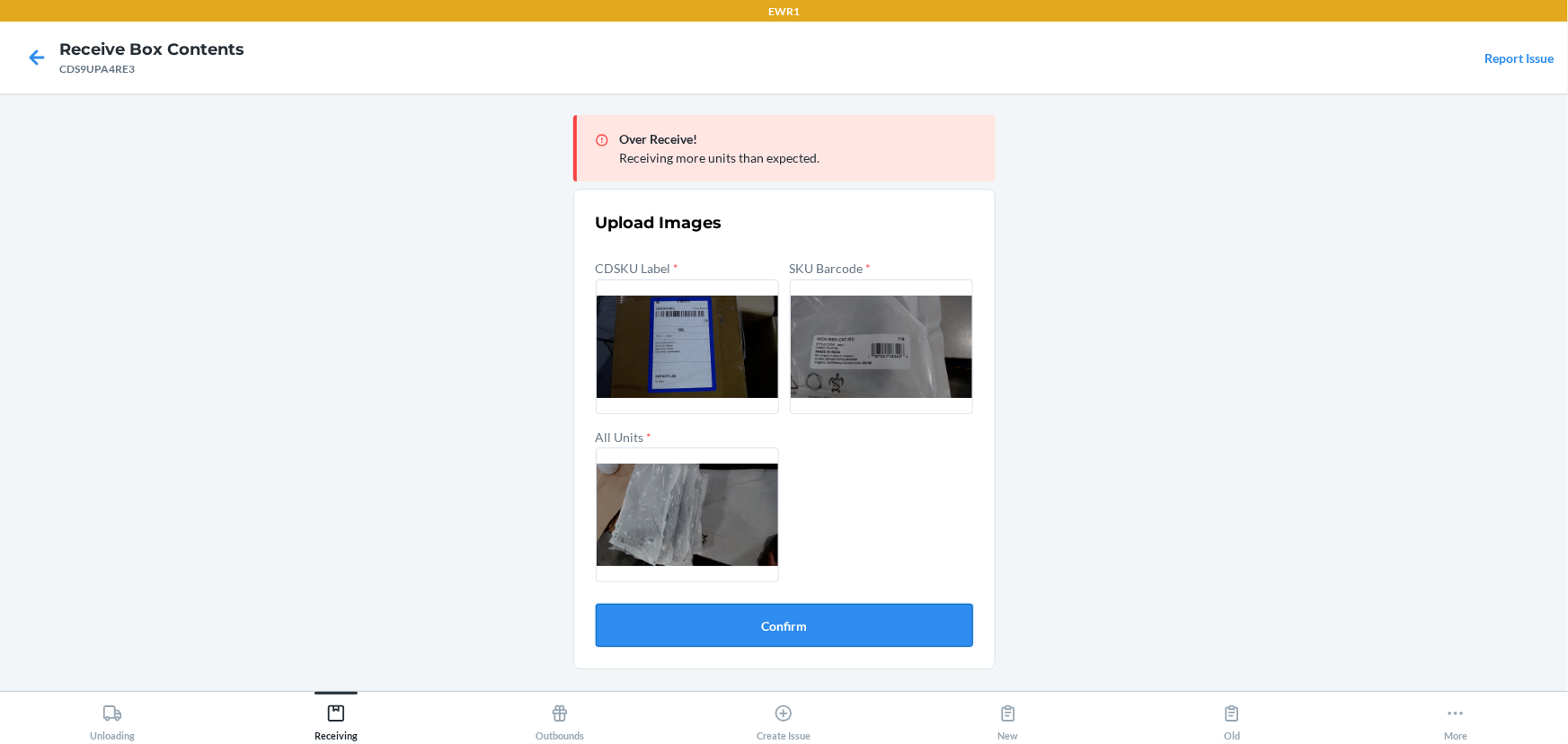
click at [722, 619] on button "Confirm" at bounding box center [784, 626] width 378 height 44
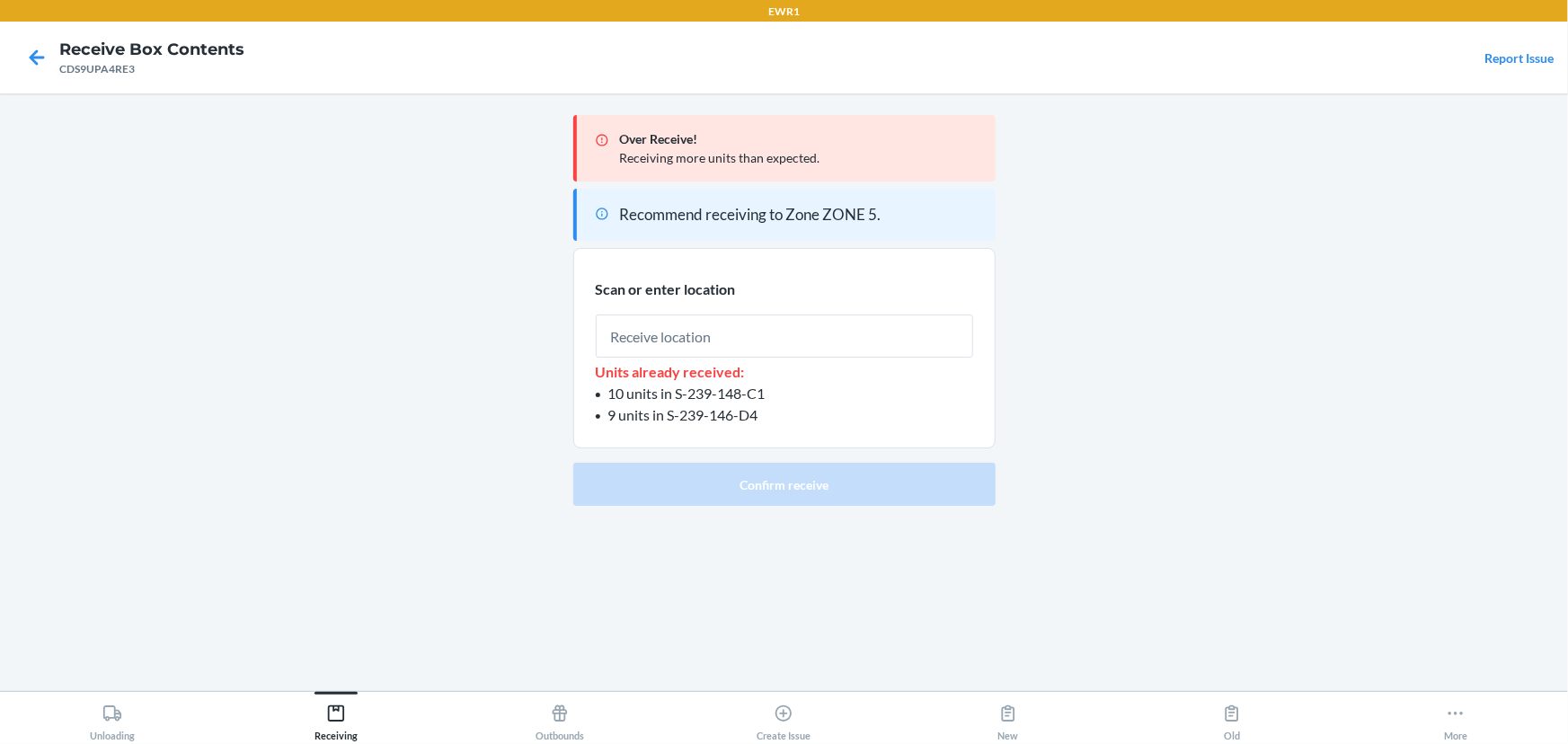
click at [719, 324] on input "text" at bounding box center [784, 336] width 378 height 44
type input "RTOTE900"
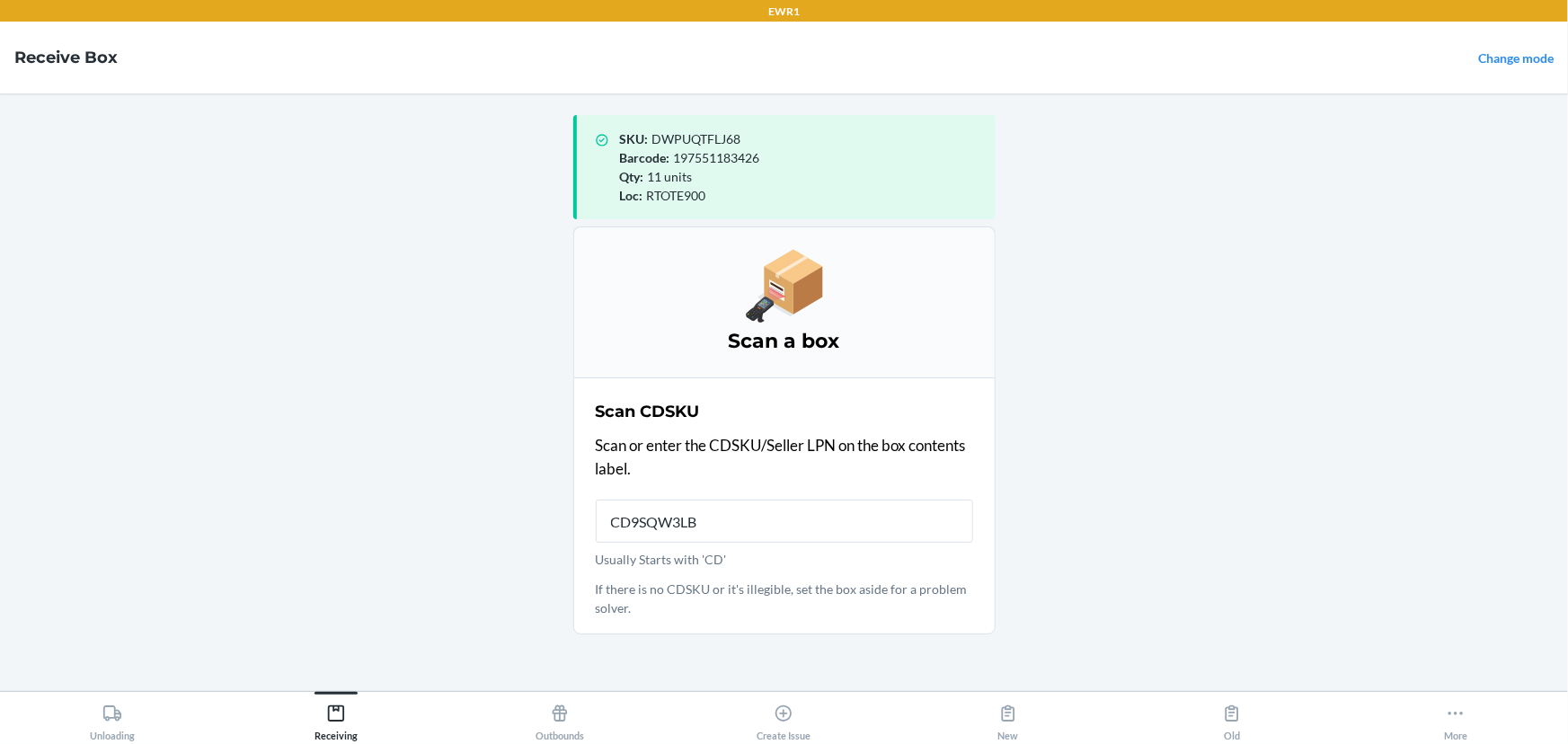
type input "CD9SQW3LBX"
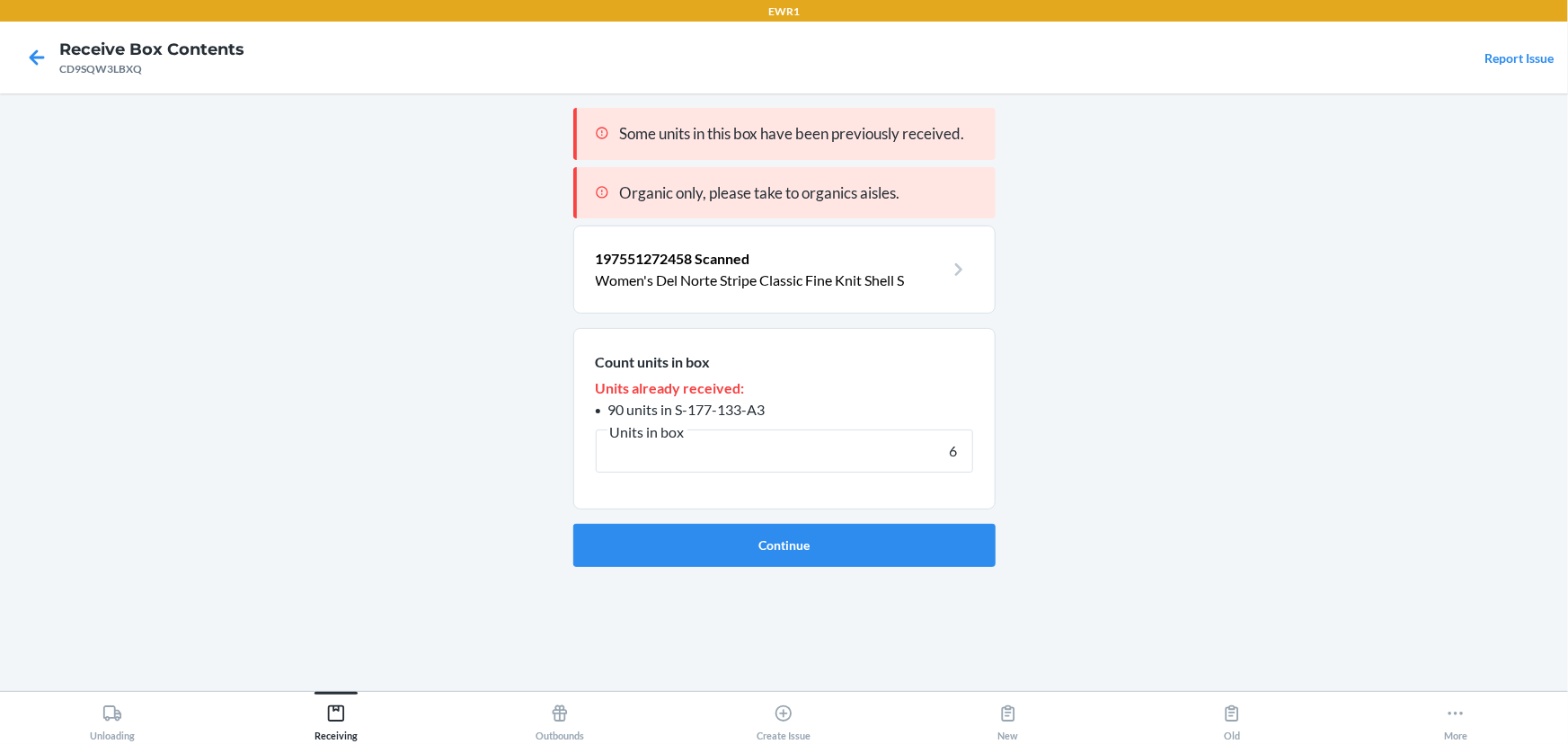
type input "6"
click at [574, 523] on button "Continue" at bounding box center [785, 545] width 422 height 44
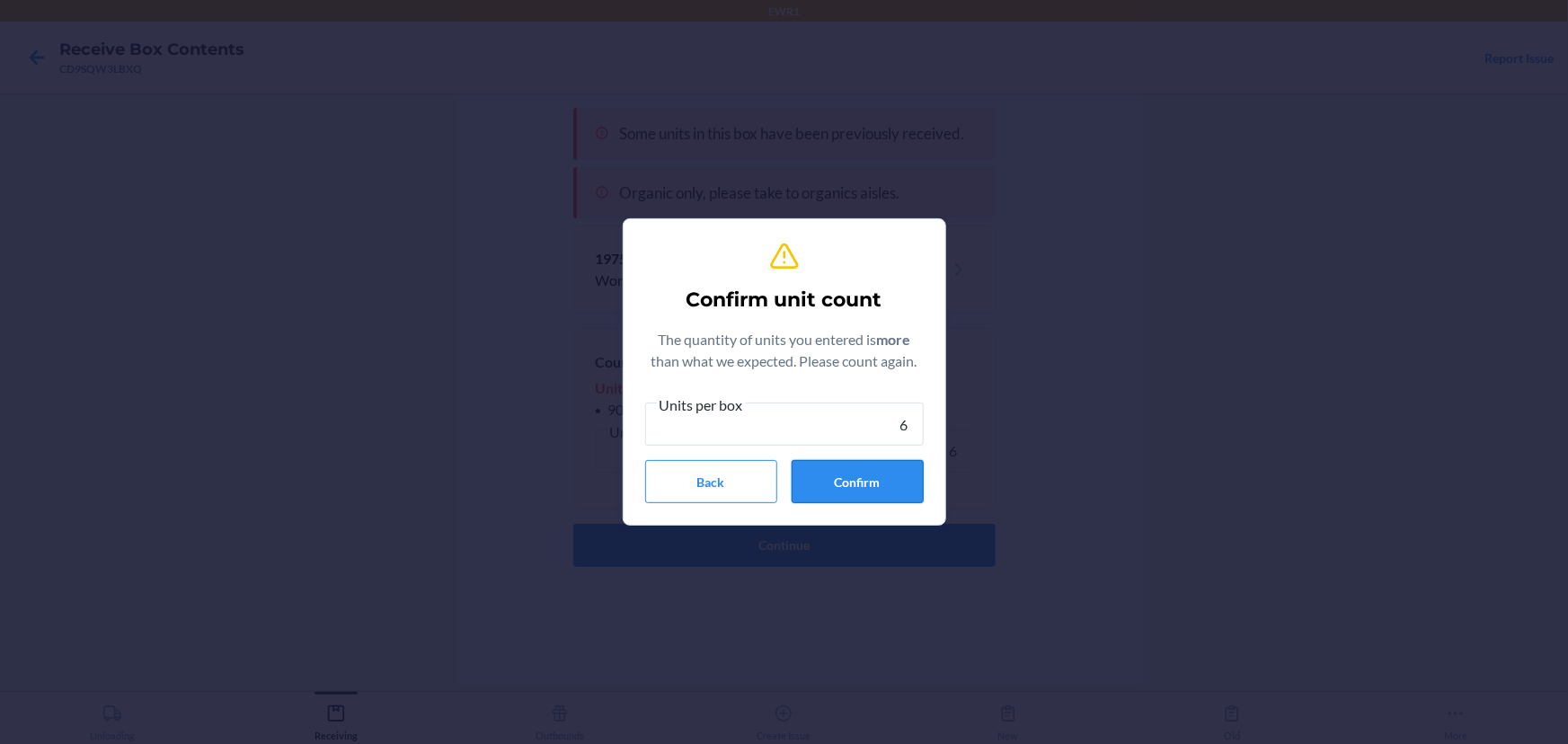
type input "6"
click at [875, 477] on button "Confirm" at bounding box center [858, 482] width 133 height 44
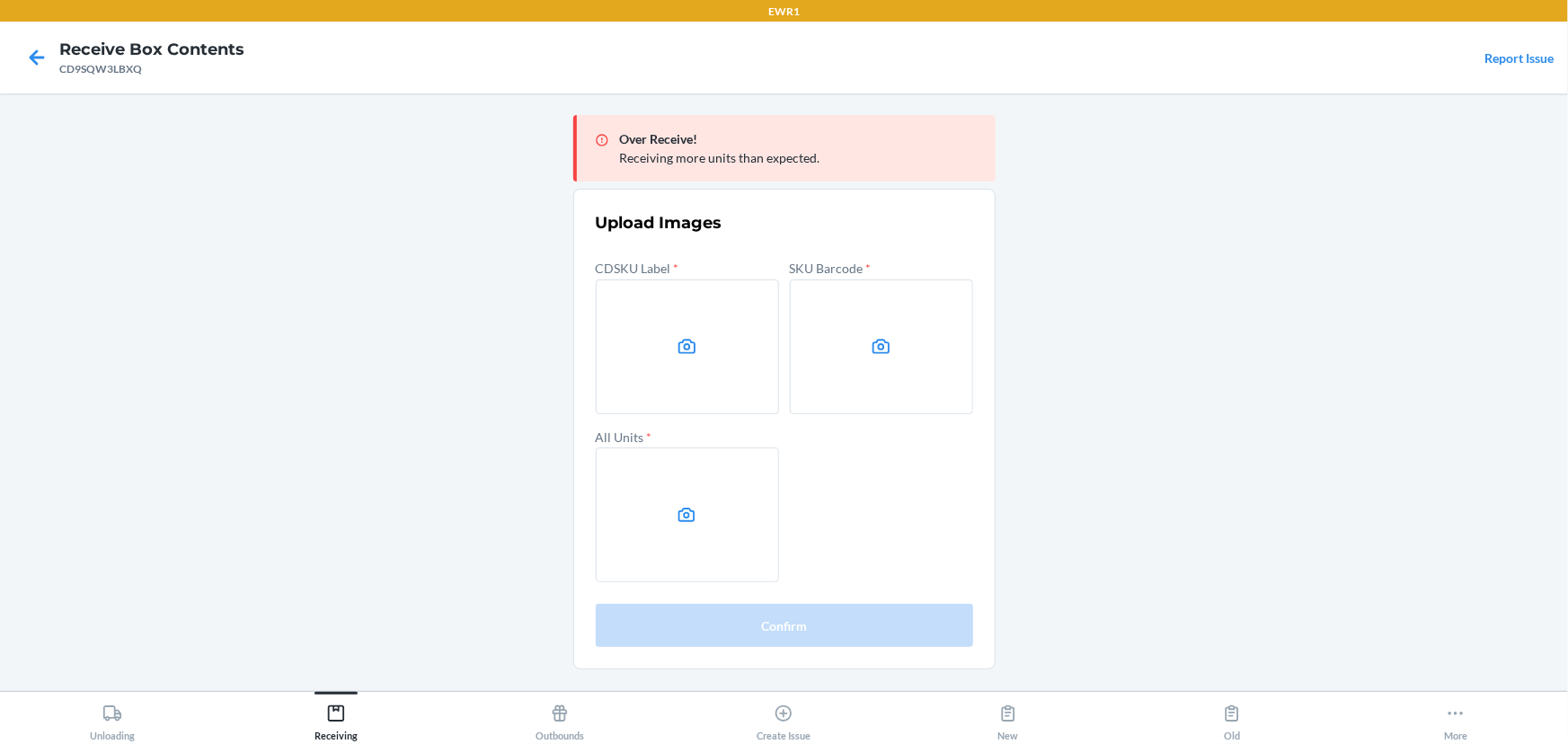
click at [1290, 187] on main "Over Receive! Receiving more units than expected. Upload Images CDSKU Label * S…" at bounding box center [784, 392] width 1568 height 597
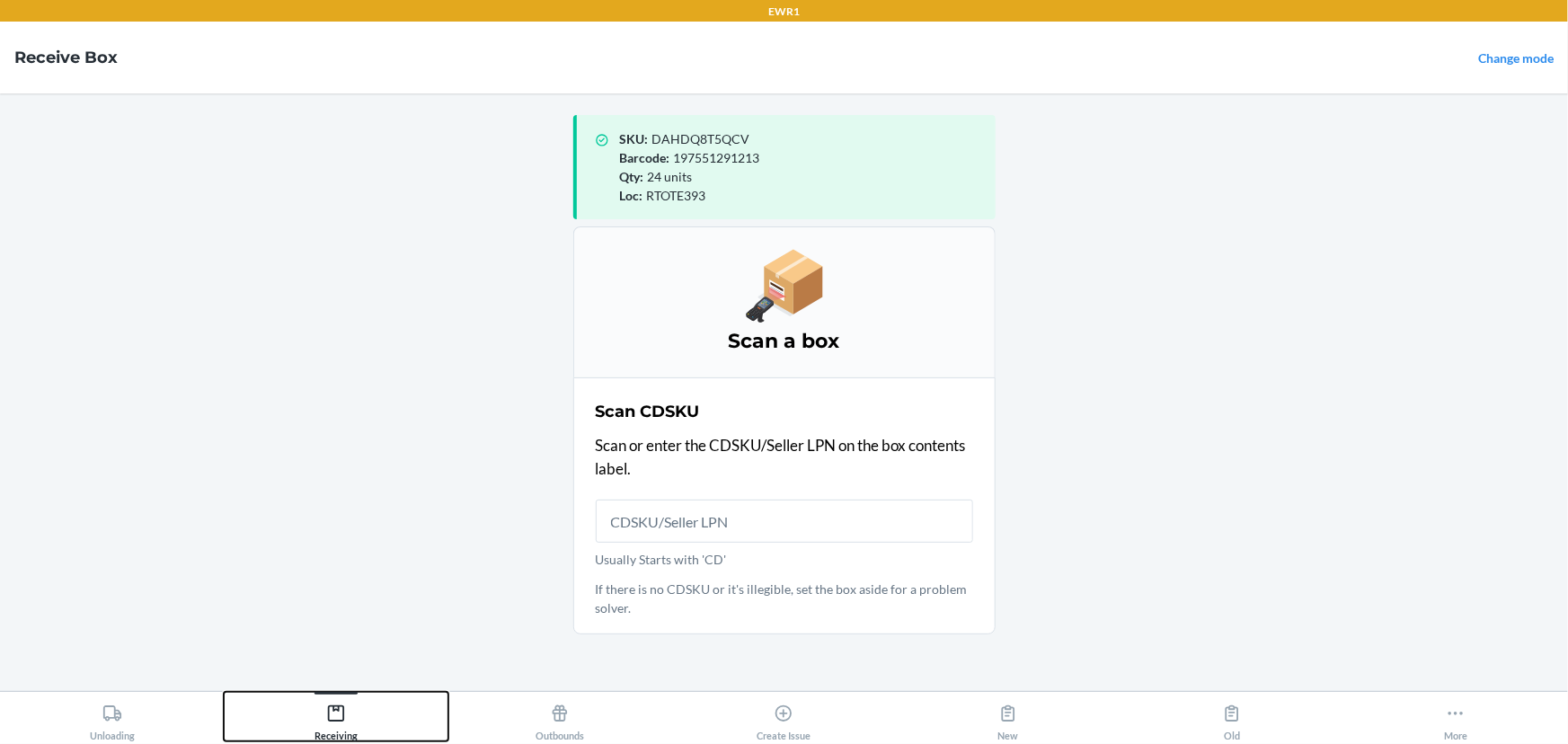
click at [337, 715] on icon at bounding box center [336, 713] width 20 height 20
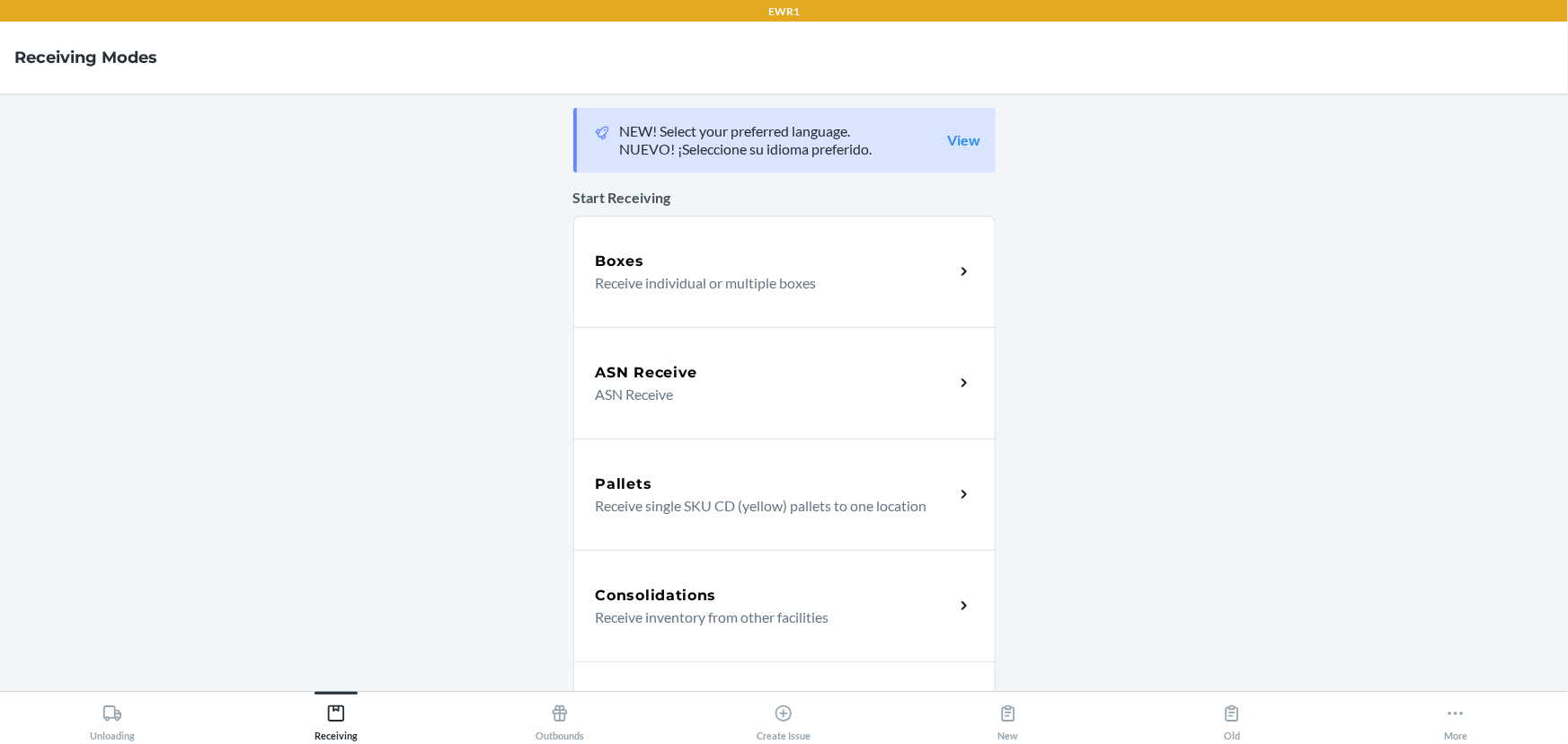
click at [773, 378] on div "ASN Receive" at bounding box center [775, 372] width 359 height 22
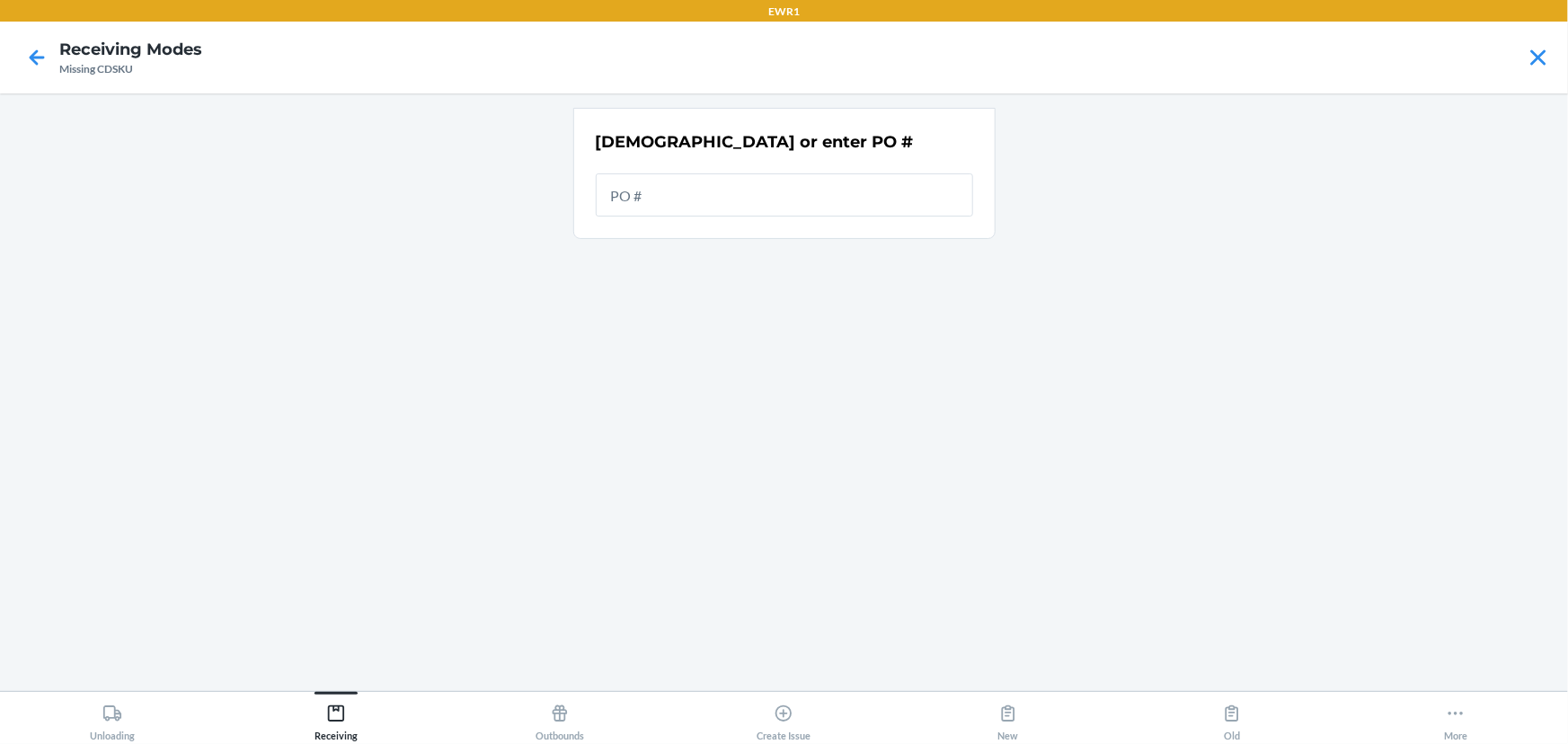
click at [771, 187] on input "text" at bounding box center [784, 195] width 378 height 44
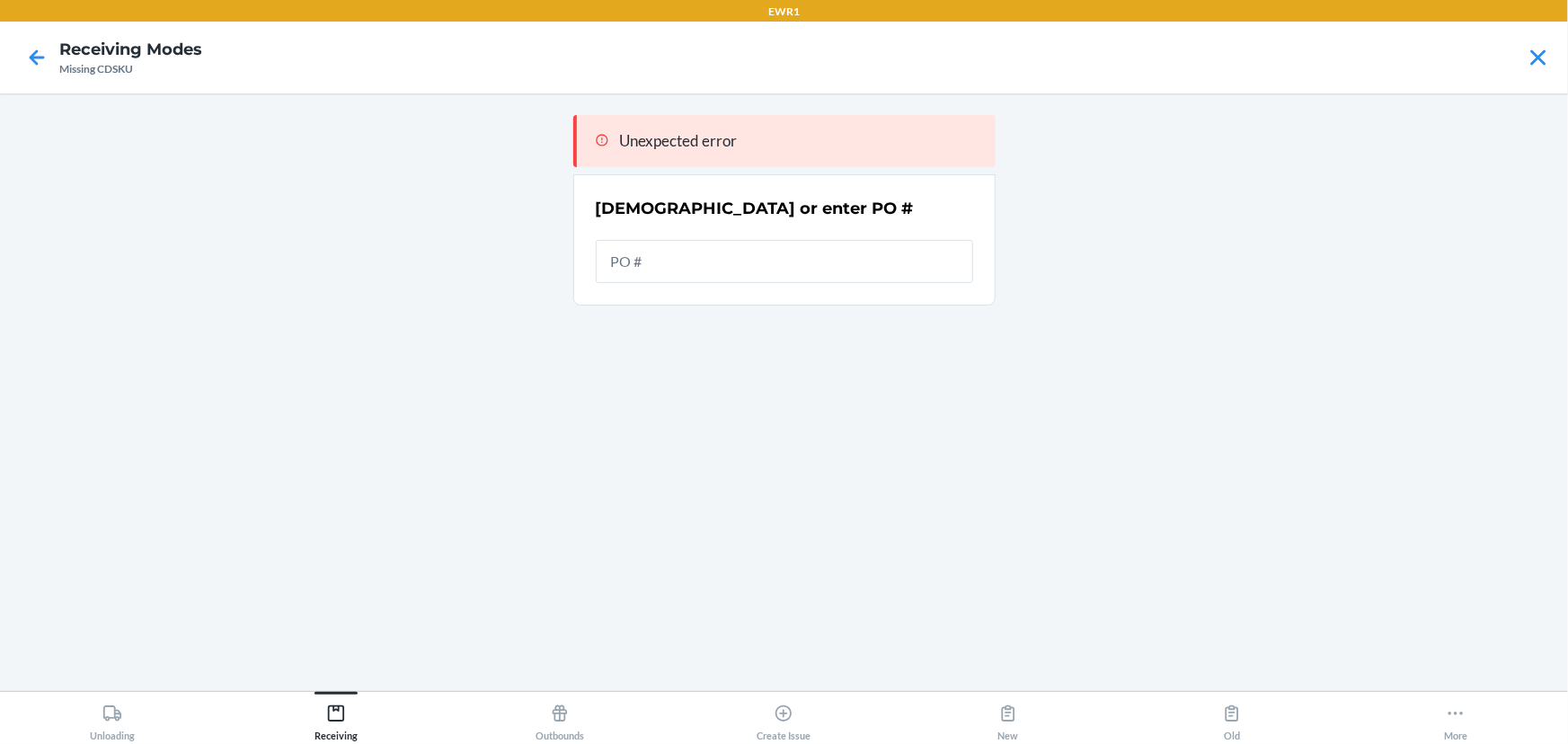
type input "9828004"
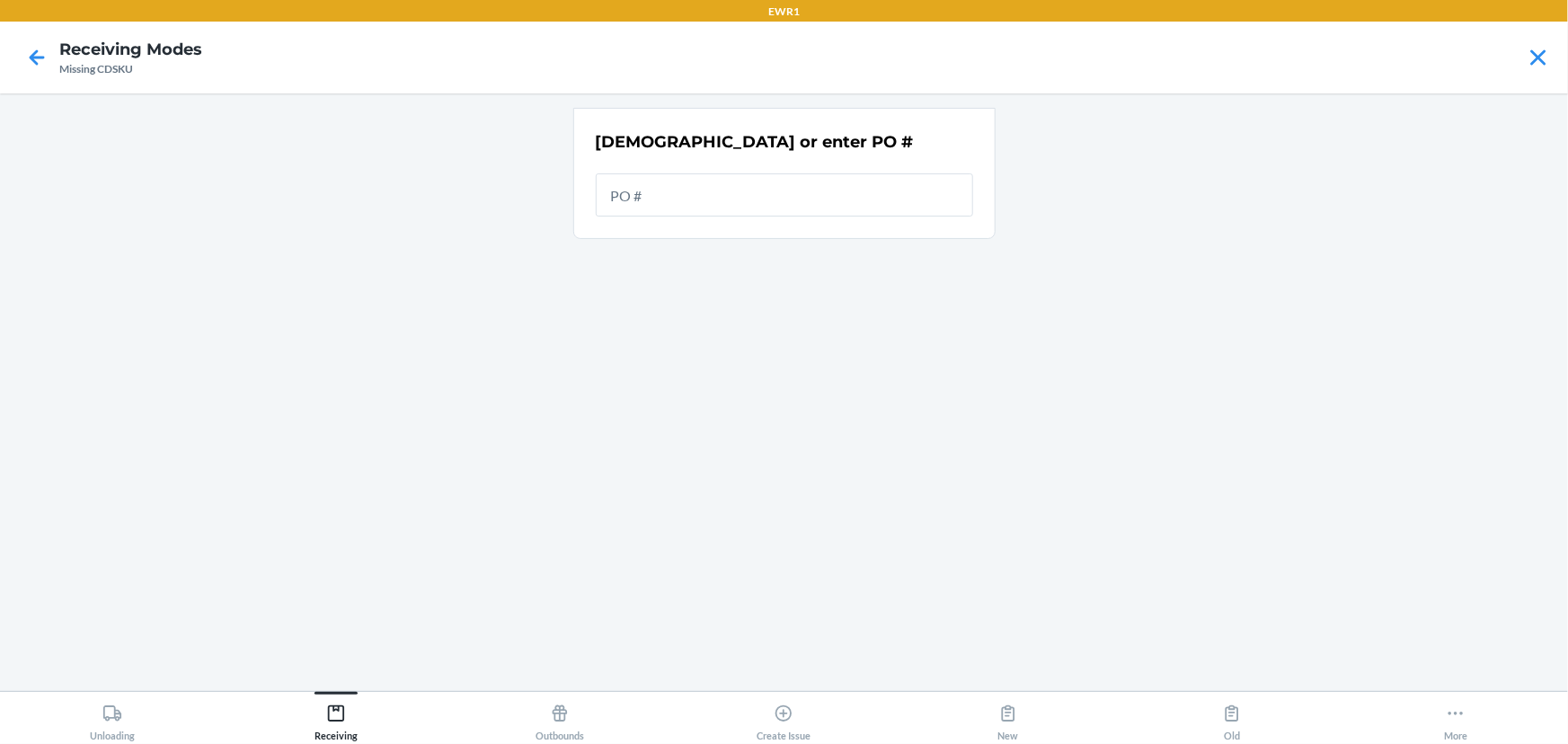
click at [345, 558] on main "[DEMOGRAPHIC_DATA] or enter PO #" at bounding box center [784, 392] width 1568 height 597
click at [677, 211] on input "text" at bounding box center [784, 195] width 378 height 44
type input "9828004"
